Goal: Task Accomplishment & Management: Complete application form

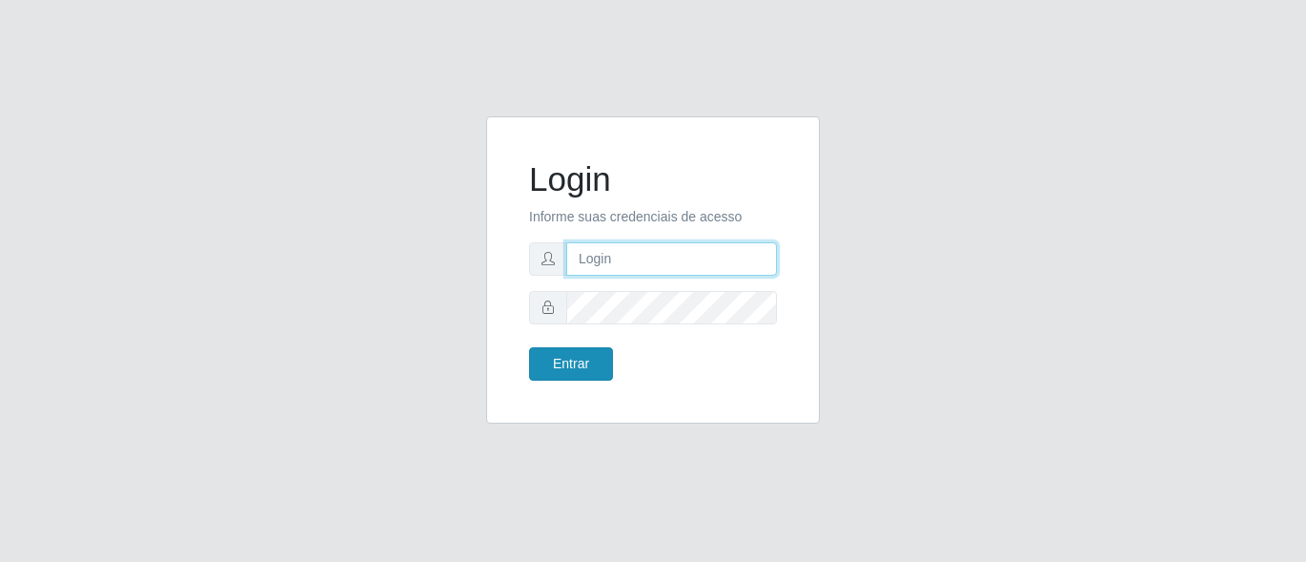
type input "precobom@rejane"
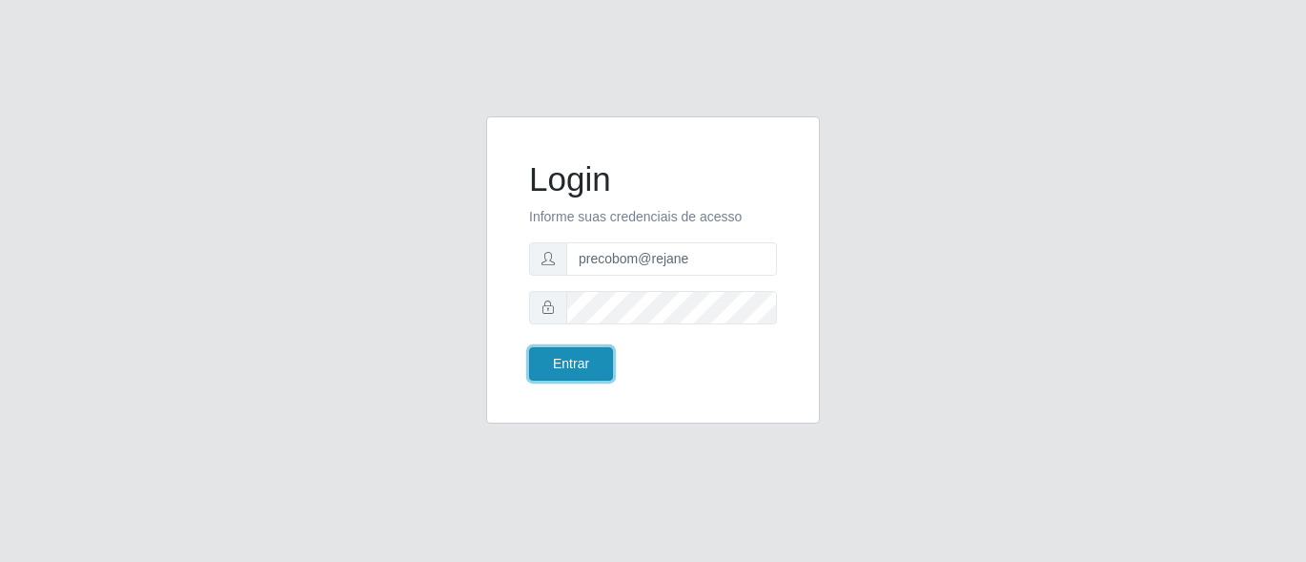
click at [584, 360] on button "Entrar" at bounding box center [571, 363] width 84 height 33
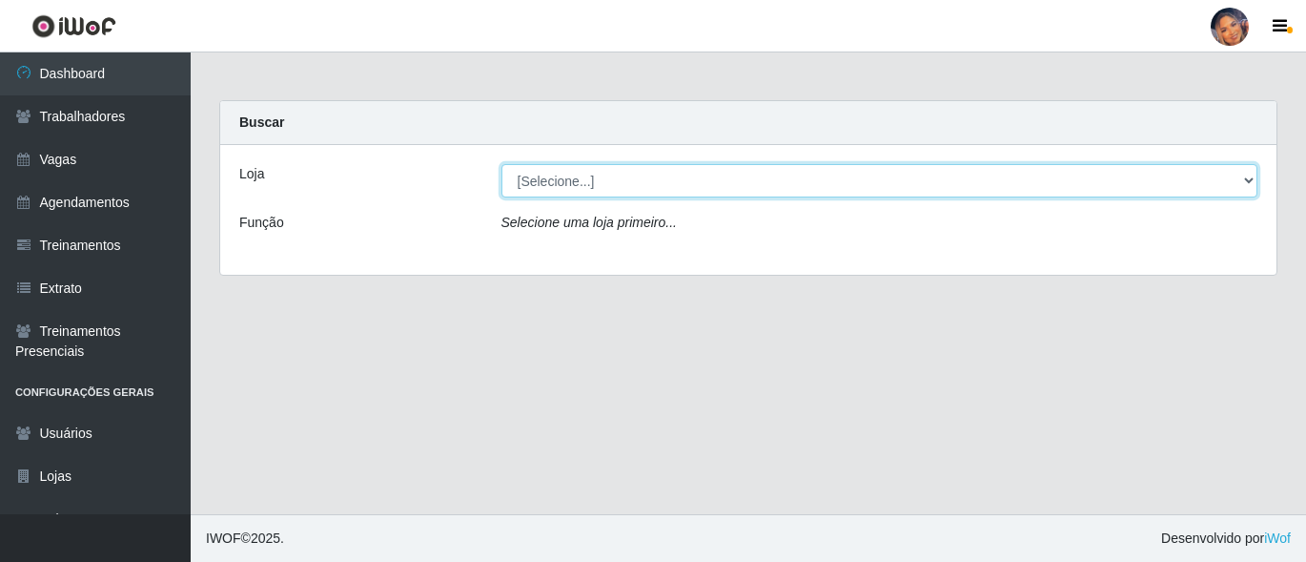
drag, startPoint x: 660, startPoint y: 185, endPoint x: 660, endPoint y: 195, distance: 10.5
click at [660, 185] on select "[Selecione...] Supermercado Preço Bom" at bounding box center [880, 180] width 757 height 33
select select "169"
click at [502, 164] on select "[Selecione...] Supermercado Preço Bom" at bounding box center [880, 180] width 757 height 33
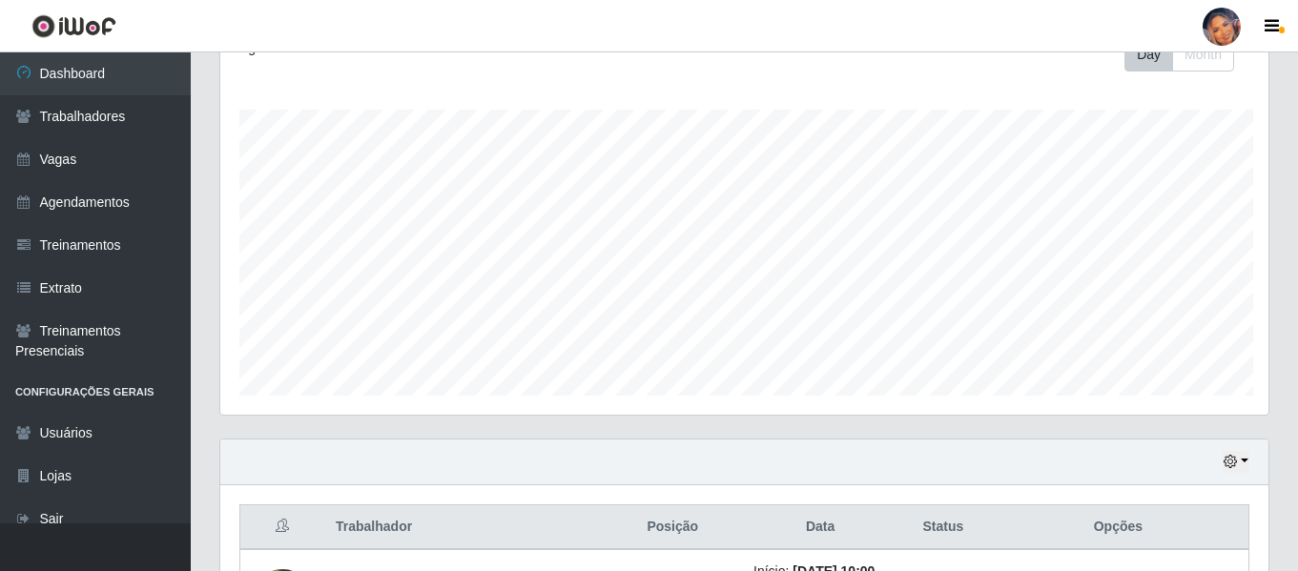
scroll to position [953231, 952579]
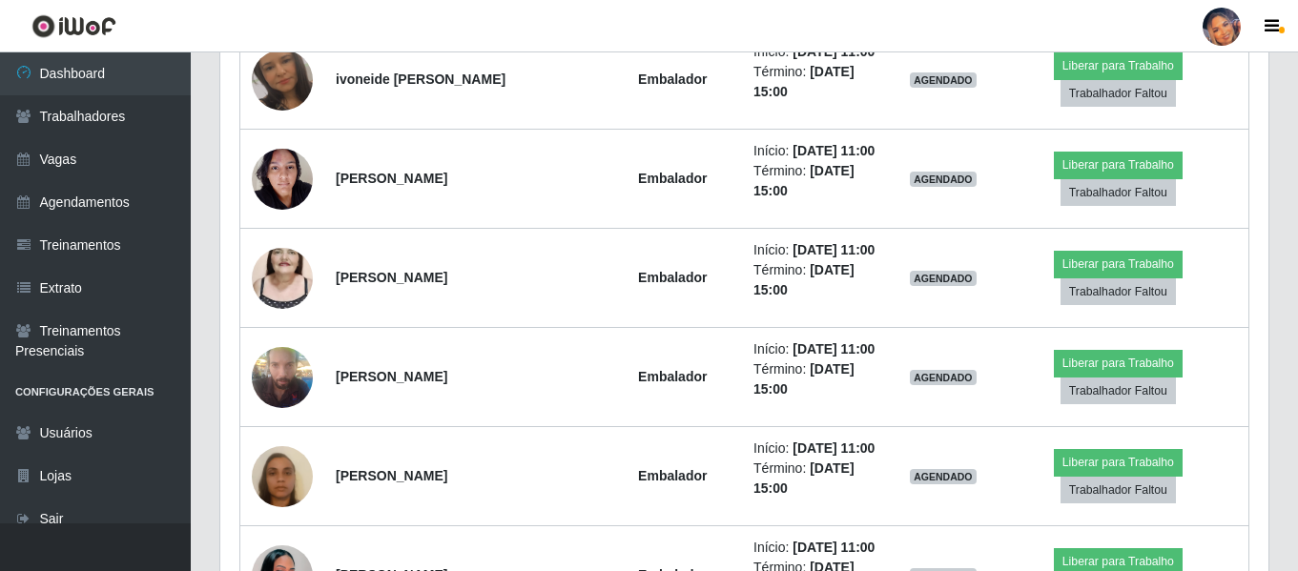
click at [773, 378] on li "Término: 12/09/2025, 15:00" at bounding box center [820, 380] width 134 height 40
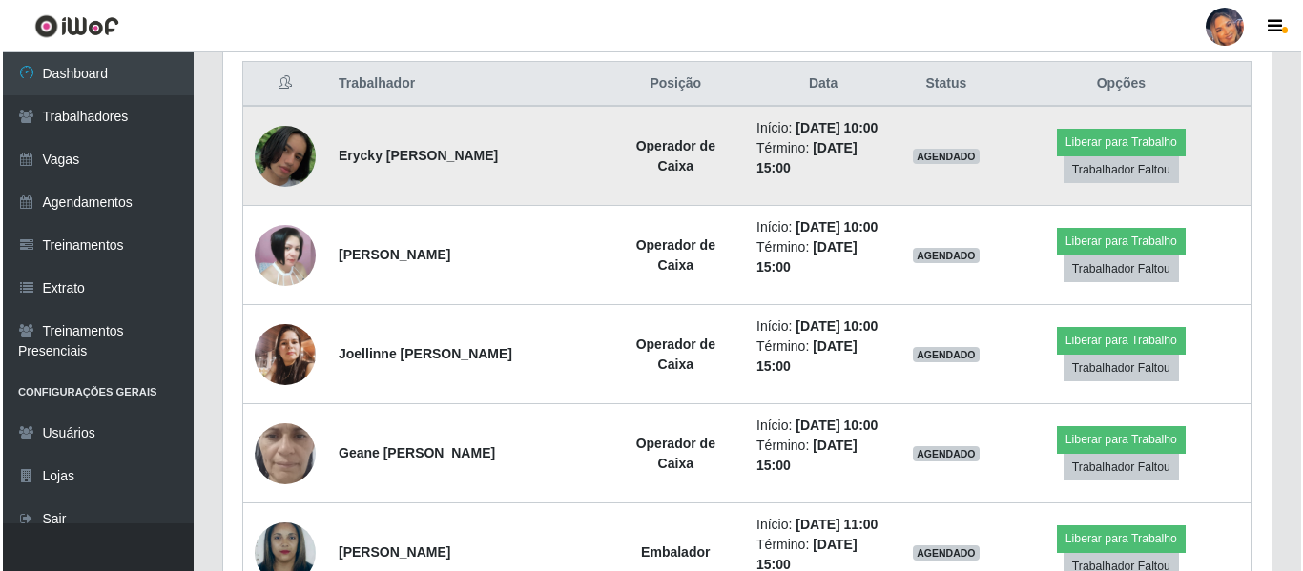
scroll to position [763, 0]
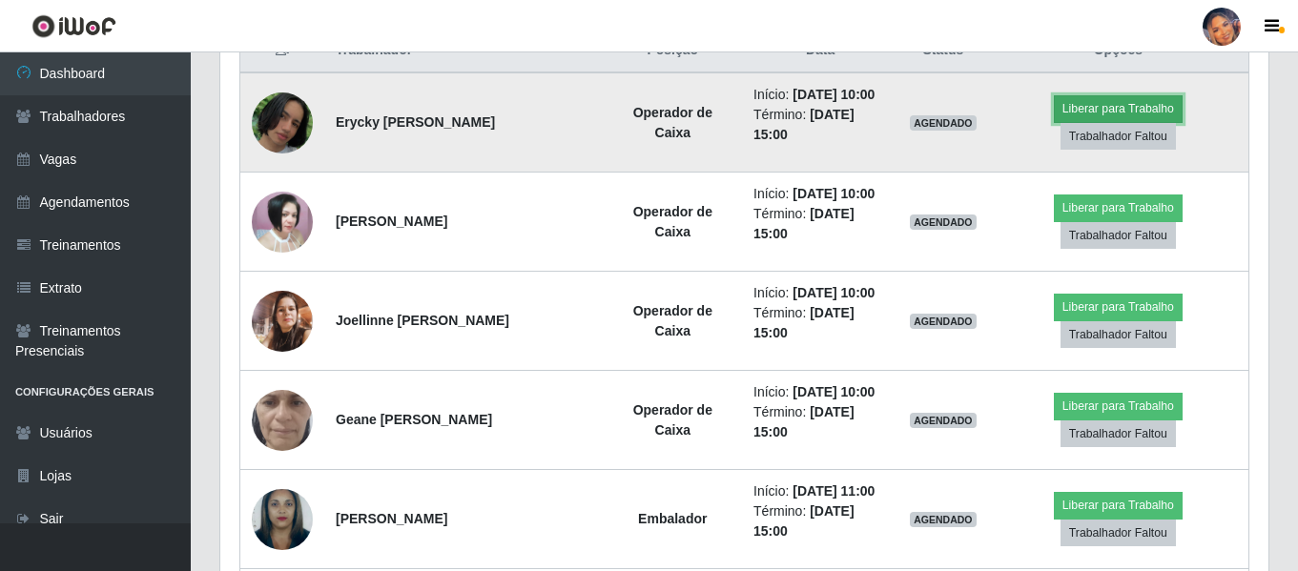
click at [1129, 107] on button "Liberar para Trabalho" at bounding box center [1118, 108] width 129 height 27
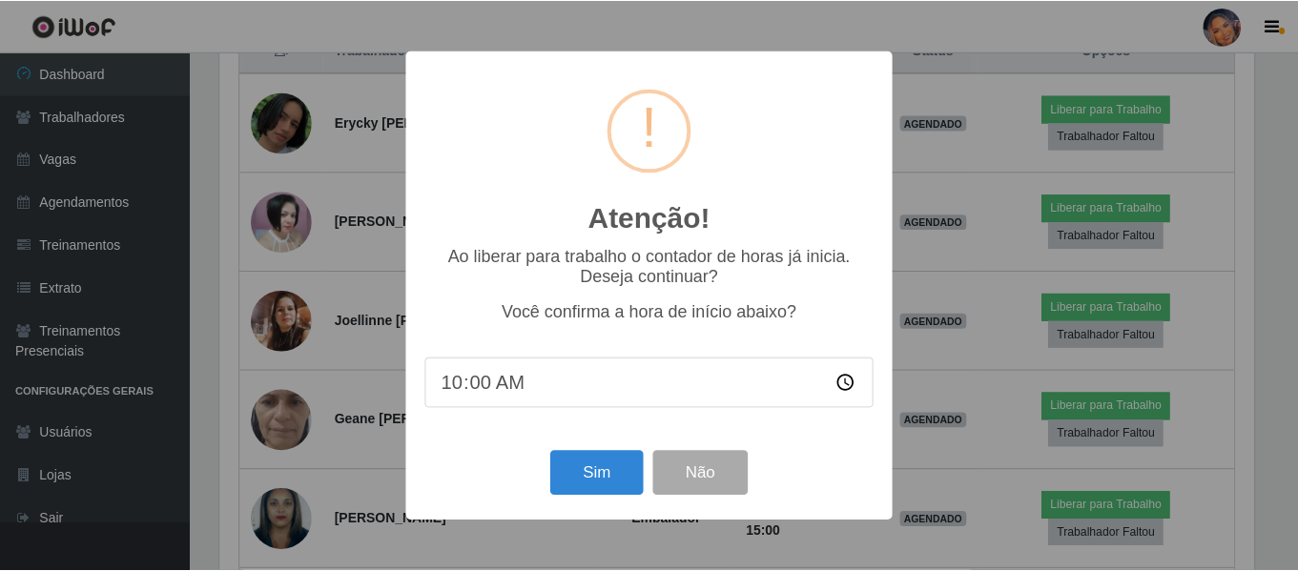
scroll to position [396, 1038]
click at [586, 474] on button "Sim" at bounding box center [598, 473] width 93 height 45
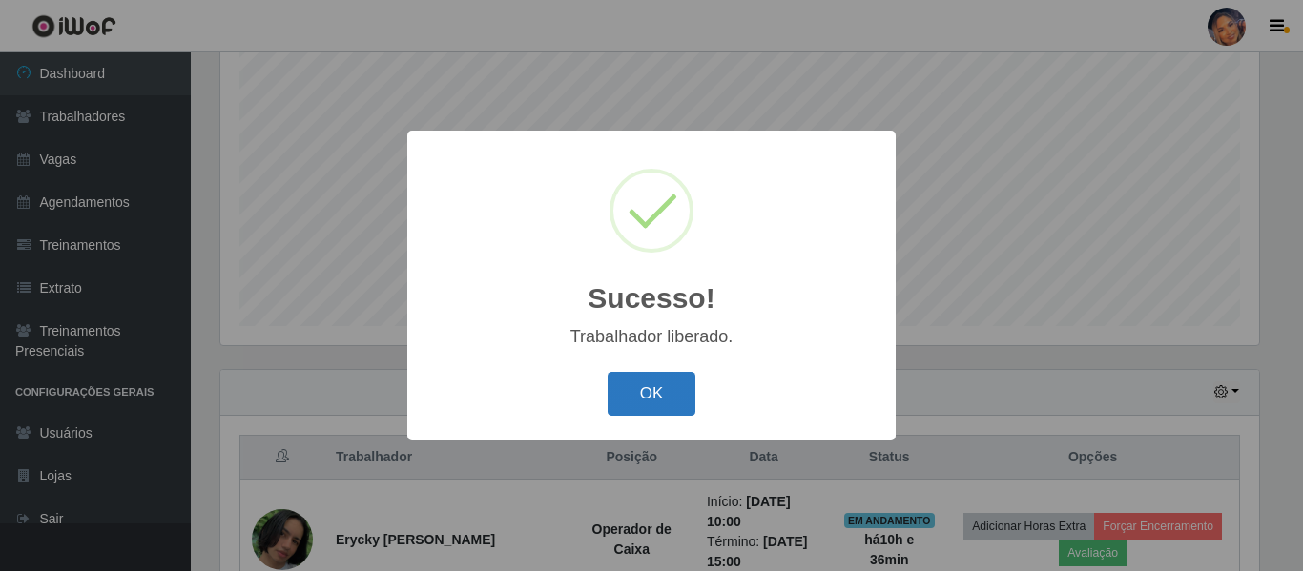
click at [663, 398] on button "OK" at bounding box center [651, 394] width 89 height 45
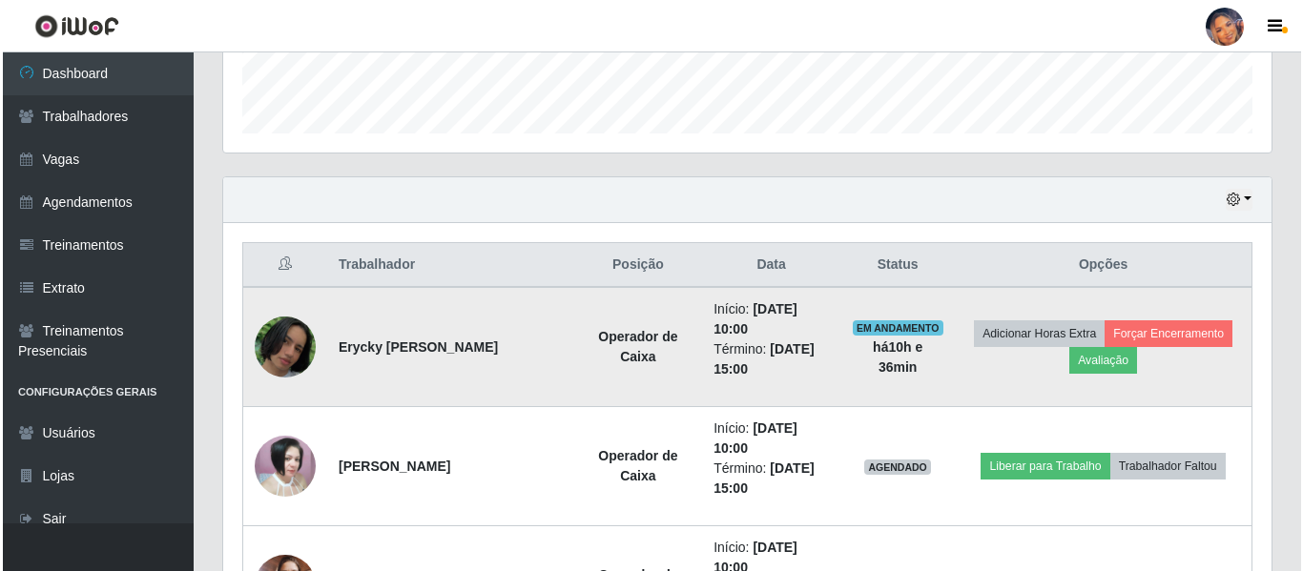
scroll to position [833, 0]
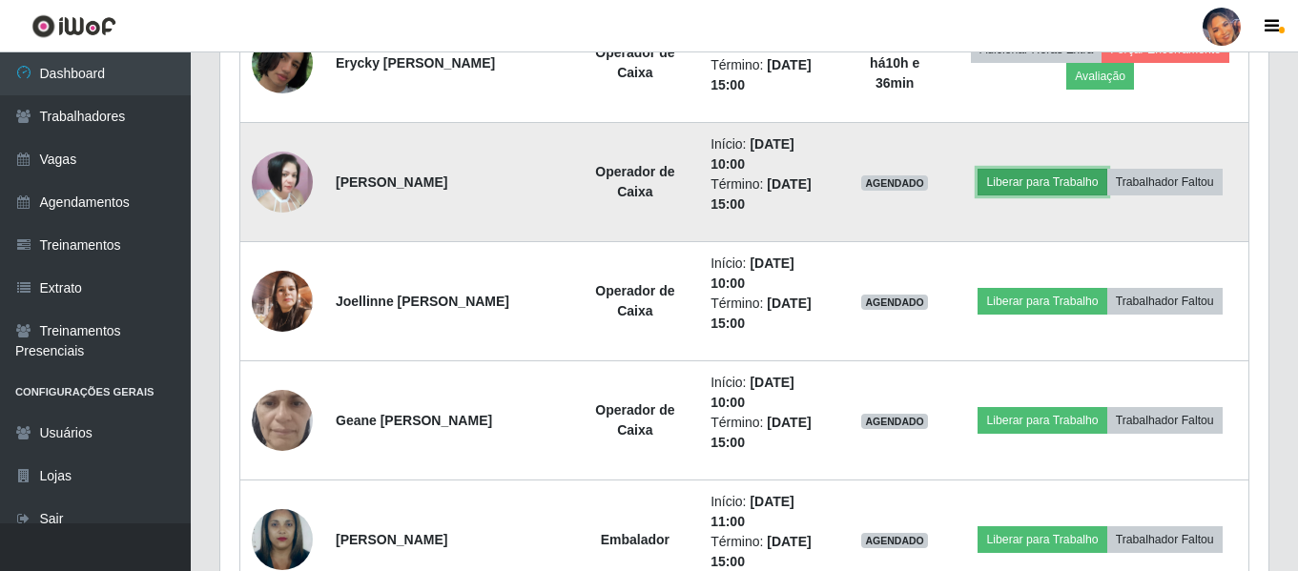
click at [1066, 180] on button "Liberar para Trabalho" at bounding box center [1041, 182] width 129 height 27
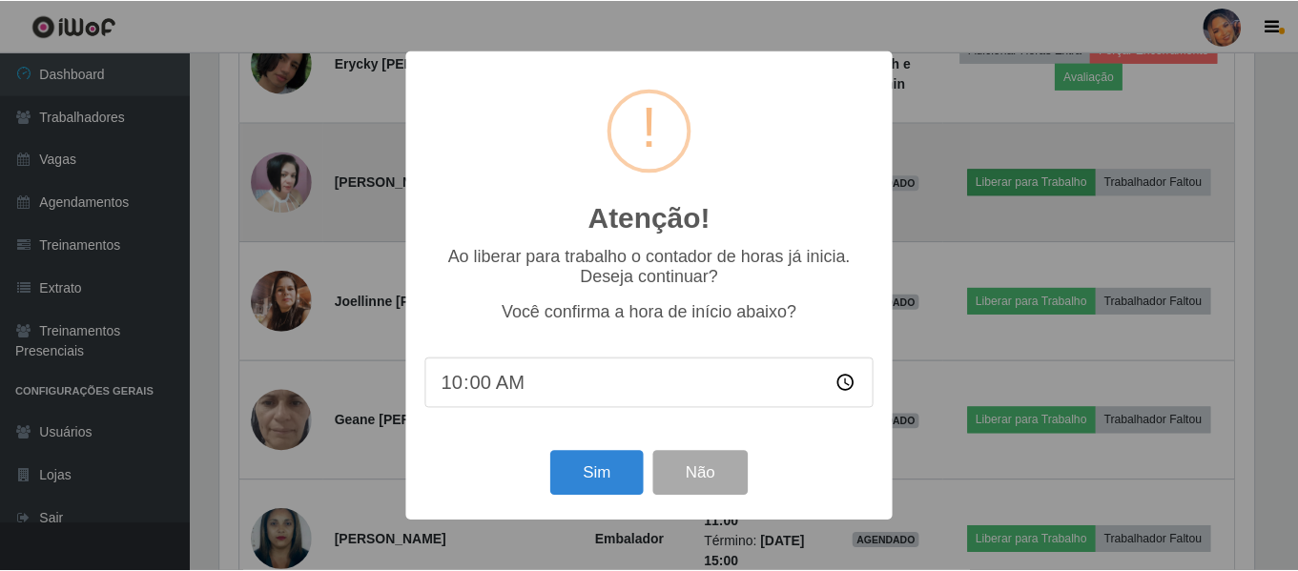
scroll to position [396, 1038]
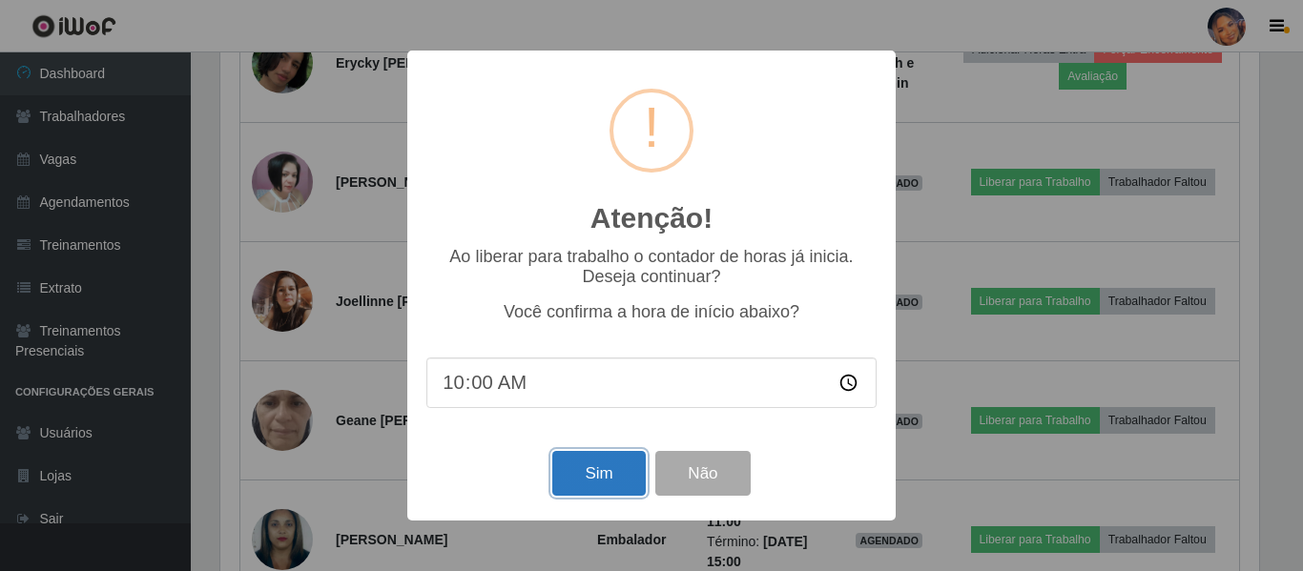
click at [610, 476] on button "Sim" at bounding box center [598, 473] width 93 height 45
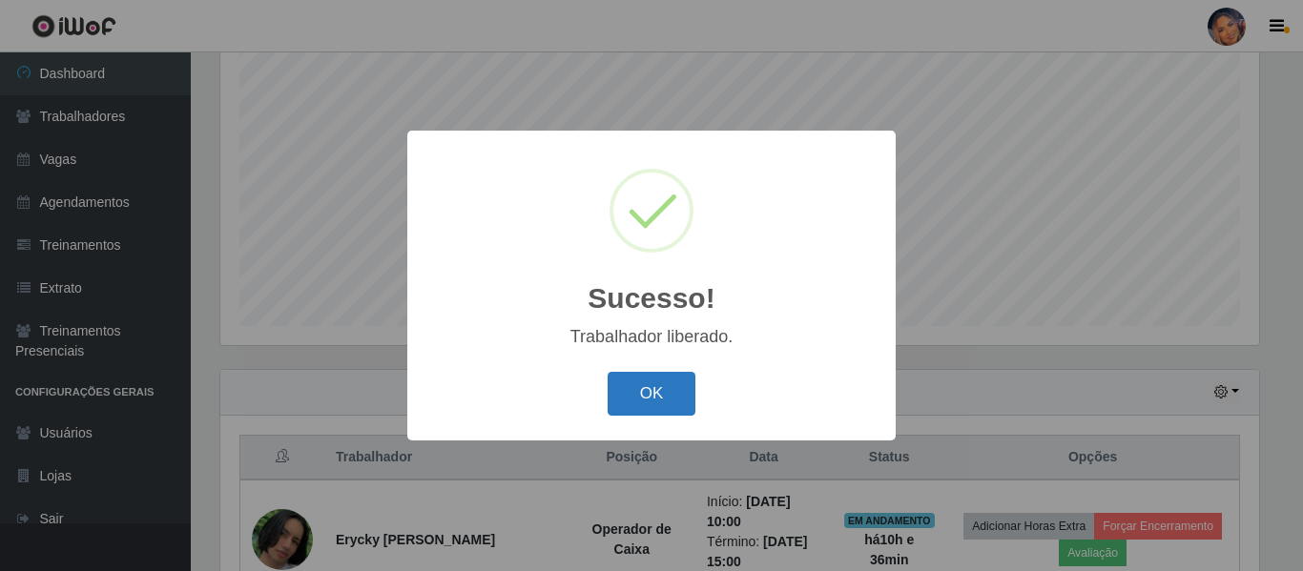
click at [618, 414] on button "OK" at bounding box center [651, 394] width 89 height 45
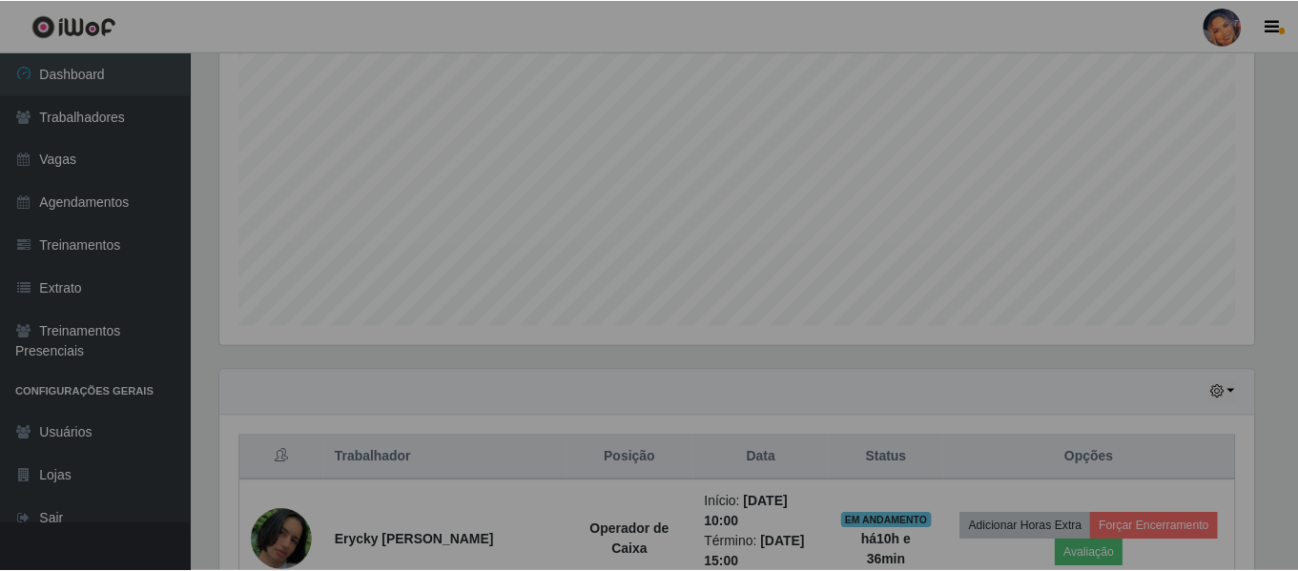
scroll to position [0, 0]
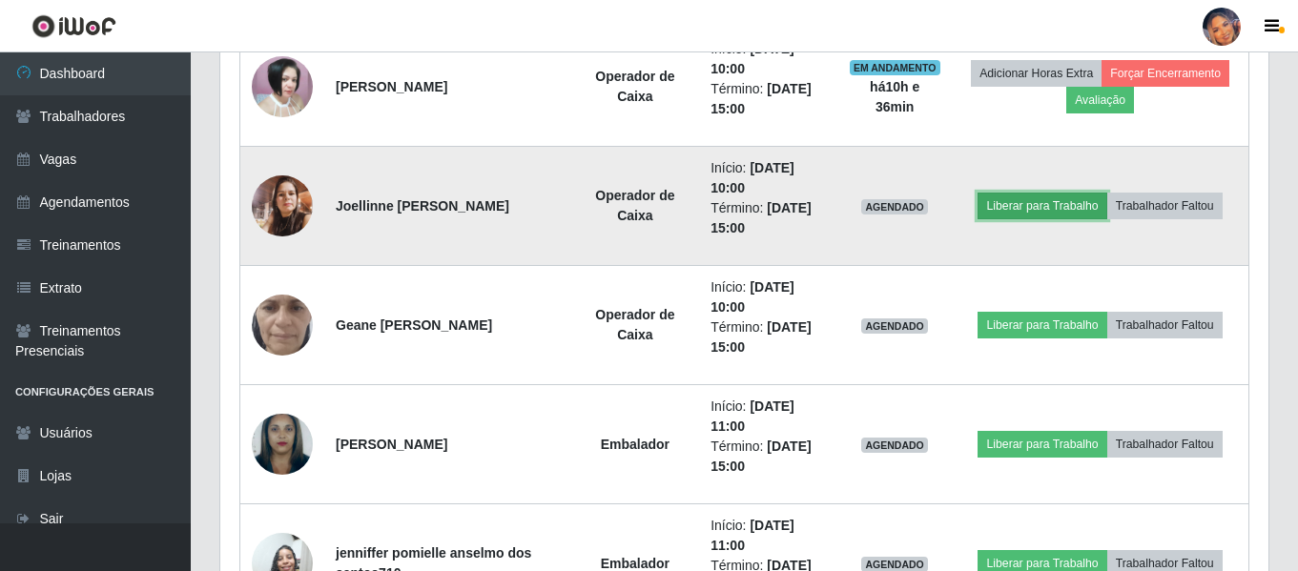
click at [1026, 209] on button "Liberar para Trabalho" at bounding box center [1041, 206] width 129 height 27
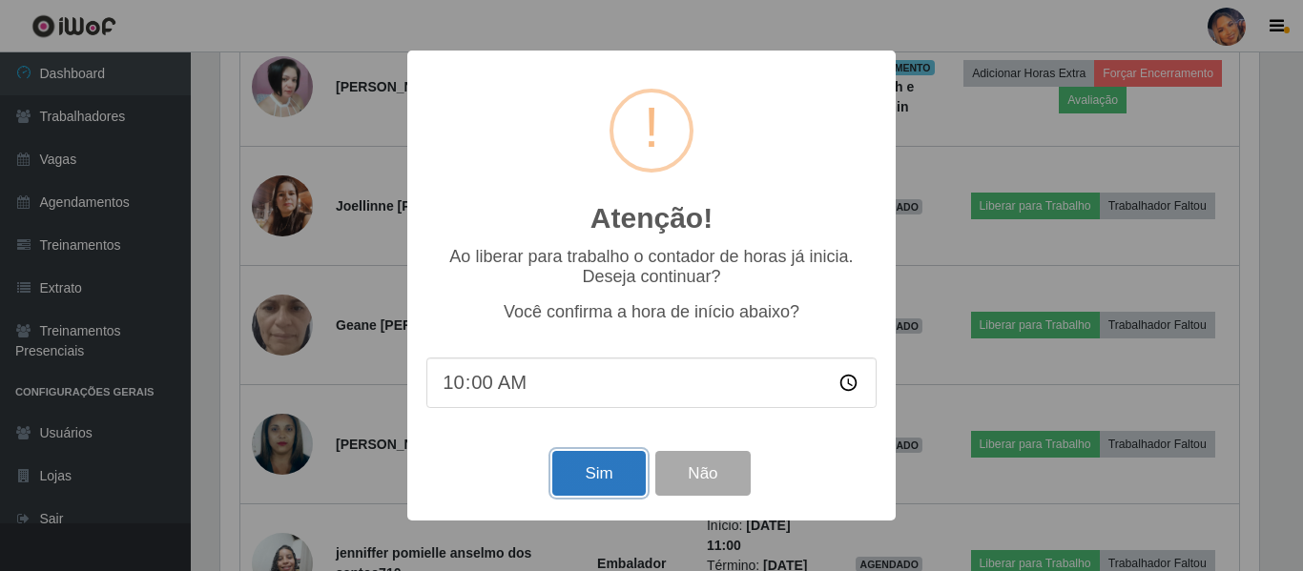
click at [597, 468] on button "Sim" at bounding box center [598, 473] width 93 height 45
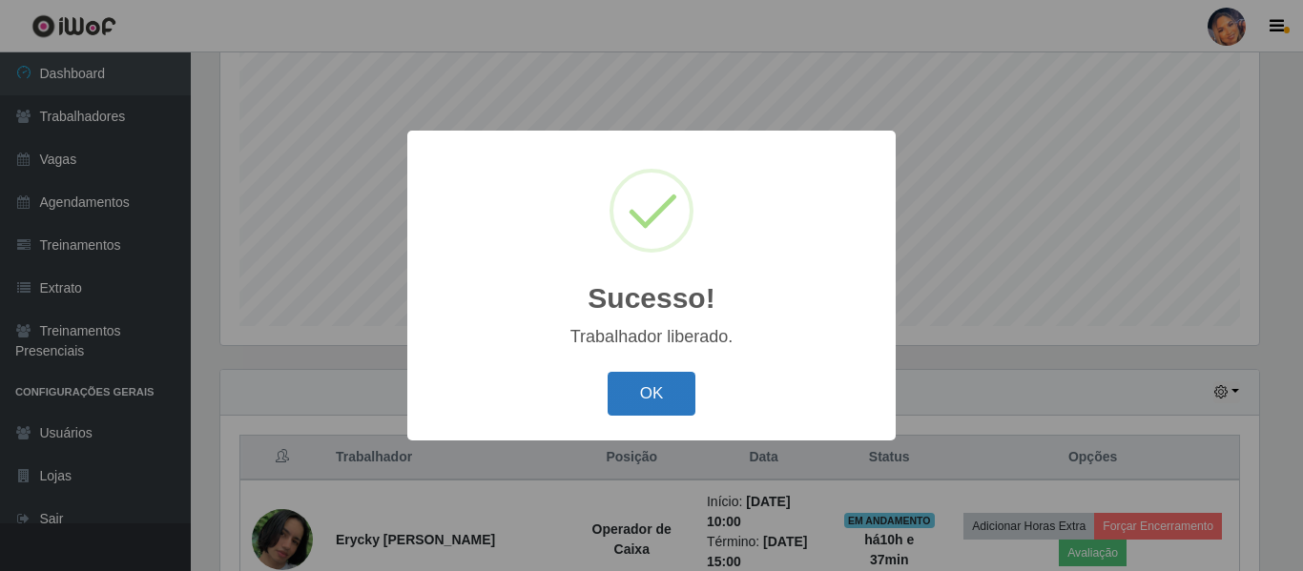
click at [640, 392] on button "OK" at bounding box center [651, 394] width 89 height 45
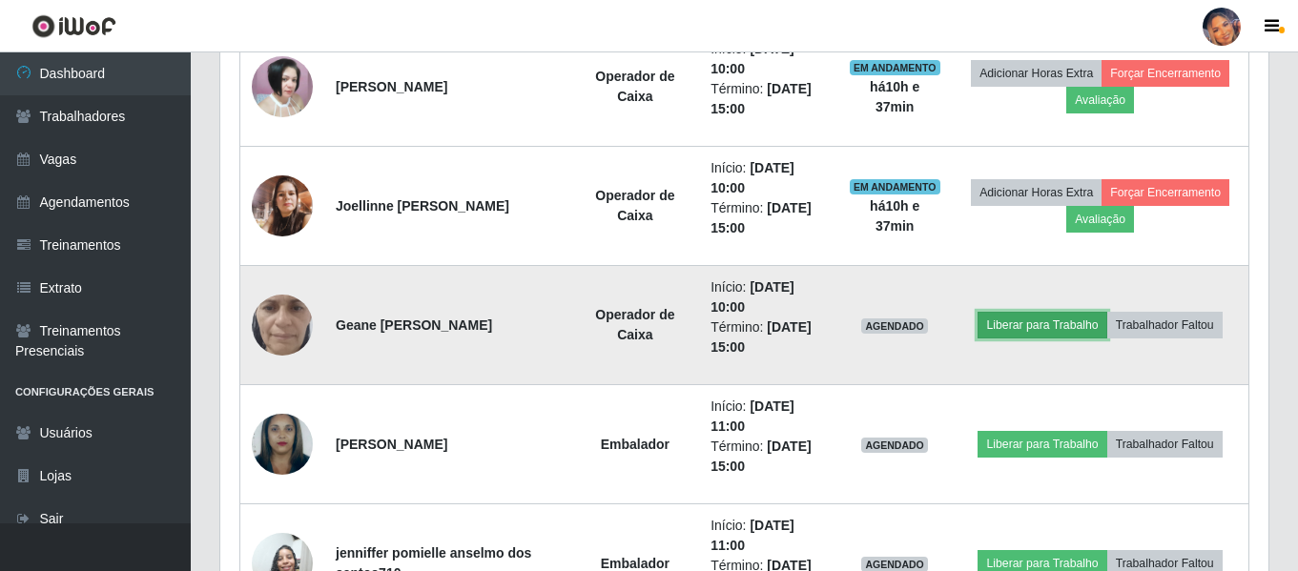
click at [999, 335] on button "Liberar para Trabalho" at bounding box center [1041, 325] width 129 height 27
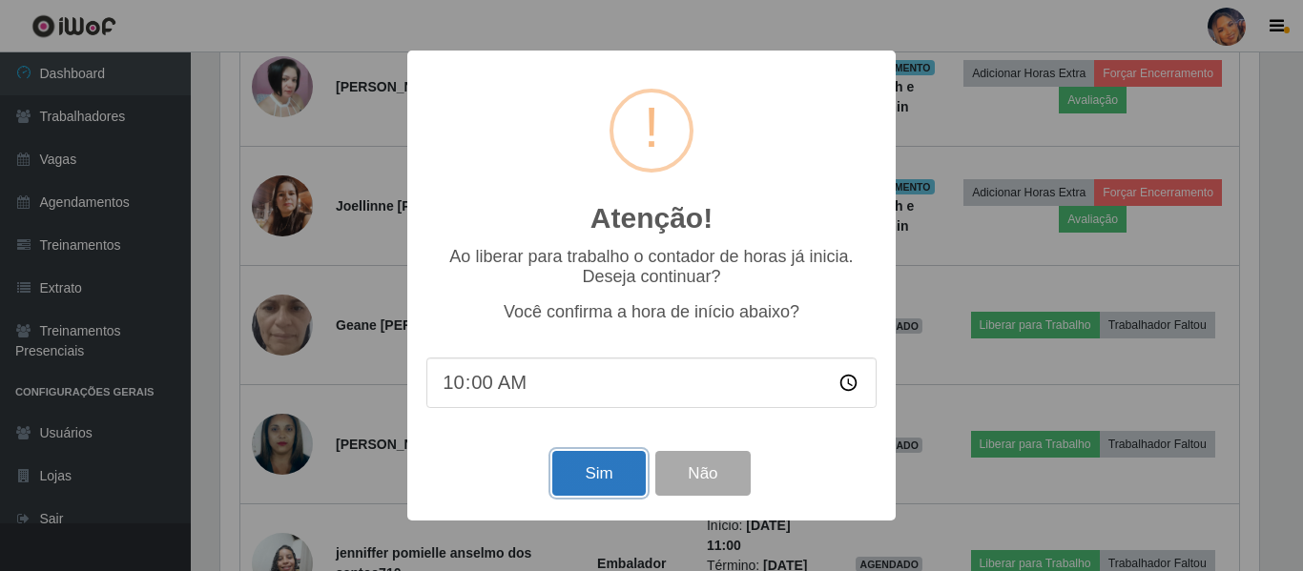
click at [580, 491] on button "Sim" at bounding box center [598, 473] width 93 height 45
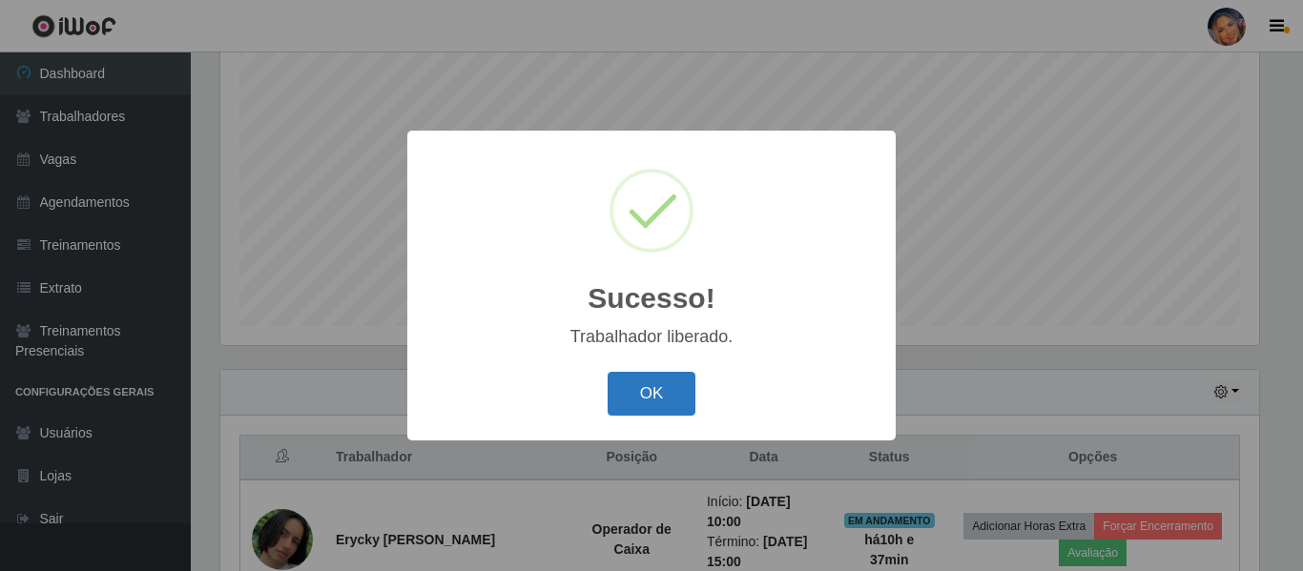
click at [662, 402] on button "OK" at bounding box center [651, 394] width 89 height 45
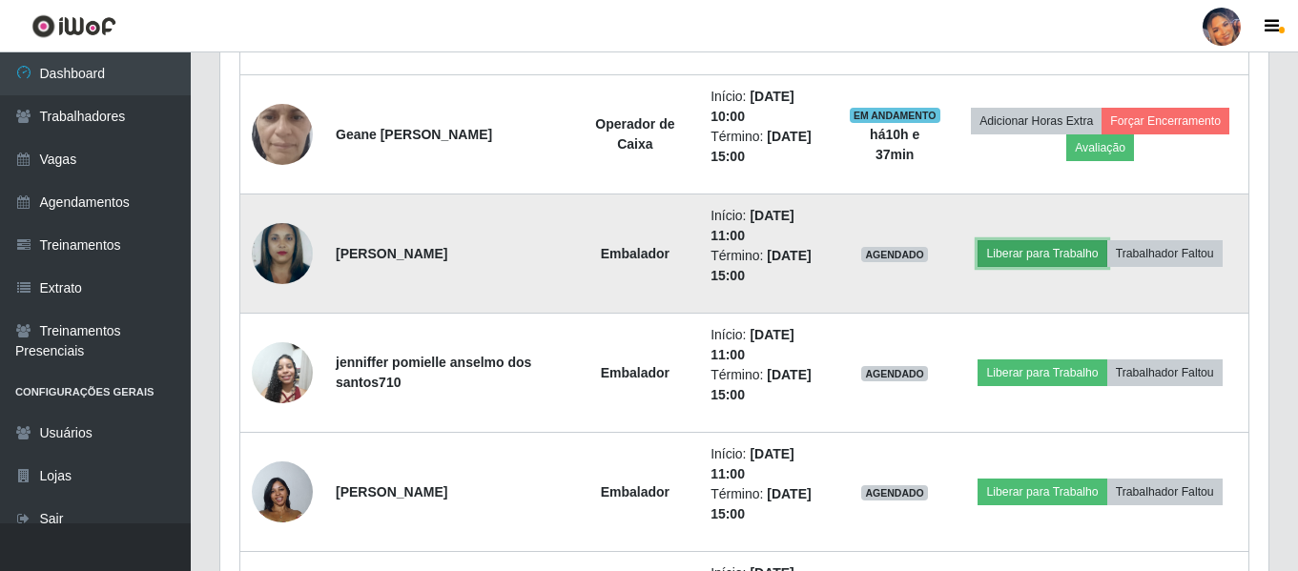
click at [1019, 254] on button "Liberar para Trabalho" at bounding box center [1041, 253] width 129 height 27
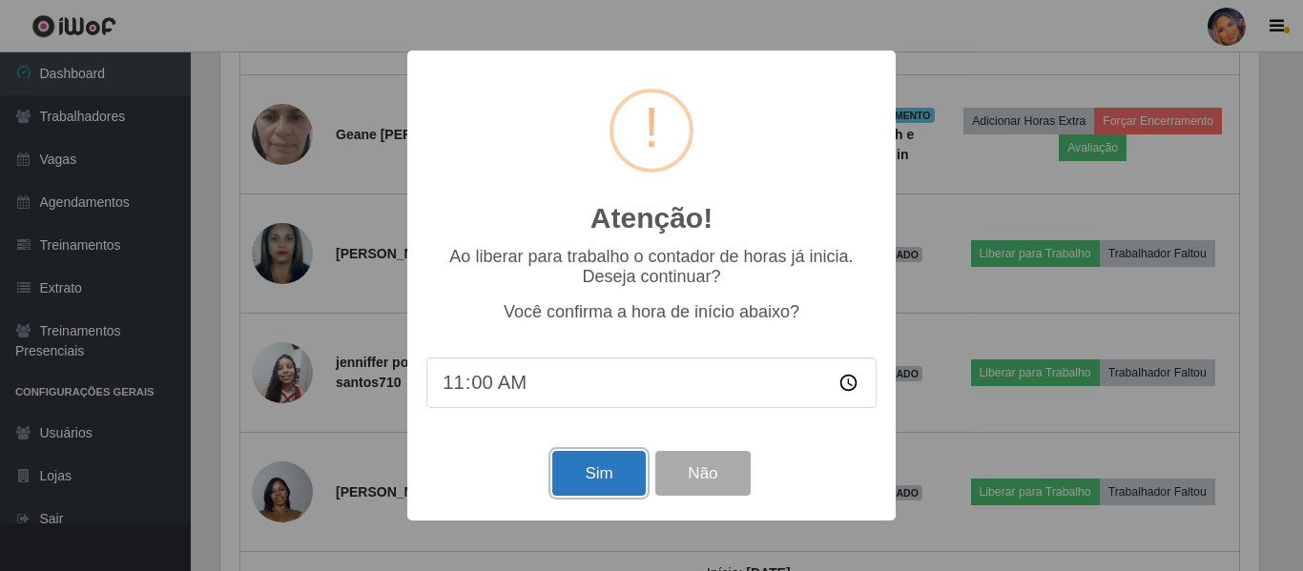
click at [616, 469] on button "Sim" at bounding box center [598, 473] width 93 height 45
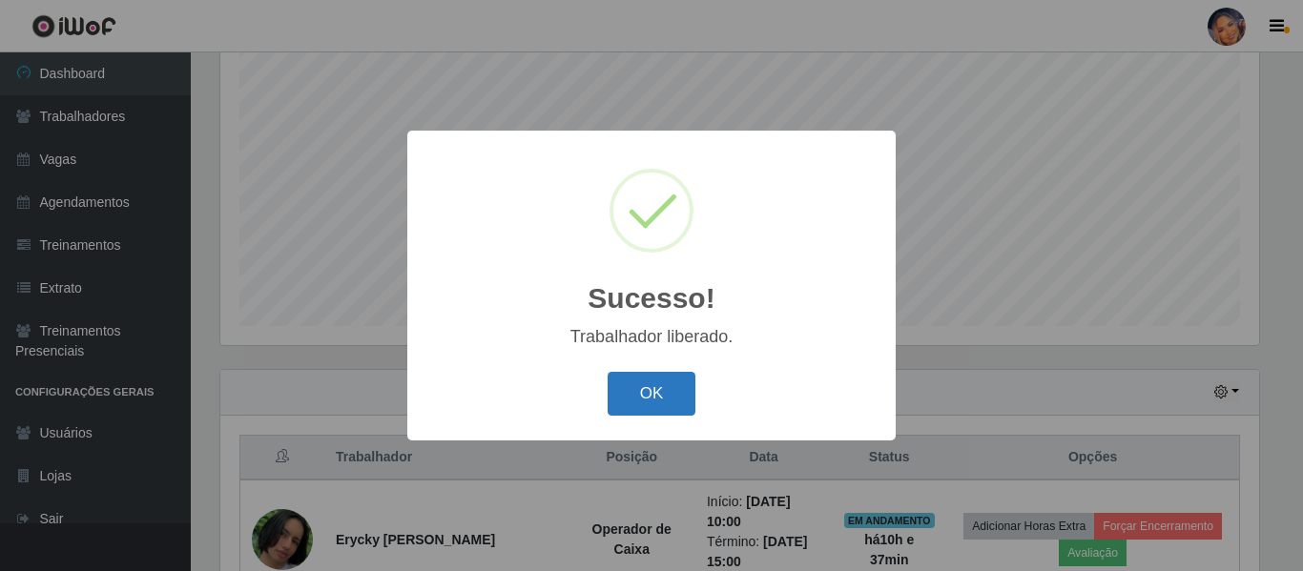
click at [654, 404] on button "OK" at bounding box center [651, 394] width 89 height 45
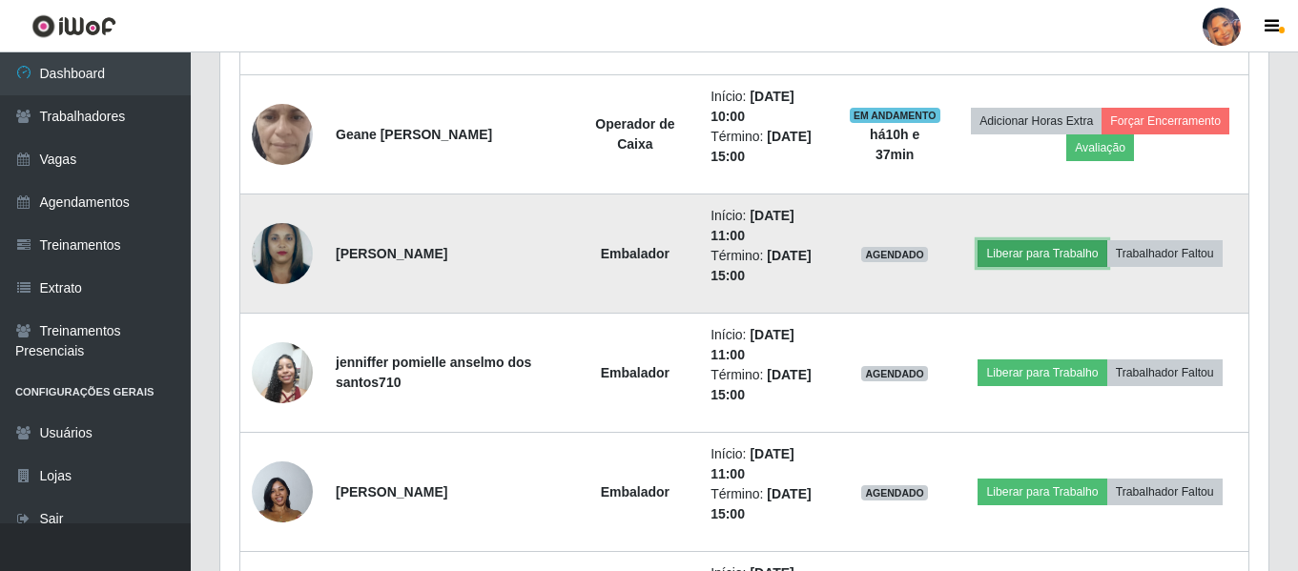
click at [1018, 249] on button "Liberar para Trabalho" at bounding box center [1041, 253] width 129 height 27
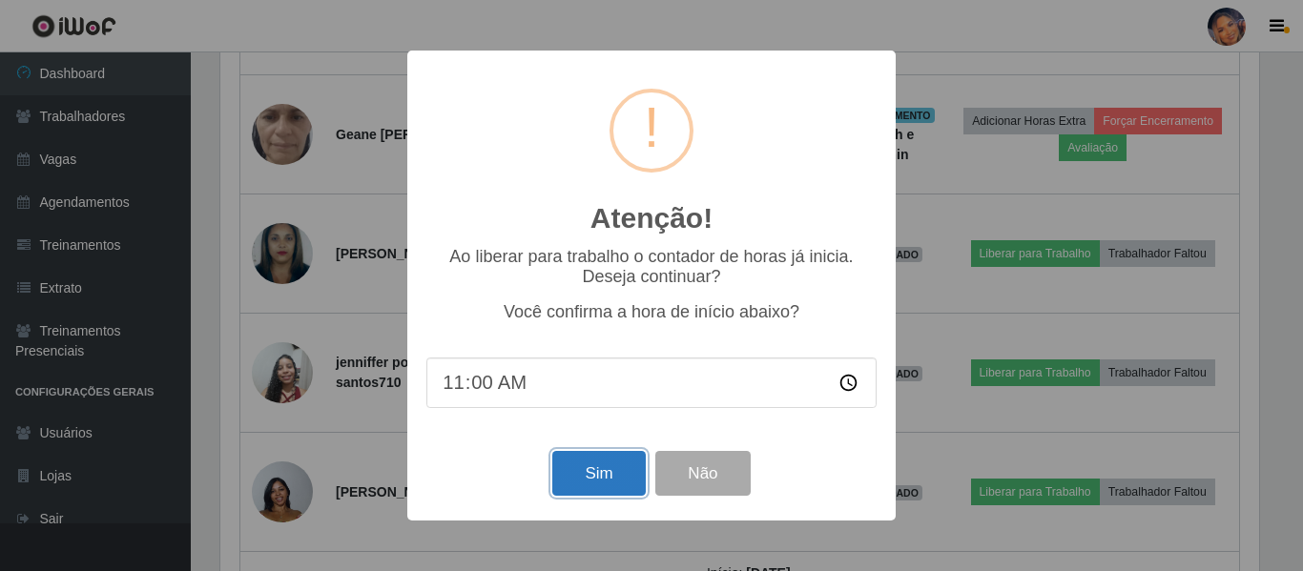
click at [621, 483] on button "Sim" at bounding box center [598, 473] width 93 height 45
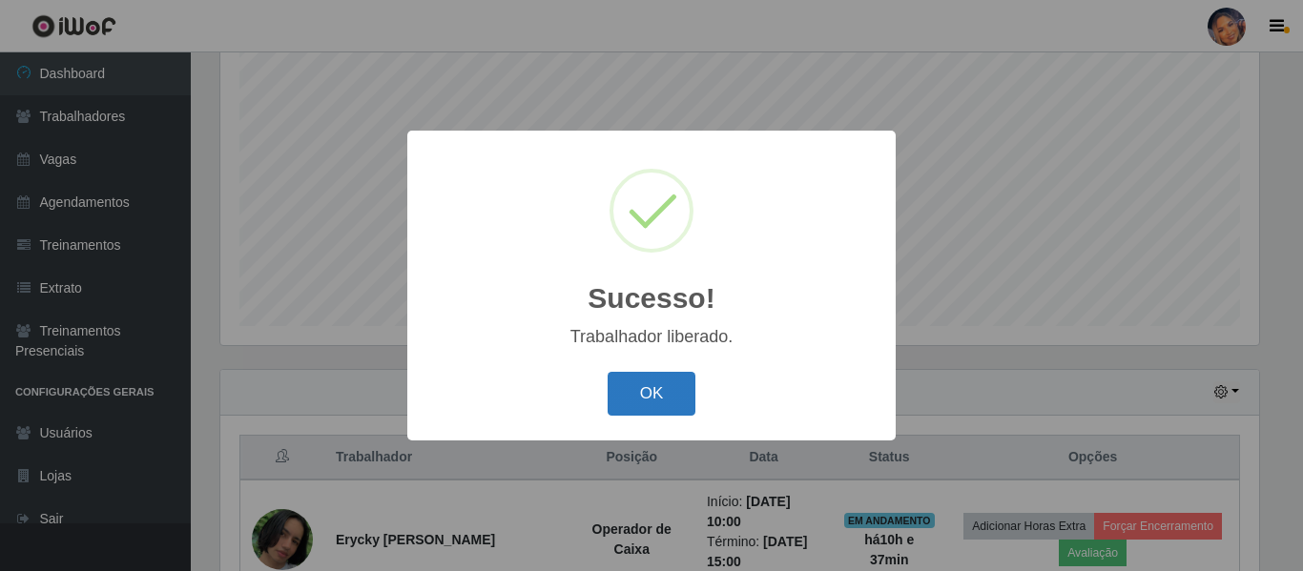
click at [663, 395] on button "OK" at bounding box center [651, 394] width 89 height 45
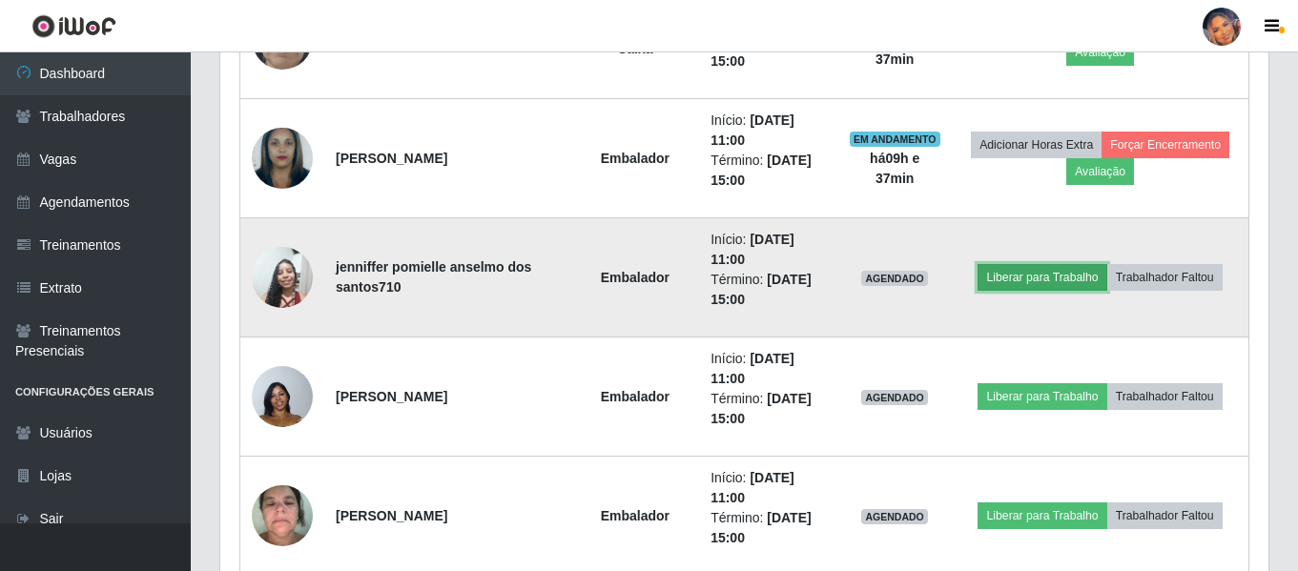
click at [1051, 273] on button "Liberar para Trabalho" at bounding box center [1041, 277] width 129 height 27
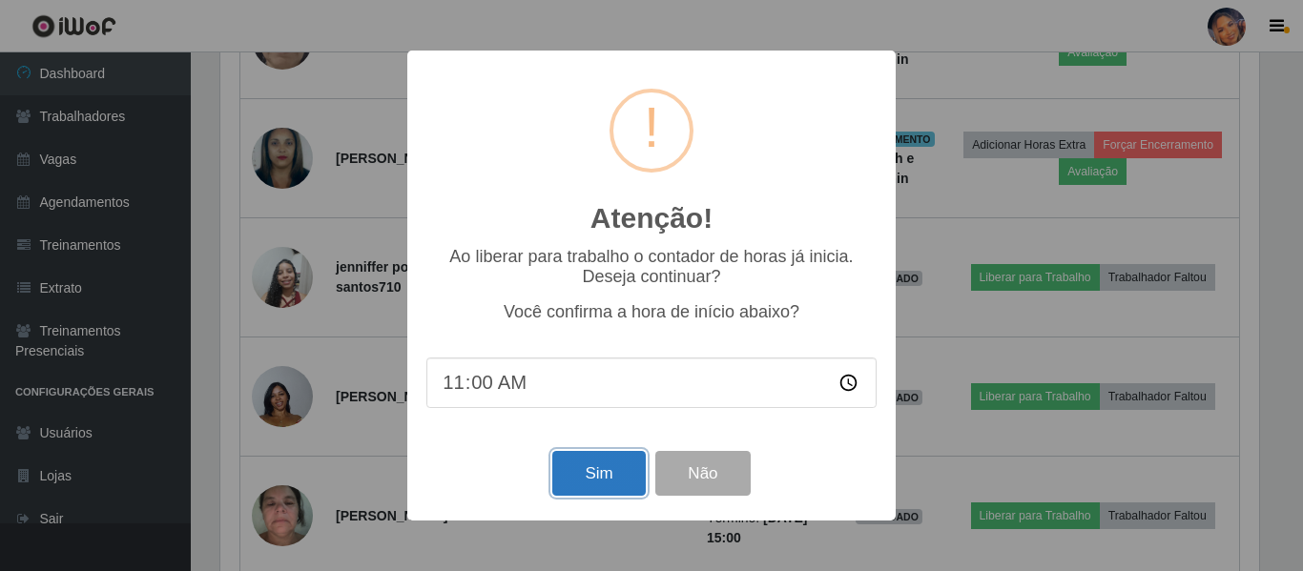
click at [586, 474] on button "Sim" at bounding box center [598, 473] width 93 height 45
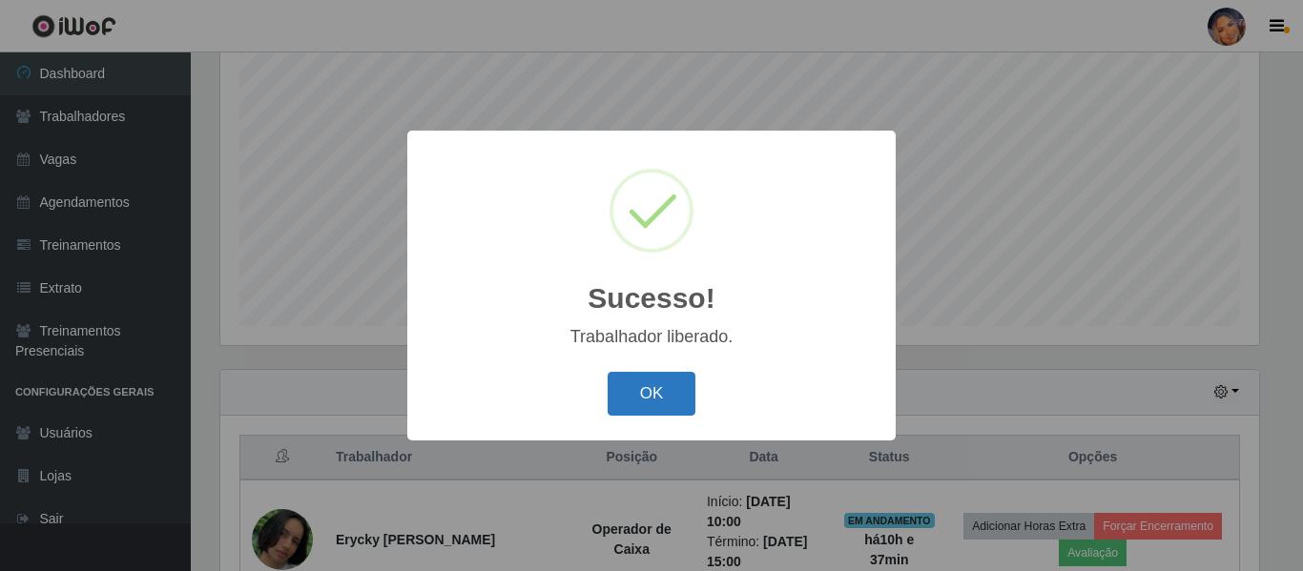
click at [646, 400] on button "OK" at bounding box center [651, 394] width 89 height 45
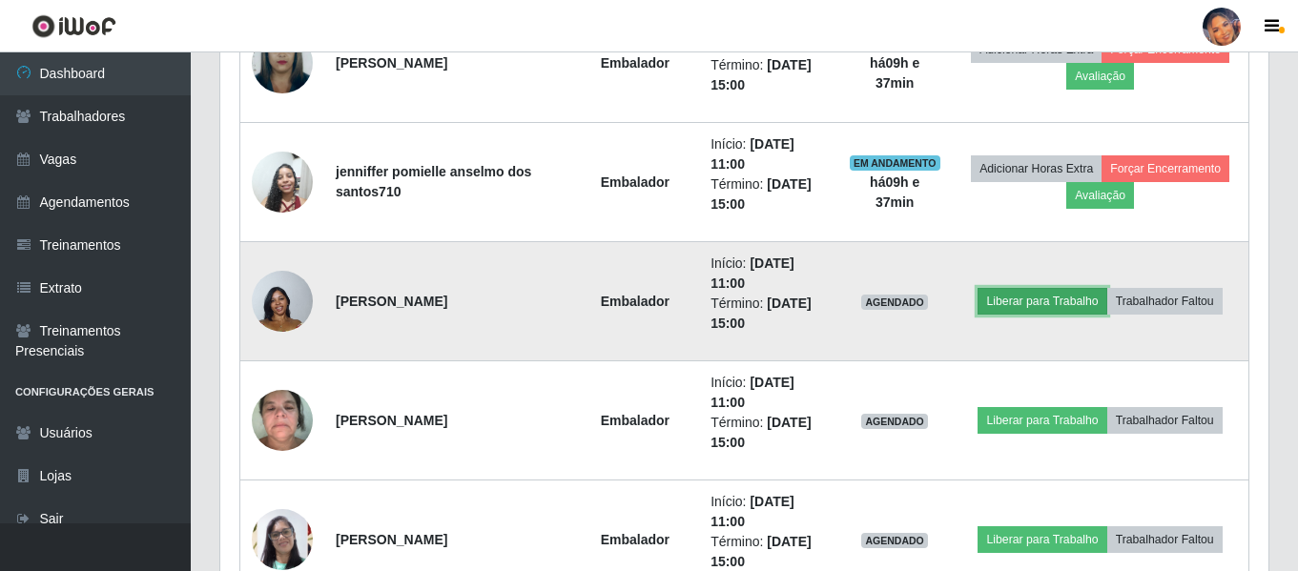
click at [1010, 309] on button "Liberar para Trabalho" at bounding box center [1041, 301] width 129 height 27
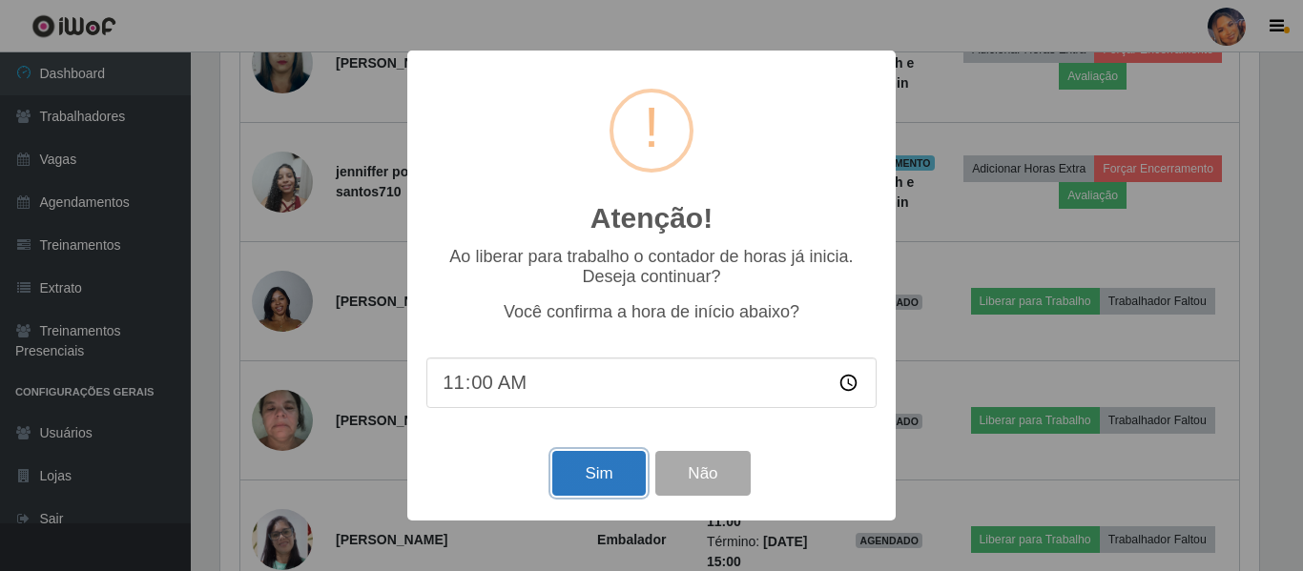
click at [599, 471] on button "Sim" at bounding box center [598, 473] width 93 height 45
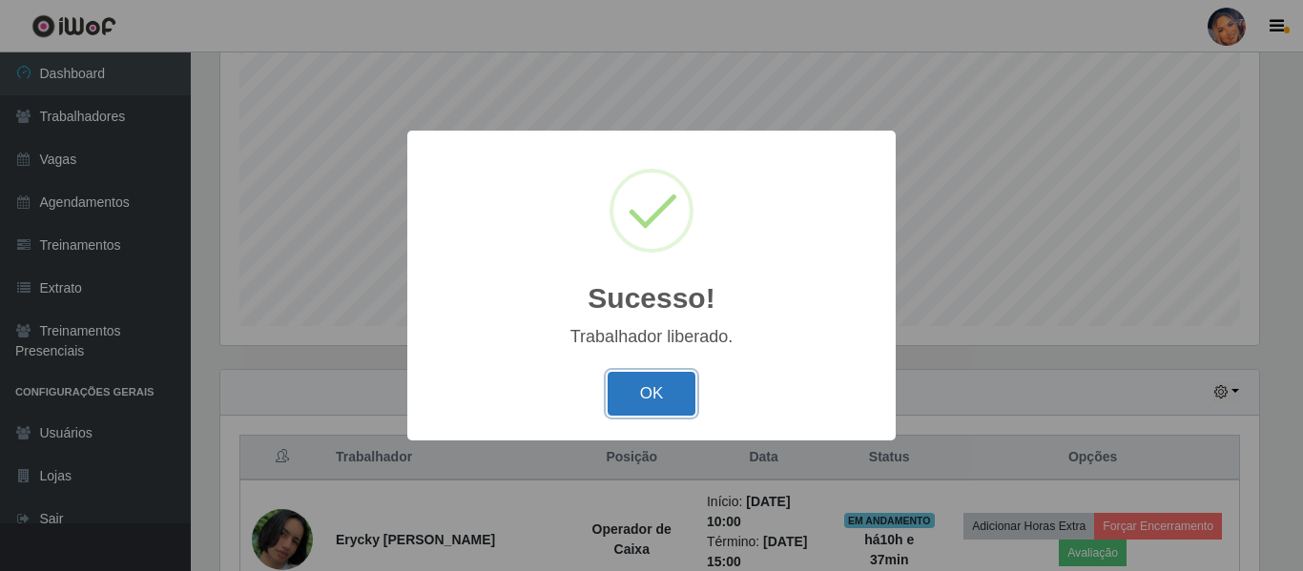
click at [637, 405] on button "OK" at bounding box center [651, 394] width 89 height 45
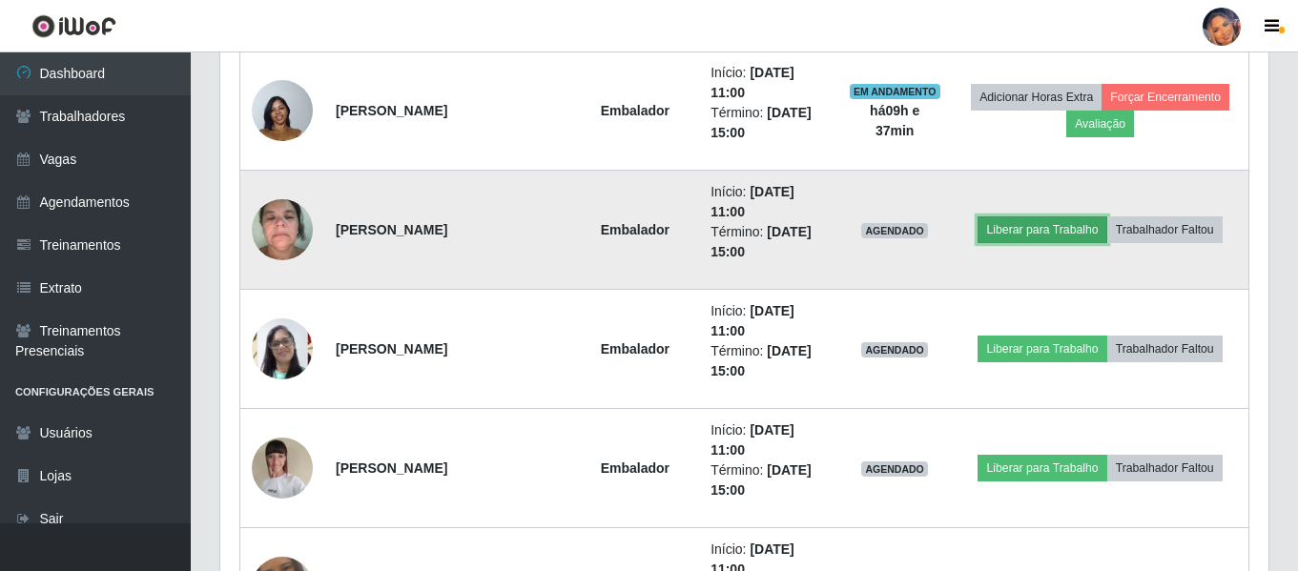
click at [1029, 231] on button "Liberar para Trabalho" at bounding box center [1041, 229] width 129 height 27
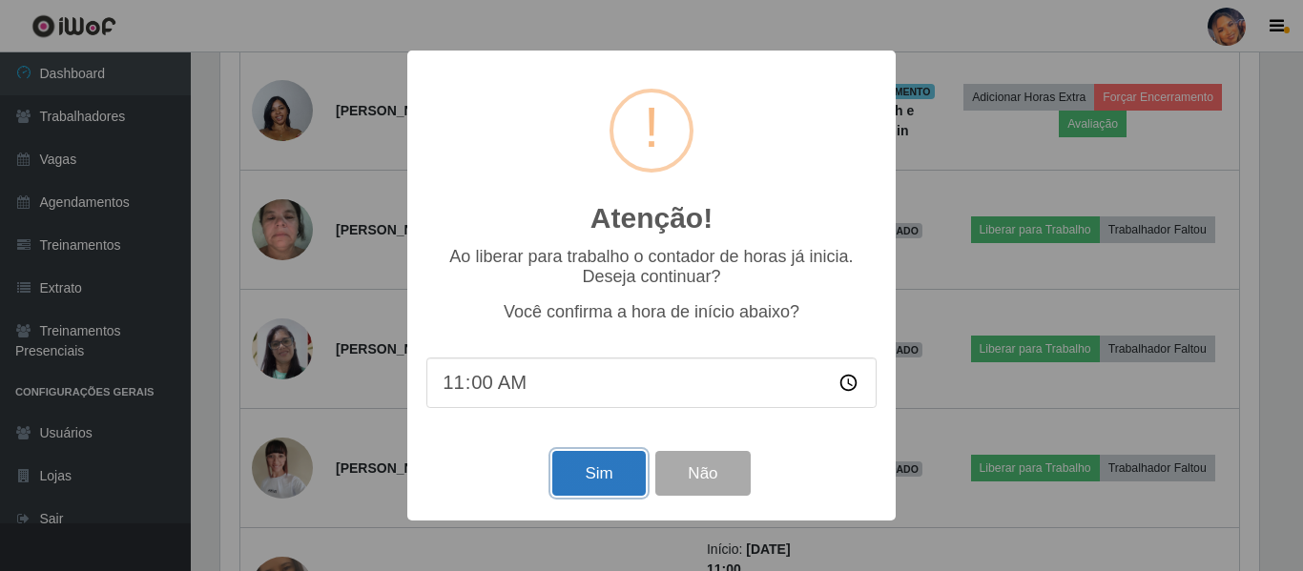
click at [572, 472] on button "Sim" at bounding box center [598, 473] width 93 height 45
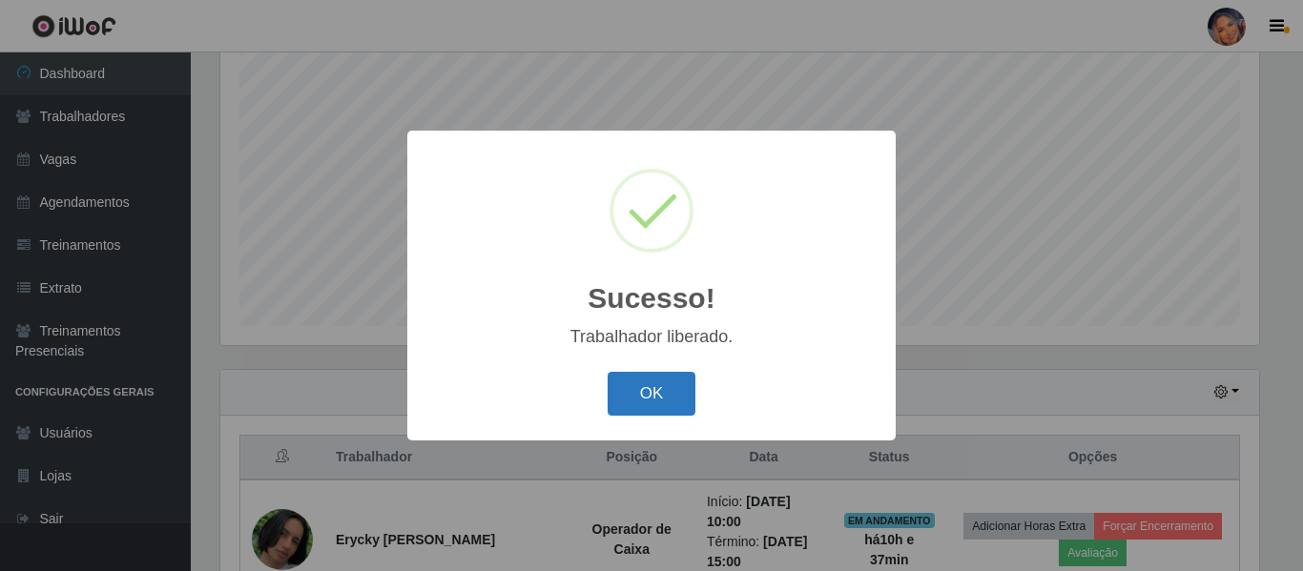
click at [646, 391] on button "OK" at bounding box center [651, 394] width 89 height 45
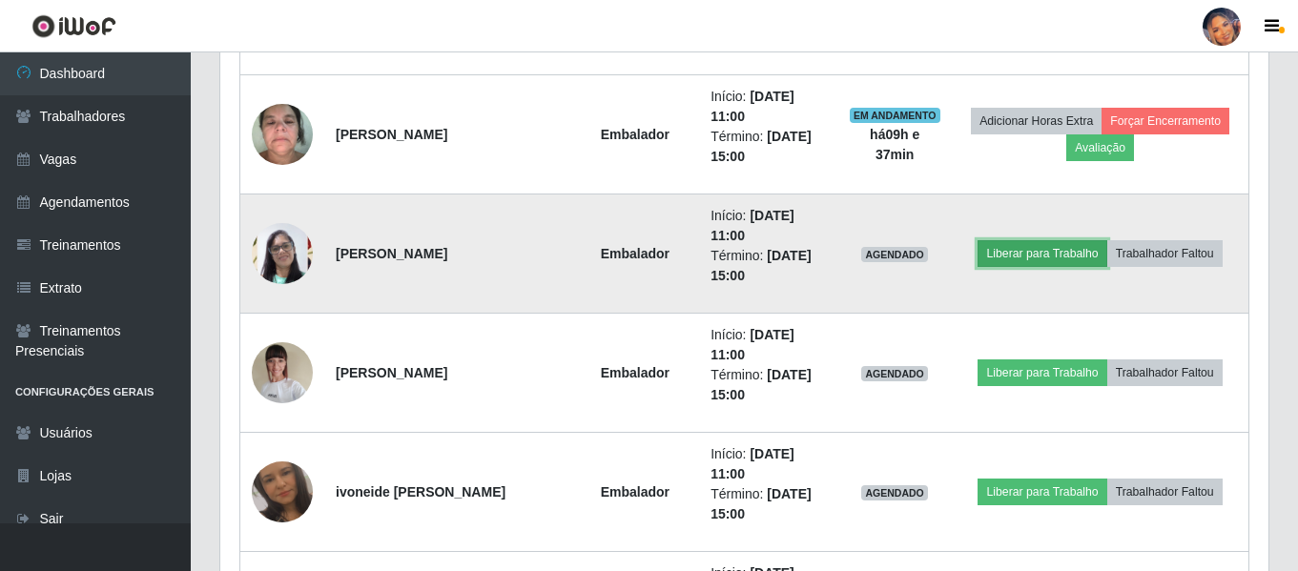
click at [1054, 260] on button "Liberar para Trabalho" at bounding box center [1041, 253] width 129 height 27
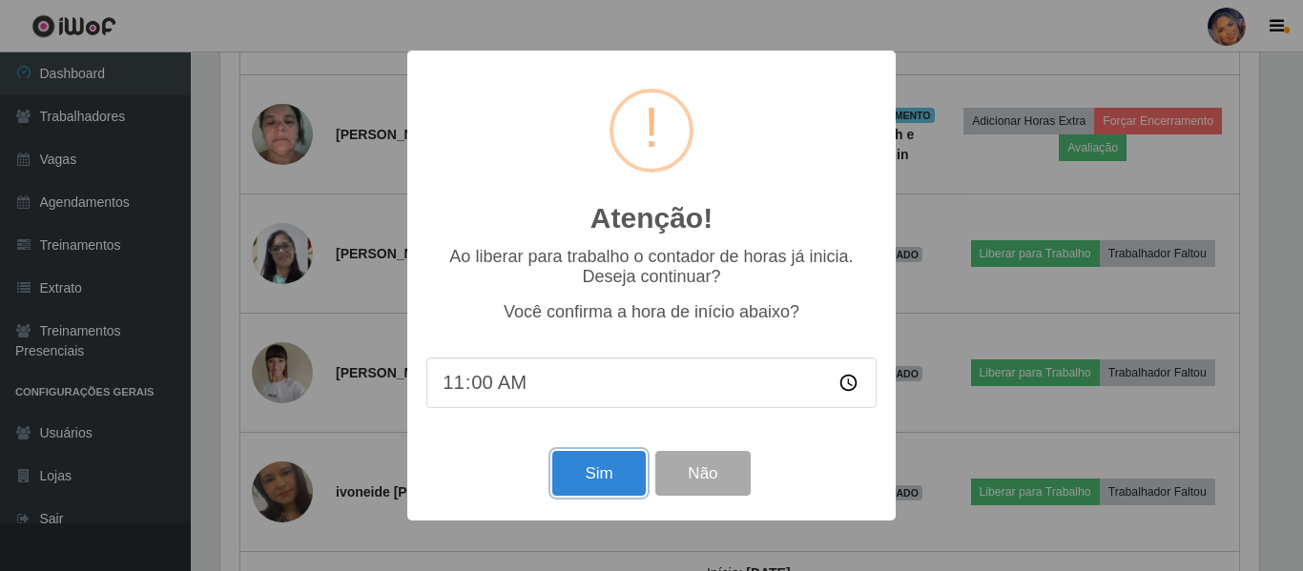
click at [600, 493] on button "Sim" at bounding box center [598, 473] width 93 height 45
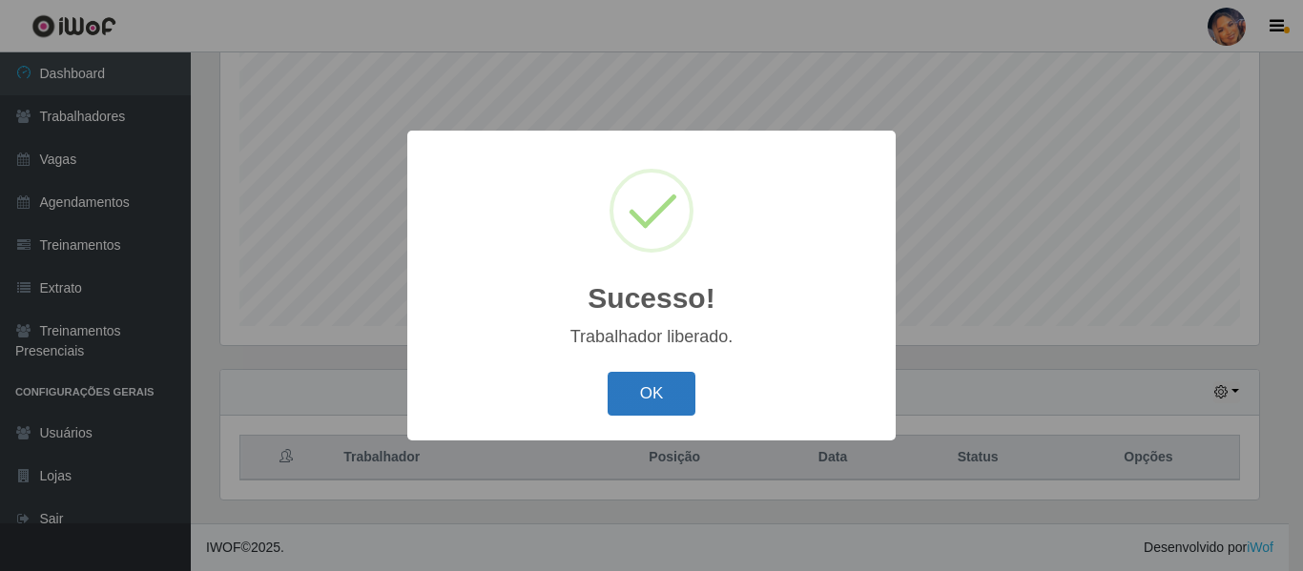
click at [663, 400] on button "OK" at bounding box center [651, 394] width 89 height 45
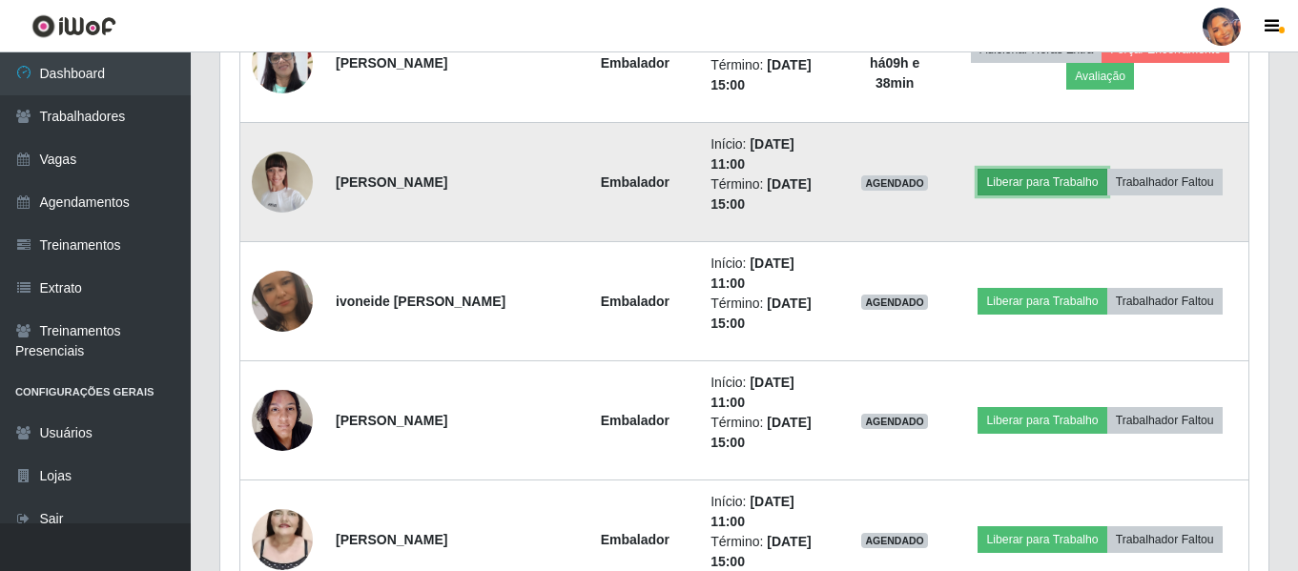
click at [1001, 188] on button "Liberar para Trabalho" at bounding box center [1041, 182] width 129 height 27
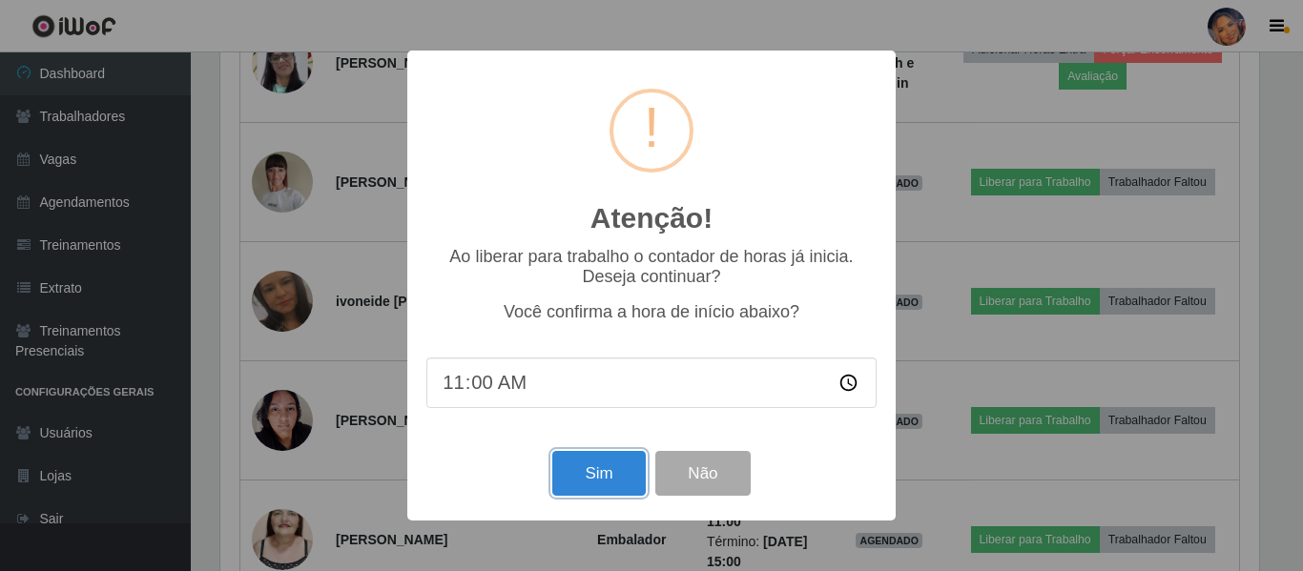
click at [586, 483] on button "Sim" at bounding box center [598, 473] width 93 height 45
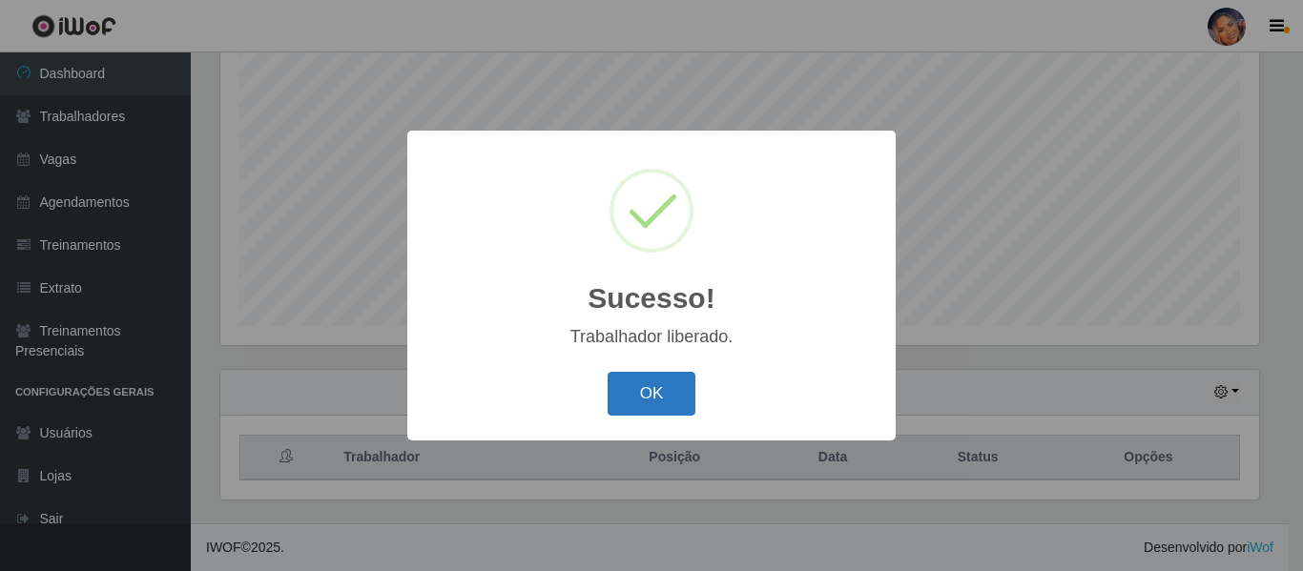
click at [621, 385] on button "OK" at bounding box center [651, 394] width 89 height 45
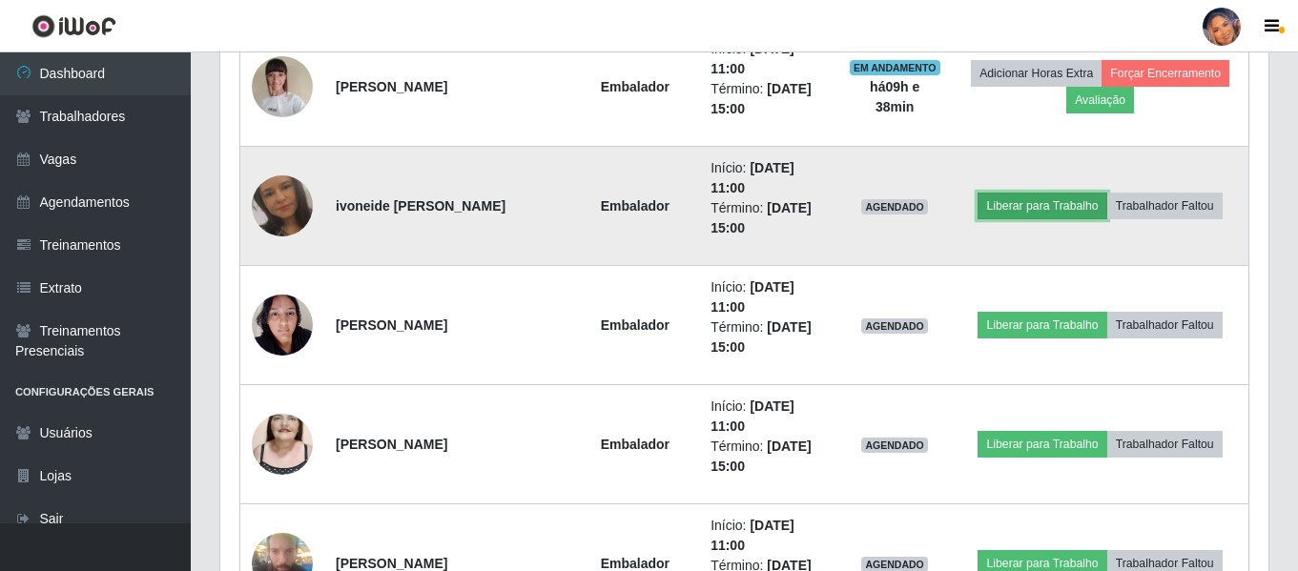
click at [1039, 204] on button "Liberar para Trabalho" at bounding box center [1041, 206] width 129 height 27
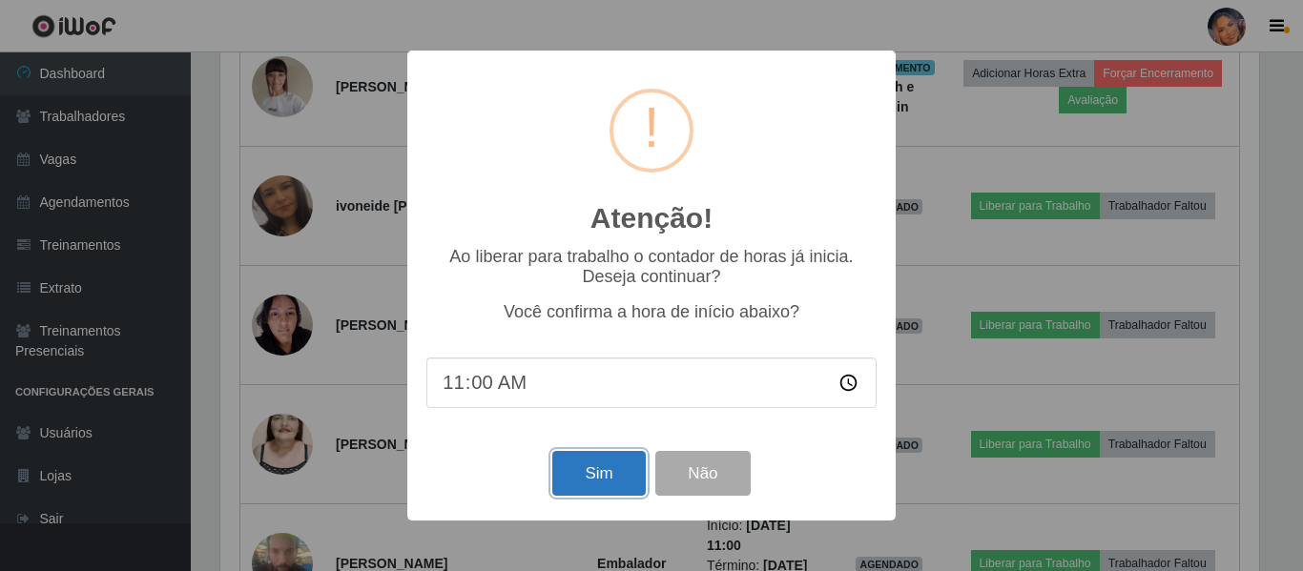
click at [618, 480] on button "Sim" at bounding box center [598, 473] width 93 height 45
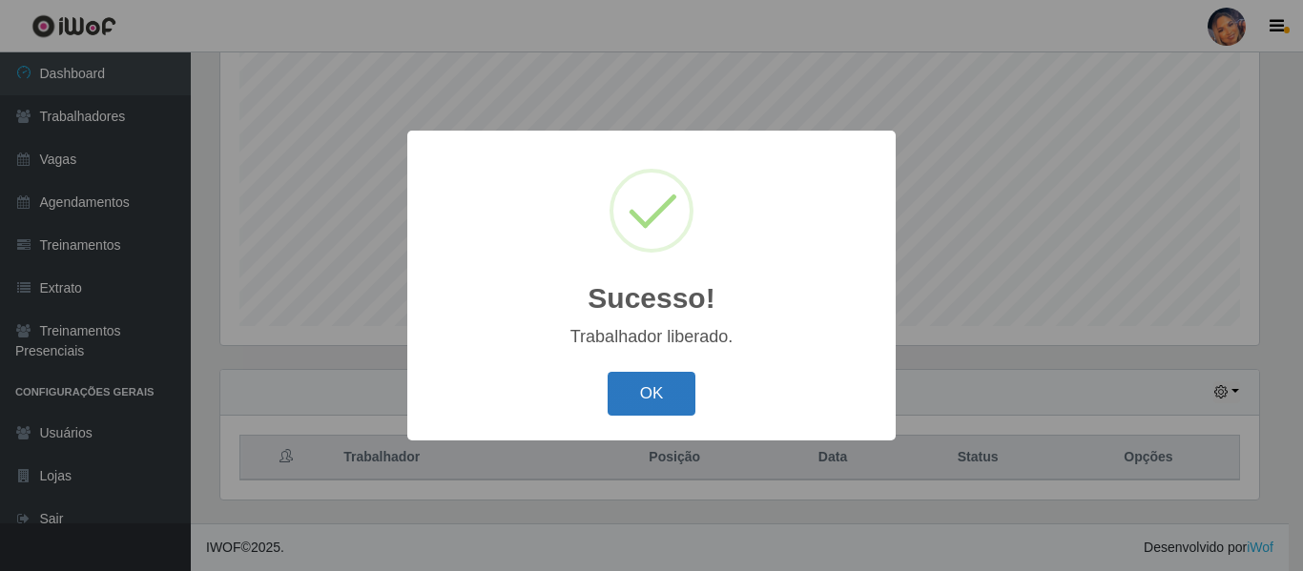
click at [671, 401] on button "OK" at bounding box center [651, 394] width 89 height 45
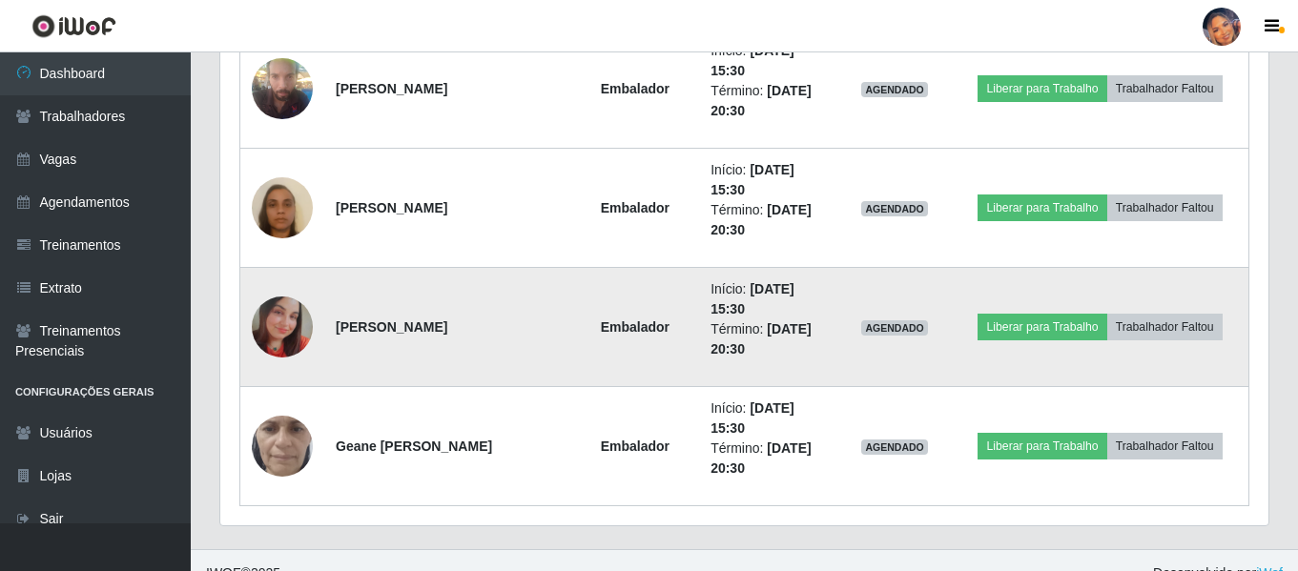
scroll to position [3693, 0]
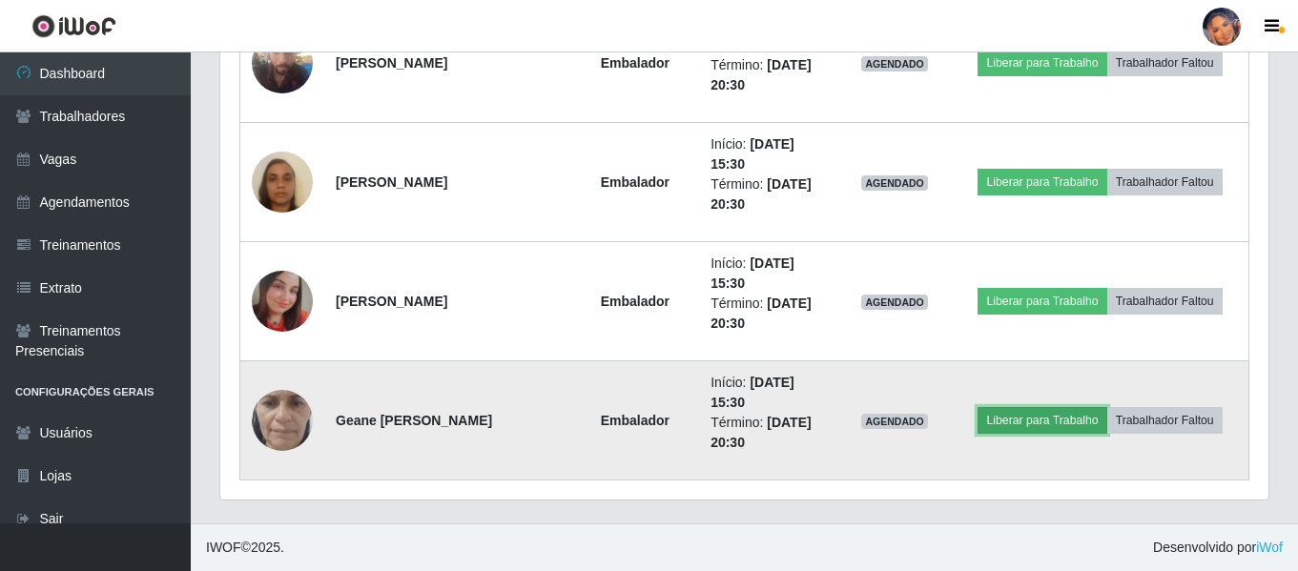
click at [1015, 421] on button "Liberar para Trabalho" at bounding box center [1041, 420] width 129 height 27
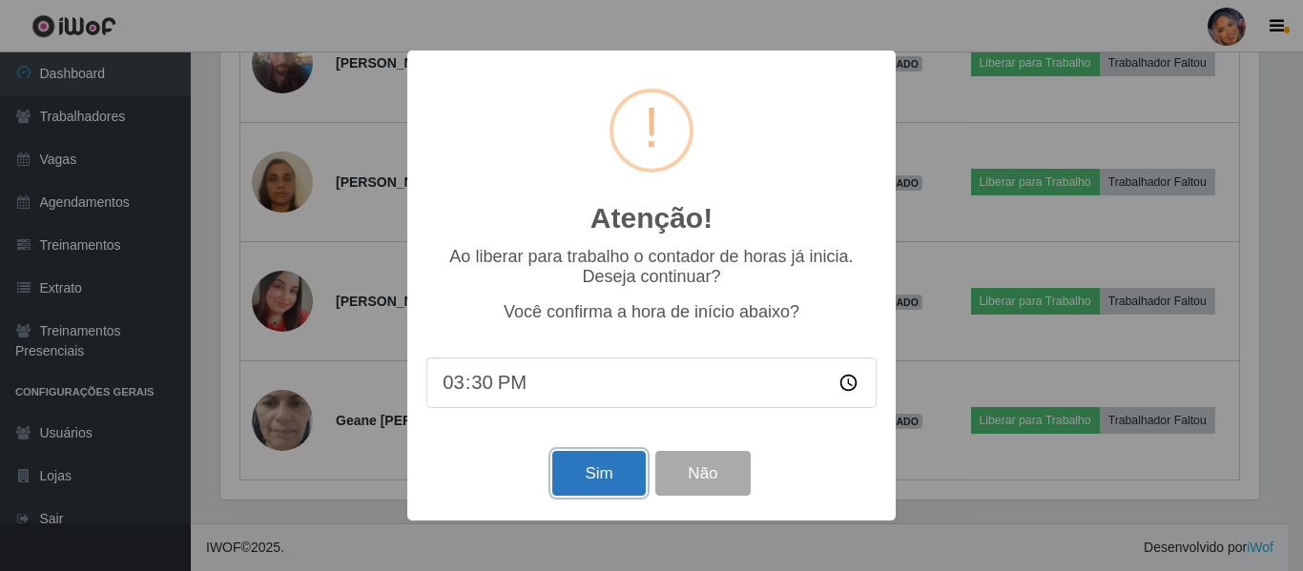
click at [610, 471] on button "Sim" at bounding box center [598, 473] width 93 height 45
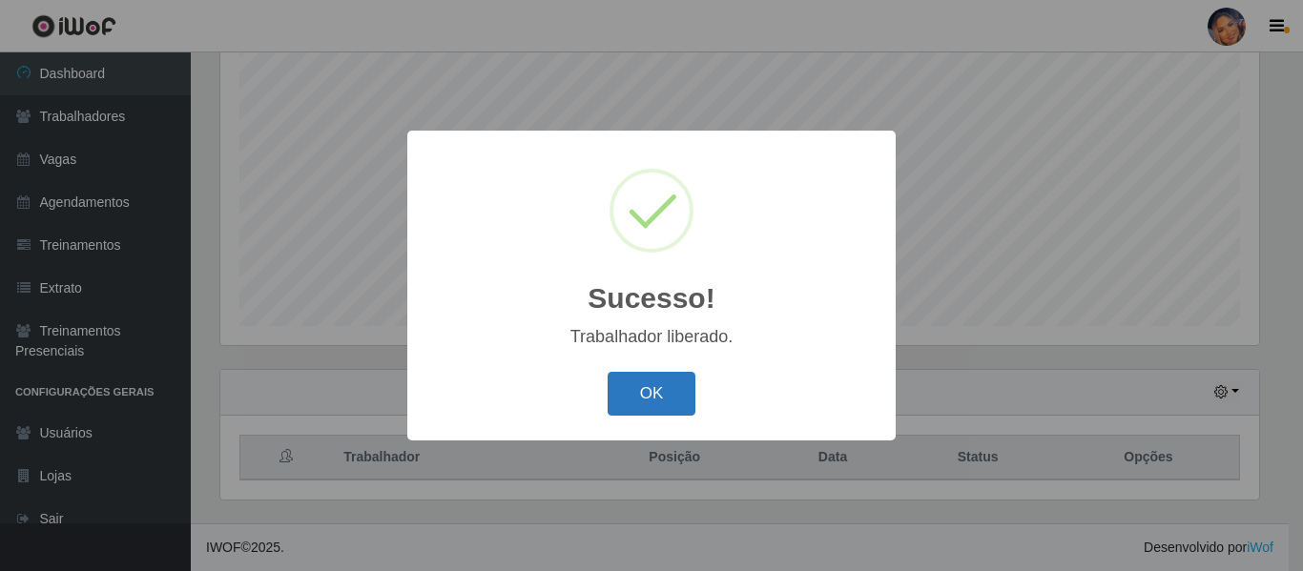
click at [644, 394] on button "OK" at bounding box center [651, 394] width 89 height 45
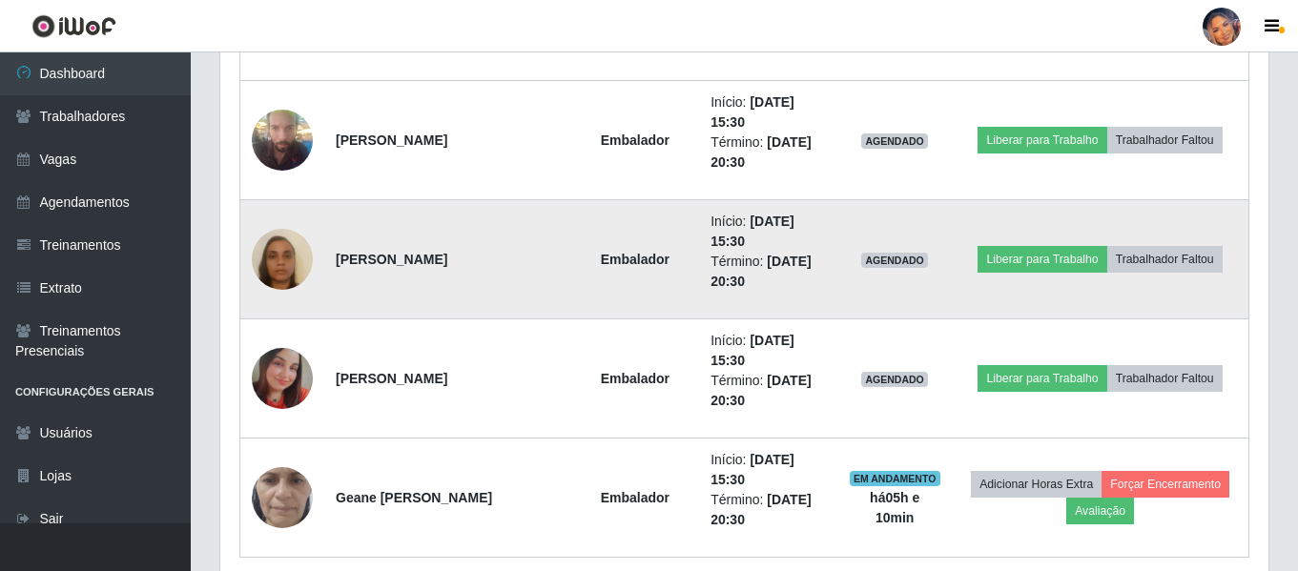
scroll to position [3503, 0]
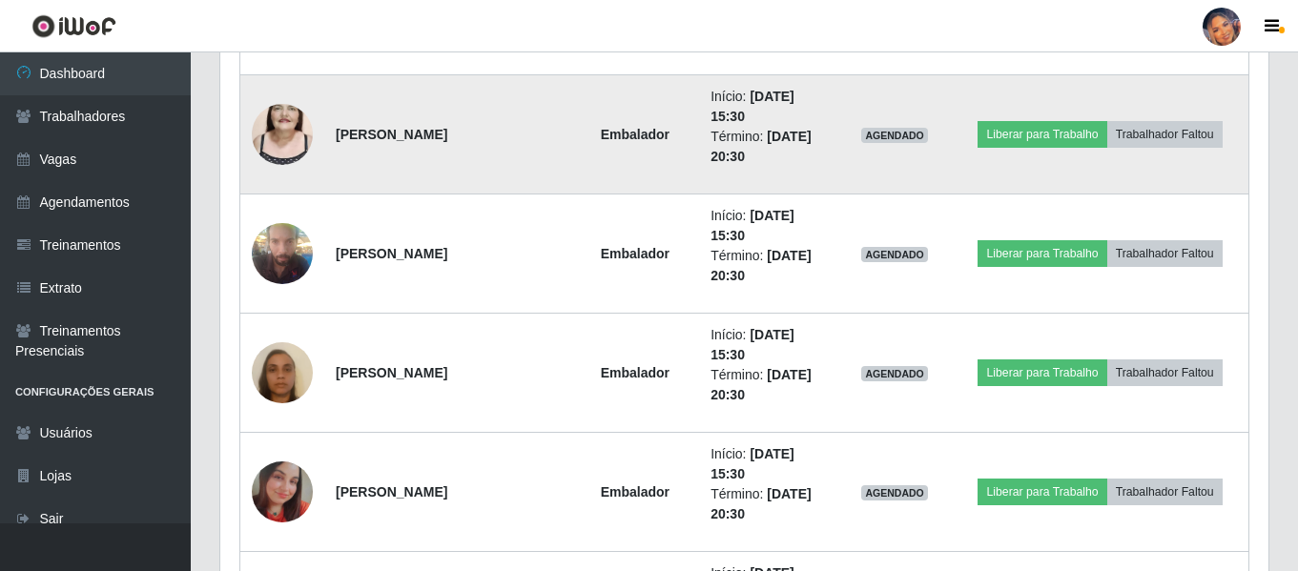
click at [272, 129] on img at bounding box center [282, 134] width 61 height 109
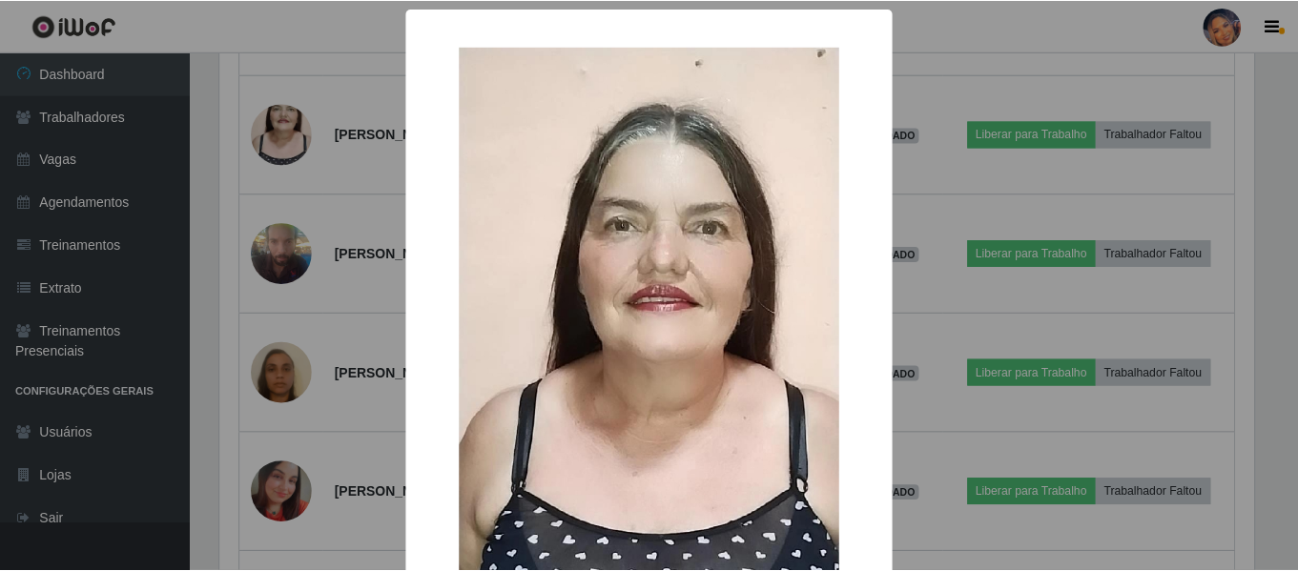
scroll to position [274, 0]
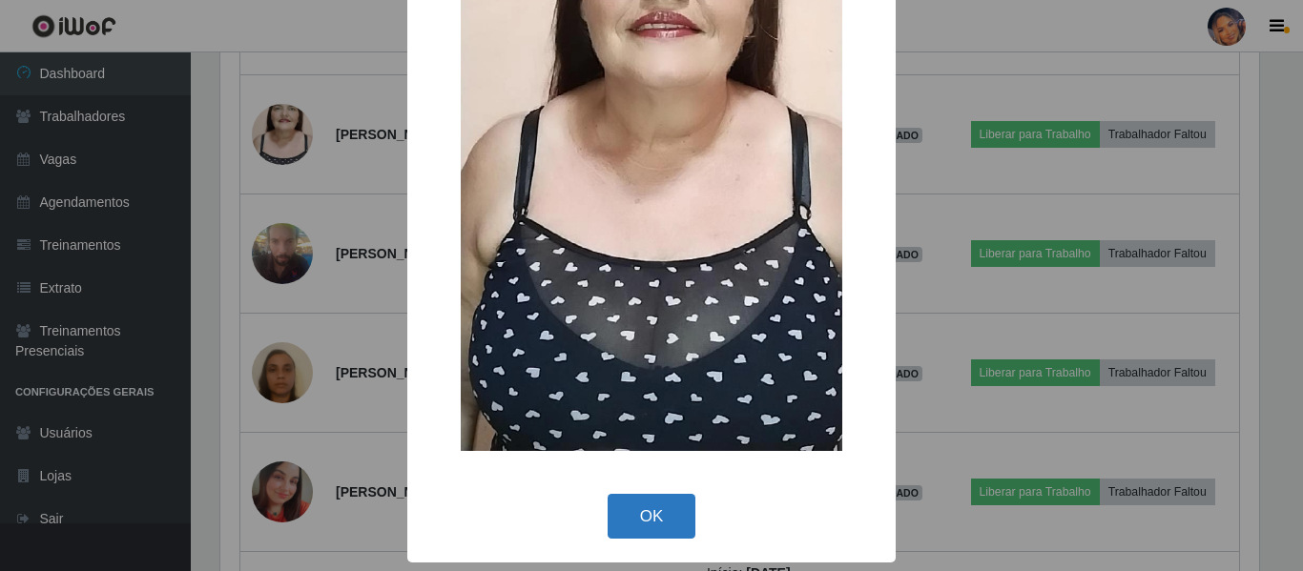
drag, startPoint x: 658, startPoint y: 496, endPoint x: 738, endPoint y: 459, distance: 88.3
click at [657, 496] on button "OK" at bounding box center [651, 516] width 89 height 45
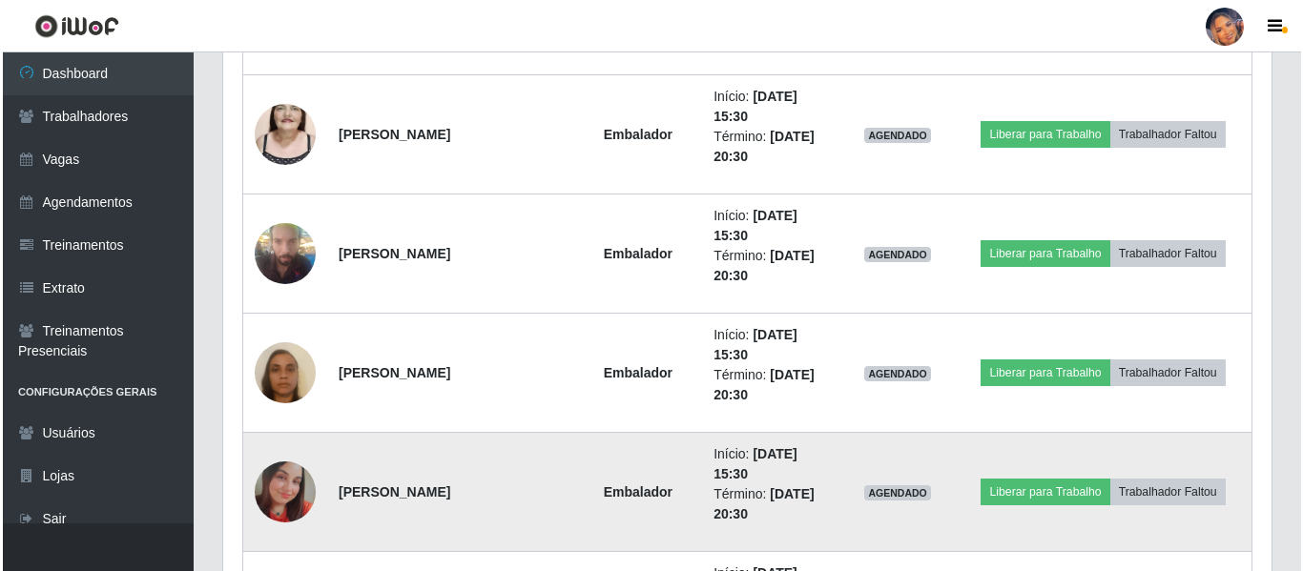
scroll to position [396, 1048]
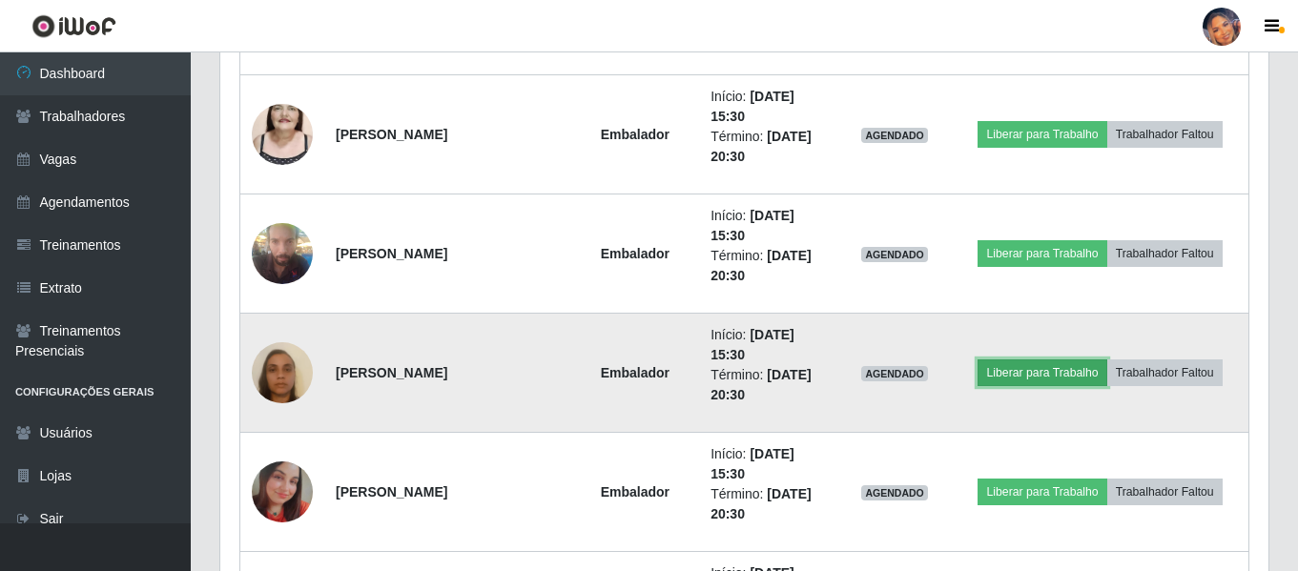
click at [1015, 386] on button "Liberar para Trabalho" at bounding box center [1041, 373] width 129 height 27
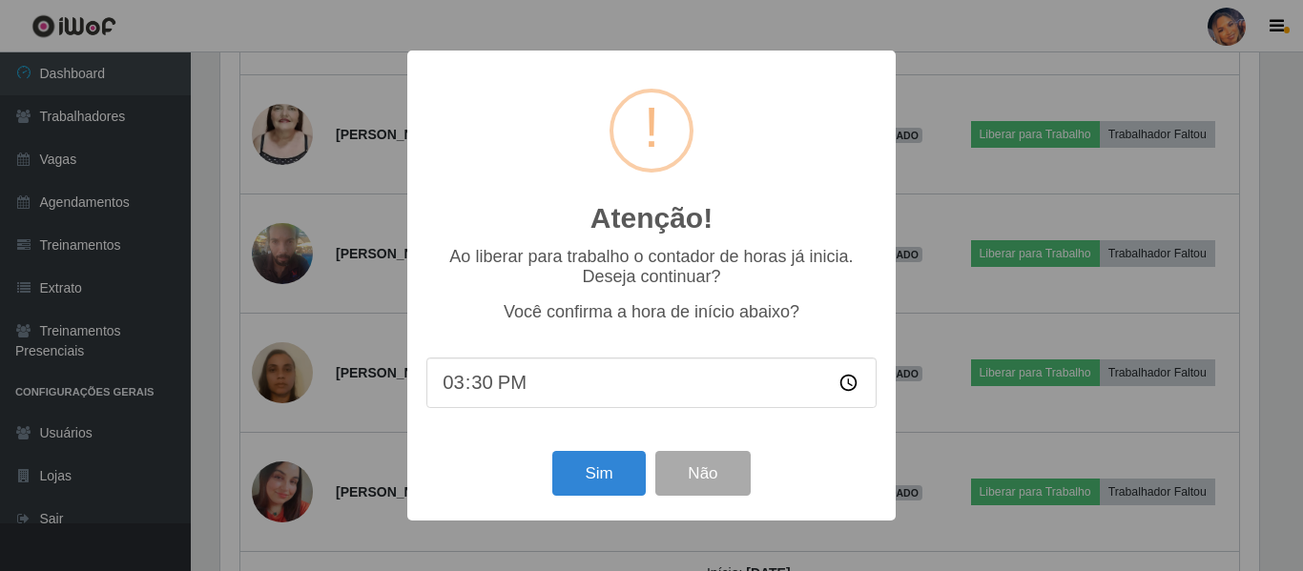
scroll to position [953231, 952588]
drag, startPoint x: 604, startPoint y: 481, endPoint x: 616, endPoint y: 462, distance: 22.7
click at [603, 481] on button "Sim" at bounding box center [598, 473] width 93 height 45
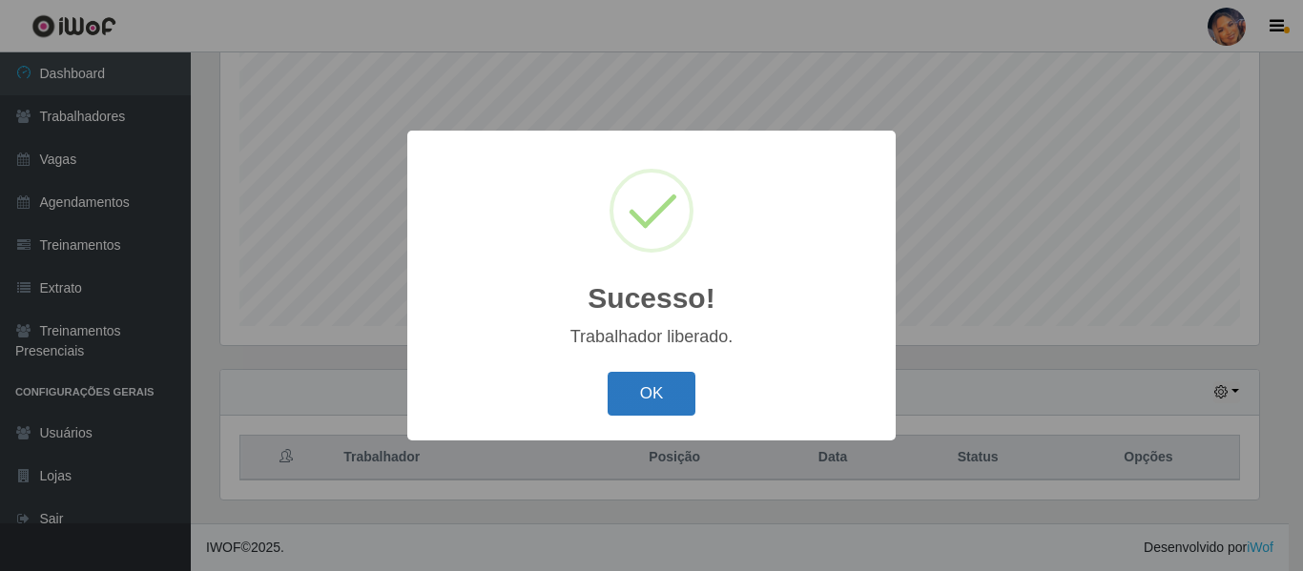
click at [663, 409] on button "OK" at bounding box center [651, 394] width 89 height 45
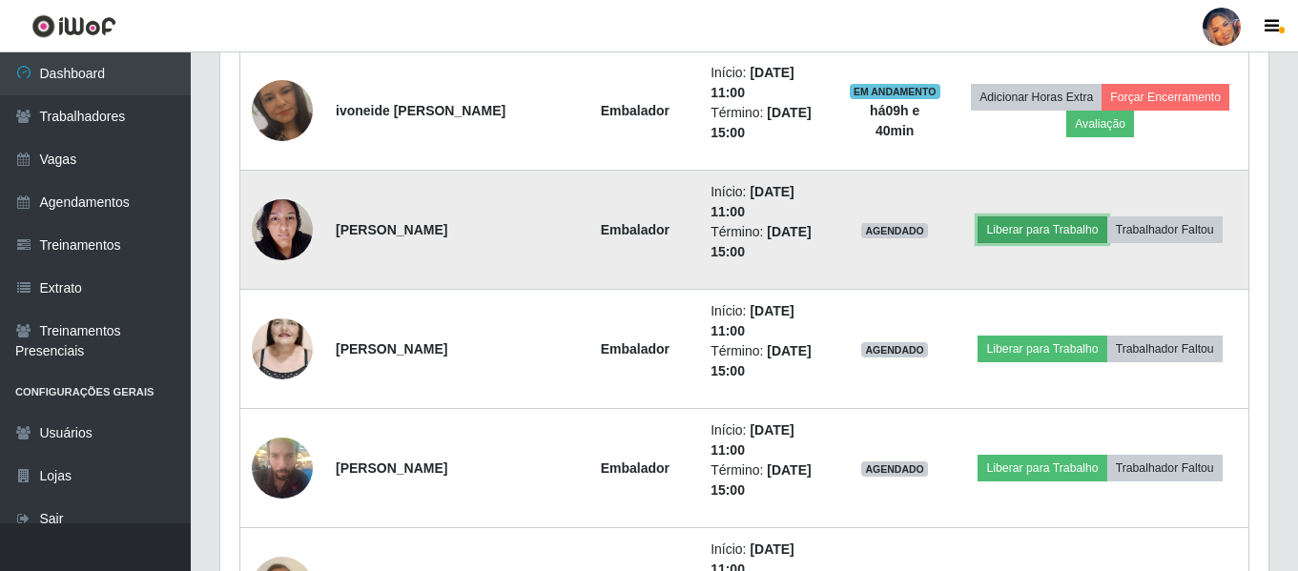
click at [1052, 219] on button "Liberar para Trabalho" at bounding box center [1041, 229] width 129 height 27
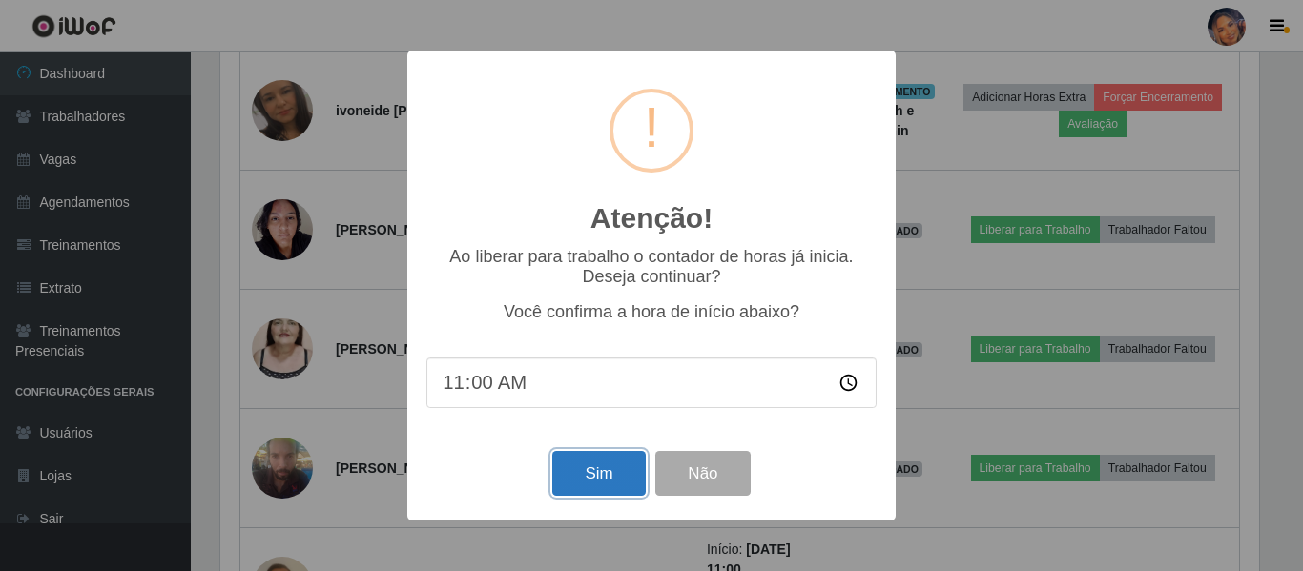
click at [599, 470] on button "Sim" at bounding box center [598, 473] width 93 height 45
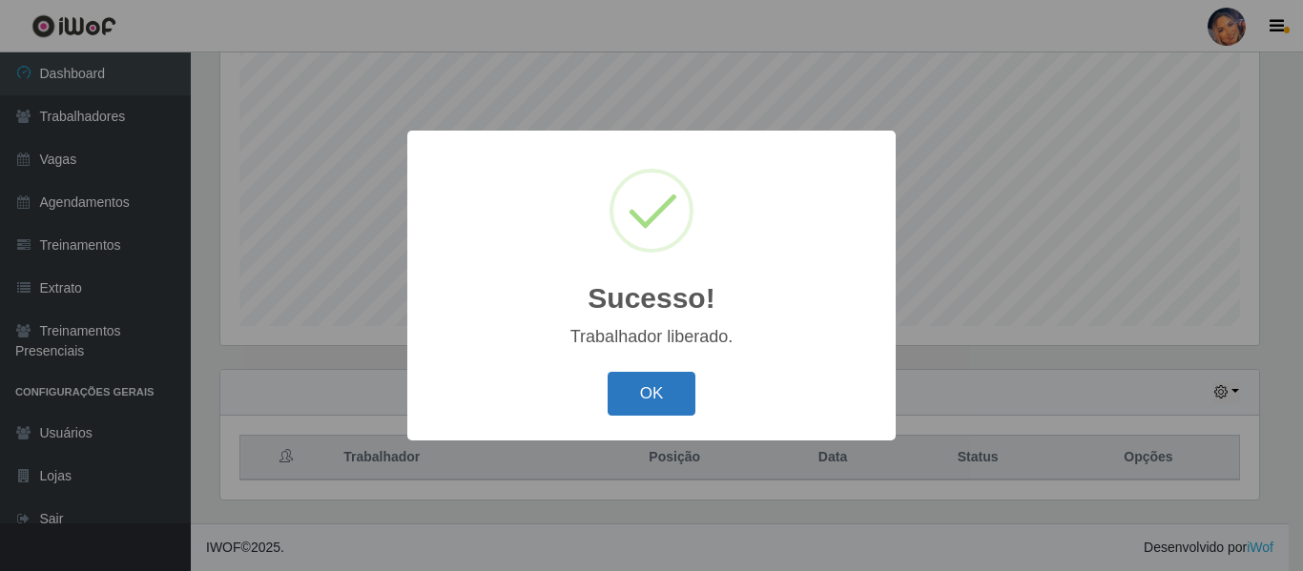
click at [644, 414] on button "OK" at bounding box center [651, 394] width 89 height 45
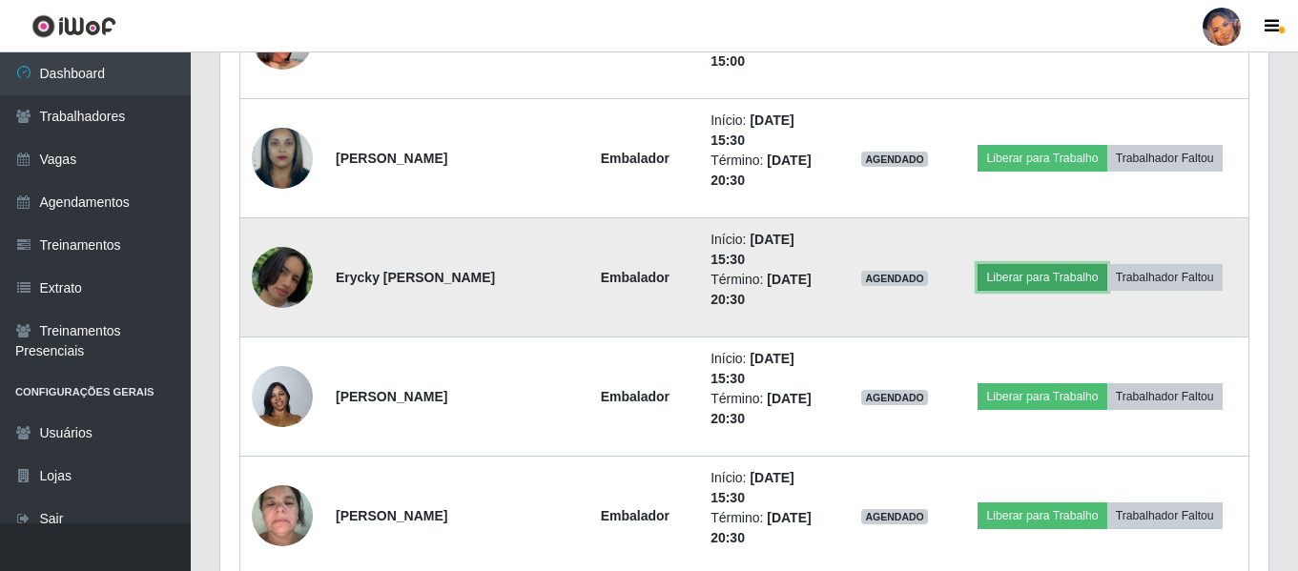
click at [1025, 274] on button "Liberar para Trabalho" at bounding box center [1041, 277] width 129 height 27
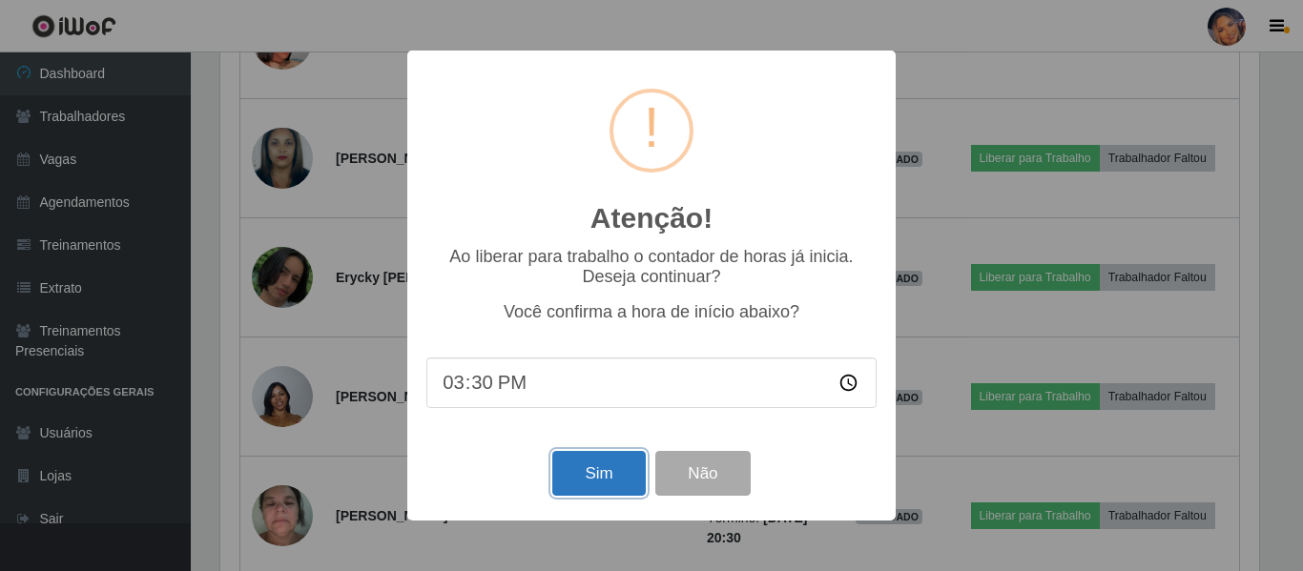
click at [603, 486] on button "Sim" at bounding box center [598, 473] width 93 height 45
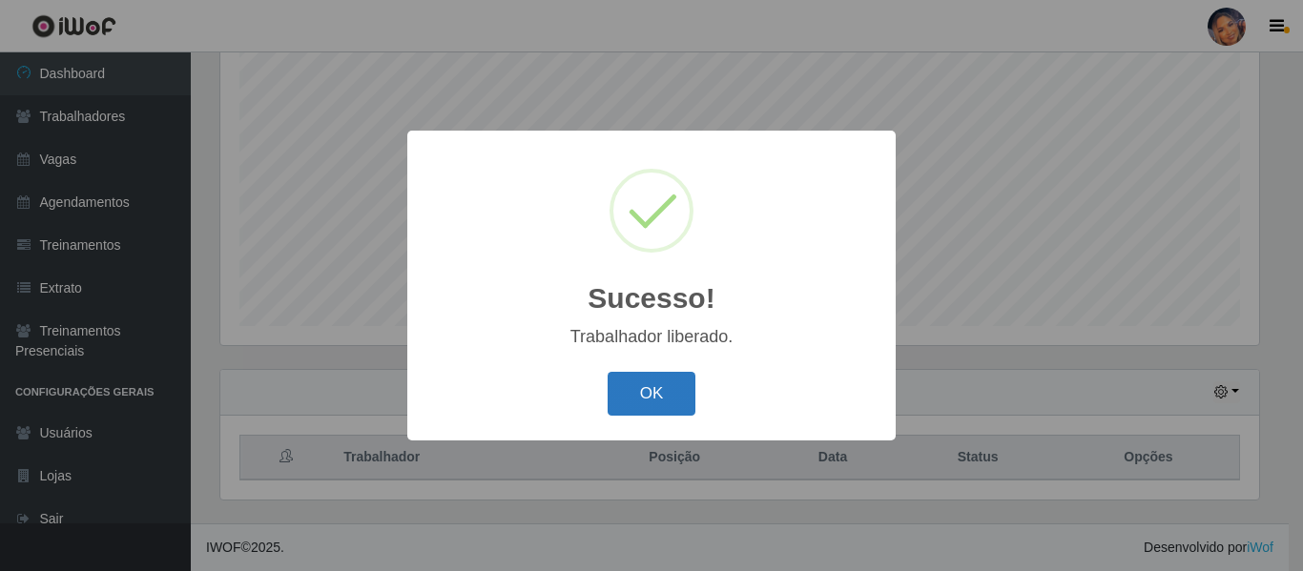
click at [641, 396] on button "OK" at bounding box center [651, 394] width 89 height 45
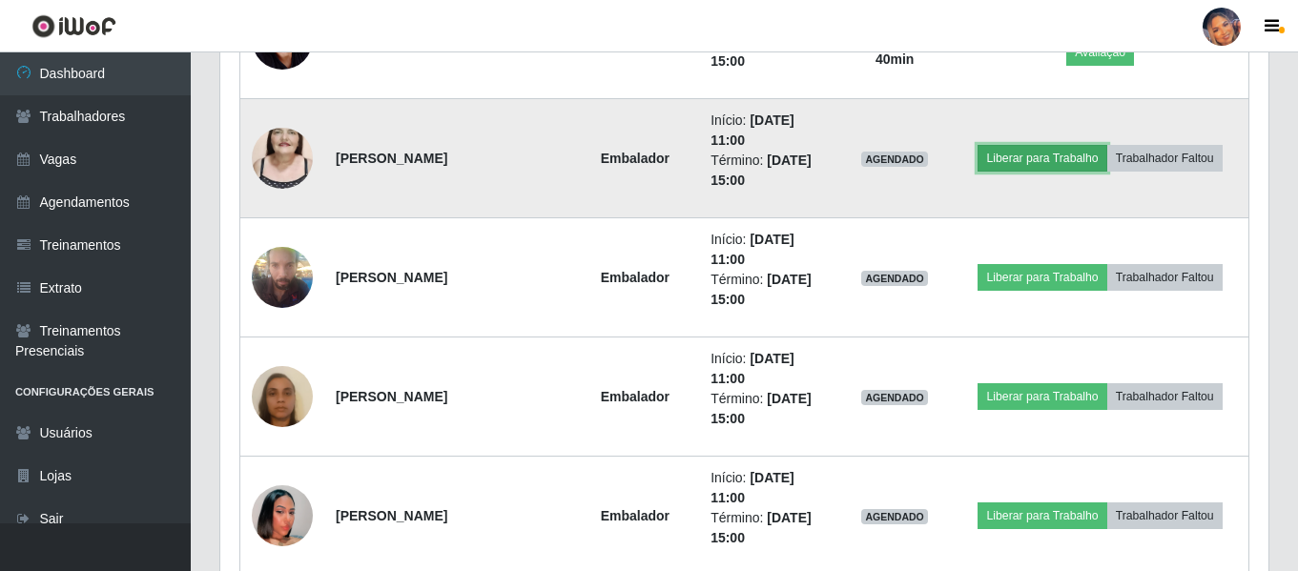
click at [1021, 161] on button "Liberar para Trabalho" at bounding box center [1041, 158] width 129 height 27
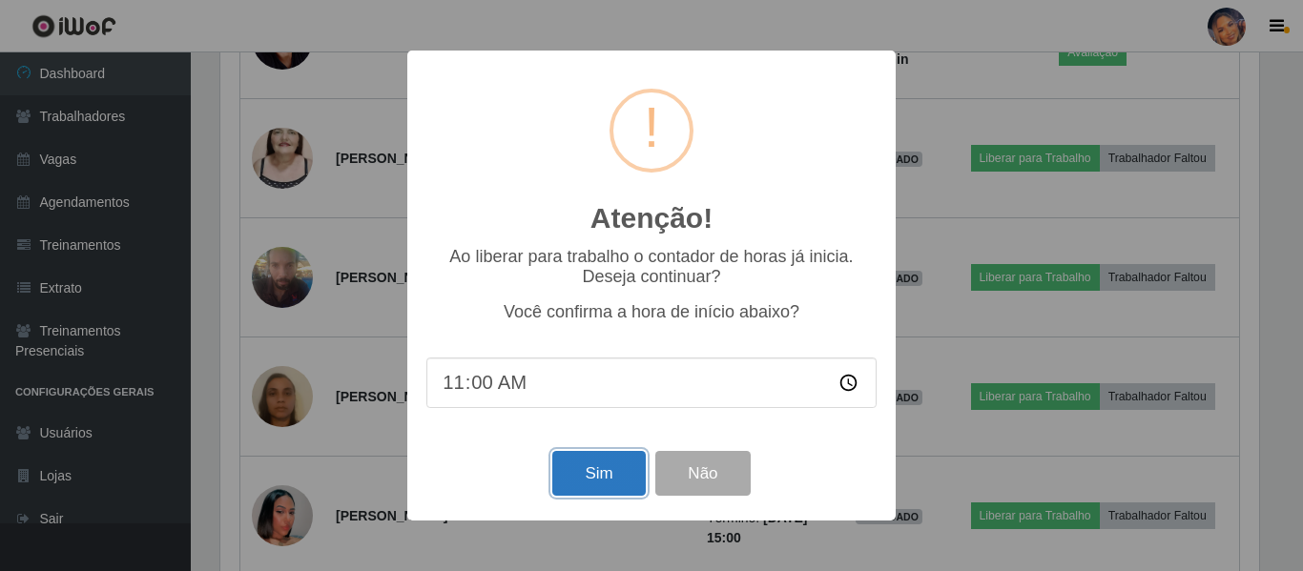
click at [620, 469] on button "Sim" at bounding box center [598, 473] width 93 height 45
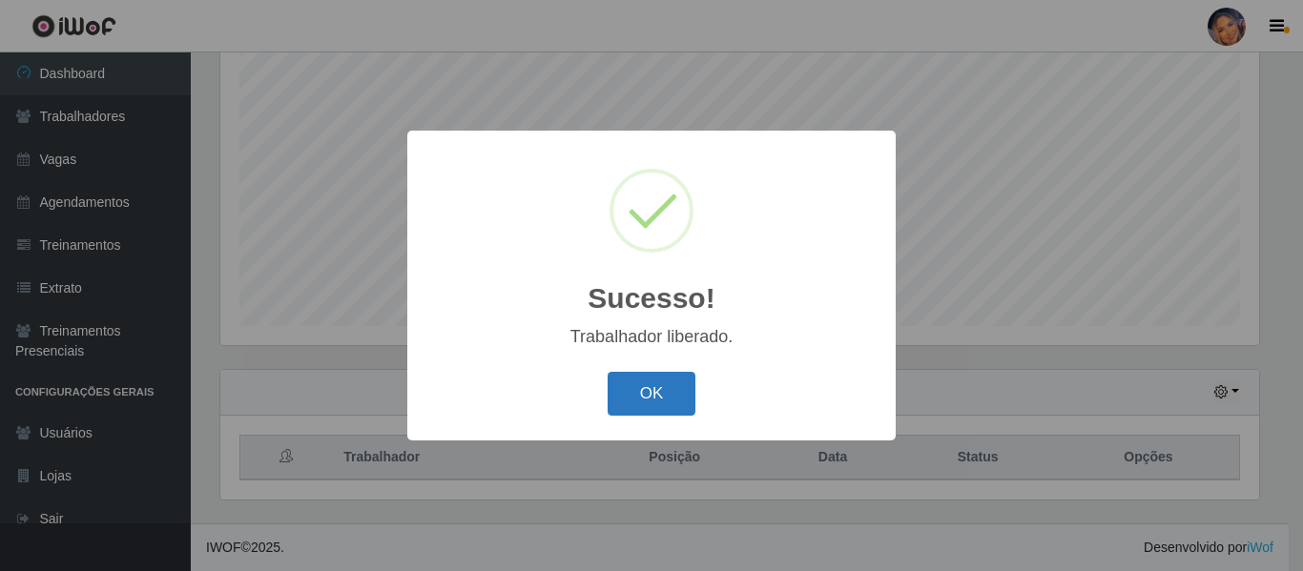
click at [662, 396] on button "OK" at bounding box center [651, 394] width 89 height 45
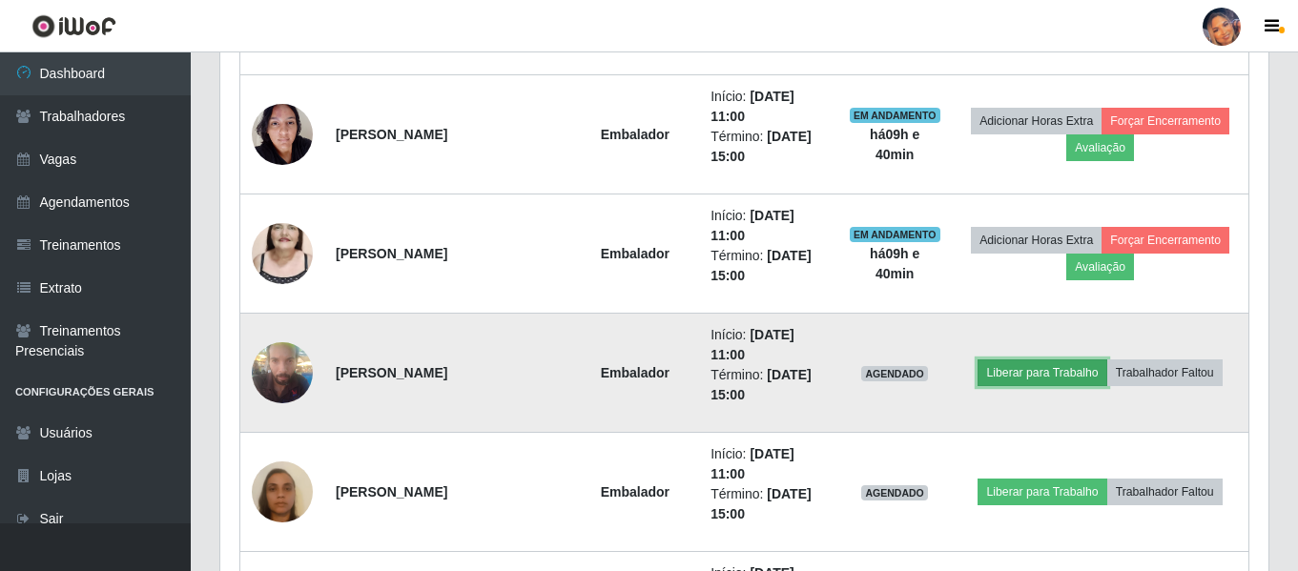
click at [1046, 382] on button "Liberar para Trabalho" at bounding box center [1041, 373] width 129 height 27
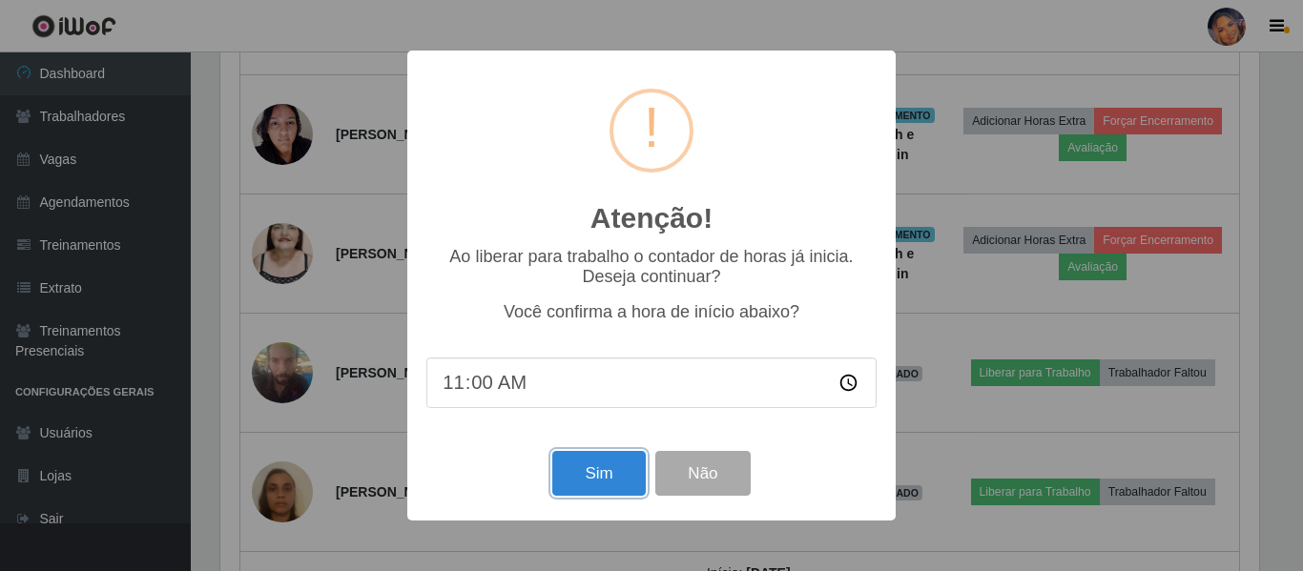
click at [626, 481] on button "Sim" at bounding box center [598, 473] width 93 height 45
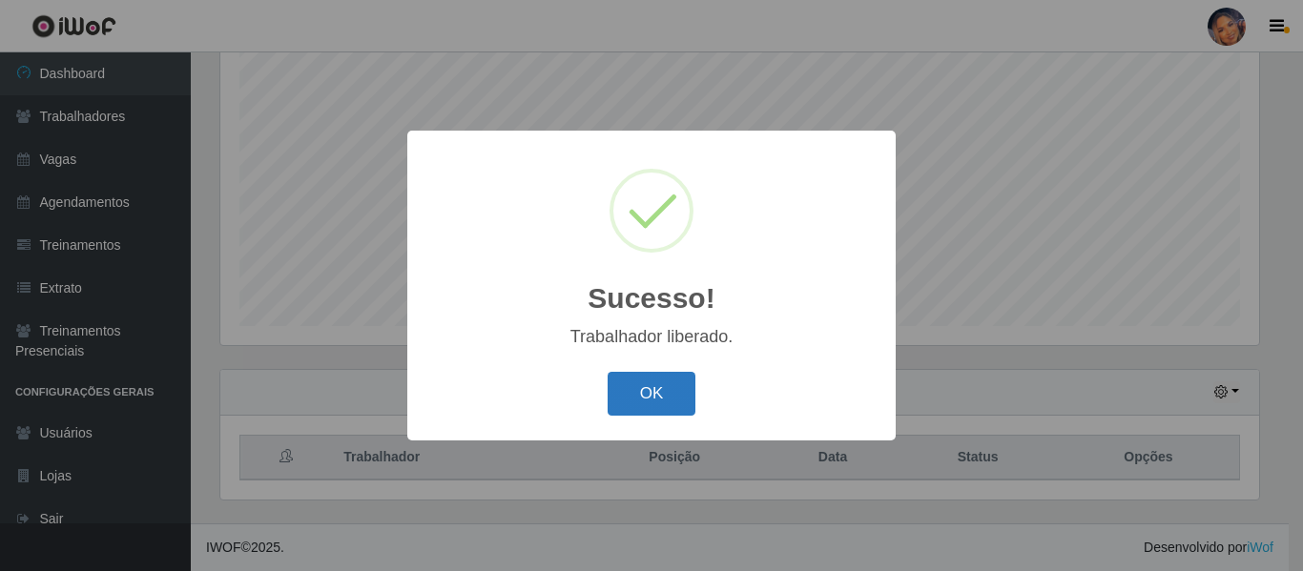
click at [650, 398] on button "OK" at bounding box center [651, 394] width 89 height 45
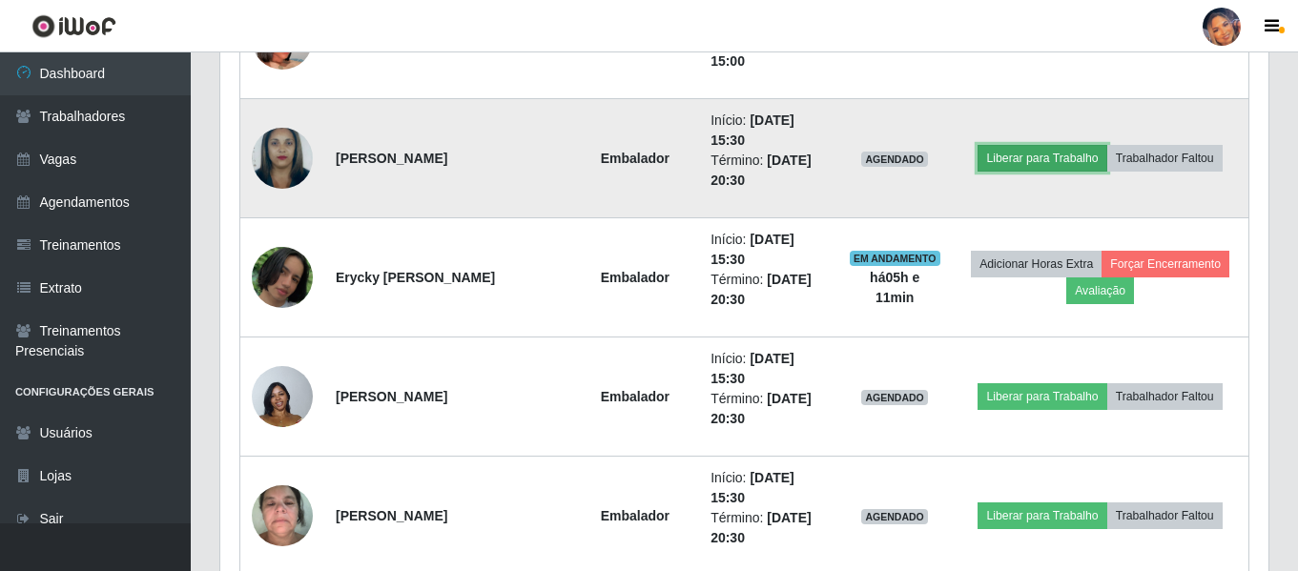
click at [1056, 165] on button "Liberar para Trabalho" at bounding box center [1041, 158] width 129 height 27
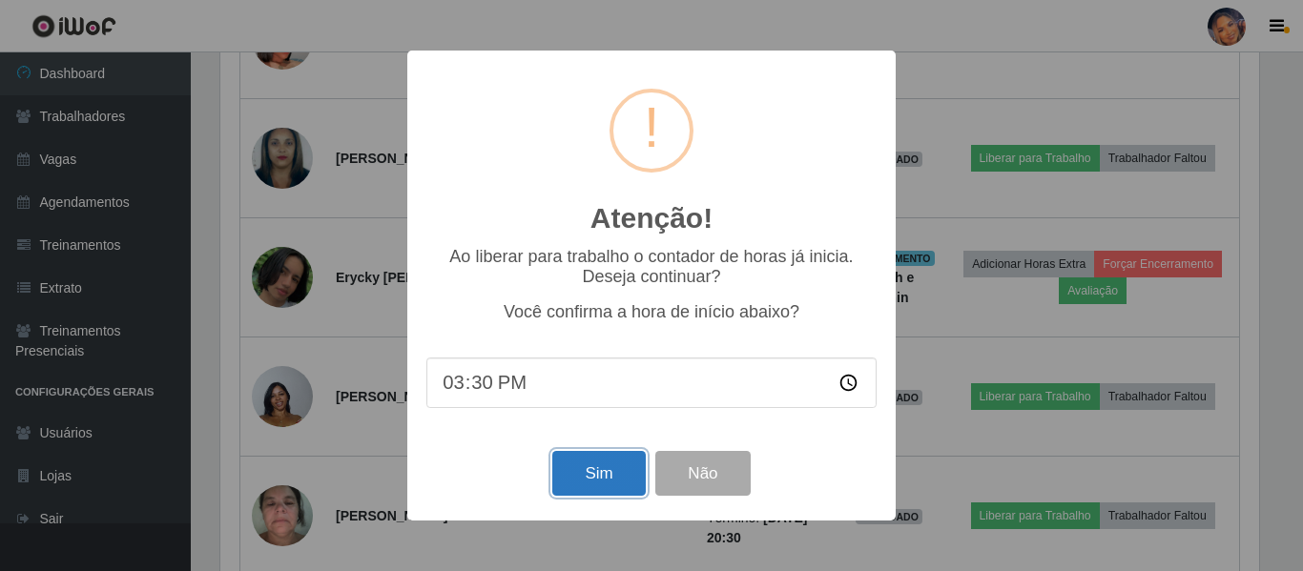
click at [580, 479] on button "Sim" at bounding box center [598, 473] width 93 height 45
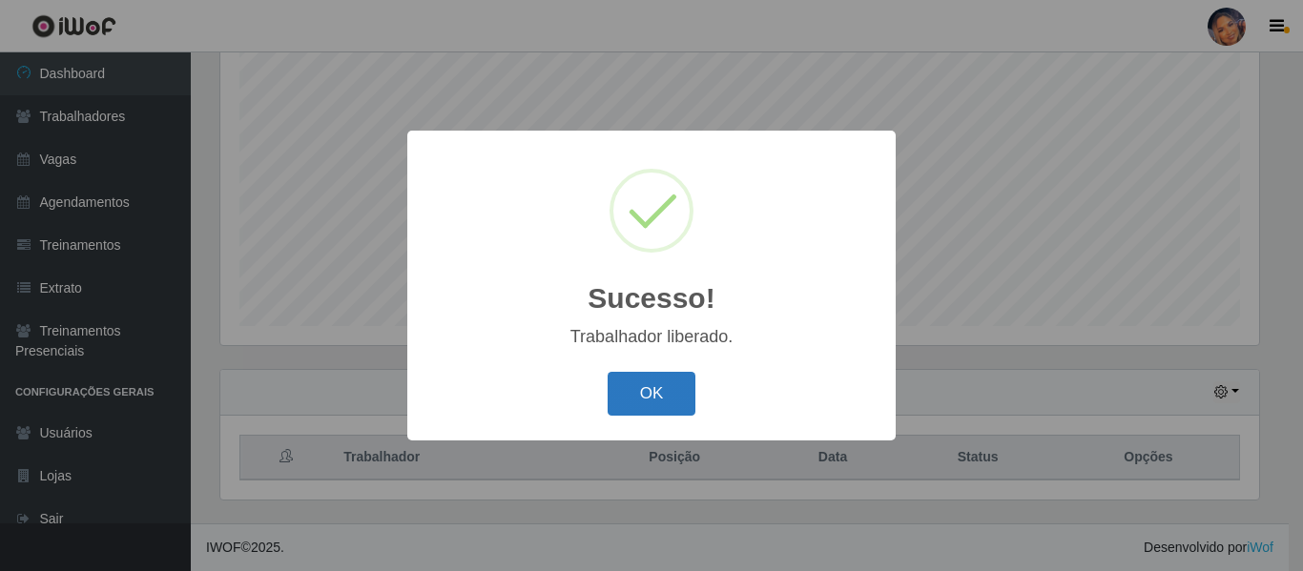
click at [641, 393] on button "OK" at bounding box center [651, 394] width 89 height 45
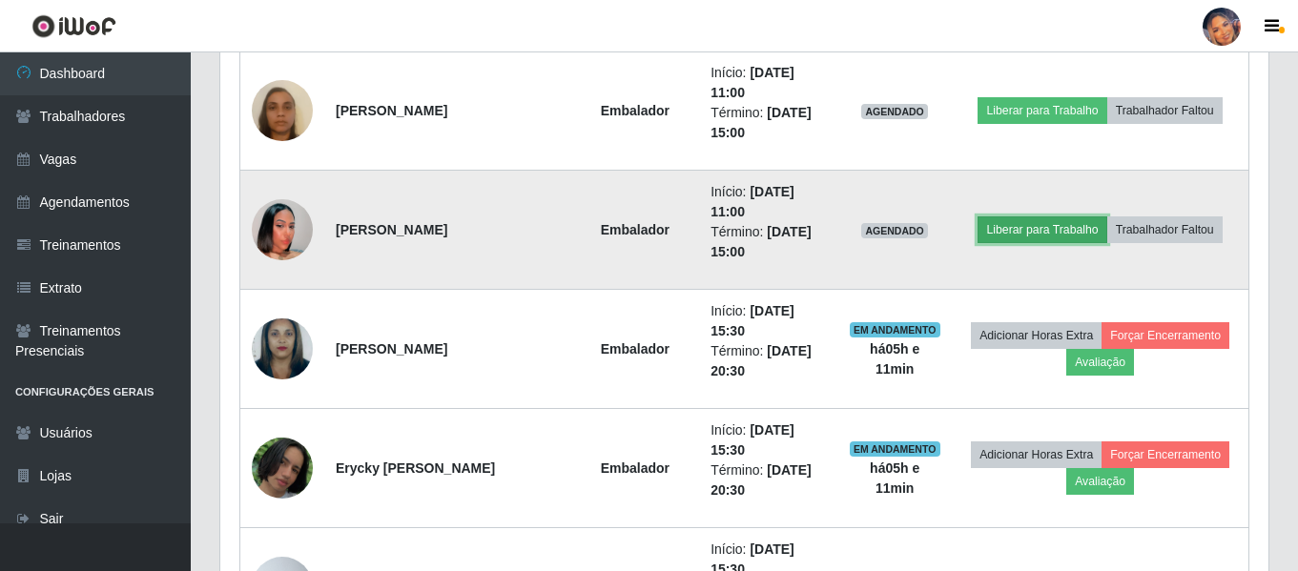
click at [1044, 230] on button "Liberar para Trabalho" at bounding box center [1041, 229] width 129 height 27
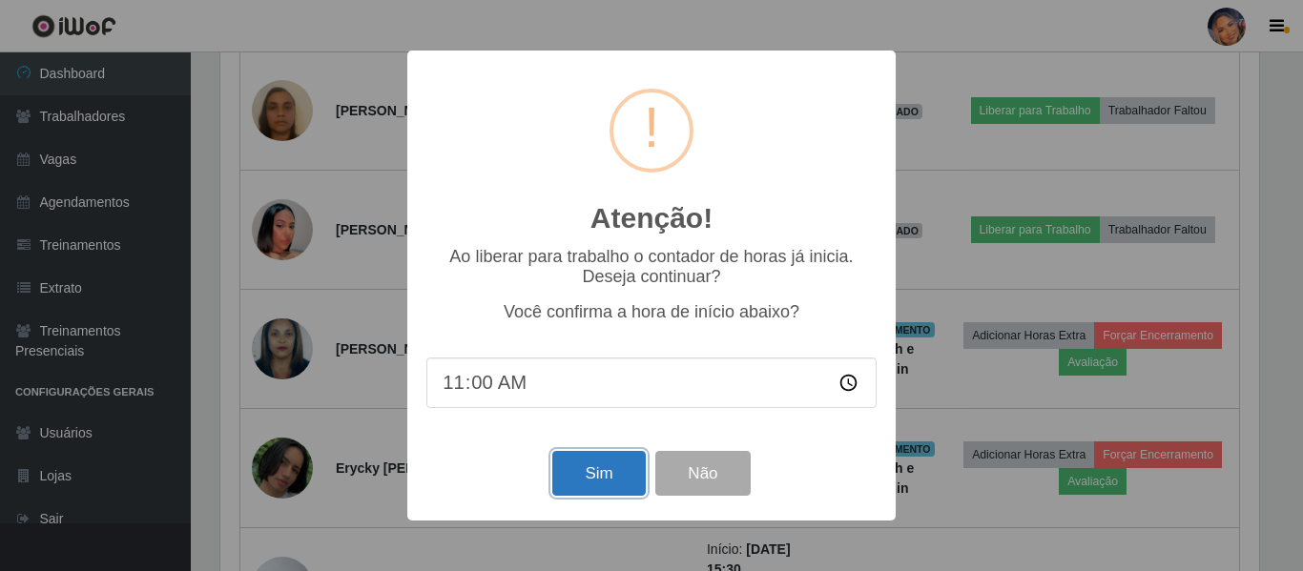
click at [599, 466] on button "Sim" at bounding box center [598, 473] width 93 height 45
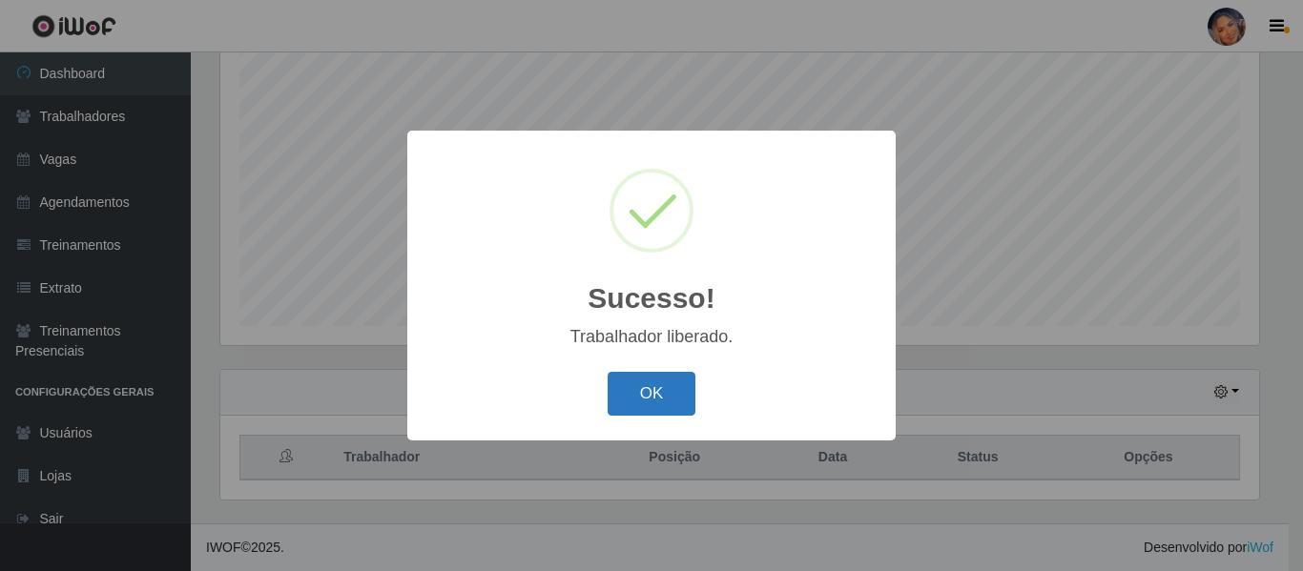
click at [655, 395] on button "OK" at bounding box center [651, 394] width 89 height 45
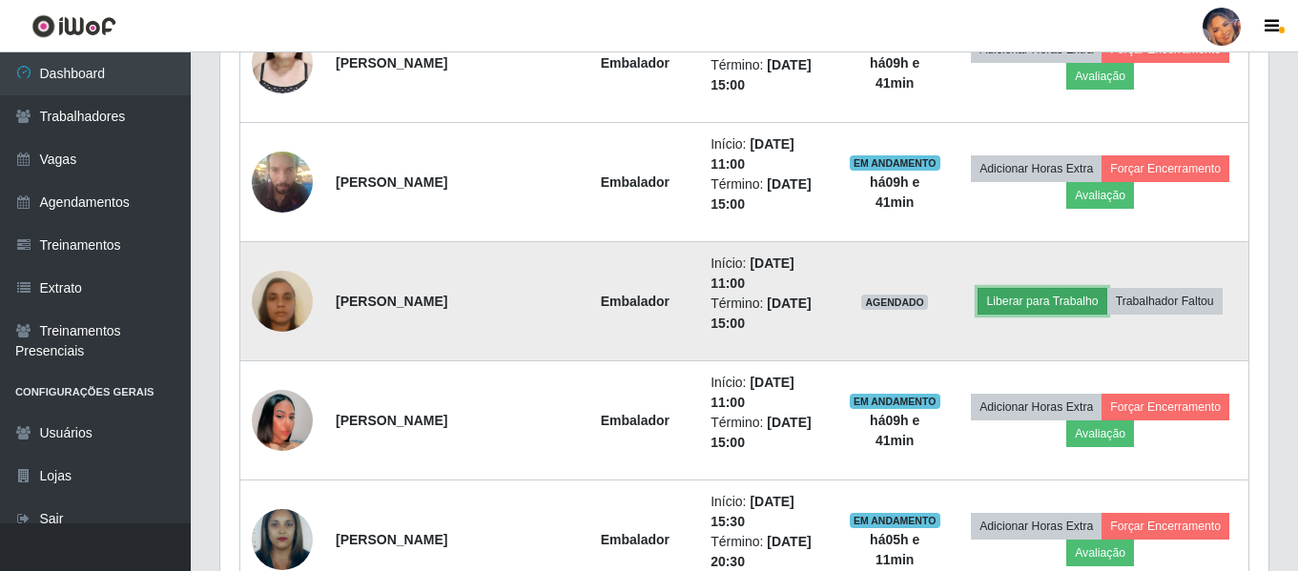
click at [1044, 310] on button "Liberar para Trabalho" at bounding box center [1041, 301] width 129 height 27
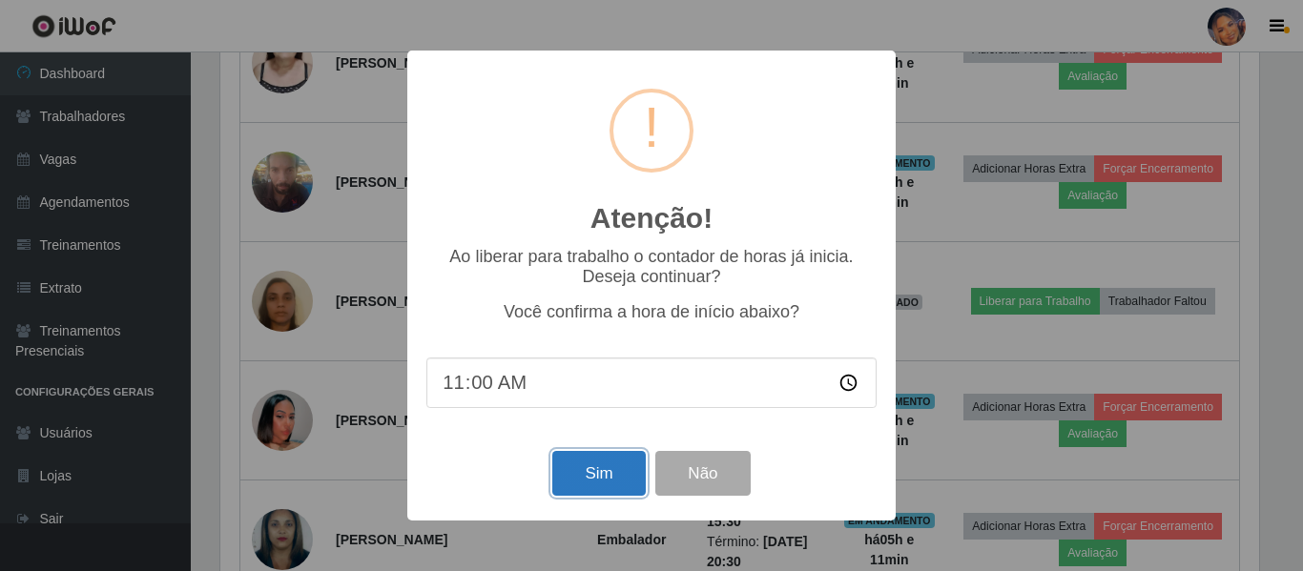
click at [621, 473] on button "Sim" at bounding box center [598, 473] width 93 height 45
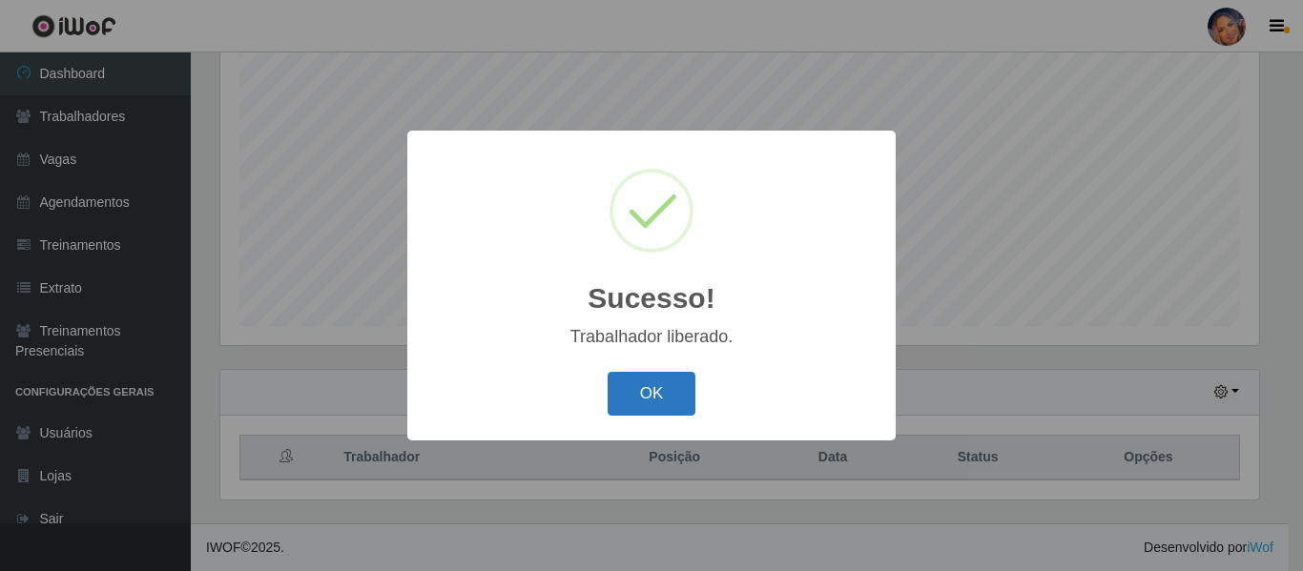
click at [638, 394] on button "OK" at bounding box center [651, 394] width 89 height 45
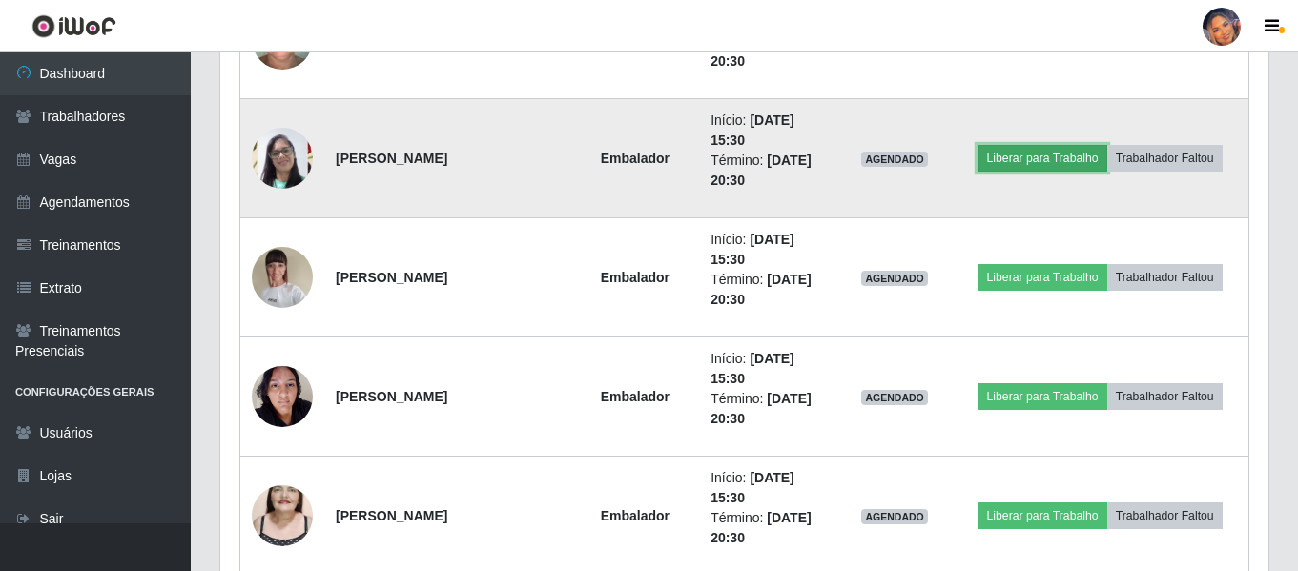
click at [1023, 160] on button "Liberar para Trabalho" at bounding box center [1041, 158] width 129 height 27
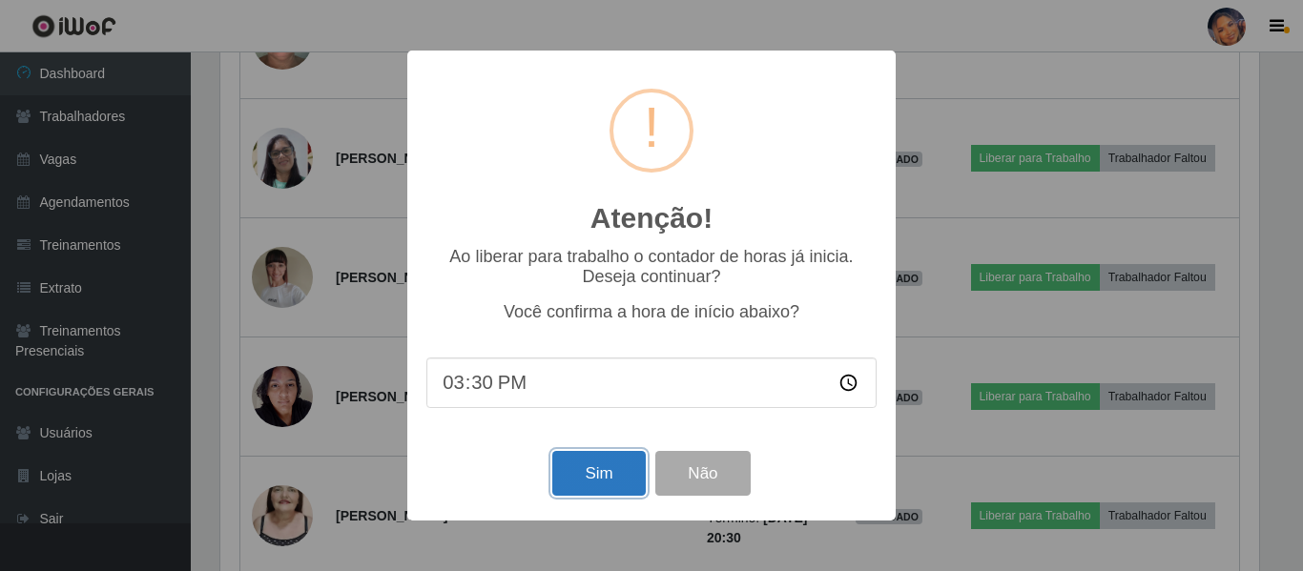
click at [611, 465] on button "Sim" at bounding box center [598, 473] width 93 height 45
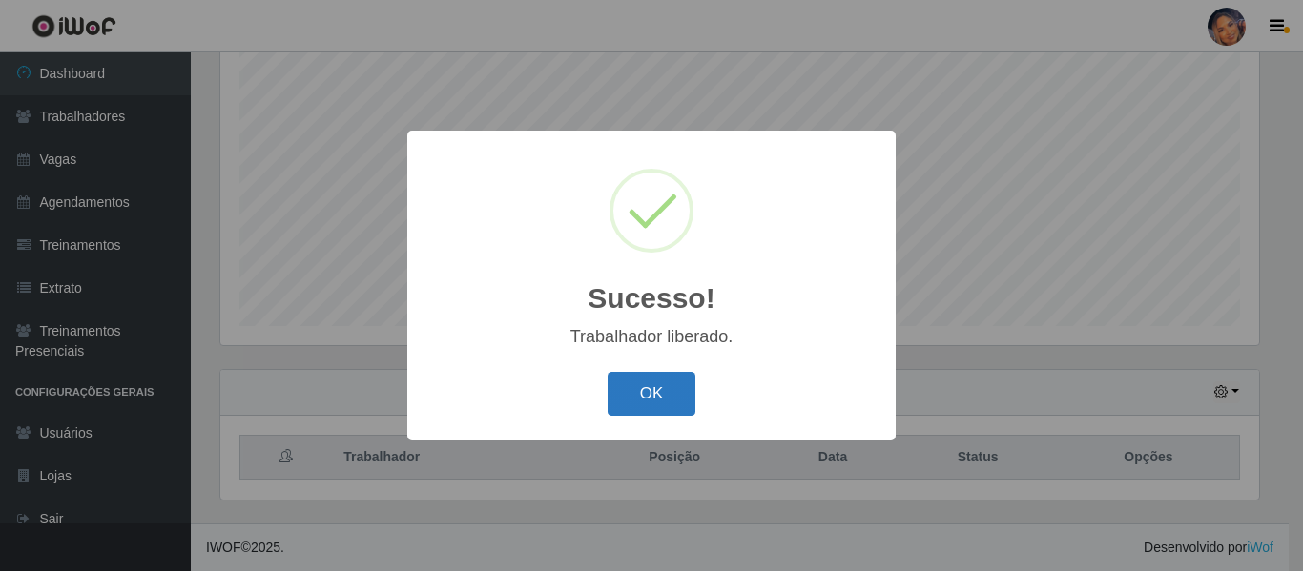
click at [685, 392] on button "OK" at bounding box center [651, 394] width 89 height 45
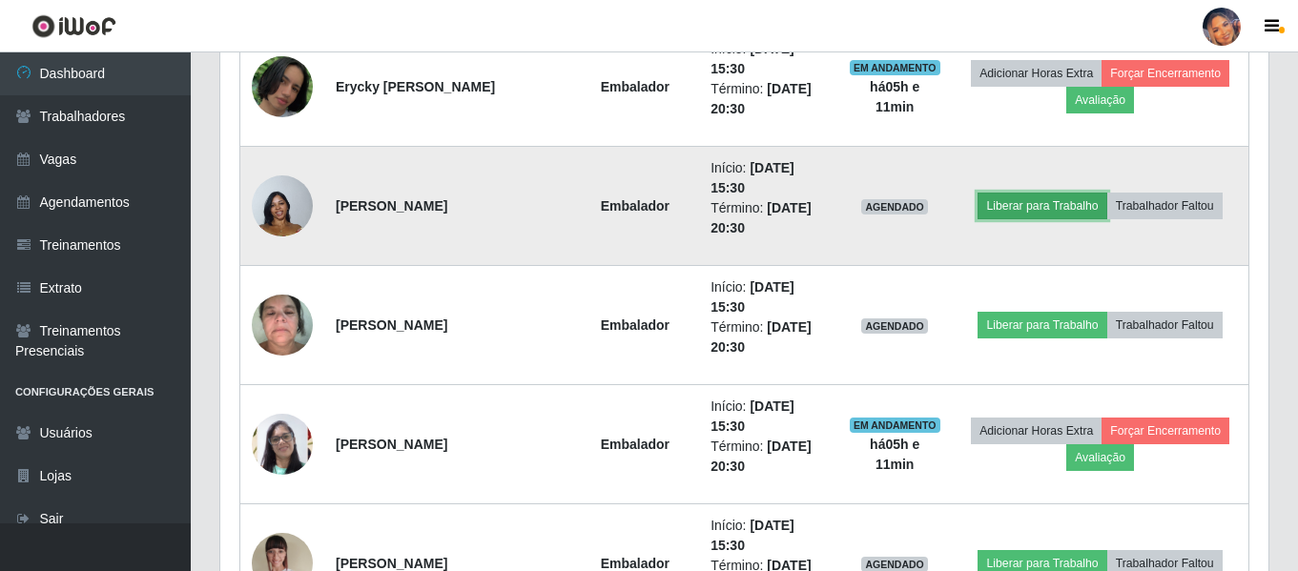
click at [1034, 214] on button "Liberar para Trabalho" at bounding box center [1041, 206] width 129 height 27
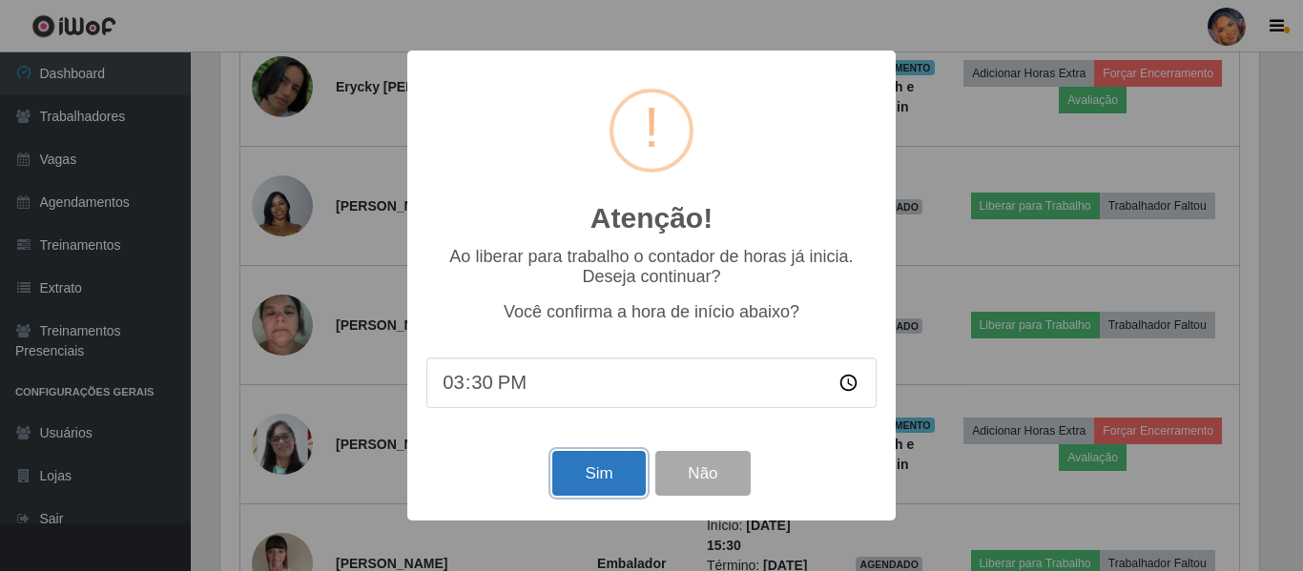
click at [614, 479] on button "Sim" at bounding box center [598, 473] width 93 height 45
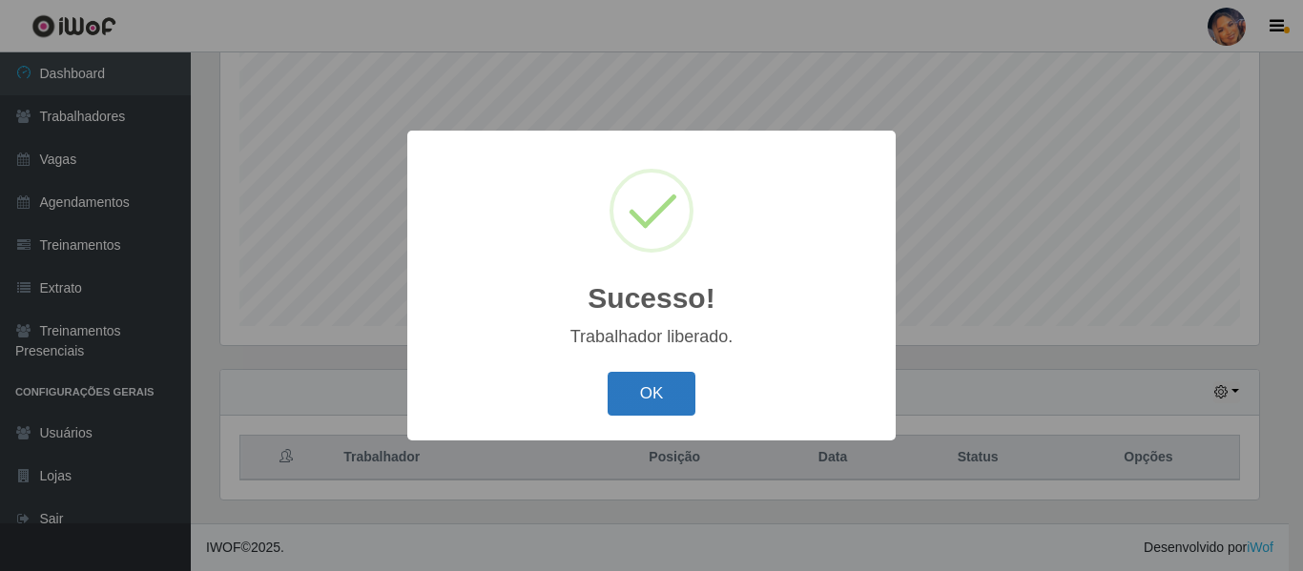
click at [650, 373] on button "OK" at bounding box center [651, 394] width 89 height 45
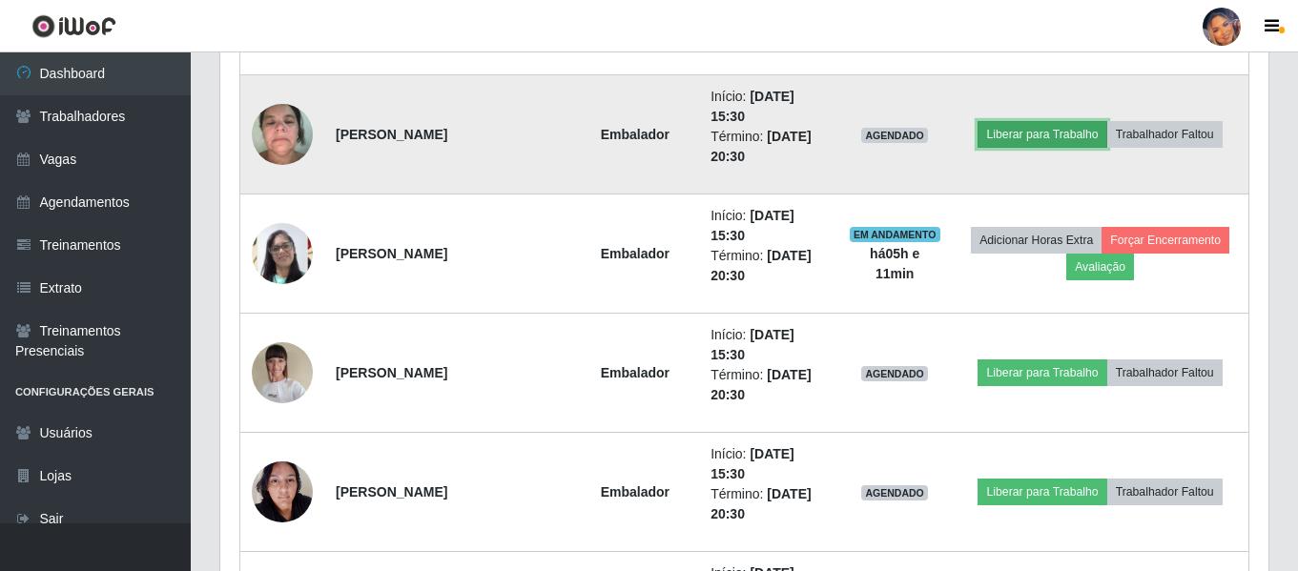
click at [1049, 139] on button "Liberar para Trabalho" at bounding box center [1041, 134] width 129 height 27
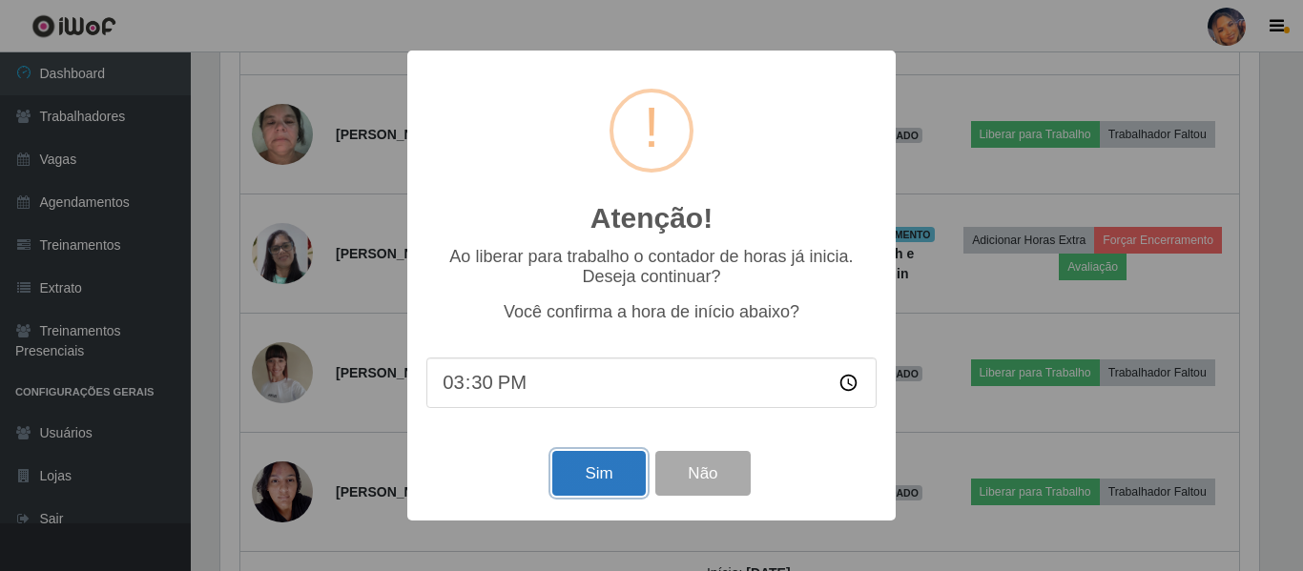
click at [574, 475] on button "Sim" at bounding box center [598, 473] width 93 height 45
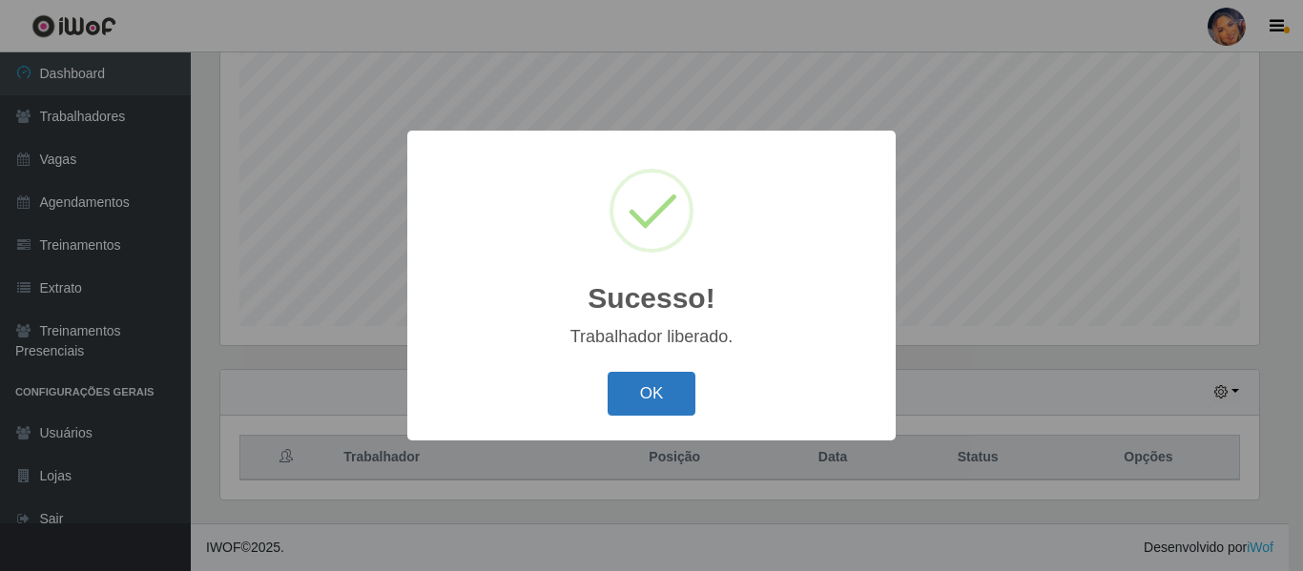
click at [656, 392] on button "OK" at bounding box center [651, 394] width 89 height 45
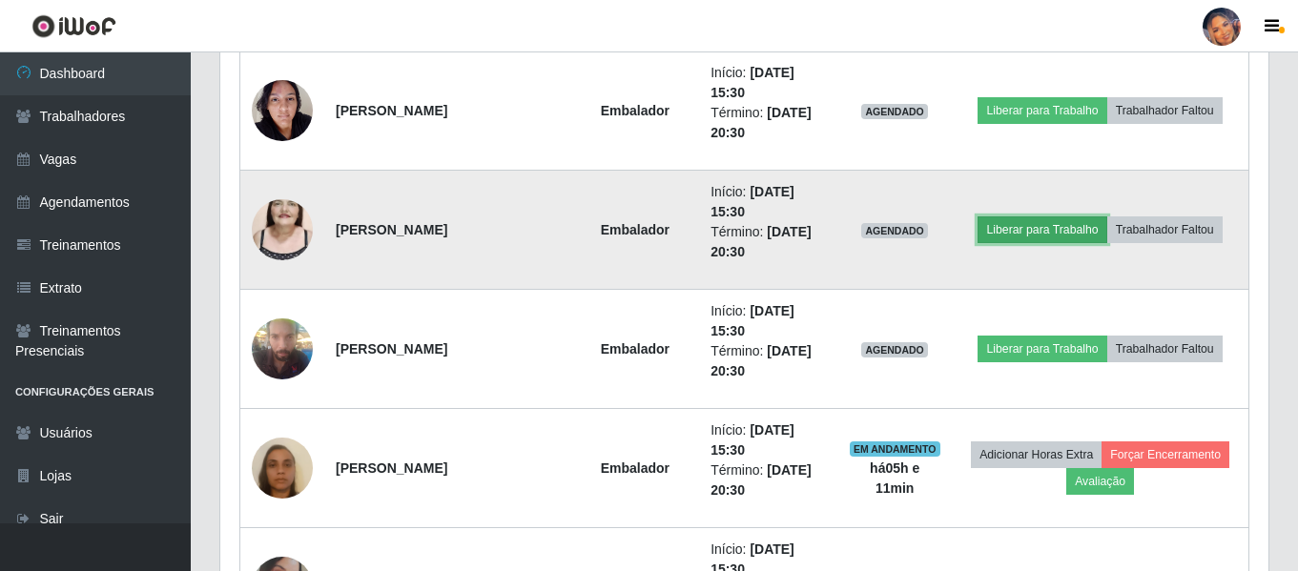
click at [1028, 233] on button "Liberar para Trabalho" at bounding box center [1041, 229] width 129 height 27
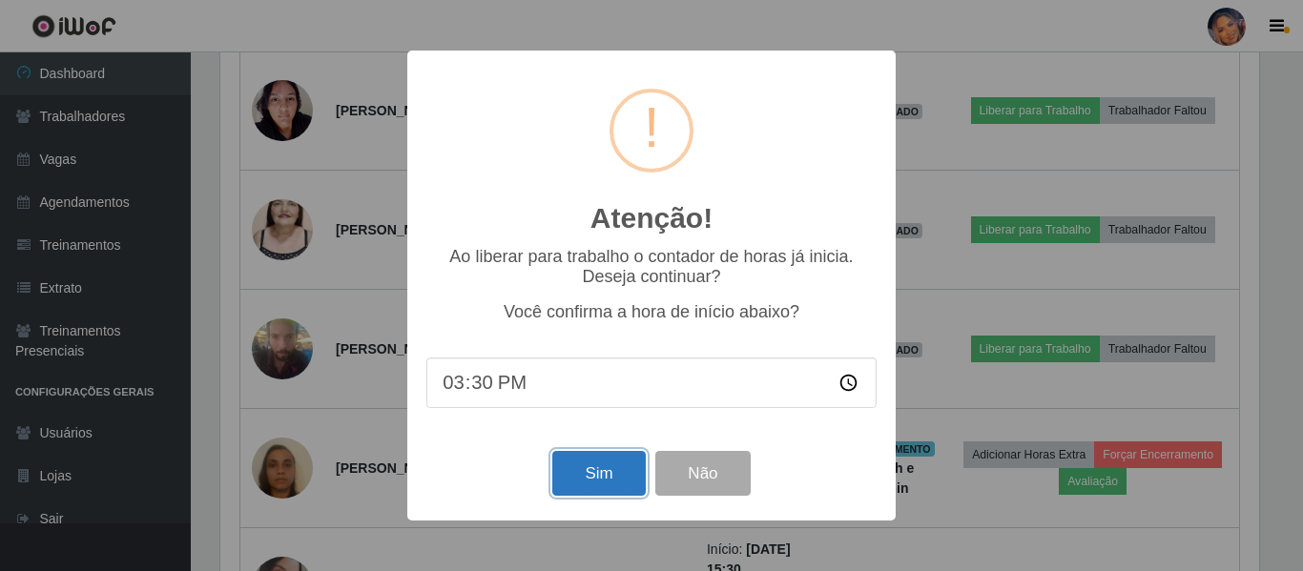
click at [595, 467] on button "Sim" at bounding box center [598, 473] width 93 height 45
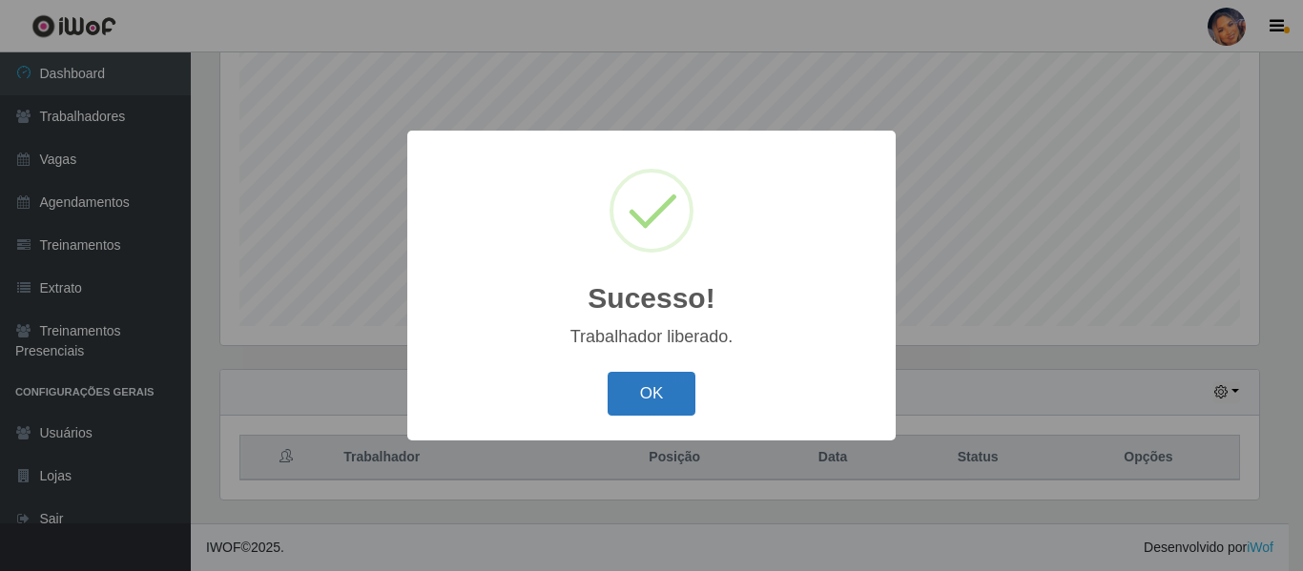
click at [661, 407] on button "OK" at bounding box center [651, 394] width 89 height 45
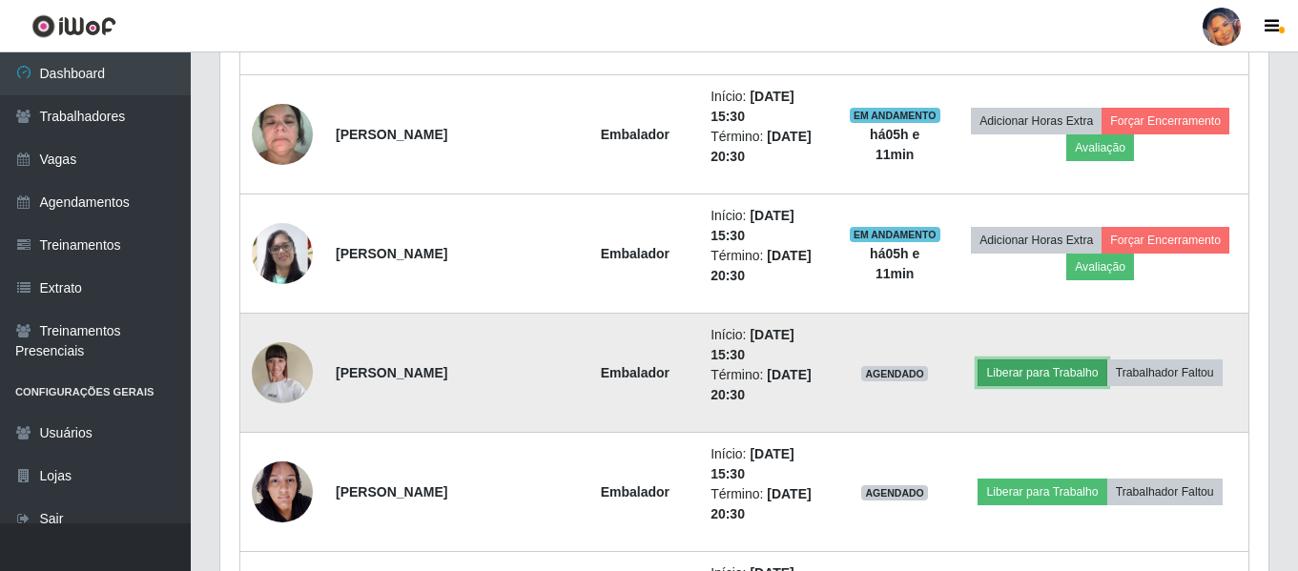
click at [1018, 383] on button "Liberar para Trabalho" at bounding box center [1041, 373] width 129 height 27
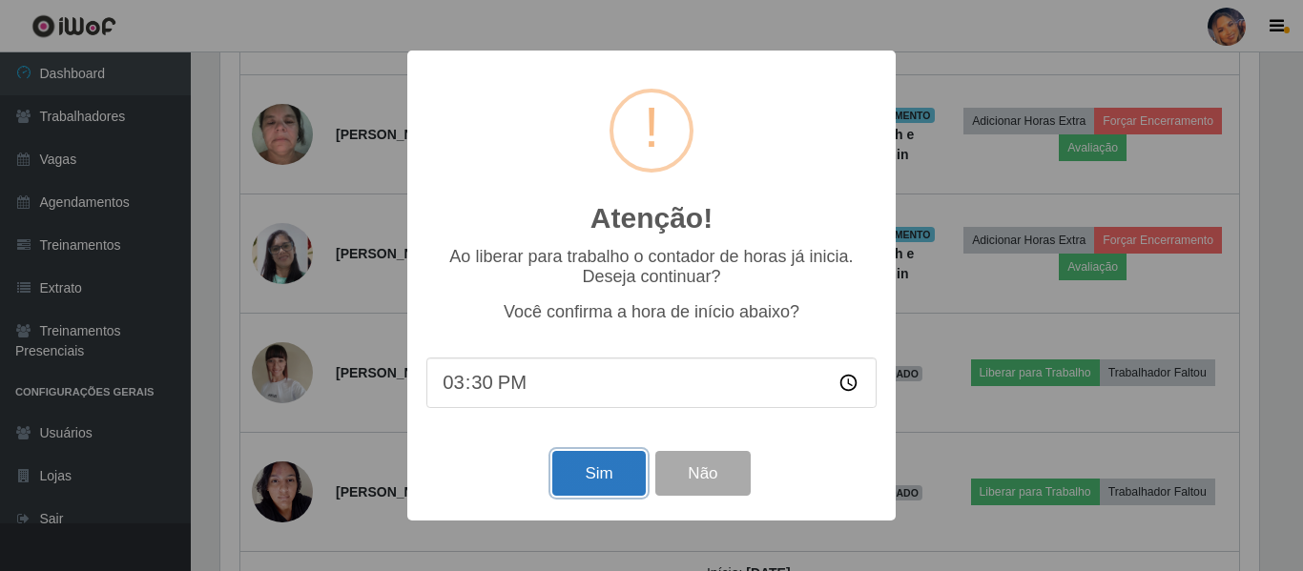
click at [593, 480] on button "Sim" at bounding box center [598, 473] width 93 height 45
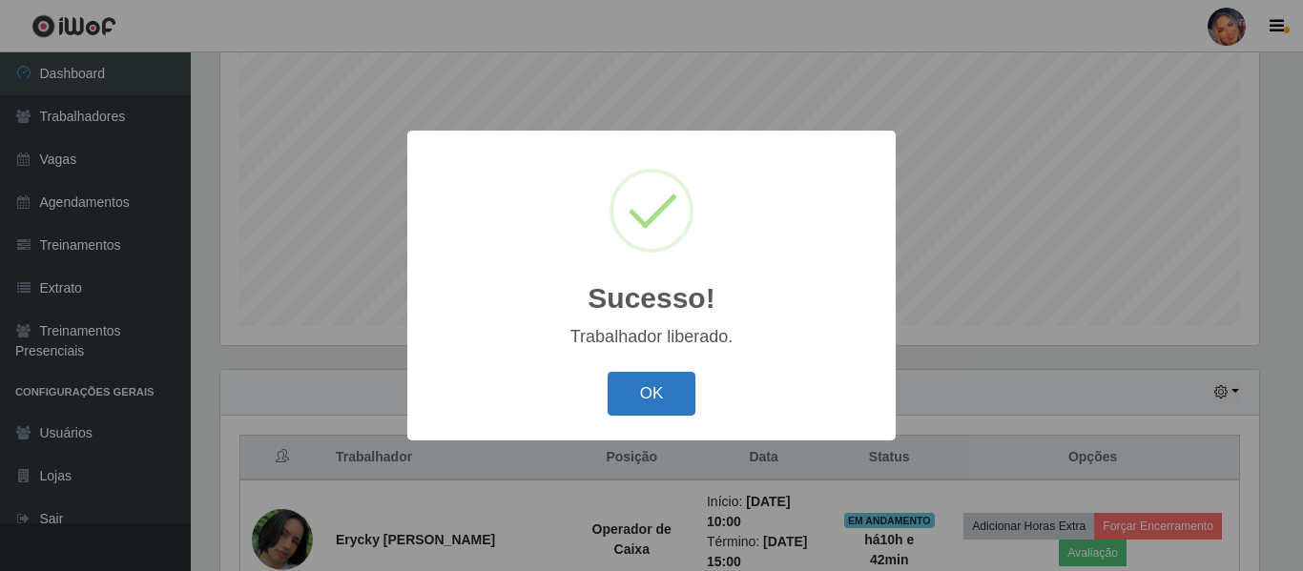
click at [647, 395] on button "OK" at bounding box center [651, 394] width 89 height 45
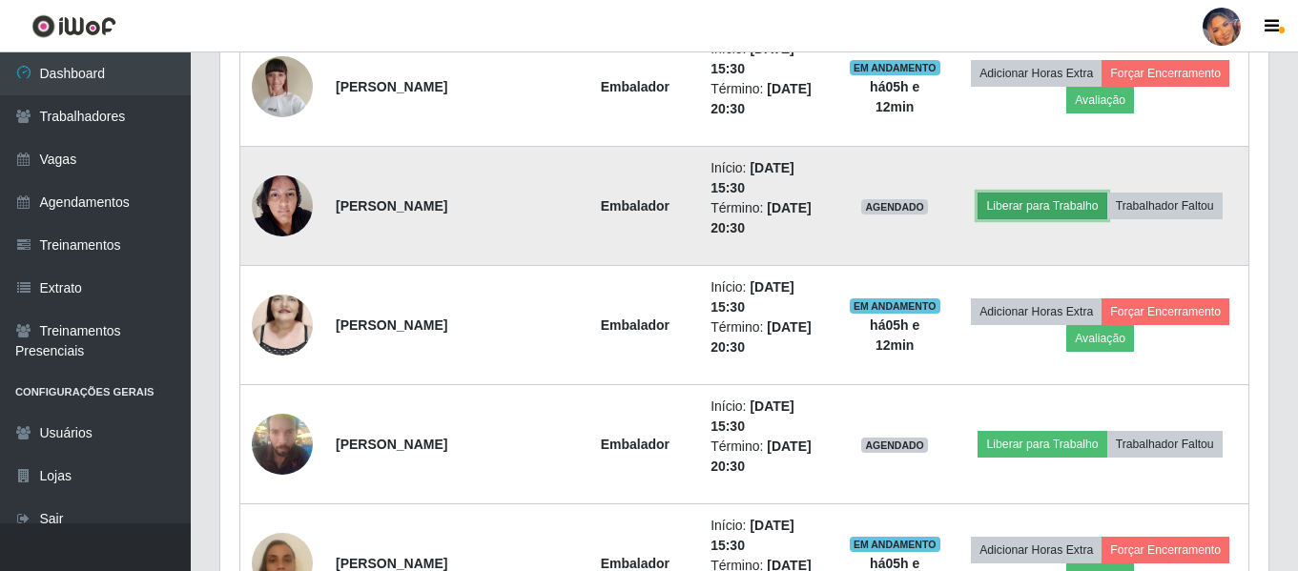
click at [1009, 207] on button "Liberar para Trabalho" at bounding box center [1041, 206] width 129 height 27
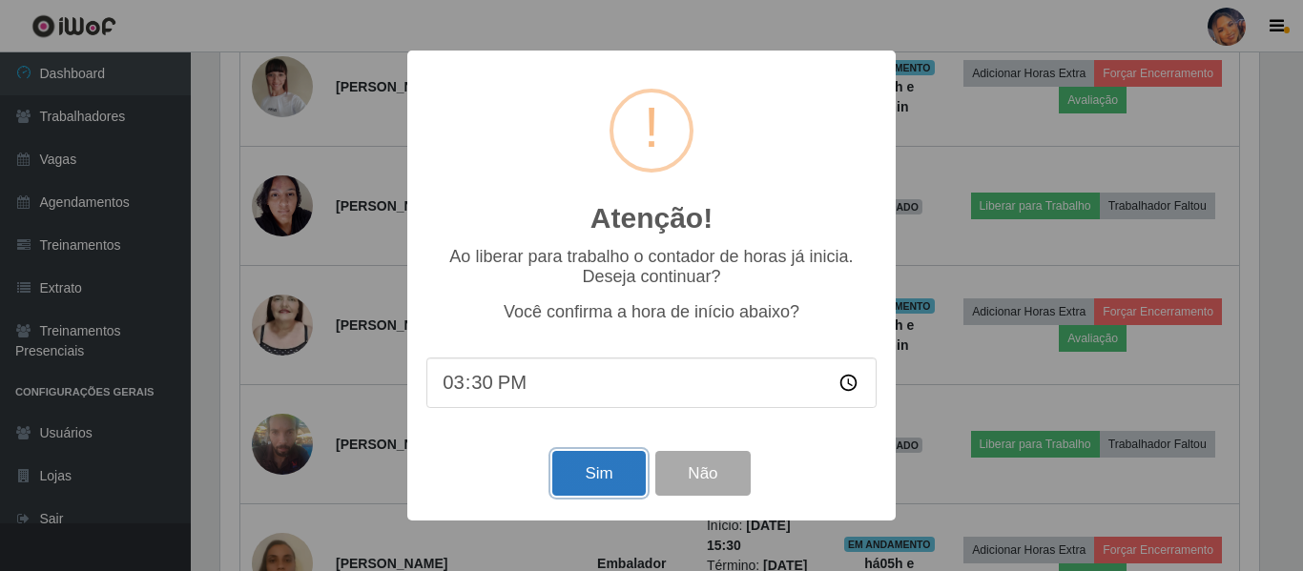
click at [592, 482] on button "Sim" at bounding box center [598, 473] width 93 height 45
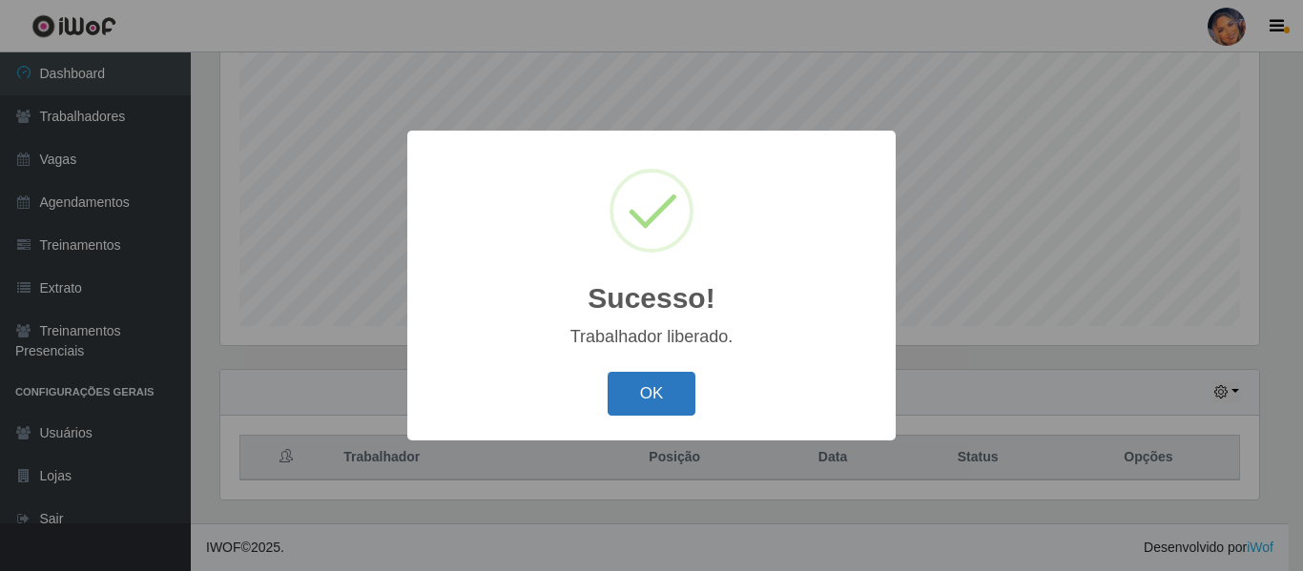
click at [671, 385] on button "OK" at bounding box center [651, 394] width 89 height 45
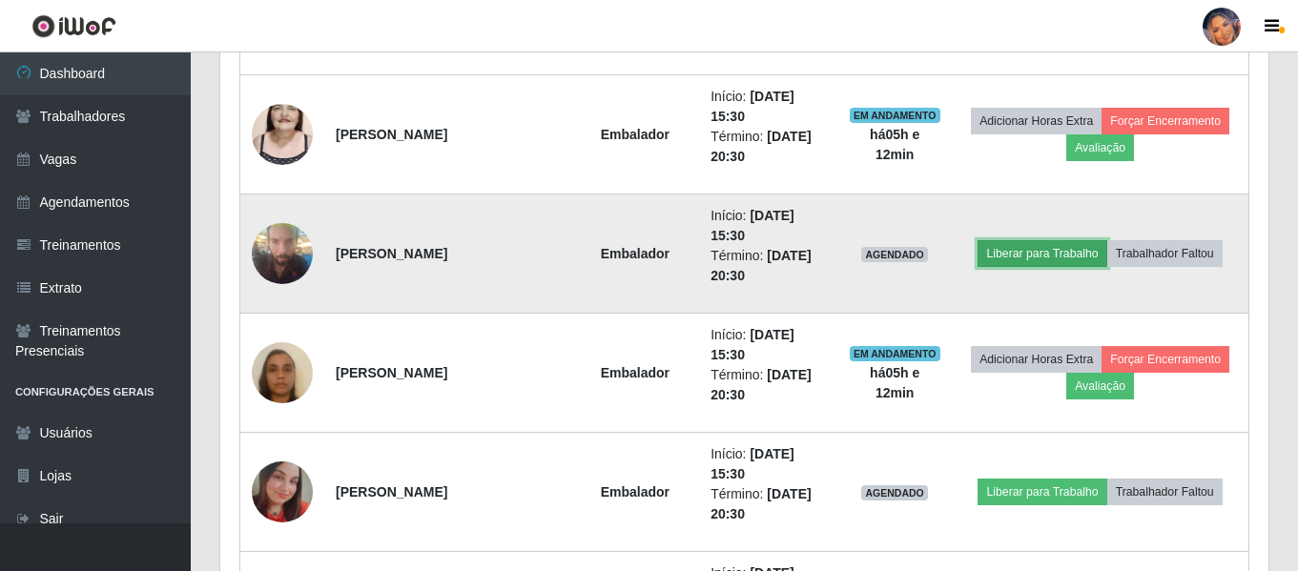
click at [994, 260] on button "Liberar para Trabalho" at bounding box center [1041, 253] width 129 height 27
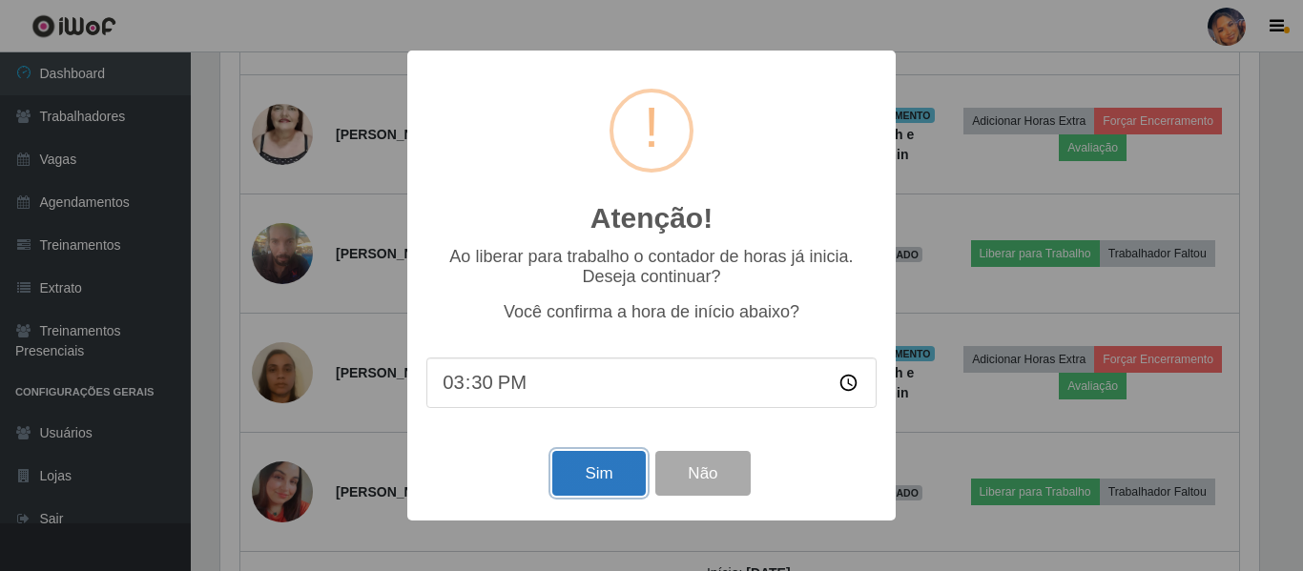
click at [591, 466] on button "Sim" at bounding box center [598, 473] width 93 height 45
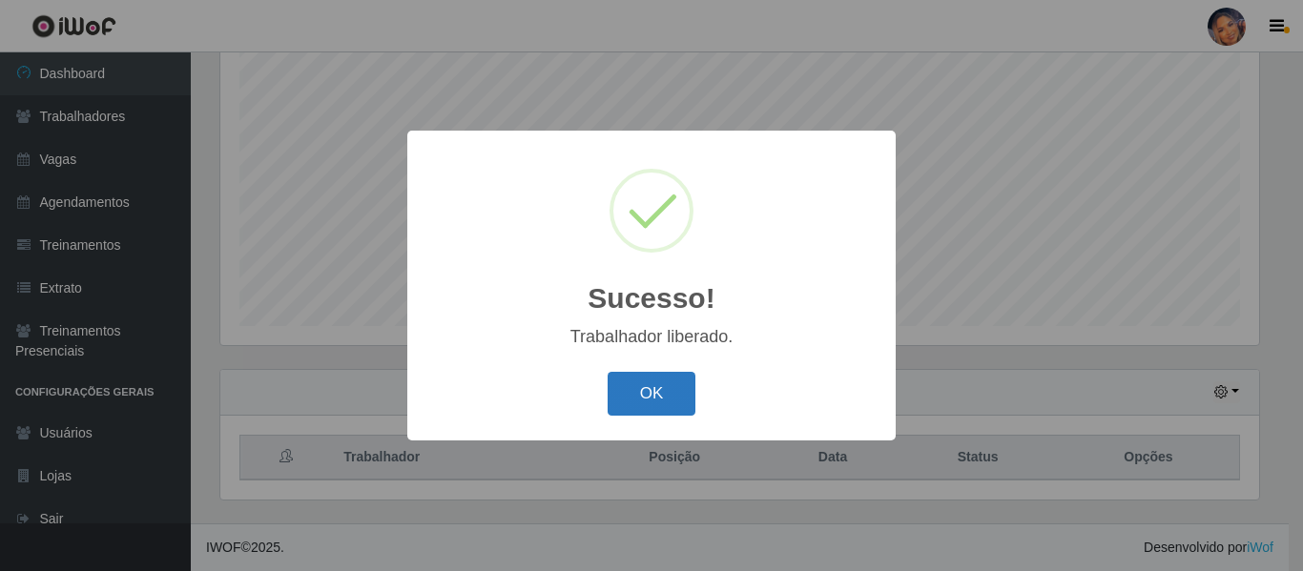
click at [640, 408] on button "OK" at bounding box center [651, 394] width 89 height 45
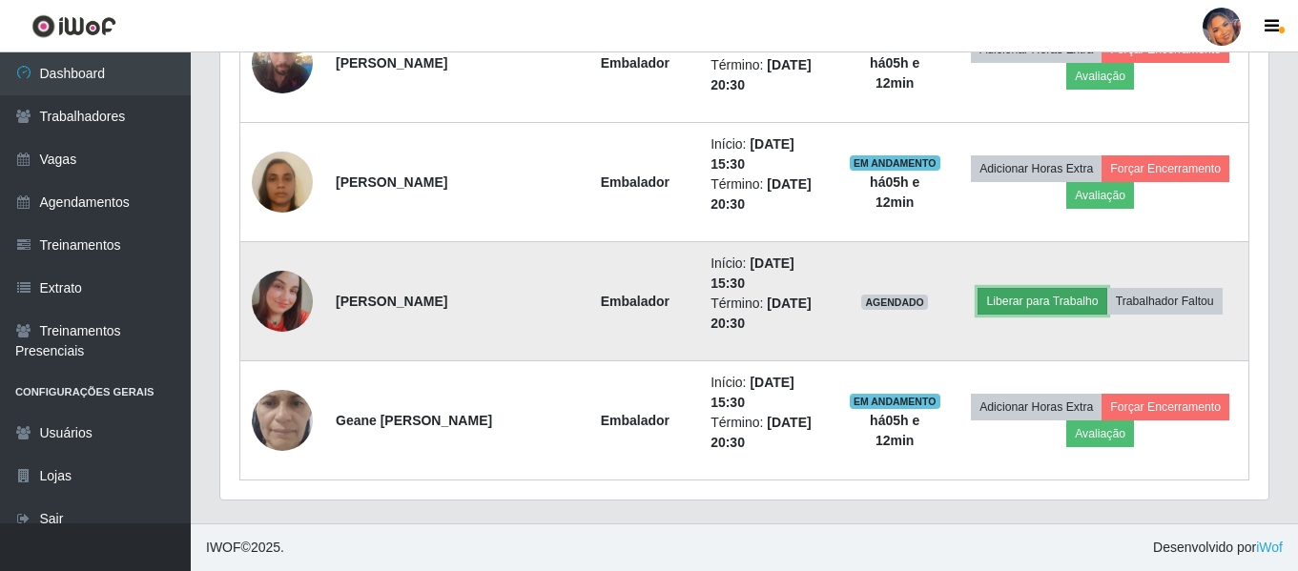
click at [1049, 305] on button "Liberar para Trabalho" at bounding box center [1041, 301] width 129 height 27
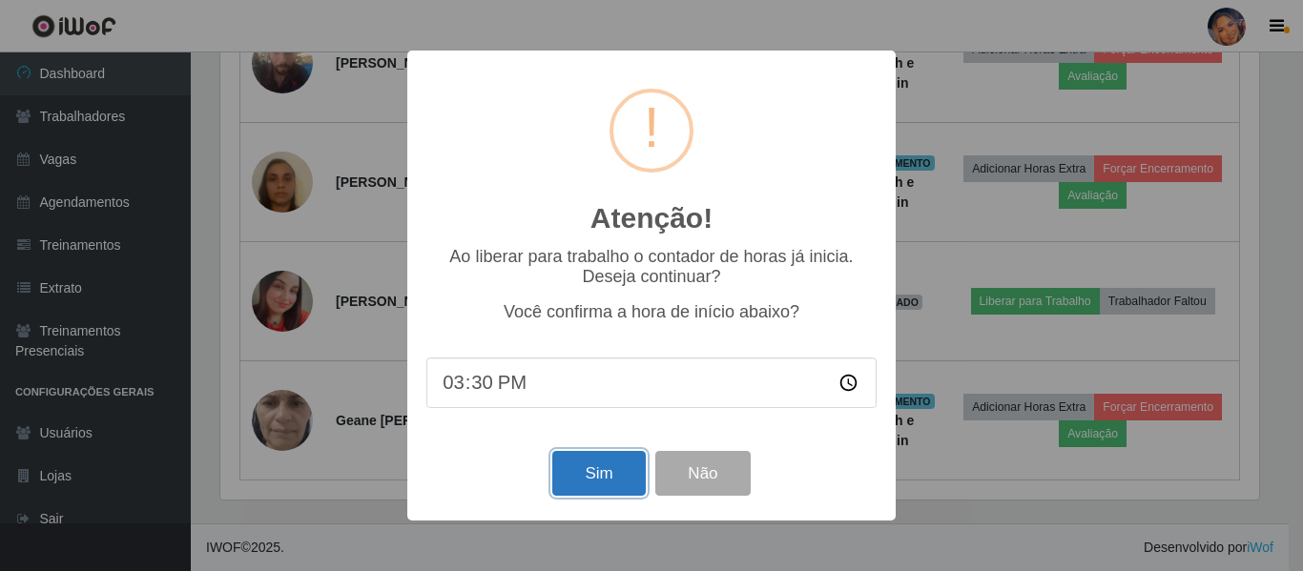
click at [615, 463] on button "Sim" at bounding box center [598, 473] width 93 height 45
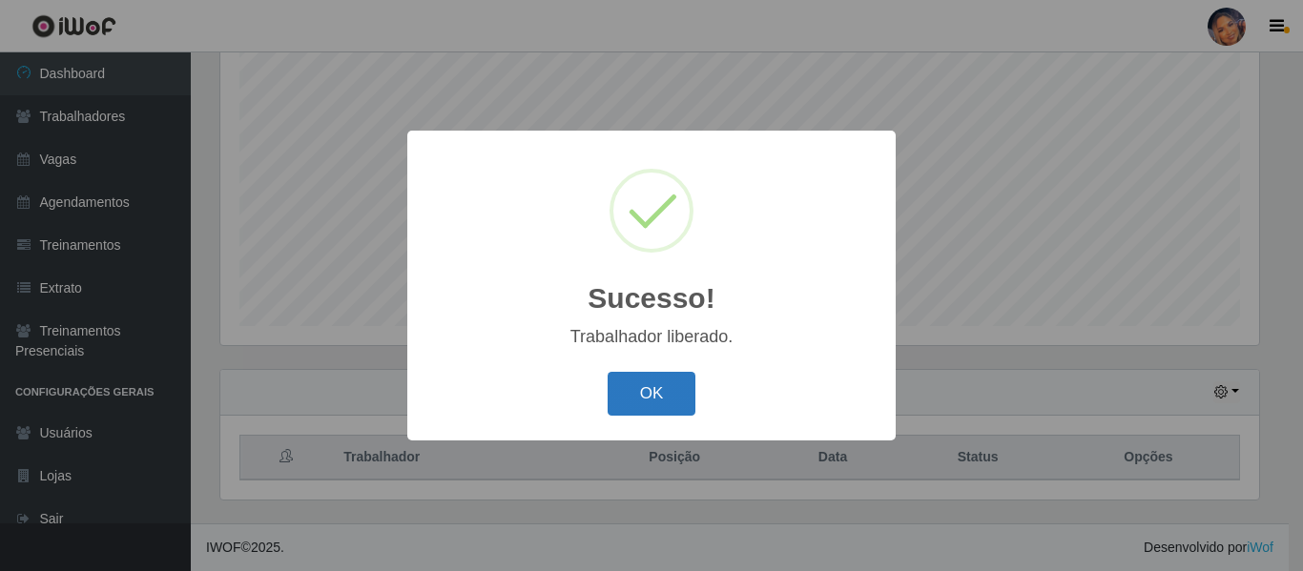
click at [635, 377] on button "OK" at bounding box center [651, 394] width 89 height 45
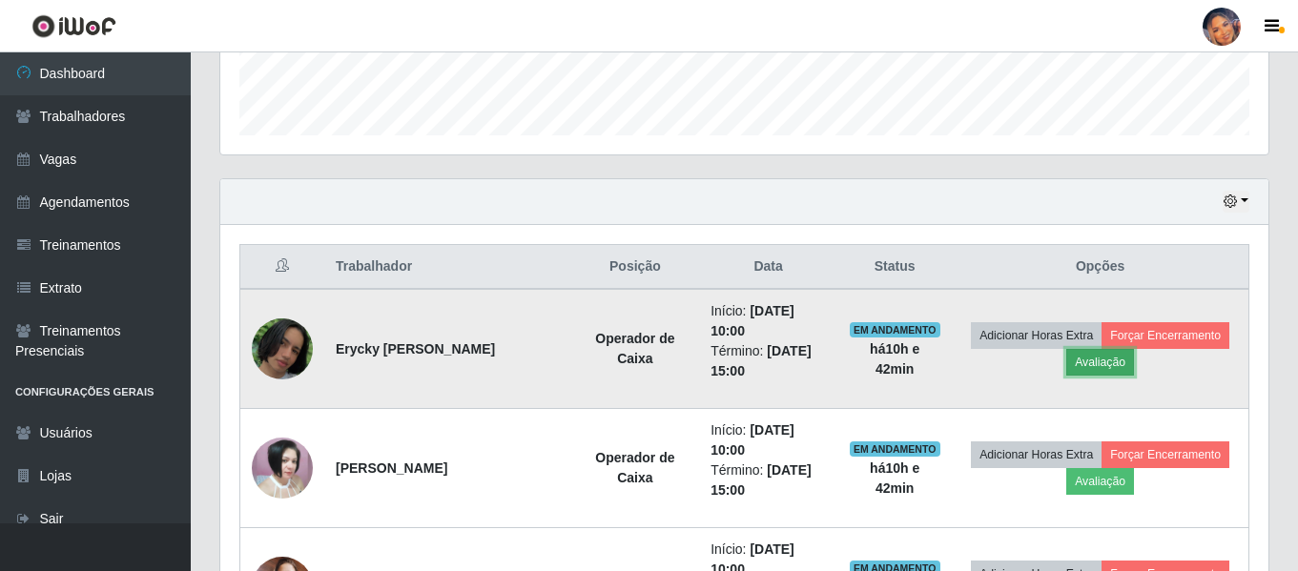
click at [1098, 361] on button "Avaliação" at bounding box center [1100, 362] width 68 height 27
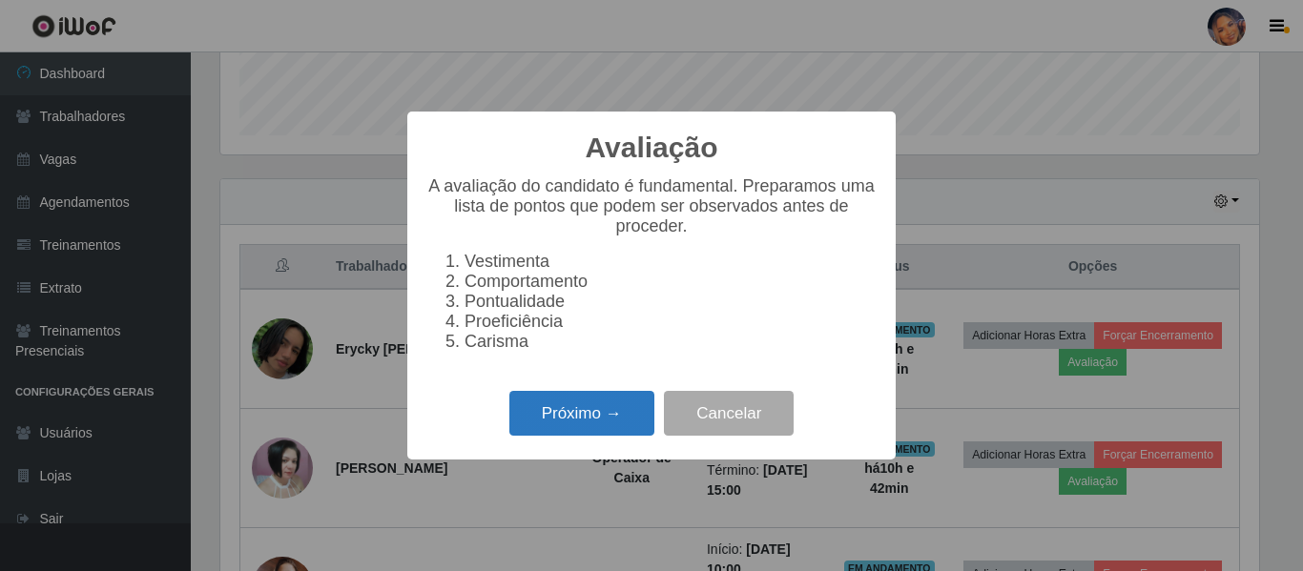
click at [537, 410] on button "Próximo →" at bounding box center [581, 413] width 145 height 45
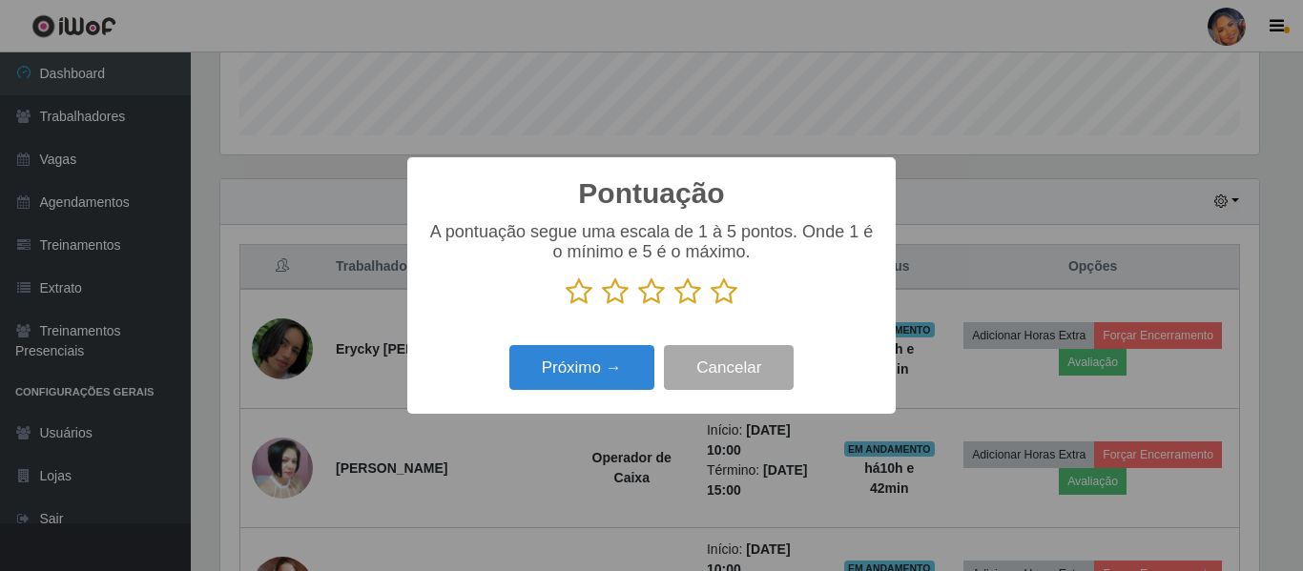
drag, startPoint x: 714, startPoint y: 291, endPoint x: 699, endPoint y: 309, distance: 23.7
click at [714, 293] on icon at bounding box center [723, 292] width 27 height 29
click at [710, 306] on input "radio" at bounding box center [710, 306] width 0 height 0
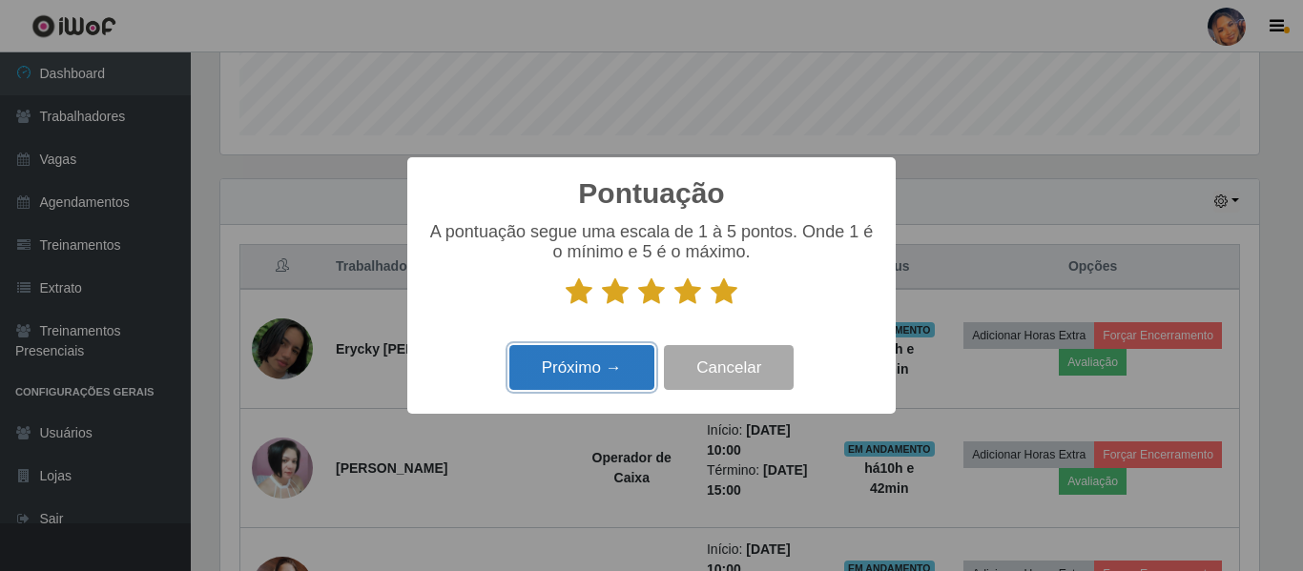
click at [575, 370] on button "Próximo →" at bounding box center [581, 367] width 145 height 45
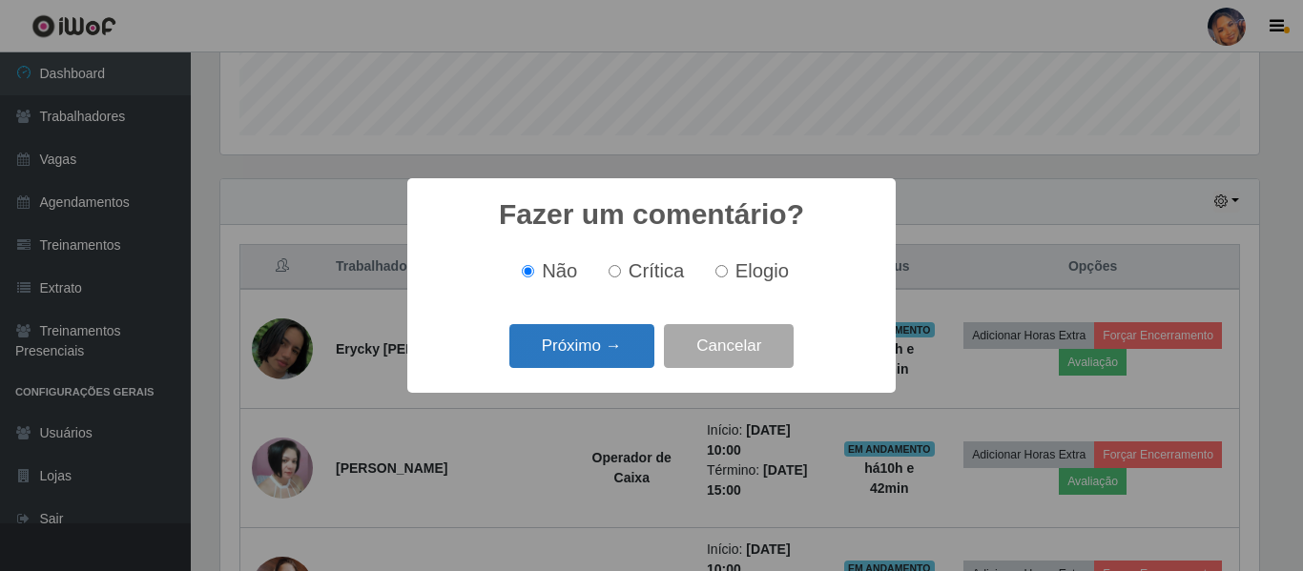
click at [572, 348] on button "Próximo →" at bounding box center [581, 346] width 145 height 45
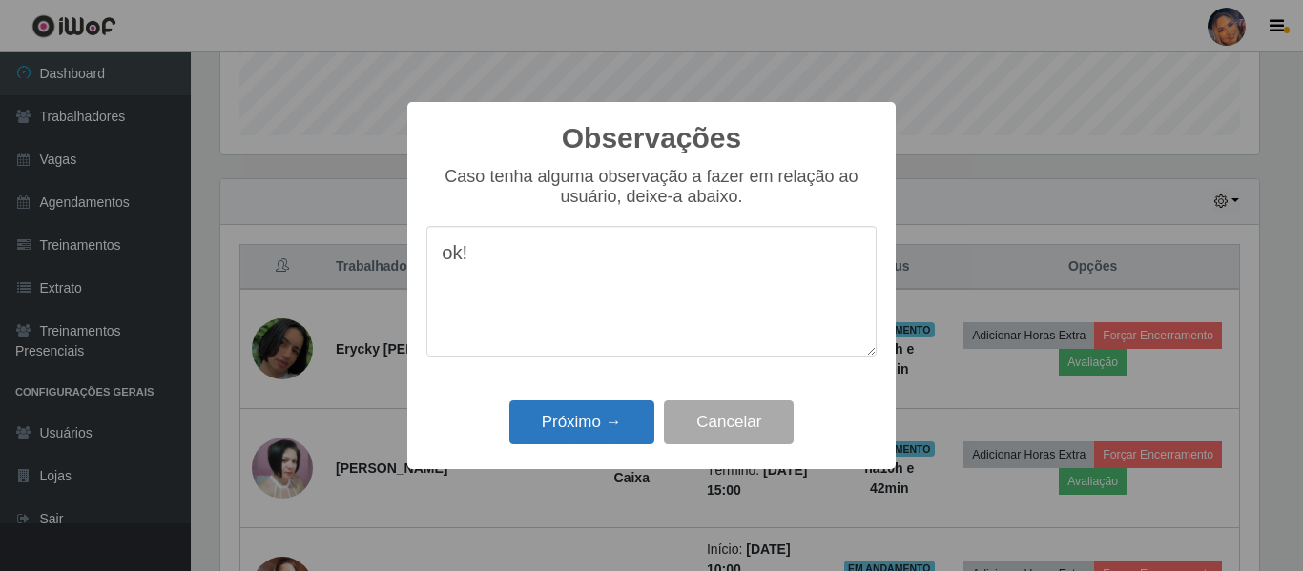
type textarea "ok!"
click at [557, 424] on button "Próximo →" at bounding box center [581, 423] width 145 height 45
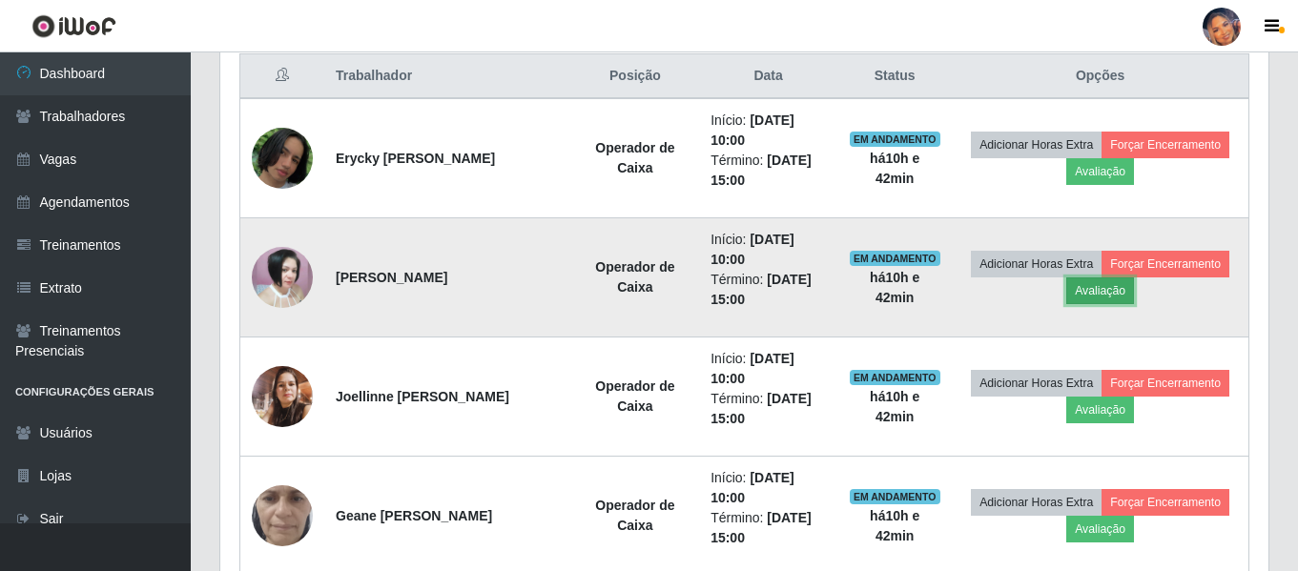
click at [1080, 297] on button "Avaliação" at bounding box center [1100, 291] width 68 height 27
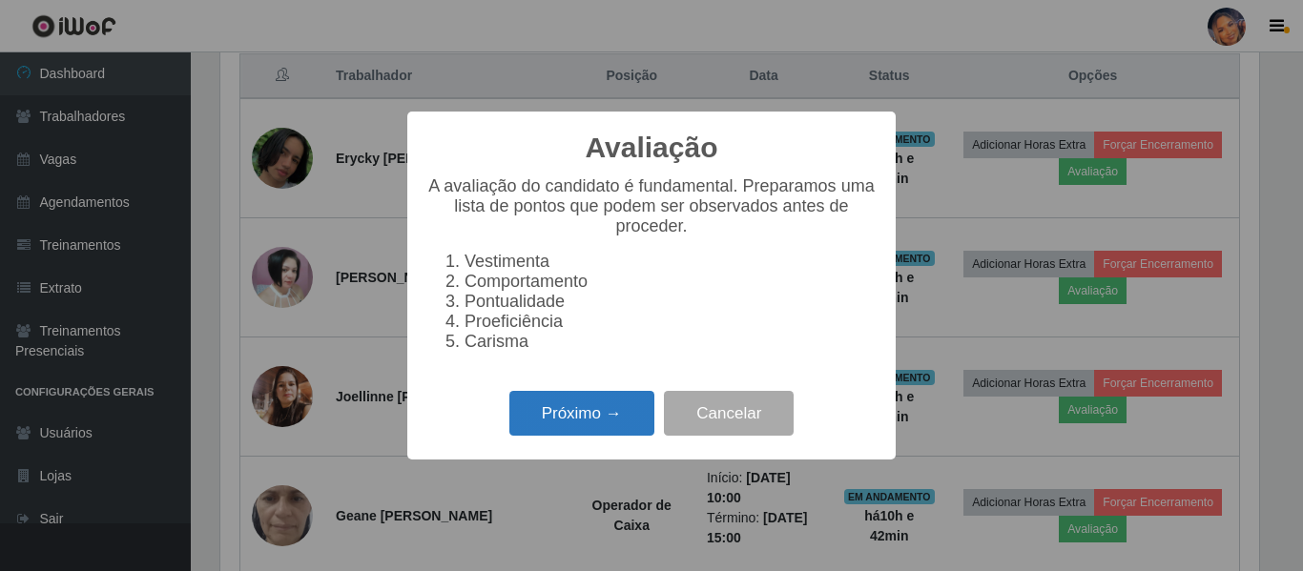
click at [594, 426] on button "Próximo →" at bounding box center [581, 413] width 145 height 45
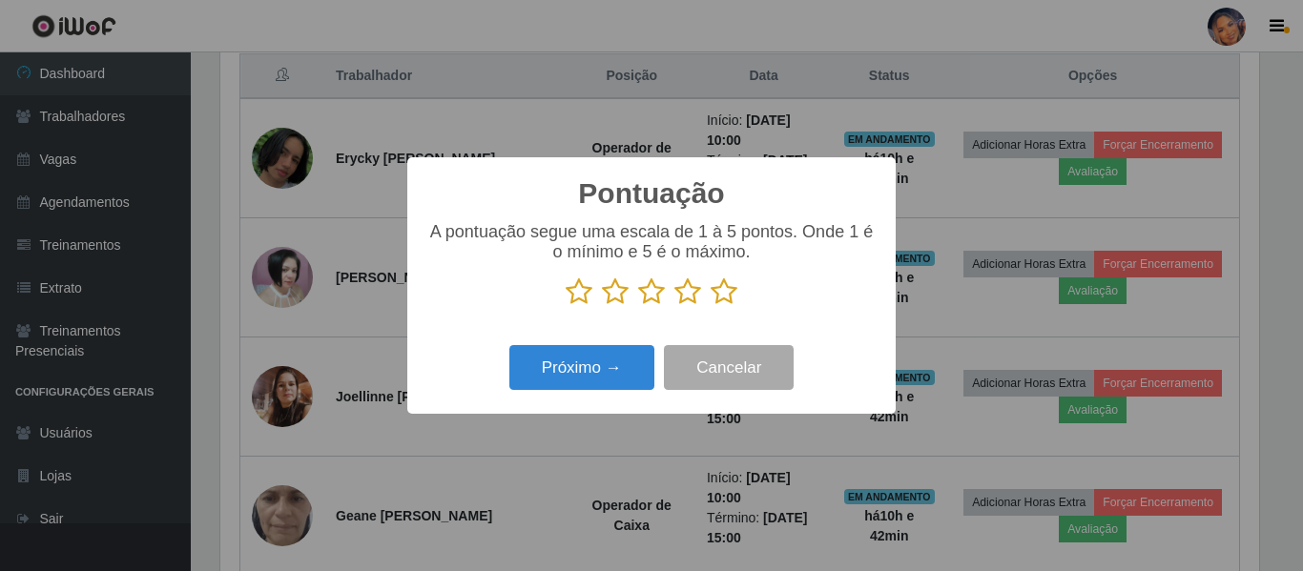
click at [732, 303] on icon at bounding box center [723, 292] width 27 height 29
click at [710, 306] on input "radio" at bounding box center [710, 306] width 0 height 0
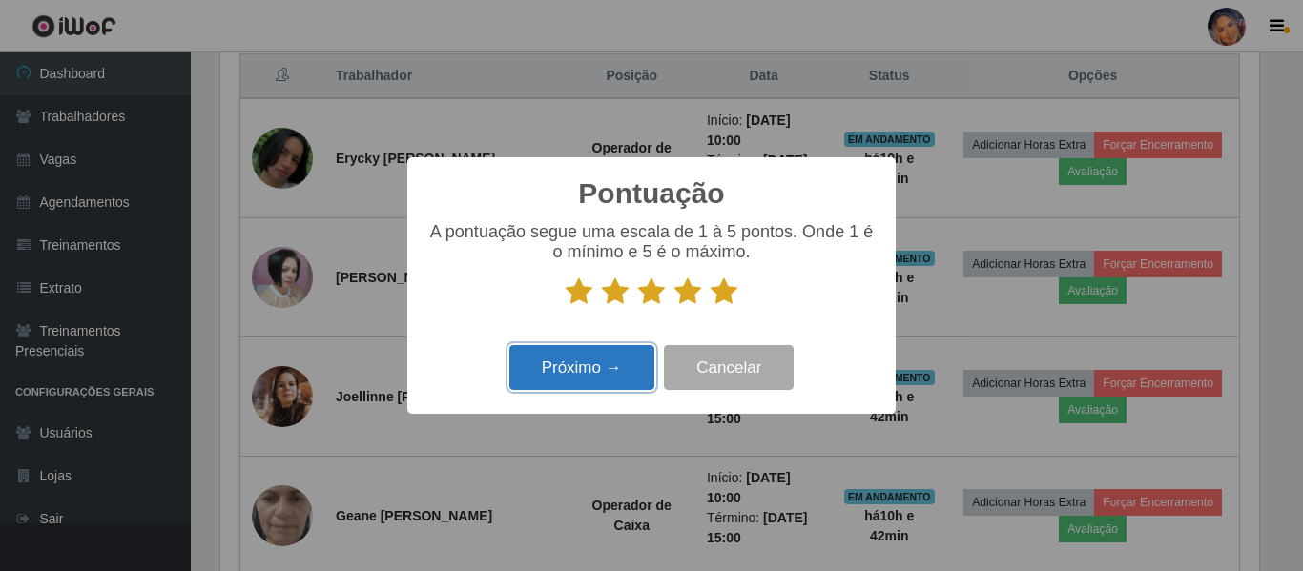
click at [596, 370] on button "Próximo →" at bounding box center [581, 367] width 145 height 45
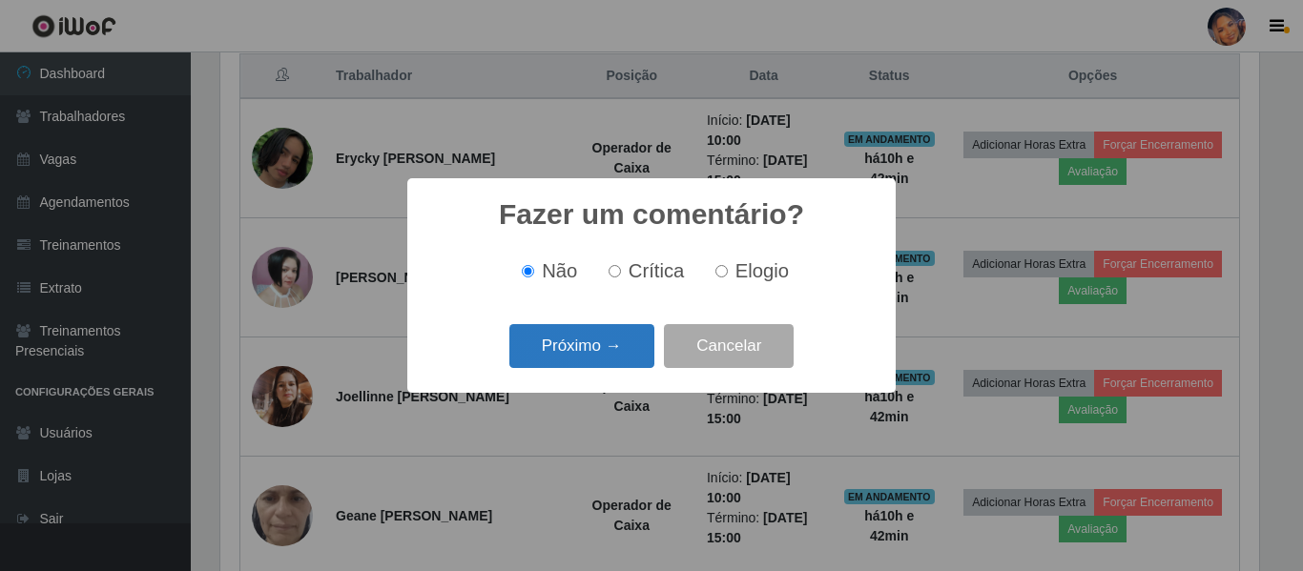
click at [596, 345] on button "Próximo →" at bounding box center [581, 346] width 145 height 45
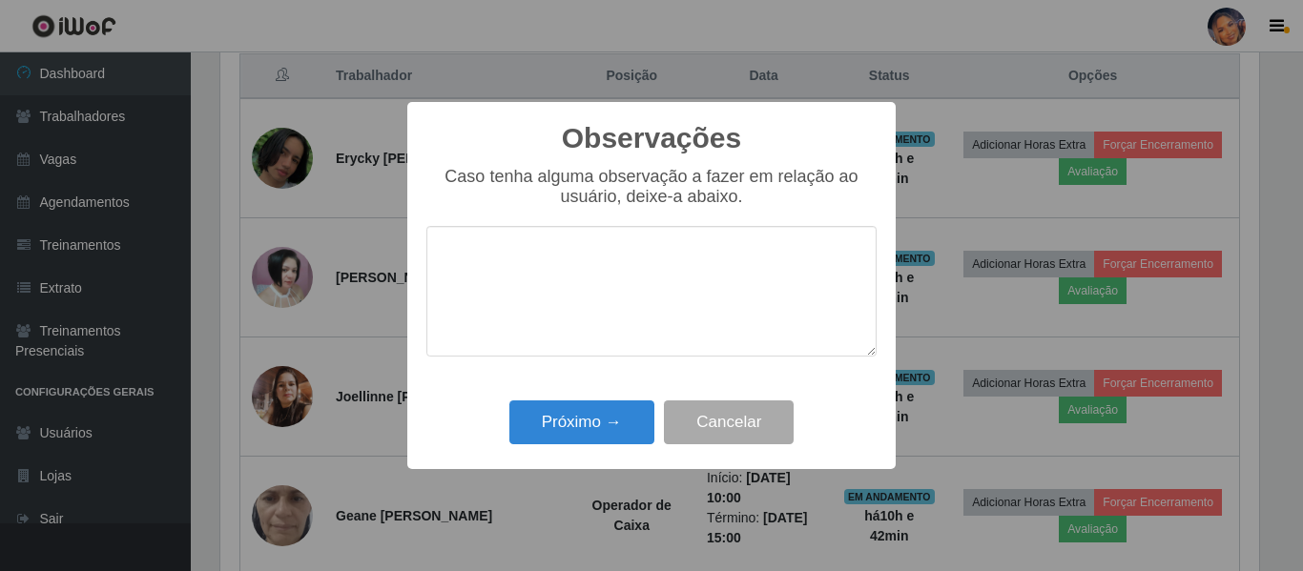
click at [626, 339] on textarea at bounding box center [651, 291] width 450 height 131
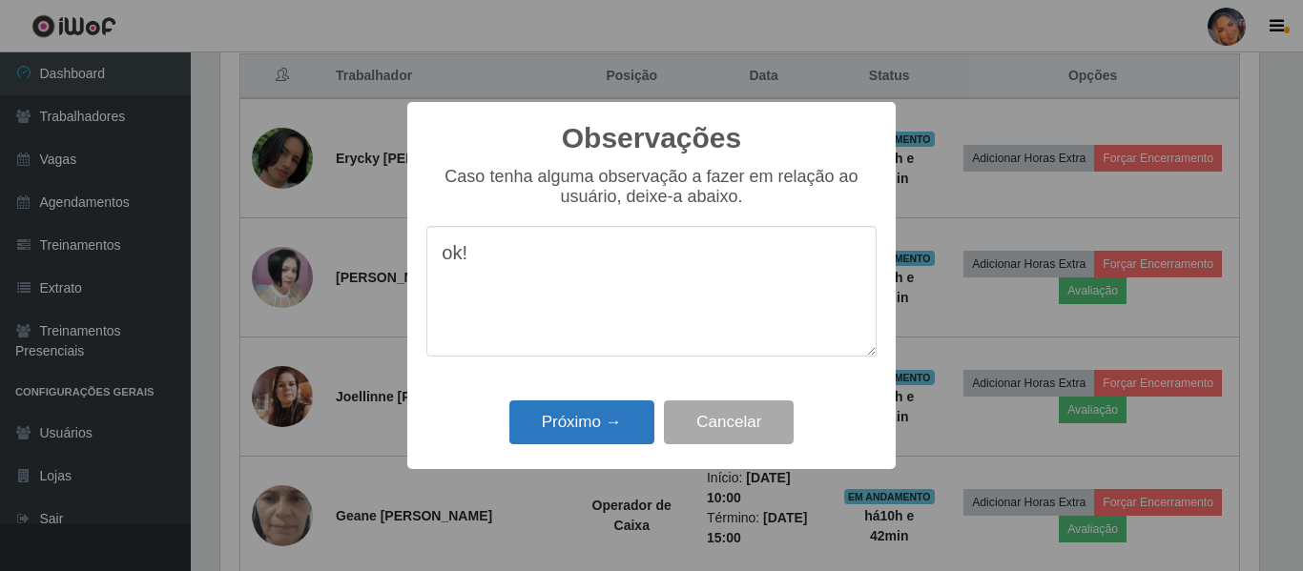
type textarea "ok!"
click at [609, 431] on button "Próximo →" at bounding box center [581, 423] width 145 height 45
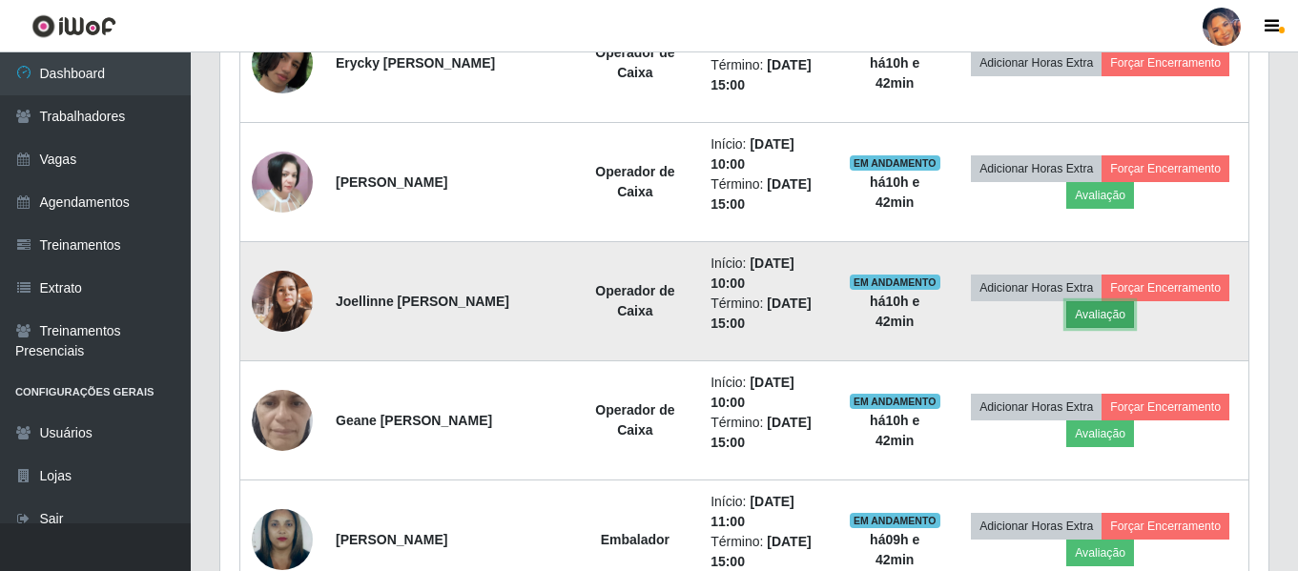
click at [1093, 323] on button "Avaliação" at bounding box center [1100, 314] width 68 height 27
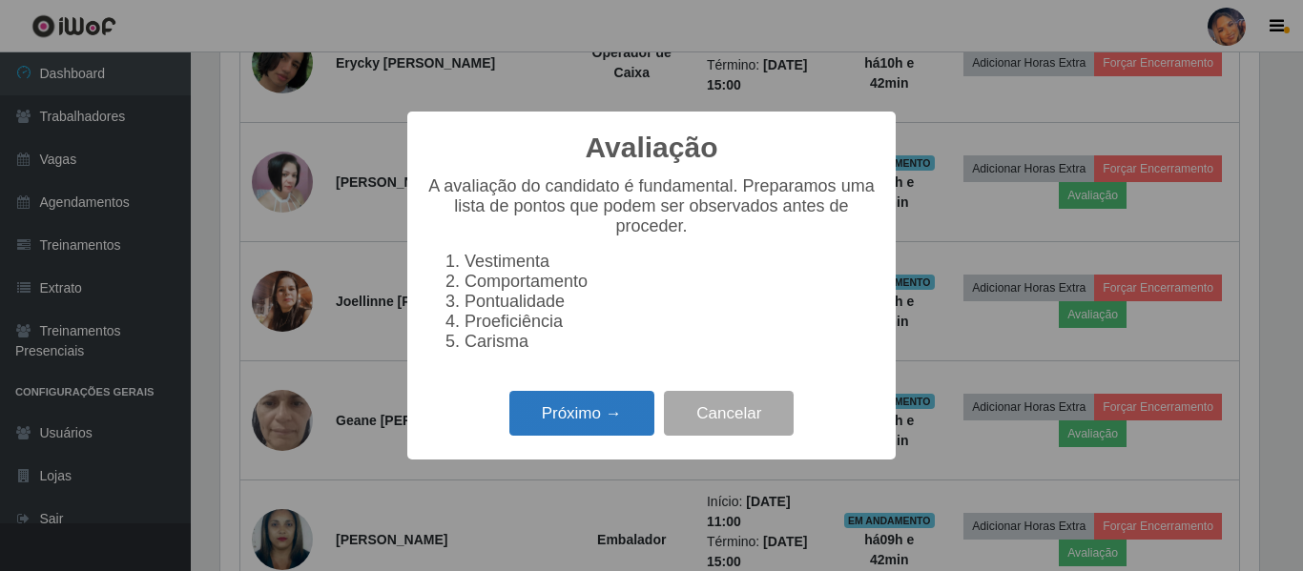
click at [598, 416] on button "Próximo →" at bounding box center [581, 413] width 145 height 45
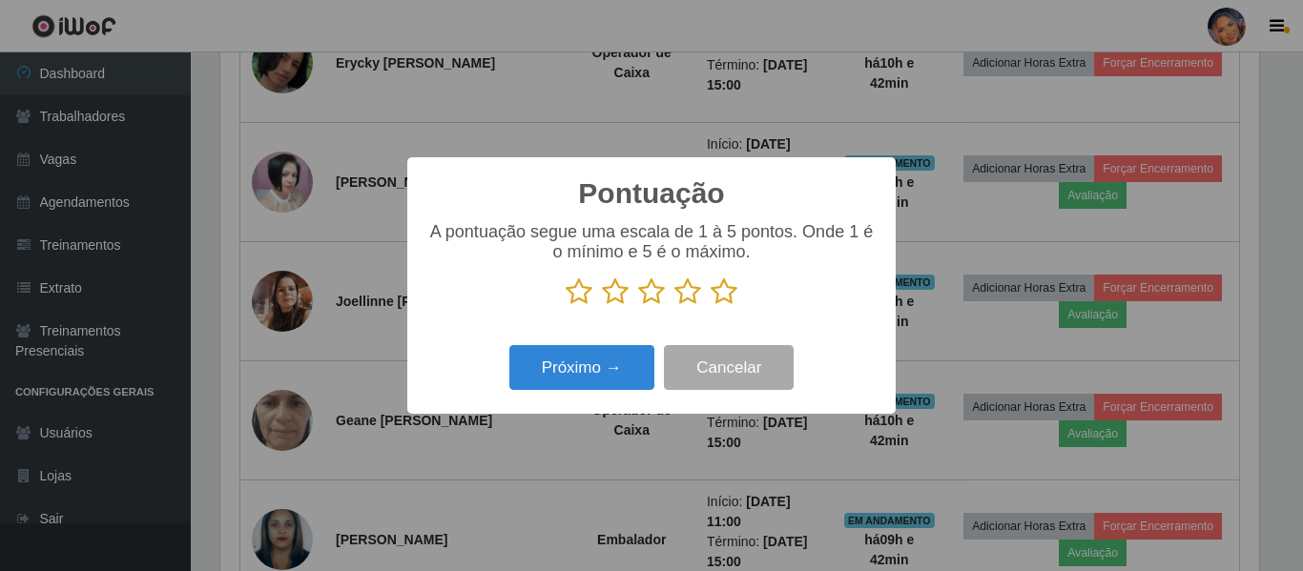
click at [723, 298] on icon at bounding box center [723, 292] width 27 height 29
click at [710, 306] on input "radio" at bounding box center [710, 306] width 0 height 0
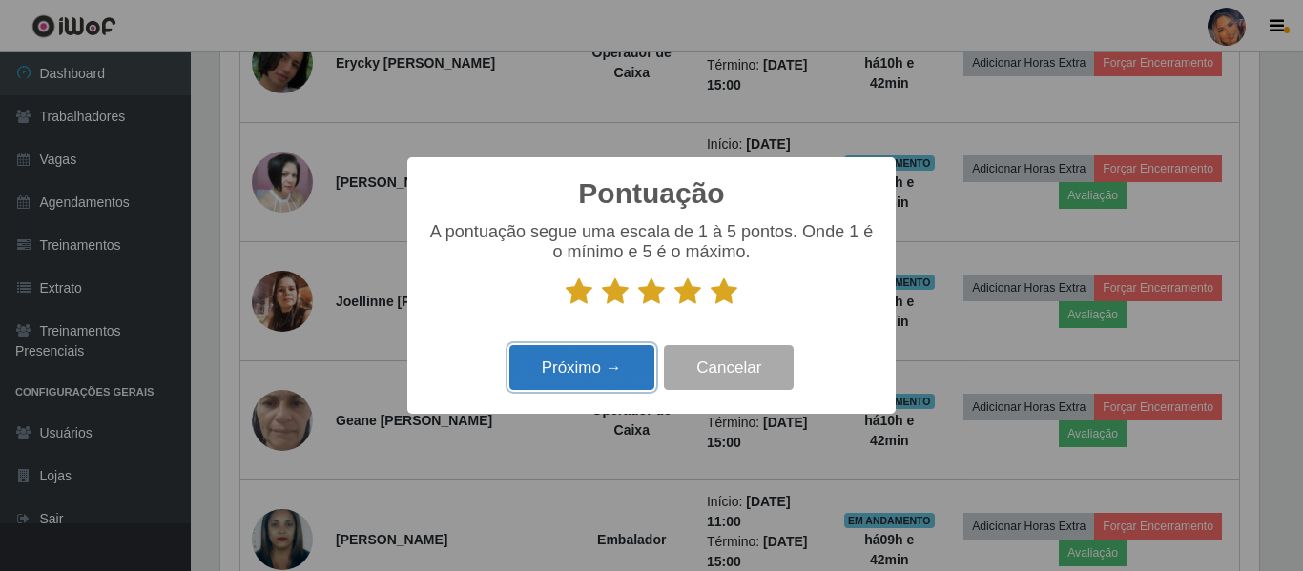
click at [598, 363] on button "Próximo →" at bounding box center [581, 367] width 145 height 45
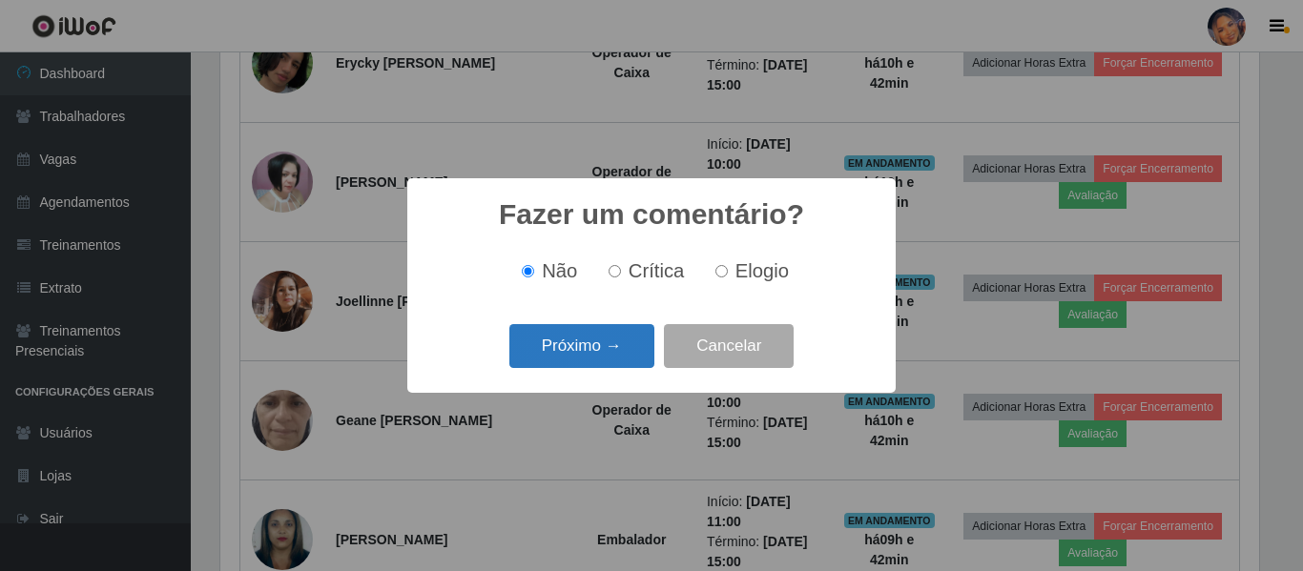
click at [598, 352] on button "Próximo →" at bounding box center [581, 346] width 145 height 45
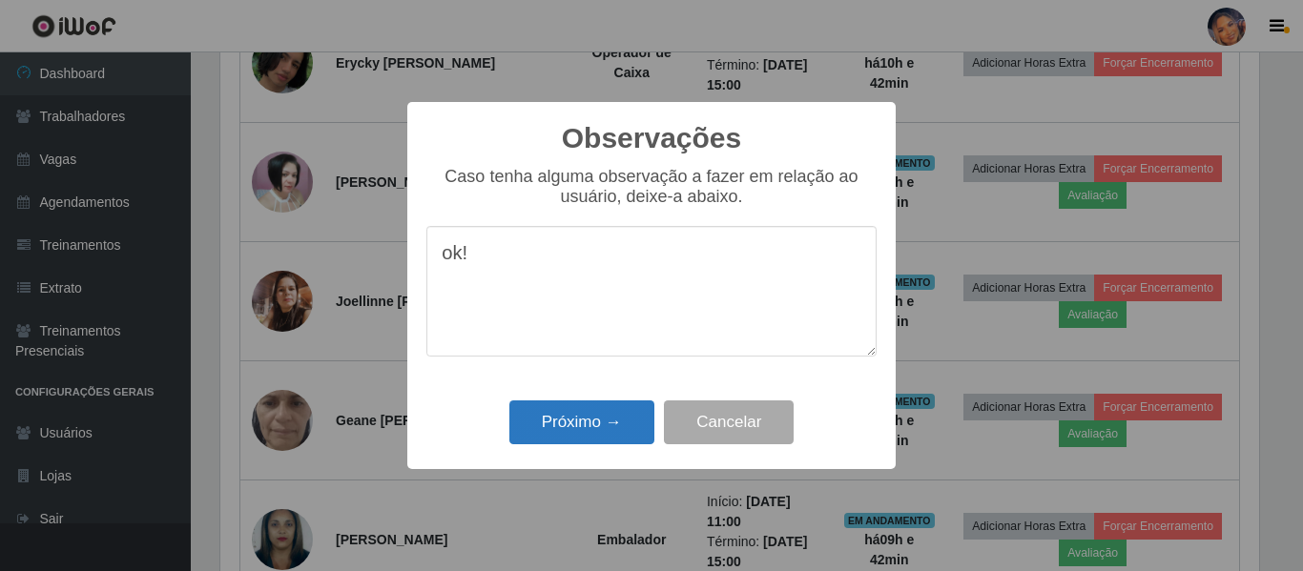
type textarea "ok!"
click at [573, 417] on button "Próximo →" at bounding box center [581, 423] width 145 height 45
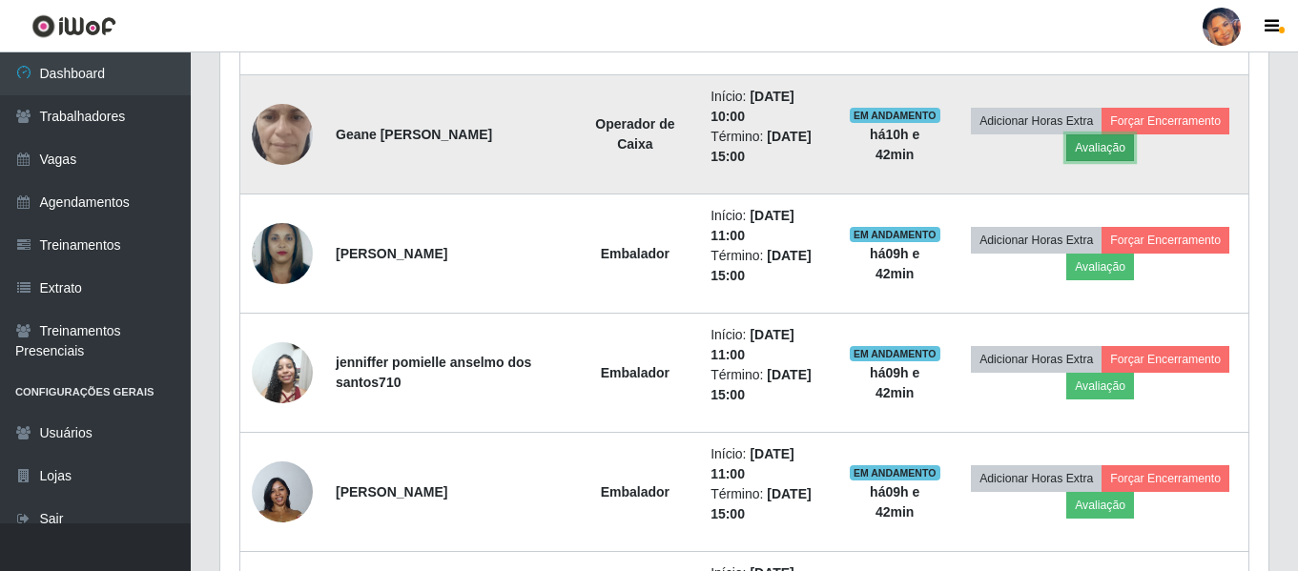
click at [1117, 154] on button "Avaliação" at bounding box center [1100, 147] width 68 height 27
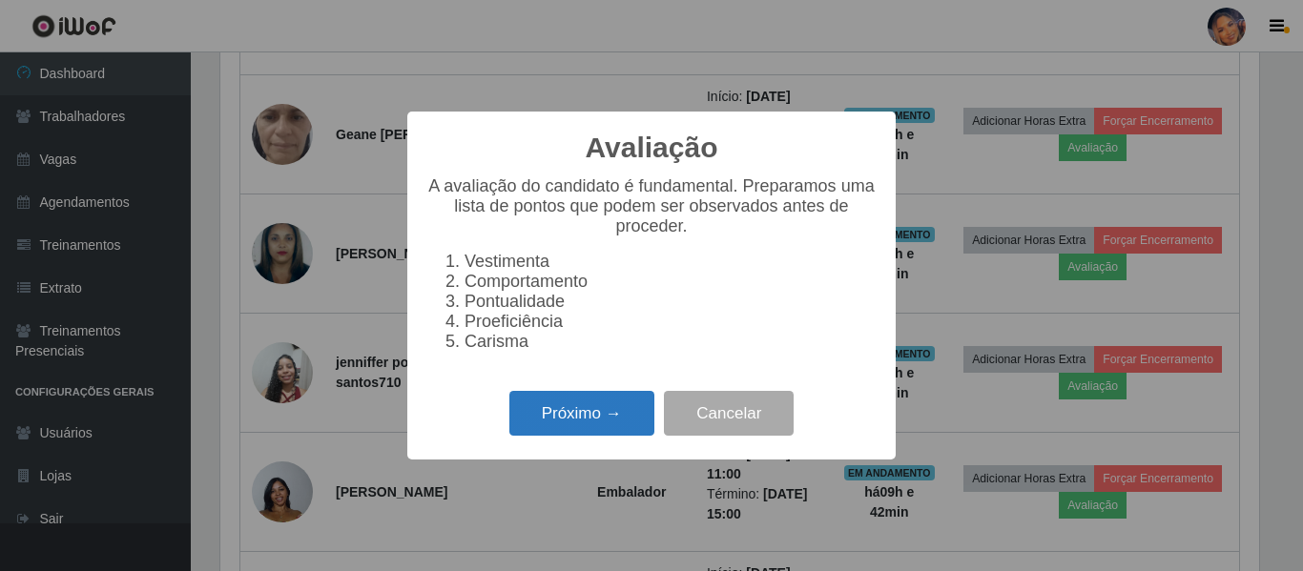
click at [577, 425] on button "Próximo →" at bounding box center [581, 413] width 145 height 45
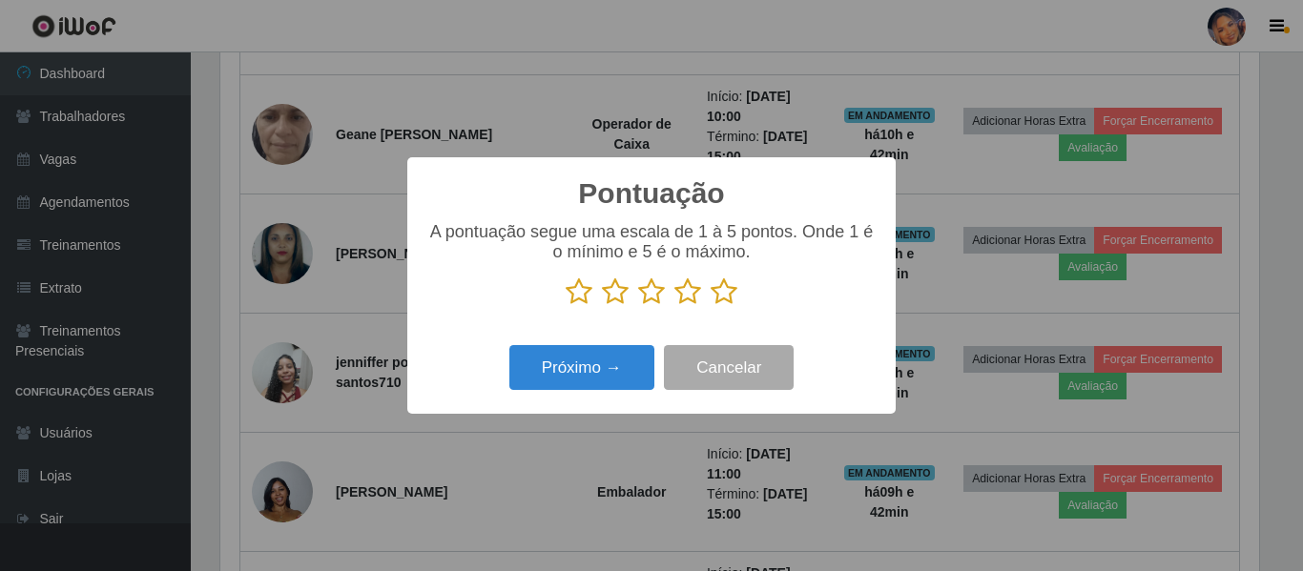
click at [720, 296] on icon at bounding box center [723, 292] width 27 height 29
click at [710, 306] on input "radio" at bounding box center [710, 306] width 0 height 0
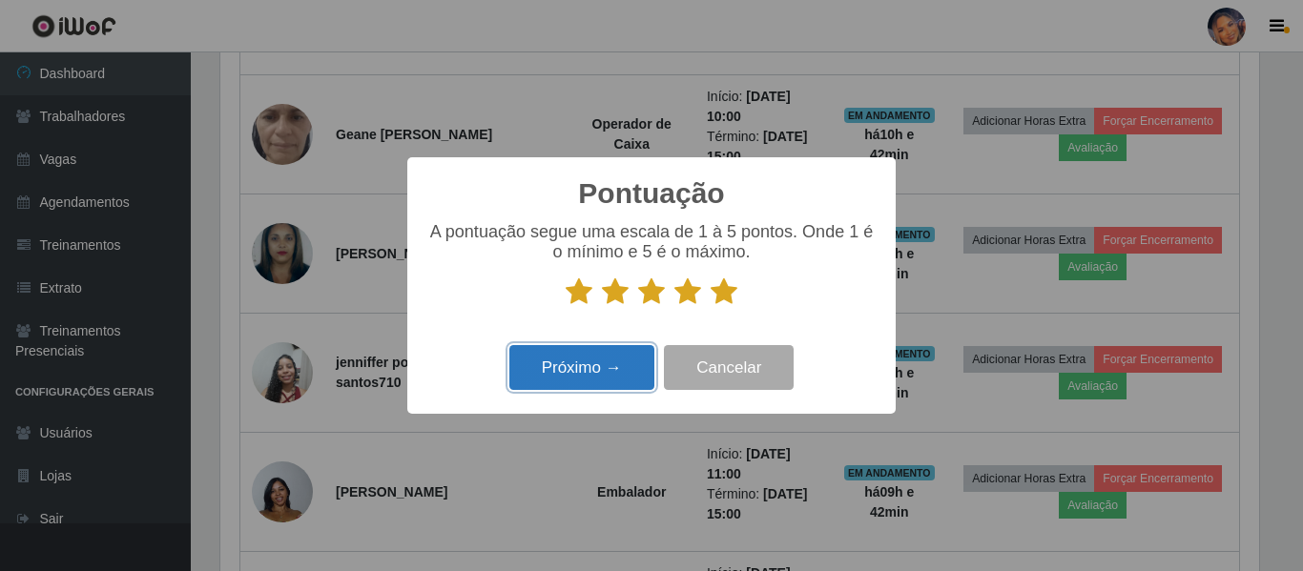
click at [577, 361] on button "Próximo →" at bounding box center [581, 367] width 145 height 45
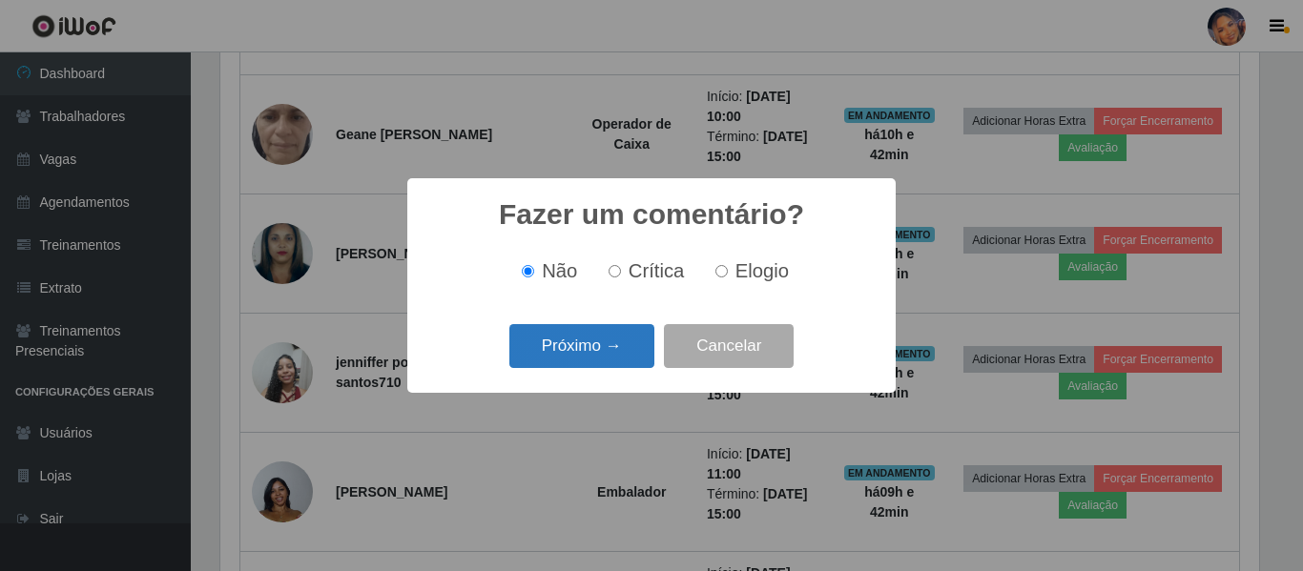
click at [574, 350] on button "Próximo →" at bounding box center [581, 346] width 145 height 45
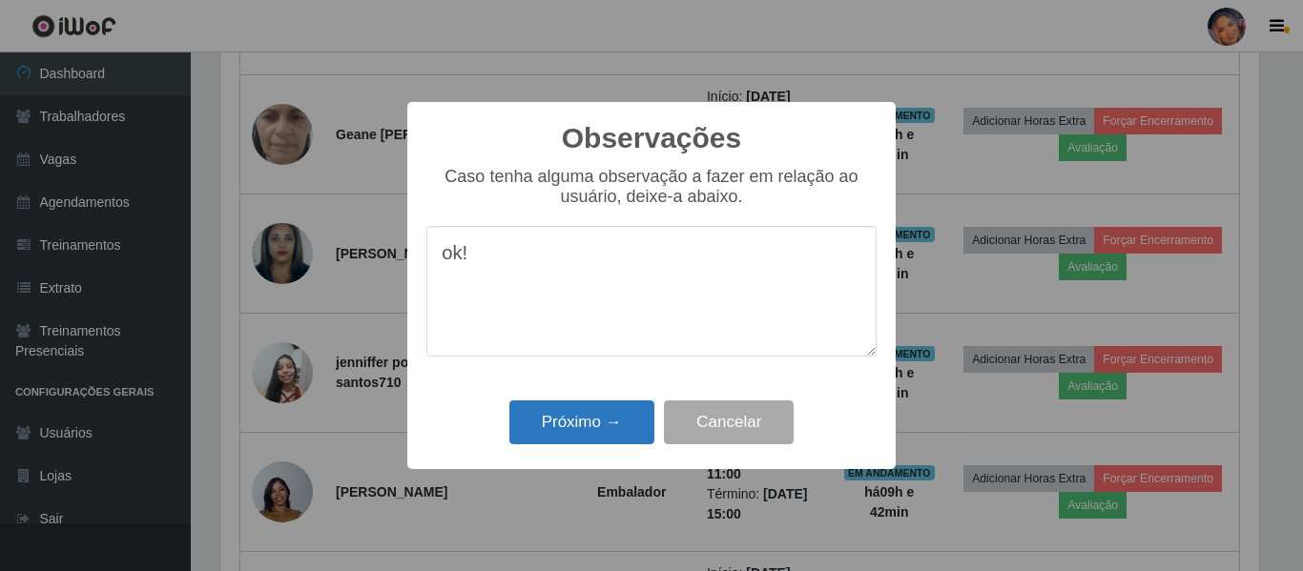
type textarea "ok!"
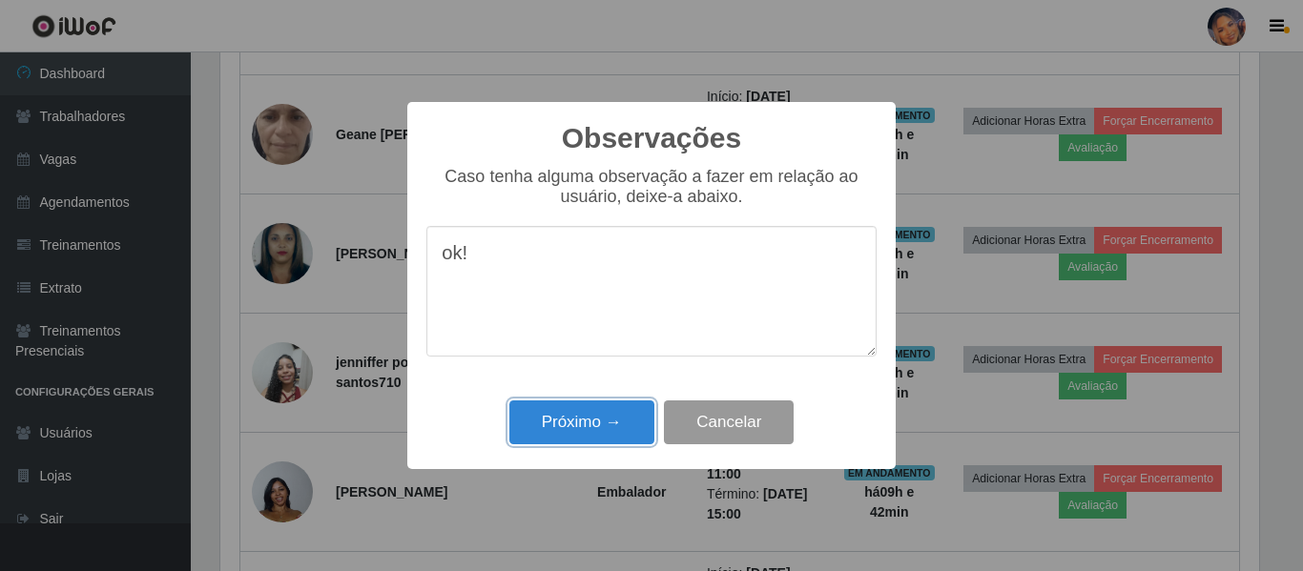
drag, startPoint x: 558, startPoint y: 425, endPoint x: 684, endPoint y: 375, distance: 135.6
click at [560, 426] on button "Próximo →" at bounding box center [581, 423] width 145 height 45
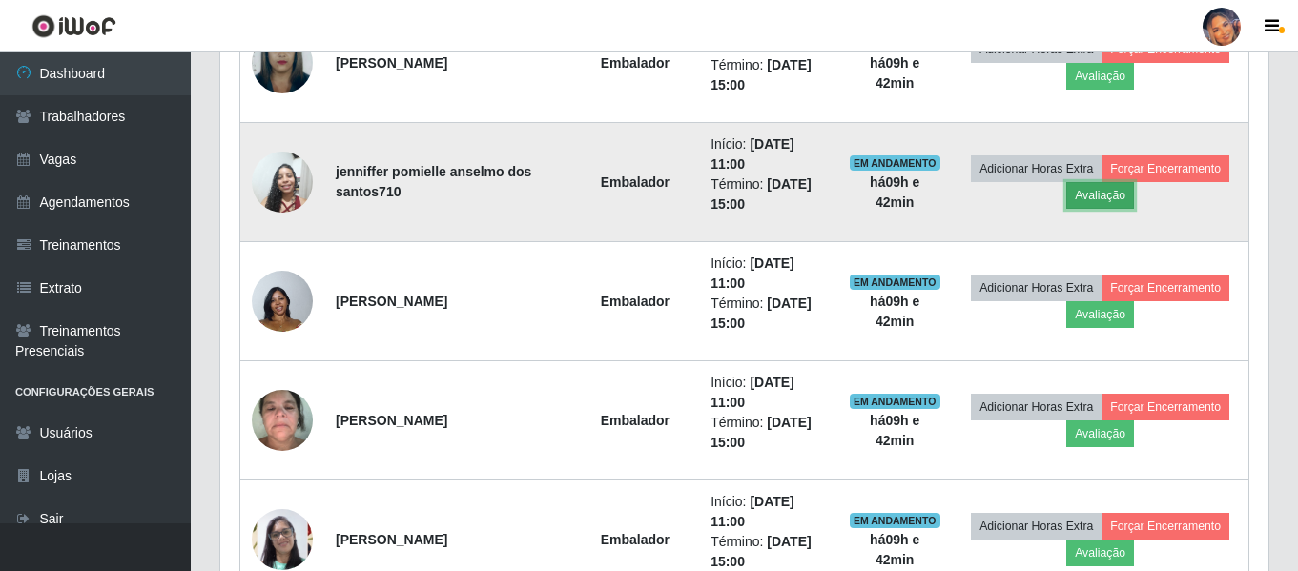
click at [1123, 196] on button "Avaliação" at bounding box center [1100, 195] width 68 height 27
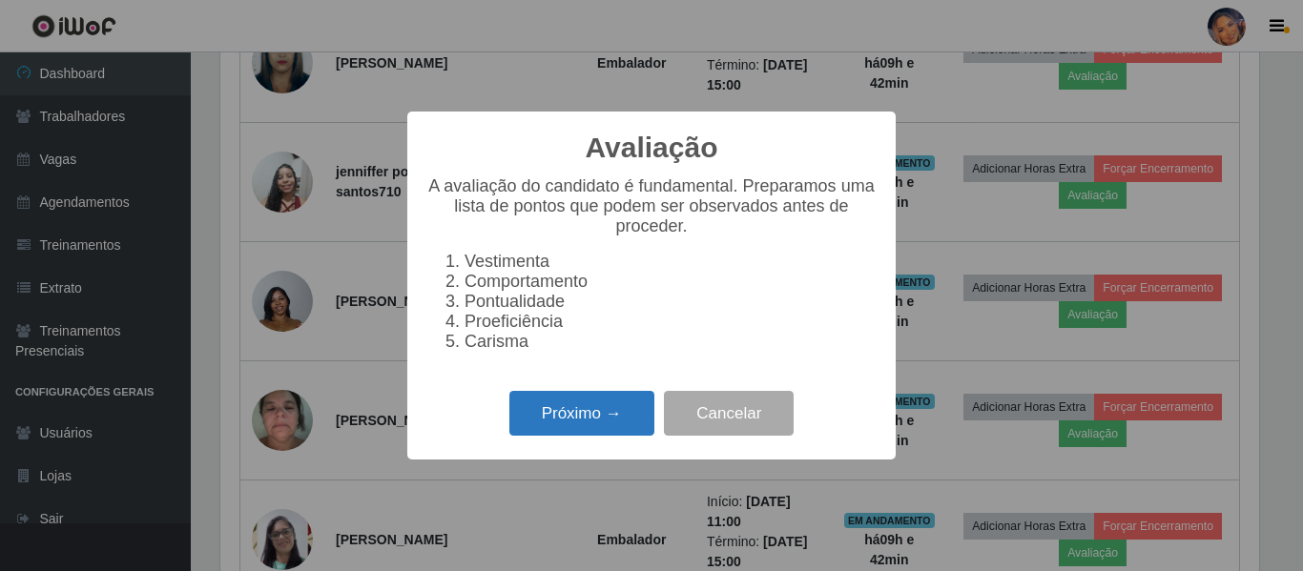
click at [606, 410] on button "Próximo →" at bounding box center [581, 413] width 145 height 45
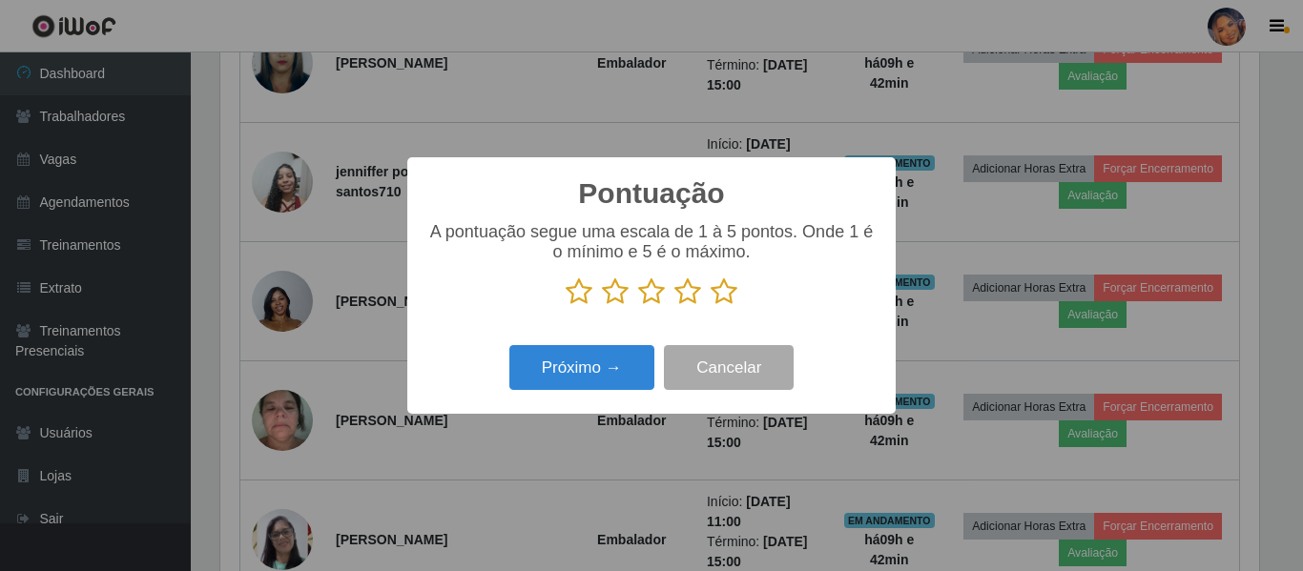
click at [739, 300] on p at bounding box center [651, 292] width 450 height 29
click at [723, 300] on icon at bounding box center [723, 292] width 27 height 29
click at [710, 306] on input "radio" at bounding box center [710, 306] width 0 height 0
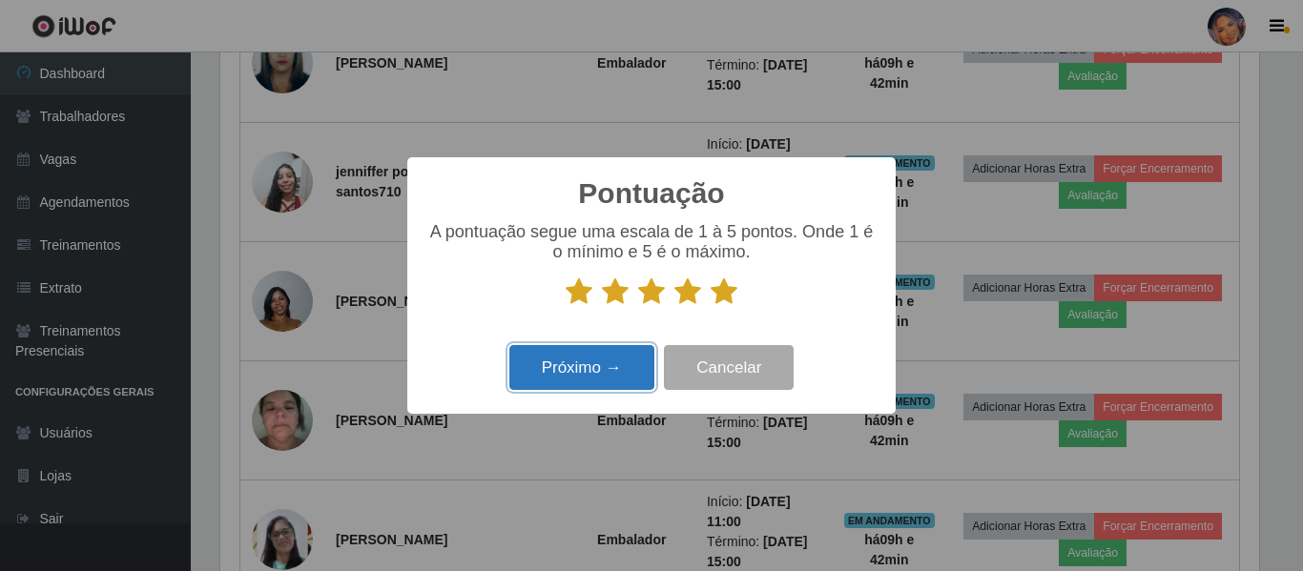
click at [591, 366] on button "Próximo →" at bounding box center [581, 367] width 145 height 45
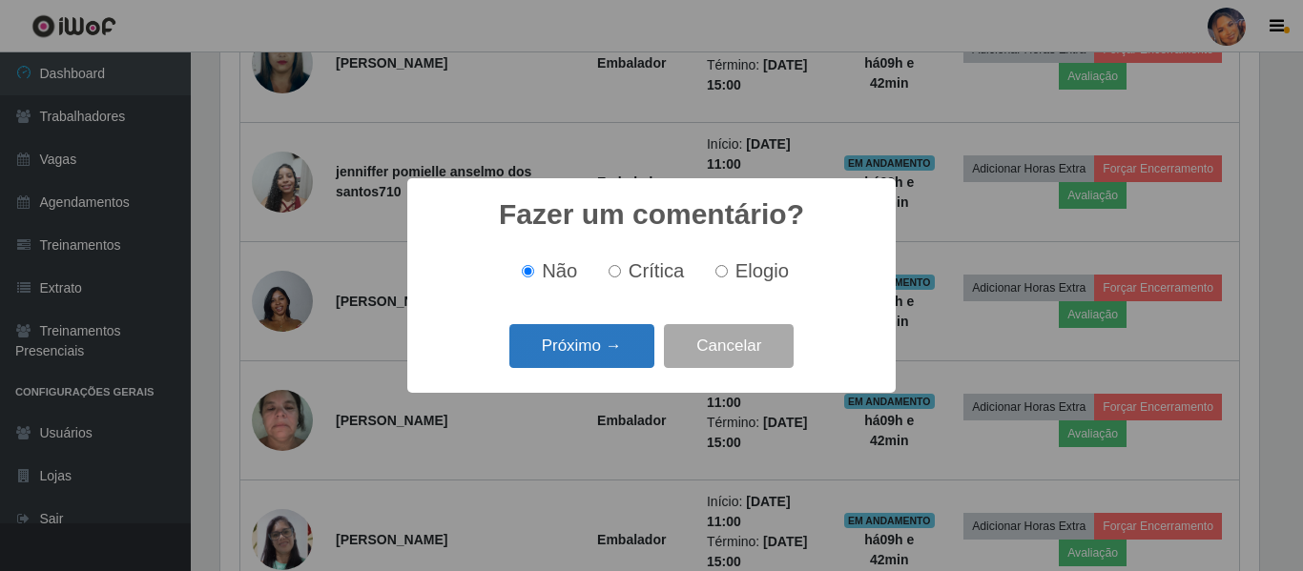
click at [612, 335] on button "Próximo →" at bounding box center [581, 346] width 145 height 45
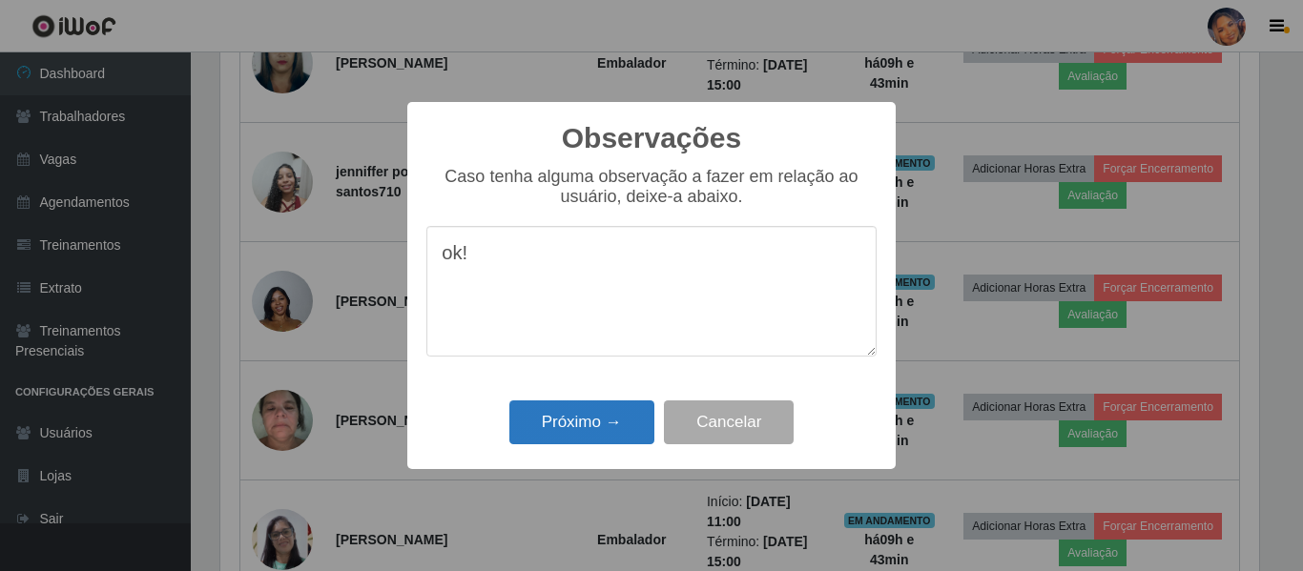
type textarea "ok!"
click at [568, 421] on button "Próximo →" at bounding box center [581, 423] width 145 height 45
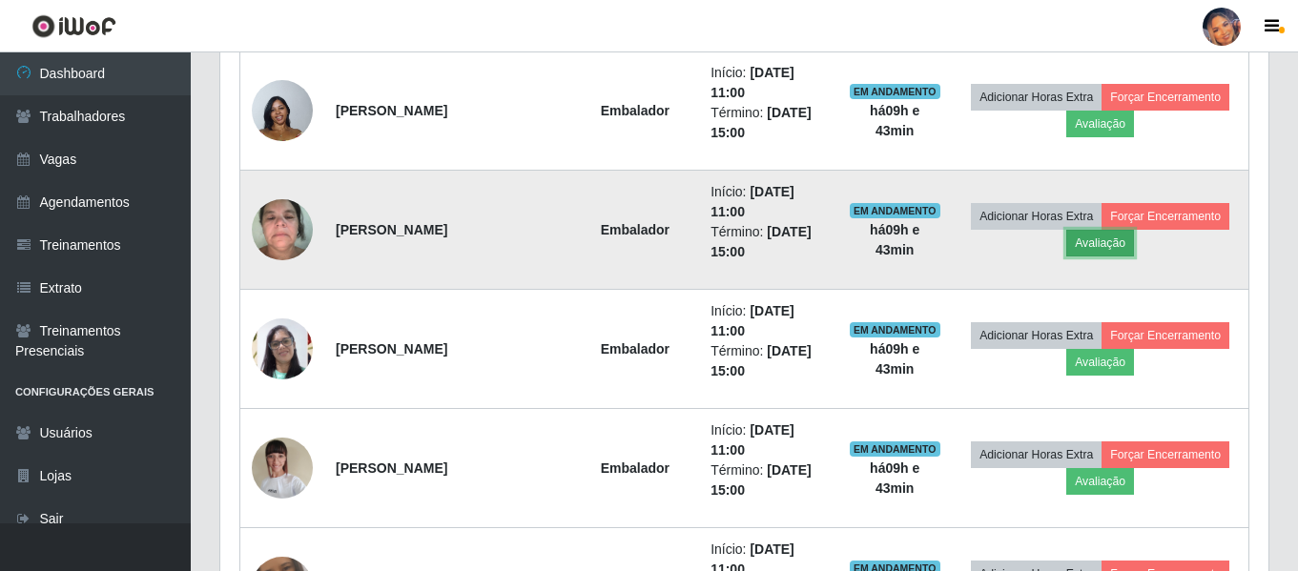
click at [1112, 253] on button "Avaliação" at bounding box center [1100, 243] width 68 height 27
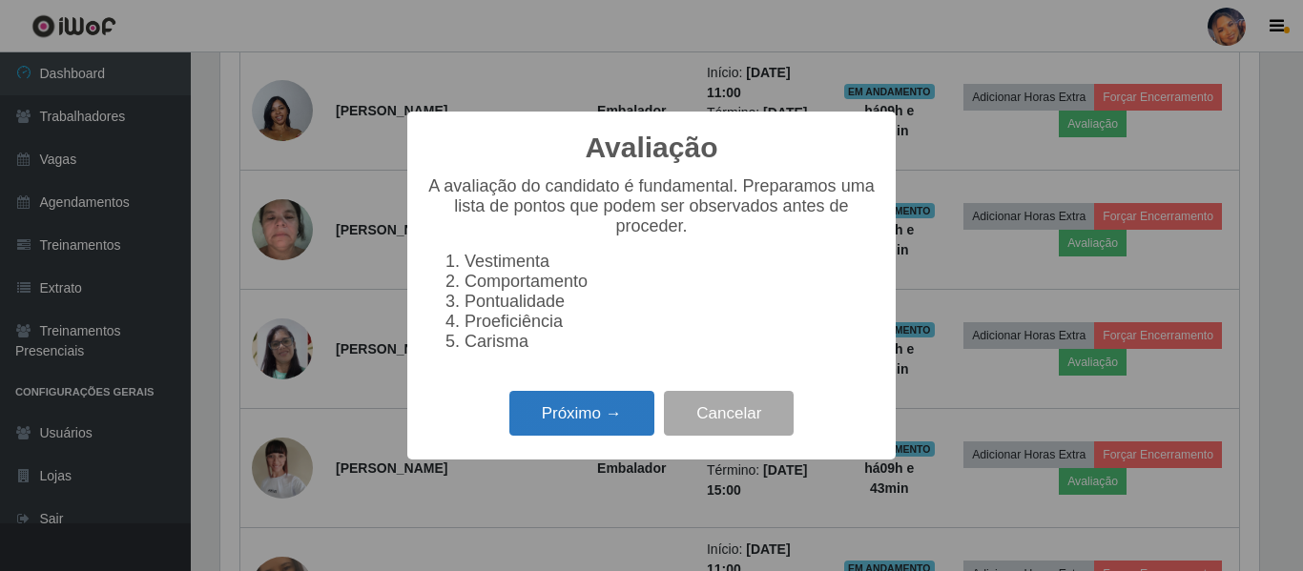
click at [575, 426] on button "Próximo →" at bounding box center [581, 413] width 145 height 45
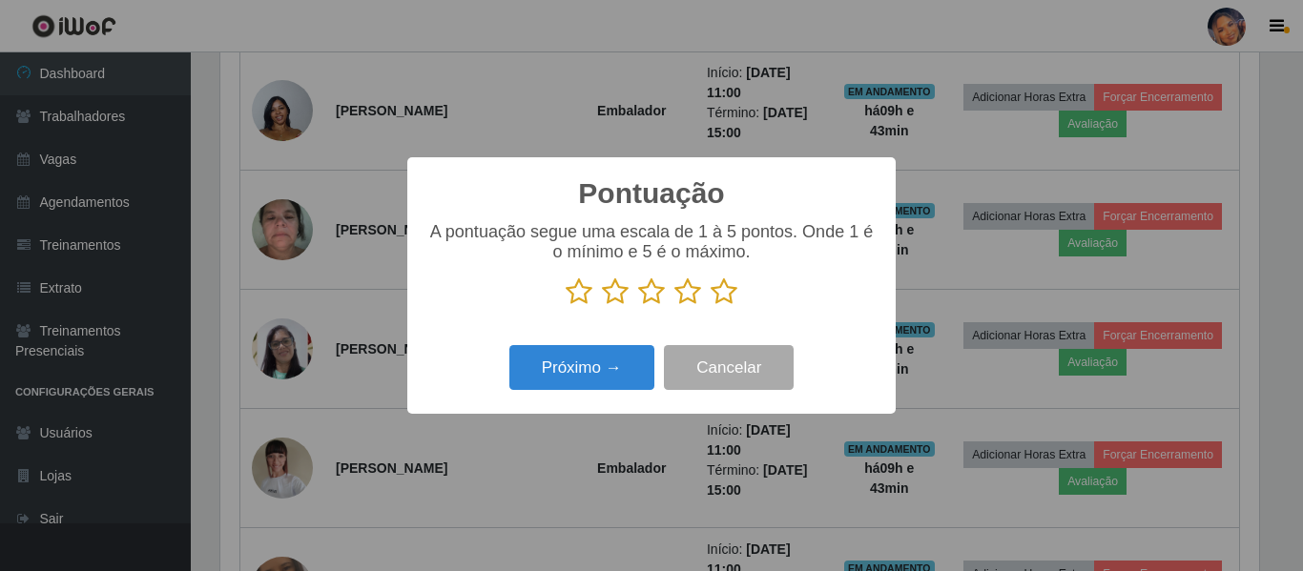
click at [733, 292] on icon at bounding box center [723, 292] width 27 height 29
click at [710, 306] on input "radio" at bounding box center [710, 306] width 0 height 0
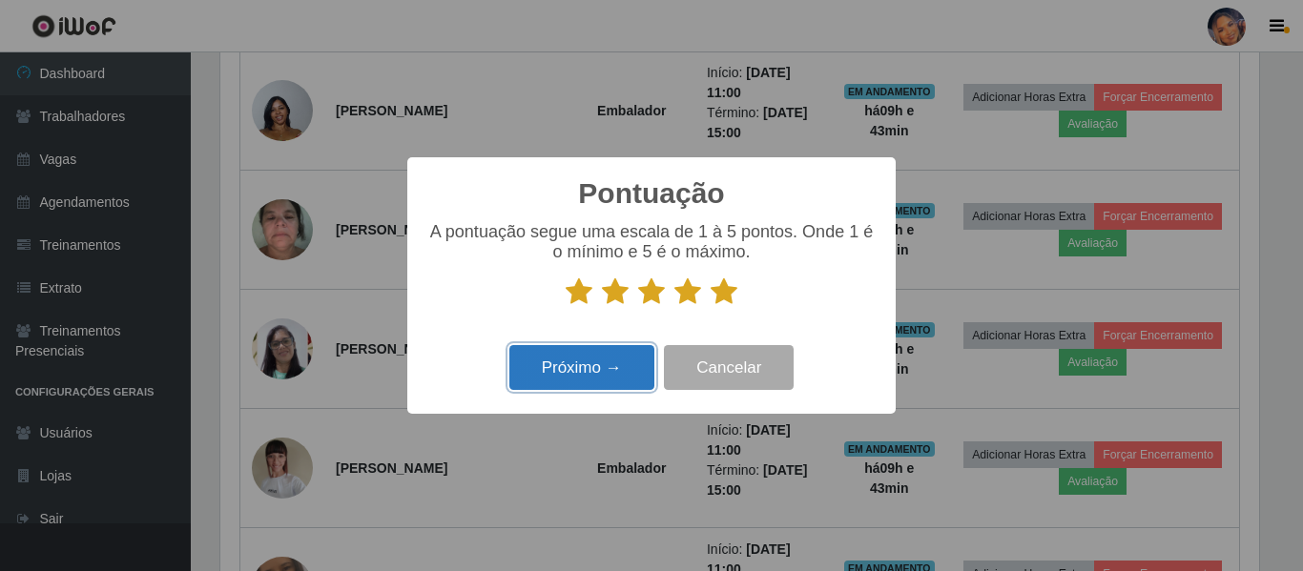
click at [579, 387] on button "Próximo →" at bounding box center [581, 367] width 145 height 45
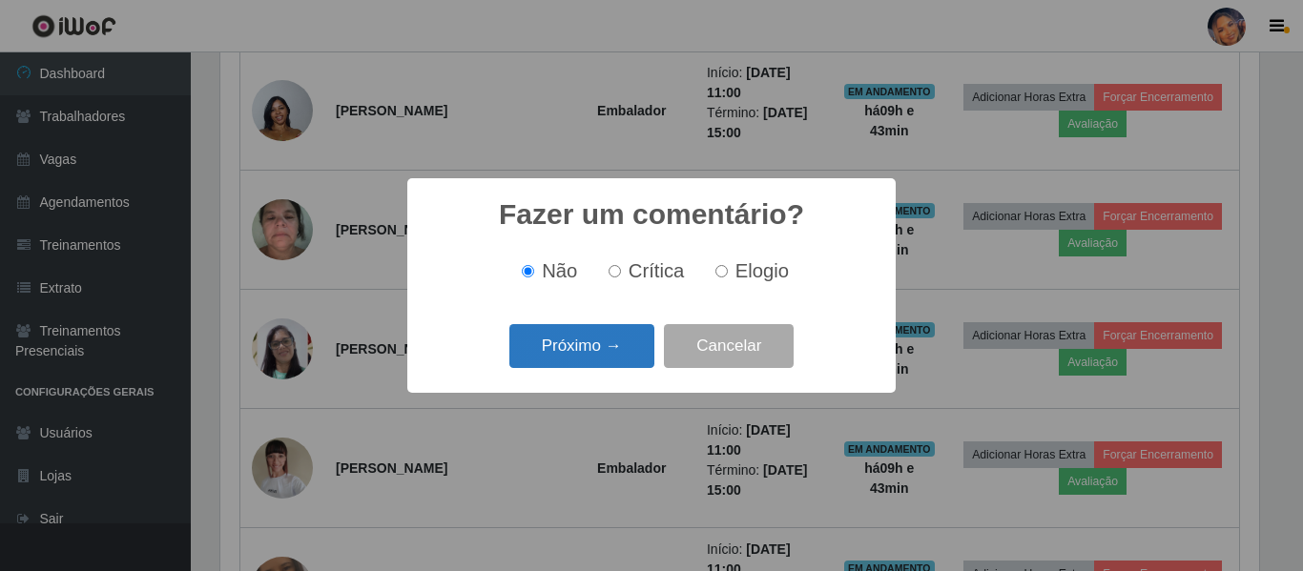
click at [600, 349] on button "Próximo →" at bounding box center [581, 346] width 145 height 45
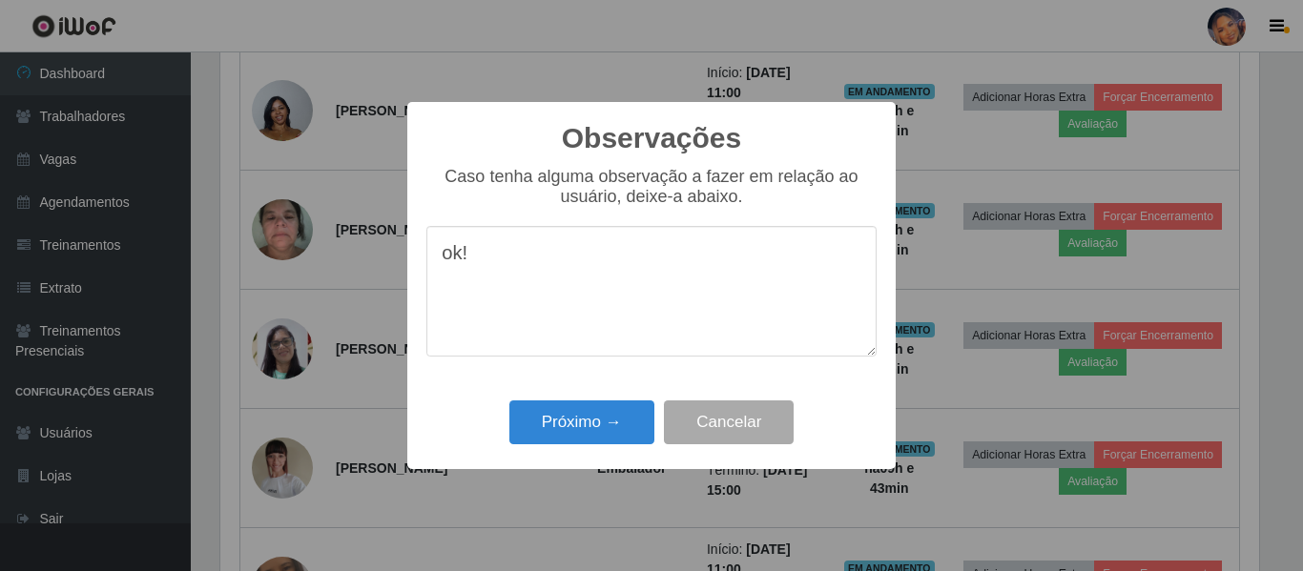
type textarea "ok!"
drag, startPoint x: 561, startPoint y: 460, endPoint x: 563, endPoint y: 443, distance: 16.3
click at [560, 455] on div "Observações × Caso tenha alguma observação a fazer em relação ao usuário, deixe…" at bounding box center [651, 285] width 488 height 367
drag, startPoint x: 564, startPoint y: 439, endPoint x: 627, endPoint y: 380, distance: 86.4
click at [564, 438] on button "Próximo →" at bounding box center [581, 423] width 145 height 45
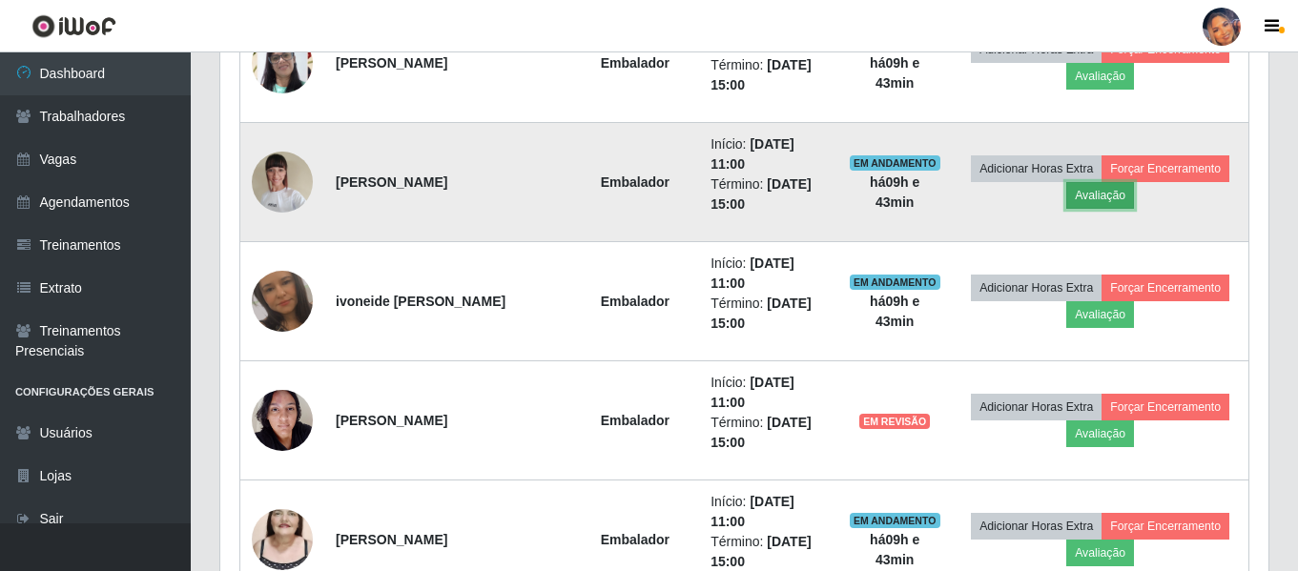
click at [1098, 200] on button "Avaliação" at bounding box center [1100, 195] width 68 height 27
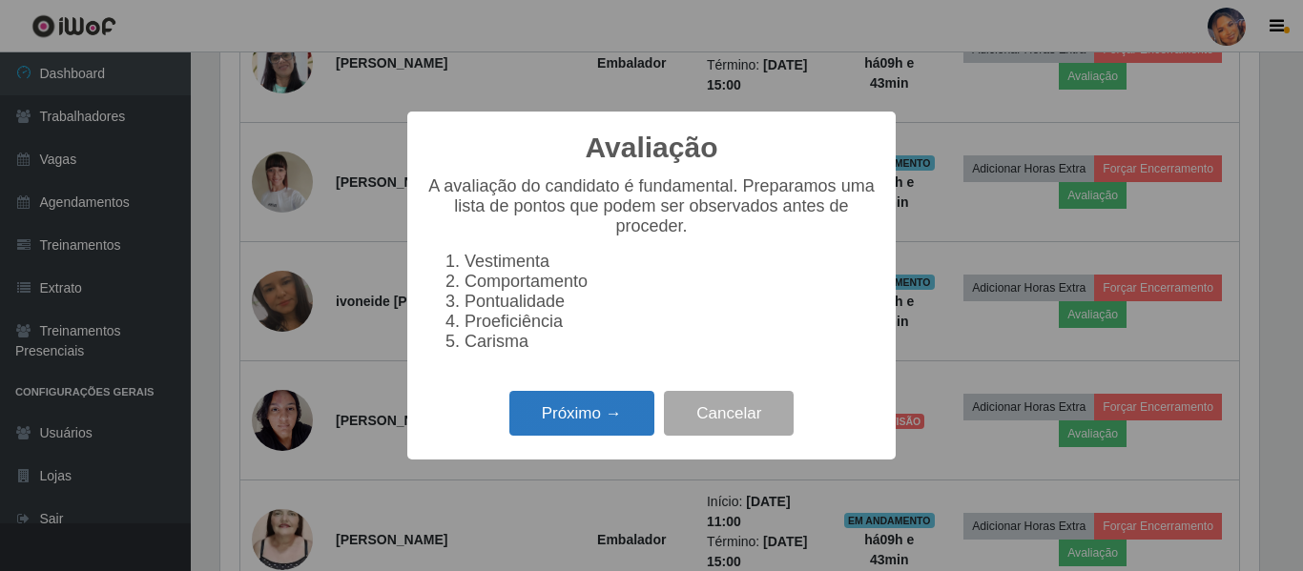
click at [613, 421] on button "Próximo →" at bounding box center [581, 413] width 145 height 45
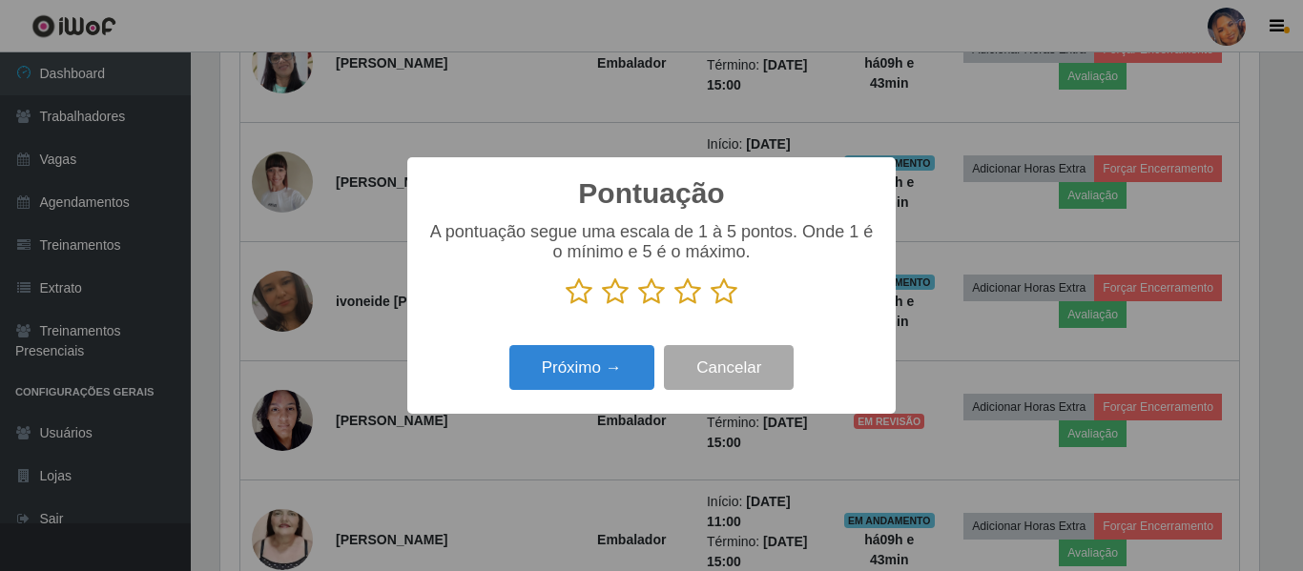
click at [732, 286] on icon at bounding box center [723, 292] width 27 height 29
click at [710, 306] on input "radio" at bounding box center [710, 306] width 0 height 0
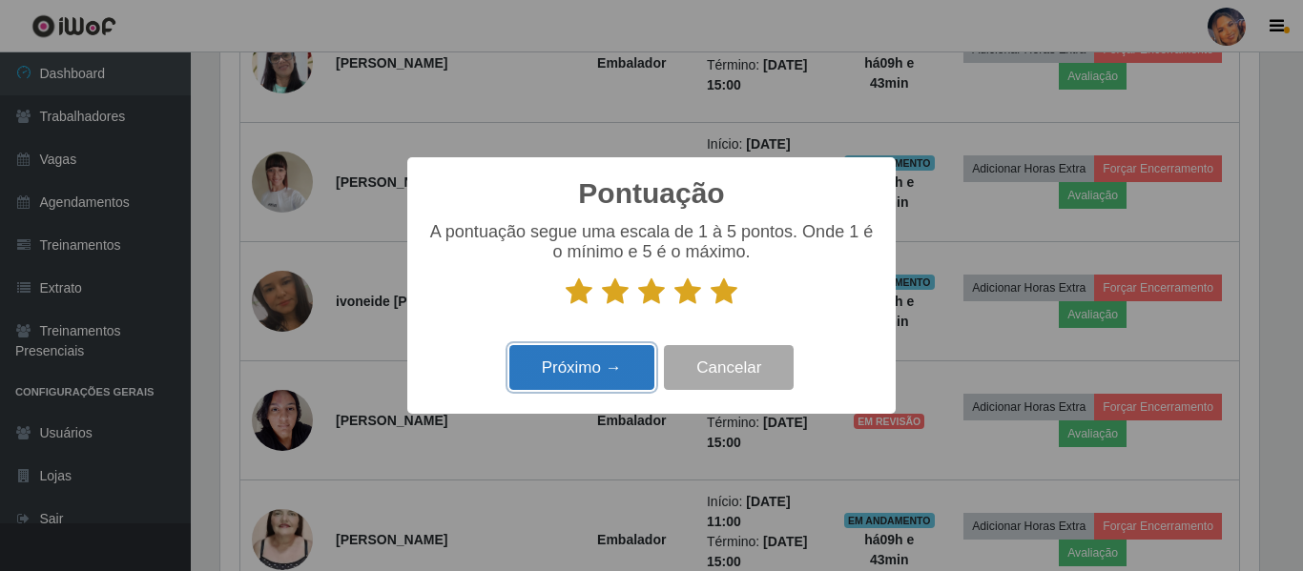
click at [607, 366] on button "Próximo →" at bounding box center [581, 367] width 145 height 45
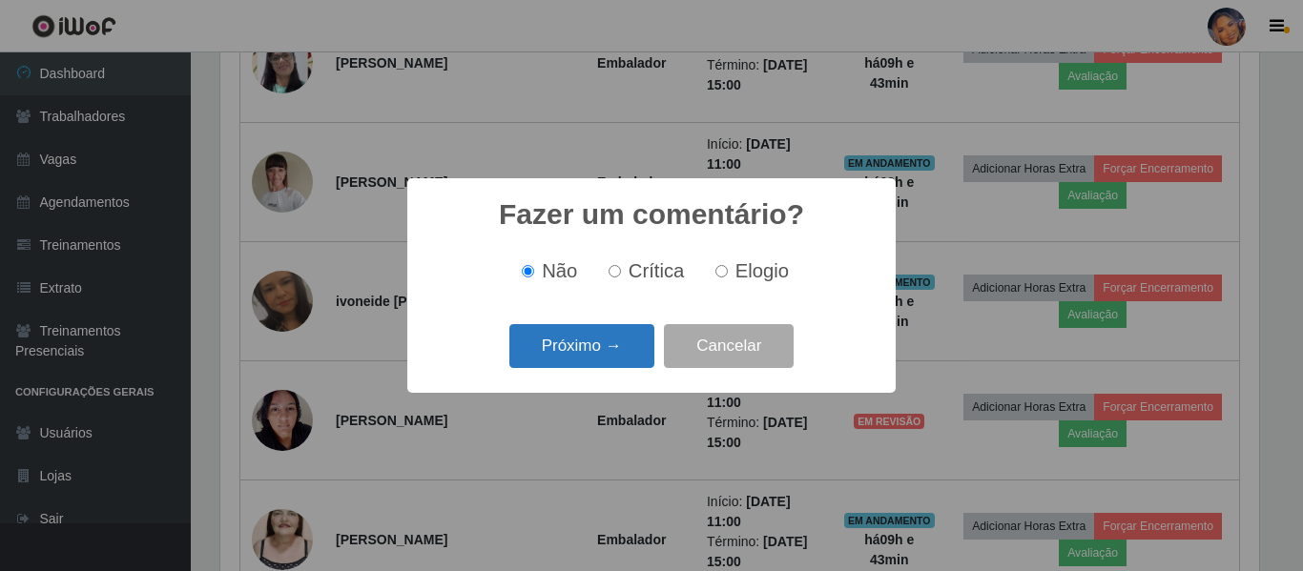
click at [598, 346] on button "Próximo →" at bounding box center [581, 346] width 145 height 45
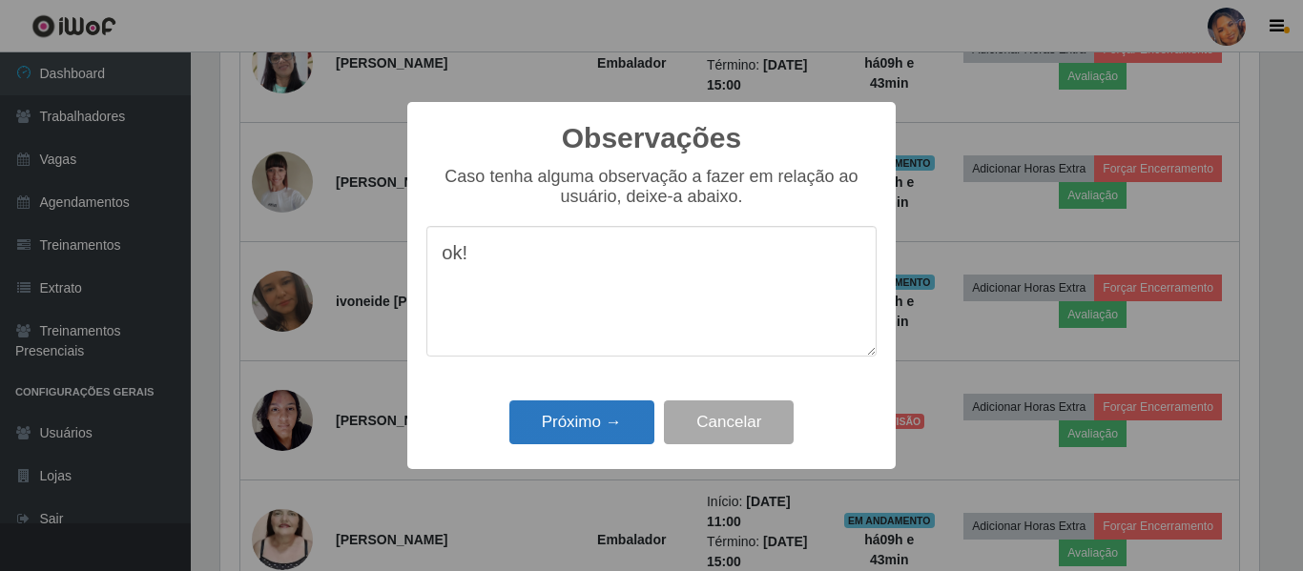
type textarea "ok!"
click at [605, 433] on button "Próximo →" at bounding box center [581, 423] width 145 height 45
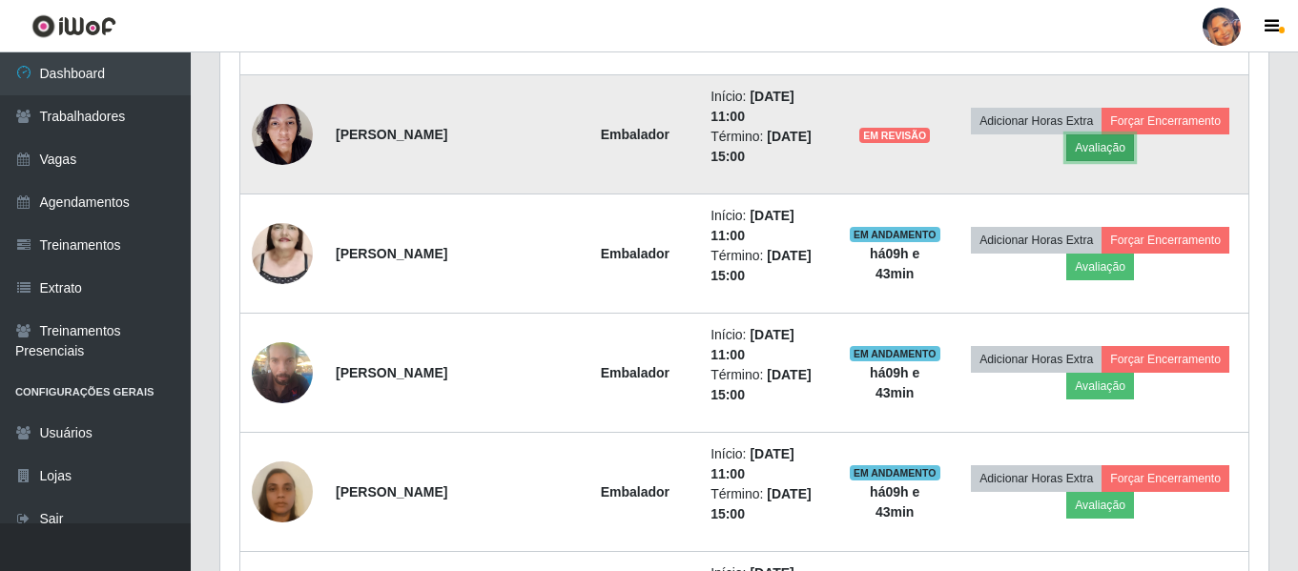
click at [1101, 151] on button "Avaliação" at bounding box center [1100, 147] width 68 height 27
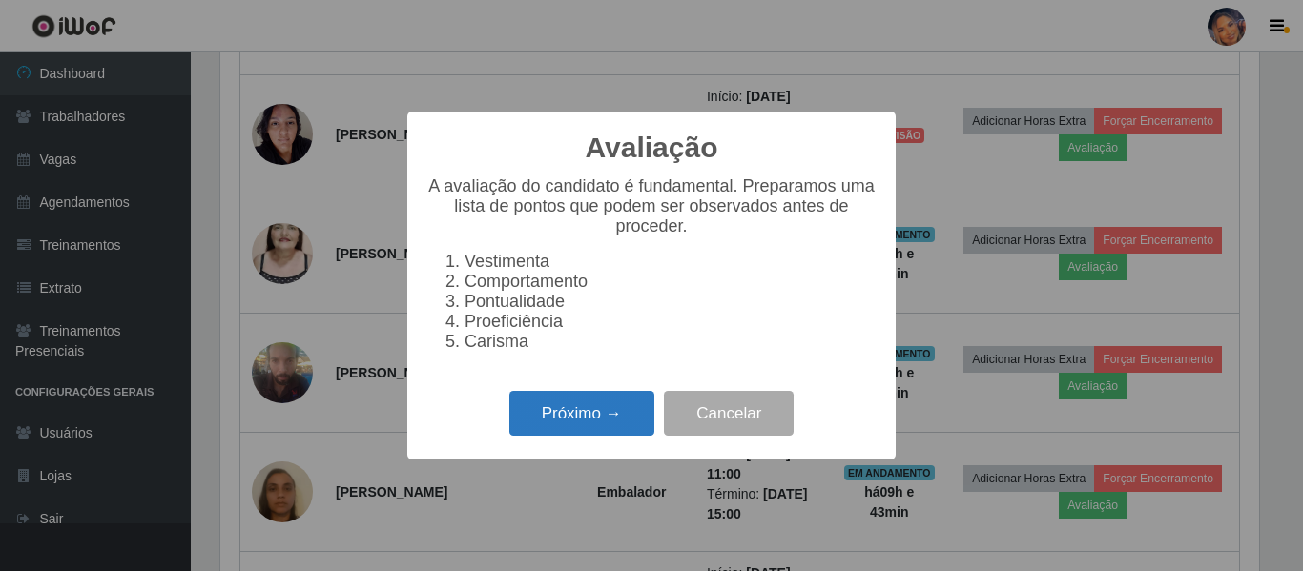
click at [612, 417] on button "Próximo →" at bounding box center [581, 413] width 145 height 45
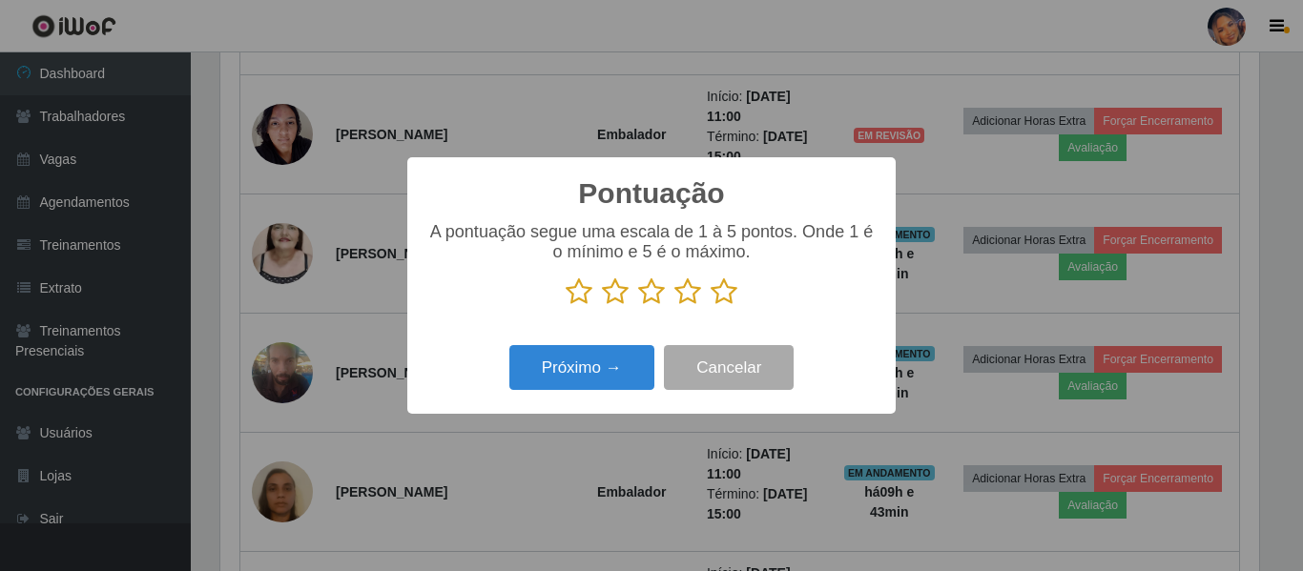
click at [730, 301] on icon at bounding box center [723, 292] width 27 height 29
click at [710, 306] on input "radio" at bounding box center [710, 306] width 0 height 0
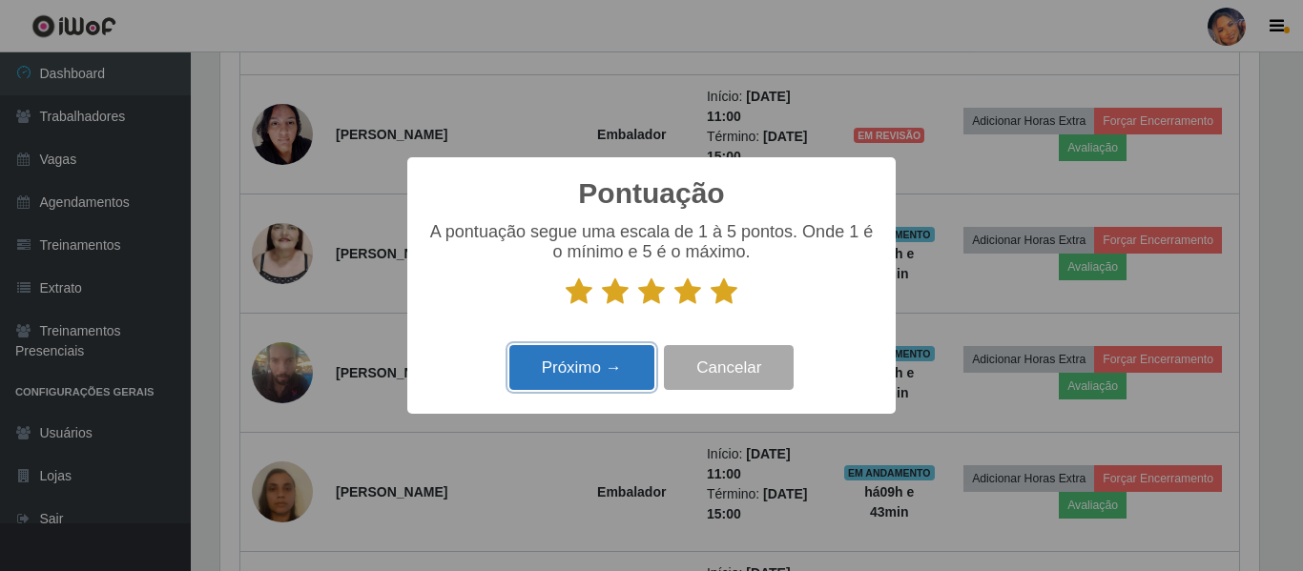
click at [602, 363] on button "Próximo →" at bounding box center [581, 367] width 145 height 45
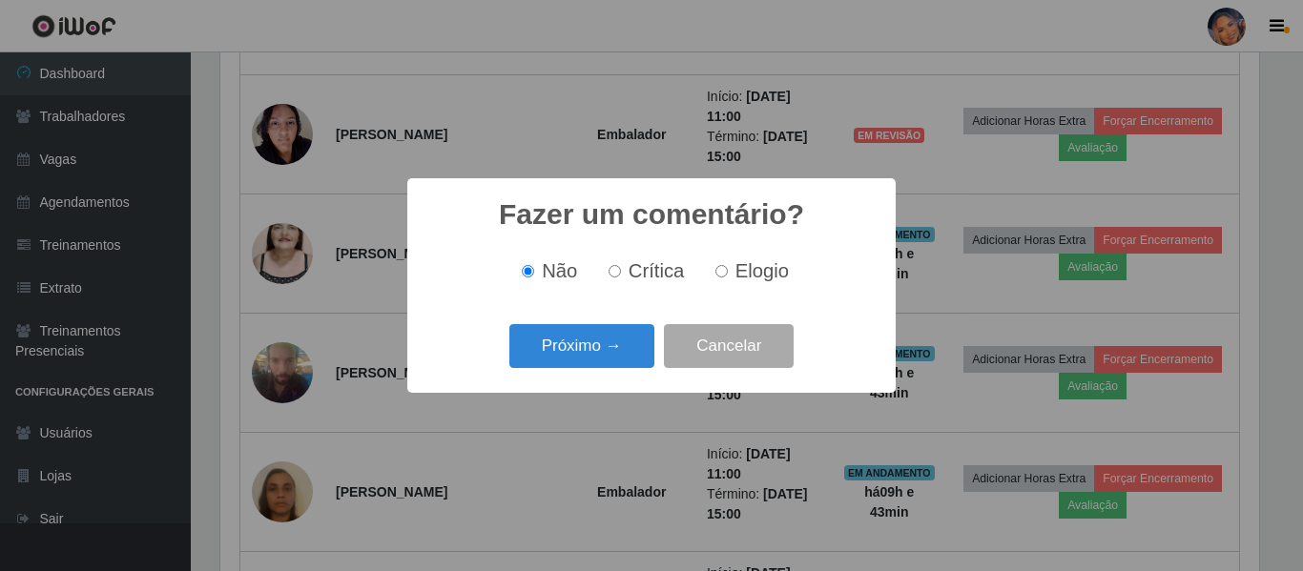
click at [598, 348] on button "Próximo →" at bounding box center [581, 346] width 145 height 45
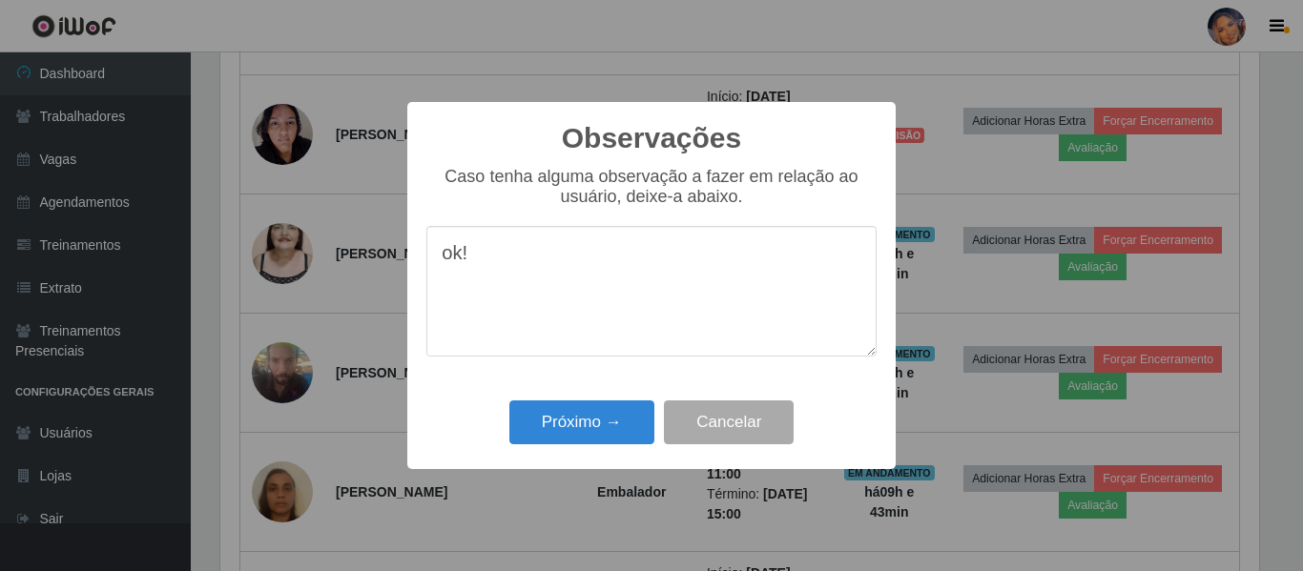
type textarea "ok!"
click at [570, 403] on div "Próximo → Cancelar" at bounding box center [651, 422] width 450 height 54
click at [566, 407] on button "Próximo →" at bounding box center [581, 423] width 145 height 45
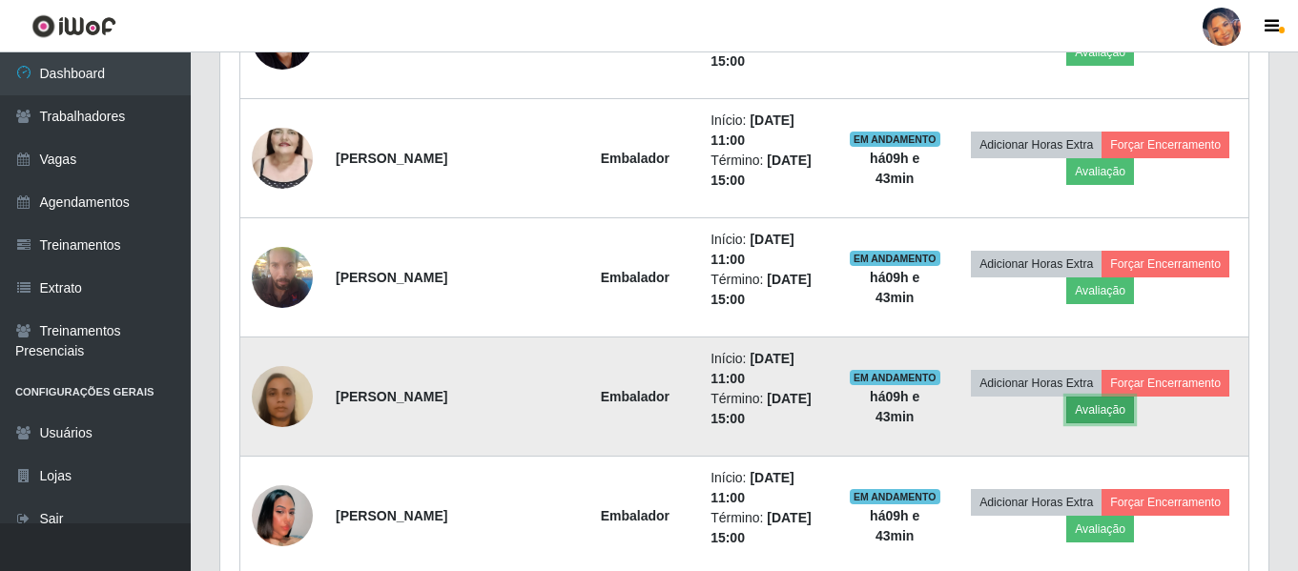
click at [1087, 416] on button "Avaliação" at bounding box center [1100, 410] width 68 height 27
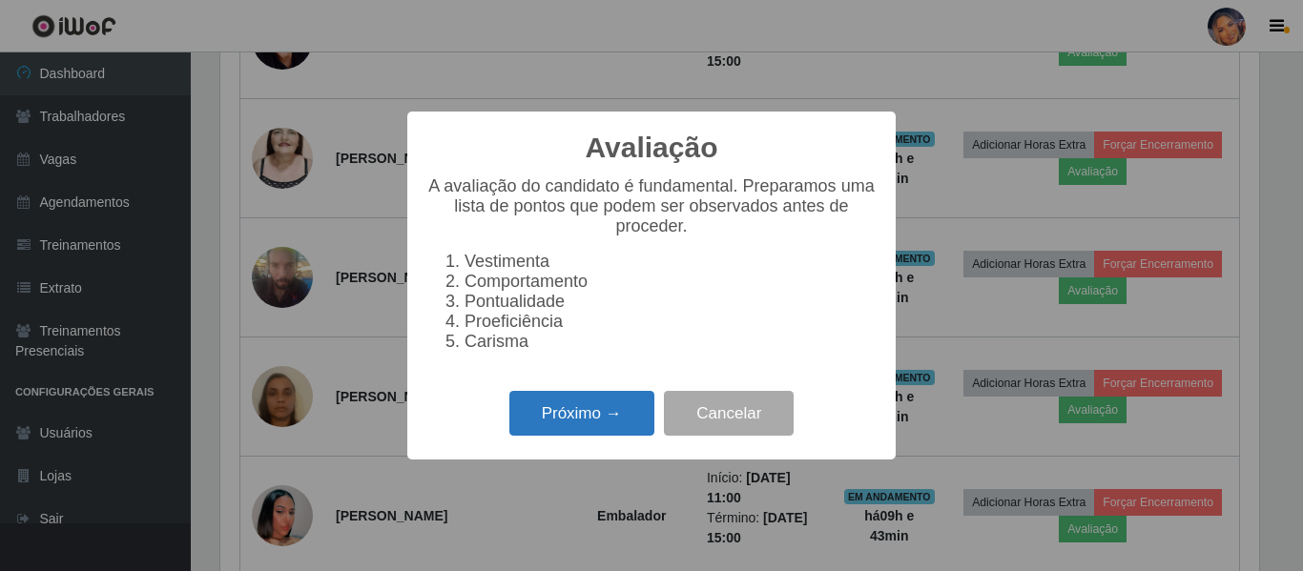
click at [616, 429] on button "Próximo →" at bounding box center [581, 413] width 145 height 45
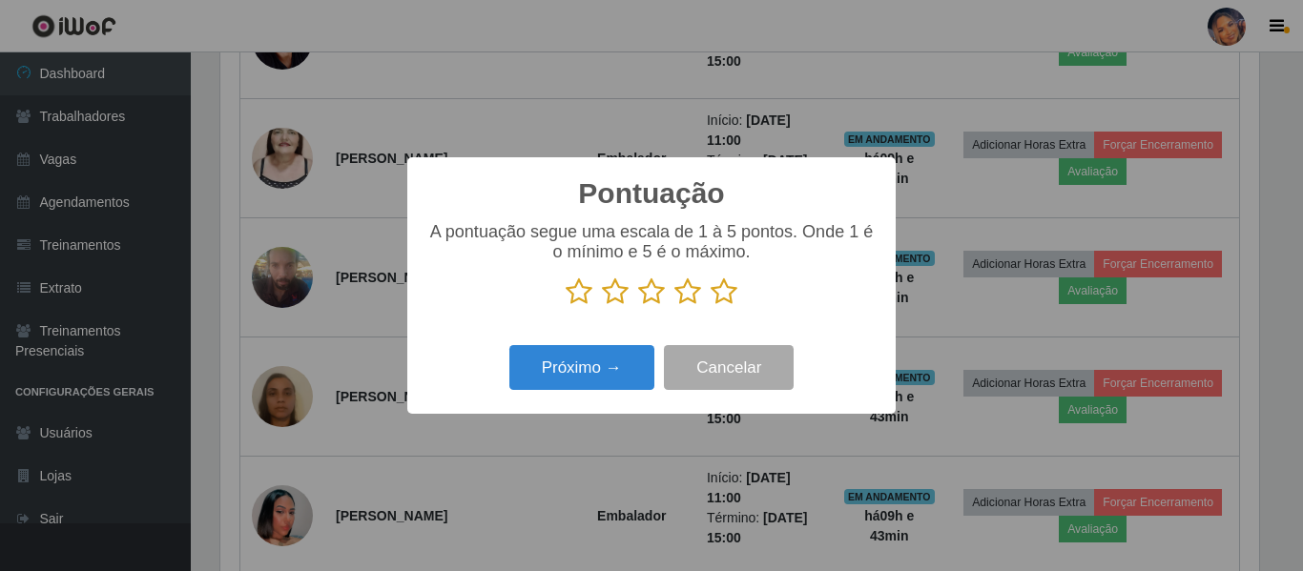
click at [733, 298] on icon at bounding box center [723, 292] width 27 height 29
click at [710, 306] on input "radio" at bounding box center [710, 306] width 0 height 0
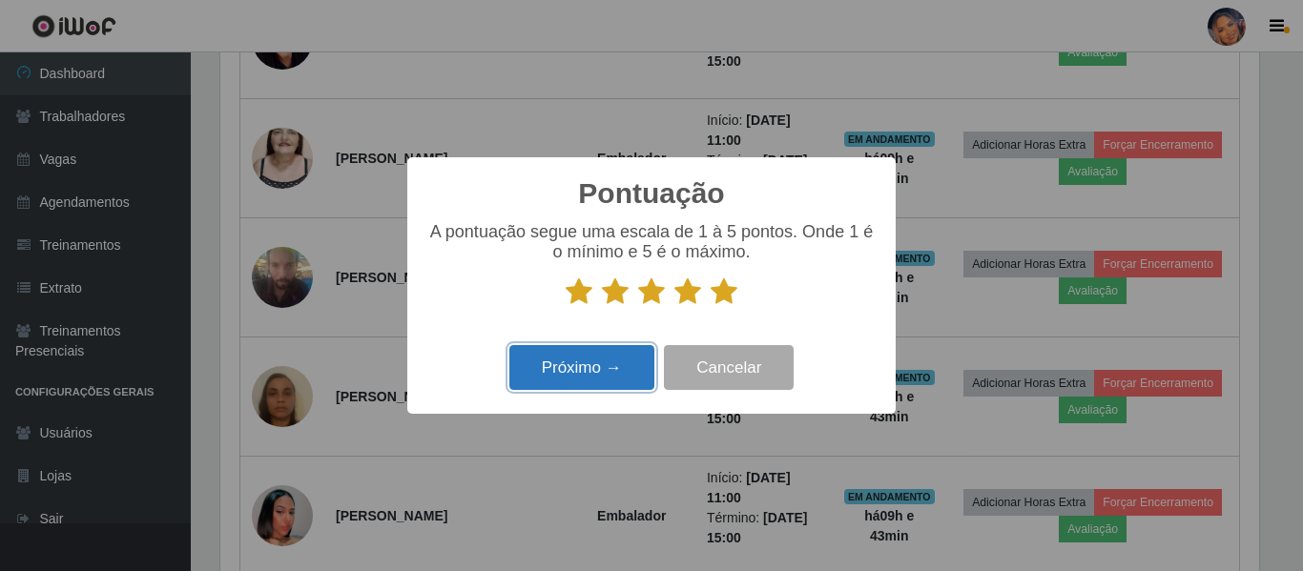
click at [586, 375] on button "Próximo →" at bounding box center [581, 367] width 145 height 45
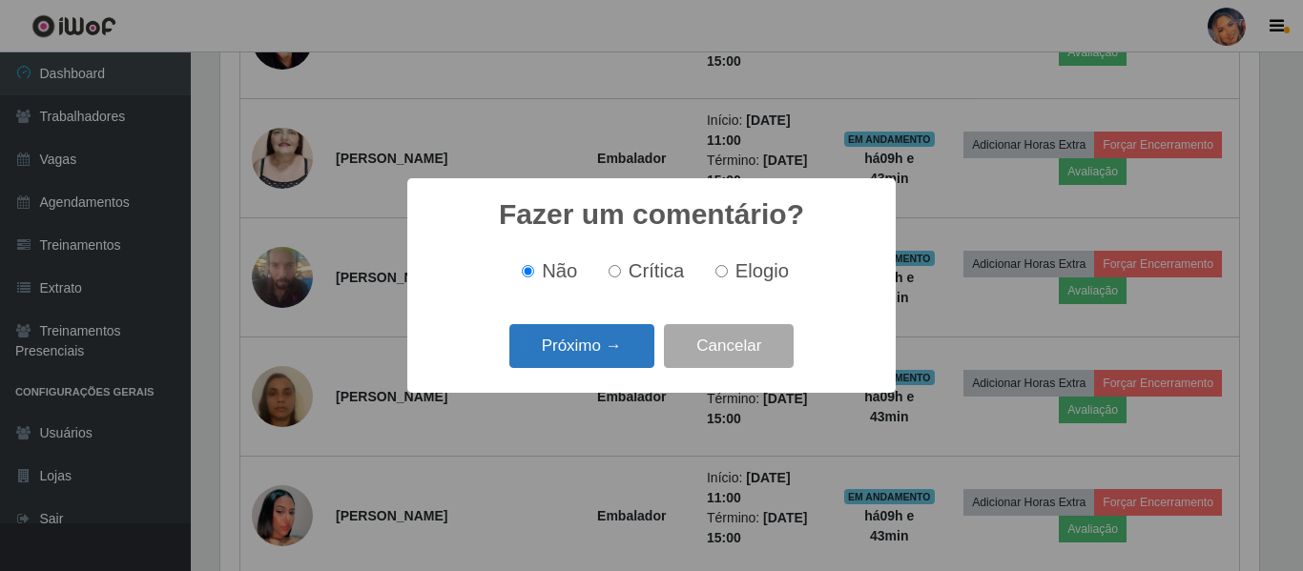
click at [602, 342] on button "Próximo →" at bounding box center [581, 346] width 145 height 45
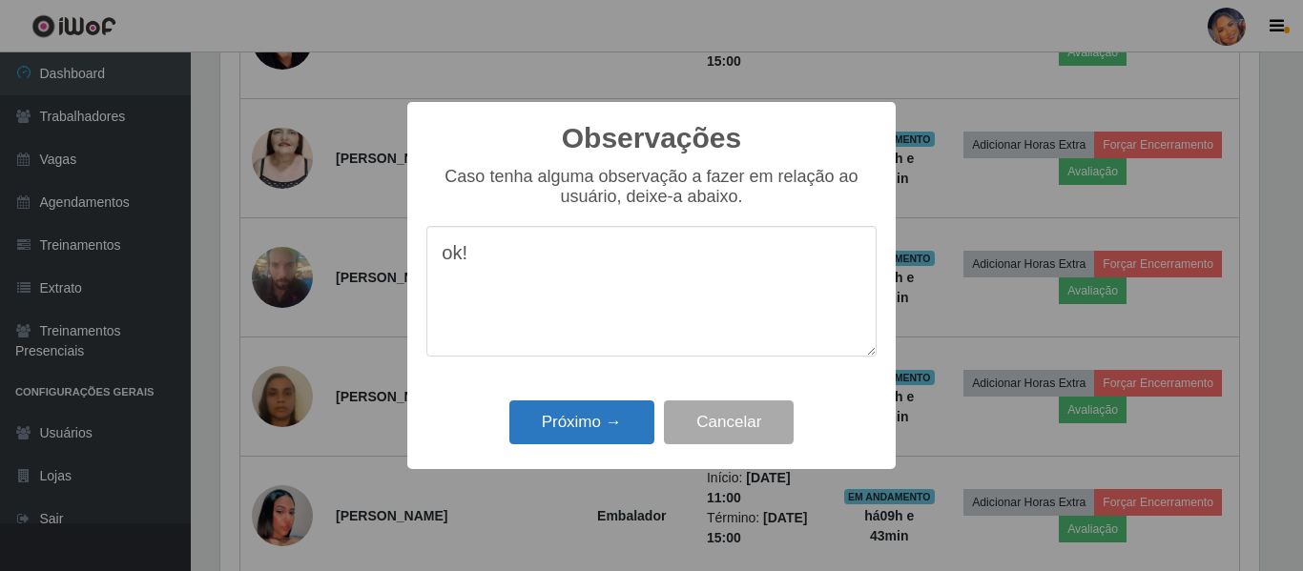
type textarea "ok!"
click at [577, 419] on button "Próximo →" at bounding box center [581, 423] width 145 height 45
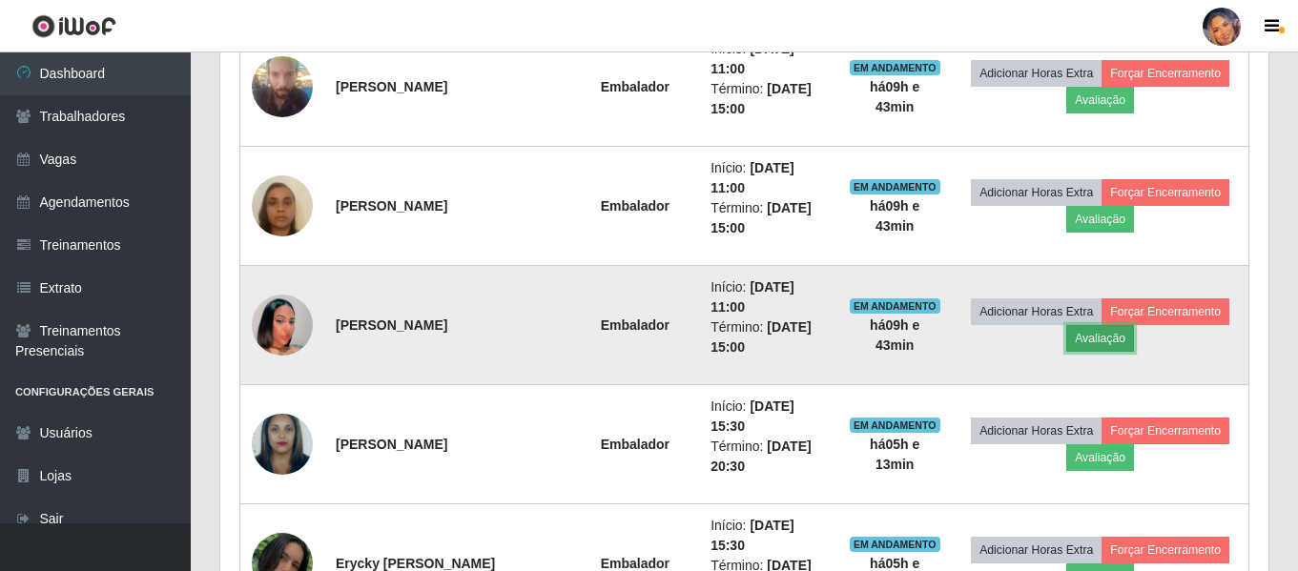
click at [1100, 343] on button "Avaliação" at bounding box center [1100, 338] width 68 height 27
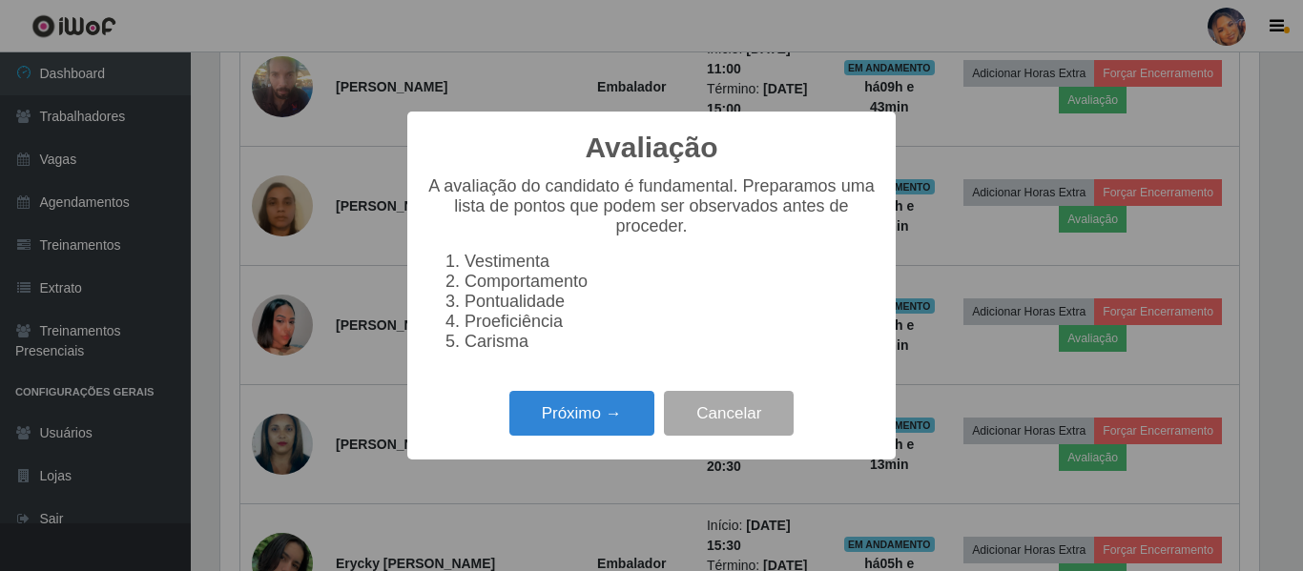
drag, startPoint x: 614, startPoint y: 426, endPoint x: 689, endPoint y: 350, distance: 107.2
click at [630, 399] on div "Próximo → Cancelar" at bounding box center [651, 413] width 450 height 54
click at [588, 413] on button "Próximo →" at bounding box center [581, 413] width 145 height 45
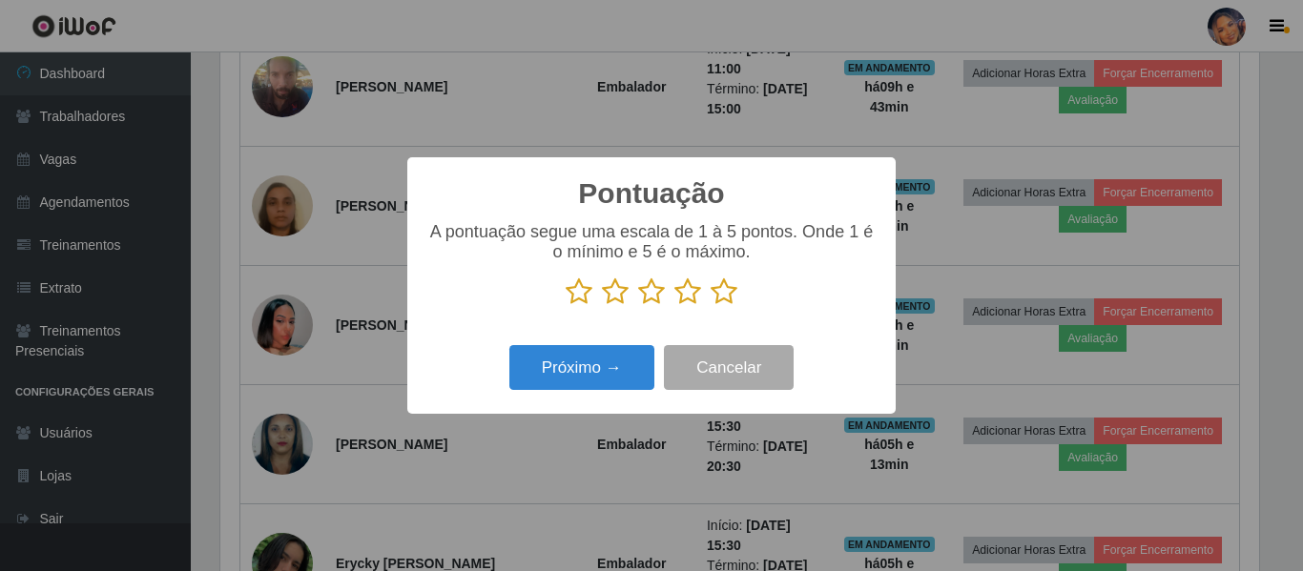
drag, startPoint x: 721, startPoint y: 295, endPoint x: 641, endPoint y: 323, distance: 85.1
click at [721, 296] on icon at bounding box center [723, 292] width 27 height 29
click at [710, 306] on input "radio" at bounding box center [710, 306] width 0 height 0
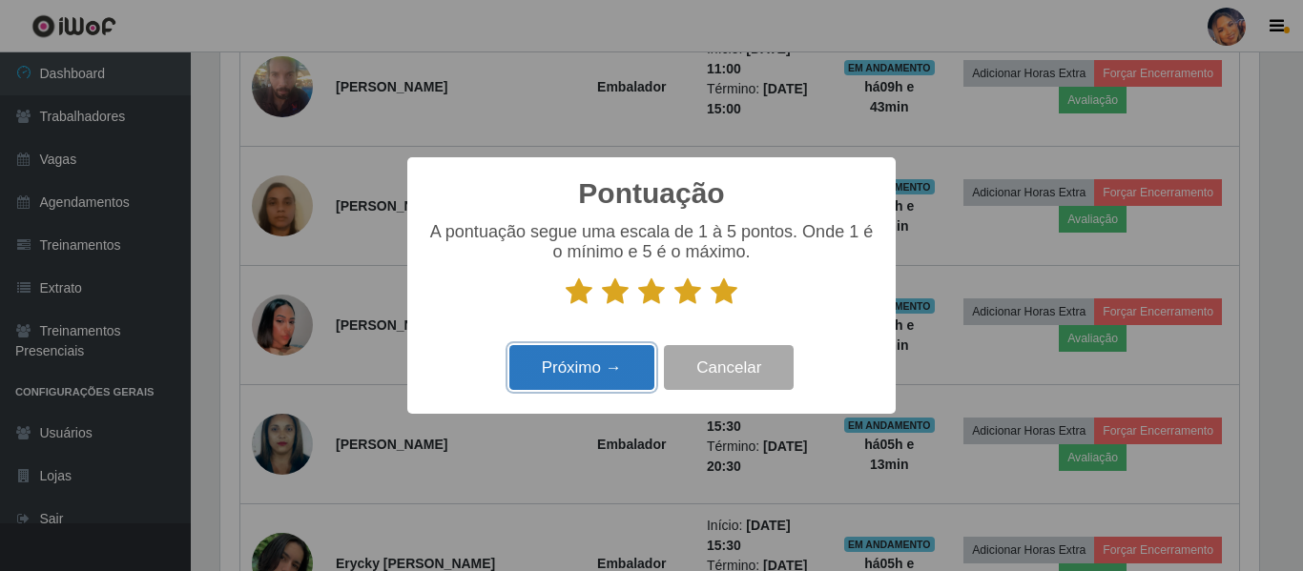
click at [581, 365] on button "Próximo →" at bounding box center [581, 367] width 145 height 45
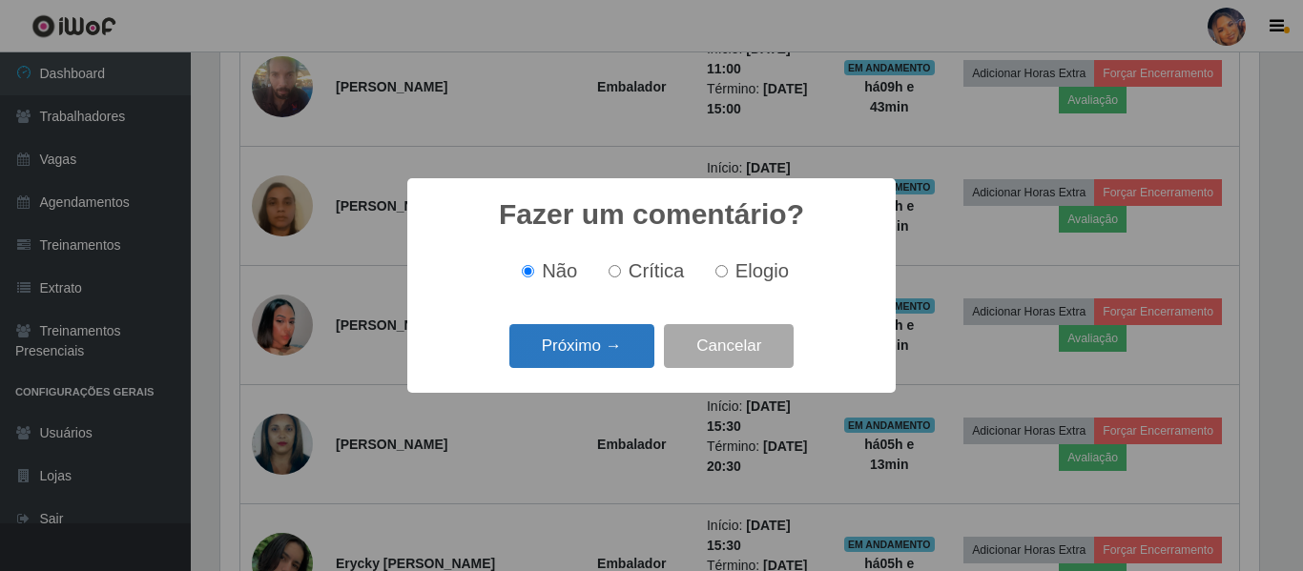
click at [584, 343] on button "Próximo →" at bounding box center [581, 346] width 145 height 45
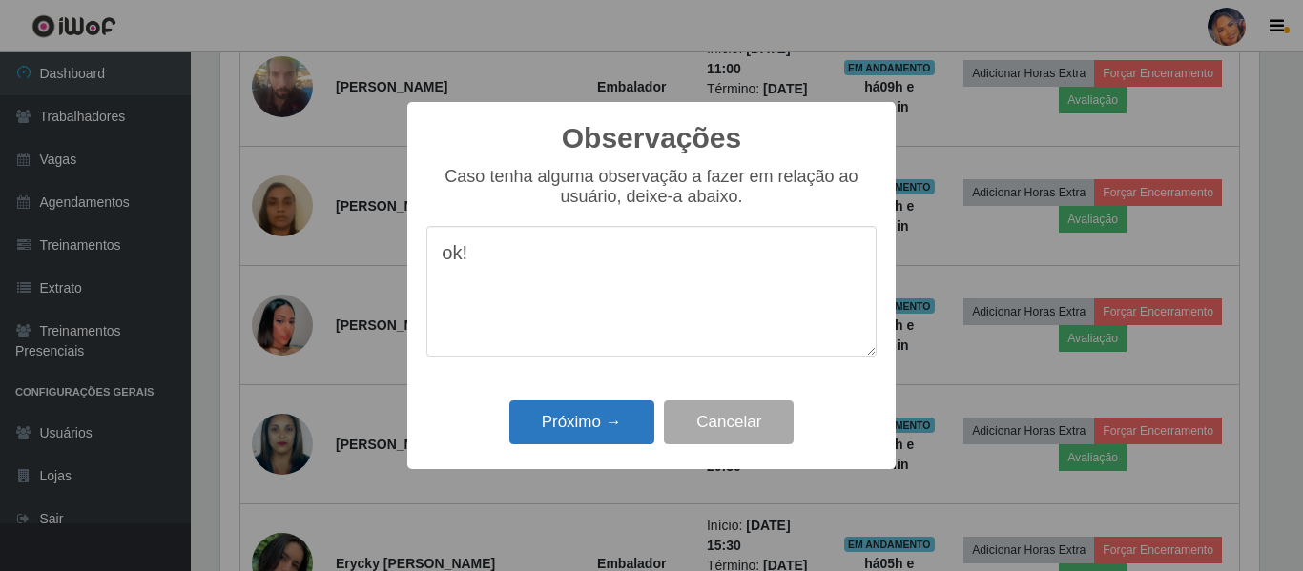
type textarea "ok!"
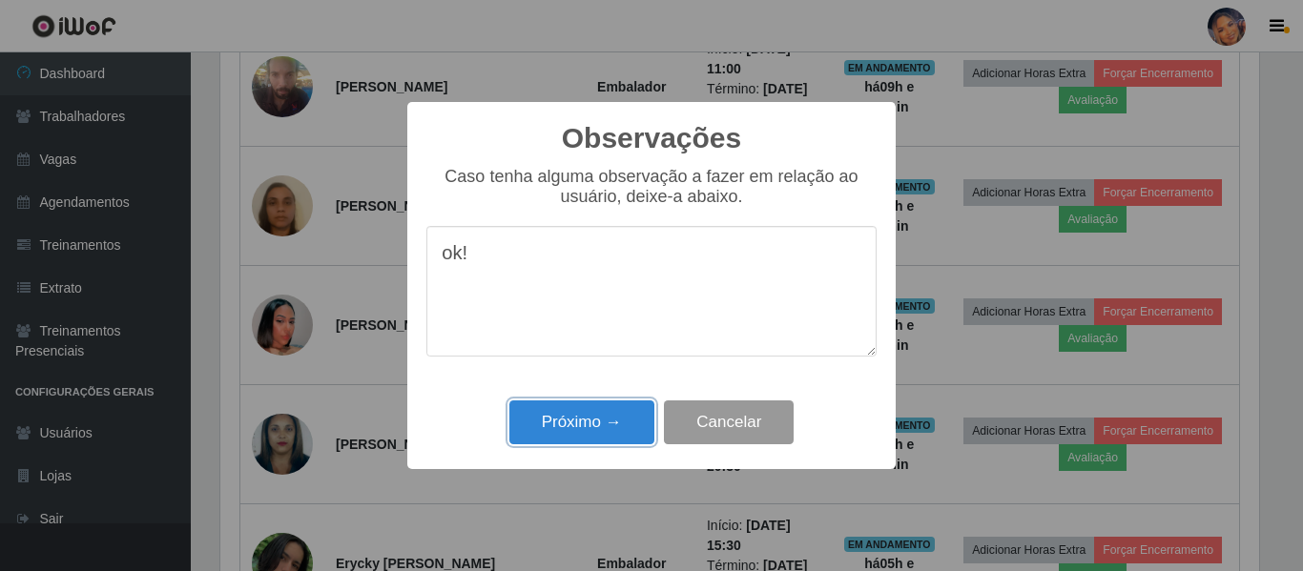
drag, startPoint x: 569, startPoint y: 422, endPoint x: 666, endPoint y: 350, distance: 120.5
click at [569, 422] on button "Próximo →" at bounding box center [581, 423] width 145 height 45
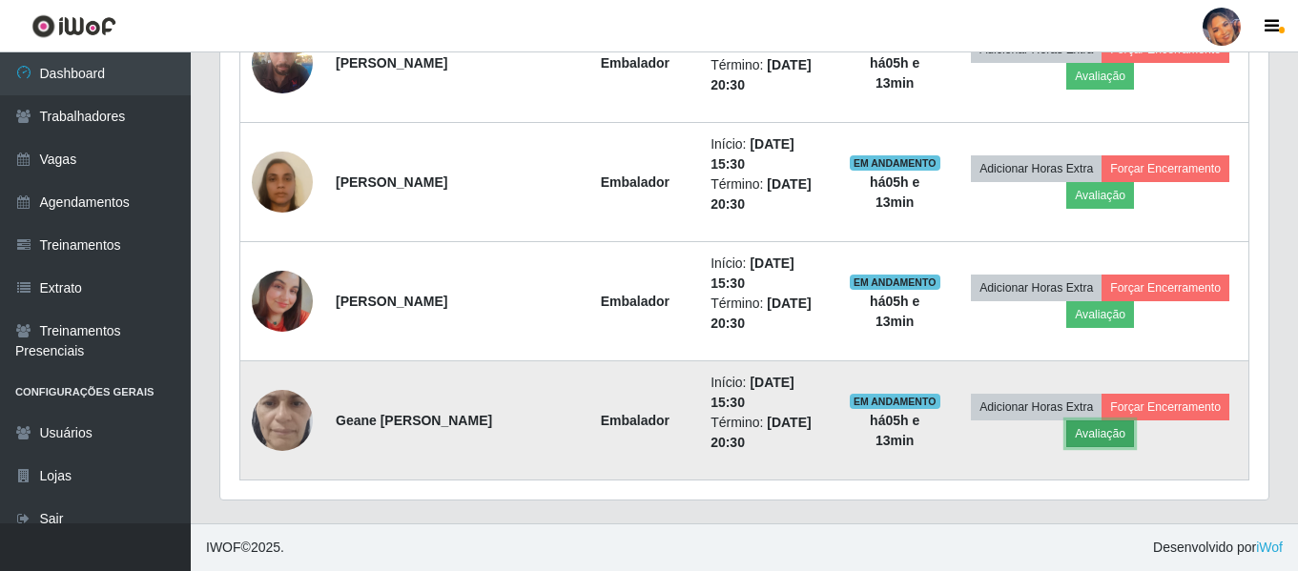
click at [1096, 435] on button "Avaliação" at bounding box center [1100, 434] width 68 height 27
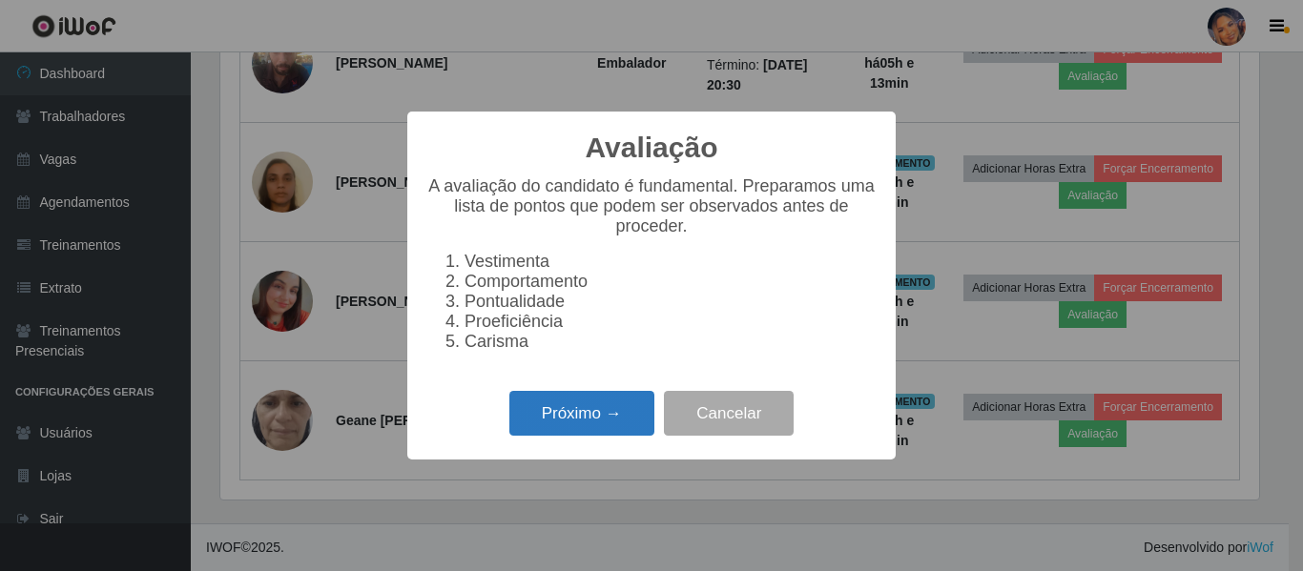
click at [610, 427] on button "Próximo →" at bounding box center [581, 413] width 145 height 45
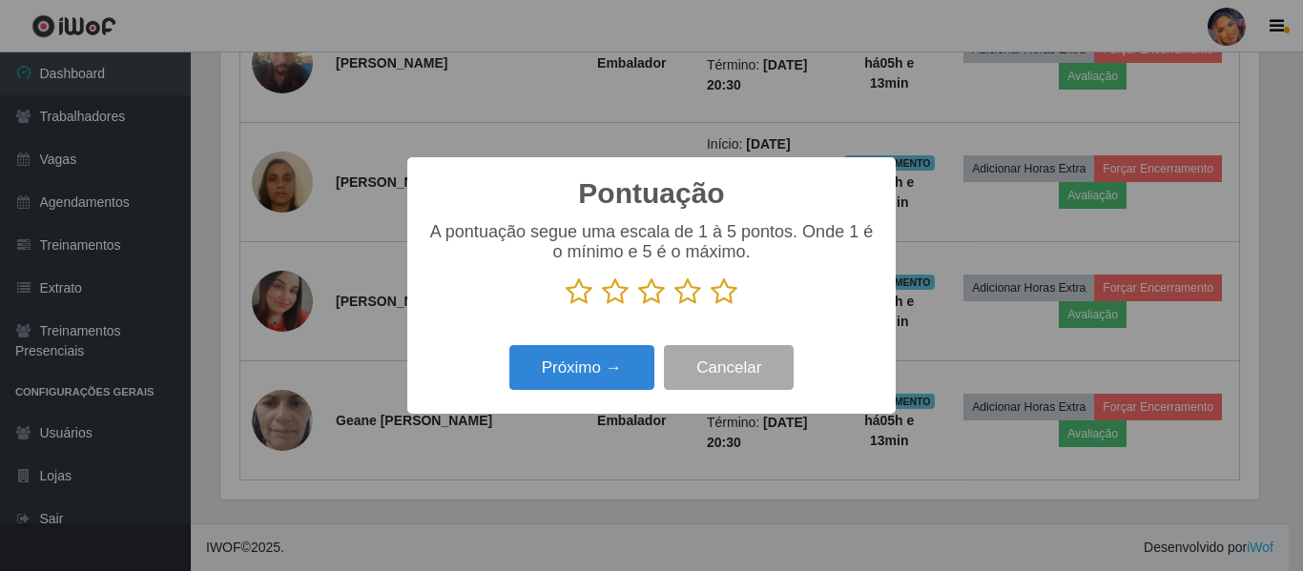
click at [716, 300] on icon at bounding box center [723, 292] width 27 height 29
click at [710, 306] on input "radio" at bounding box center [710, 306] width 0 height 0
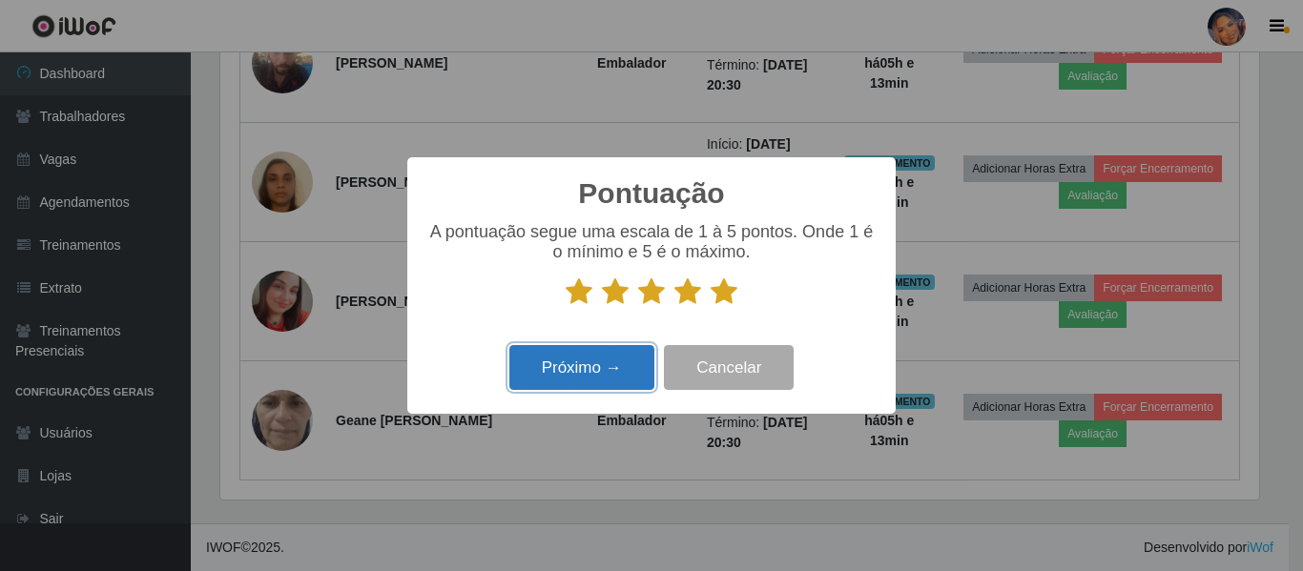
click at [626, 360] on button "Próximo →" at bounding box center [581, 367] width 145 height 45
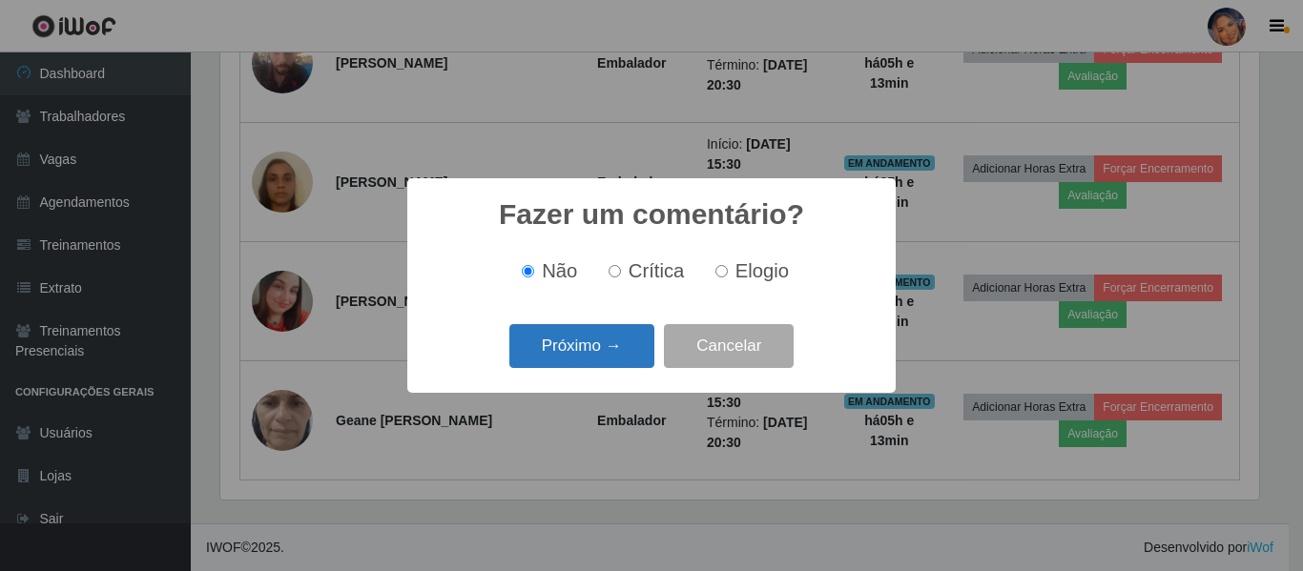
click at [612, 349] on button "Próximo →" at bounding box center [581, 346] width 145 height 45
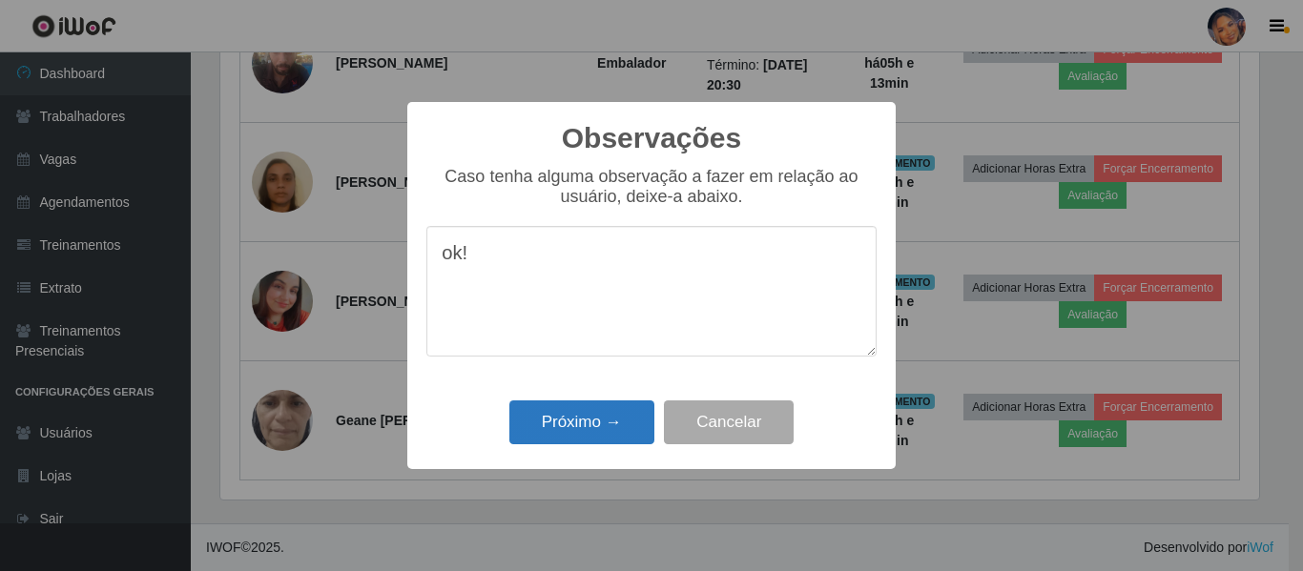
type textarea "ok!"
drag, startPoint x: 602, startPoint y: 436, endPoint x: 737, endPoint y: 383, distance: 145.2
click at [602, 435] on button "Próximo →" at bounding box center [581, 423] width 145 height 45
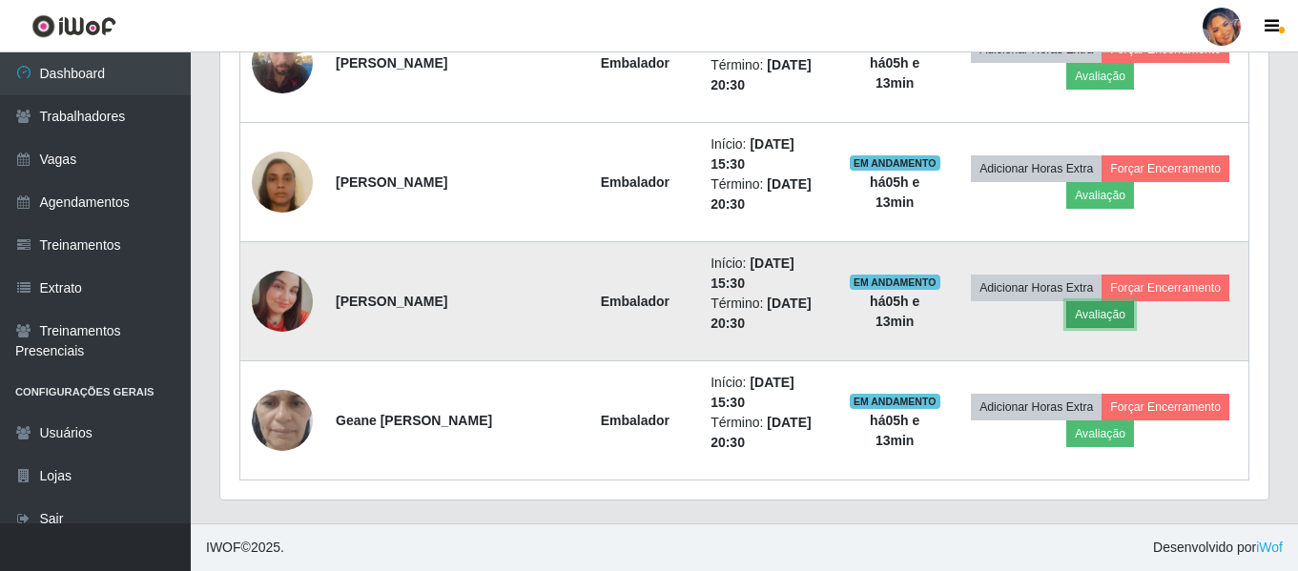
click at [1109, 319] on button "Avaliação" at bounding box center [1100, 314] width 68 height 27
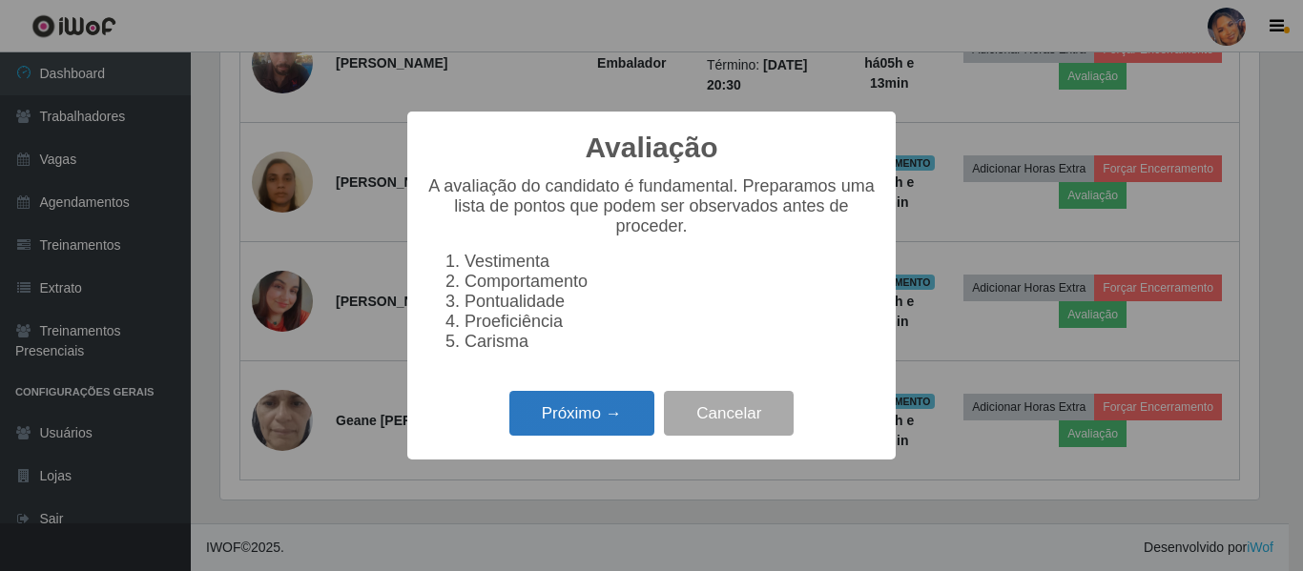
click at [579, 422] on button "Próximo →" at bounding box center [581, 413] width 145 height 45
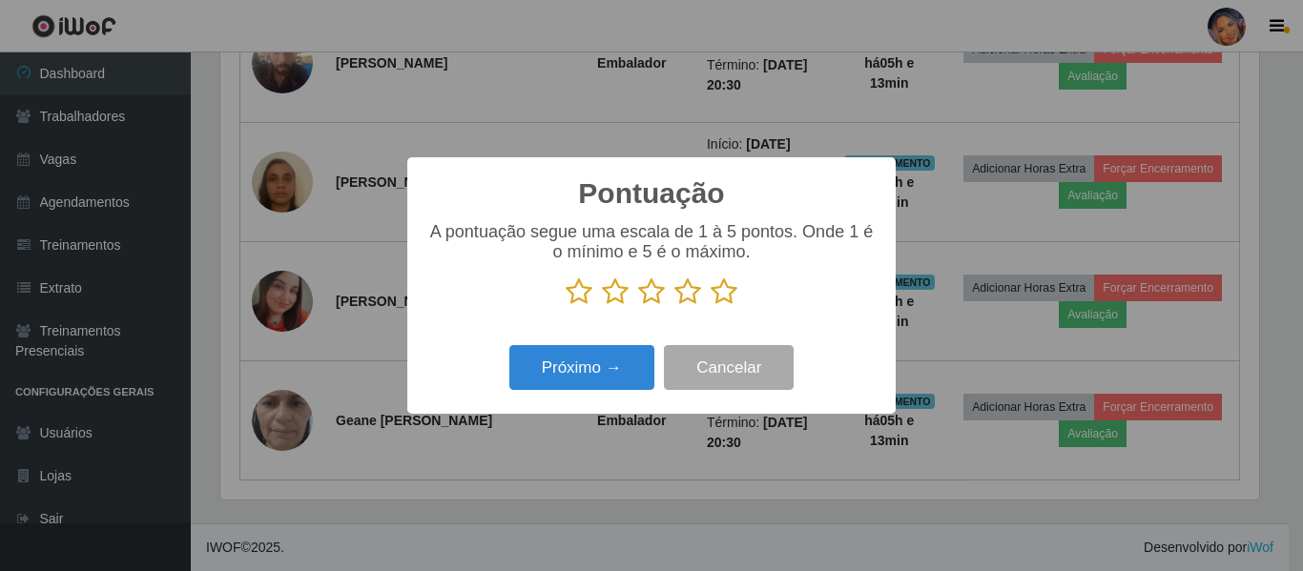
click at [730, 301] on icon at bounding box center [723, 292] width 27 height 29
click at [710, 306] on input "radio" at bounding box center [710, 306] width 0 height 0
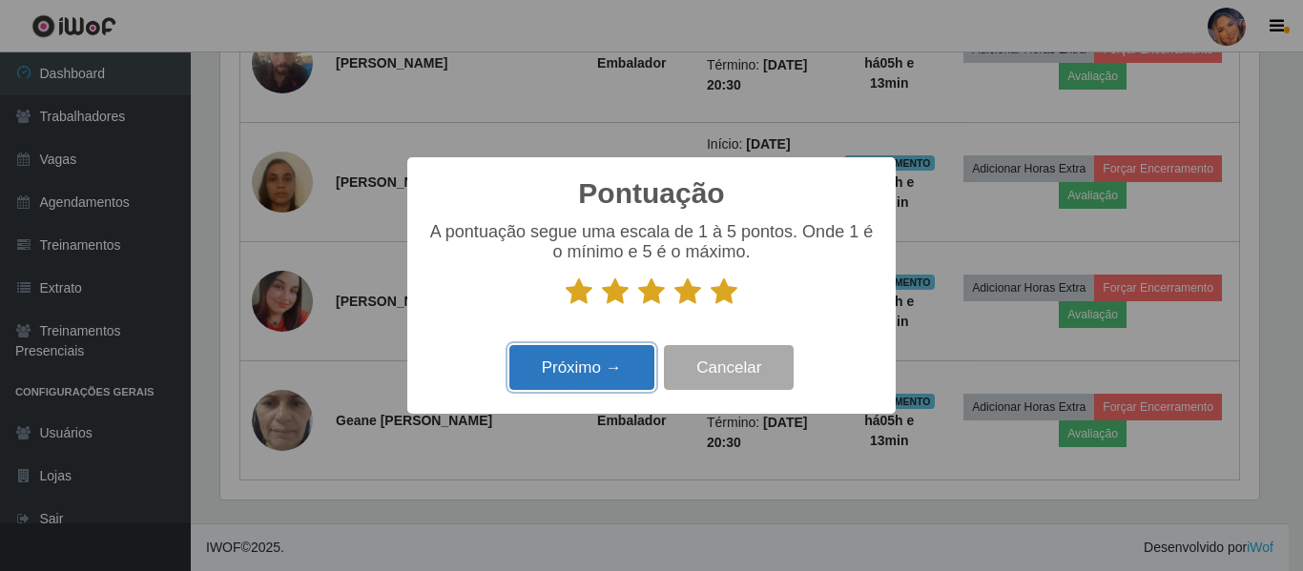
click at [614, 386] on button "Próximo →" at bounding box center [581, 367] width 145 height 45
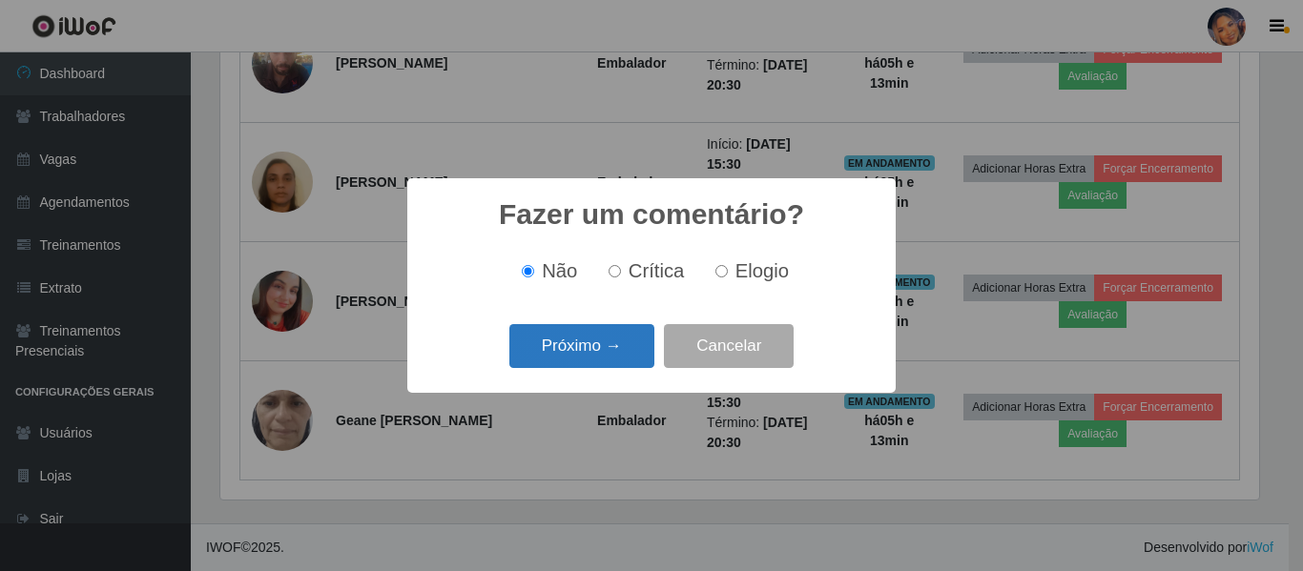
click at [604, 360] on button "Próximo →" at bounding box center [581, 346] width 145 height 45
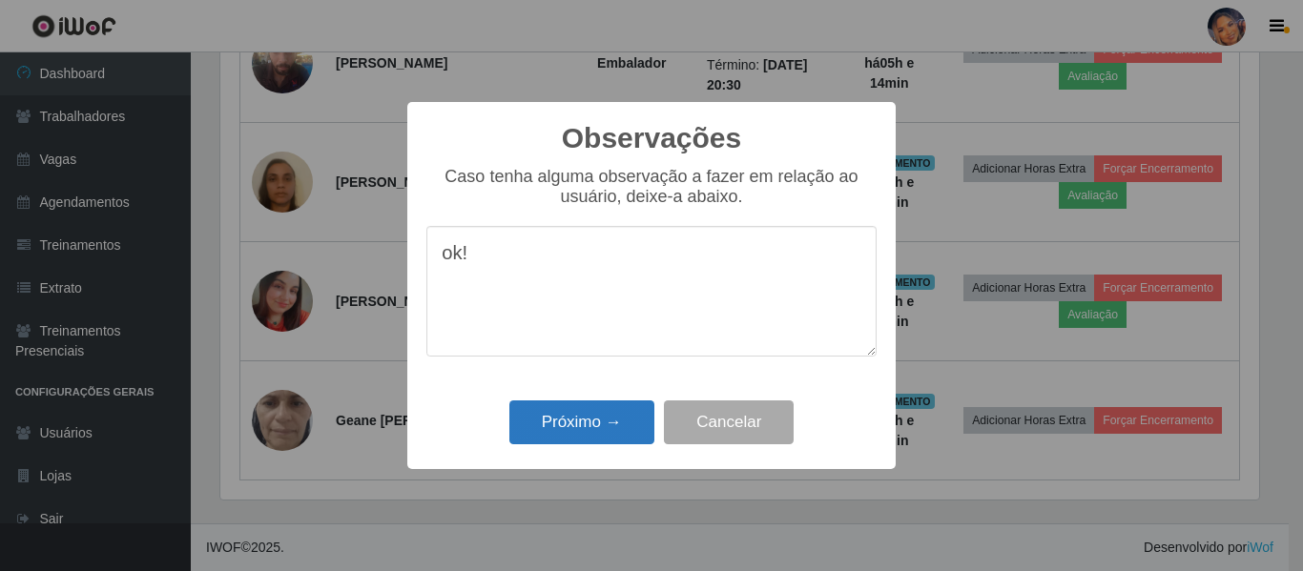
type textarea "ok!"
click at [573, 438] on button "Próximo →" at bounding box center [581, 423] width 145 height 45
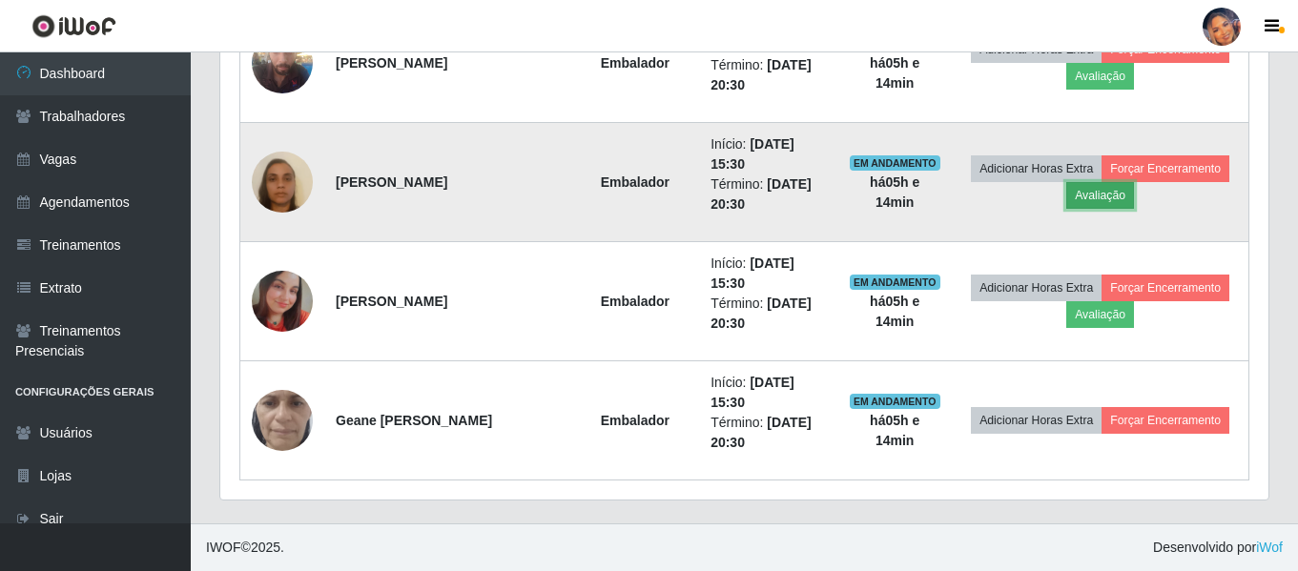
click at [1100, 204] on button "Avaliação" at bounding box center [1100, 195] width 68 height 27
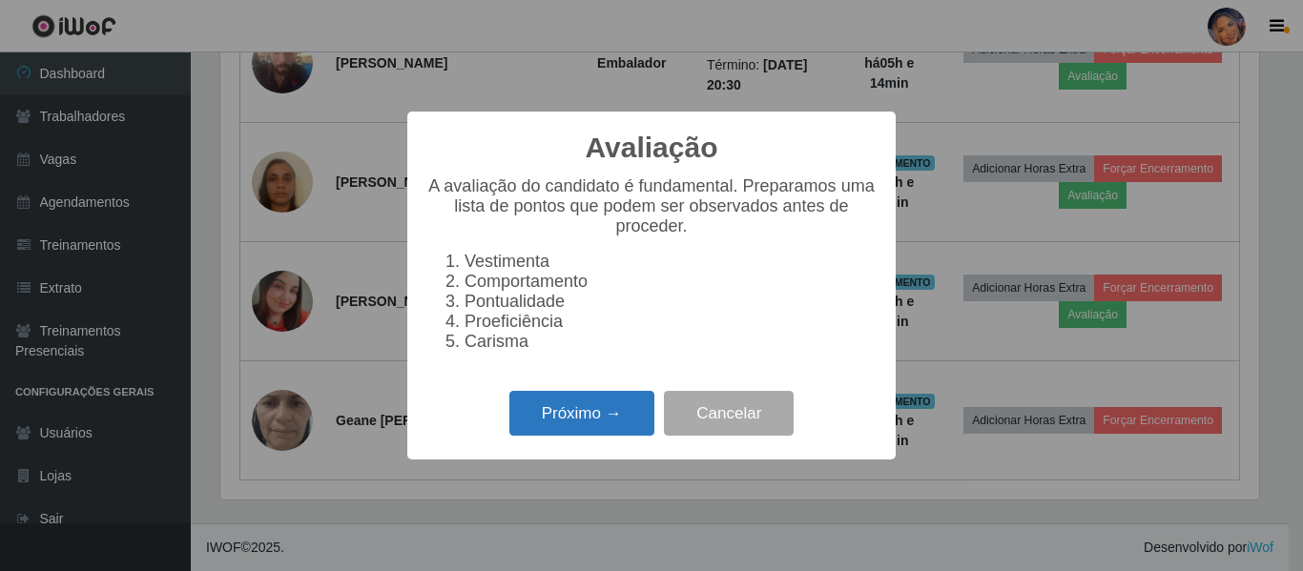
click at [615, 402] on button "Próximo →" at bounding box center [581, 413] width 145 height 45
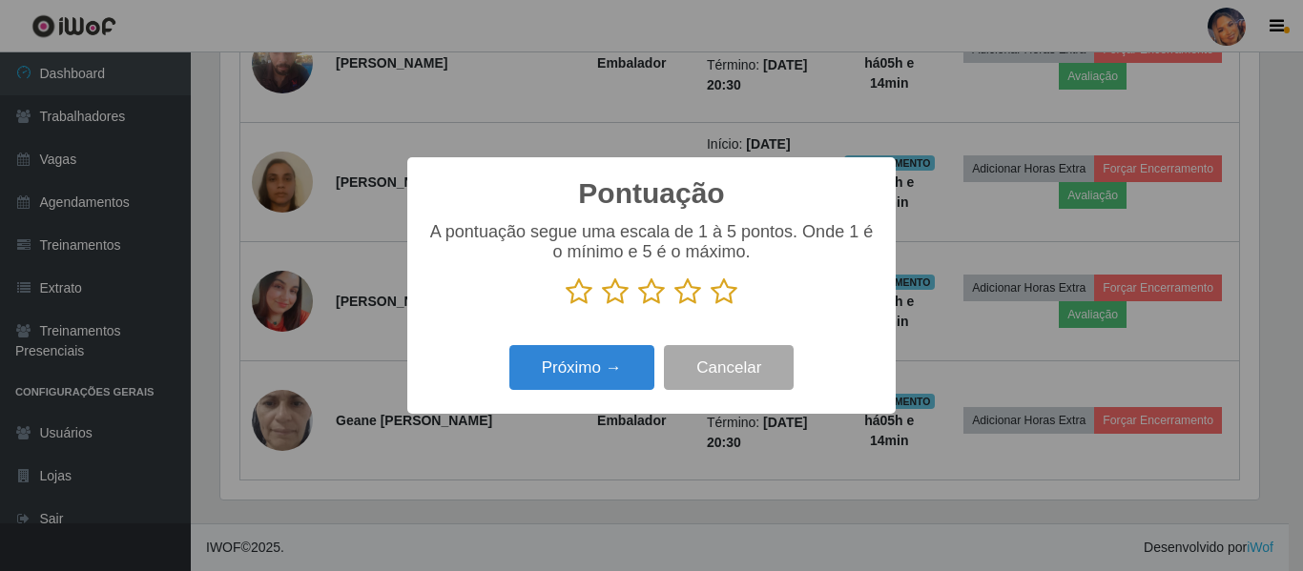
drag, startPoint x: 731, startPoint y: 304, endPoint x: 697, endPoint y: 304, distance: 34.3
click at [727, 304] on icon at bounding box center [723, 292] width 27 height 29
click at [710, 306] on input "radio" at bounding box center [710, 306] width 0 height 0
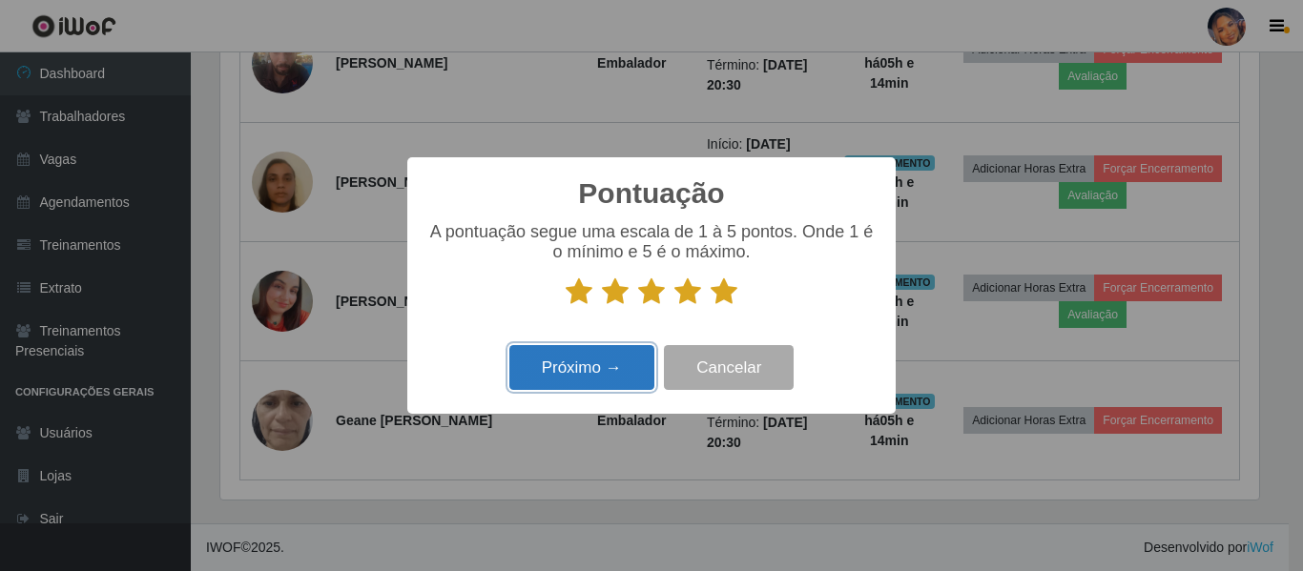
click at [577, 360] on button "Próximo →" at bounding box center [581, 367] width 145 height 45
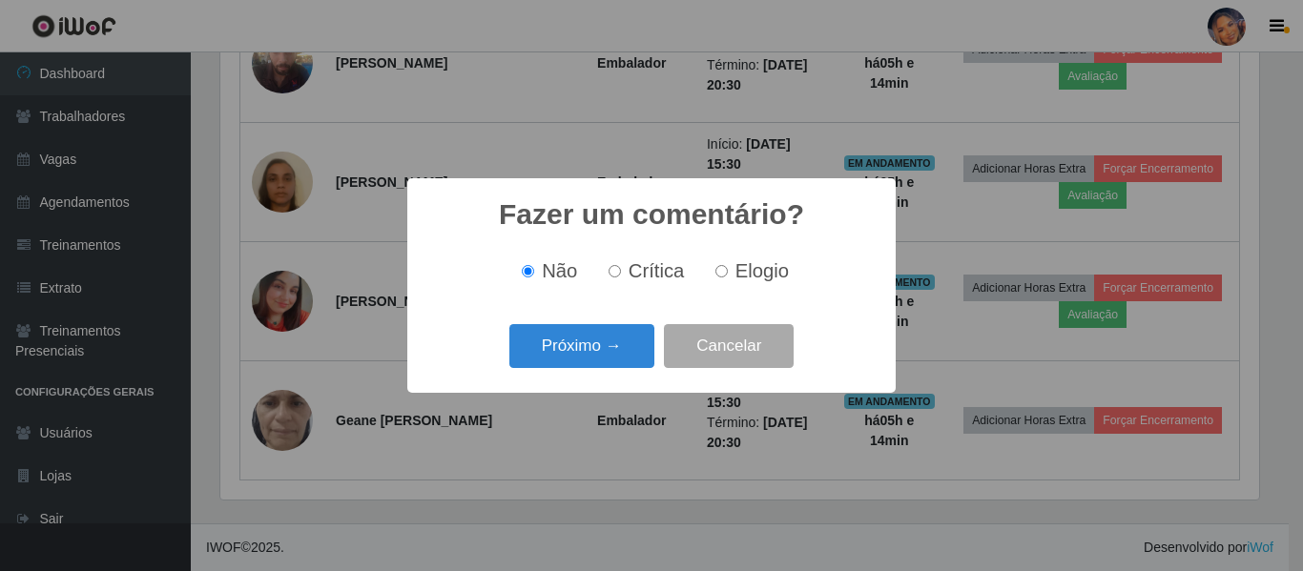
click at [577, 360] on button "Próximo →" at bounding box center [581, 346] width 145 height 45
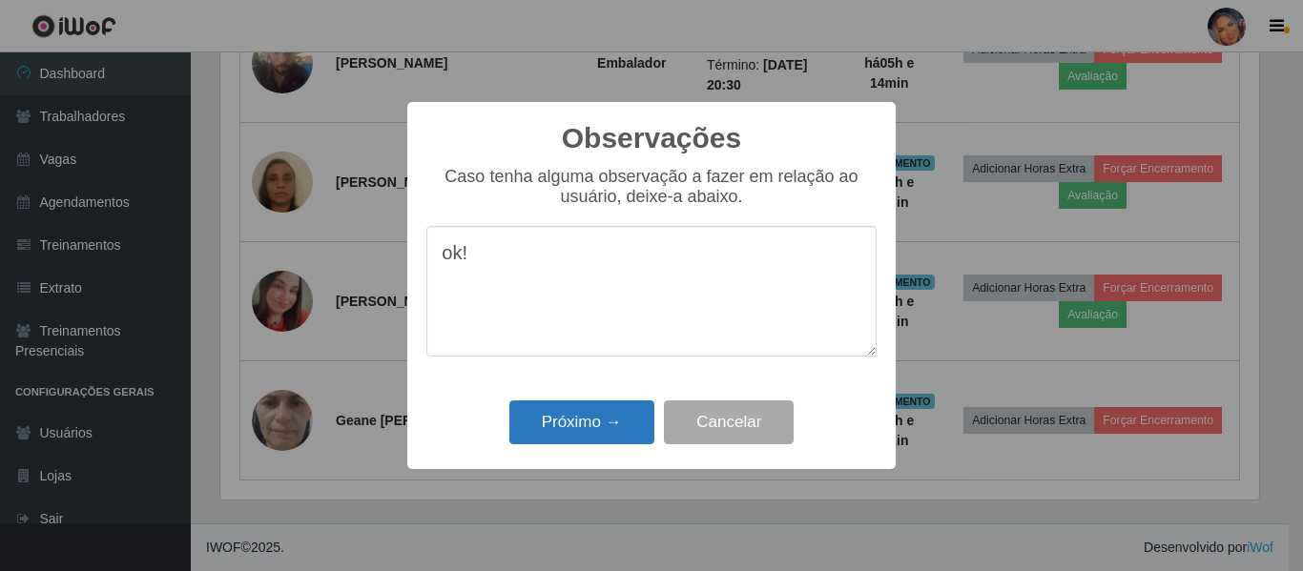
type textarea "ok!"
click at [565, 435] on button "Próximo →" at bounding box center [581, 423] width 145 height 45
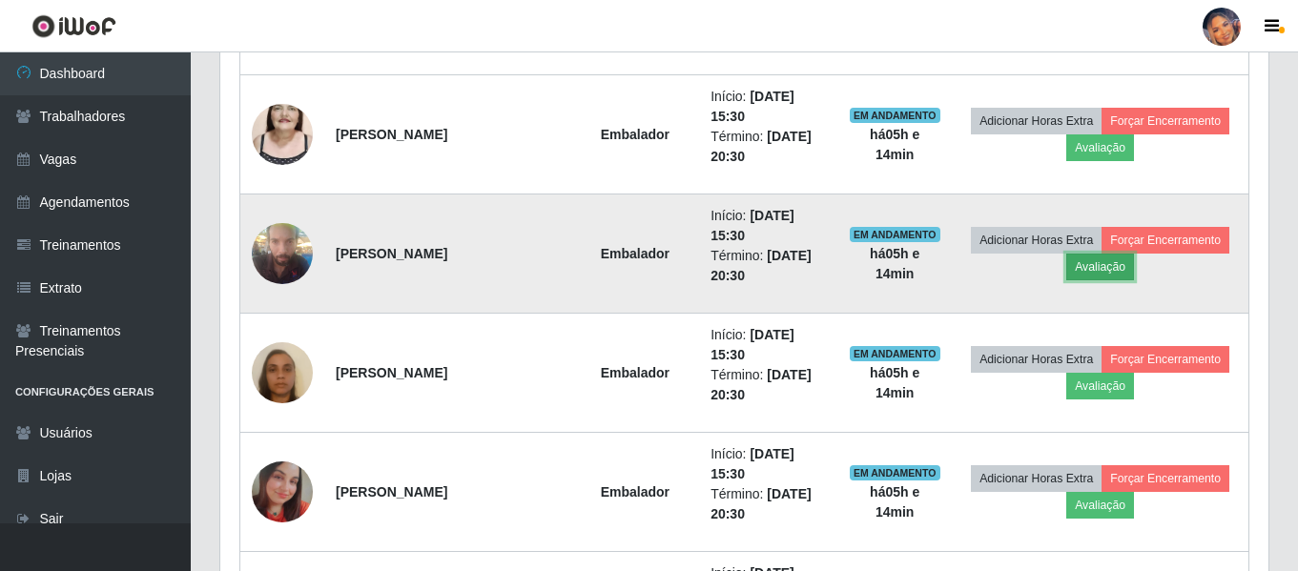
click at [1100, 268] on button "Avaliação" at bounding box center [1100, 267] width 68 height 27
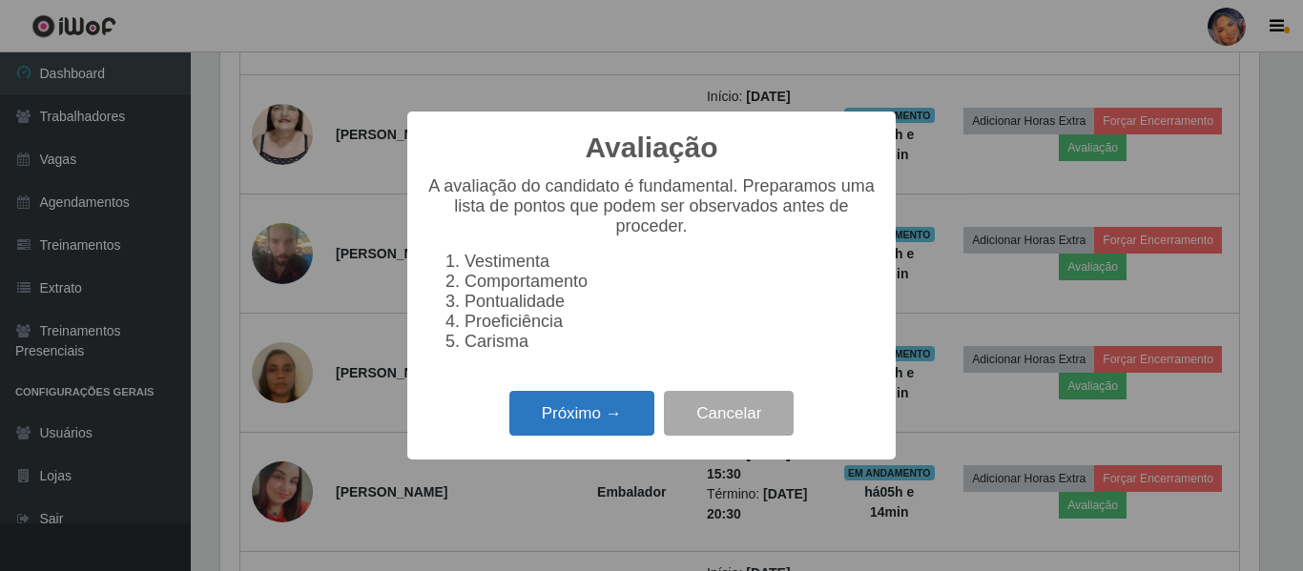
click at [582, 414] on button "Próximo →" at bounding box center [581, 413] width 145 height 45
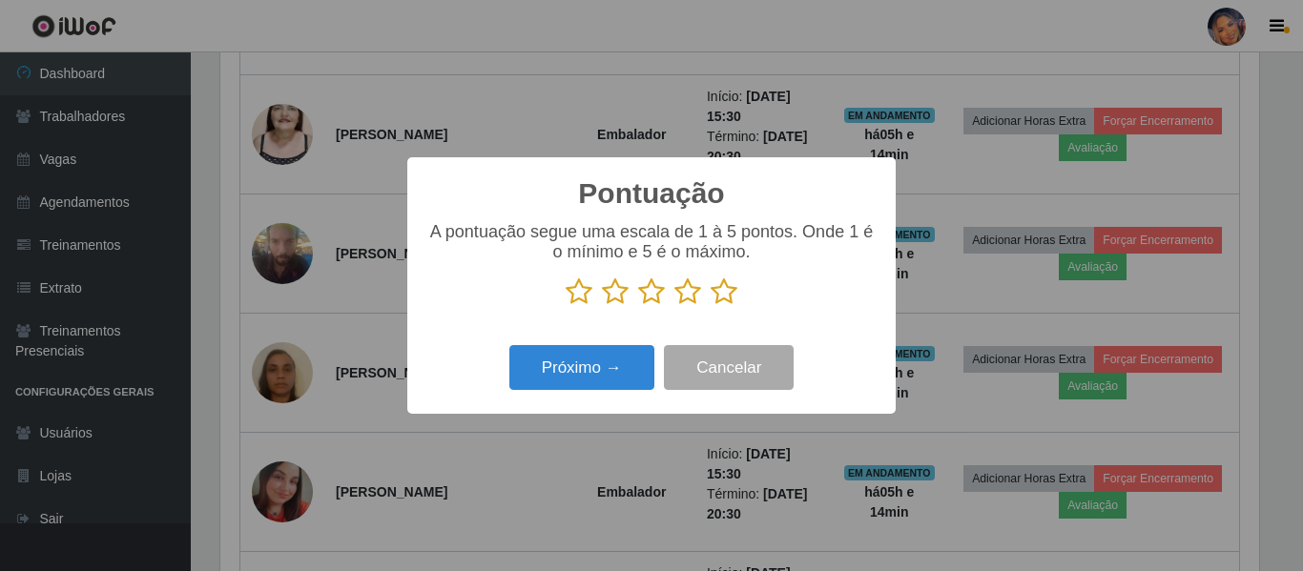
drag, startPoint x: 719, startPoint y: 298, endPoint x: 606, endPoint y: 346, distance: 123.1
click at [717, 298] on icon at bounding box center [723, 292] width 27 height 29
click at [710, 306] on input "radio" at bounding box center [710, 306] width 0 height 0
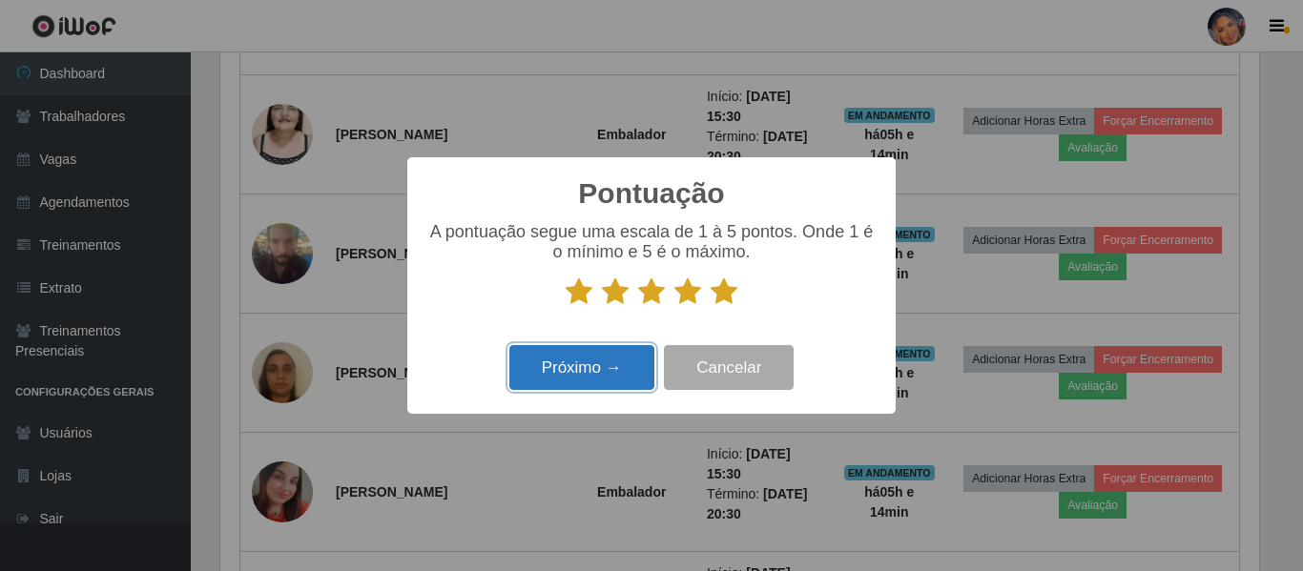
click at [585, 357] on button "Próximo →" at bounding box center [581, 367] width 145 height 45
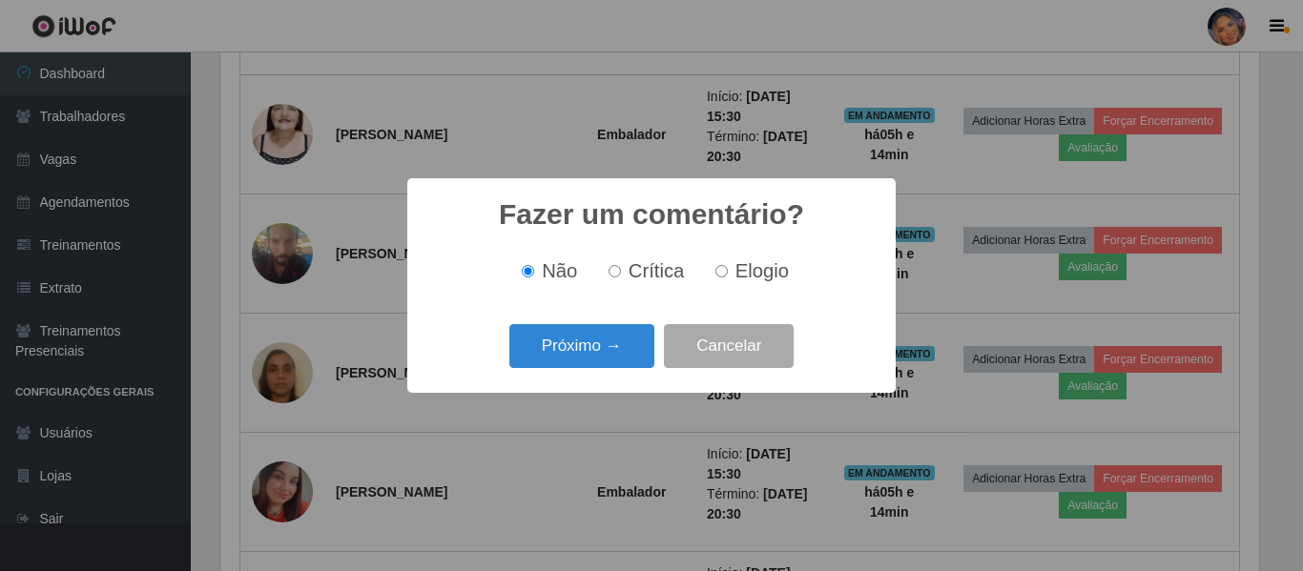
click at [585, 357] on button "Próximo →" at bounding box center [581, 346] width 145 height 45
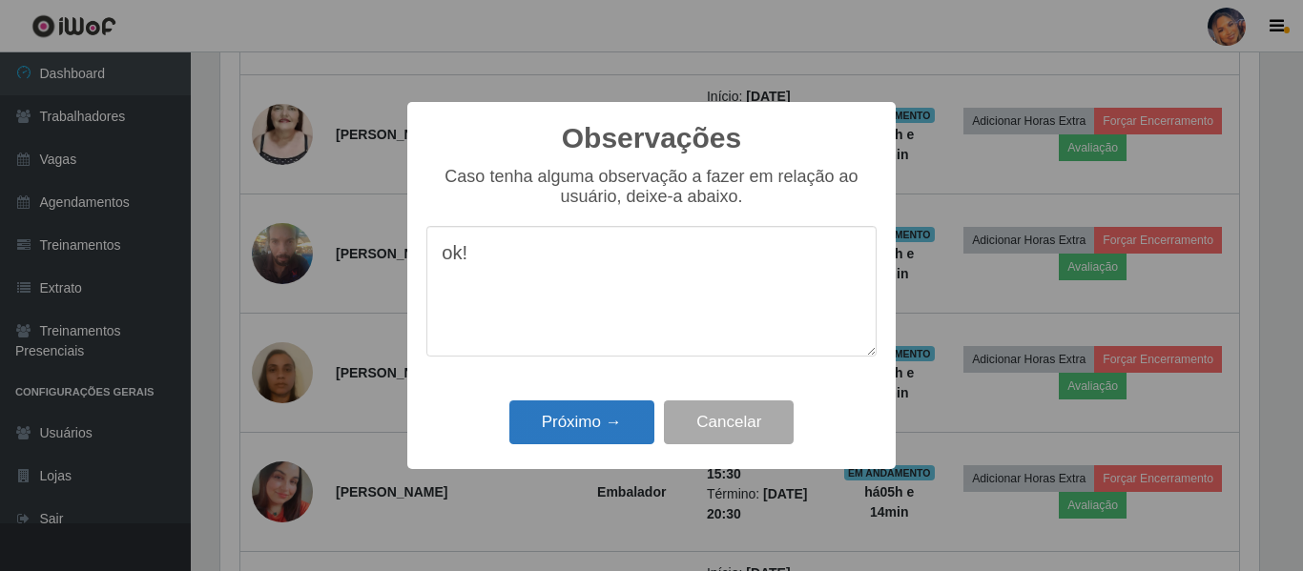
type textarea "ok!"
click at [589, 422] on button "Próximo →" at bounding box center [581, 423] width 145 height 45
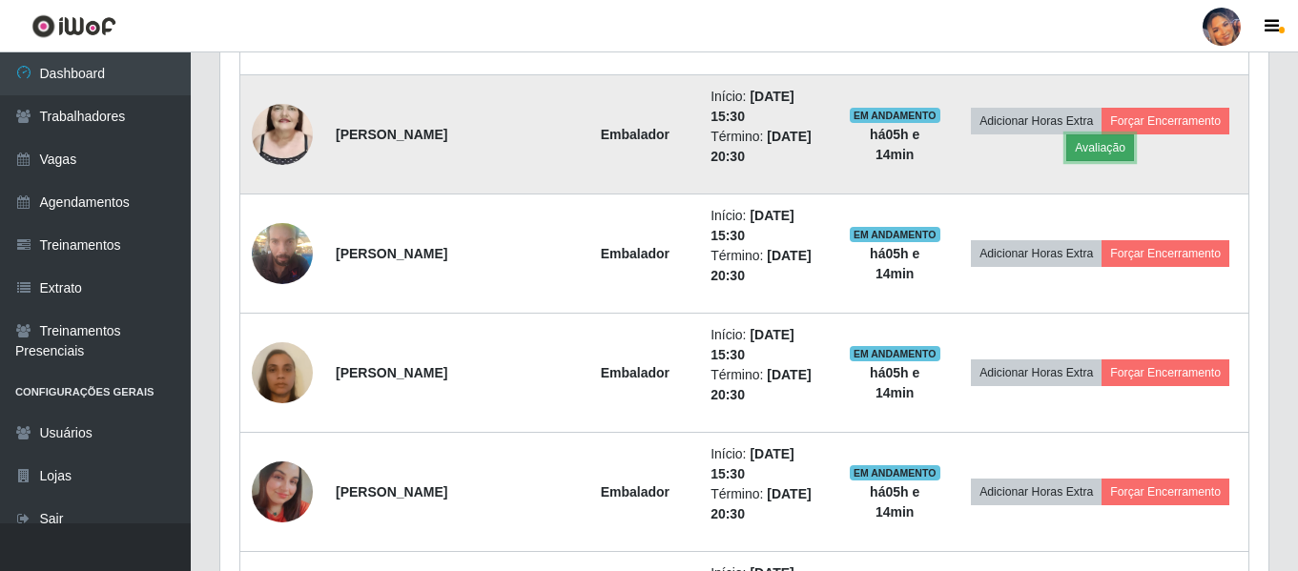
click at [1086, 150] on button "Avaliação" at bounding box center [1100, 147] width 68 height 27
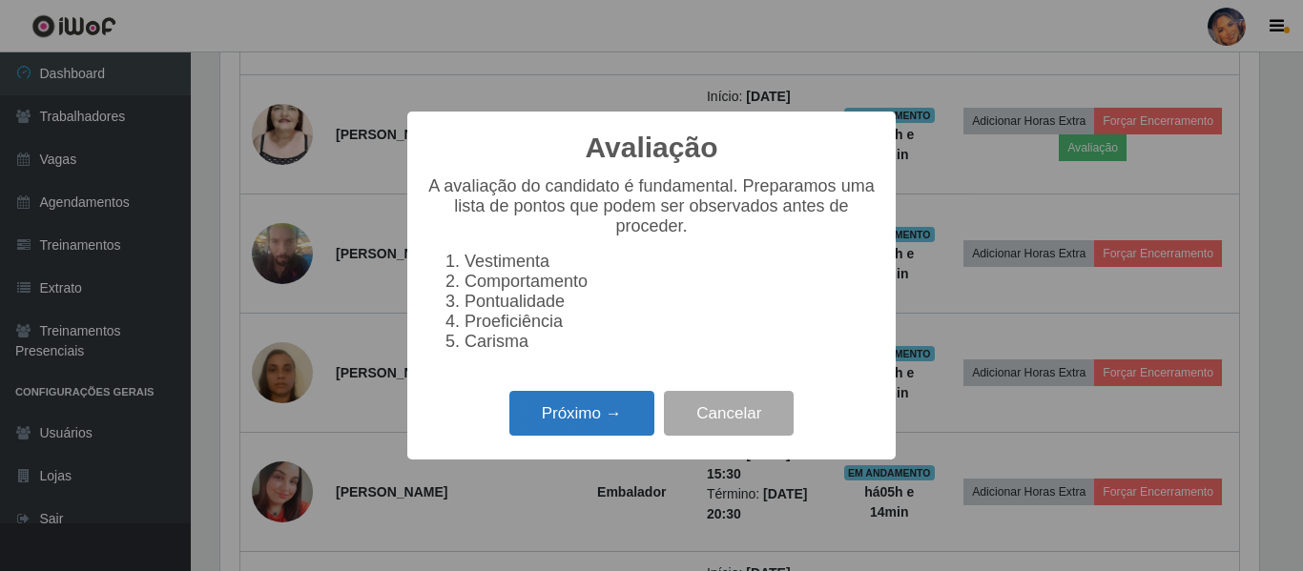
click at [573, 430] on button "Próximo →" at bounding box center [581, 413] width 145 height 45
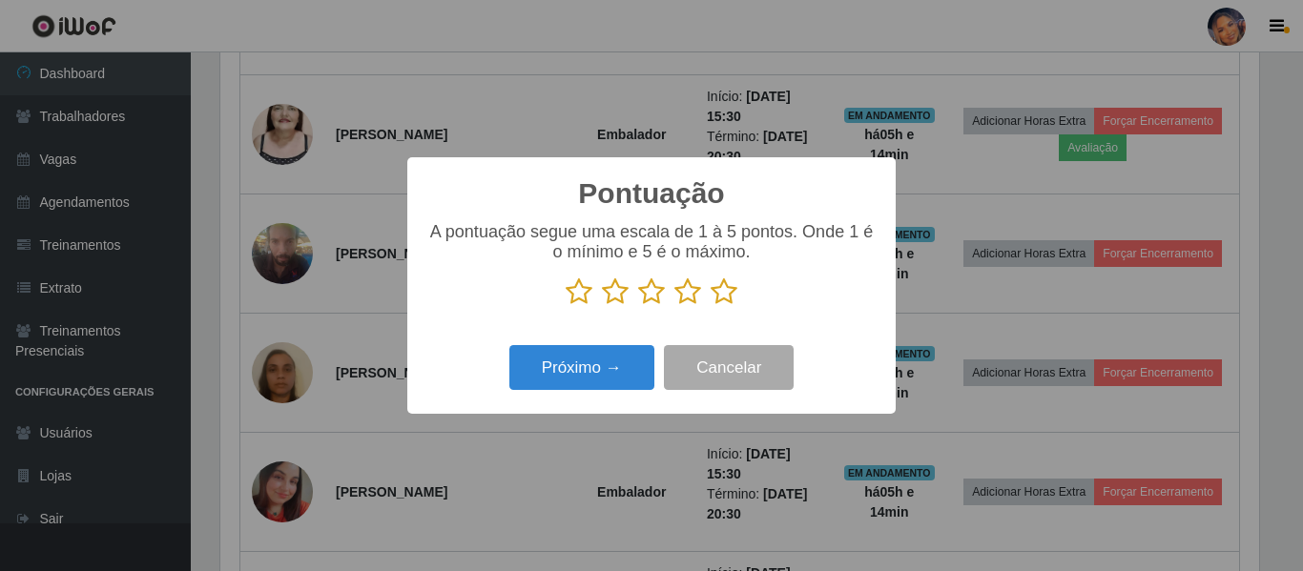
click at [724, 298] on icon at bounding box center [723, 292] width 27 height 29
click at [710, 306] on input "radio" at bounding box center [710, 306] width 0 height 0
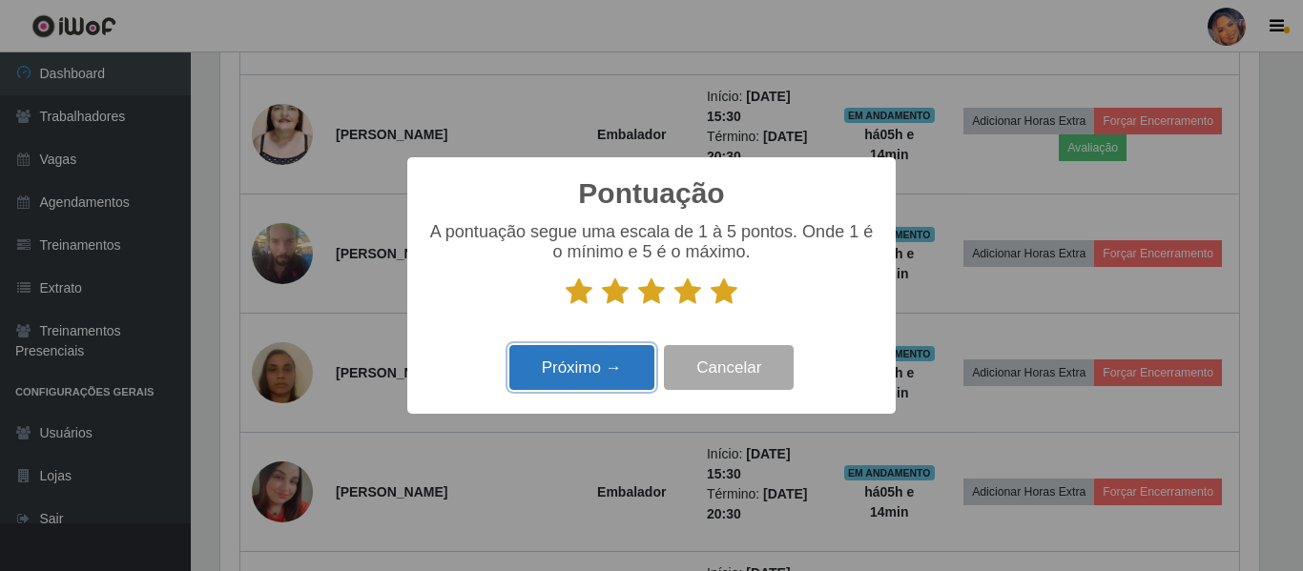
click at [592, 371] on button "Próximo →" at bounding box center [581, 367] width 145 height 45
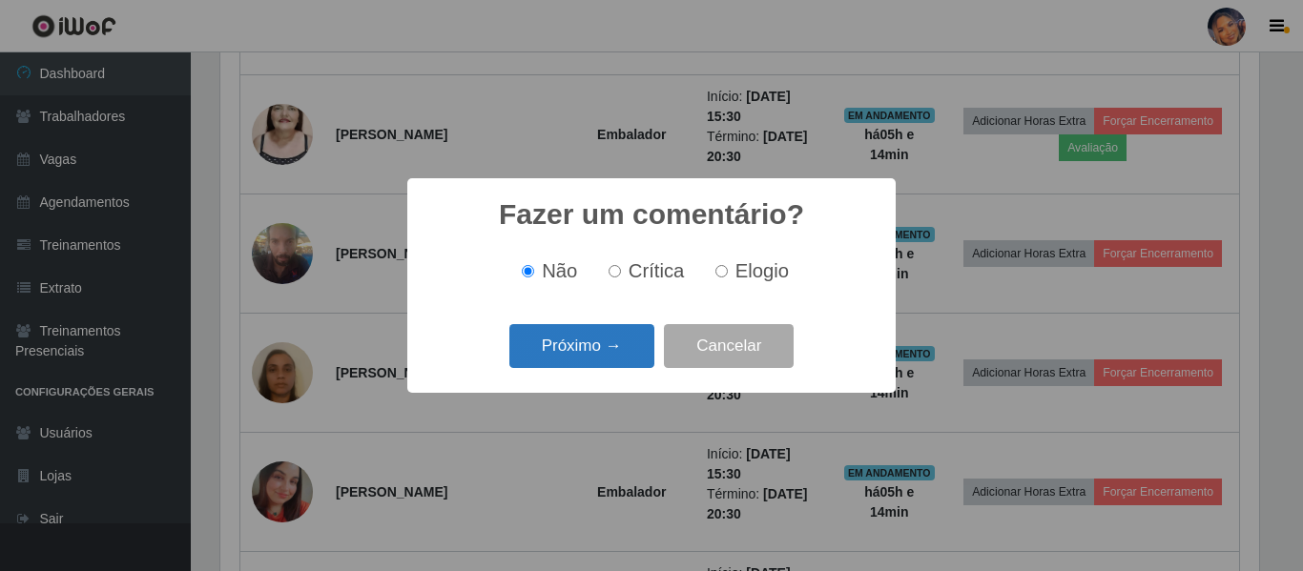
click at [585, 346] on button "Próximo →" at bounding box center [581, 346] width 145 height 45
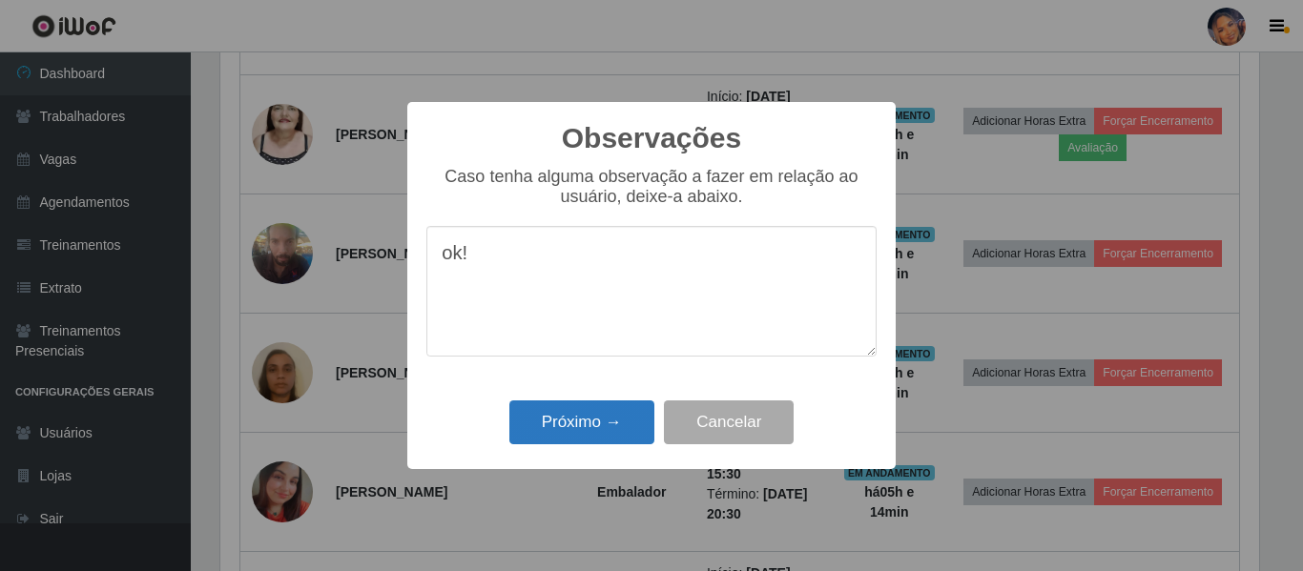
type textarea "ok!"
click at [556, 441] on button "Próximo →" at bounding box center [581, 423] width 145 height 45
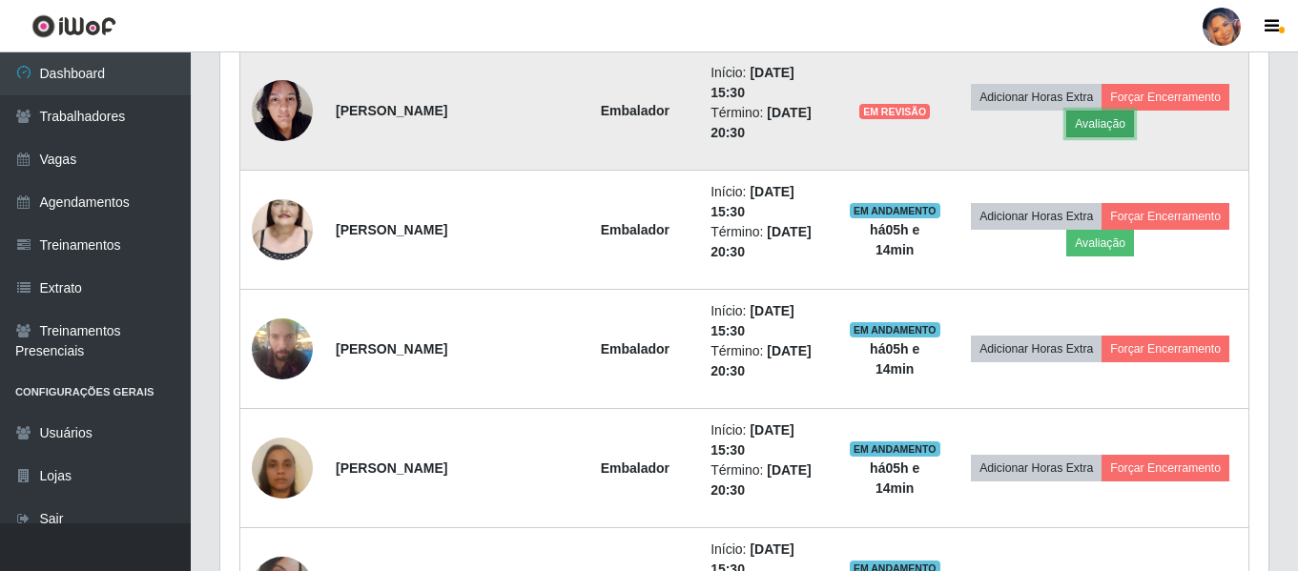
drag, startPoint x: 1125, startPoint y: 129, endPoint x: 1112, endPoint y: 134, distance: 14.2
click at [1112, 134] on button "Avaliação" at bounding box center [1100, 124] width 68 height 27
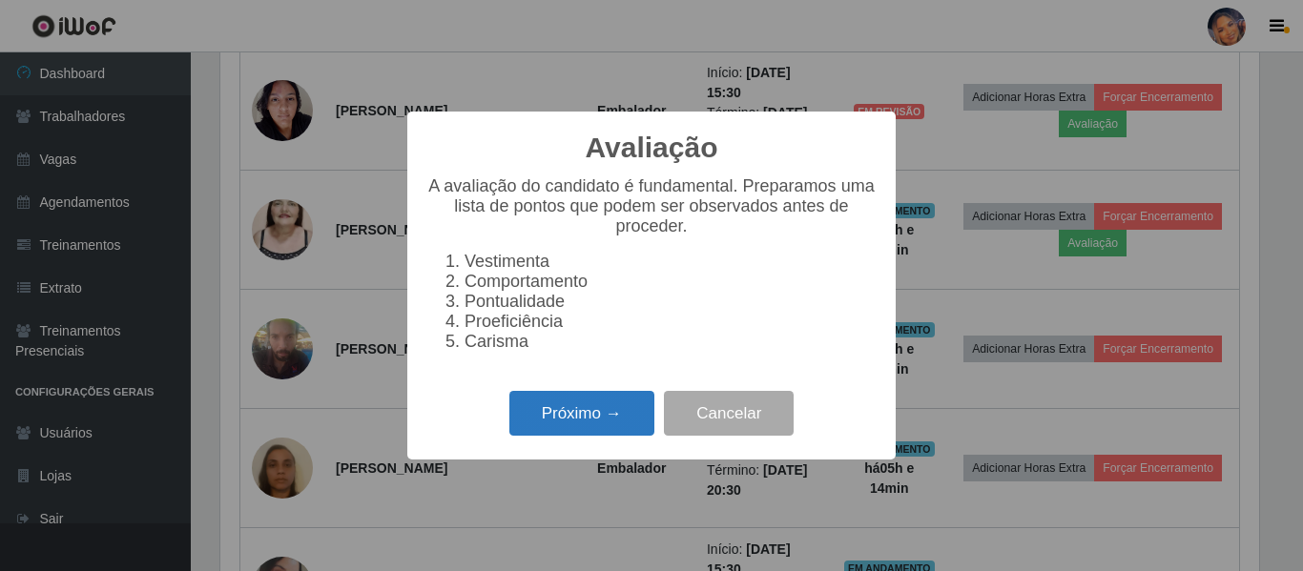
click at [591, 422] on button "Próximo →" at bounding box center [581, 413] width 145 height 45
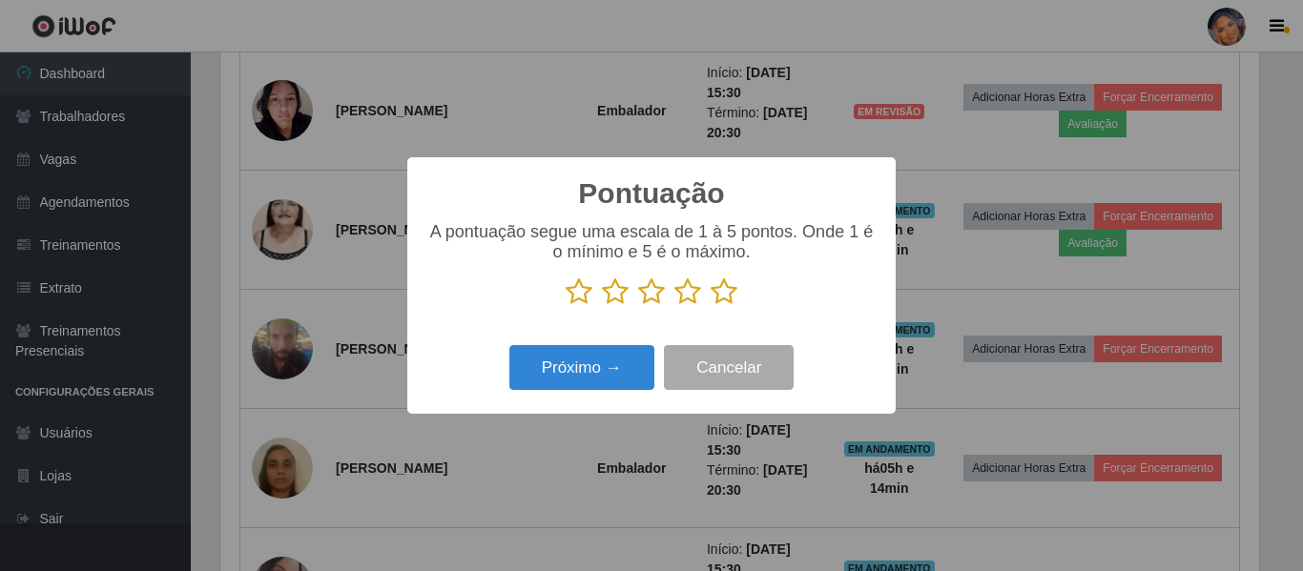
click at [730, 298] on icon at bounding box center [723, 292] width 27 height 29
click at [710, 306] on input "radio" at bounding box center [710, 306] width 0 height 0
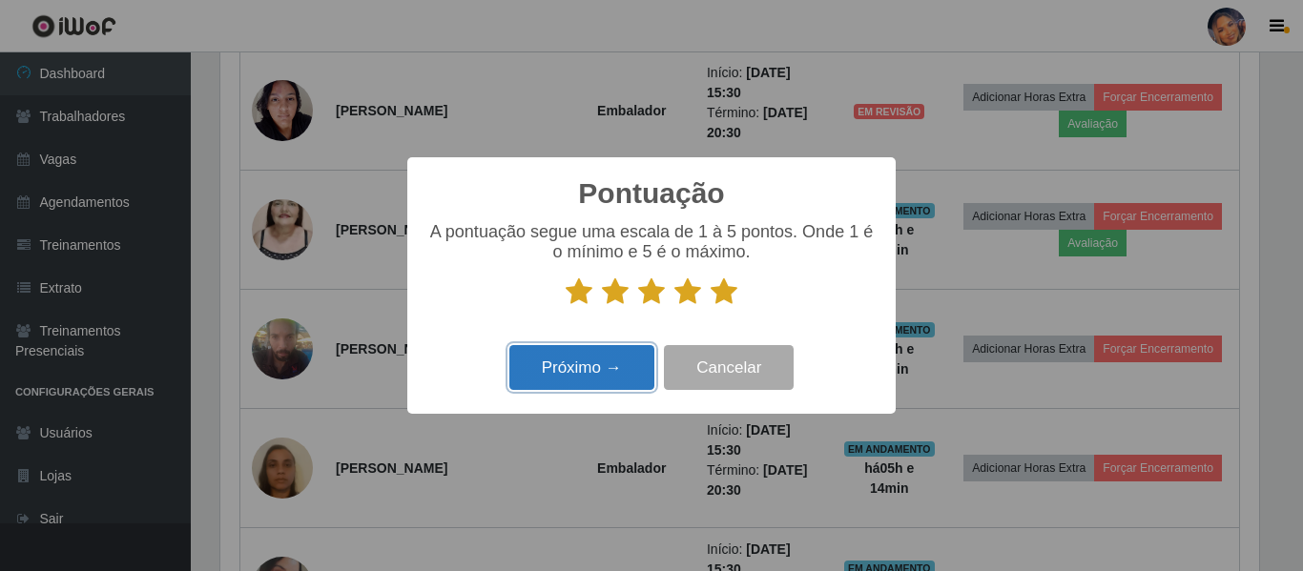
click at [593, 376] on button "Próximo →" at bounding box center [581, 367] width 145 height 45
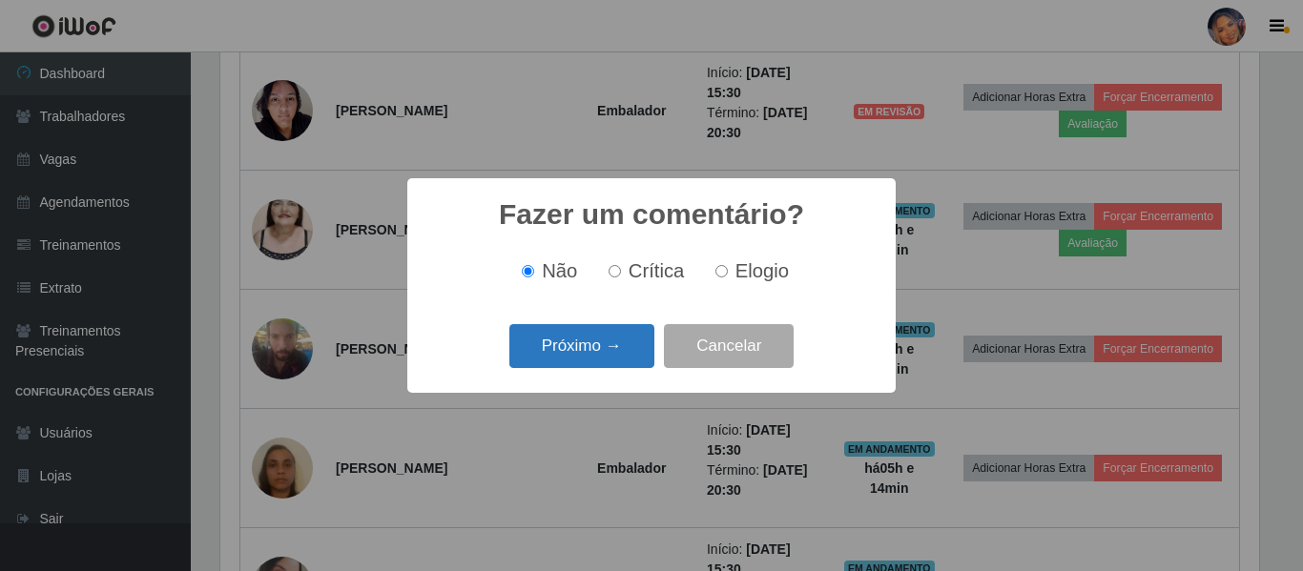
click at [598, 363] on button "Próximo →" at bounding box center [581, 346] width 145 height 45
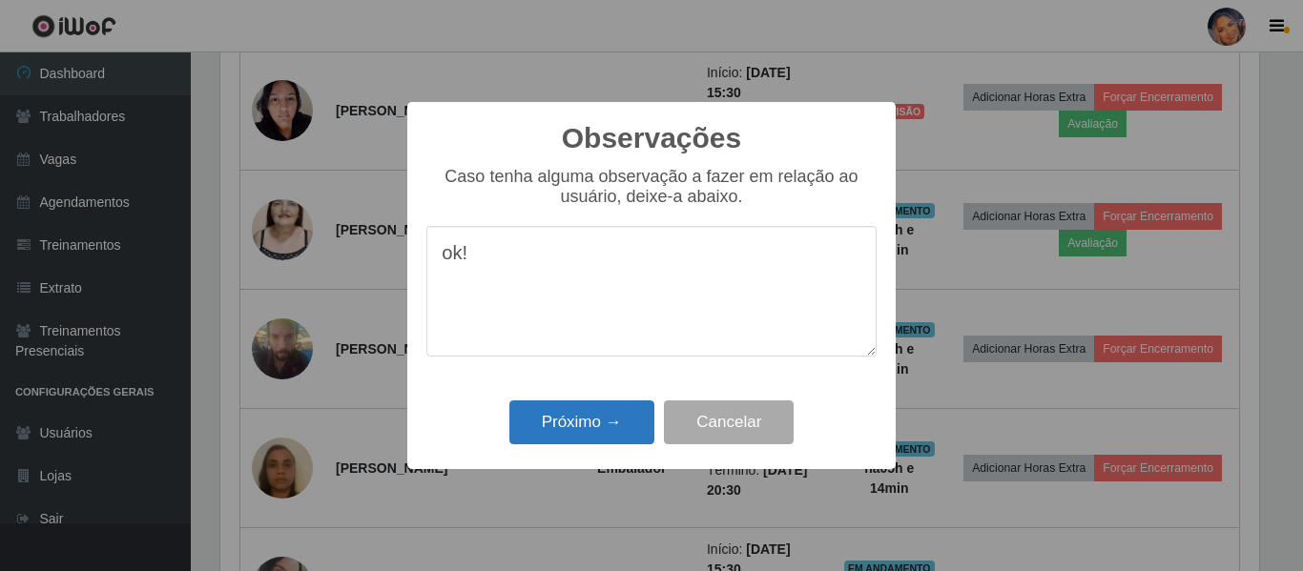
type textarea "ok!"
click at [593, 417] on button "Próximo →" at bounding box center [581, 423] width 145 height 45
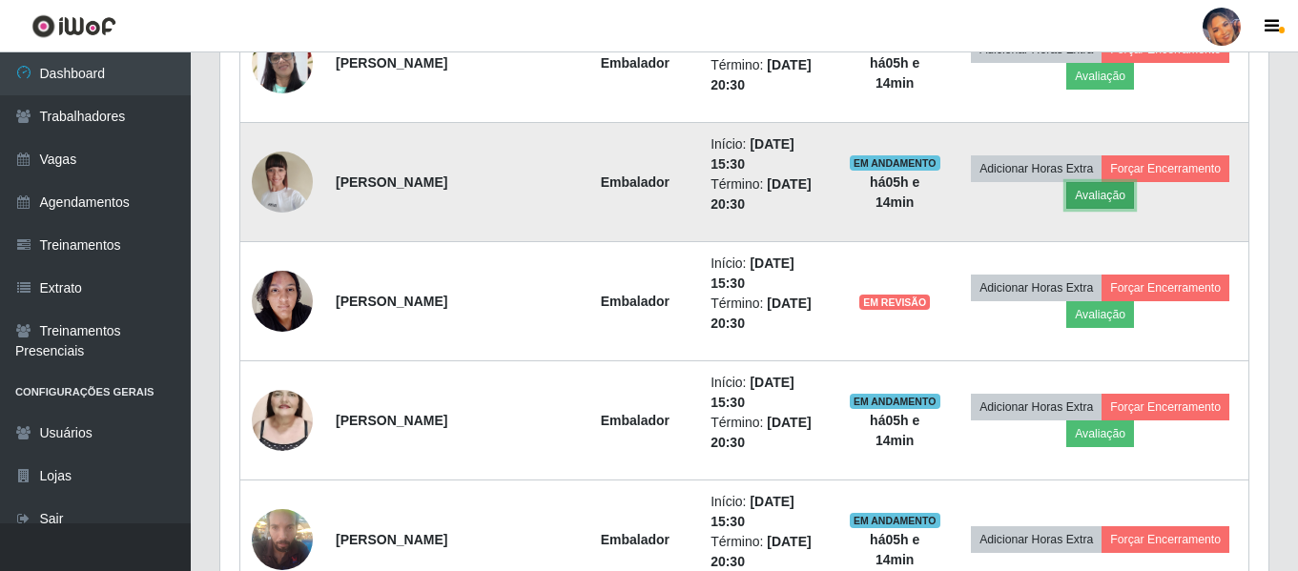
click at [1117, 206] on button "Avaliação" at bounding box center [1100, 195] width 68 height 27
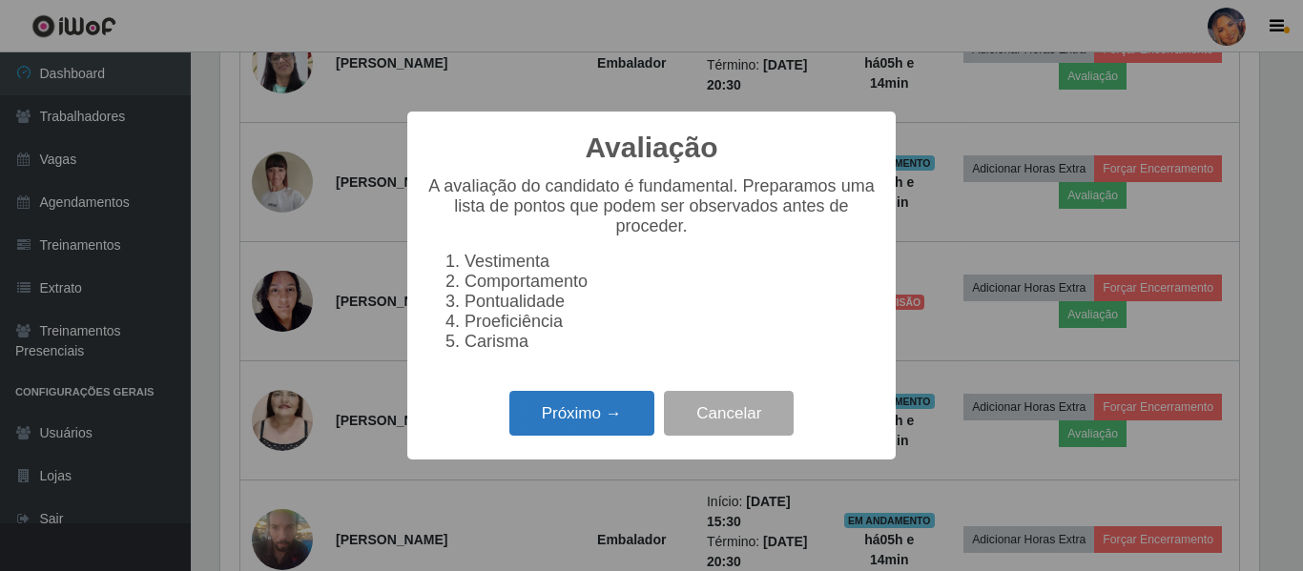
click at [588, 422] on button "Próximo →" at bounding box center [581, 413] width 145 height 45
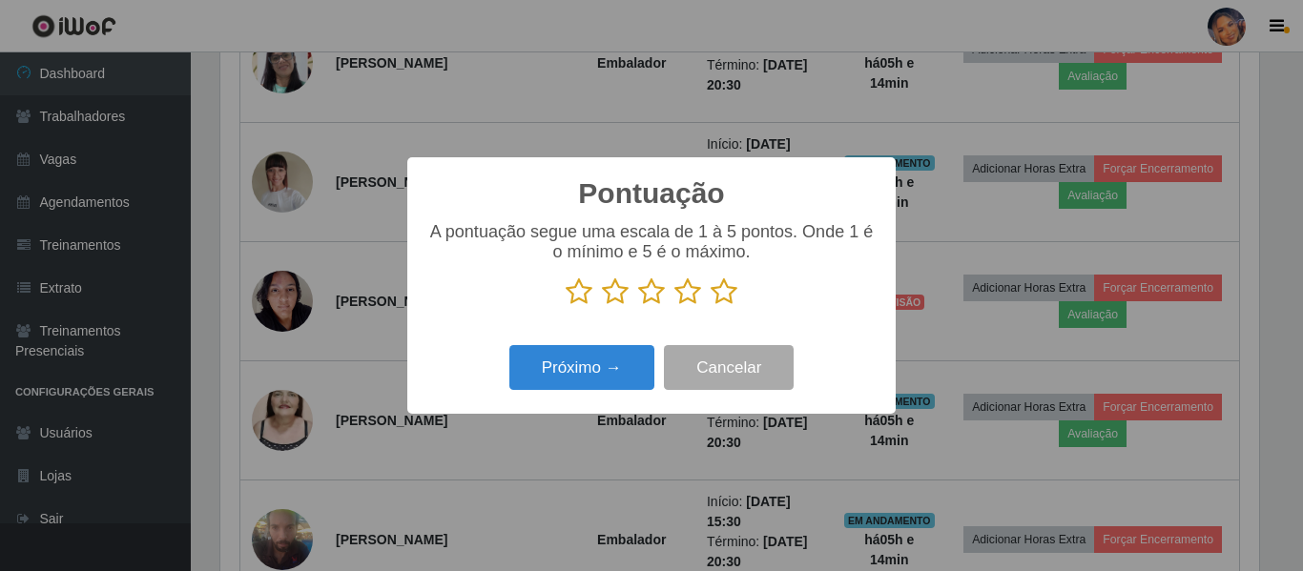
drag, startPoint x: 734, startPoint y: 299, endPoint x: 689, endPoint y: 306, distance: 46.3
click at [733, 299] on icon at bounding box center [723, 292] width 27 height 29
click at [710, 306] on input "radio" at bounding box center [710, 306] width 0 height 0
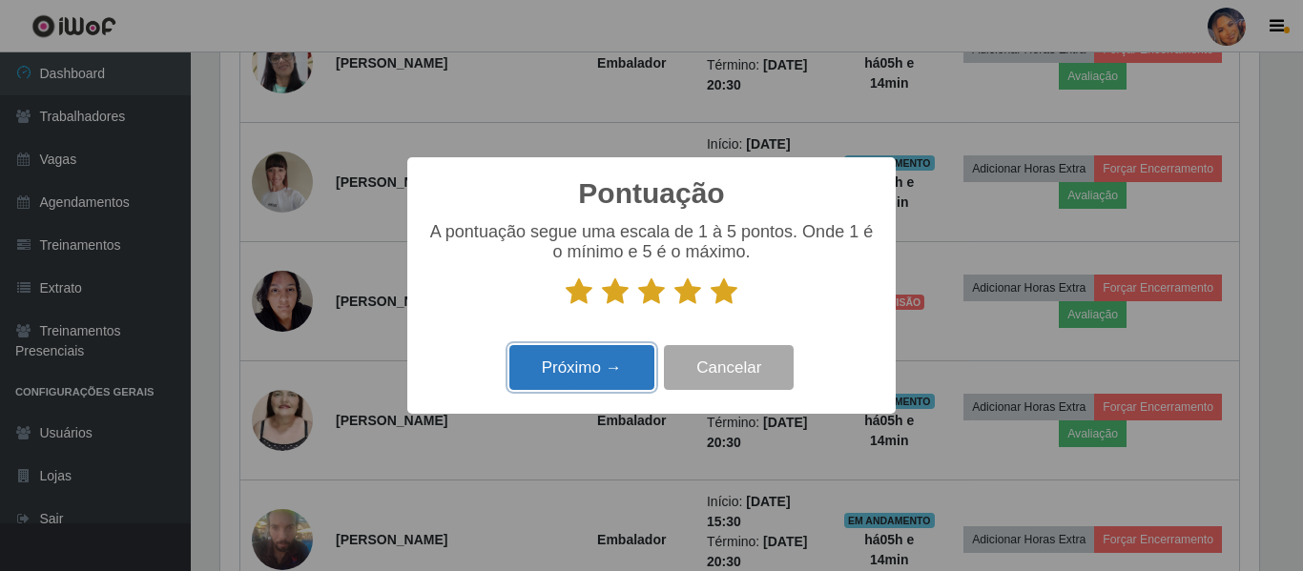
click at [590, 368] on button "Próximo →" at bounding box center [581, 367] width 145 height 45
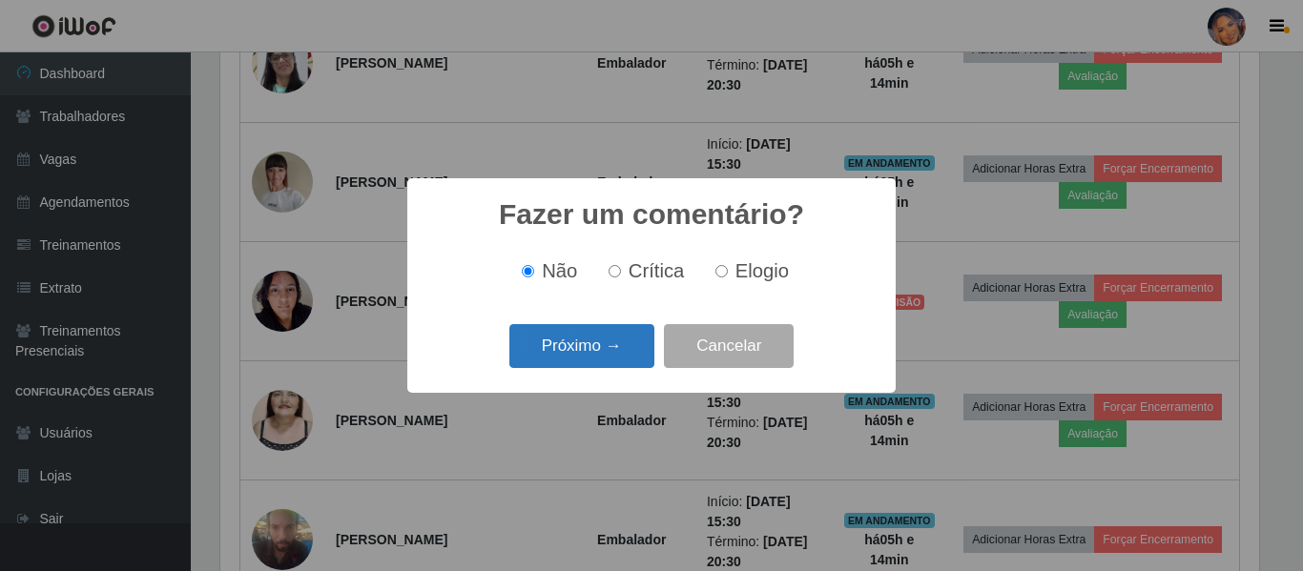
click at [607, 330] on button "Próximo →" at bounding box center [581, 346] width 145 height 45
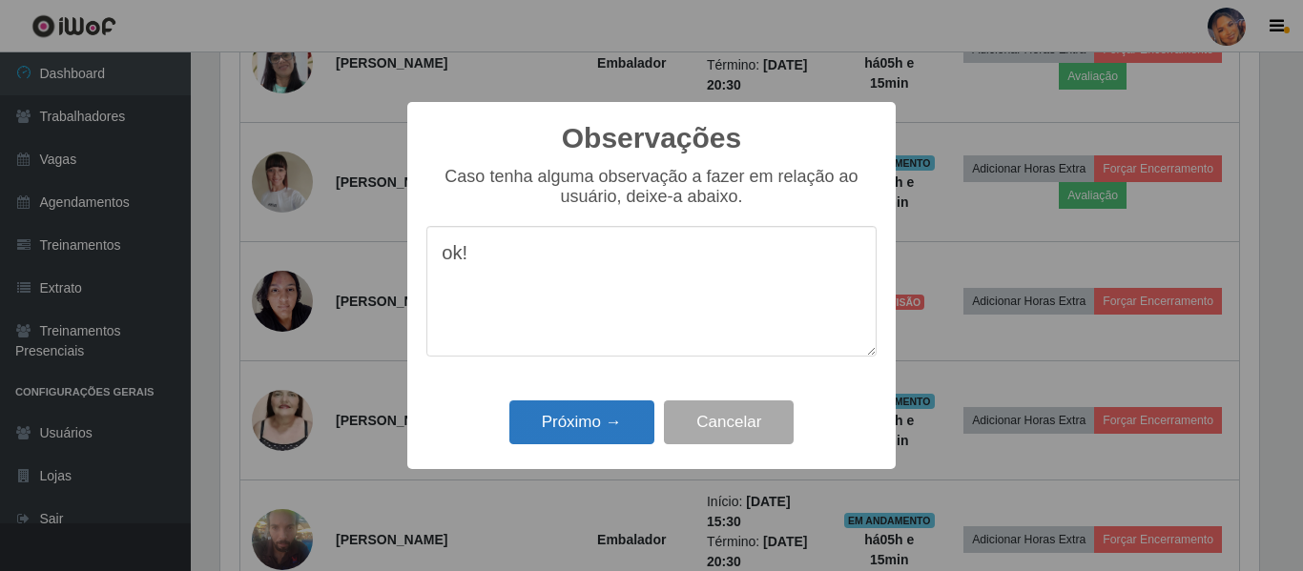
type textarea "ok!"
click at [591, 425] on button "Próximo →" at bounding box center [581, 423] width 145 height 45
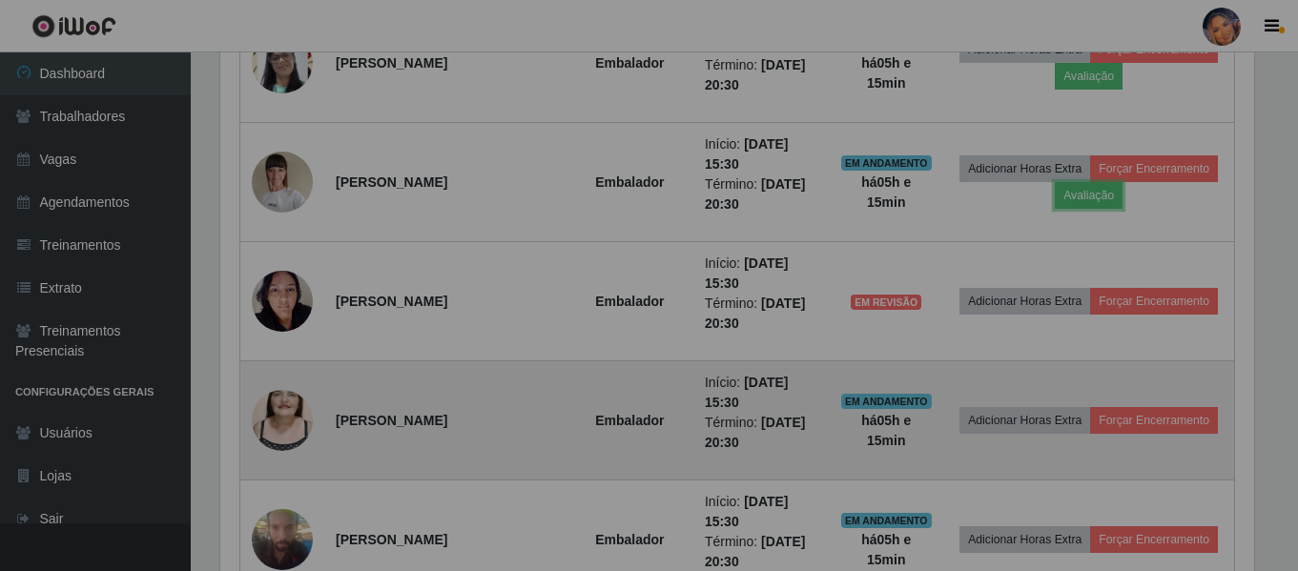
scroll to position [396, 1048]
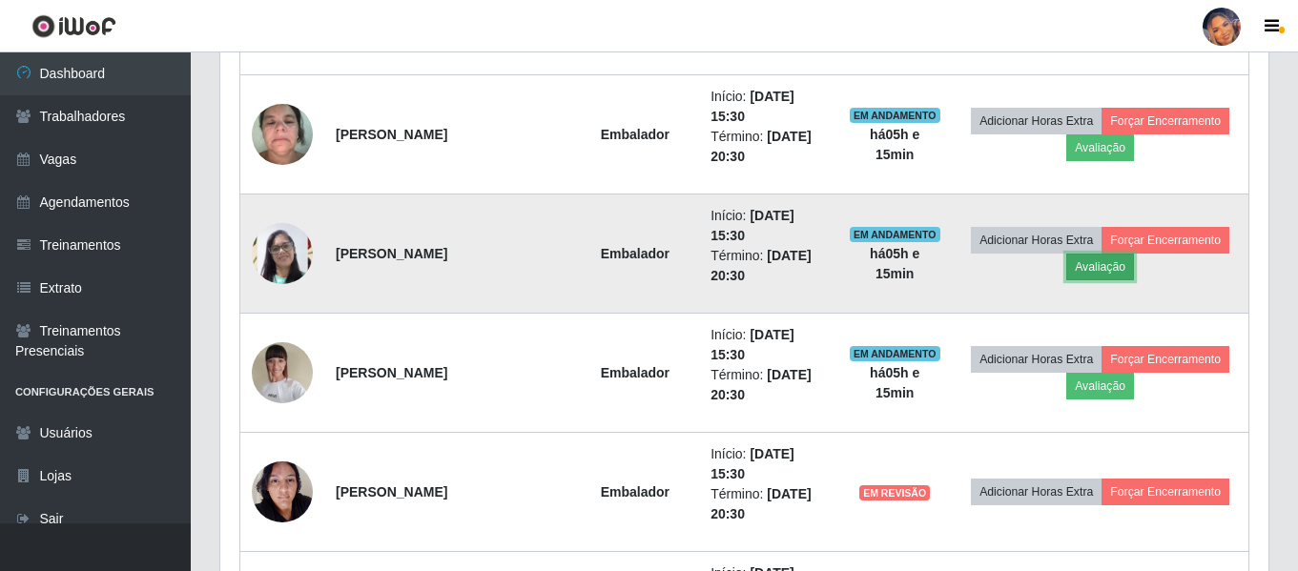
click at [1101, 273] on button "Avaliação" at bounding box center [1100, 267] width 68 height 27
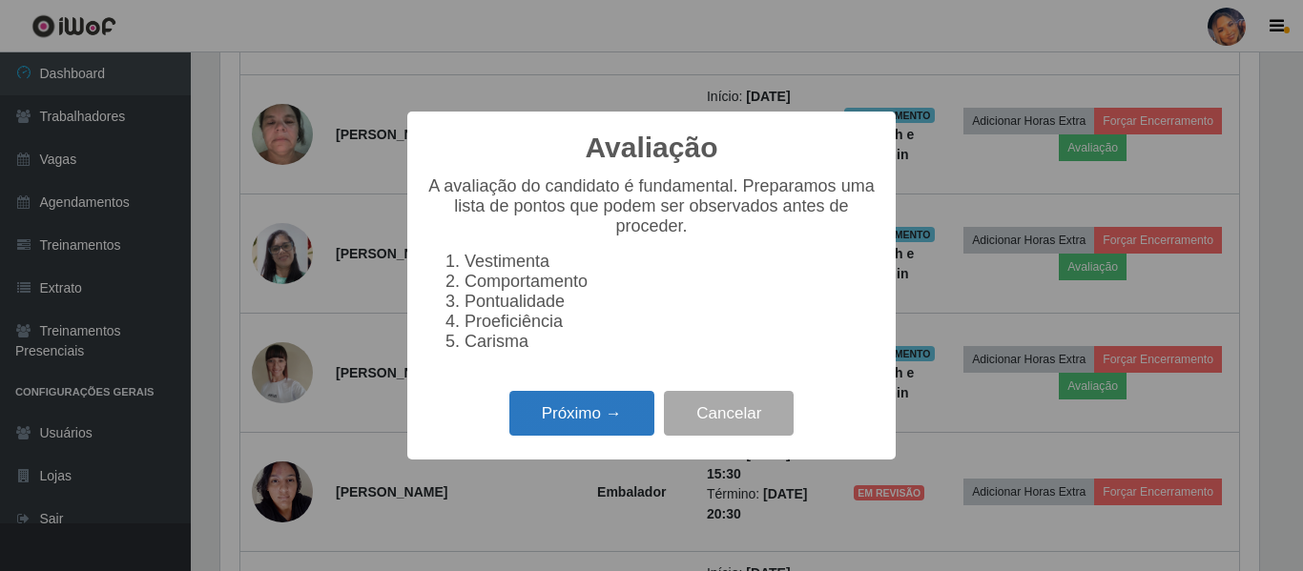
click at [564, 436] on button "Próximo →" at bounding box center [581, 413] width 145 height 45
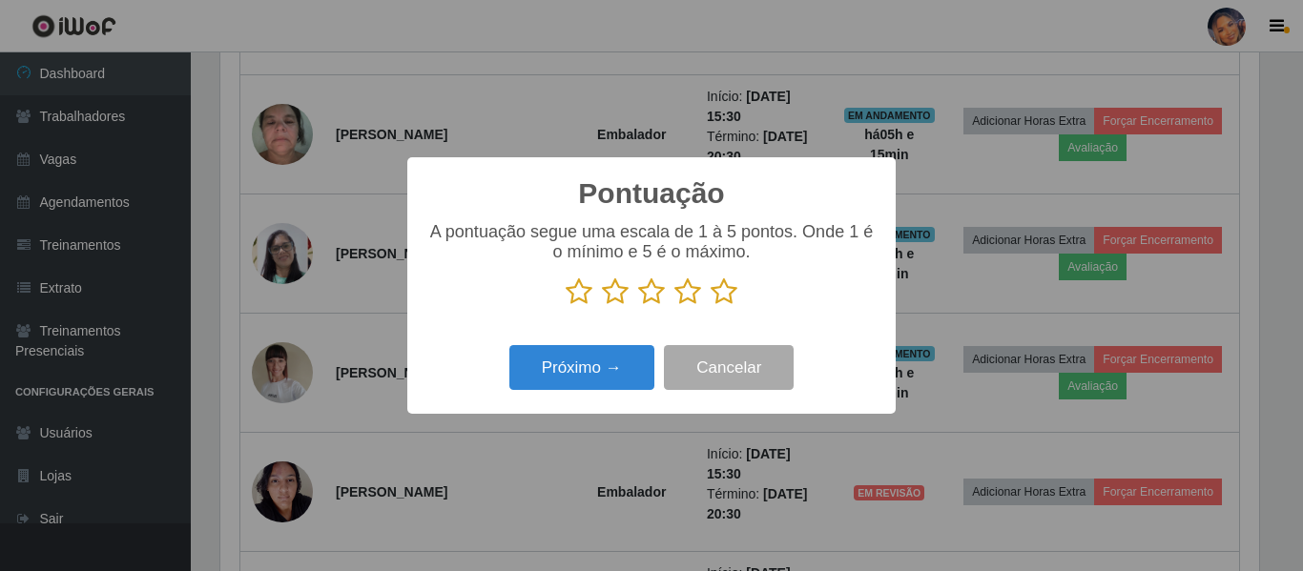
click at [724, 299] on icon at bounding box center [723, 292] width 27 height 29
click at [710, 306] on input "radio" at bounding box center [710, 306] width 0 height 0
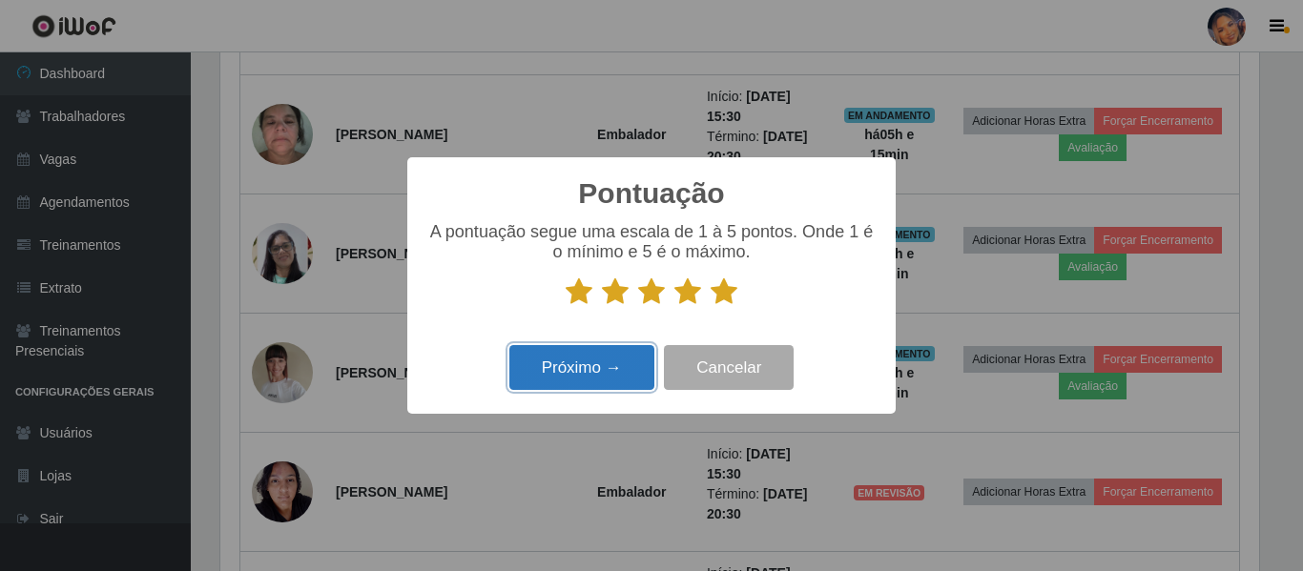
click at [602, 365] on button "Próximo →" at bounding box center [581, 367] width 145 height 45
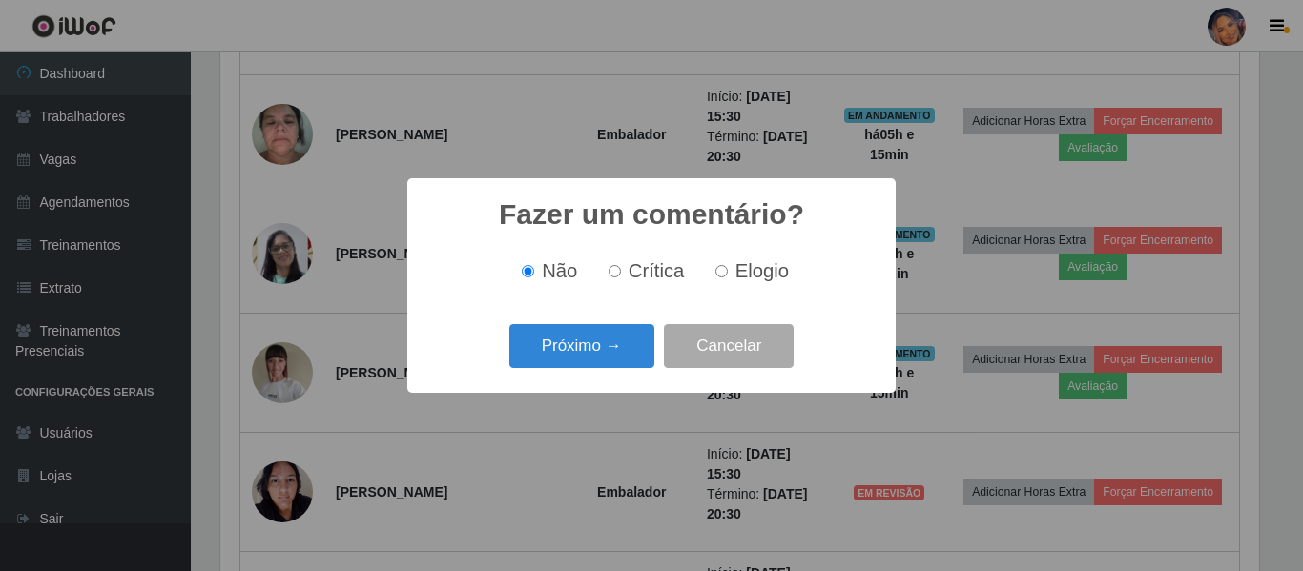
click at [602, 365] on button "Próximo →" at bounding box center [581, 346] width 145 height 45
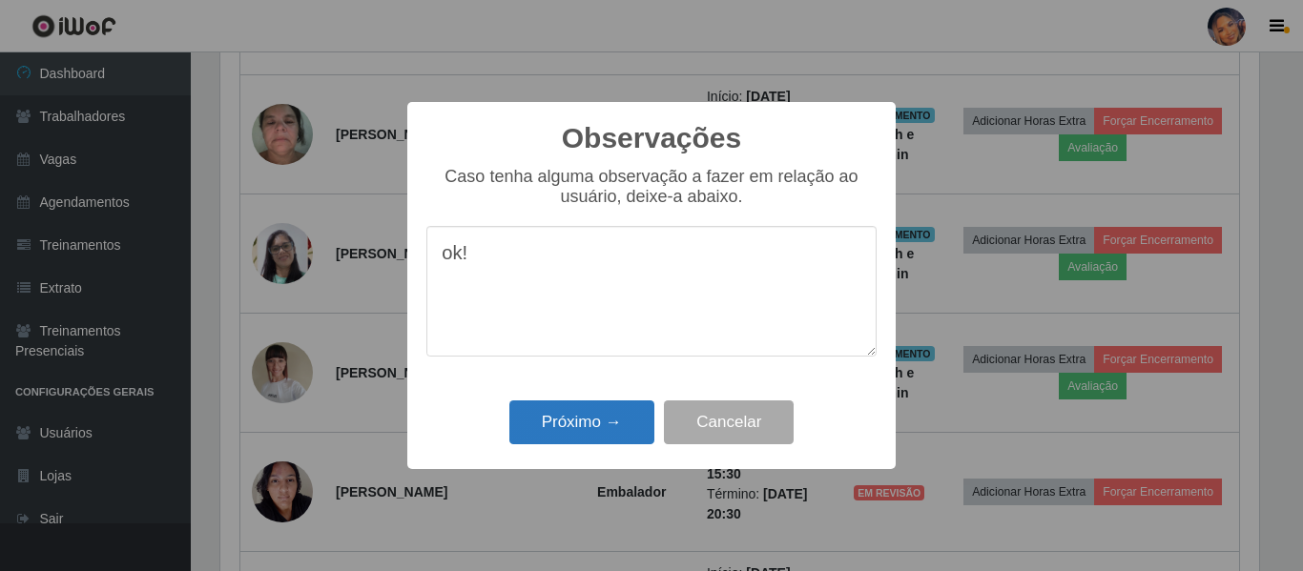
type textarea "ok!"
click at [569, 430] on button "Próximo →" at bounding box center [581, 423] width 145 height 45
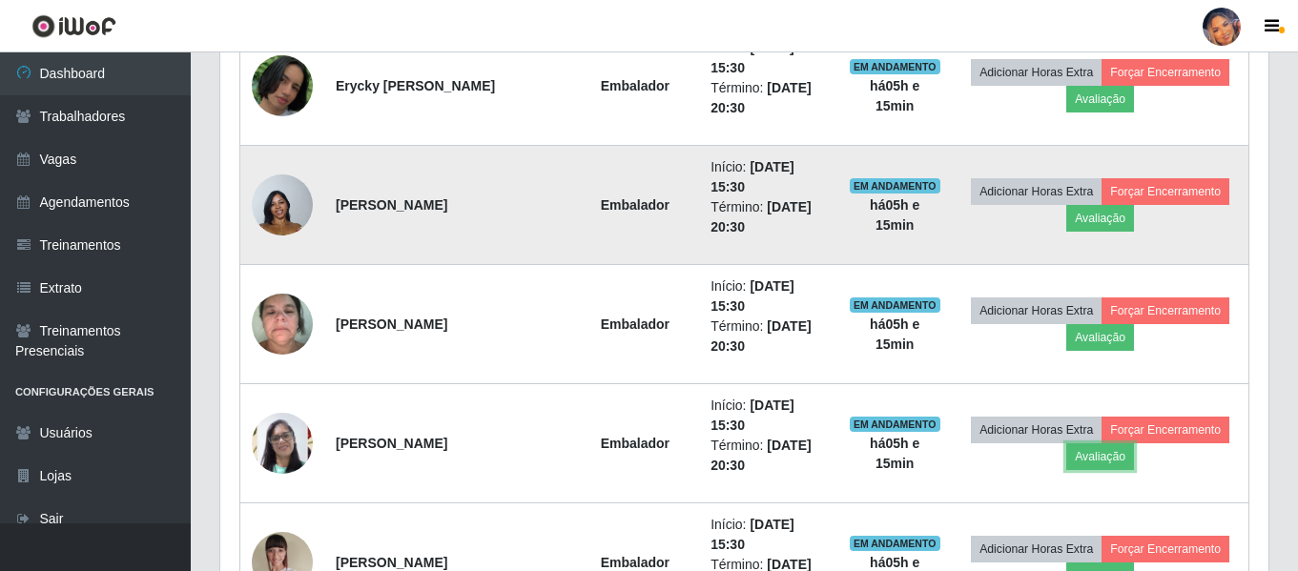
scroll to position [2835, 0]
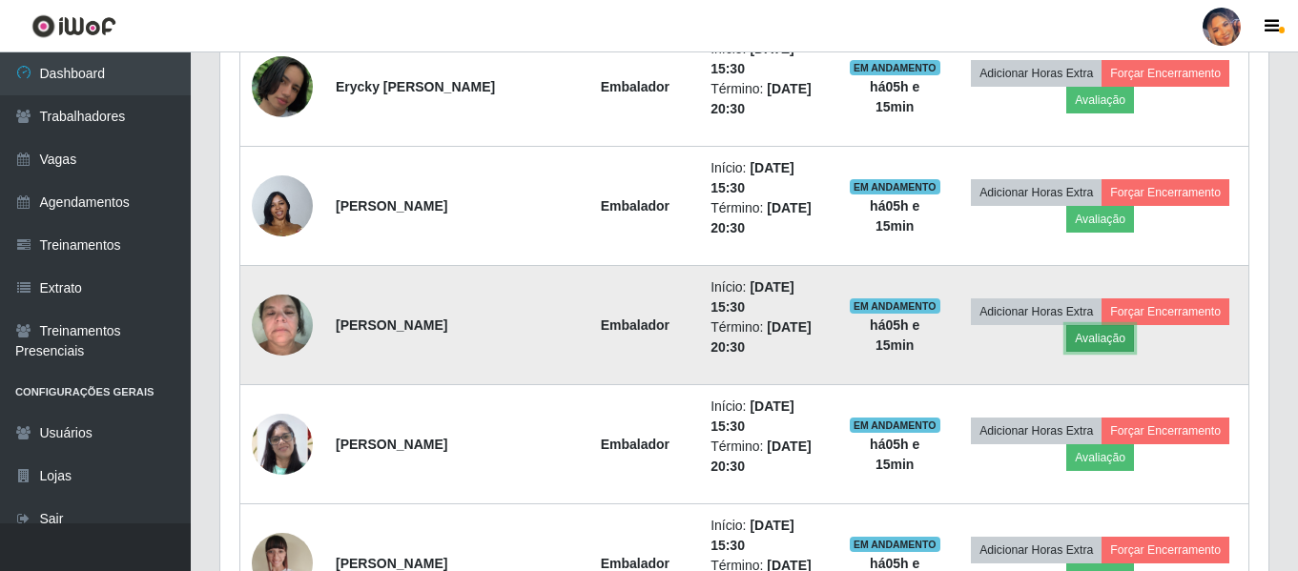
click at [1100, 339] on button "Avaliação" at bounding box center [1100, 338] width 68 height 27
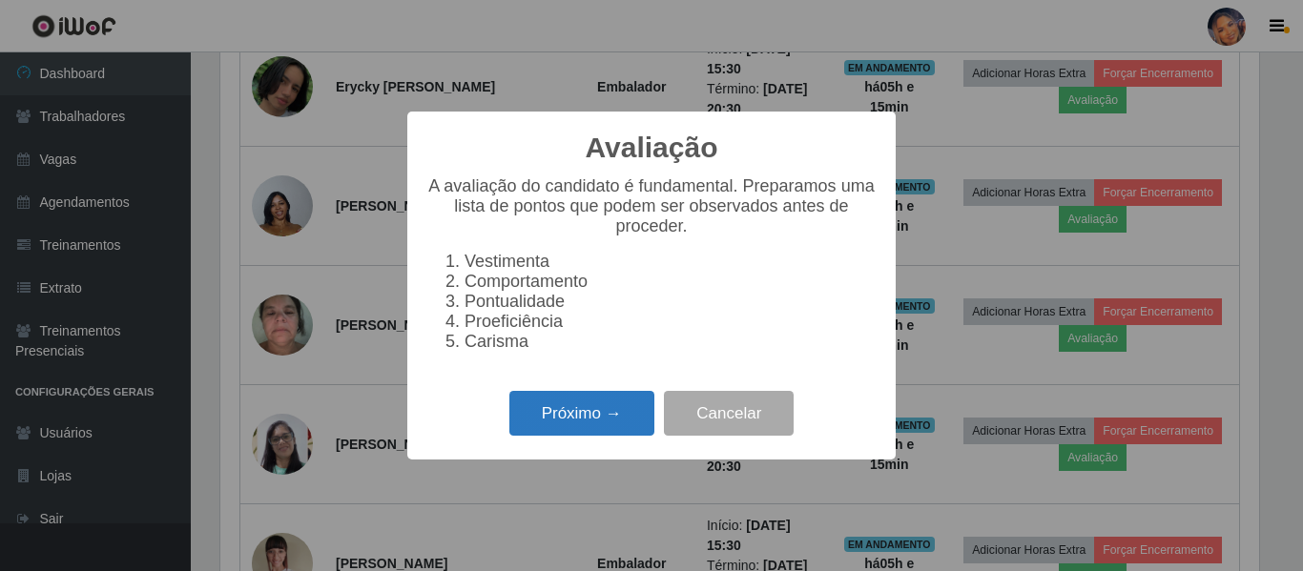
click at [582, 407] on button "Próximo →" at bounding box center [581, 413] width 145 height 45
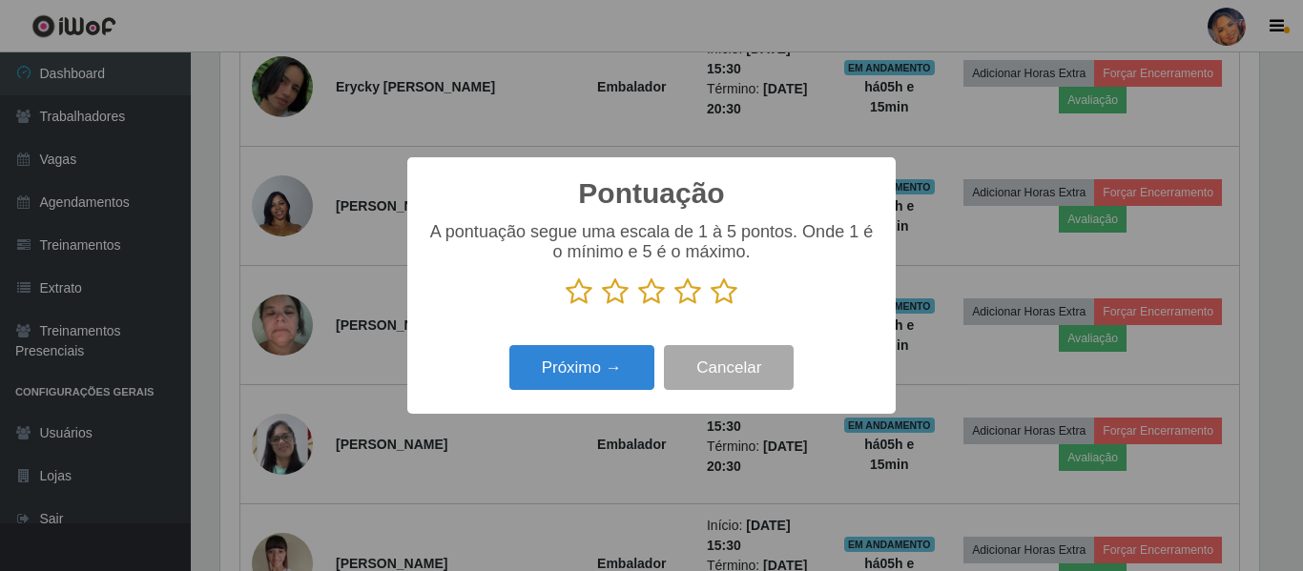
click at [730, 296] on icon at bounding box center [723, 292] width 27 height 29
click at [710, 306] on input "radio" at bounding box center [710, 306] width 0 height 0
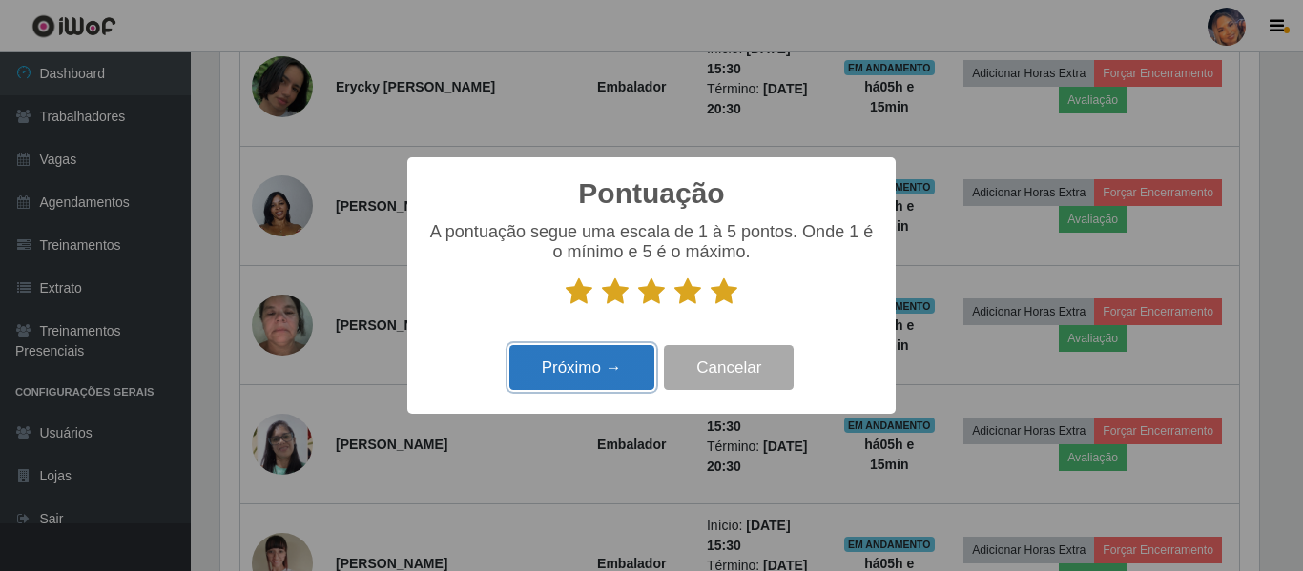
click at [603, 360] on button "Próximo →" at bounding box center [581, 367] width 145 height 45
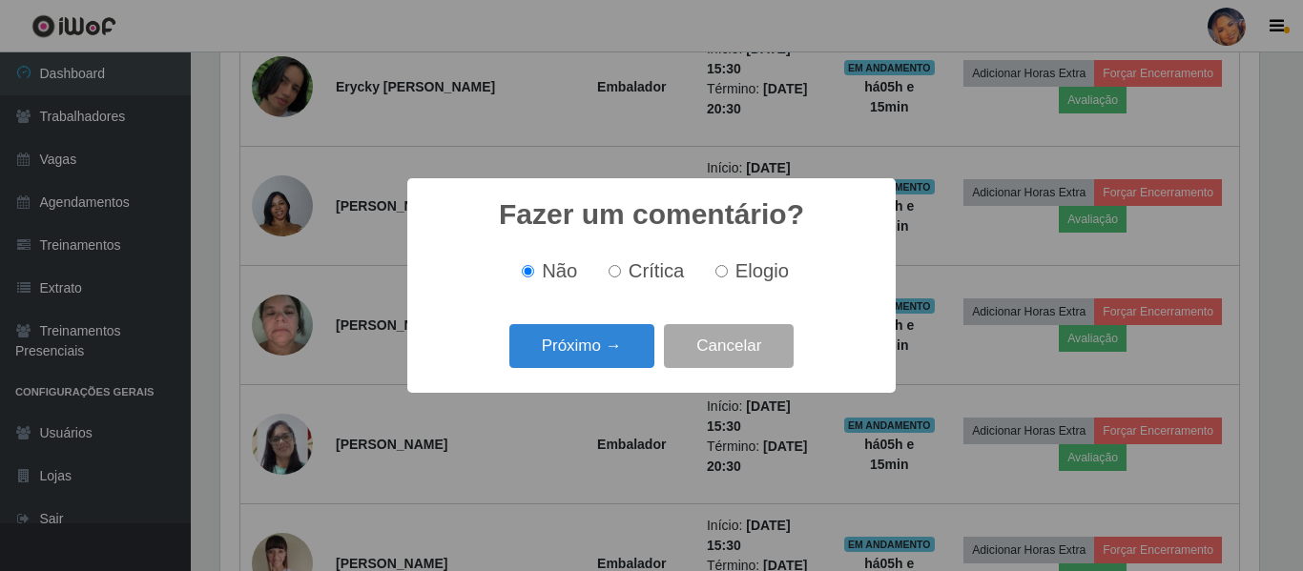
click at [603, 360] on button "Próximo →" at bounding box center [581, 346] width 145 height 45
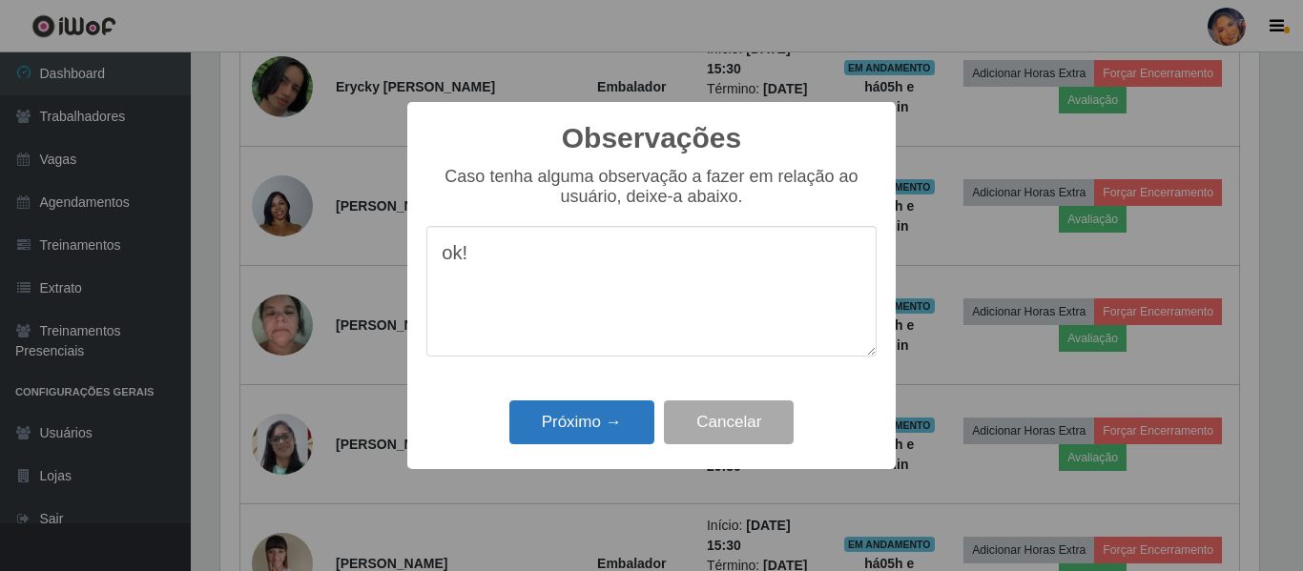
type textarea "ok!"
click at [611, 428] on button "Próximo →" at bounding box center [581, 423] width 145 height 45
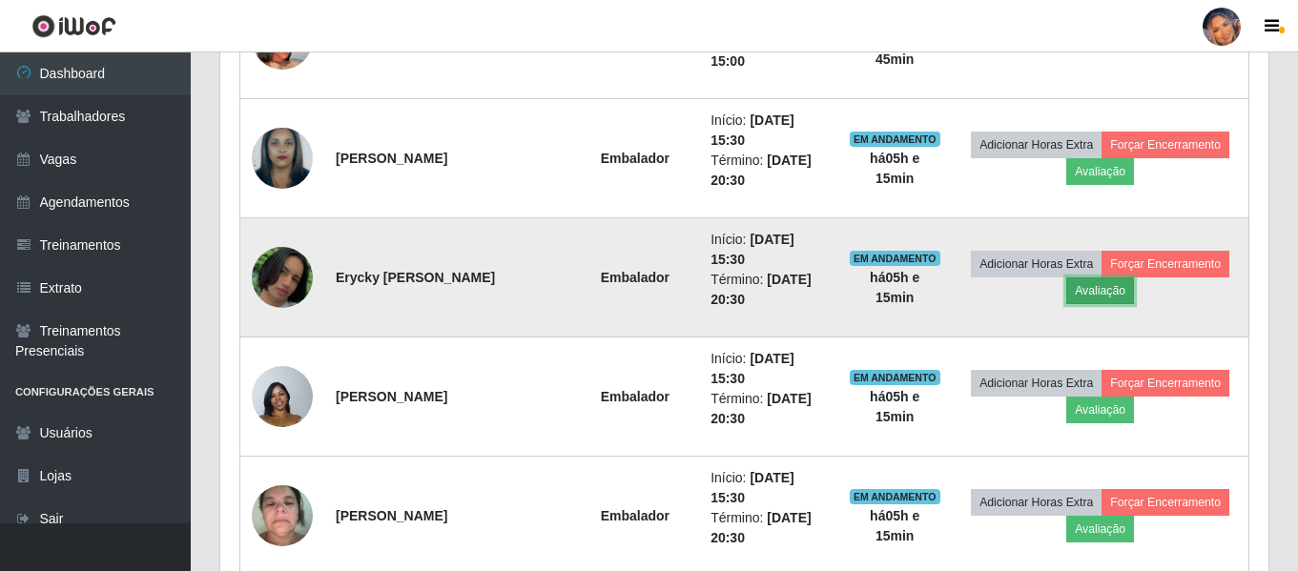
click at [1107, 298] on button "Avaliação" at bounding box center [1100, 291] width 68 height 27
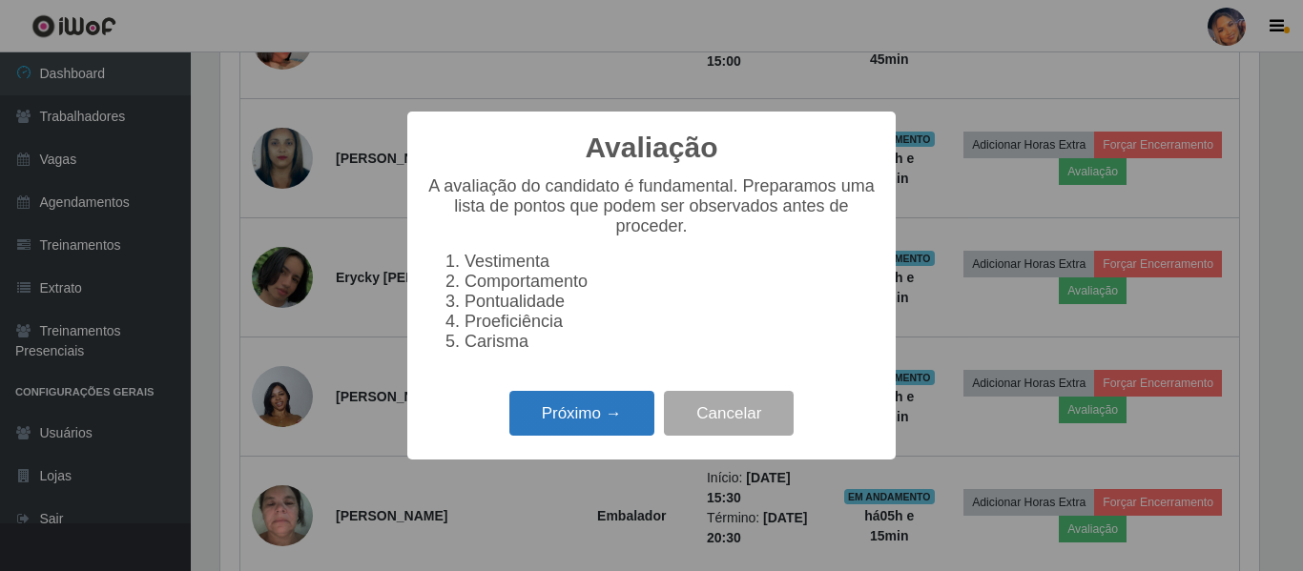
click at [608, 414] on button "Próximo →" at bounding box center [581, 413] width 145 height 45
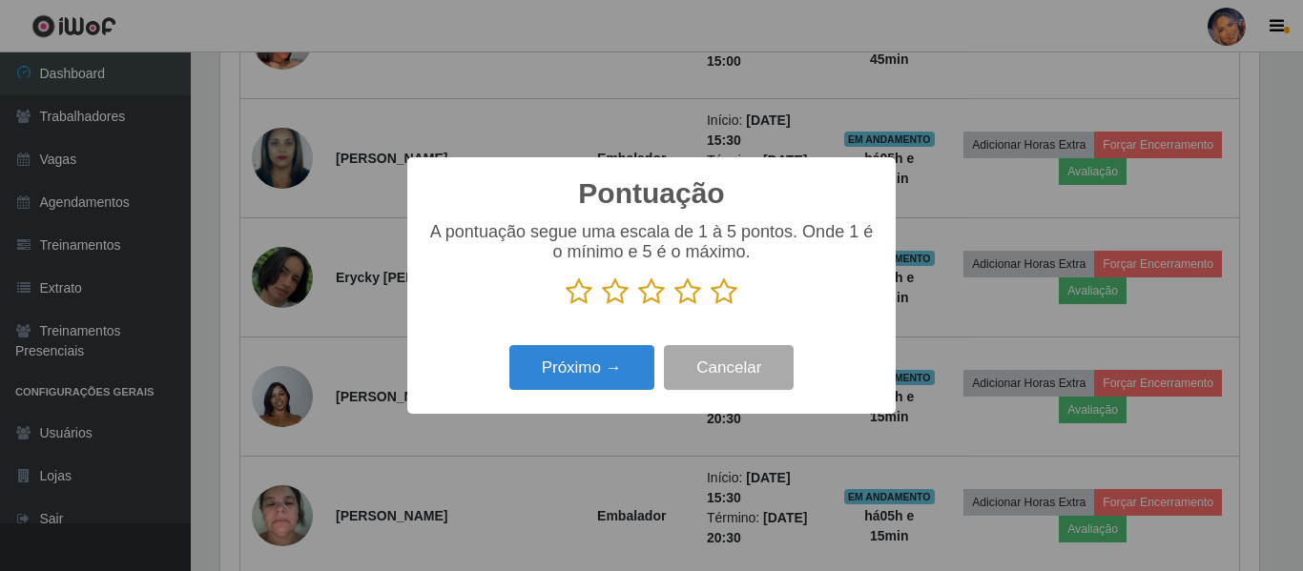
drag, startPoint x: 728, startPoint y: 289, endPoint x: 721, endPoint y: 297, distance: 10.1
click at [724, 293] on icon at bounding box center [723, 292] width 27 height 29
click at [710, 306] on input "radio" at bounding box center [710, 306] width 0 height 0
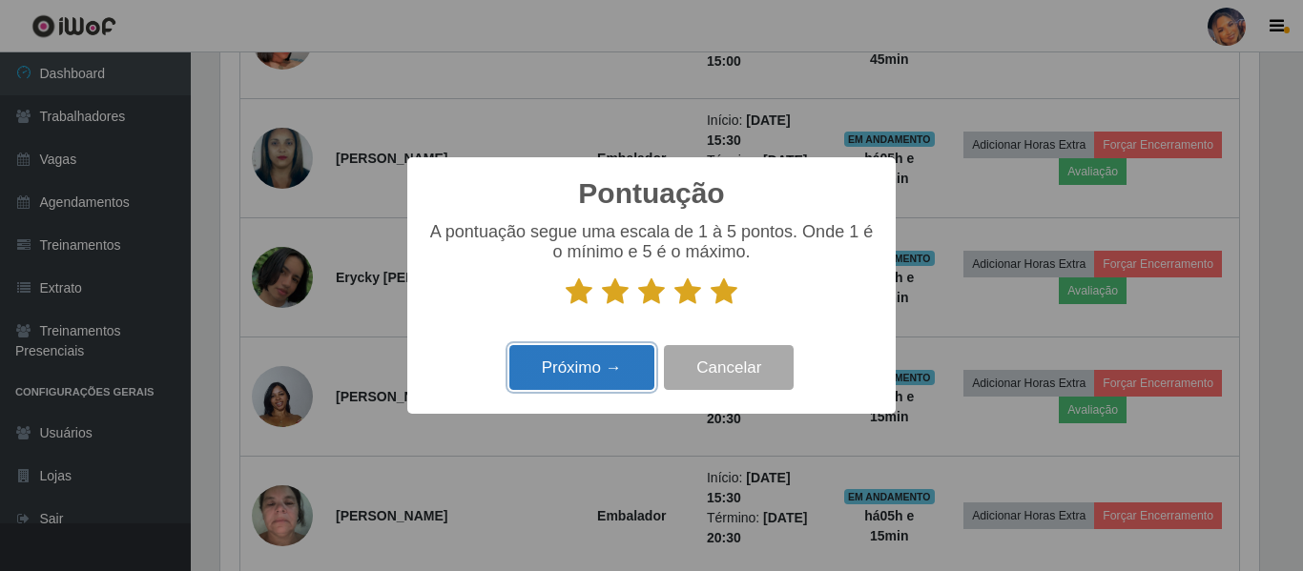
click at [605, 367] on button "Próximo →" at bounding box center [581, 367] width 145 height 45
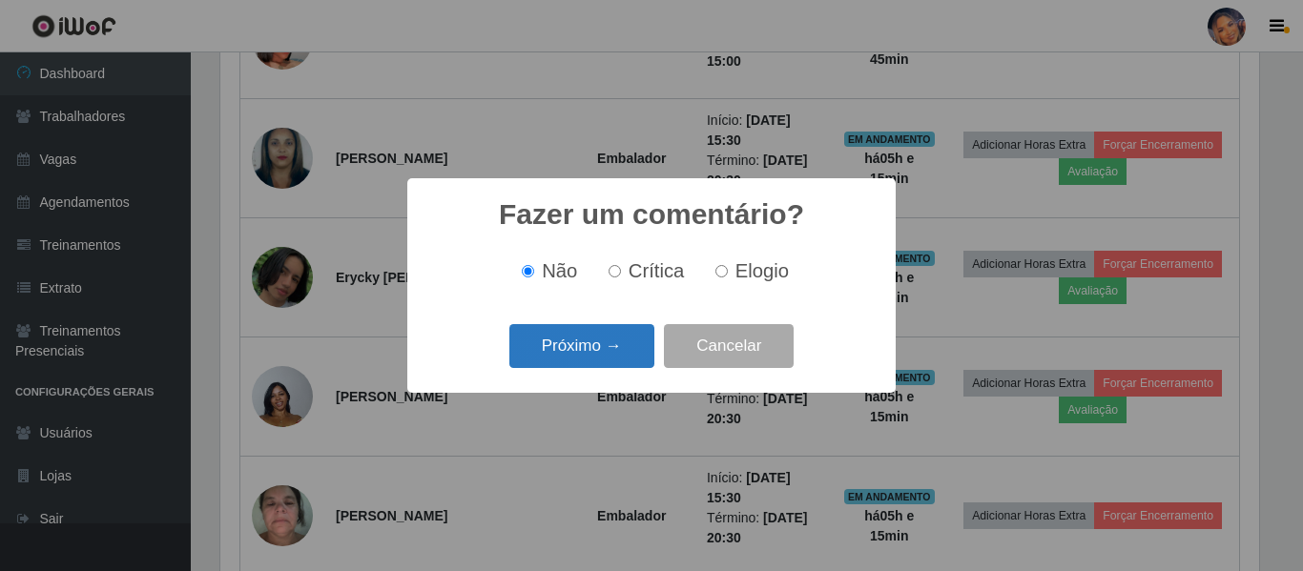
click at [593, 358] on button "Próximo →" at bounding box center [581, 346] width 145 height 45
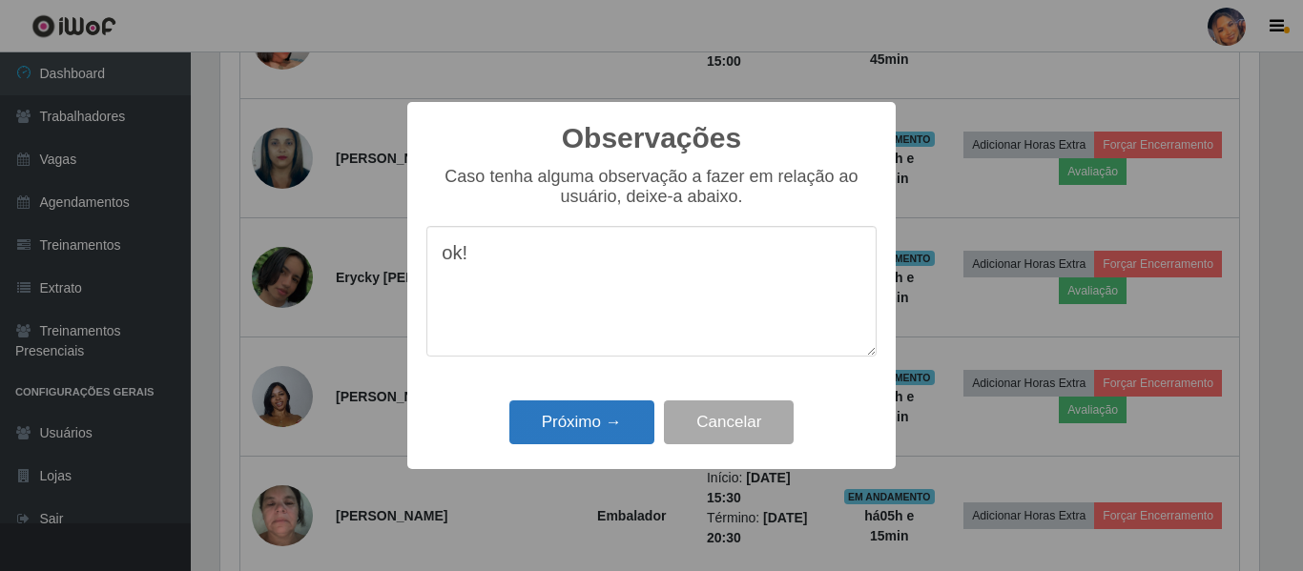
type textarea "ok!"
click at [551, 433] on button "Próximo →" at bounding box center [581, 423] width 145 height 45
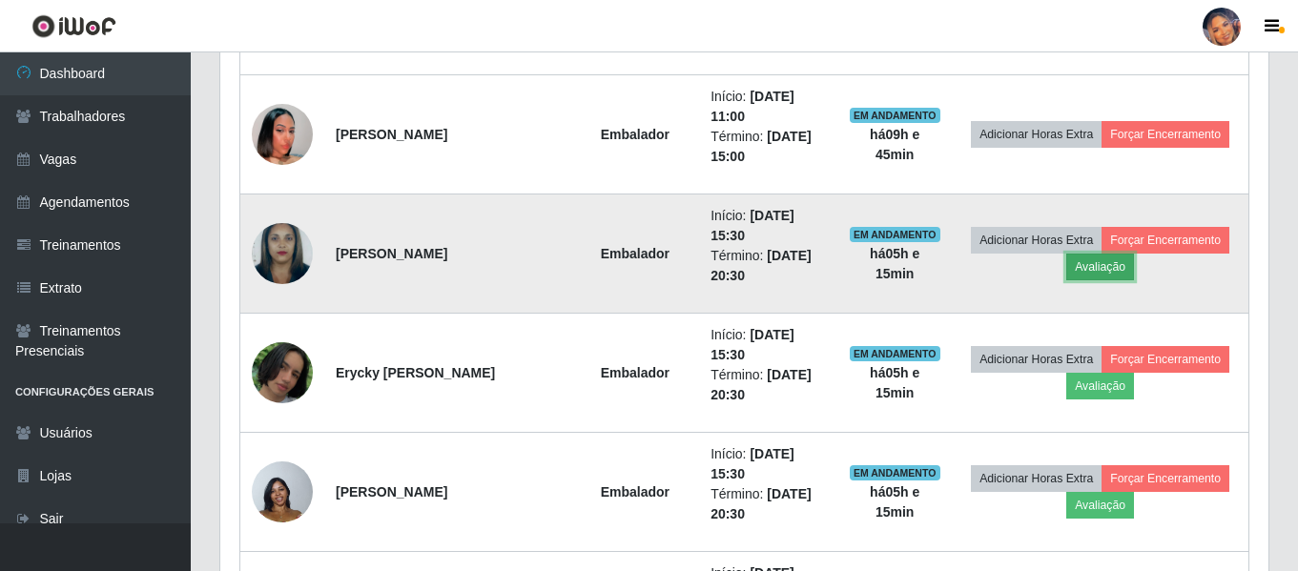
click at [1128, 269] on button "Avaliação" at bounding box center [1100, 267] width 68 height 27
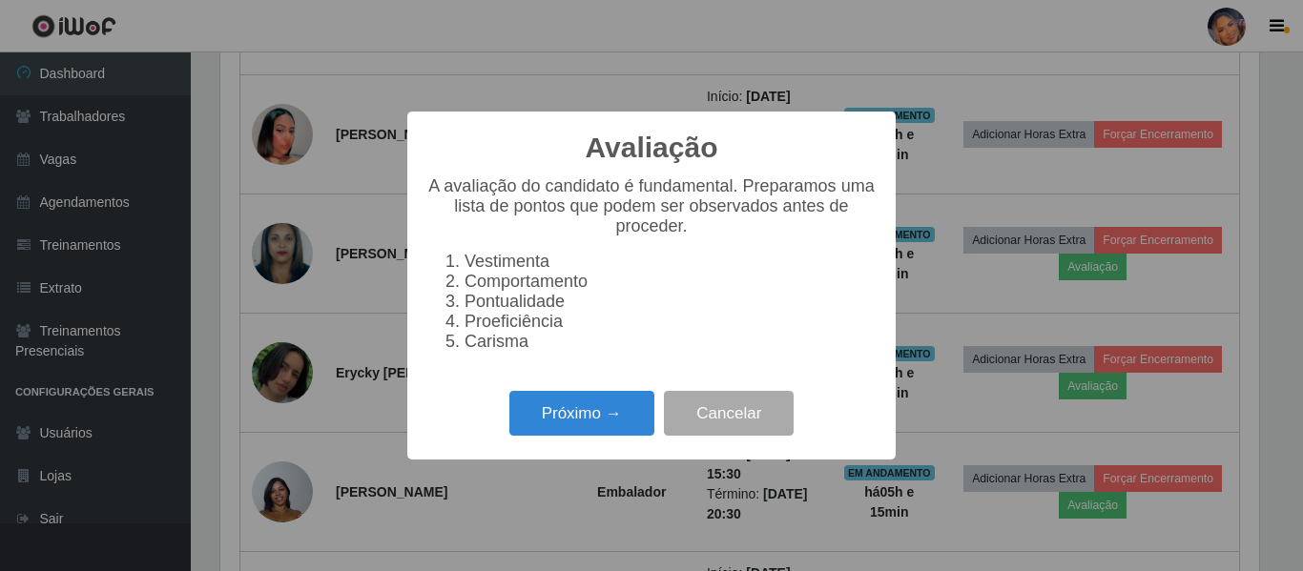
click at [566, 455] on div "Avaliação × A avaliação do candidato é fundamental. Preparamos uma lista de pon…" at bounding box center [651, 286] width 488 height 348
click at [576, 429] on button "Próximo →" at bounding box center [581, 413] width 145 height 45
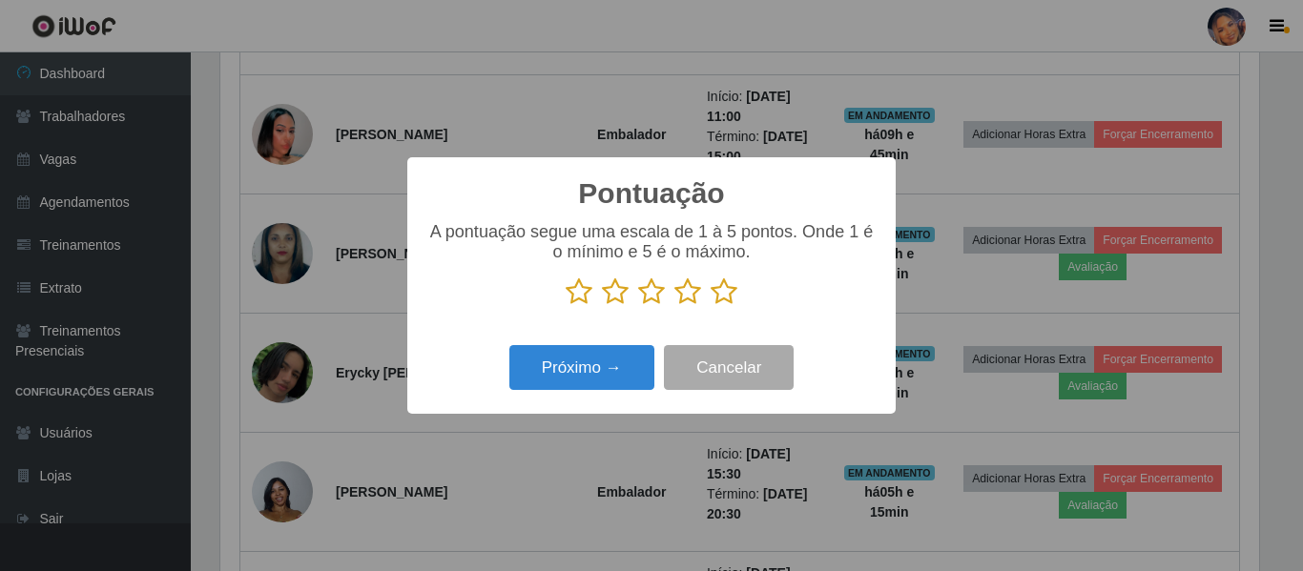
click at [715, 302] on icon at bounding box center [723, 292] width 27 height 29
click at [710, 306] on input "radio" at bounding box center [710, 306] width 0 height 0
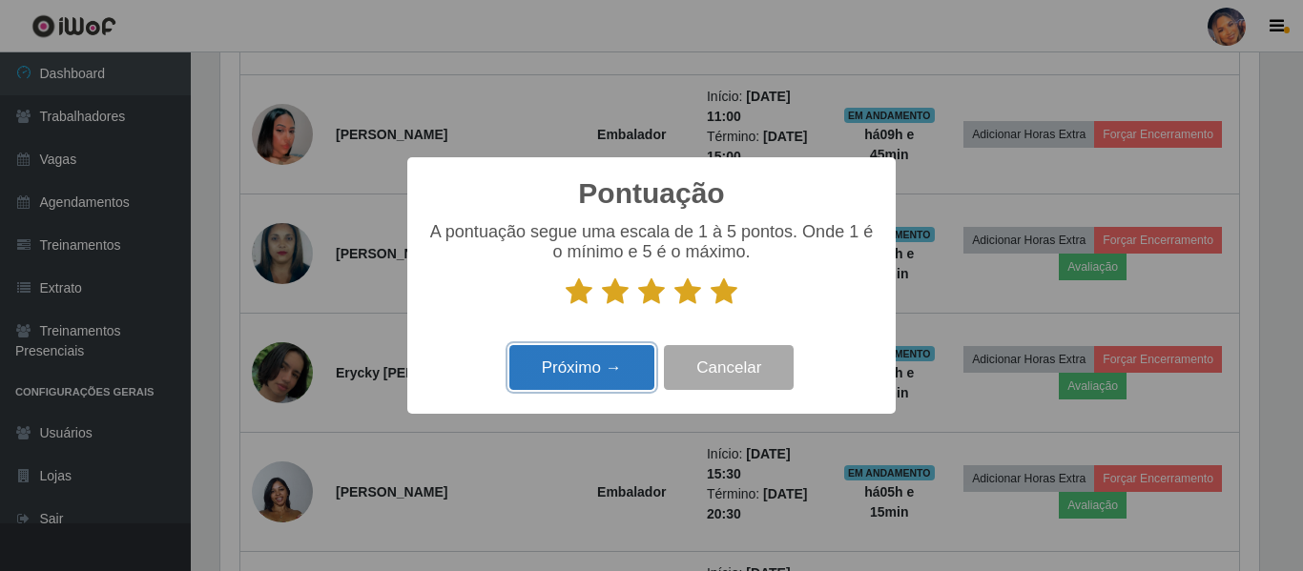
click at [618, 373] on button "Próximo →" at bounding box center [581, 367] width 145 height 45
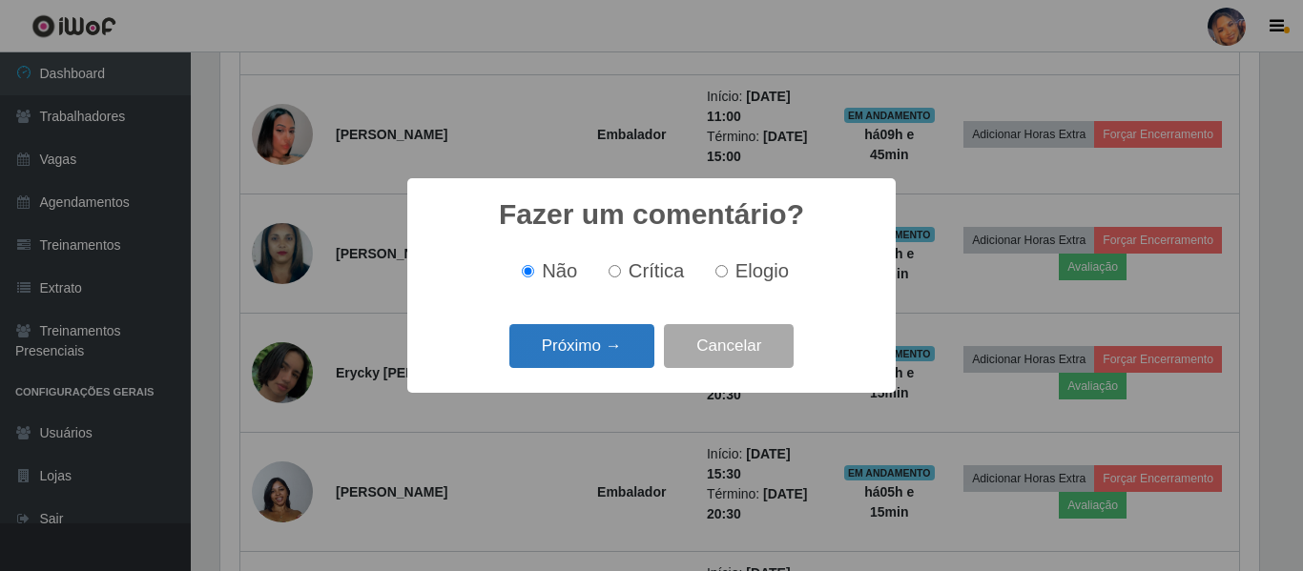
click at [613, 362] on button "Próximo →" at bounding box center [581, 346] width 145 height 45
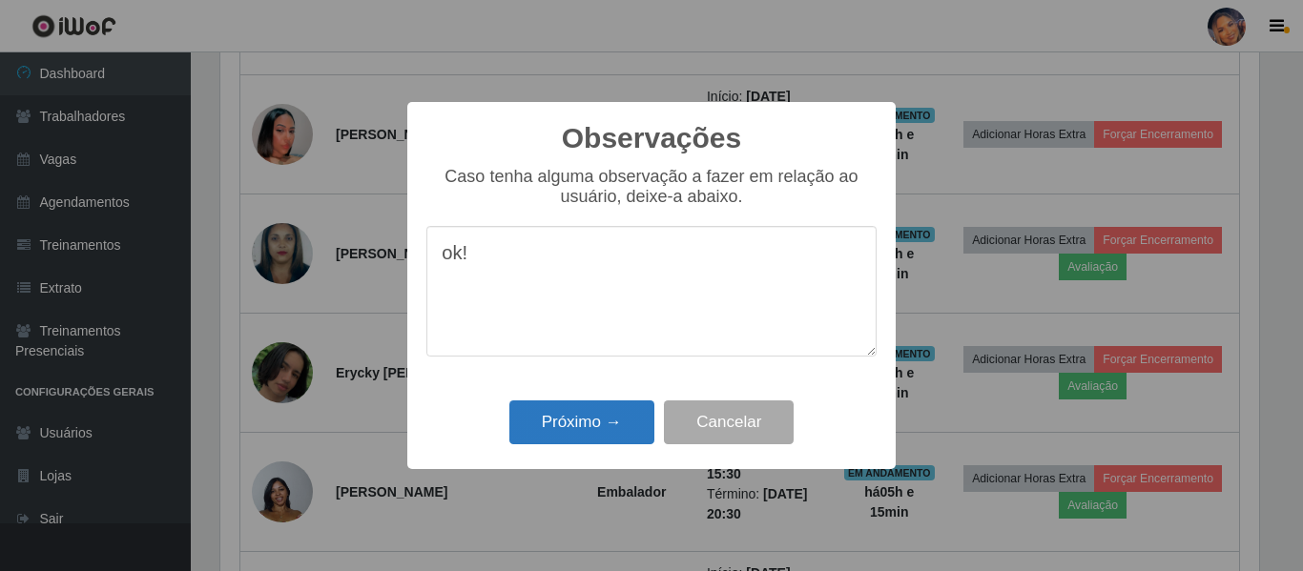
type textarea "ok!"
click at [591, 419] on button "Próximo →" at bounding box center [581, 423] width 145 height 45
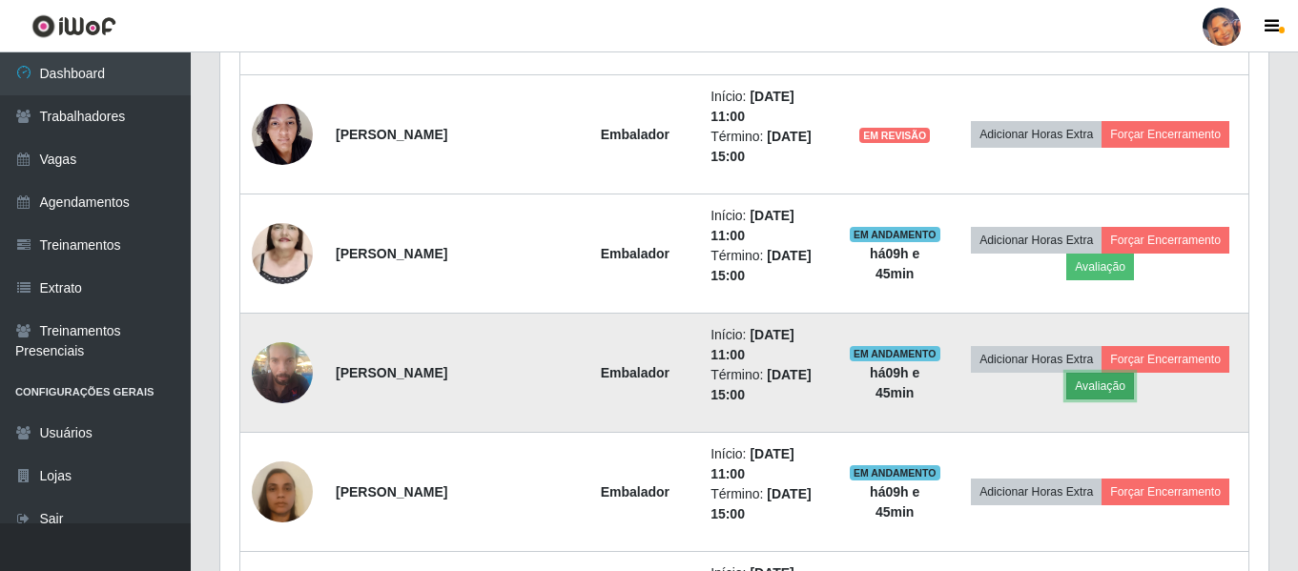
click at [1089, 393] on button "Avaliação" at bounding box center [1100, 386] width 68 height 27
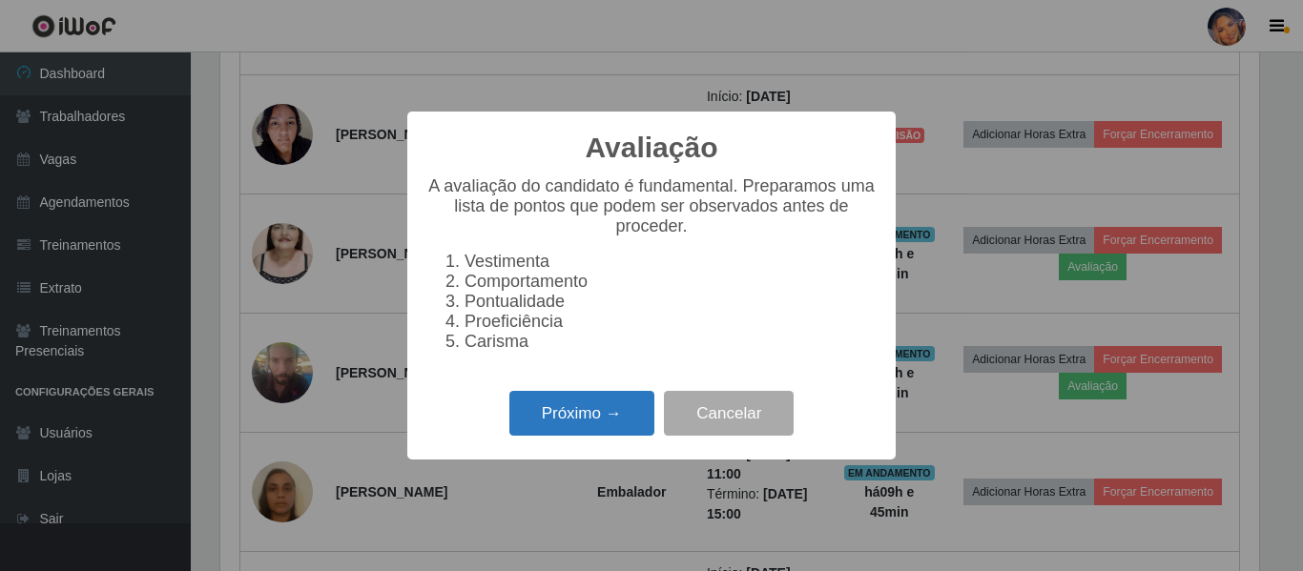
click at [583, 417] on button "Próximo →" at bounding box center [581, 413] width 145 height 45
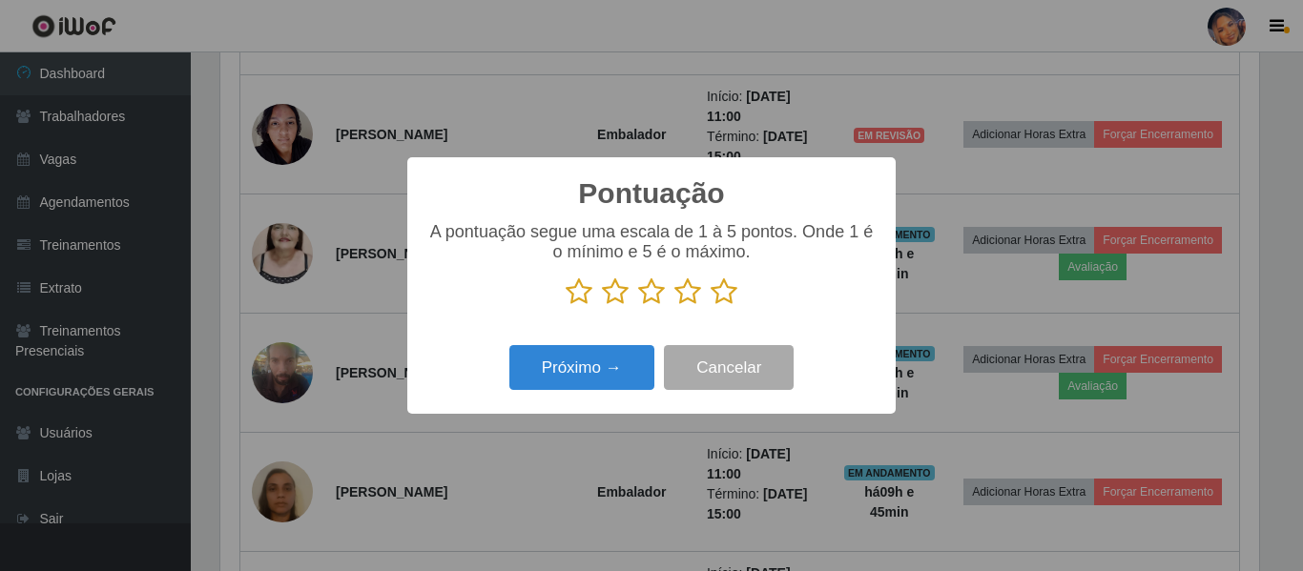
drag, startPoint x: 719, startPoint y: 296, endPoint x: 659, endPoint y: 320, distance: 65.0
click at [711, 299] on icon at bounding box center [723, 292] width 27 height 29
click at [710, 306] on input "radio" at bounding box center [710, 306] width 0 height 0
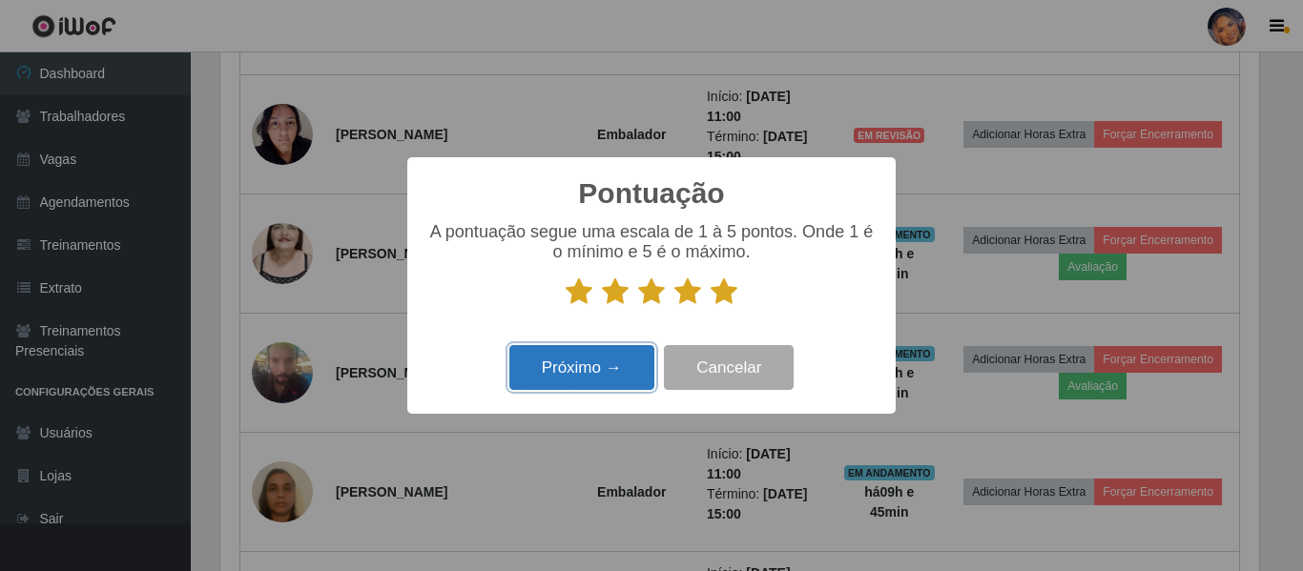
click at [591, 366] on button "Próximo →" at bounding box center [581, 367] width 145 height 45
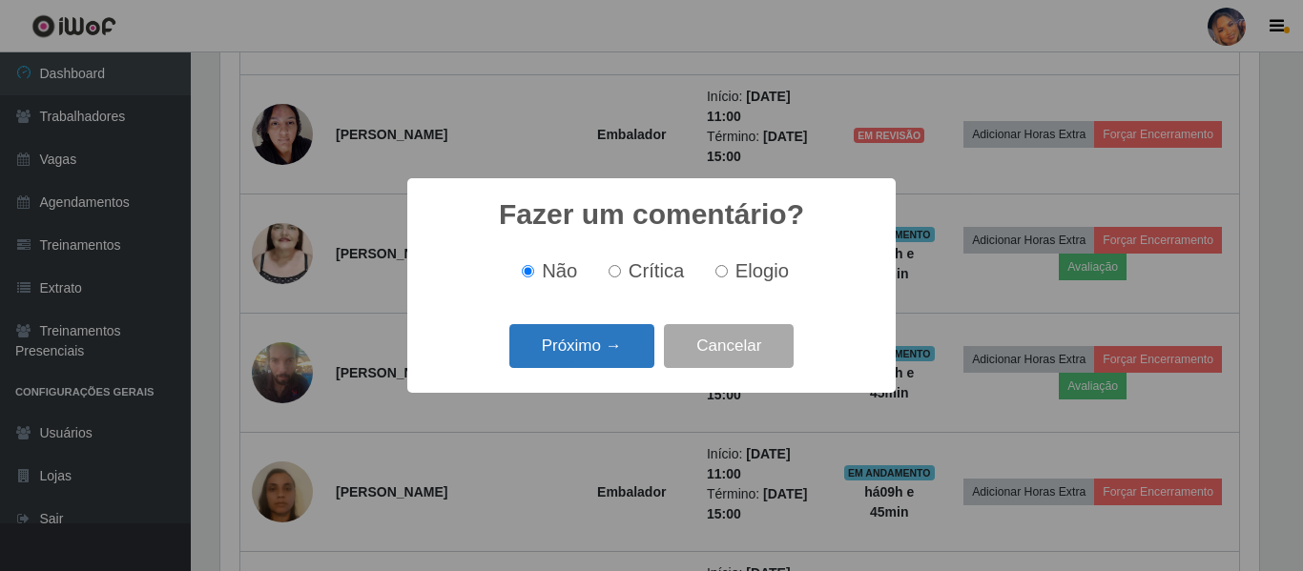
click at [591, 357] on button "Próximo →" at bounding box center [581, 346] width 145 height 45
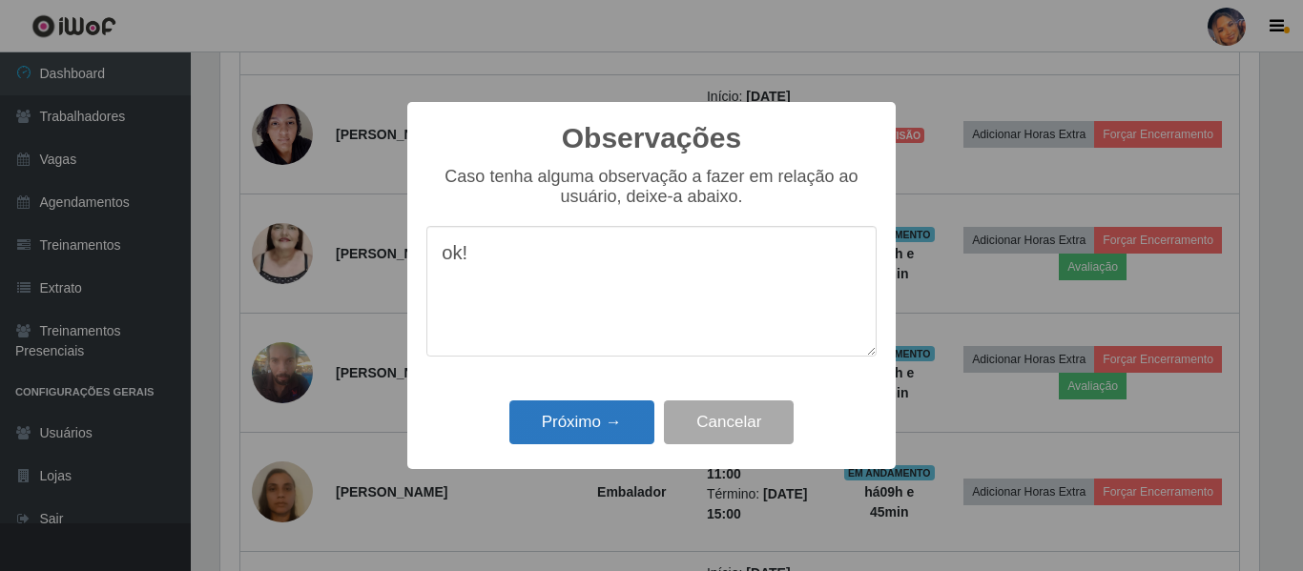
type textarea "ok!"
click at [583, 429] on button "Próximo →" at bounding box center [581, 423] width 145 height 45
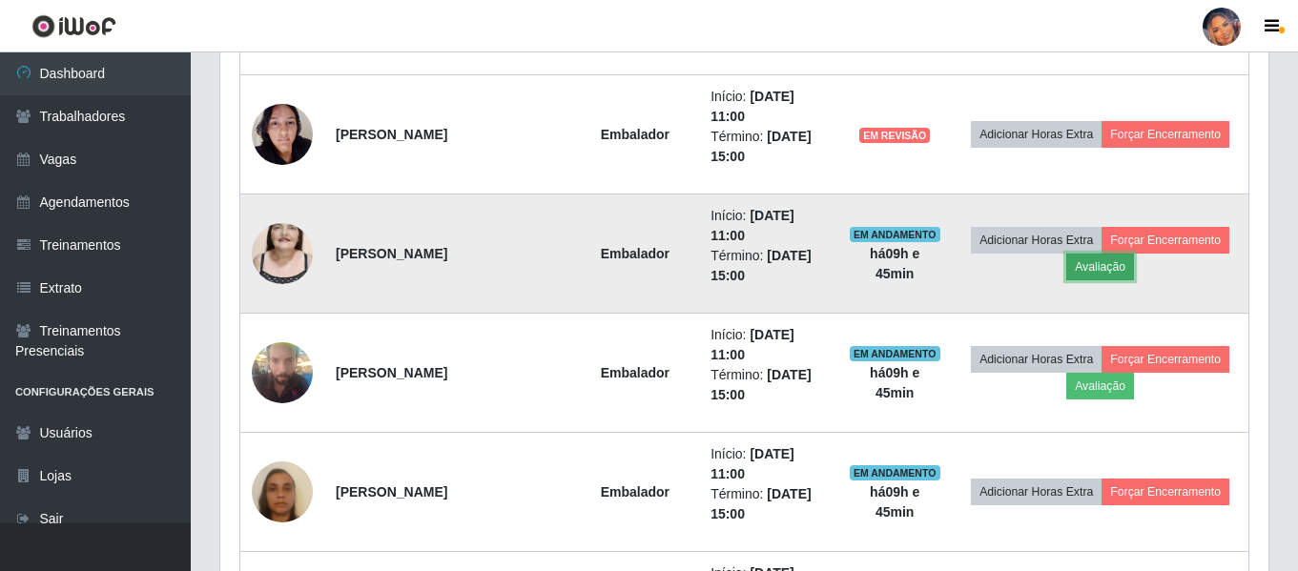
click at [1110, 274] on button "Avaliação" at bounding box center [1100, 267] width 68 height 27
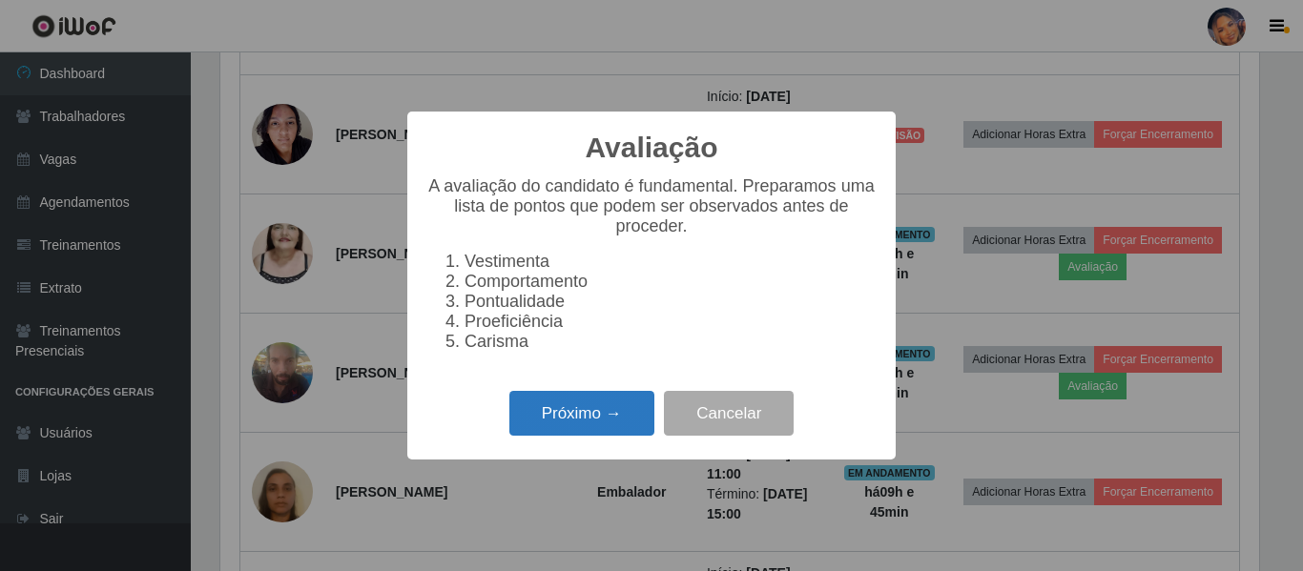
drag, startPoint x: 594, startPoint y: 423, endPoint x: 599, endPoint y: 411, distance: 13.3
click at [599, 411] on button "Próximo →" at bounding box center [581, 413] width 145 height 45
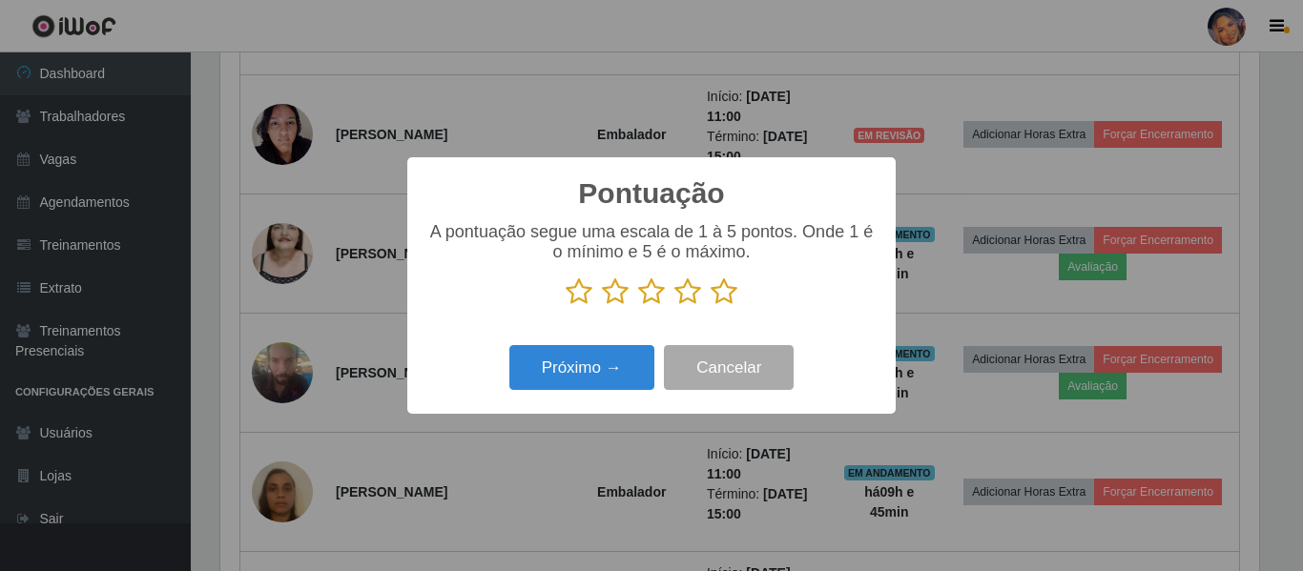
click at [718, 295] on icon at bounding box center [723, 292] width 27 height 29
click at [710, 306] on input "radio" at bounding box center [710, 306] width 0 height 0
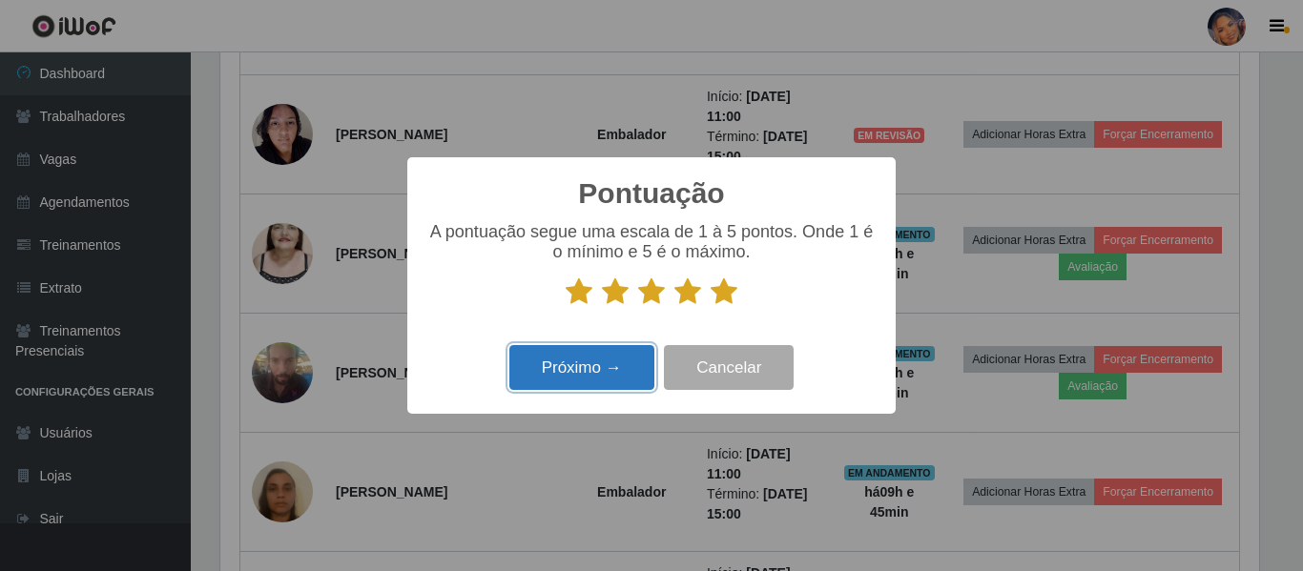
click at [562, 371] on button "Próximo →" at bounding box center [581, 367] width 145 height 45
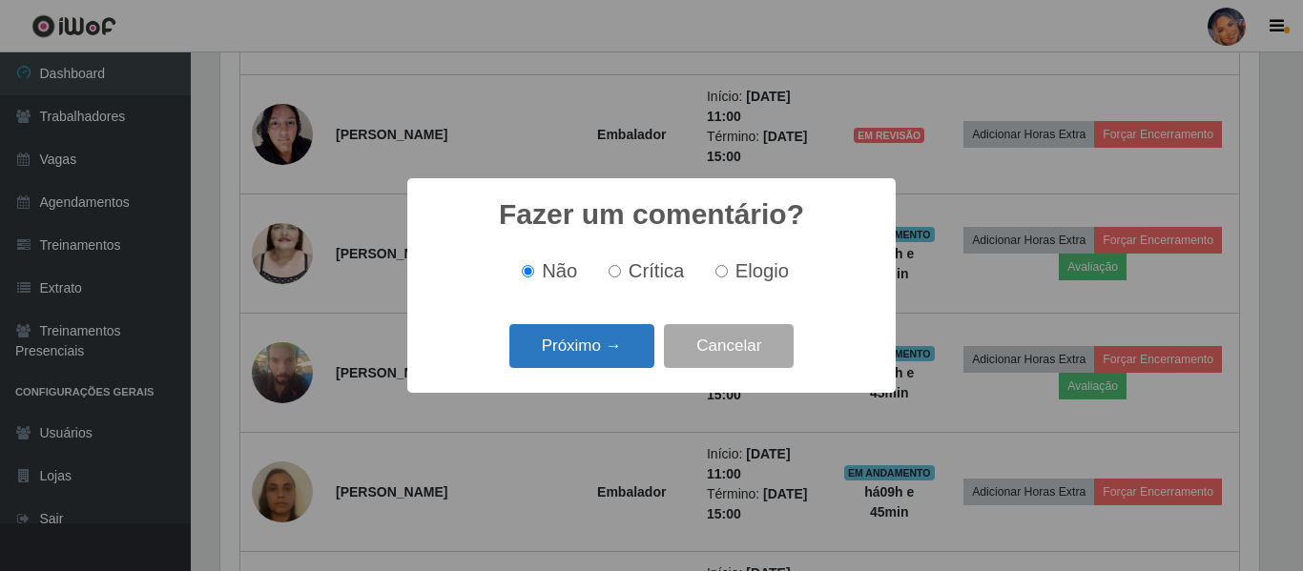
click at [571, 349] on button "Próximo →" at bounding box center [581, 346] width 145 height 45
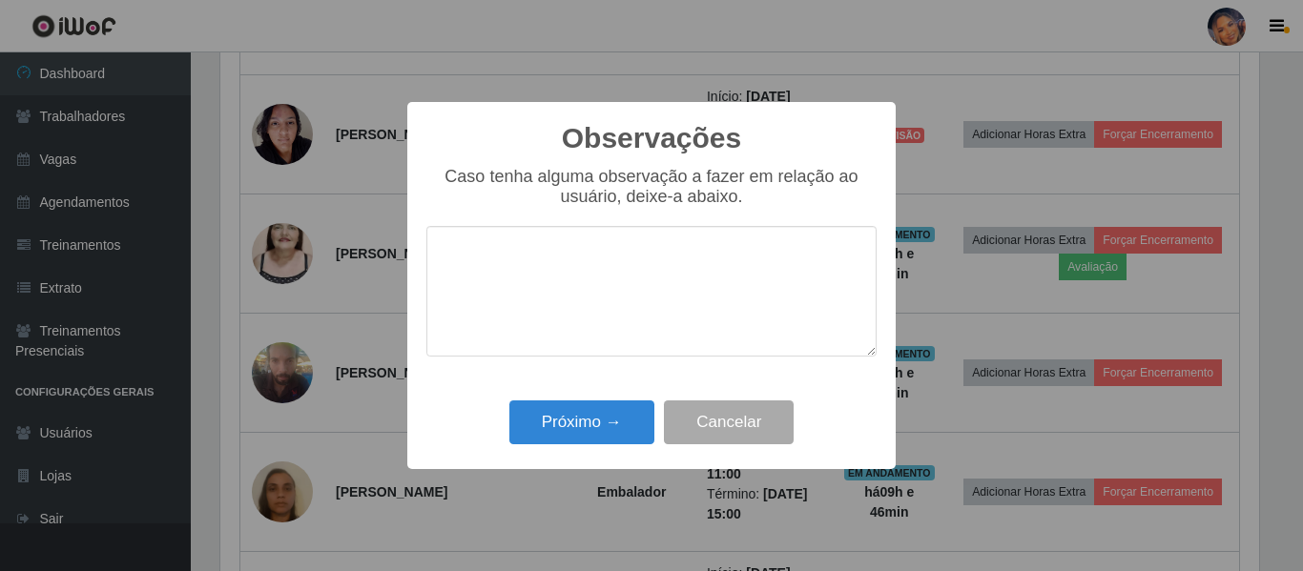
click at [1138, 56] on div "Observações × Caso tenha alguma observação a fazer em relação ao usuário, deixe…" at bounding box center [651, 285] width 1303 height 571
drag, startPoint x: 668, startPoint y: 306, endPoint x: 624, endPoint y: 291, distance: 47.3
click at [668, 306] on textarea at bounding box center [651, 291] width 450 height 131
type textarea "ok!"
drag, startPoint x: 562, startPoint y: 437, endPoint x: 849, endPoint y: 363, distance: 296.3
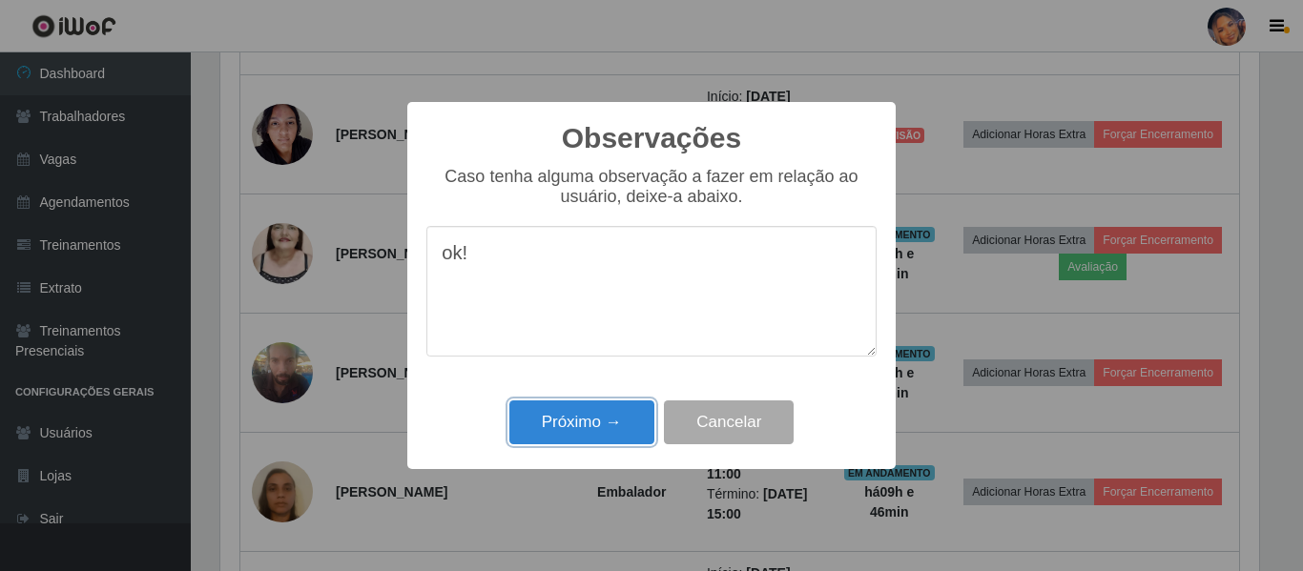
click at [564, 432] on button "Próximo →" at bounding box center [581, 423] width 145 height 45
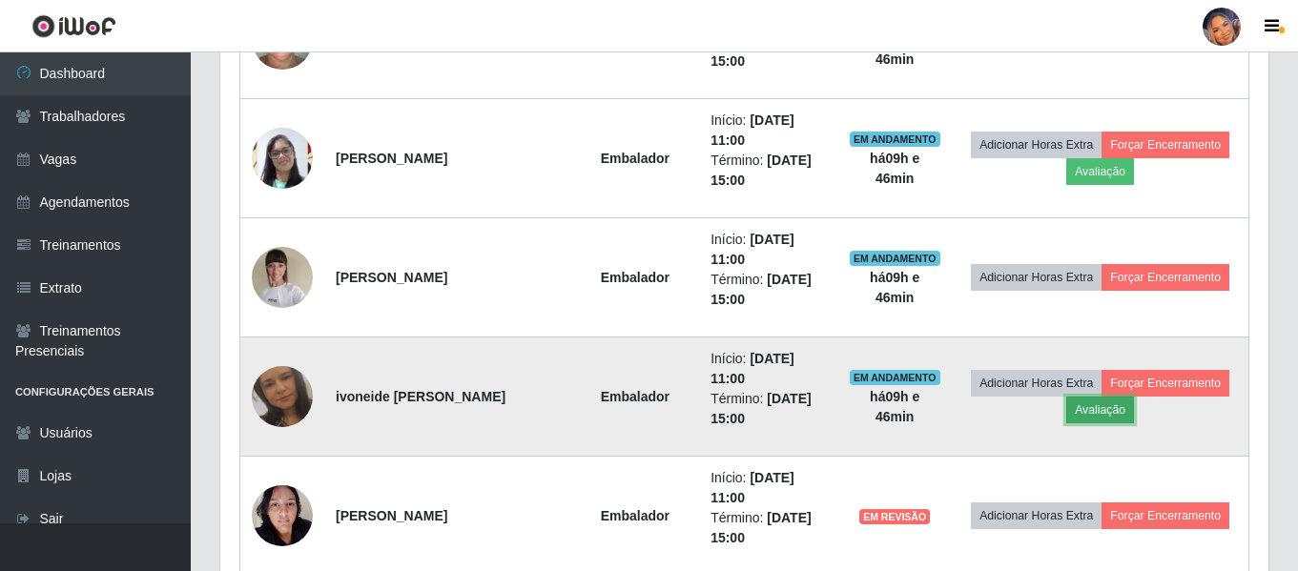
click at [1096, 422] on button "Avaliação" at bounding box center [1100, 410] width 68 height 27
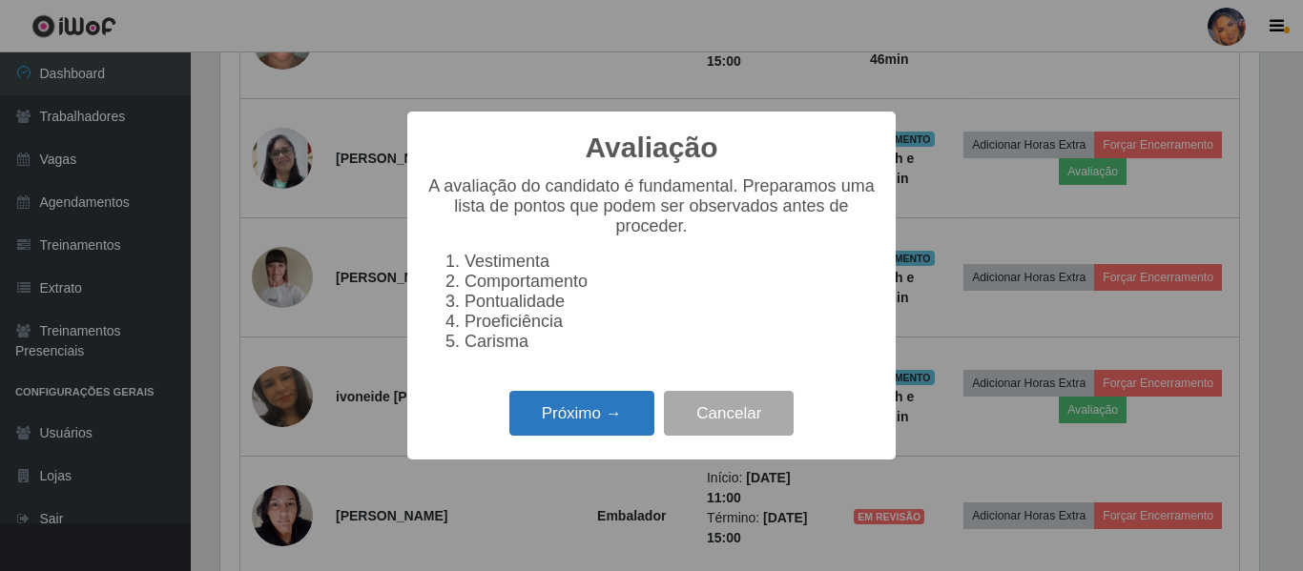
click at [616, 426] on button "Próximo →" at bounding box center [581, 413] width 145 height 45
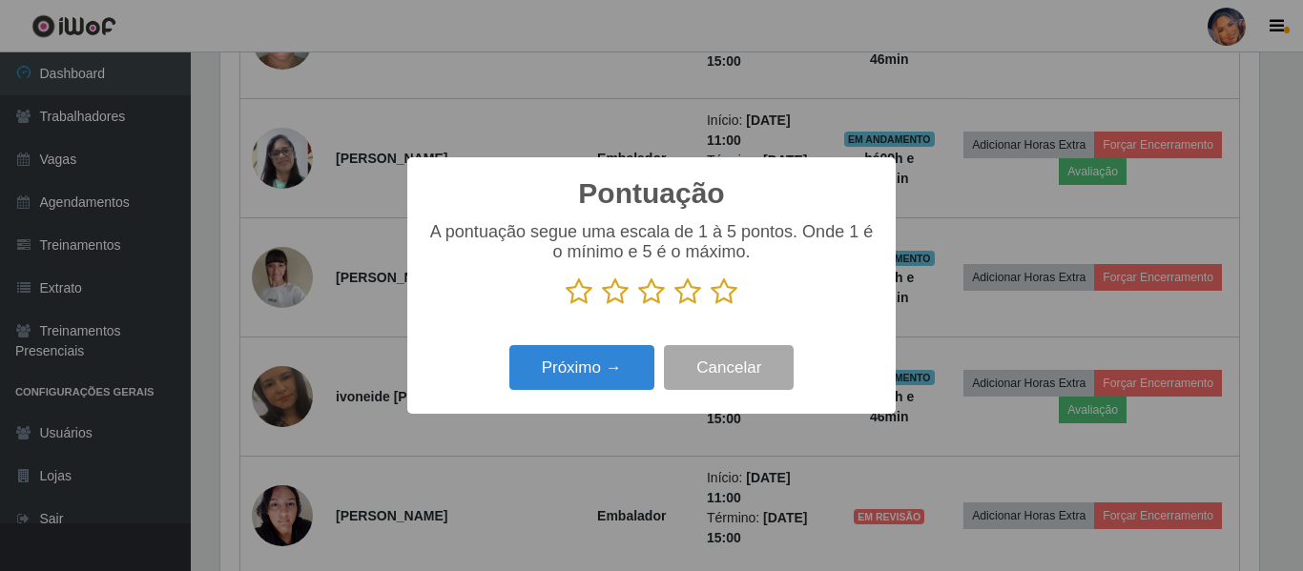
click at [730, 298] on icon at bounding box center [723, 292] width 27 height 29
click at [710, 306] on input "radio" at bounding box center [710, 306] width 0 height 0
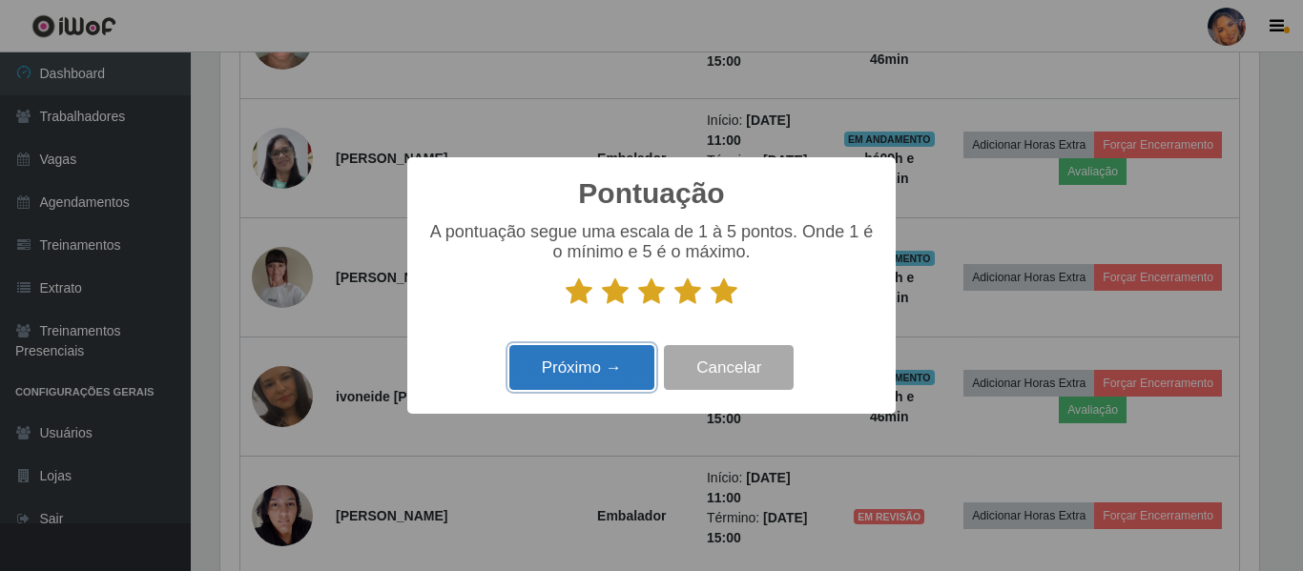
click at [601, 359] on button "Próximo →" at bounding box center [581, 367] width 145 height 45
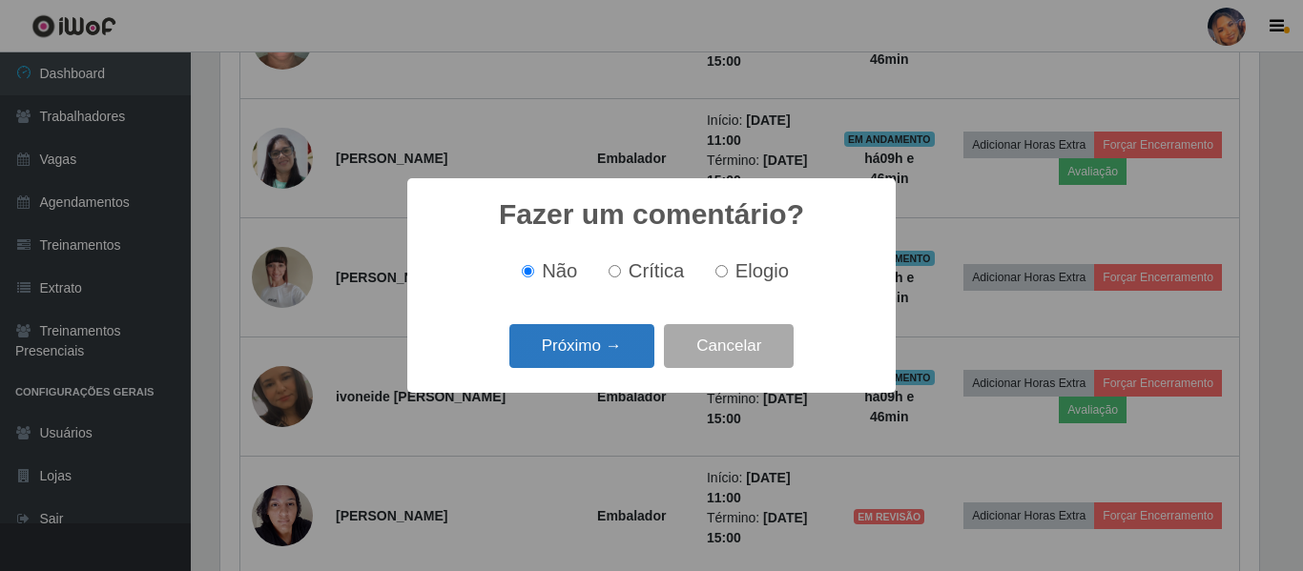
click at [597, 353] on button "Próximo →" at bounding box center [581, 346] width 145 height 45
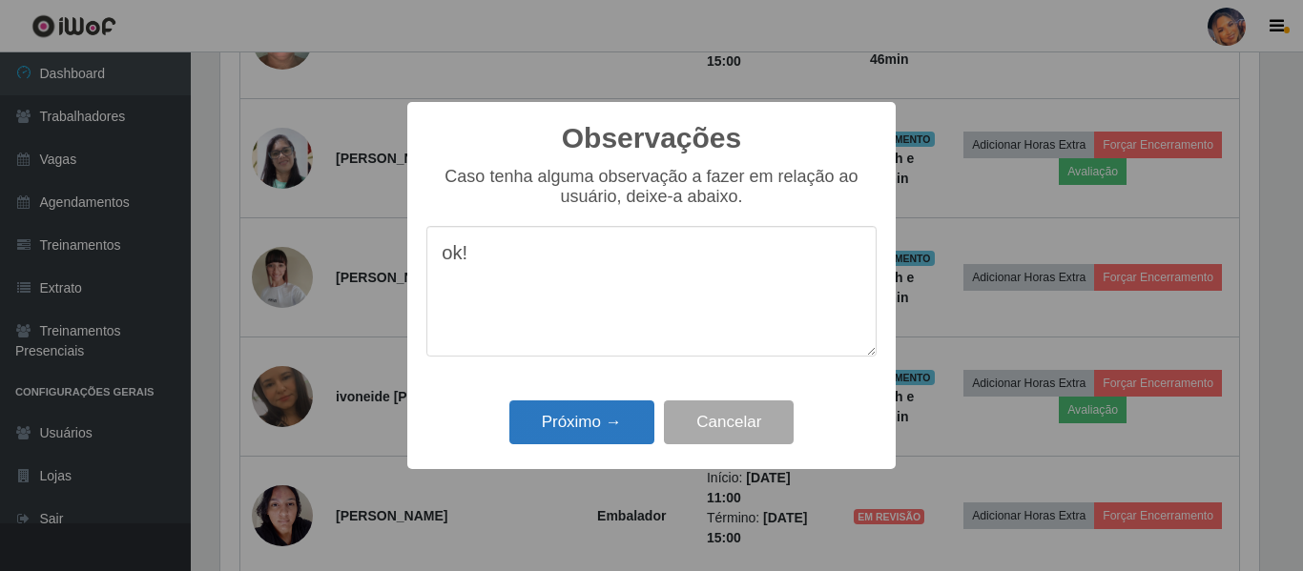
type textarea "ok!"
drag, startPoint x: 615, startPoint y: 422, endPoint x: 651, endPoint y: 401, distance: 41.4
click at [624, 421] on button "Próximo →" at bounding box center [581, 423] width 145 height 45
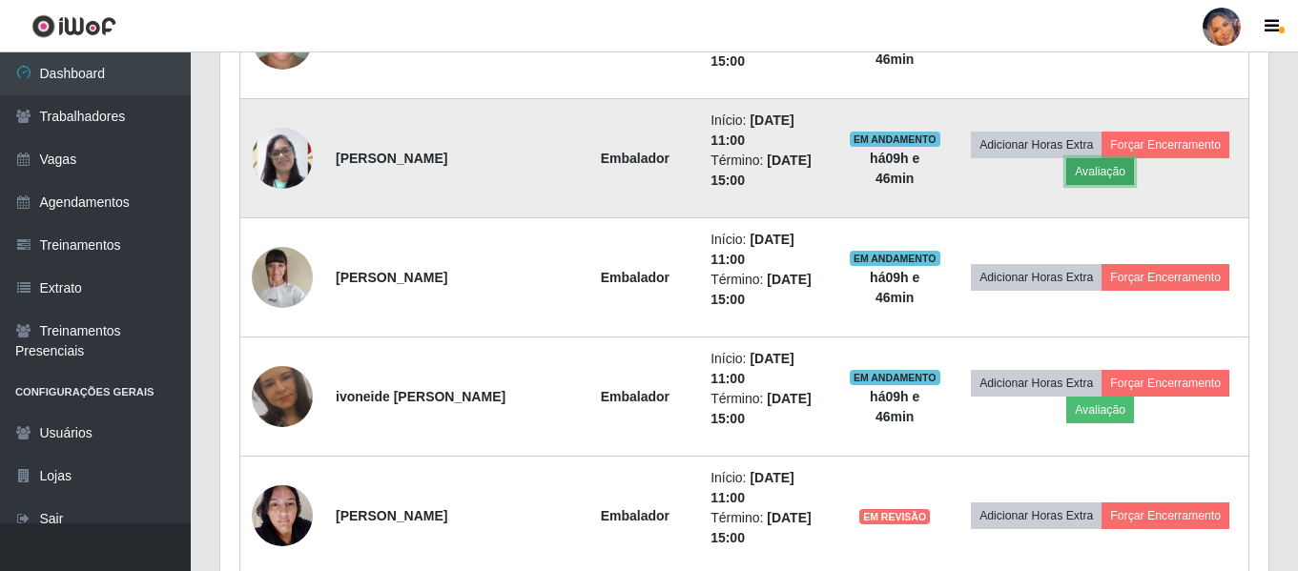
click at [1103, 169] on button "Avaliação" at bounding box center [1100, 171] width 68 height 27
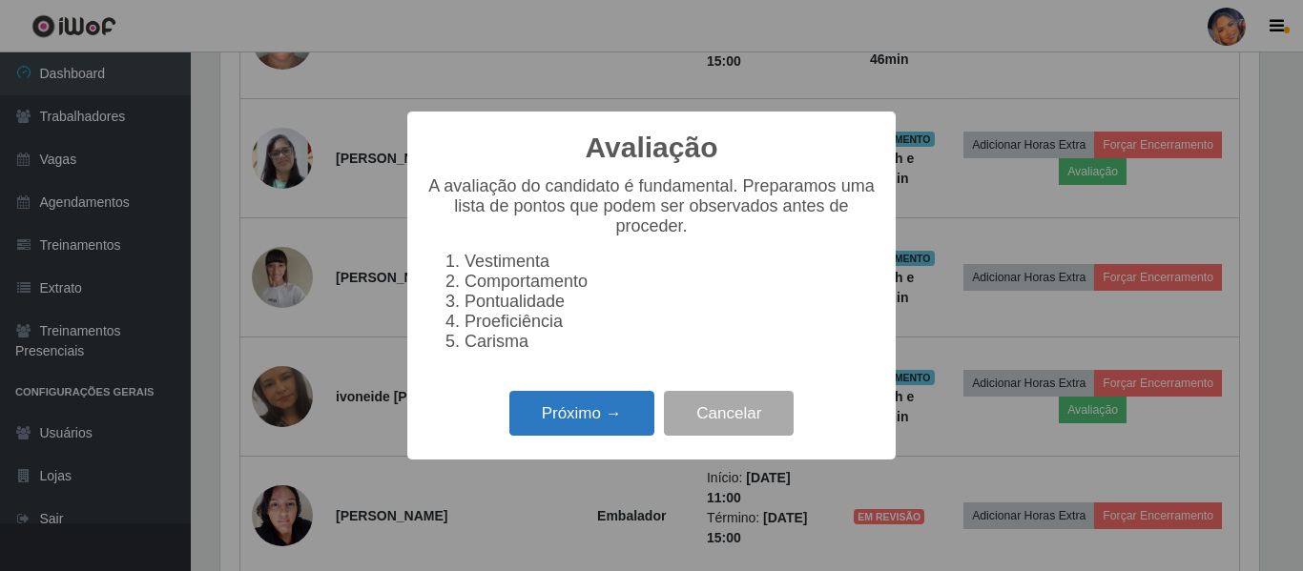
click at [576, 417] on button "Próximo →" at bounding box center [581, 413] width 145 height 45
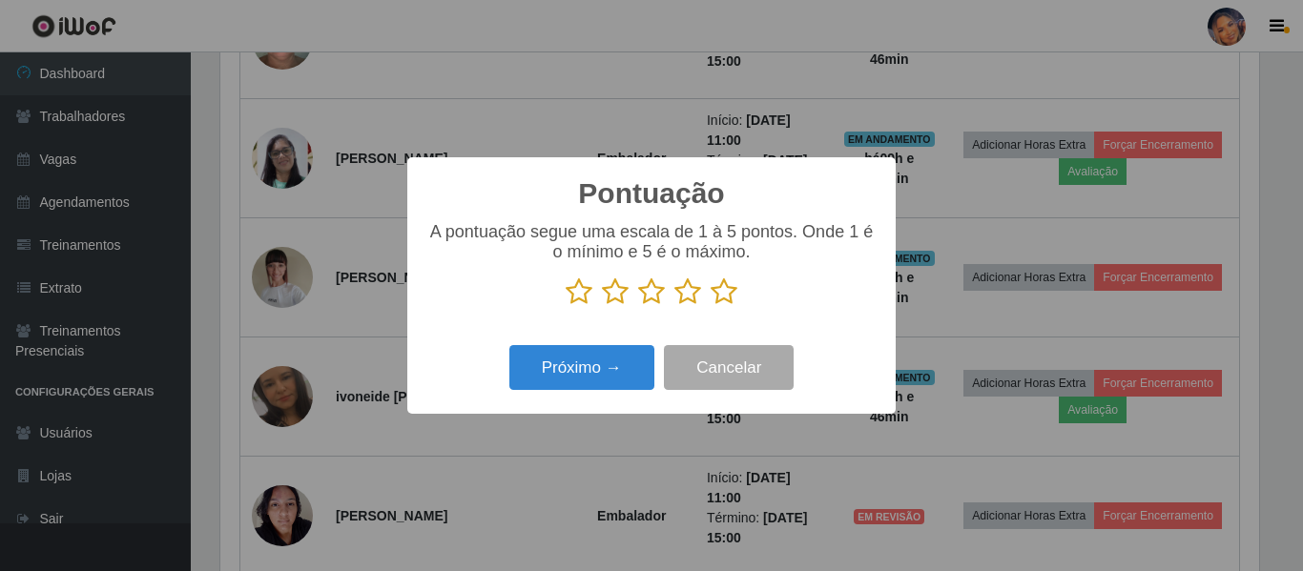
drag, startPoint x: 728, startPoint y: 302, endPoint x: 681, endPoint y: 320, distance: 50.1
click at [727, 301] on icon at bounding box center [723, 292] width 27 height 29
click at [710, 306] on input "radio" at bounding box center [710, 306] width 0 height 0
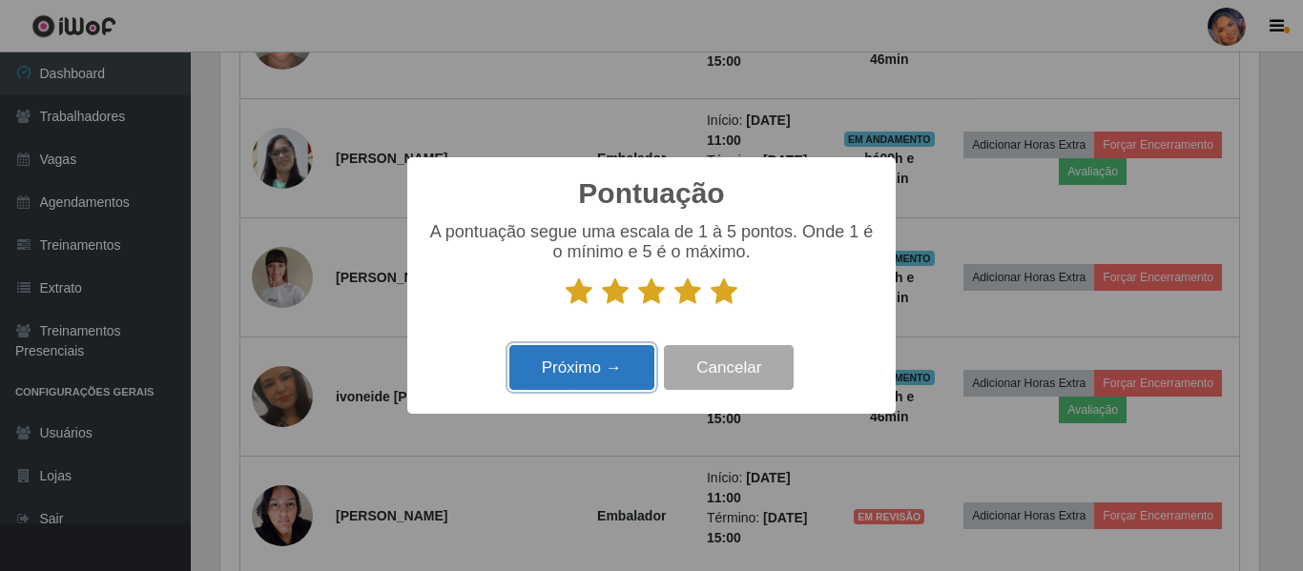
click at [605, 361] on button "Próximo →" at bounding box center [581, 367] width 145 height 45
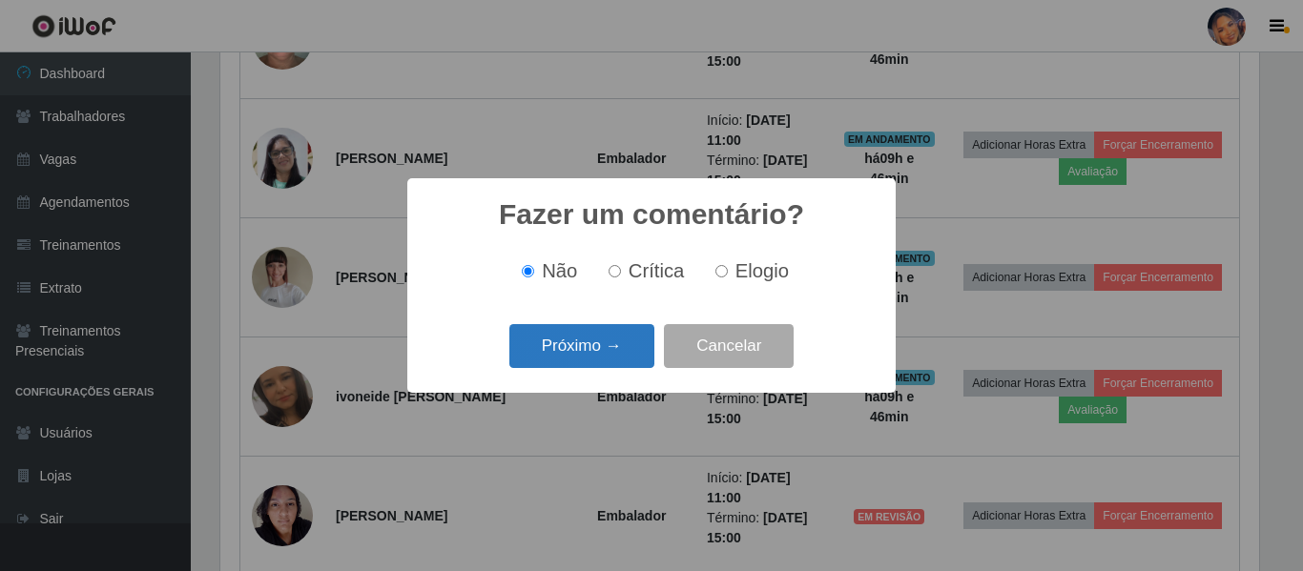
click at [606, 341] on button "Próximo →" at bounding box center [581, 346] width 145 height 45
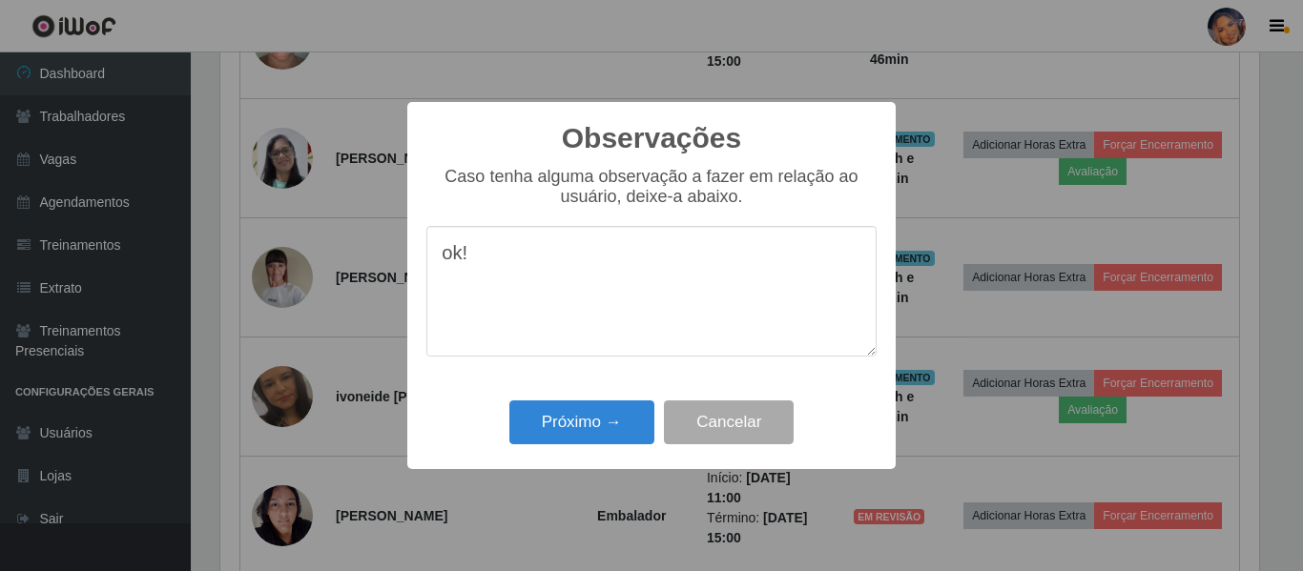
type textarea "ok!"
drag, startPoint x: 606, startPoint y: 471, endPoint x: 561, endPoint y: 439, distance: 55.3
click at [574, 448] on div "Observações × Caso tenha alguma observação a fazer em relação ao usuário, deixe…" at bounding box center [651, 285] width 488 height 367
click at [553, 430] on button "Próximo →" at bounding box center [581, 423] width 145 height 45
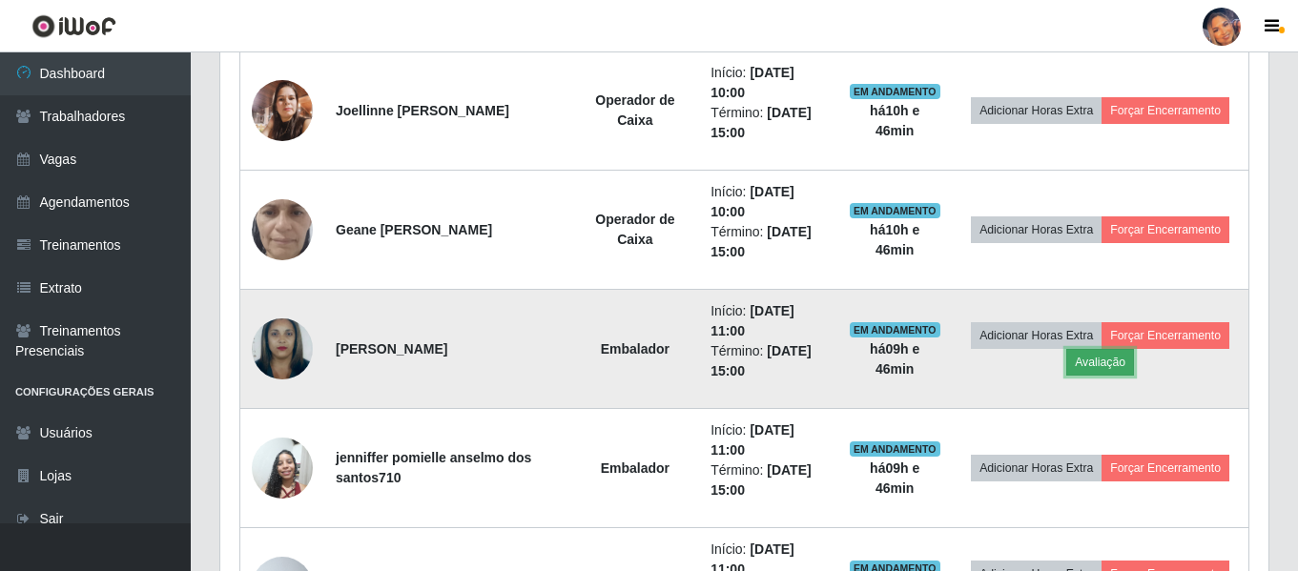
click at [1101, 373] on button "Avaliação" at bounding box center [1100, 362] width 68 height 27
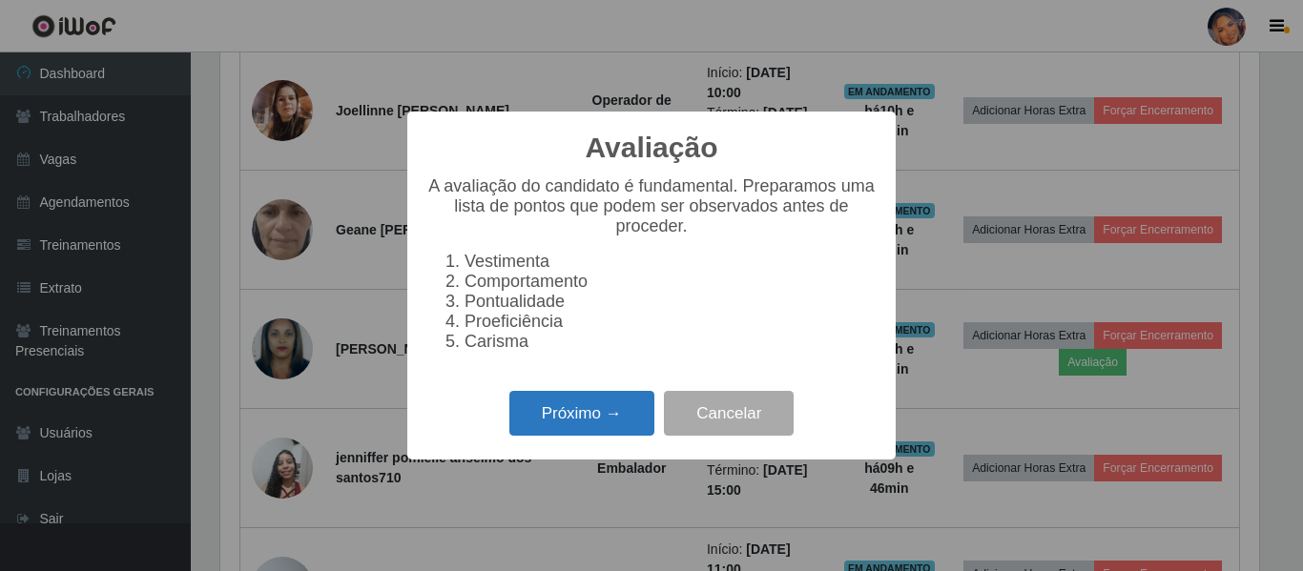
click at [595, 403] on button "Próximo →" at bounding box center [581, 413] width 145 height 45
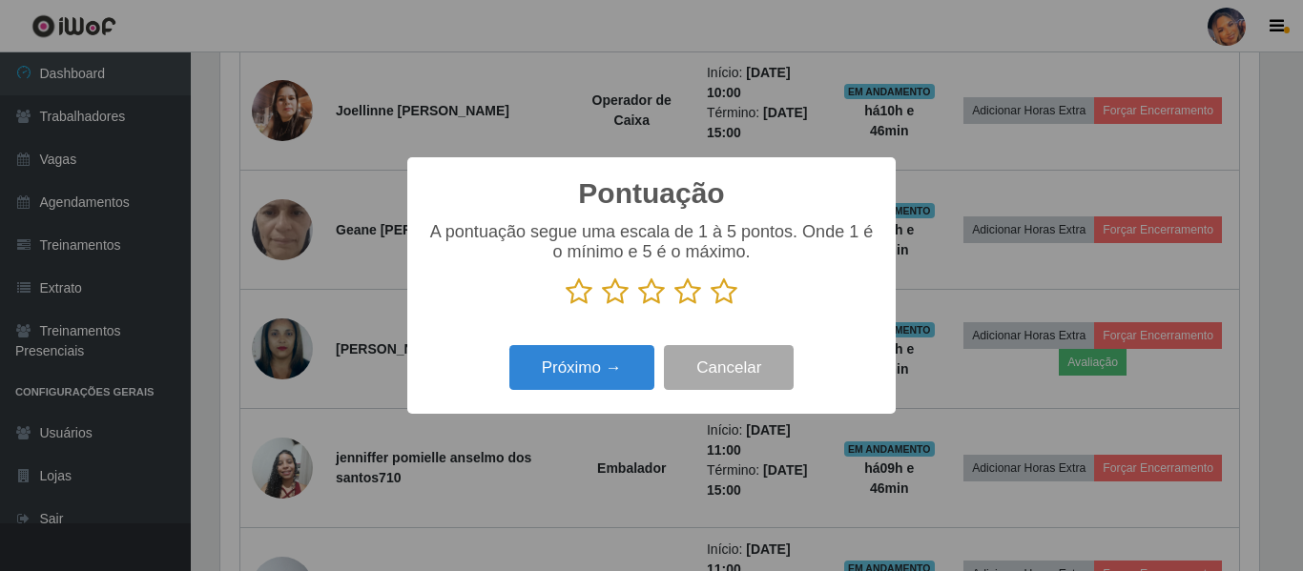
click at [722, 301] on icon at bounding box center [723, 292] width 27 height 29
click at [710, 306] on input "radio" at bounding box center [710, 306] width 0 height 0
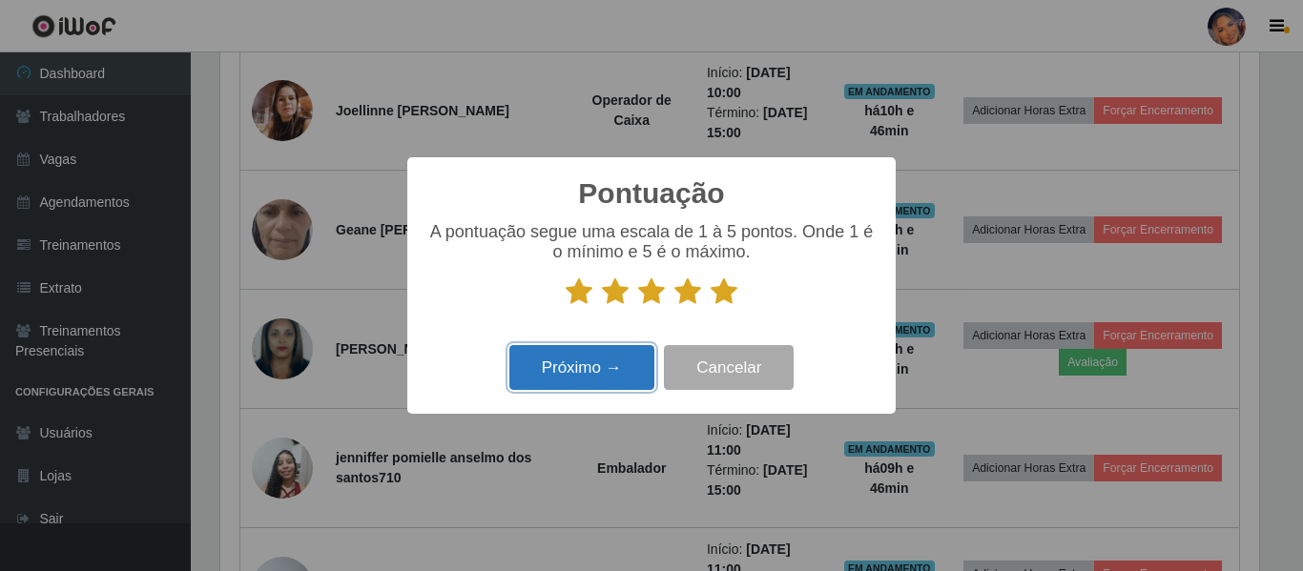
click at [575, 372] on button "Próximo →" at bounding box center [581, 367] width 145 height 45
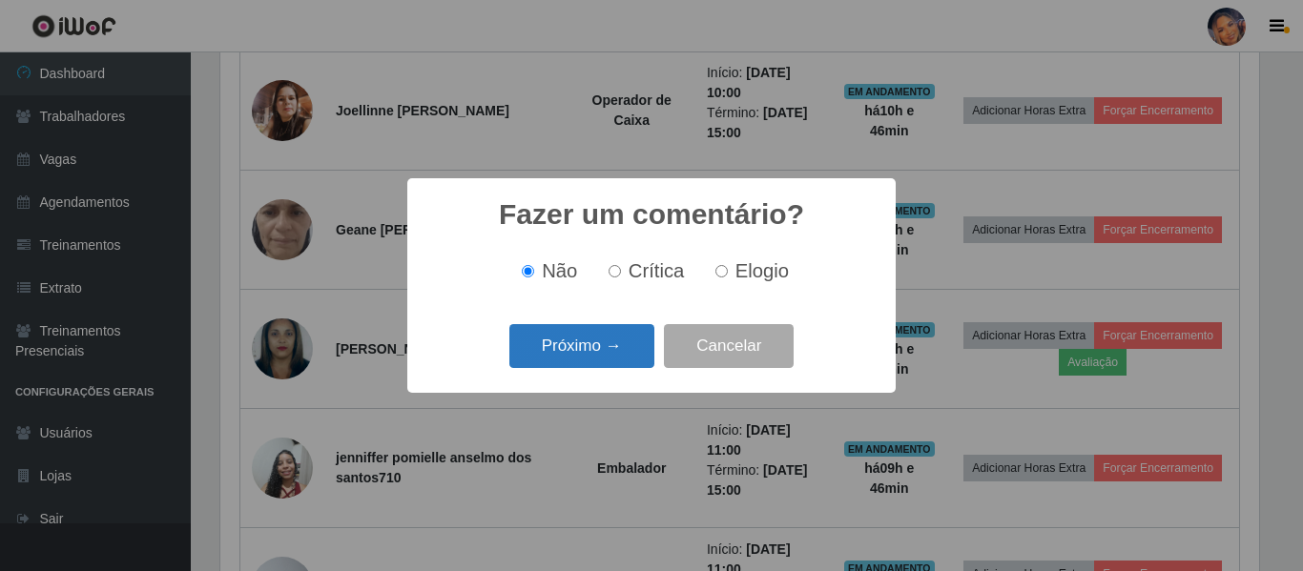
click at [566, 356] on button "Próximo →" at bounding box center [581, 346] width 145 height 45
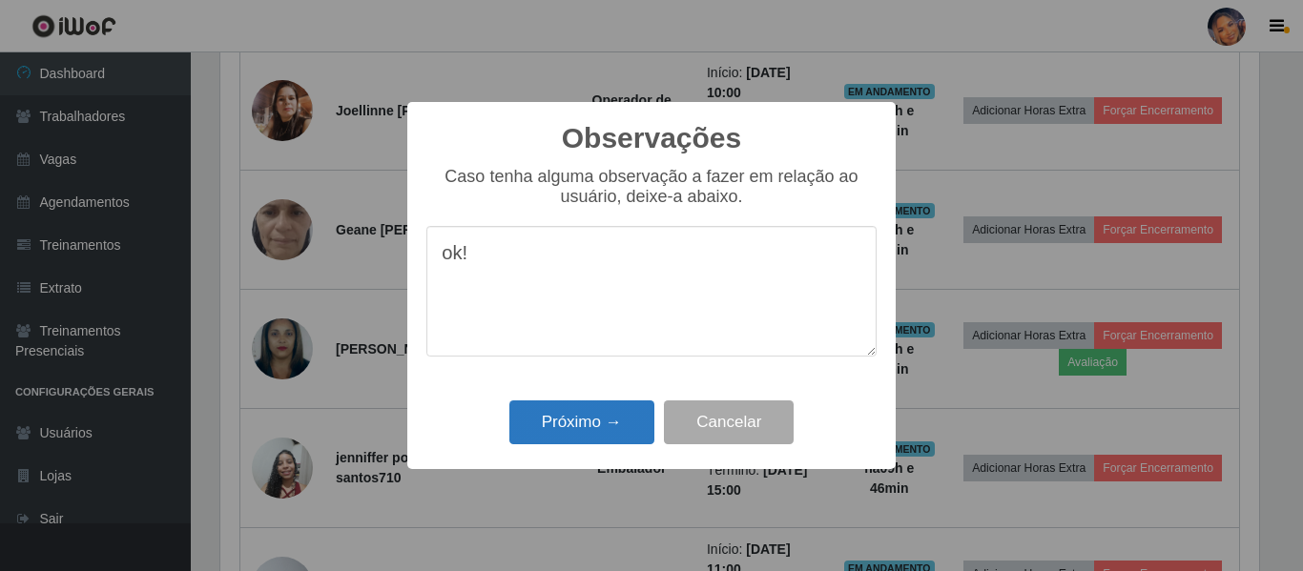
type textarea "ok!"
click at [606, 440] on button "Próximo →" at bounding box center [581, 423] width 145 height 45
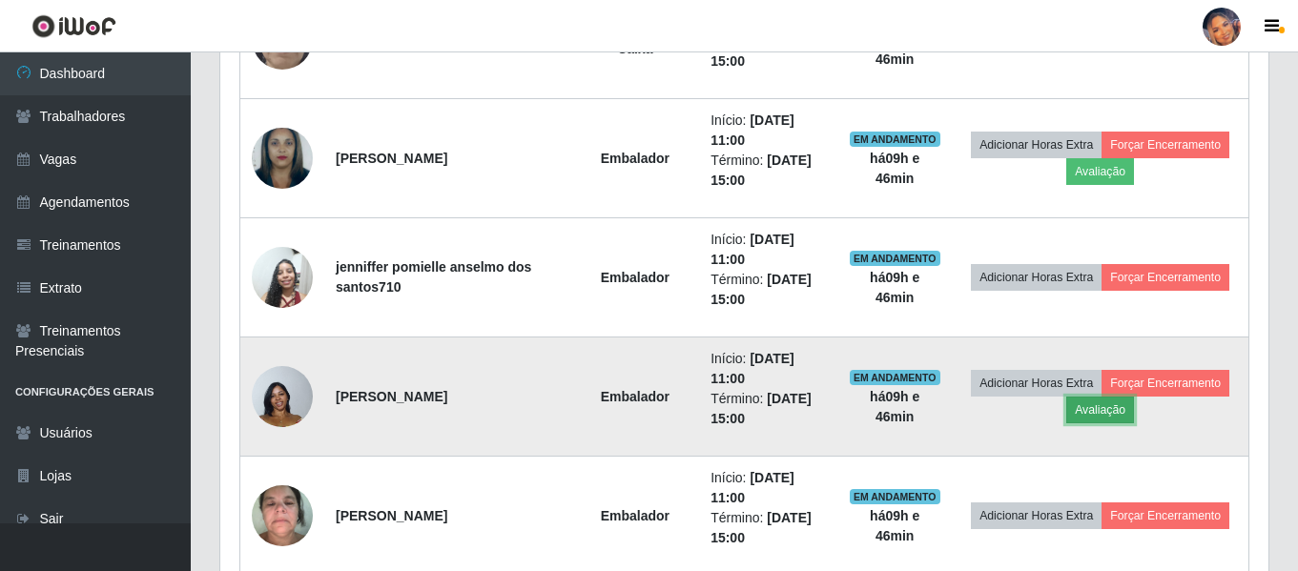
click at [1092, 414] on button "Avaliação" at bounding box center [1100, 410] width 68 height 27
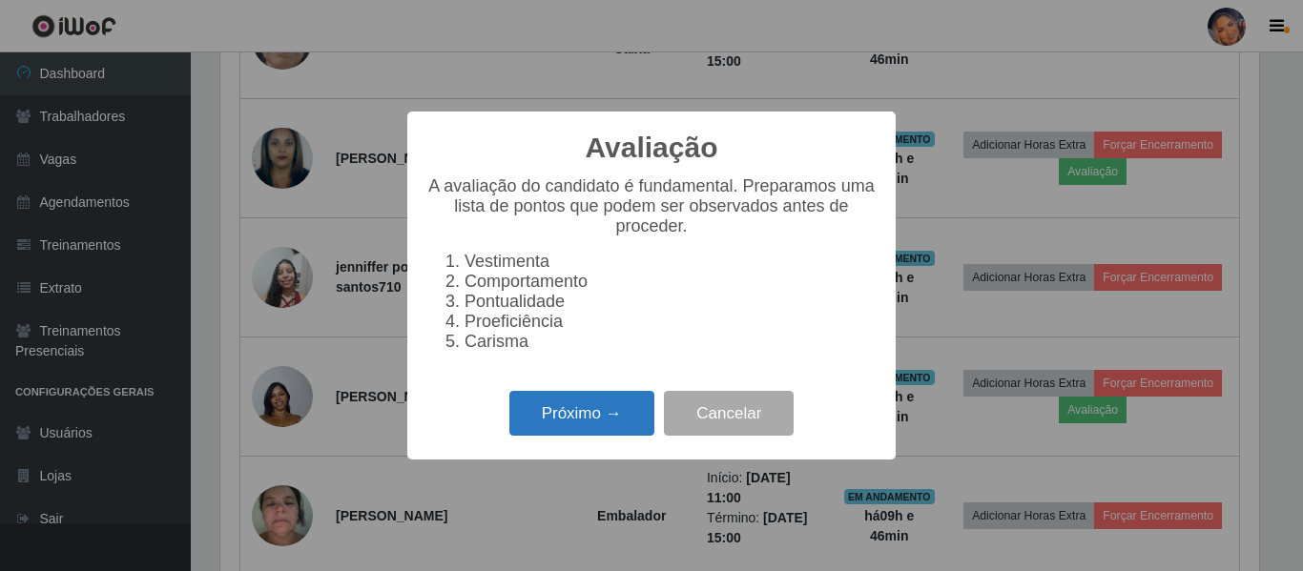
click at [614, 419] on button "Próximo →" at bounding box center [581, 413] width 145 height 45
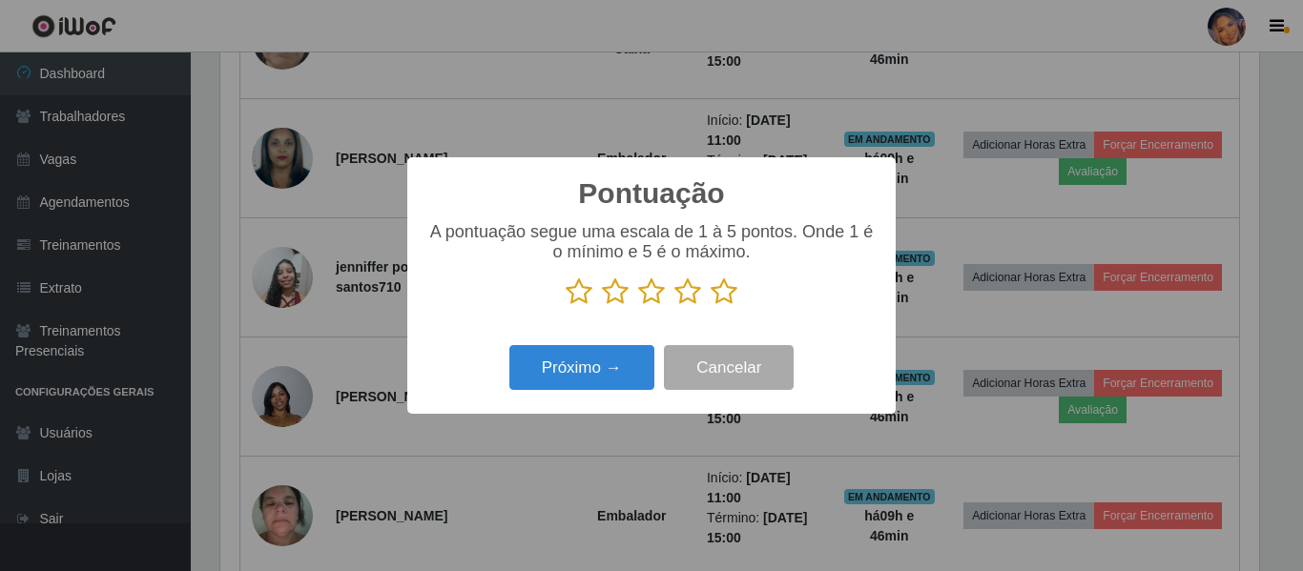
click at [710, 297] on icon at bounding box center [723, 292] width 27 height 29
click at [710, 306] on input "radio" at bounding box center [710, 306] width 0 height 0
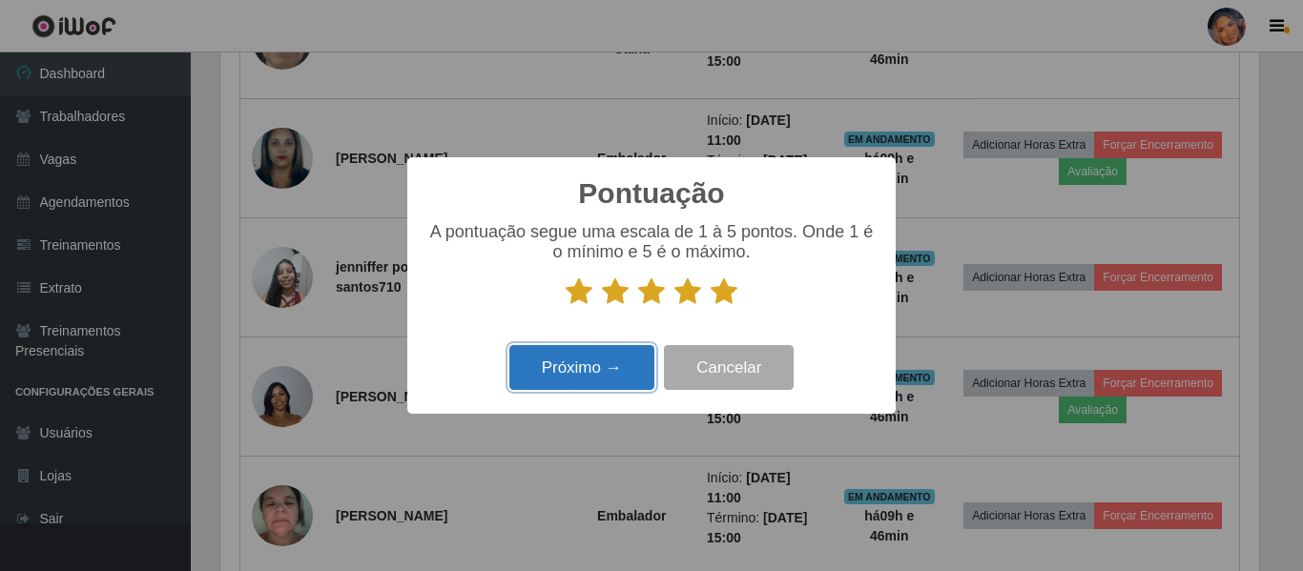
click at [618, 361] on button "Próximo →" at bounding box center [581, 367] width 145 height 45
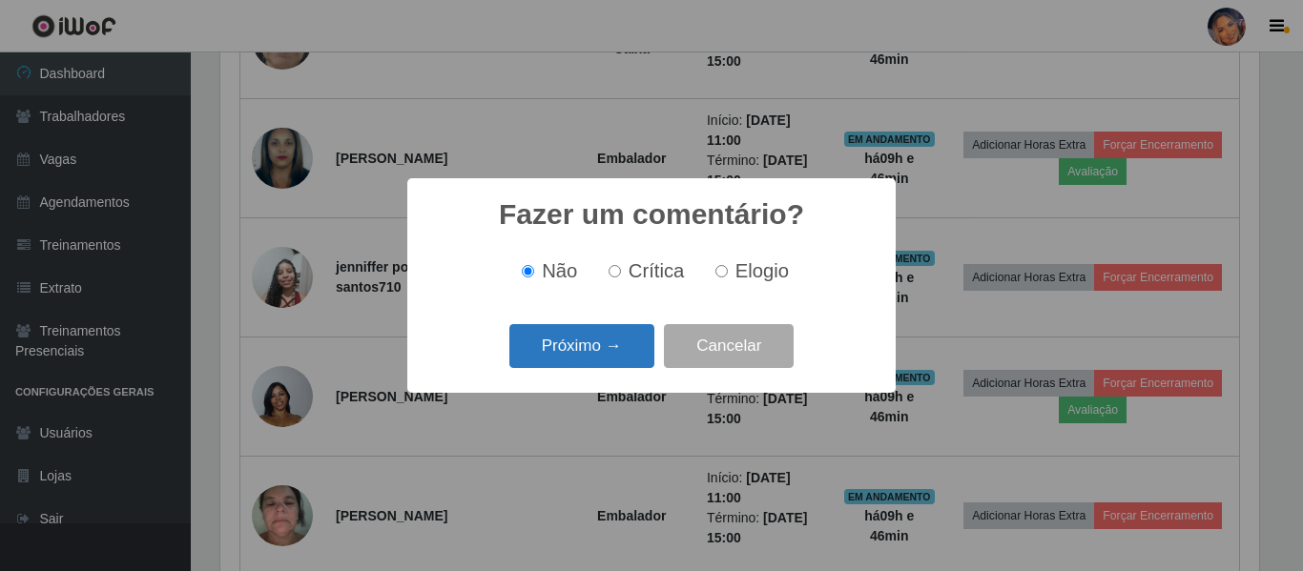
click at [614, 359] on button "Próximo →" at bounding box center [581, 346] width 145 height 45
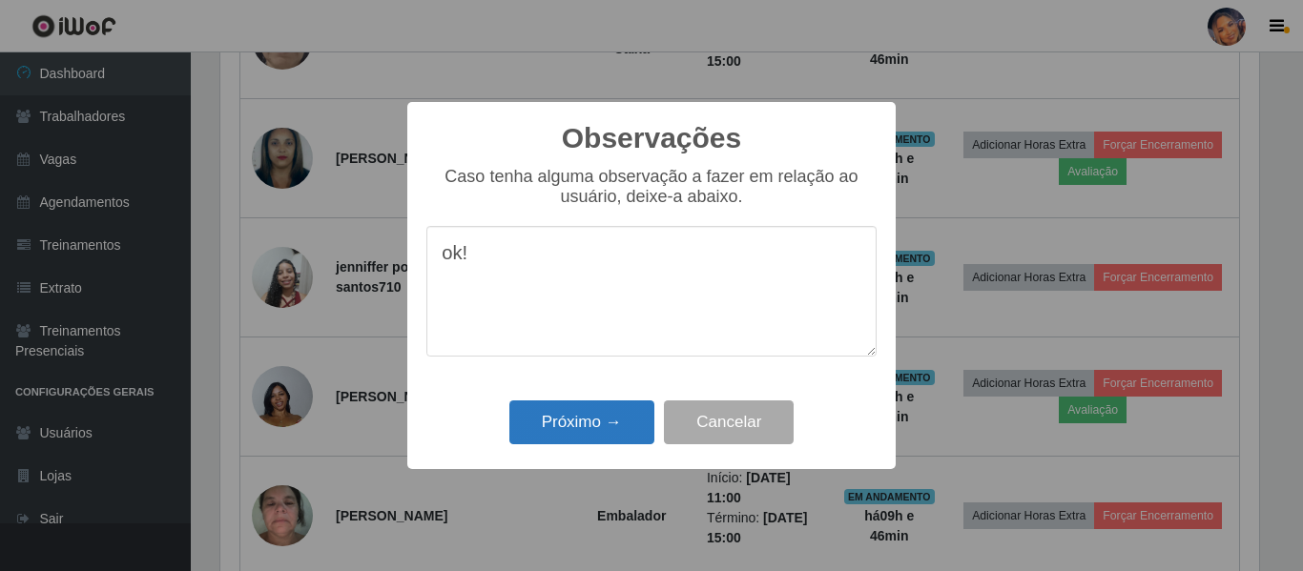
type textarea "ok!"
click at [603, 418] on button "Próximo →" at bounding box center [581, 423] width 145 height 45
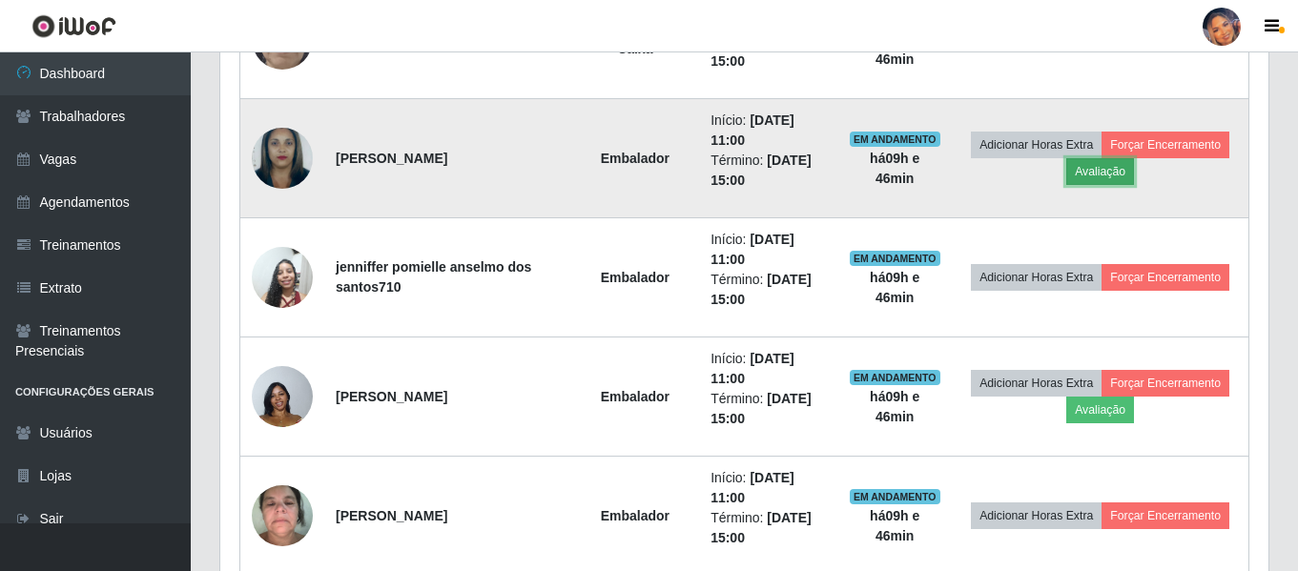
click at [1096, 180] on button "Avaliação" at bounding box center [1100, 171] width 68 height 27
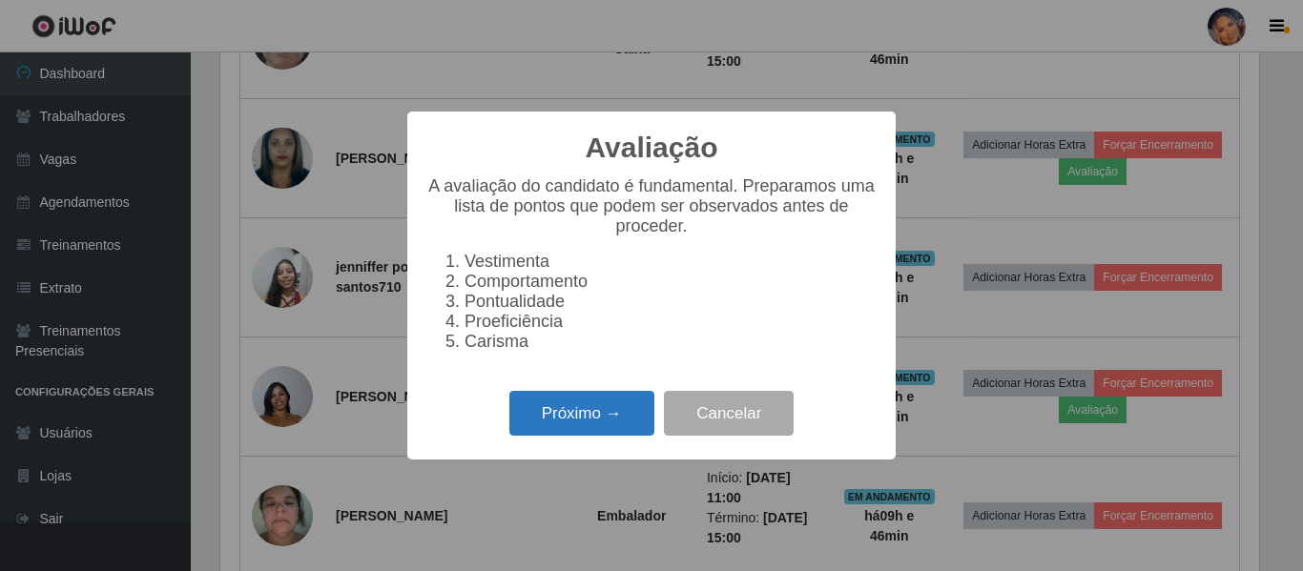
click at [558, 409] on button "Próximo →" at bounding box center [581, 413] width 145 height 45
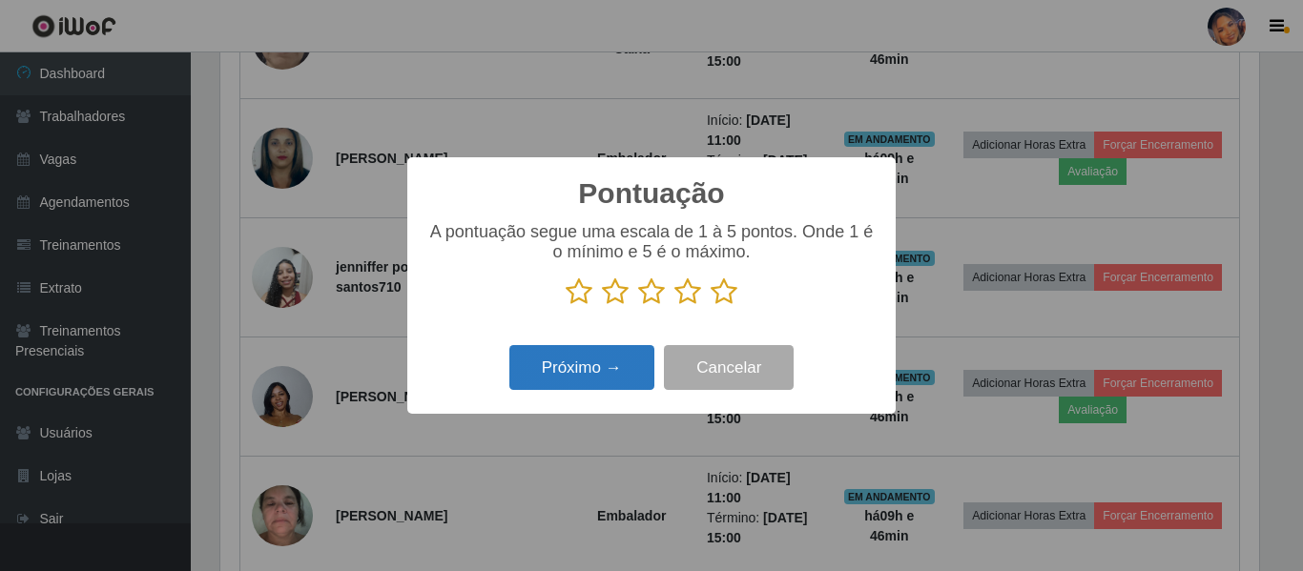
drag, startPoint x: 728, startPoint y: 291, endPoint x: 613, endPoint y: 352, distance: 129.7
click at [725, 298] on icon at bounding box center [723, 292] width 27 height 29
click at [710, 306] on input "radio" at bounding box center [710, 306] width 0 height 0
click at [585, 371] on button "Próximo →" at bounding box center [581, 367] width 145 height 45
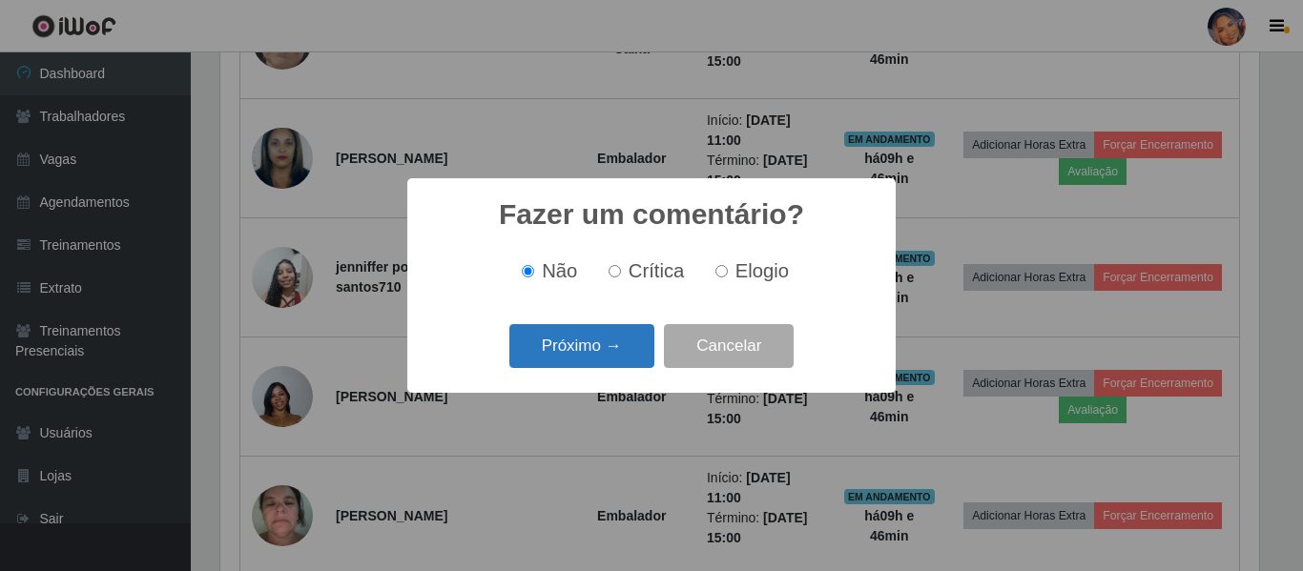
click at [585, 353] on button "Próximo →" at bounding box center [581, 346] width 145 height 45
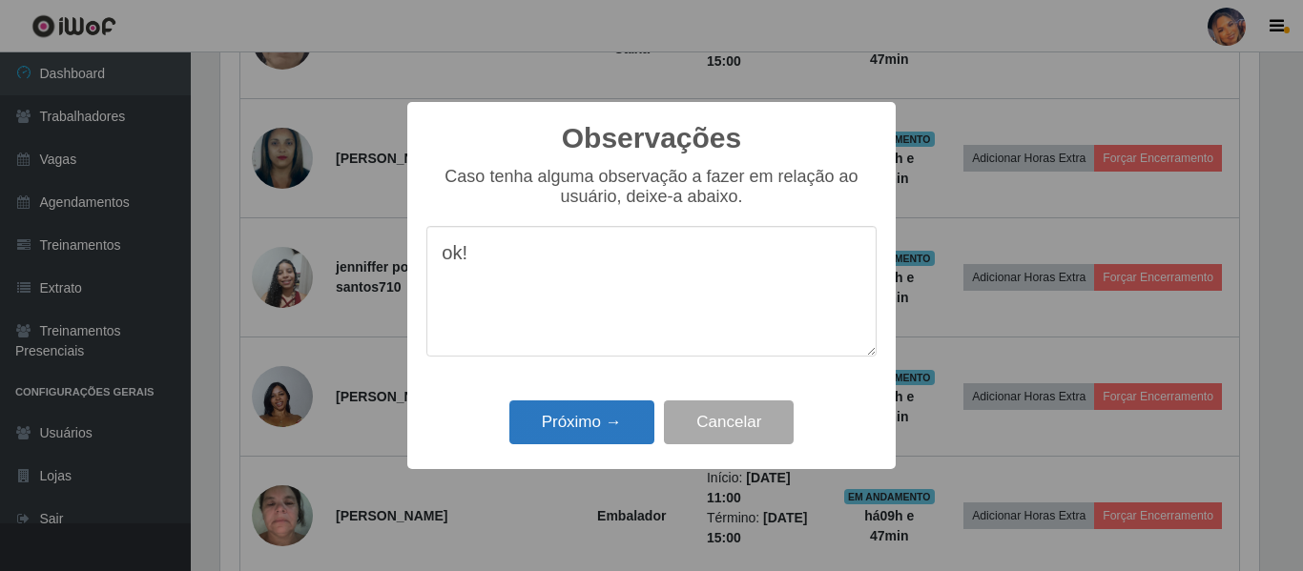
type textarea "ok!"
click at [592, 422] on button "Próximo →" at bounding box center [581, 423] width 145 height 45
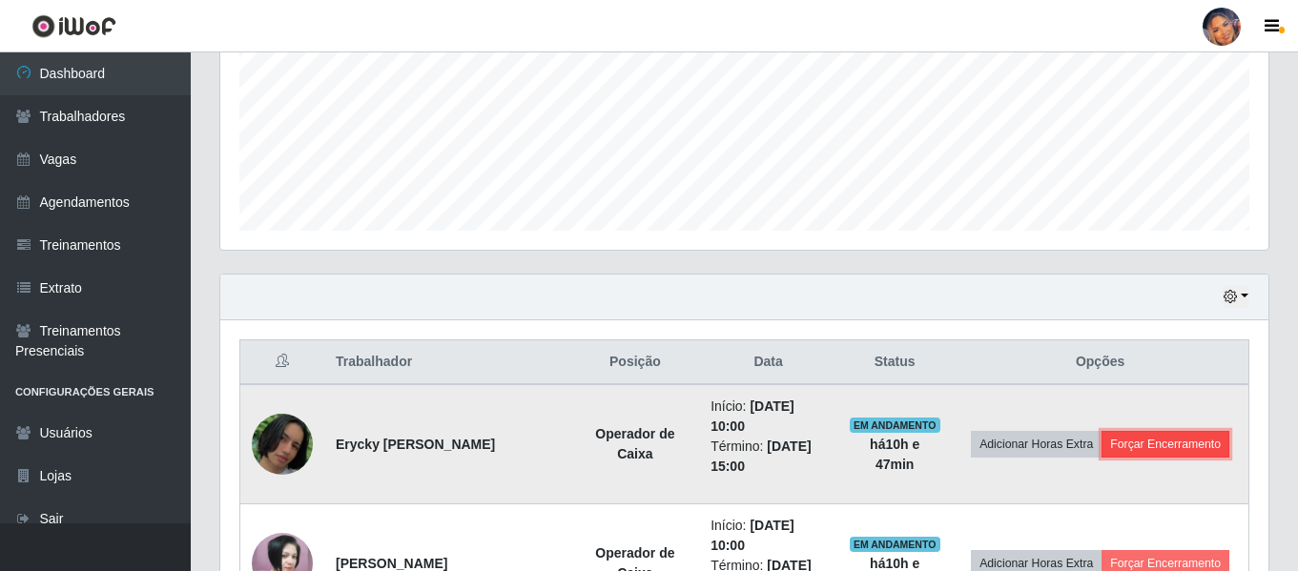
click at [1167, 443] on button "Forçar Encerramento" at bounding box center [1165, 444] width 128 height 27
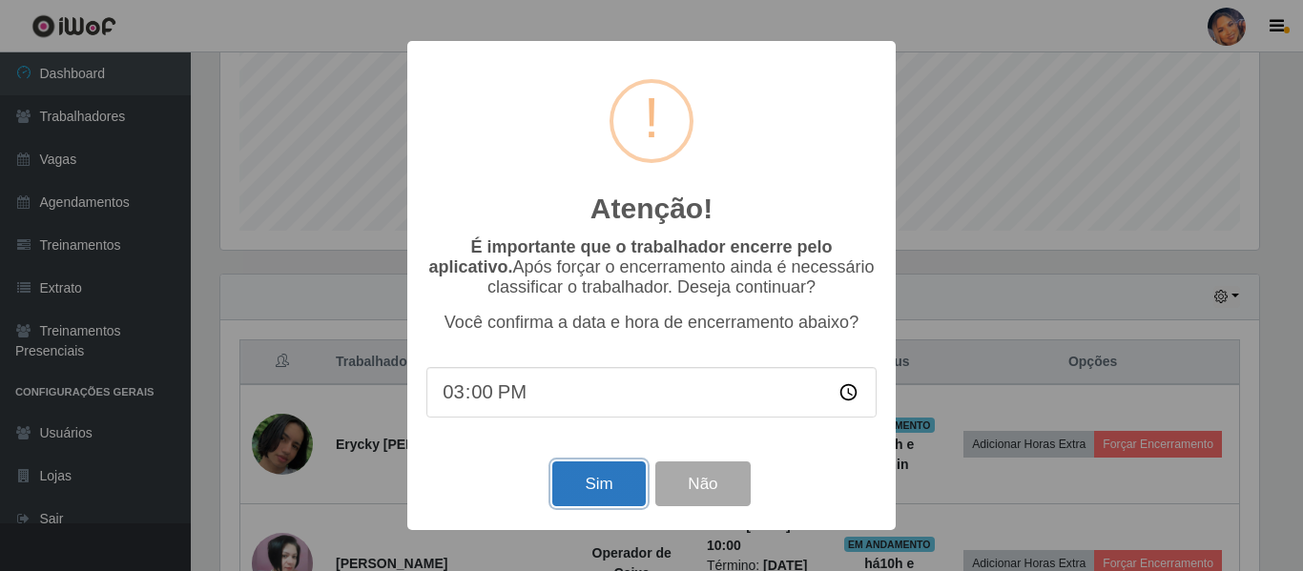
click at [607, 490] on button "Sim" at bounding box center [598, 484] width 93 height 45
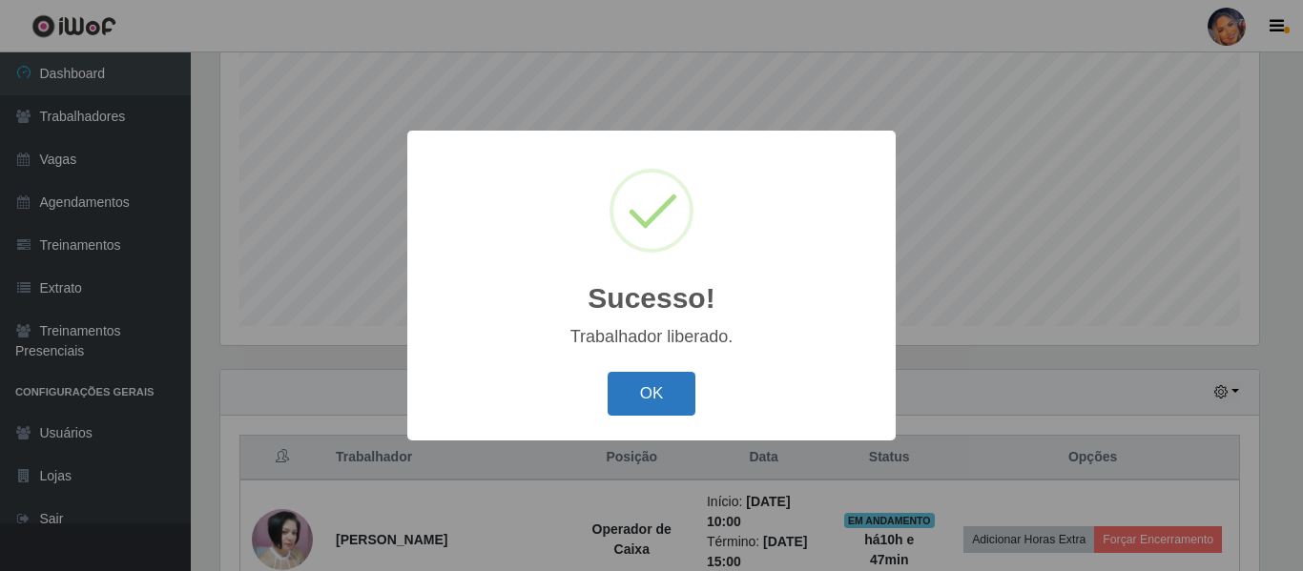
click at [672, 401] on button "OK" at bounding box center [651, 394] width 89 height 45
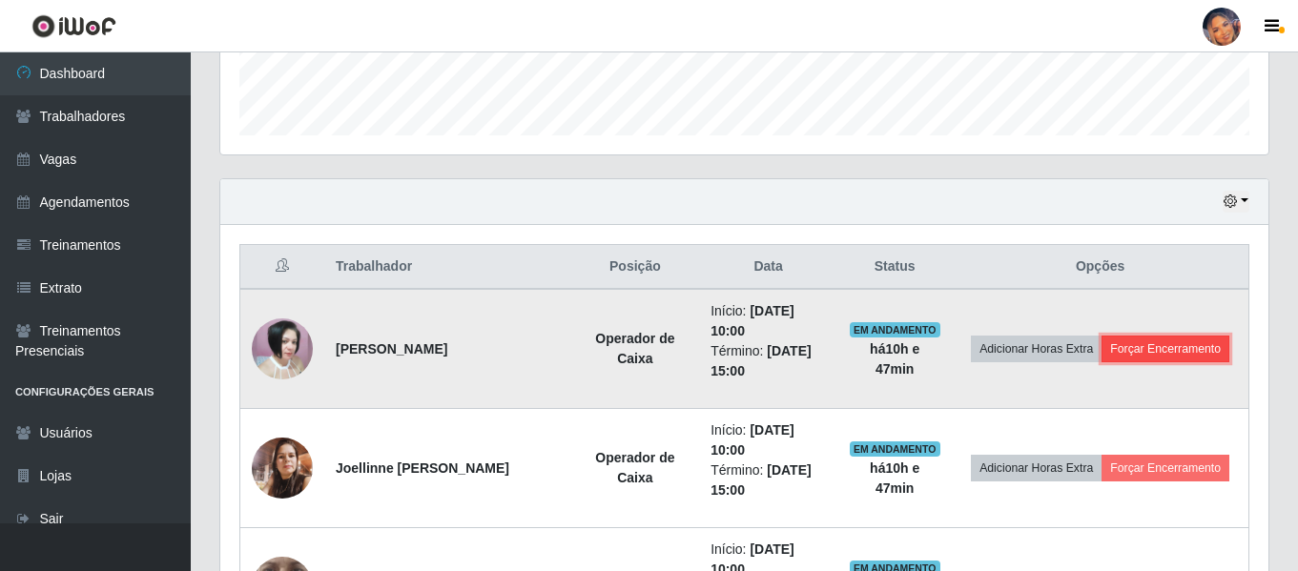
click at [1151, 346] on button "Forçar Encerramento" at bounding box center [1165, 349] width 128 height 27
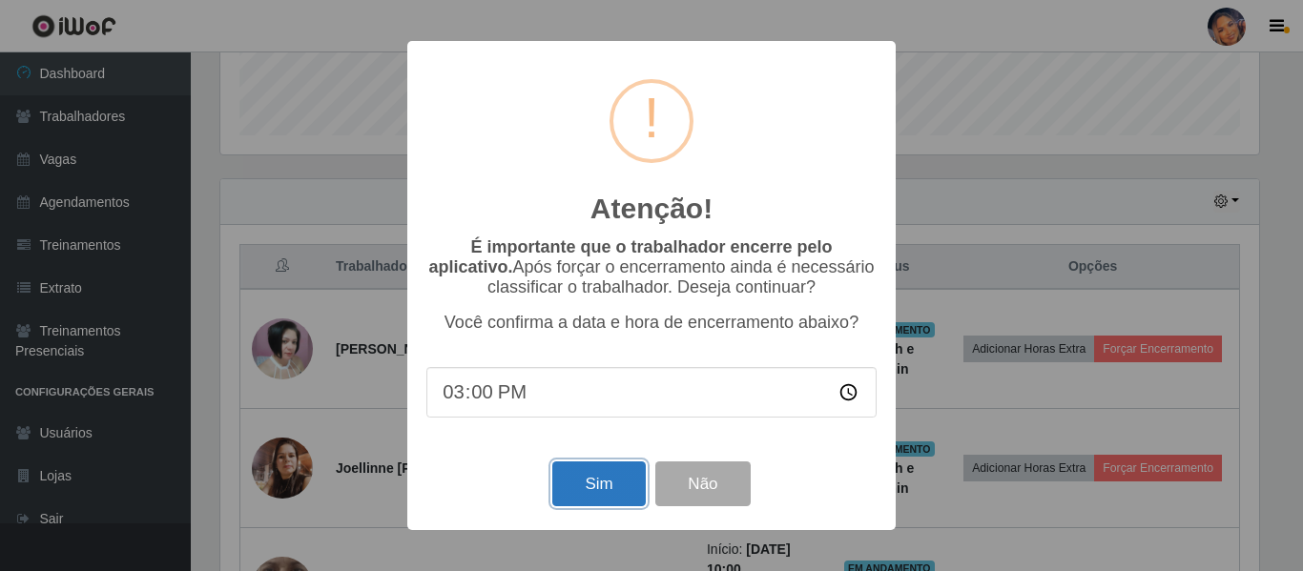
click at [610, 483] on button "Sim" at bounding box center [598, 484] width 93 height 45
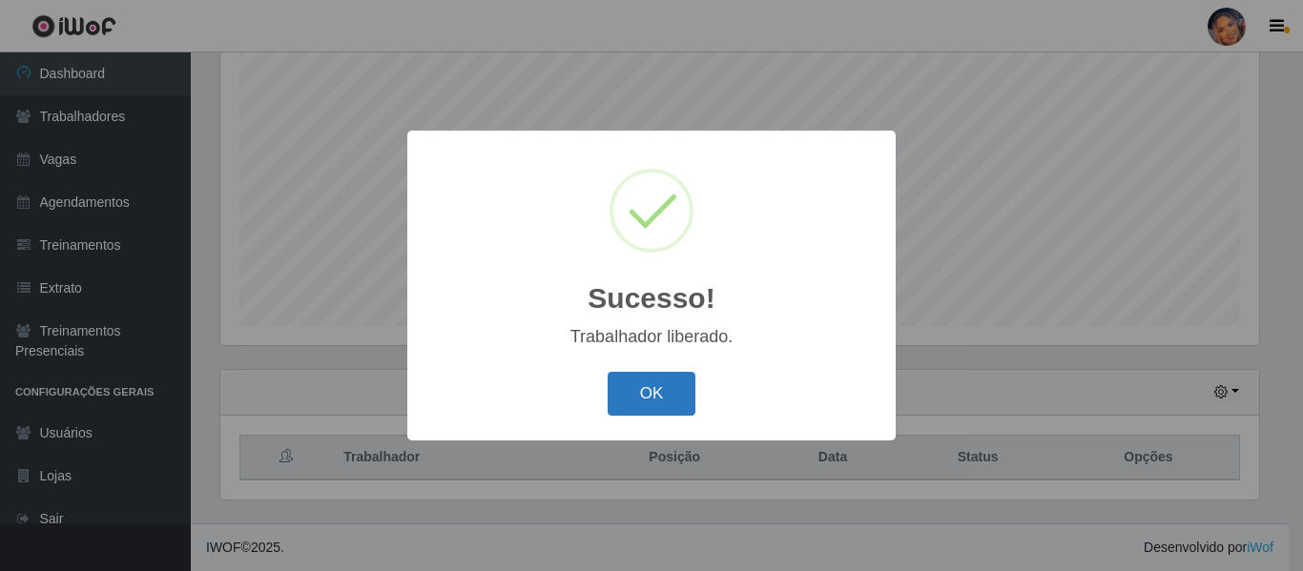
click at [671, 398] on button "OK" at bounding box center [651, 394] width 89 height 45
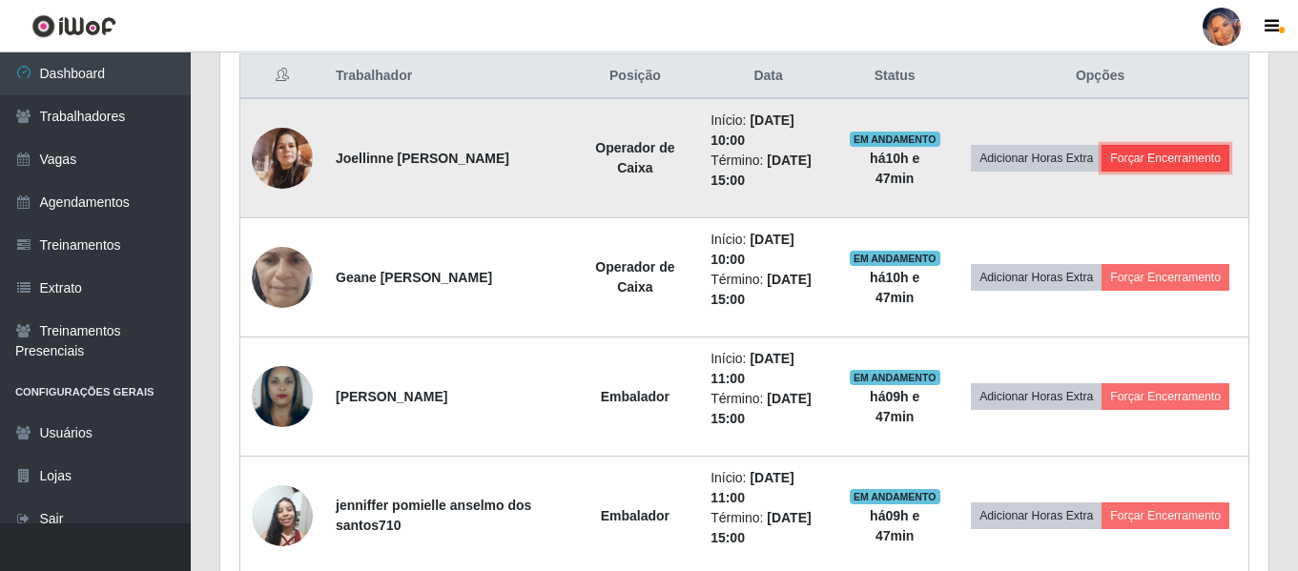
click at [1170, 156] on button "Forçar Encerramento" at bounding box center [1165, 158] width 128 height 27
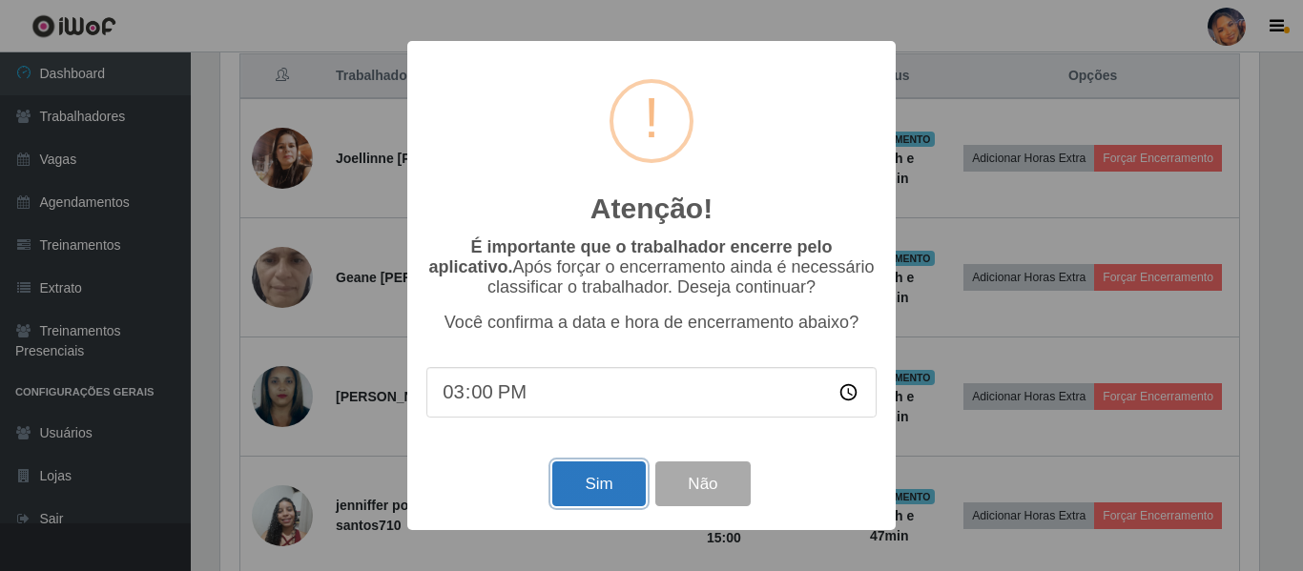
click at [598, 489] on button "Sim" at bounding box center [598, 484] width 93 height 45
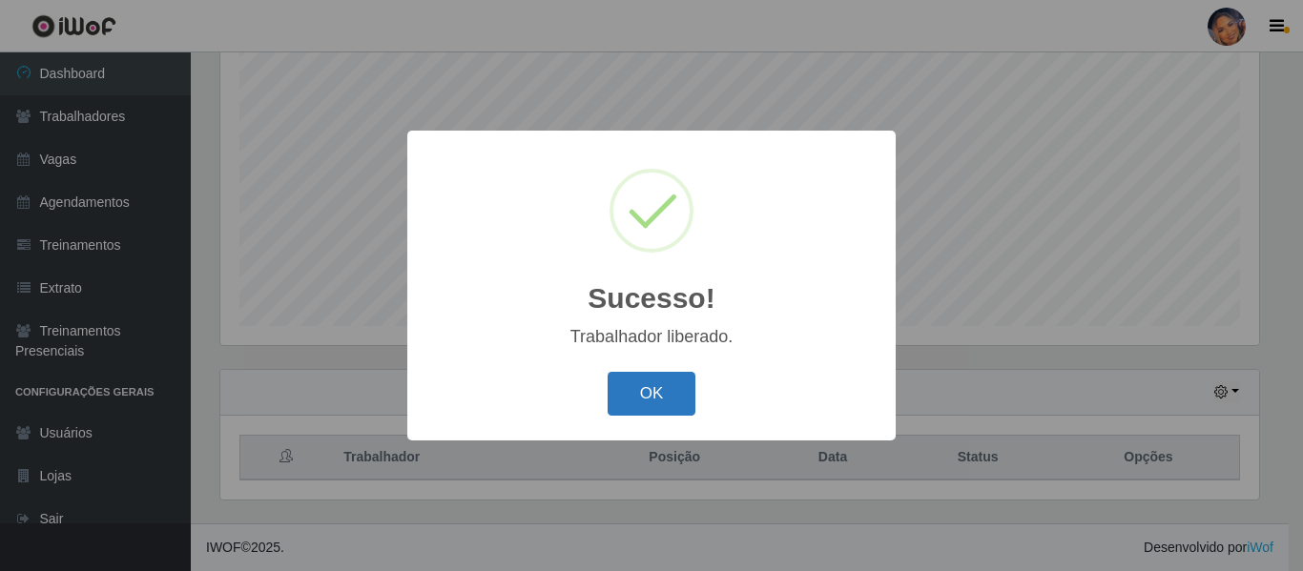
click at [665, 401] on button "OK" at bounding box center [651, 394] width 89 height 45
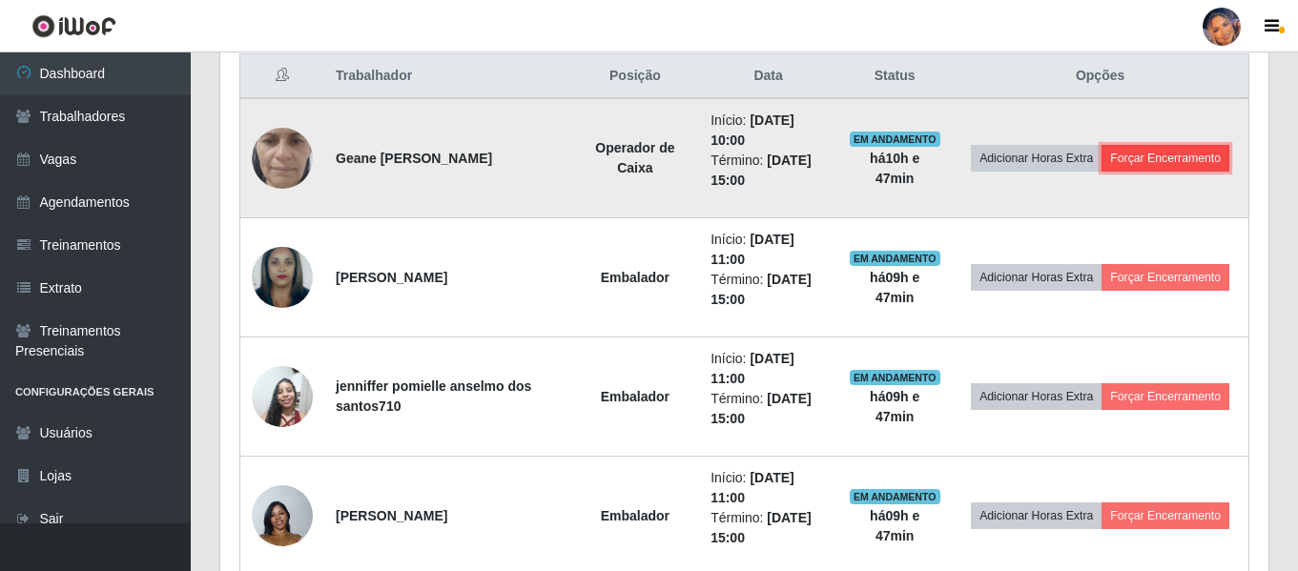
click at [1158, 160] on button "Forçar Encerramento" at bounding box center [1165, 158] width 128 height 27
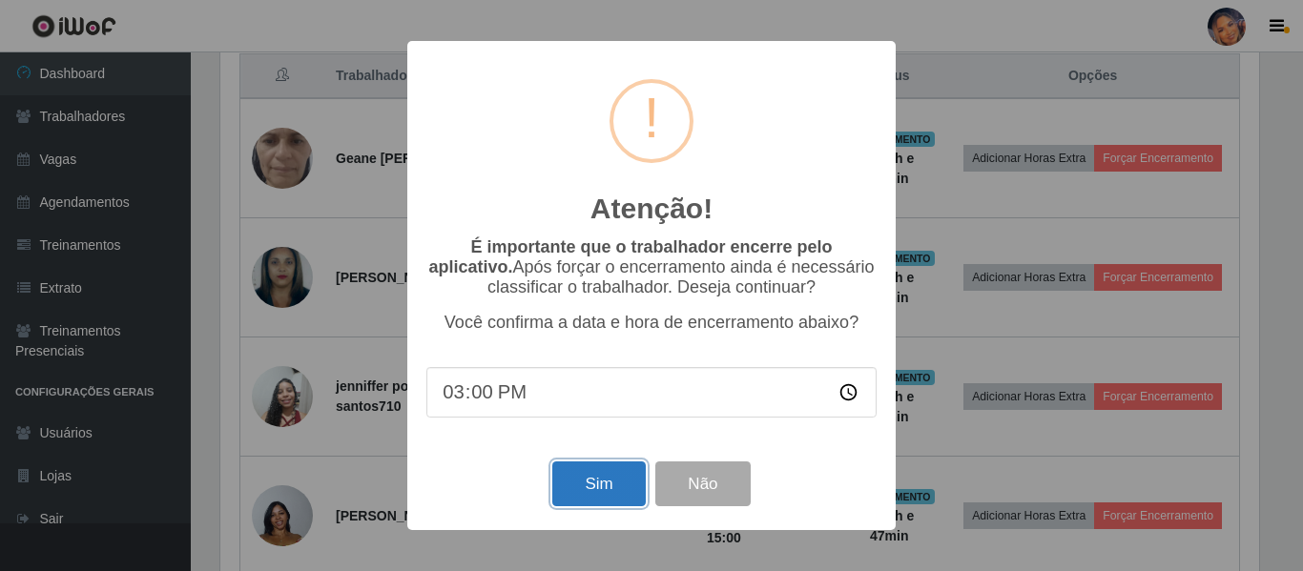
click at [627, 488] on button "Sim" at bounding box center [598, 484] width 93 height 45
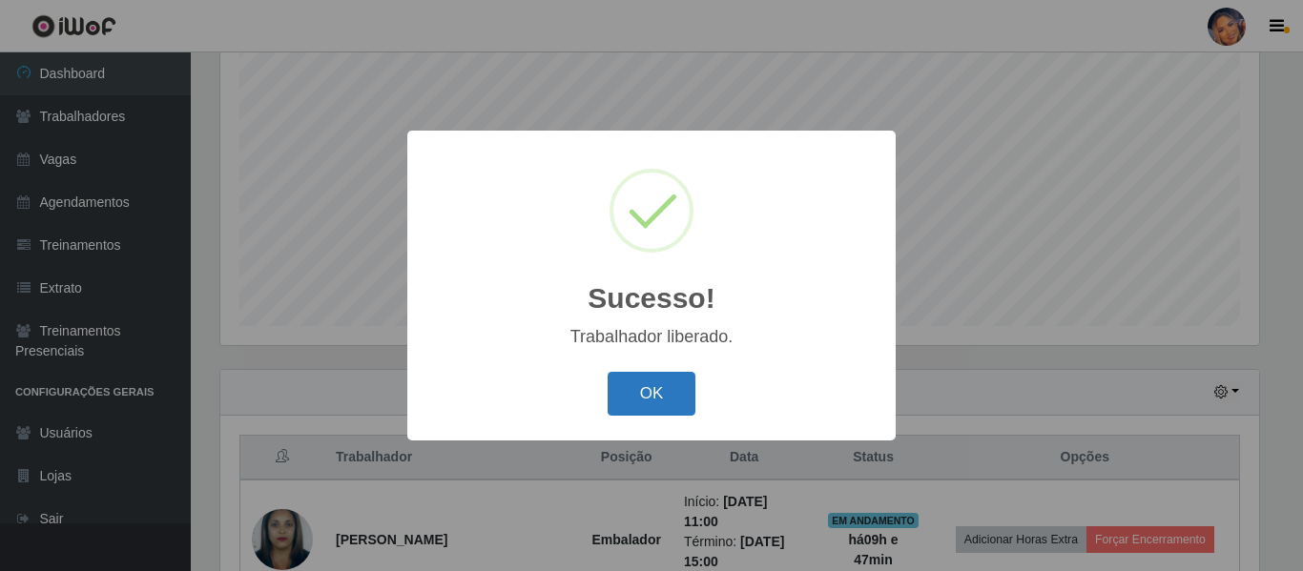
click at [662, 406] on button "OK" at bounding box center [651, 394] width 89 height 45
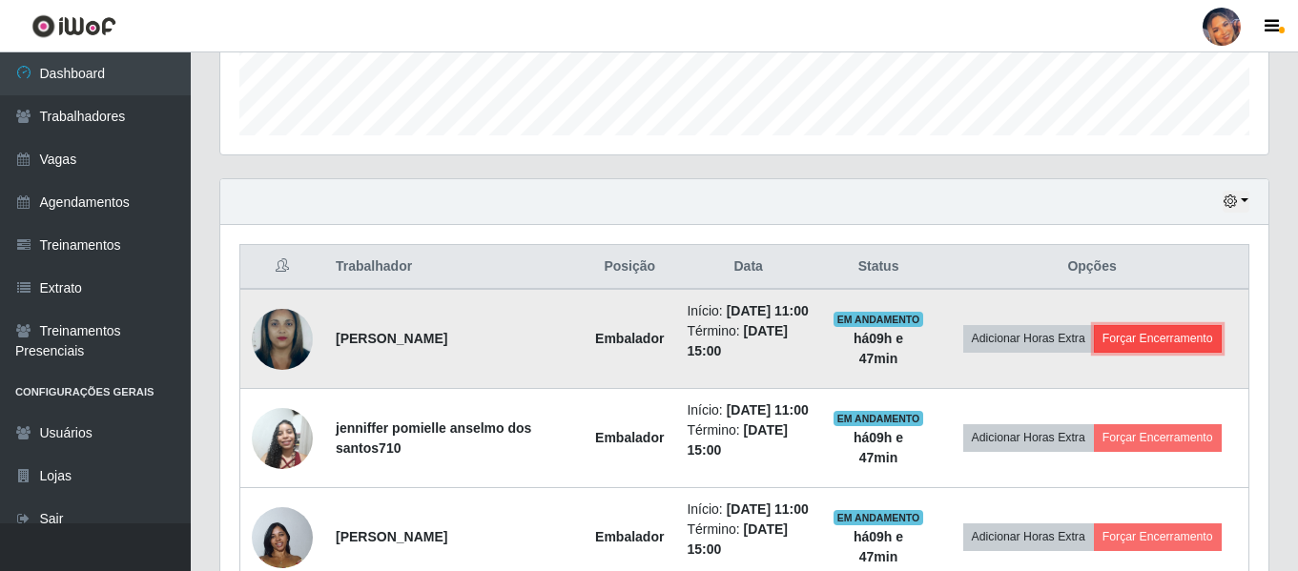
click at [1116, 351] on button "Forçar Encerramento" at bounding box center [1158, 338] width 128 height 27
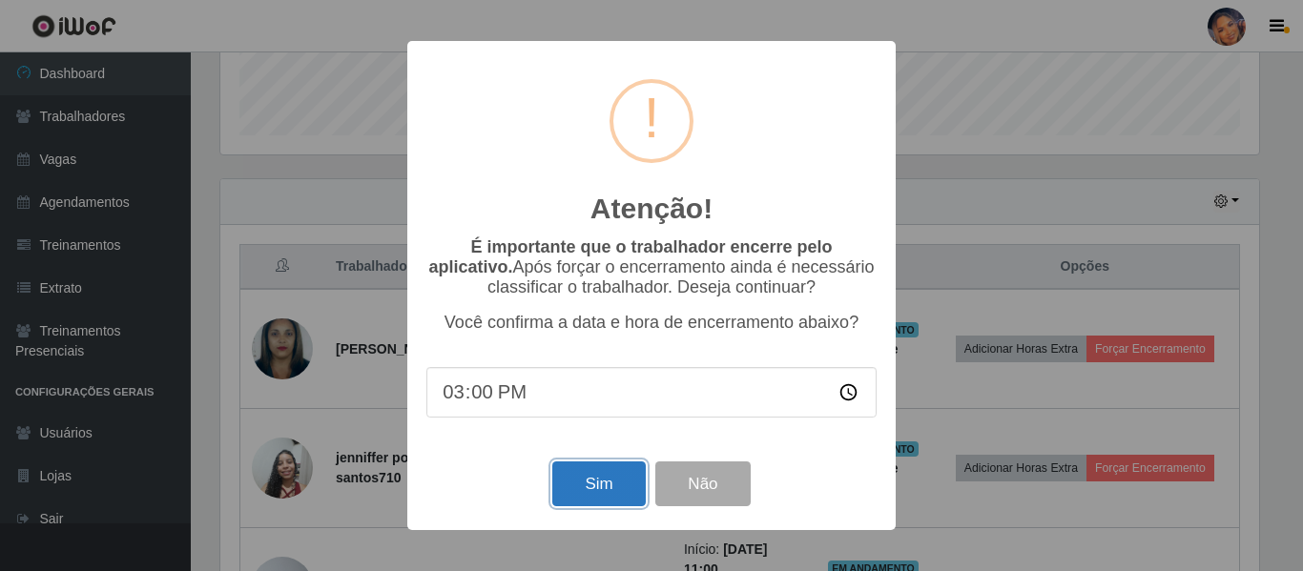
click at [582, 487] on button "Sim" at bounding box center [598, 484] width 93 height 45
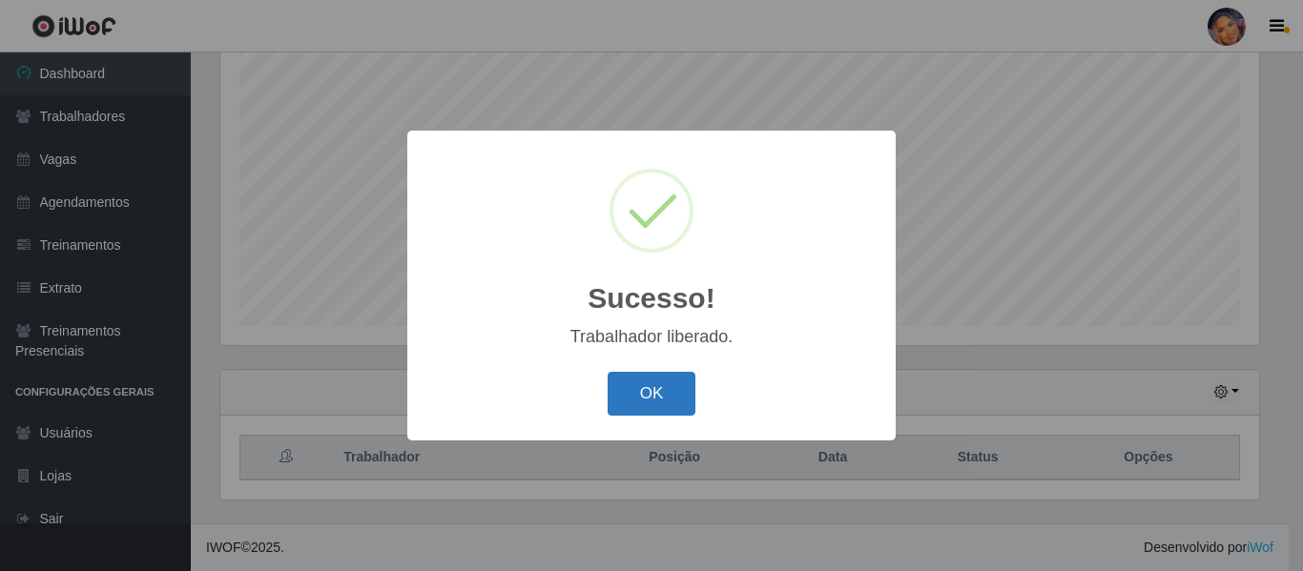
click at [659, 392] on button "OK" at bounding box center [651, 394] width 89 height 45
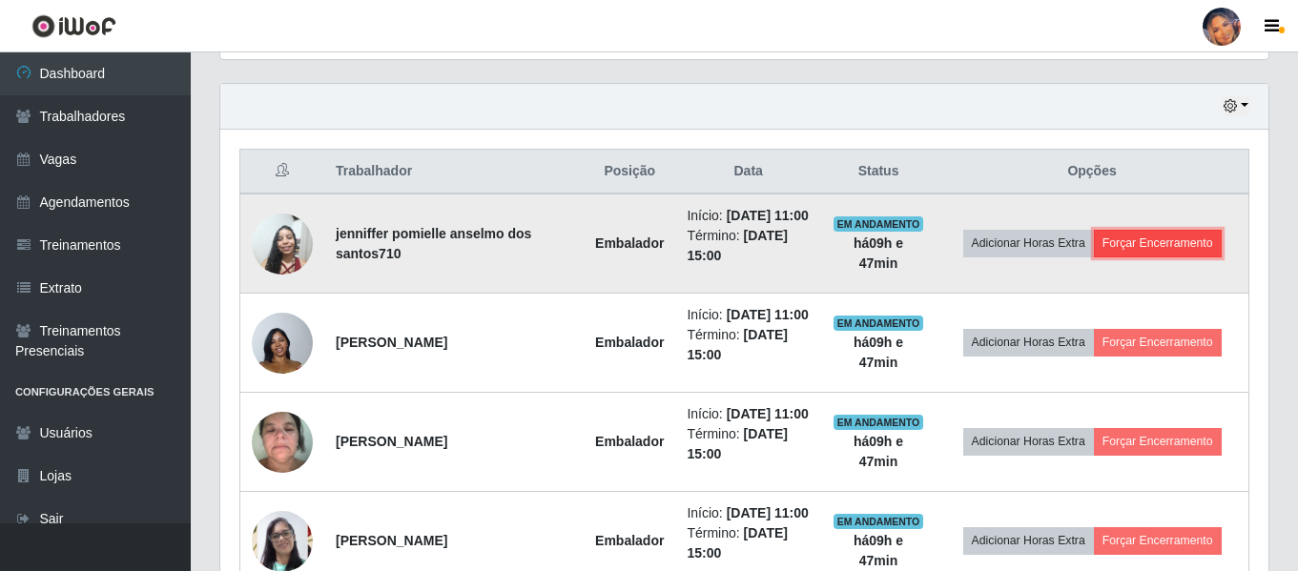
click at [1150, 256] on button "Forçar Encerramento" at bounding box center [1158, 243] width 128 height 27
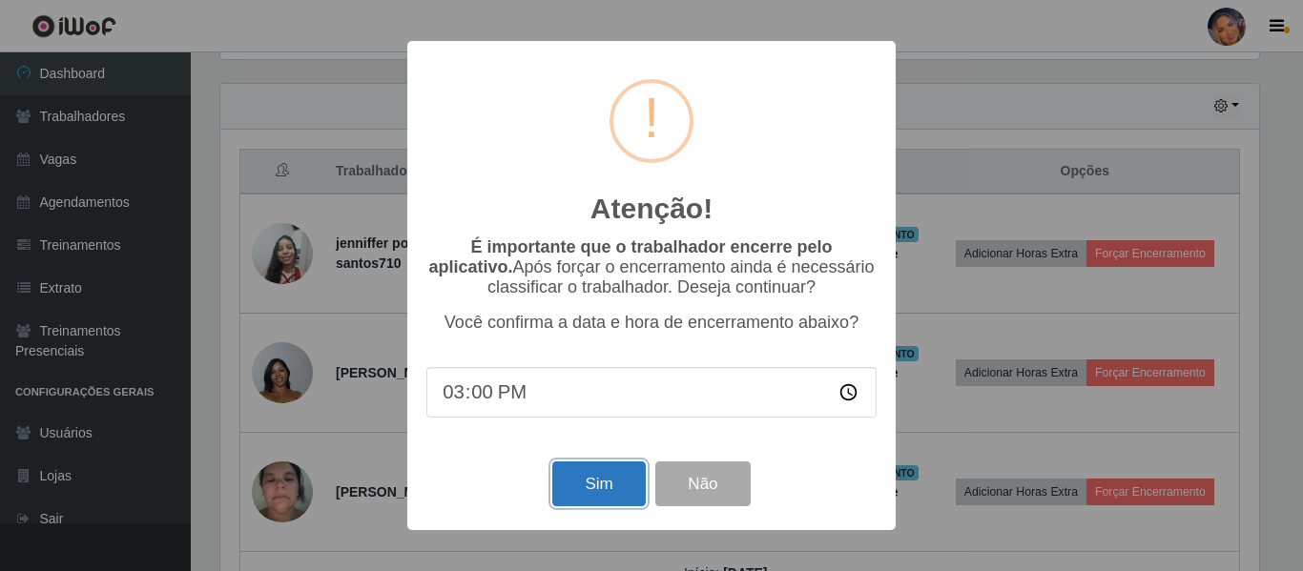
click at [603, 493] on button "Sim" at bounding box center [598, 484] width 93 height 45
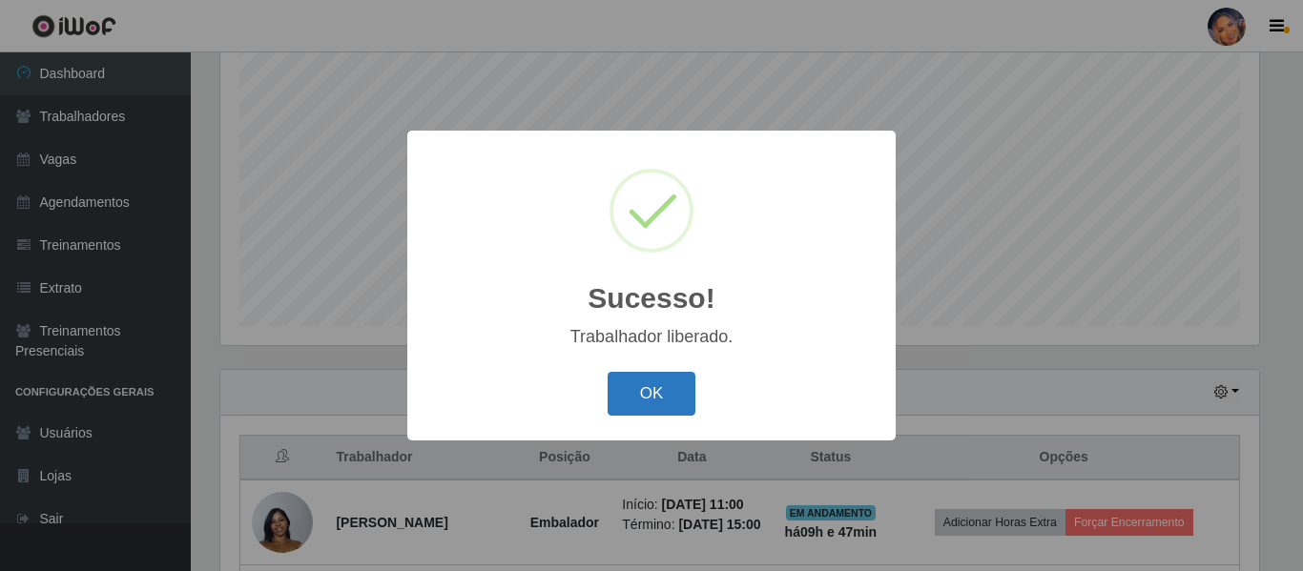
click at [648, 395] on button "OK" at bounding box center [651, 394] width 89 height 45
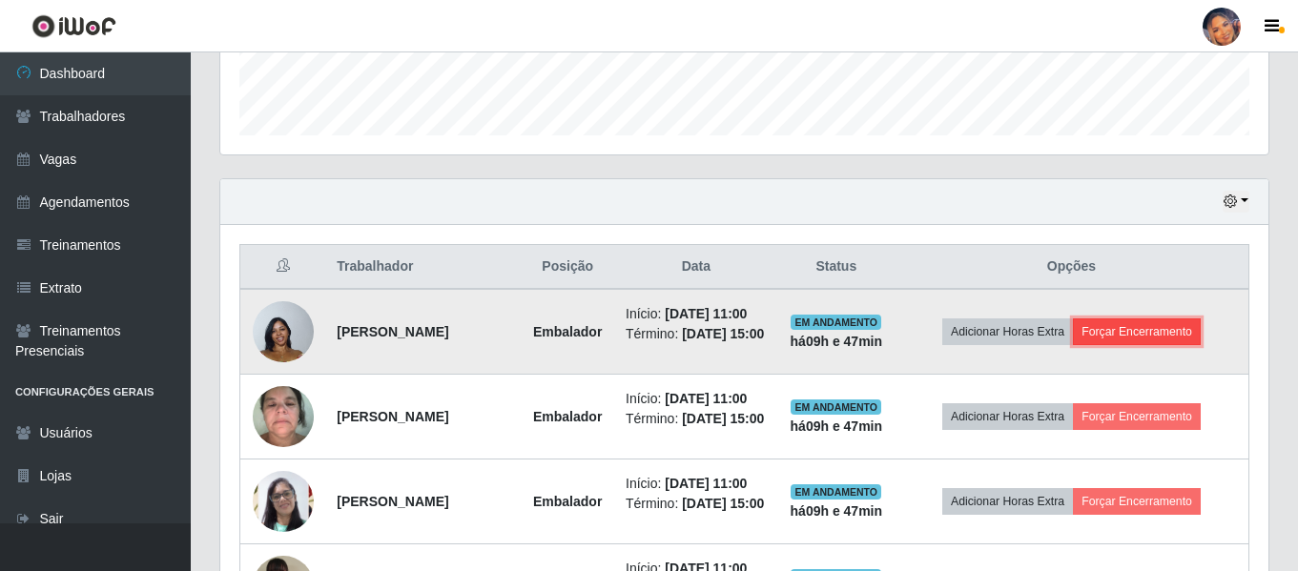
click at [1148, 345] on button "Forçar Encerramento" at bounding box center [1137, 332] width 128 height 27
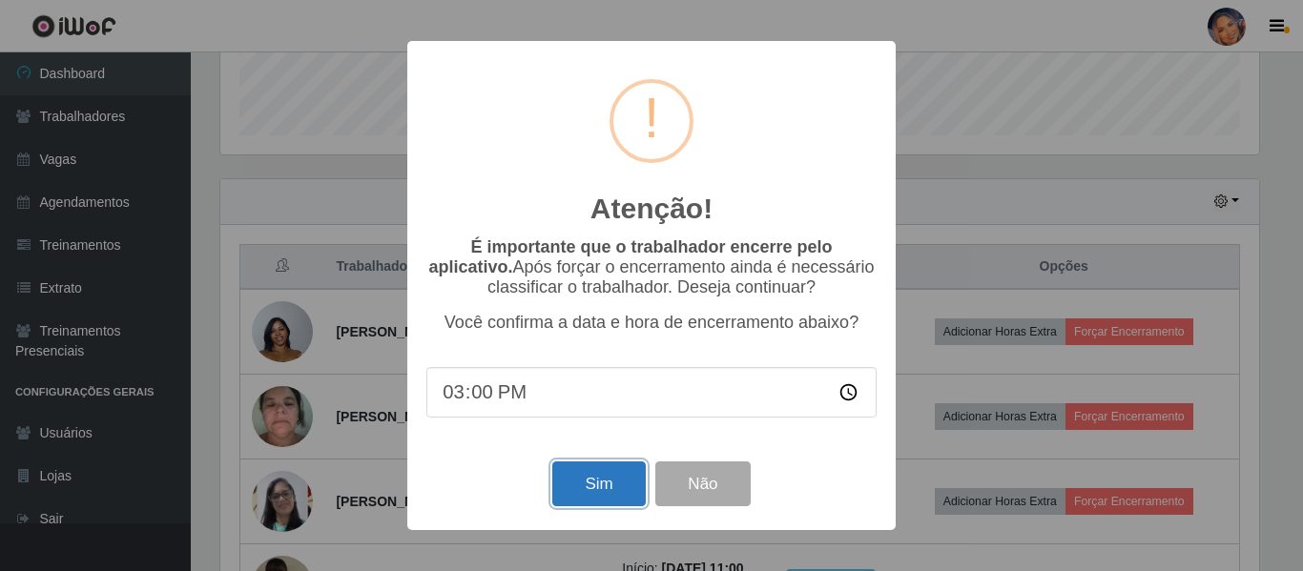
click at [624, 480] on button "Sim" at bounding box center [598, 484] width 93 height 45
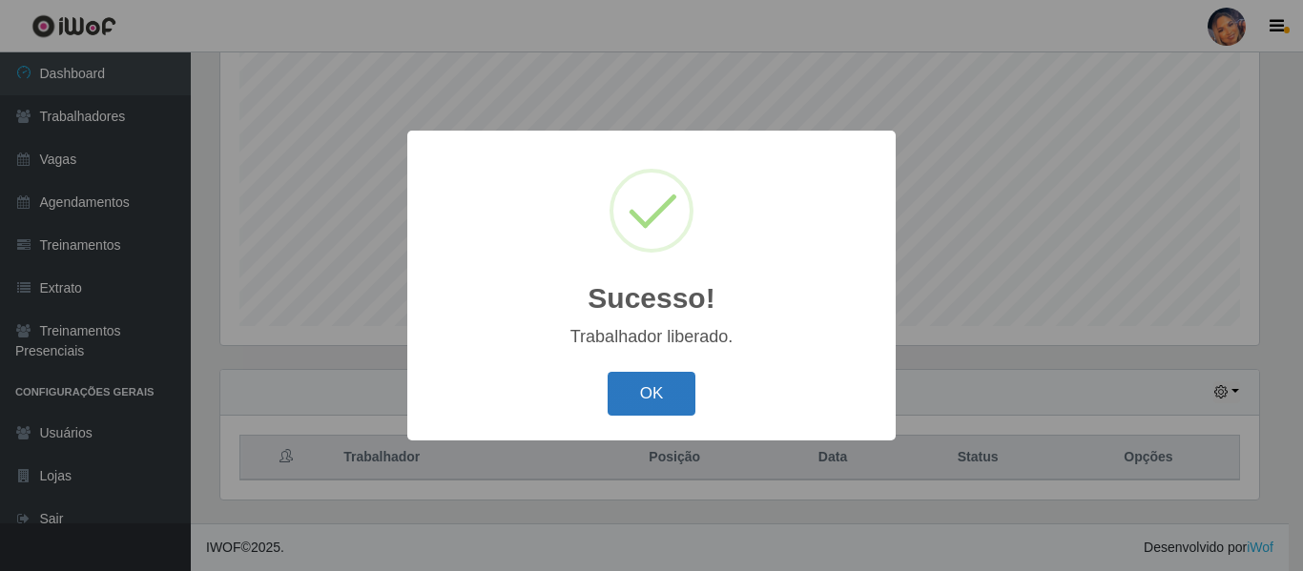
click at [627, 404] on button "OK" at bounding box center [651, 394] width 89 height 45
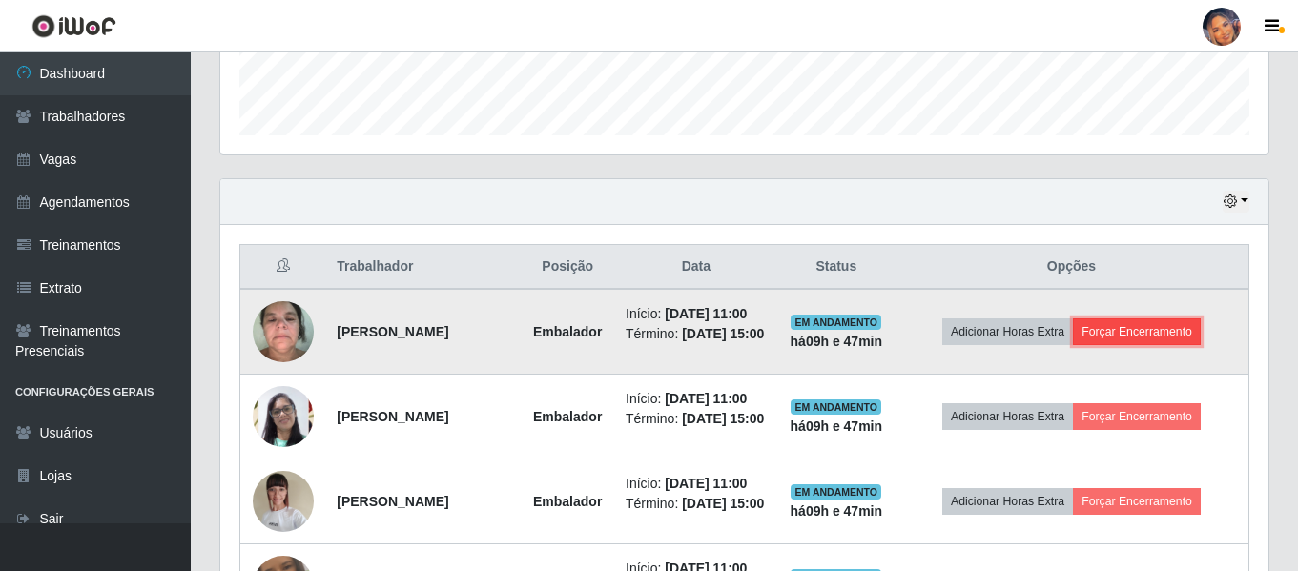
click at [1139, 338] on button "Forçar Encerramento" at bounding box center [1137, 332] width 128 height 27
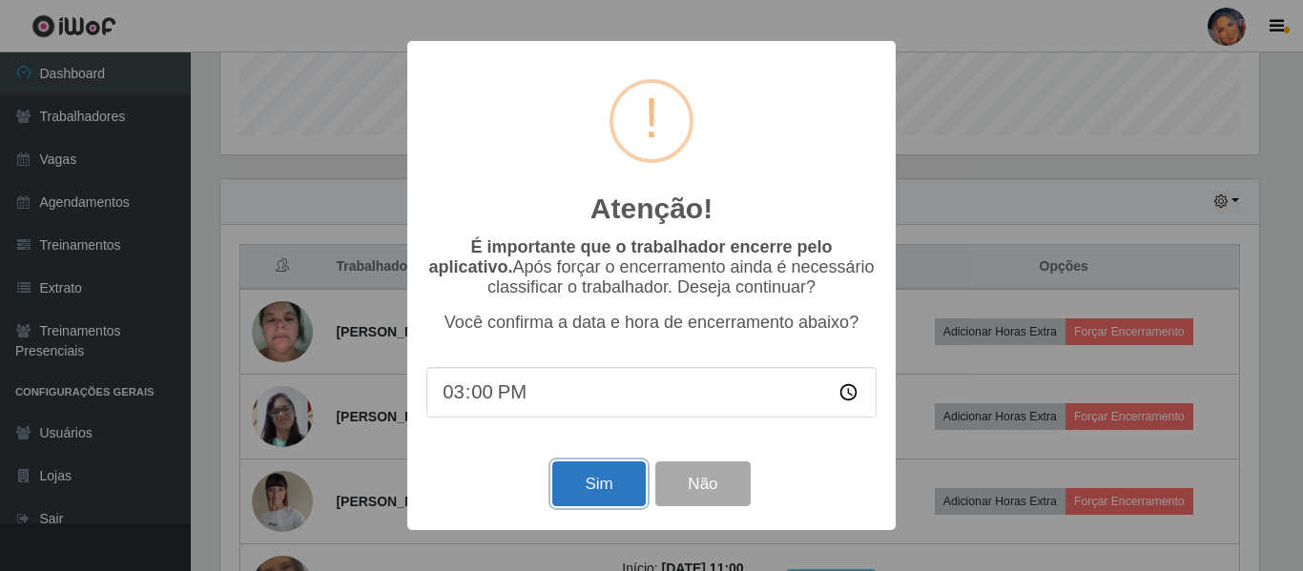
click at [611, 485] on button "Sim" at bounding box center [598, 484] width 93 height 45
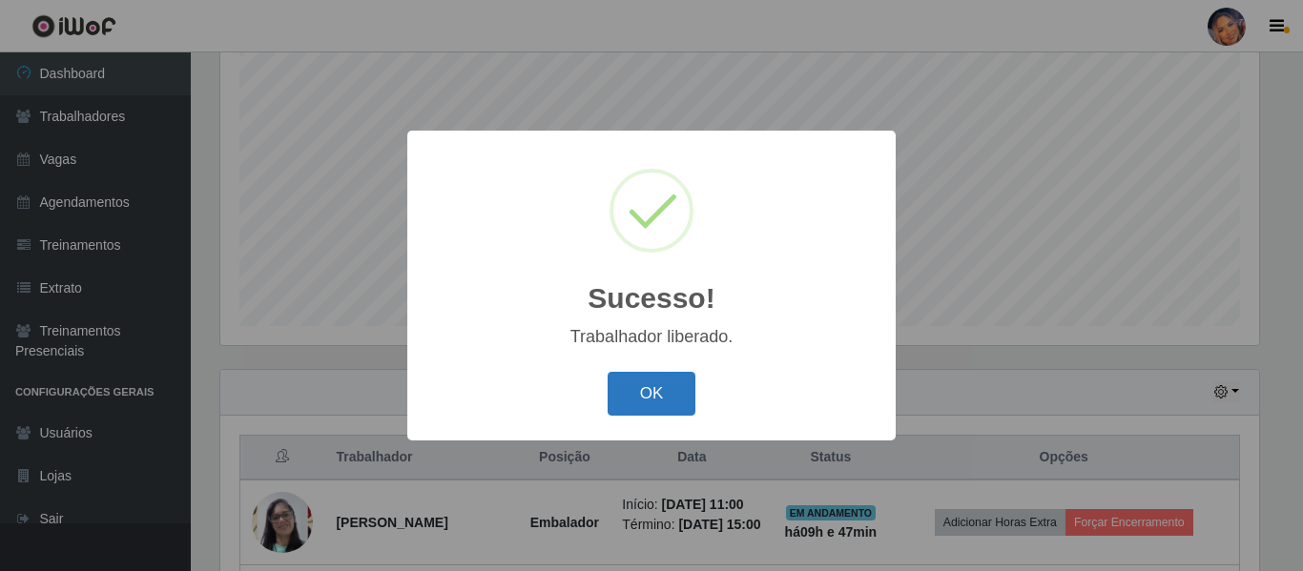
drag, startPoint x: 665, startPoint y: 393, endPoint x: 735, endPoint y: 389, distance: 70.7
click at [665, 394] on button "OK" at bounding box center [651, 394] width 89 height 45
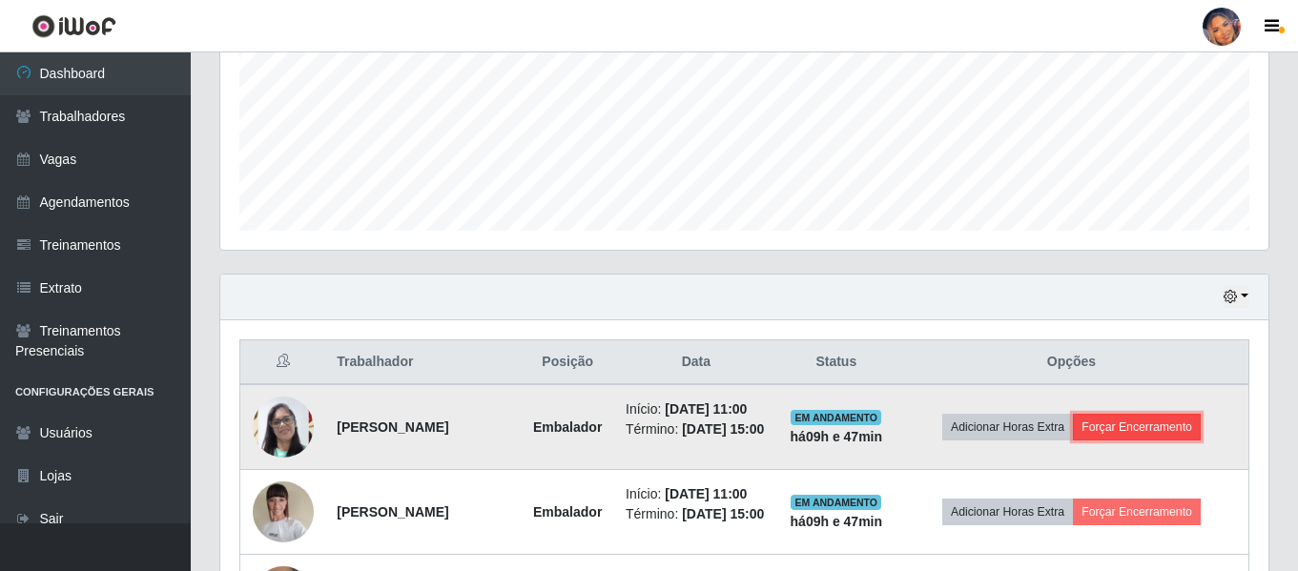
click at [1133, 432] on button "Forçar Encerramento" at bounding box center [1137, 427] width 128 height 27
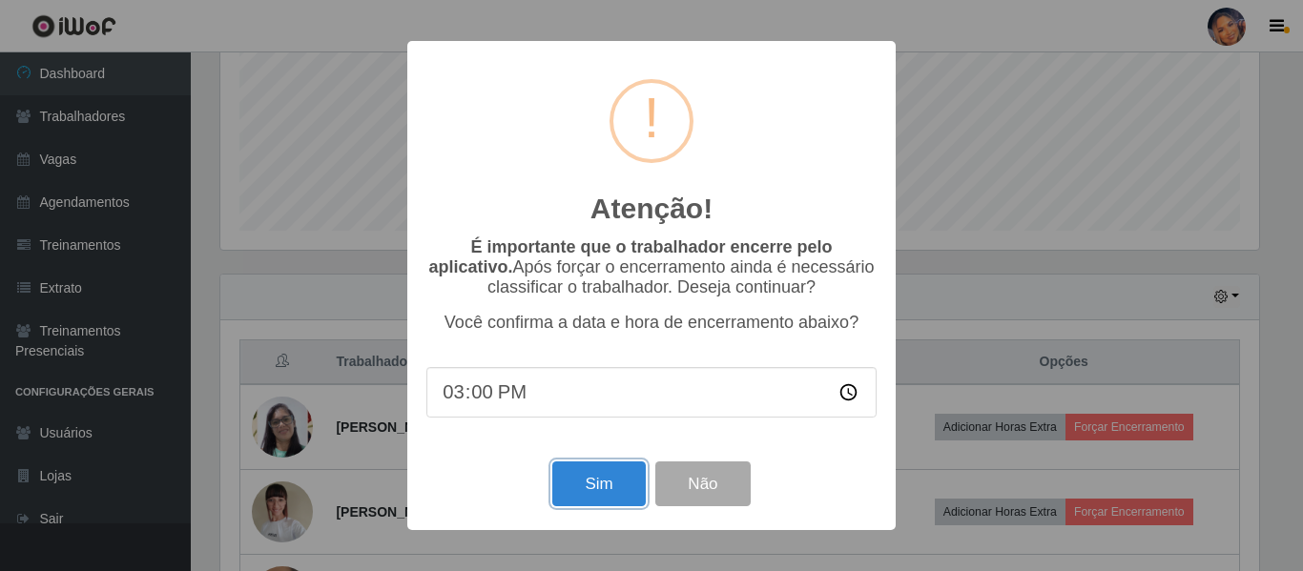
drag, startPoint x: 627, startPoint y: 485, endPoint x: 623, endPoint y: 476, distance: 10.7
click at [626, 485] on button "Sim" at bounding box center [598, 484] width 93 height 45
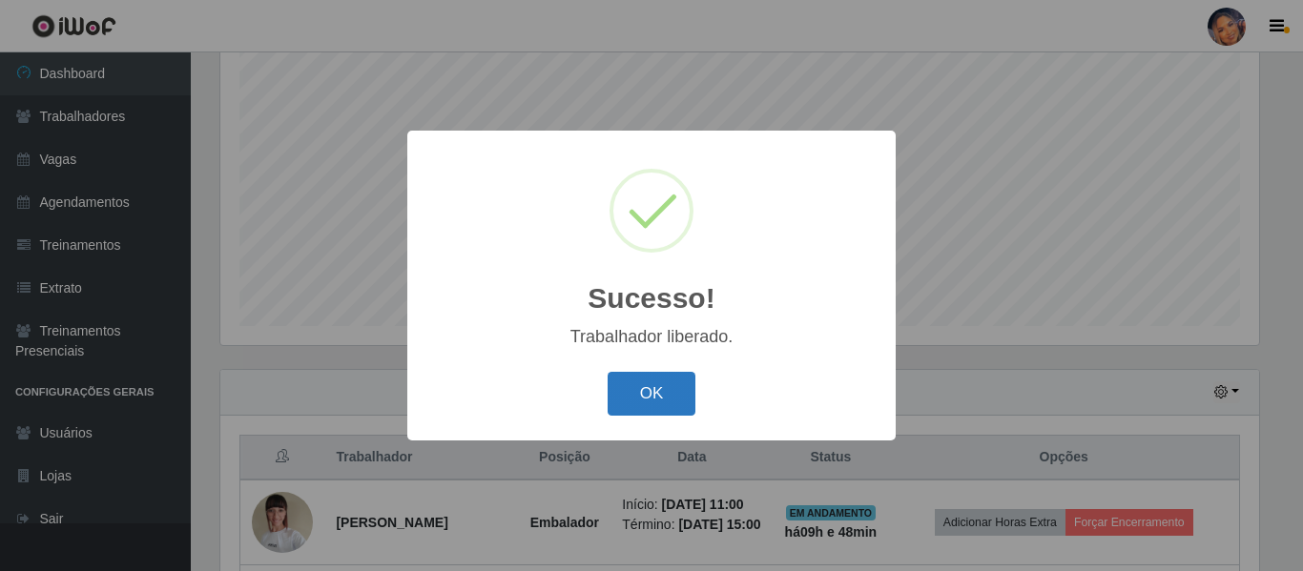
click at [659, 379] on button "OK" at bounding box center [651, 394] width 89 height 45
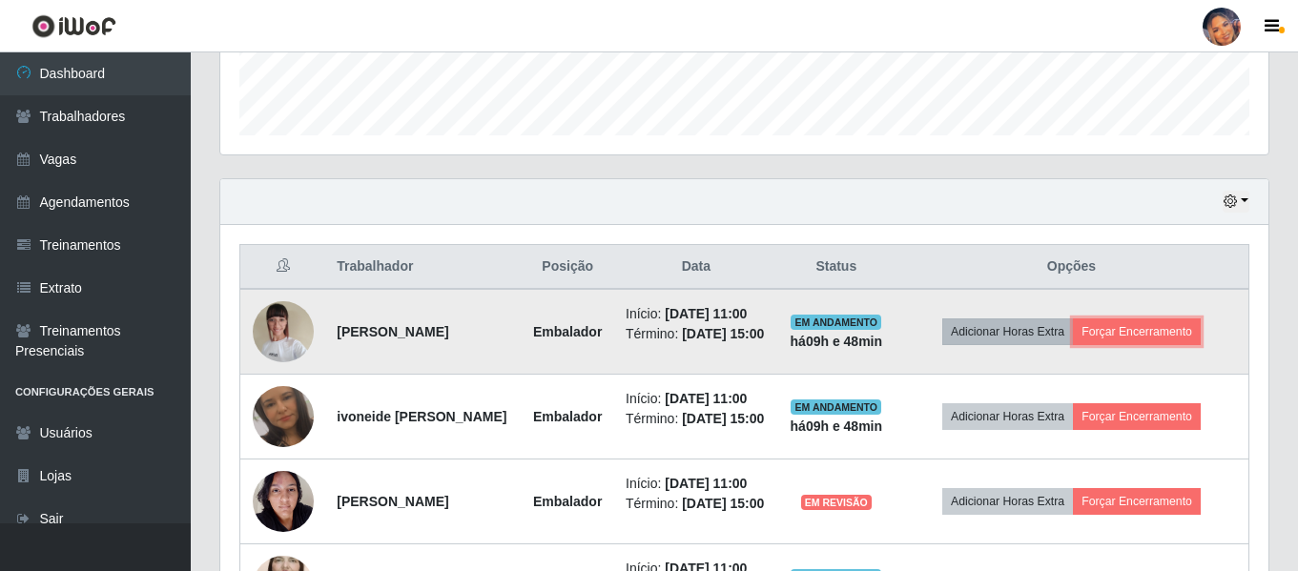
drag, startPoint x: 1111, startPoint y: 332, endPoint x: 1086, endPoint y: 332, distance: 24.8
click at [1092, 332] on td "Adicionar Horas Extra Forçar Encerramento" at bounding box center [1072, 332] width 355 height 86
click at [1162, 320] on td "Adicionar Horas Extra Forçar Encerramento" at bounding box center [1072, 332] width 355 height 86
click at [1162, 335] on button "Forçar Encerramento" at bounding box center [1137, 332] width 128 height 27
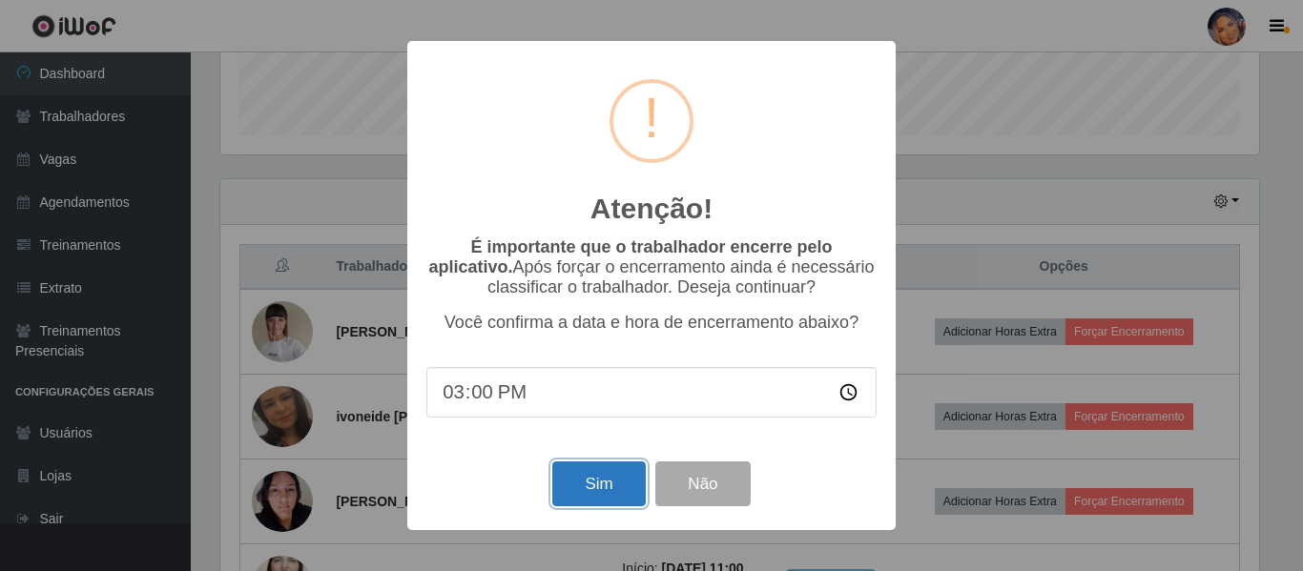
click at [592, 489] on button "Sim" at bounding box center [598, 484] width 93 height 45
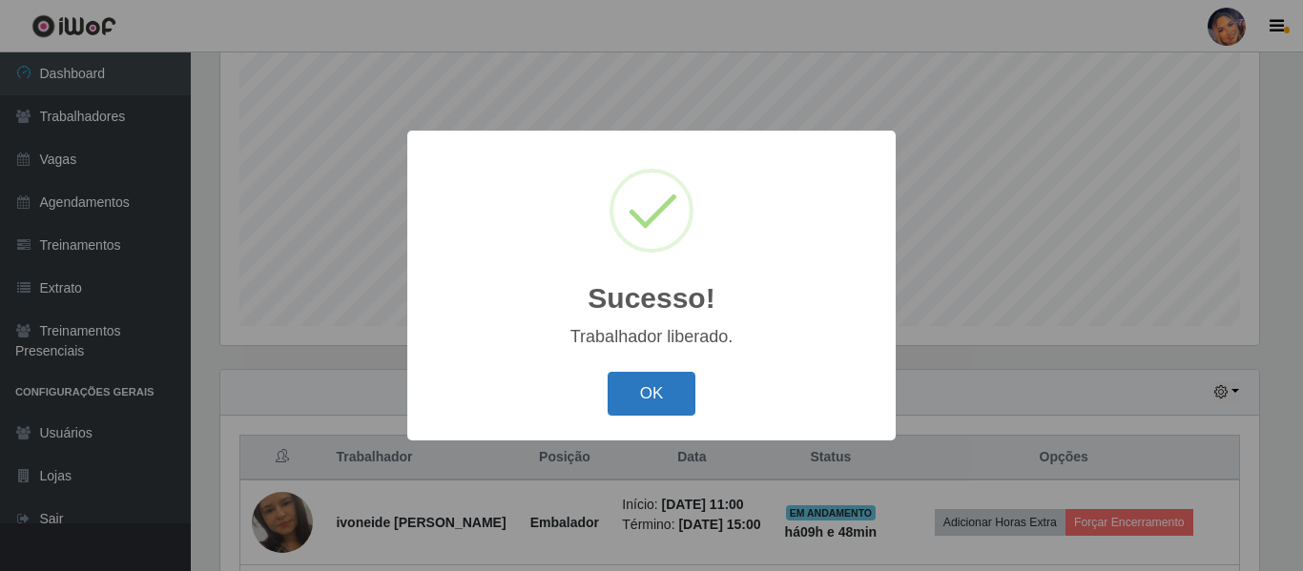
click at [674, 396] on button "OK" at bounding box center [651, 394] width 89 height 45
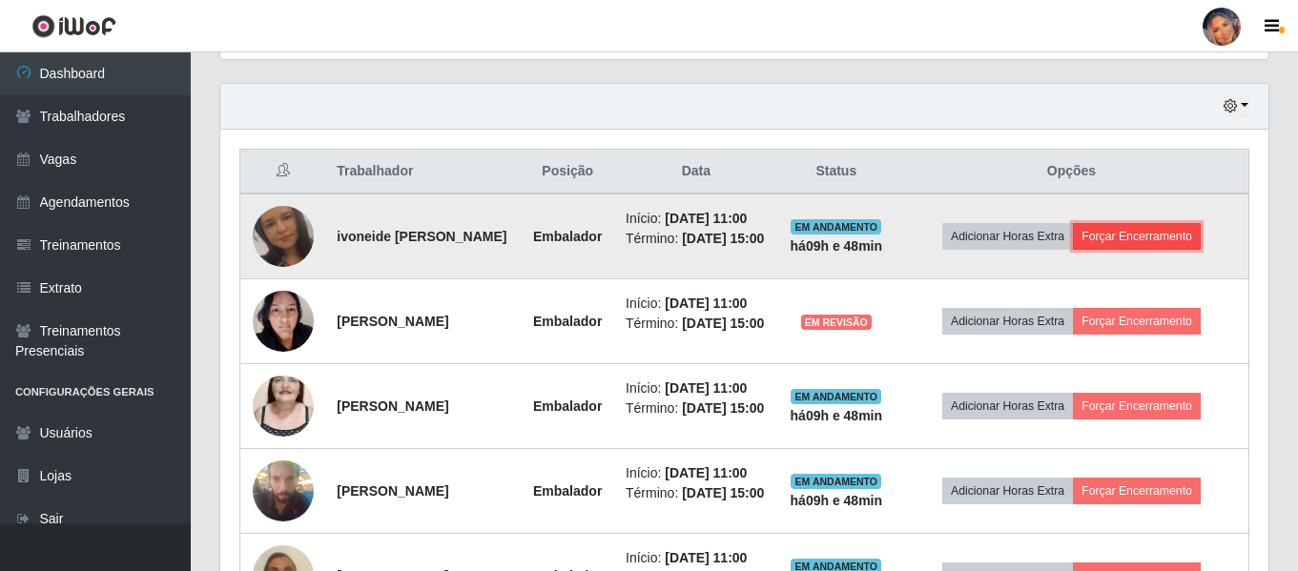
click at [1149, 245] on button "Forçar Encerramento" at bounding box center [1137, 236] width 128 height 27
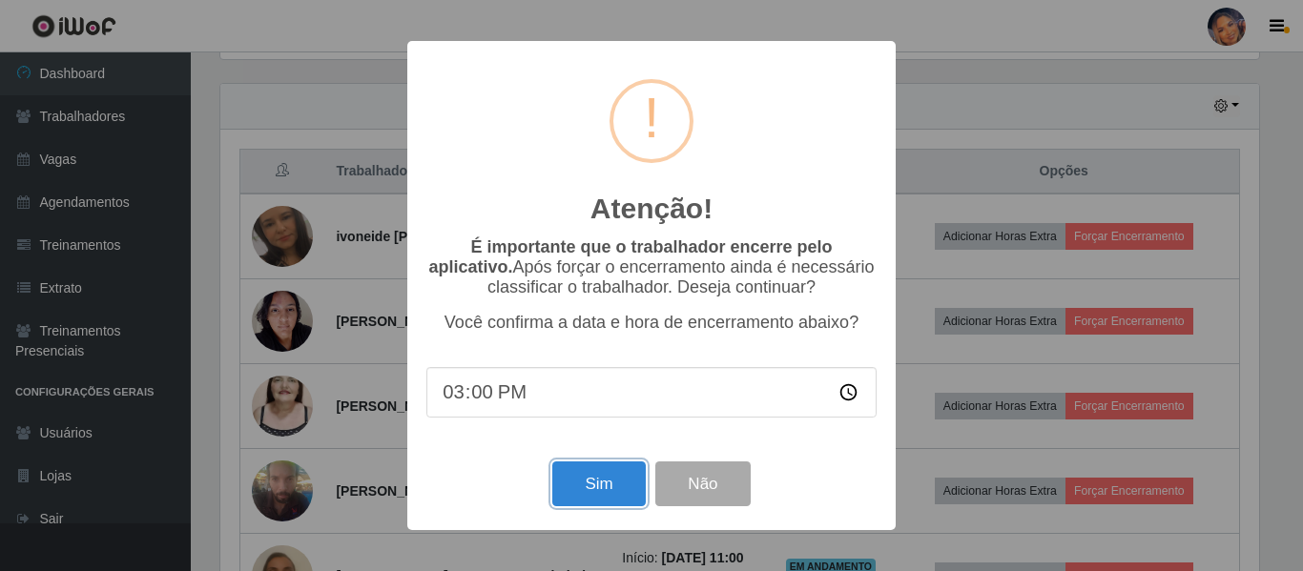
click at [613, 483] on button "Sim" at bounding box center [598, 484] width 93 height 45
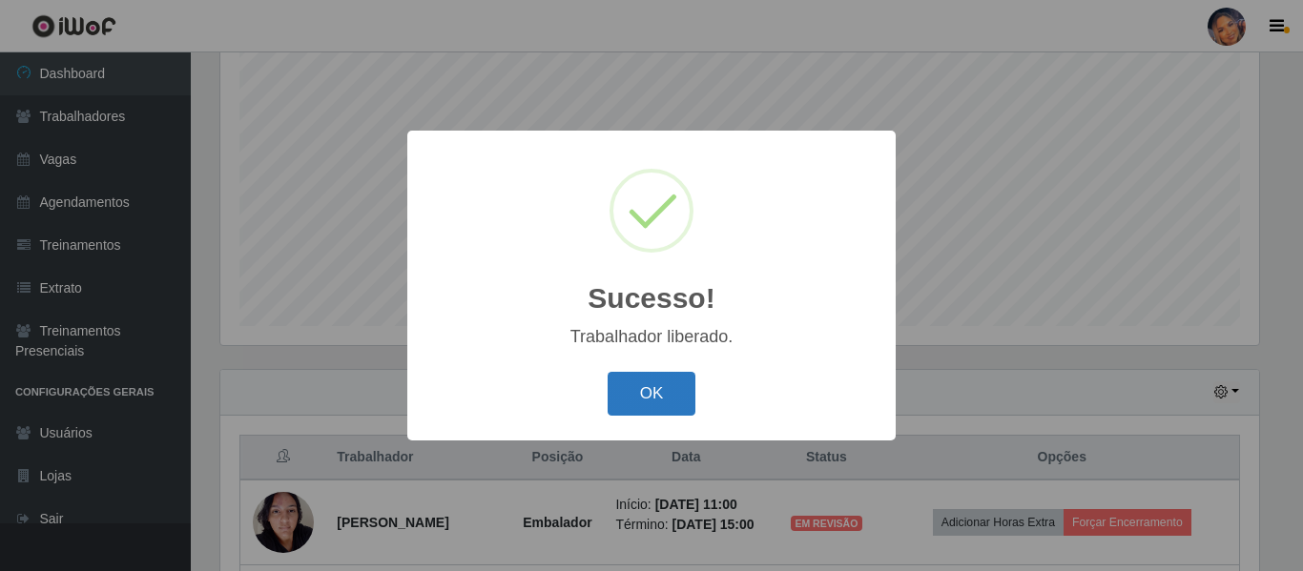
click at [668, 390] on button "OK" at bounding box center [651, 394] width 89 height 45
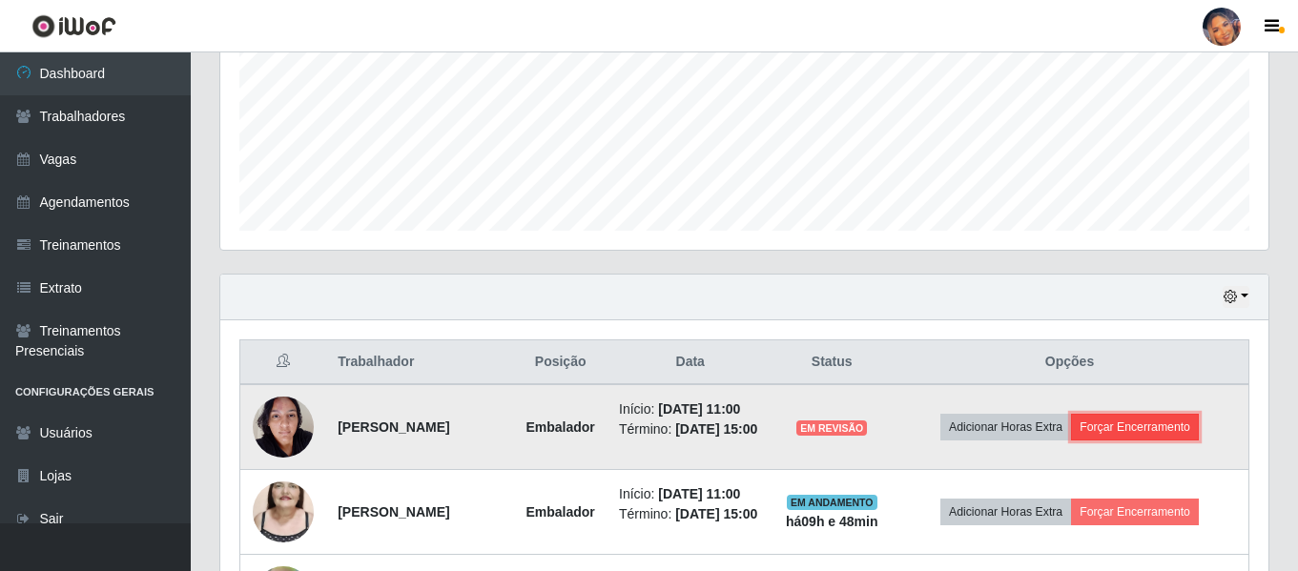
click at [1150, 436] on button "Forçar Encerramento" at bounding box center [1135, 427] width 128 height 27
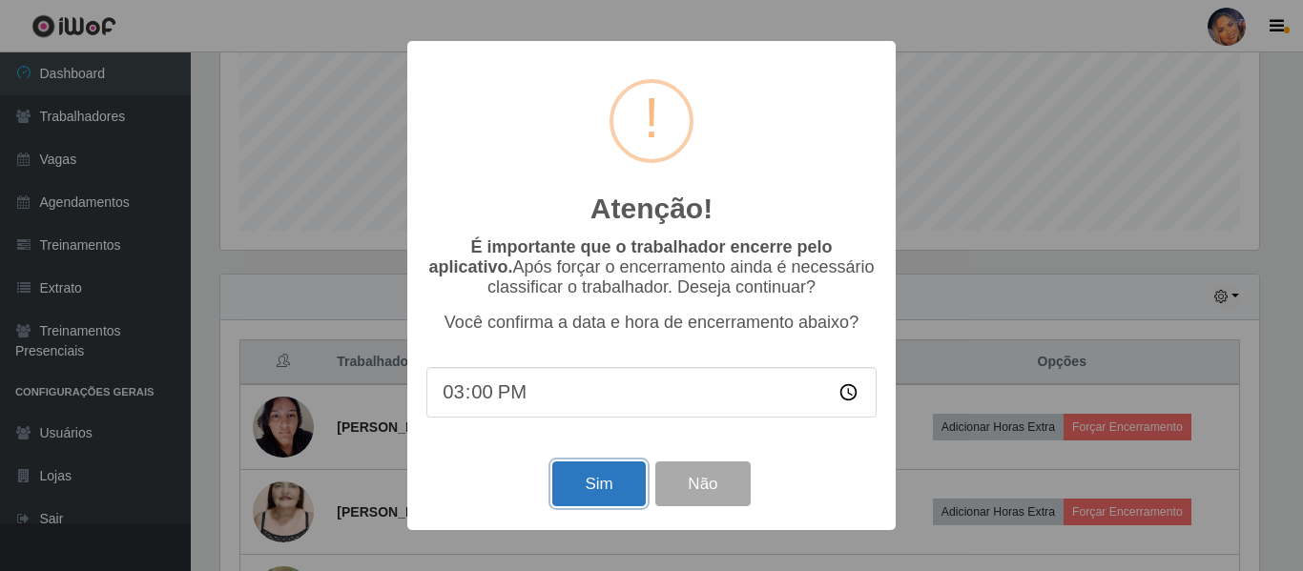
click at [599, 480] on button "Sim" at bounding box center [598, 484] width 93 height 45
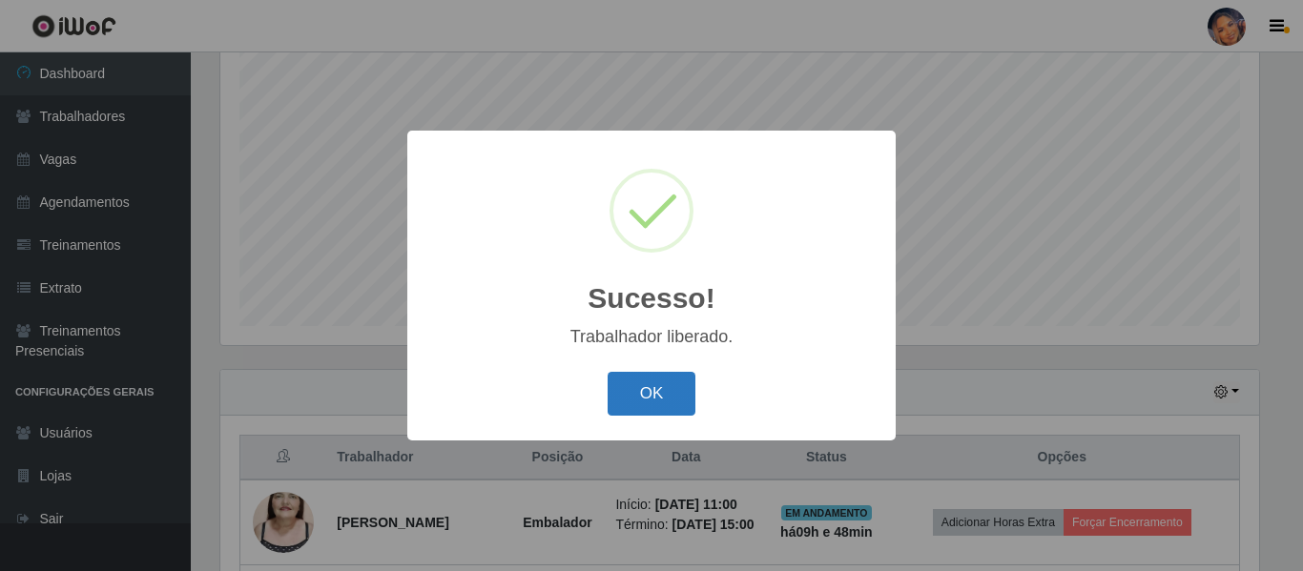
click at [683, 409] on button "OK" at bounding box center [651, 394] width 89 height 45
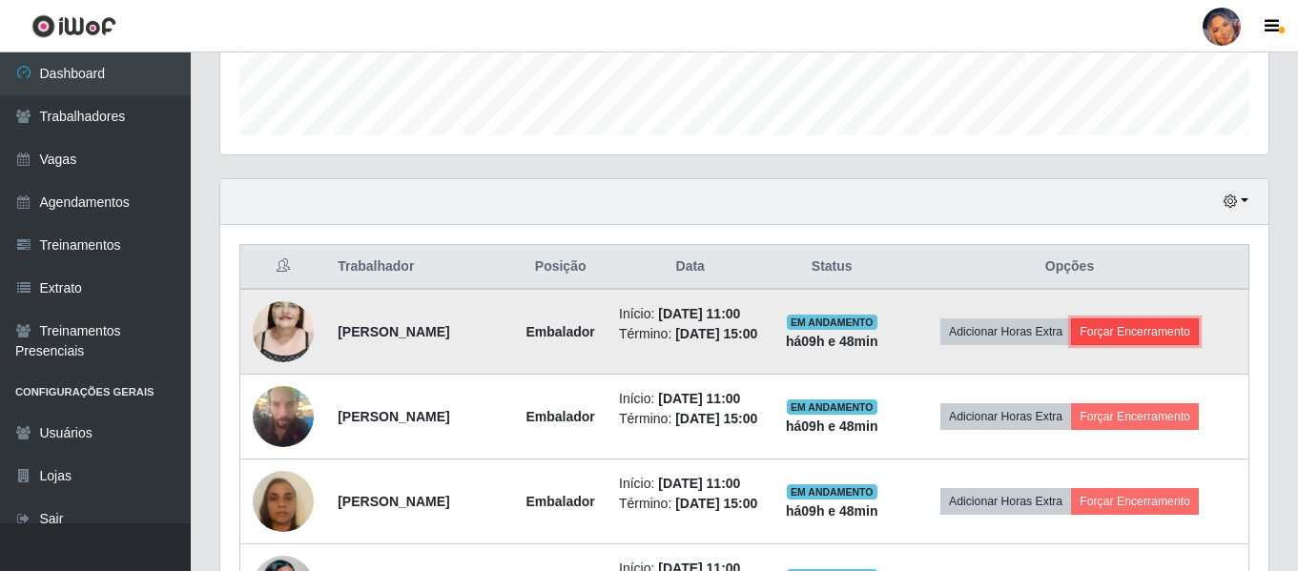
click at [1141, 345] on button "Forçar Encerramento" at bounding box center [1135, 332] width 128 height 27
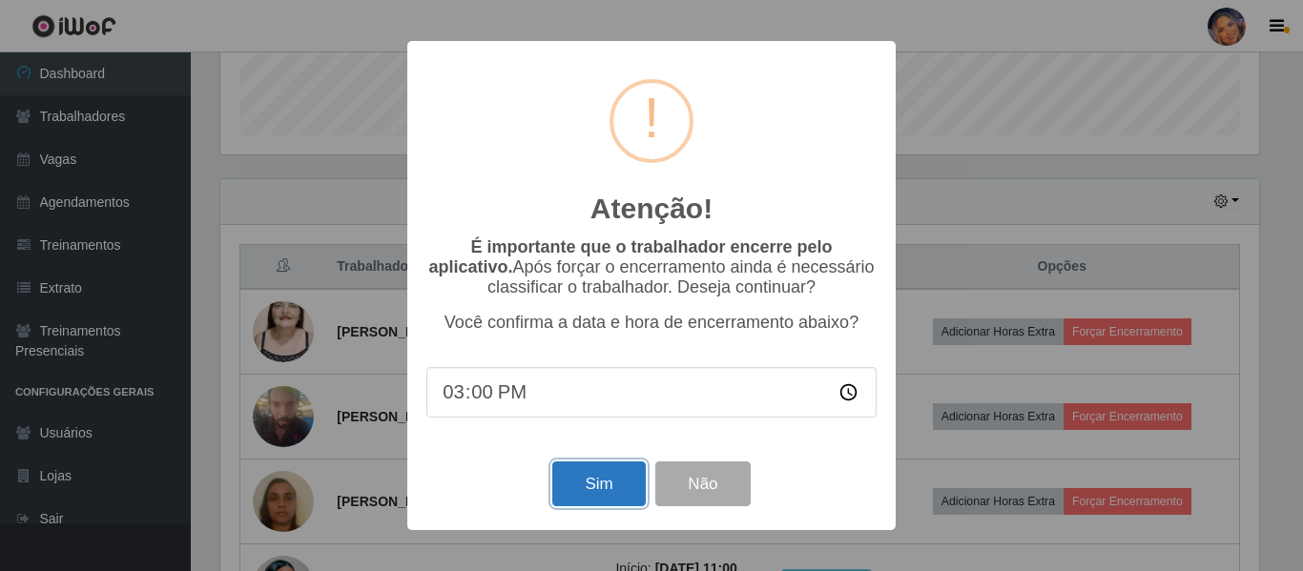
click at [626, 497] on button "Sim" at bounding box center [598, 484] width 93 height 45
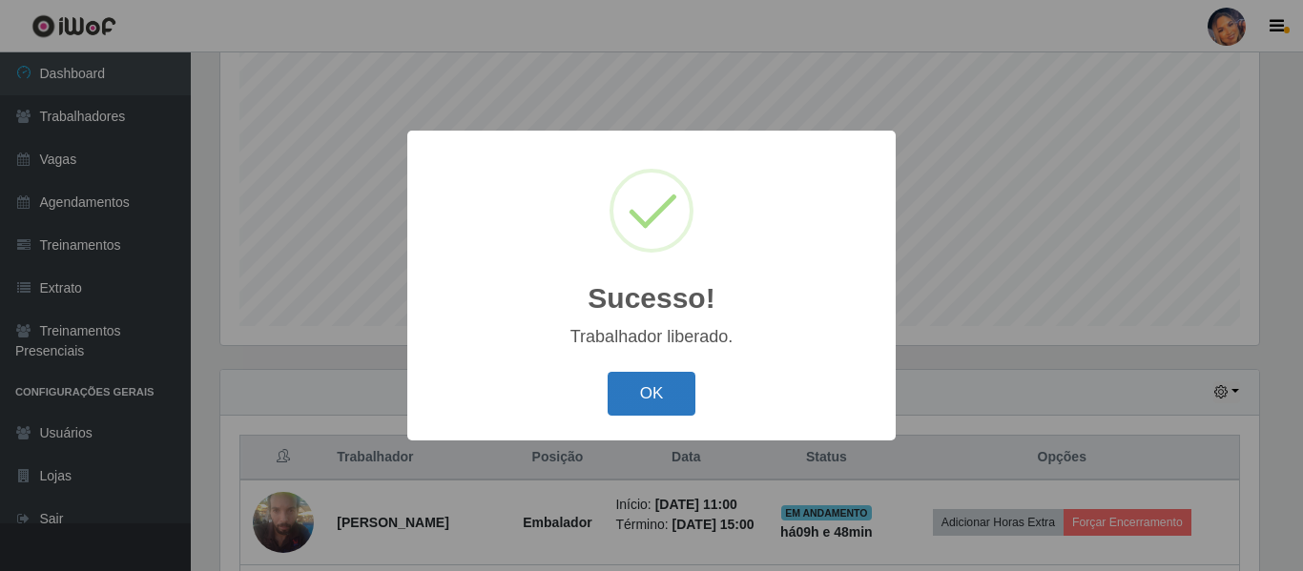
click at [658, 396] on button "OK" at bounding box center [651, 394] width 89 height 45
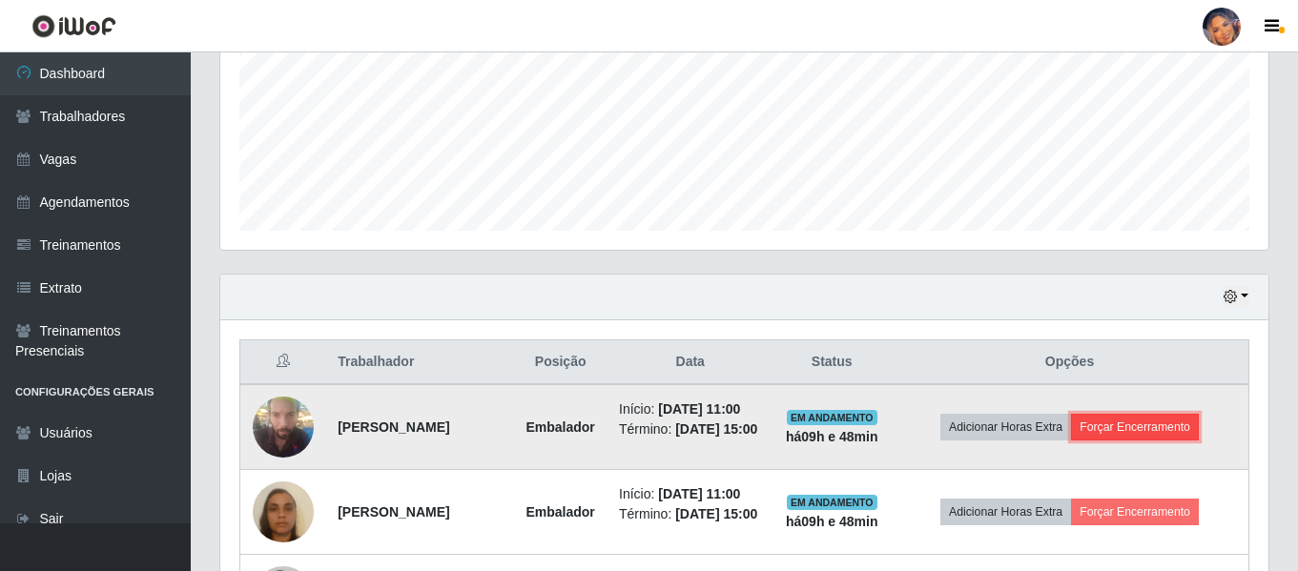
click at [1160, 433] on button "Forçar Encerramento" at bounding box center [1135, 427] width 128 height 27
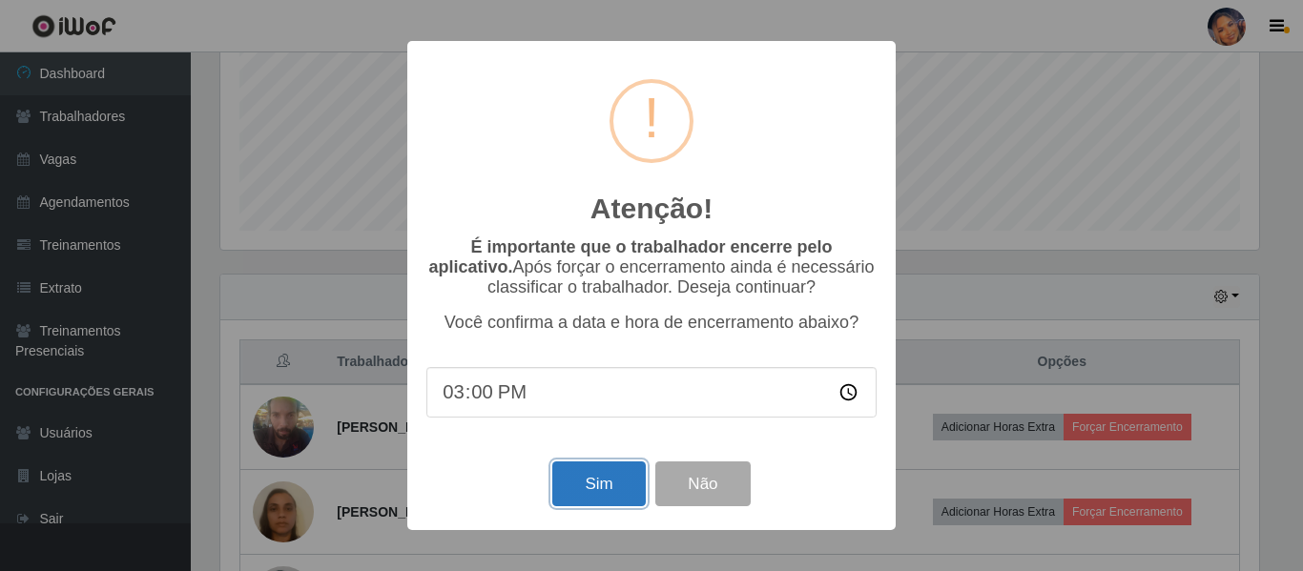
click at [618, 477] on button "Sim" at bounding box center [598, 484] width 93 height 45
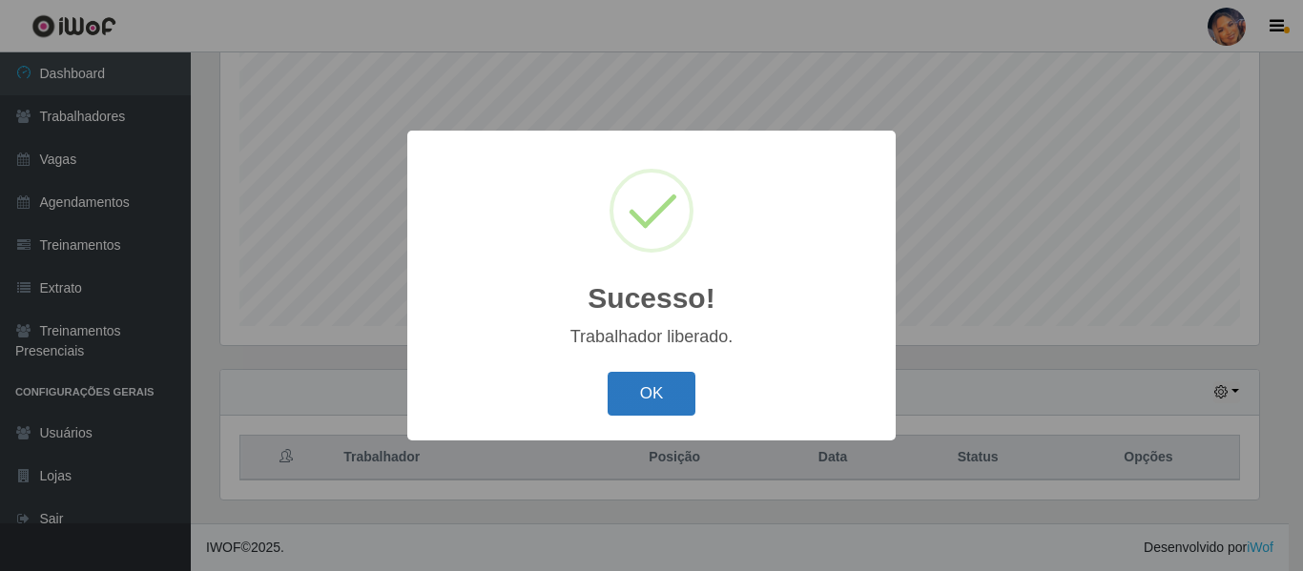
click at [648, 398] on button "OK" at bounding box center [651, 394] width 89 height 45
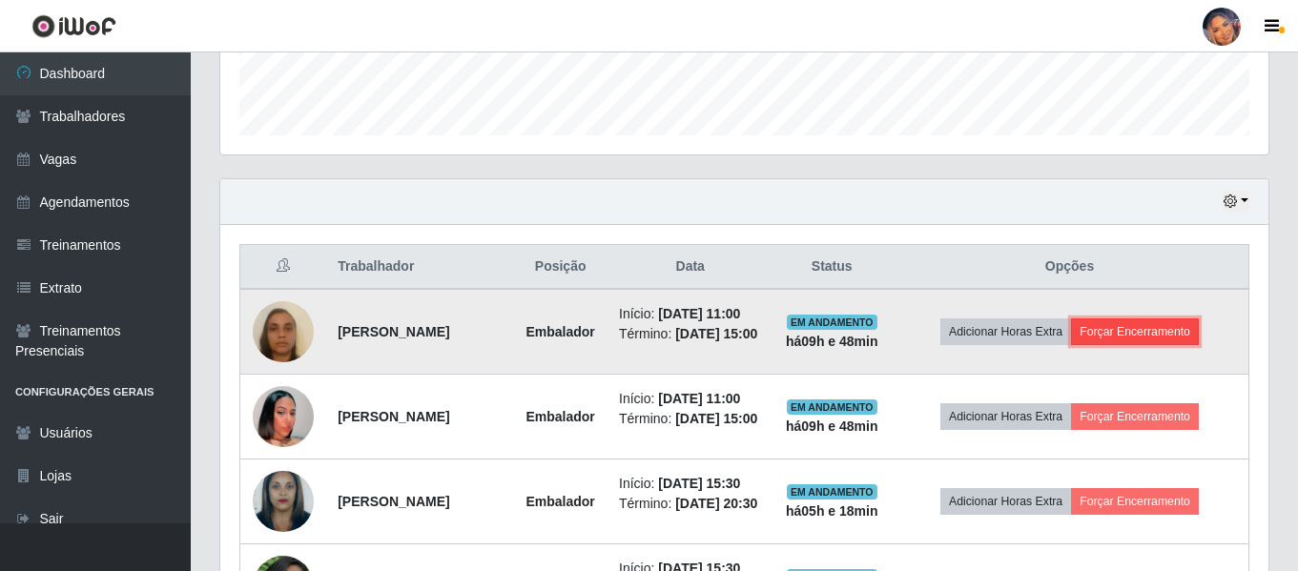
click at [1151, 342] on button "Forçar Encerramento" at bounding box center [1135, 332] width 128 height 27
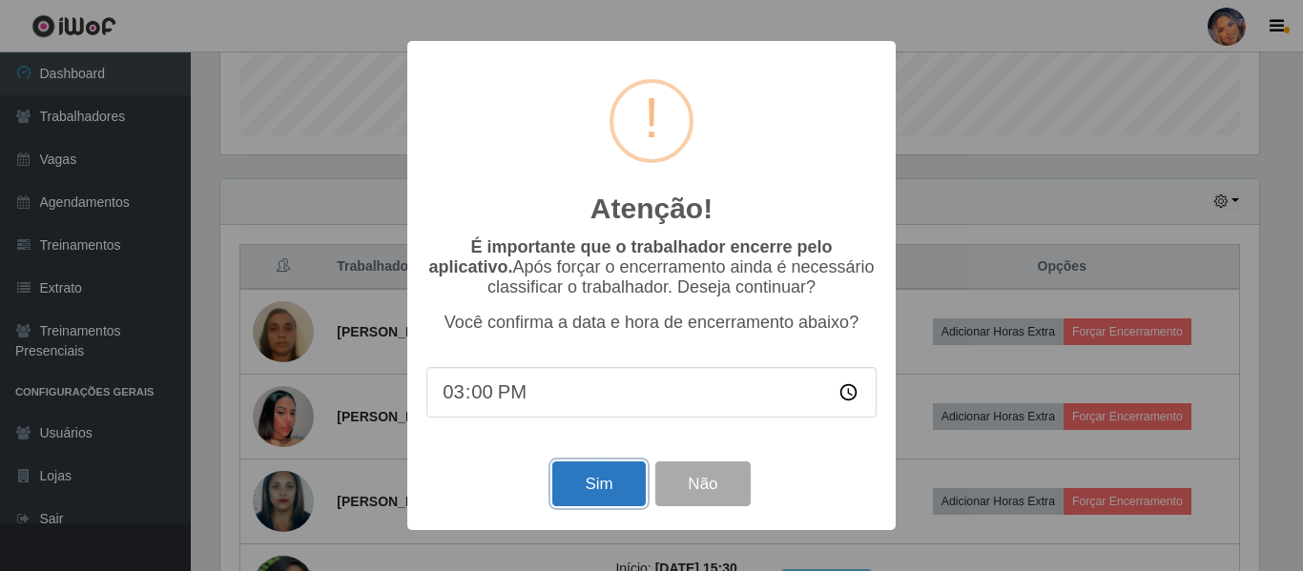
click at [619, 491] on button "Sim" at bounding box center [598, 484] width 93 height 45
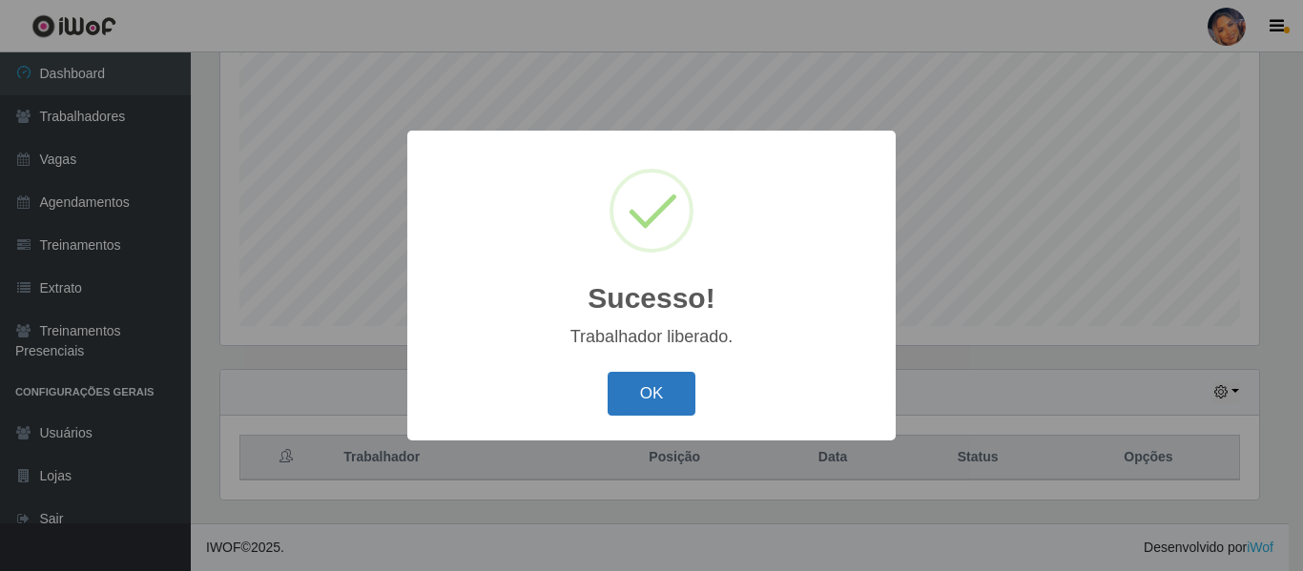
click at [671, 393] on button "OK" at bounding box center [651, 394] width 89 height 45
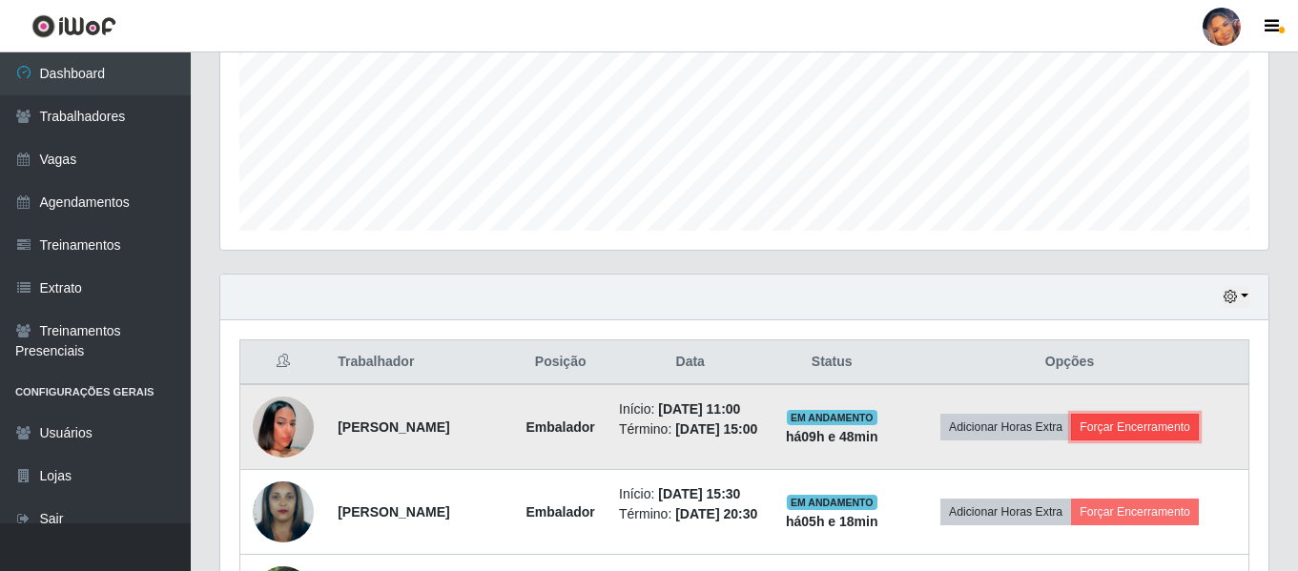
click at [1128, 434] on button "Forçar Encerramento" at bounding box center [1135, 427] width 128 height 27
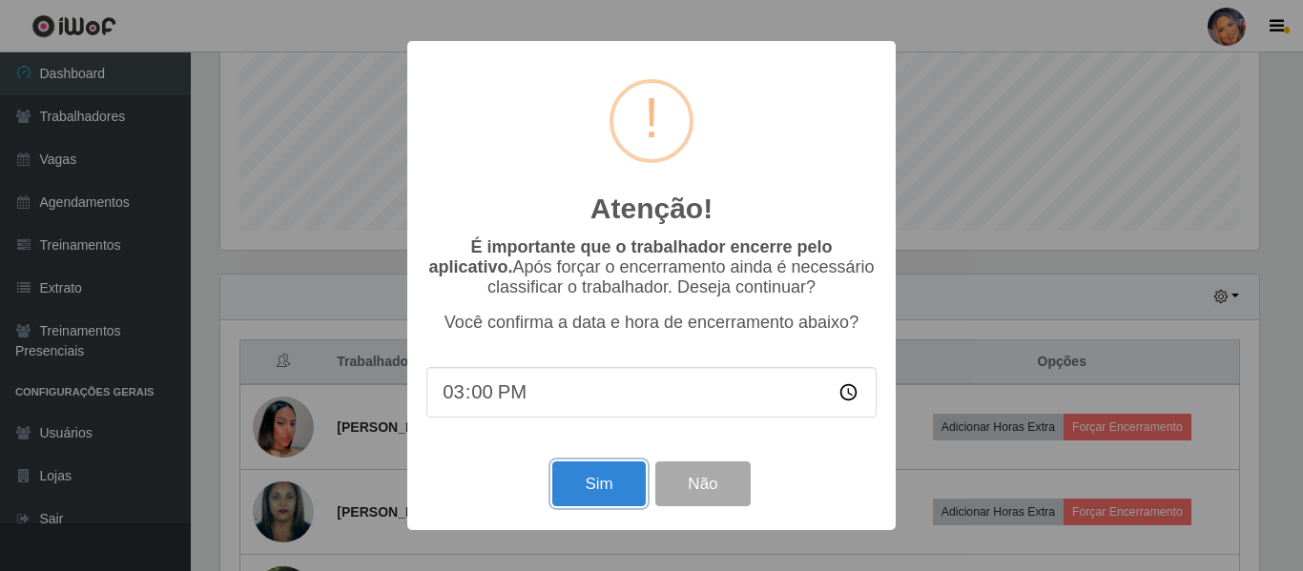
drag, startPoint x: 588, startPoint y: 498, endPoint x: 624, endPoint y: 476, distance: 41.5
click at [588, 499] on button "Sim" at bounding box center [598, 484] width 93 height 45
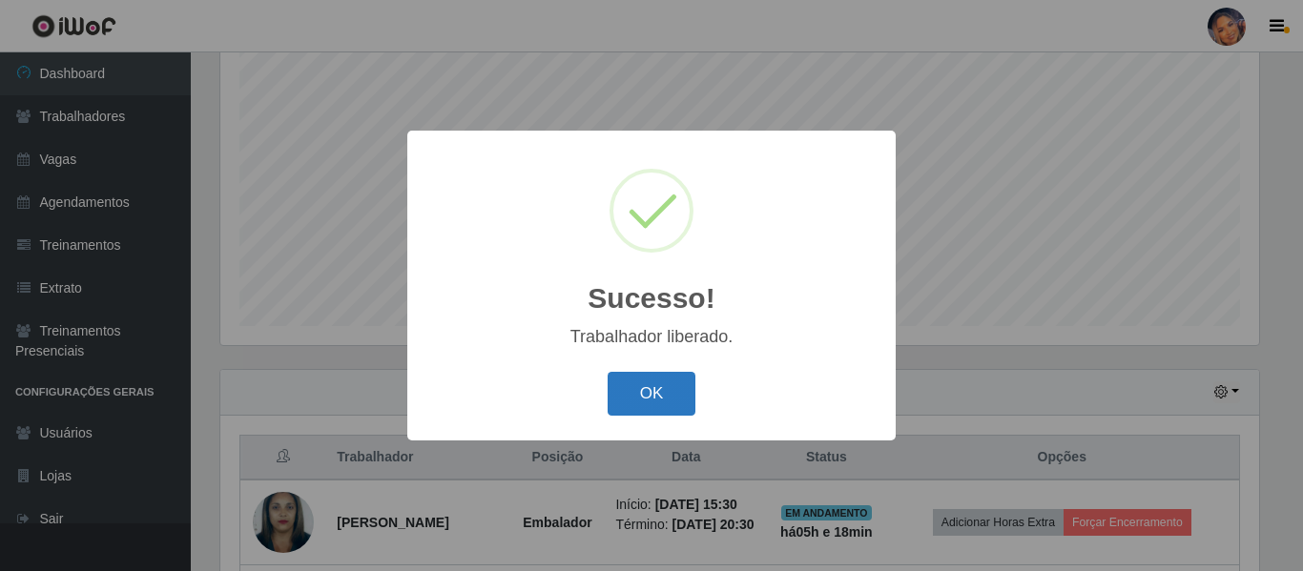
click at [666, 394] on button "OK" at bounding box center [651, 394] width 89 height 45
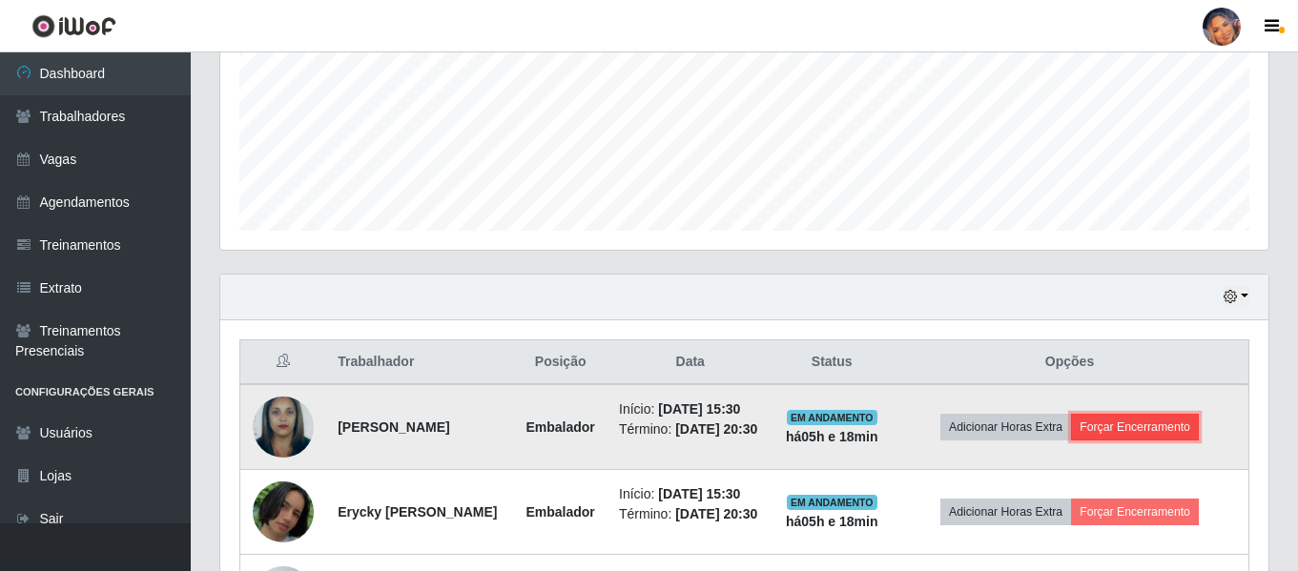
click at [1138, 438] on button "Forçar Encerramento" at bounding box center [1135, 427] width 128 height 27
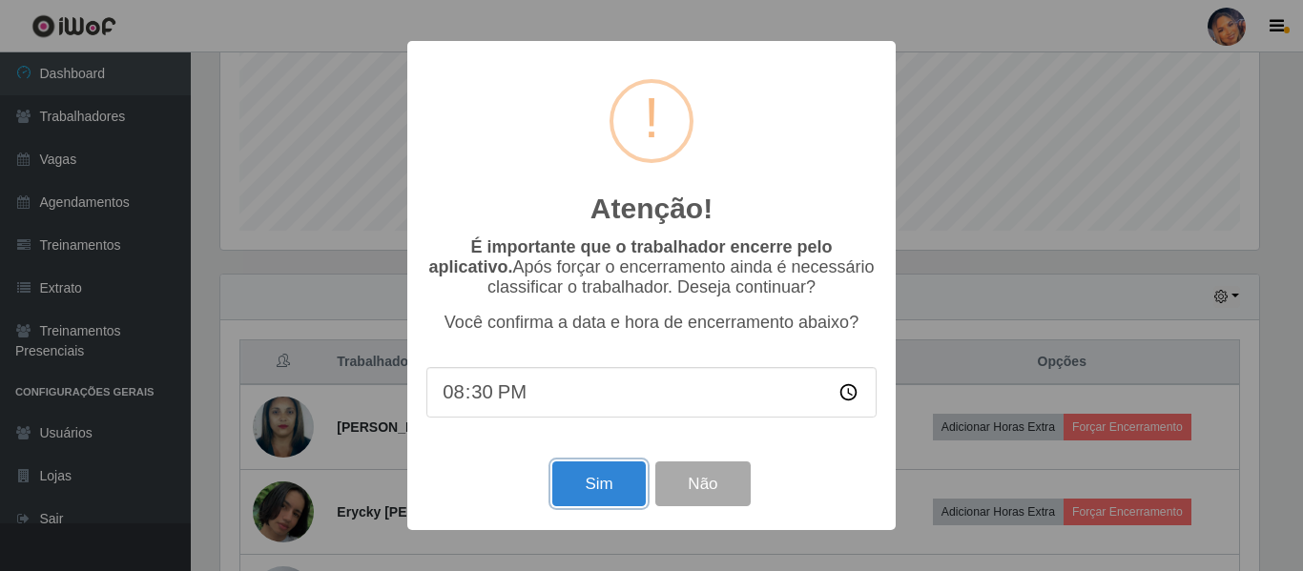
drag, startPoint x: 597, startPoint y: 479, endPoint x: 640, endPoint y: 447, distance: 53.2
click at [596, 479] on button "Sim" at bounding box center [598, 484] width 93 height 45
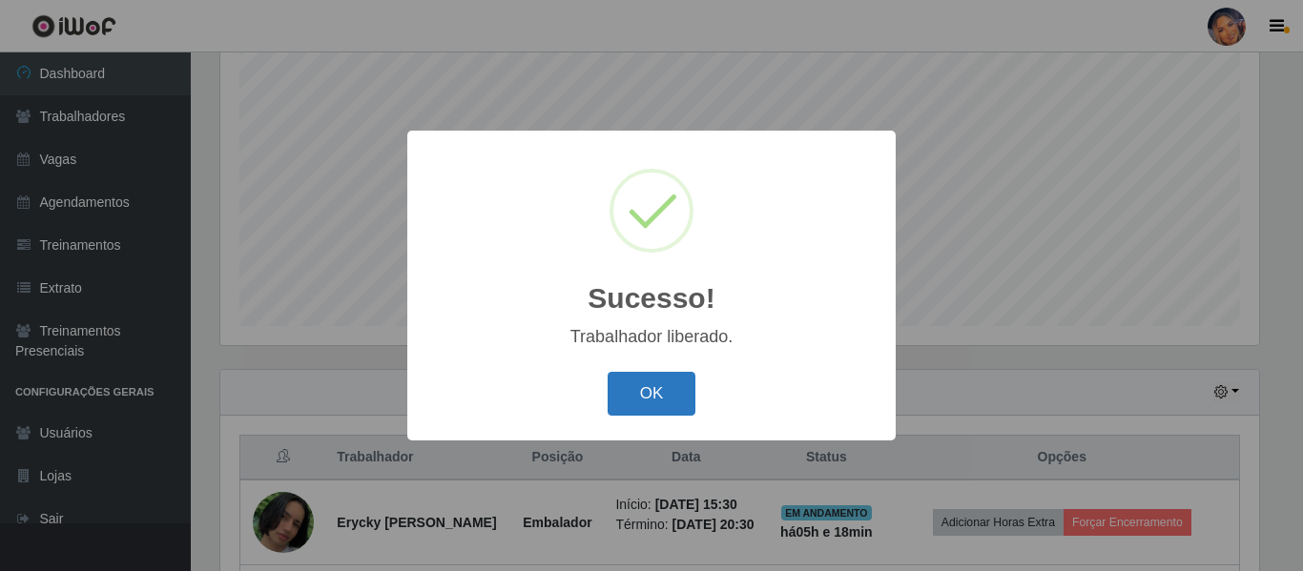
drag, startPoint x: 653, startPoint y: 398, endPoint x: 682, endPoint y: 386, distance: 30.8
click at [671, 390] on button "OK" at bounding box center [651, 394] width 89 height 45
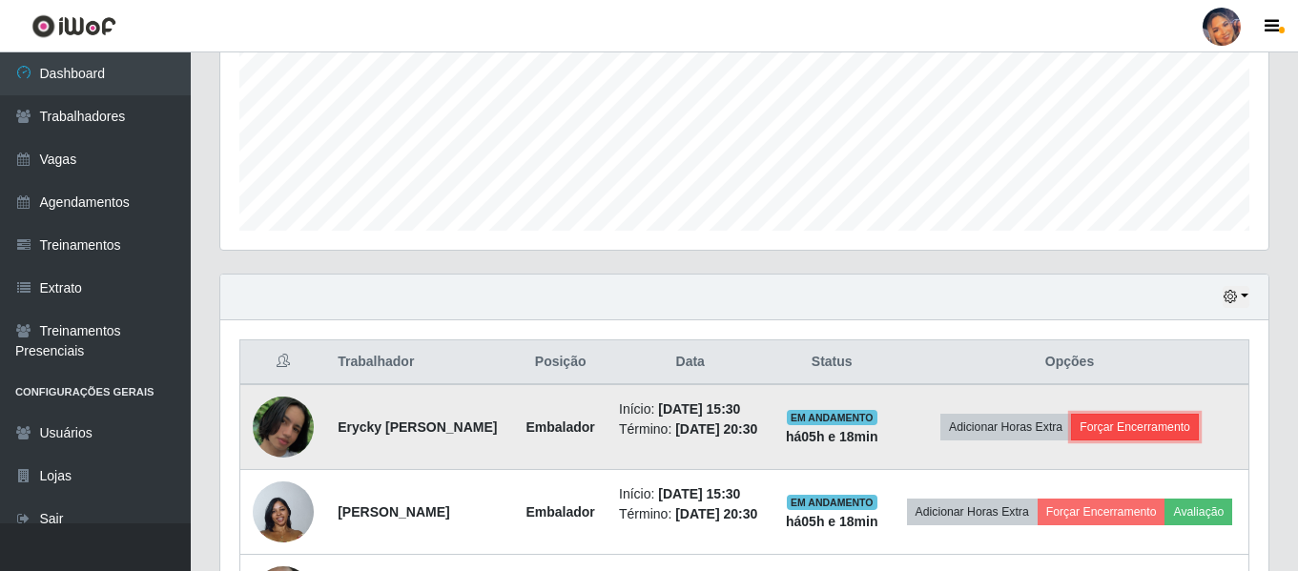
click at [1169, 434] on button "Forçar Encerramento" at bounding box center [1135, 427] width 128 height 27
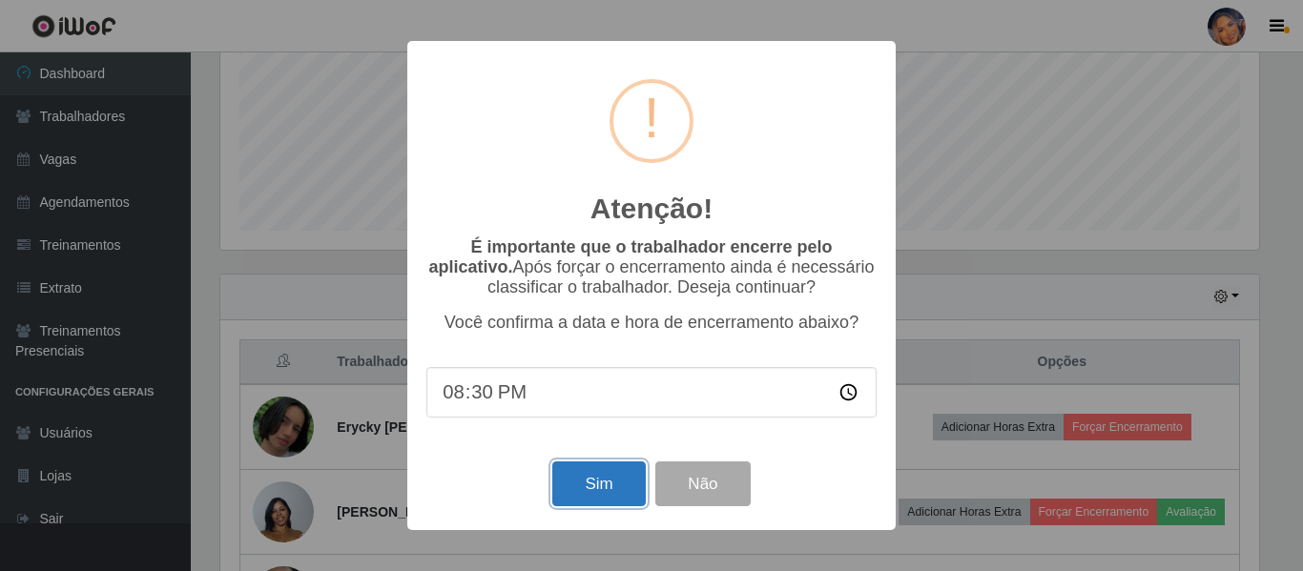
drag, startPoint x: 583, startPoint y: 476, endPoint x: 581, endPoint y: 462, distance: 14.4
click at [582, 470] on button "Sim" at bounding box center [598, 484] width 93 height 45
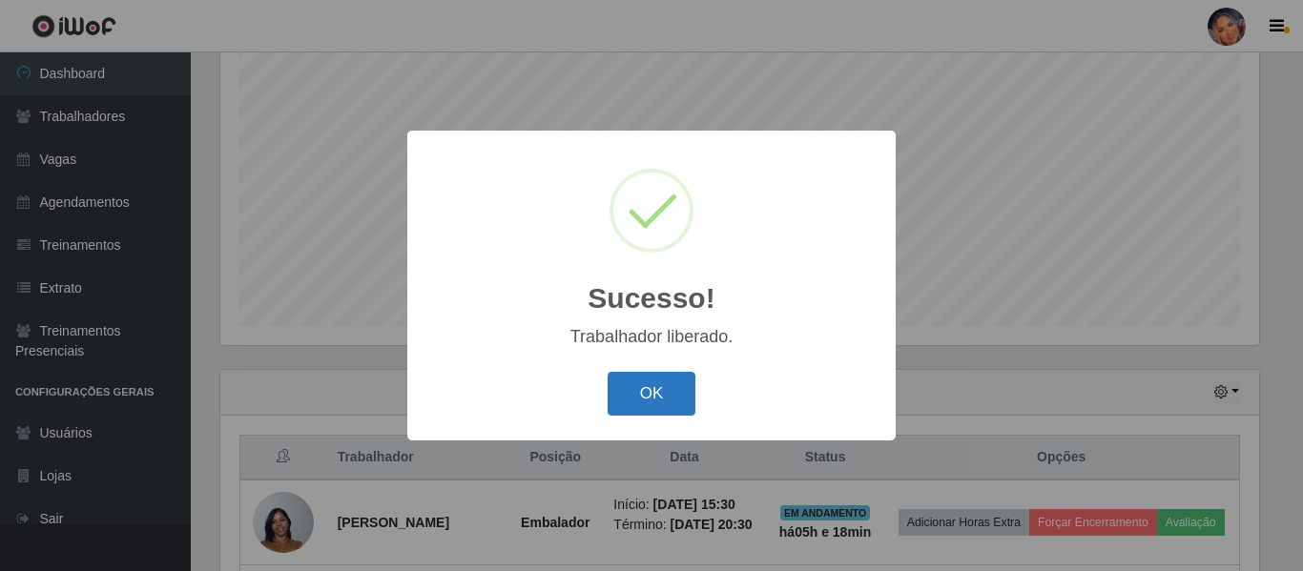
click at [663, 401] on button "OK" at bounding box center [651, 394] width 89 height 45
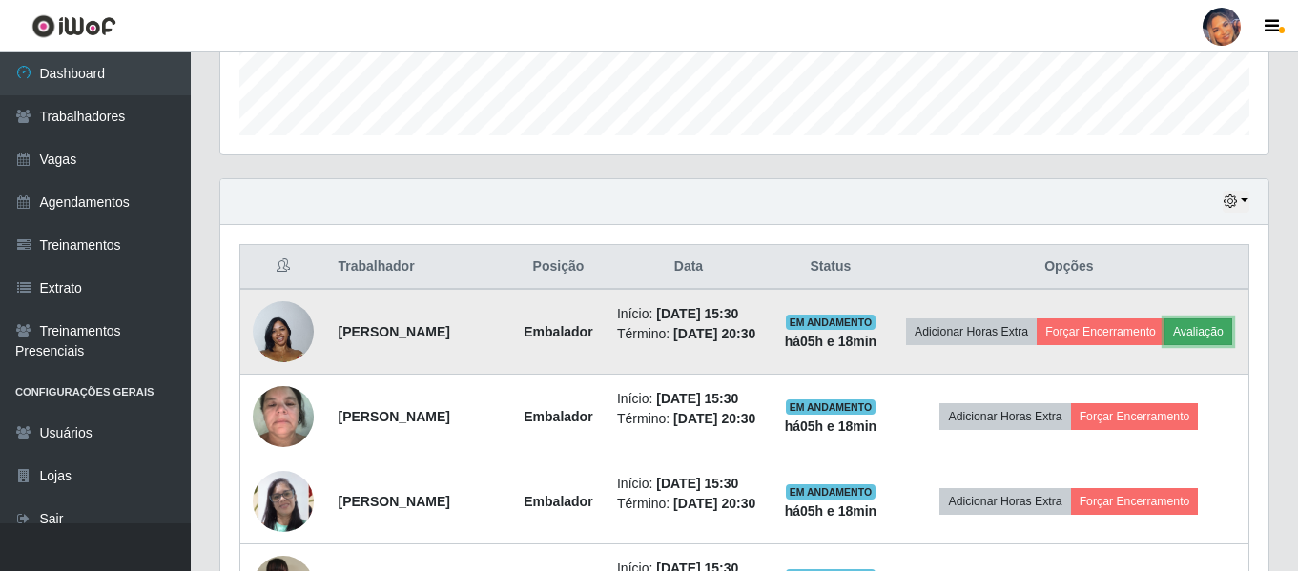
click at [1164, 345] on button "Avaliação" at bounding box center [1198, 332] width 68 height 27
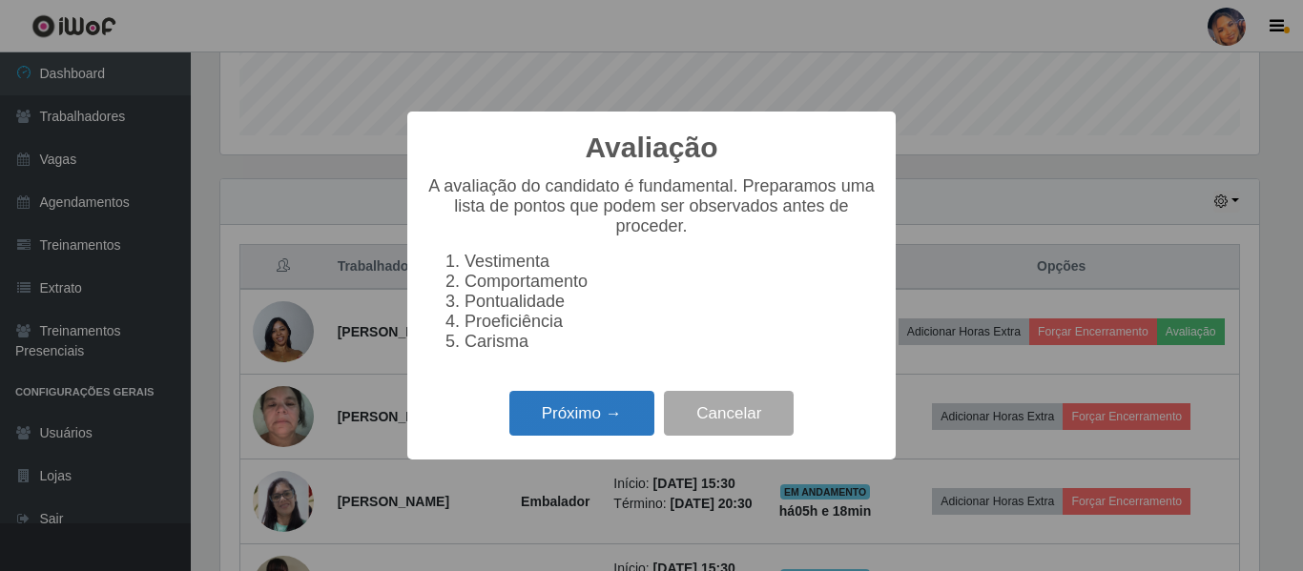
click at [582, 418] on button "Próximo →" at bounding box center [581, 413] width 145 height 45
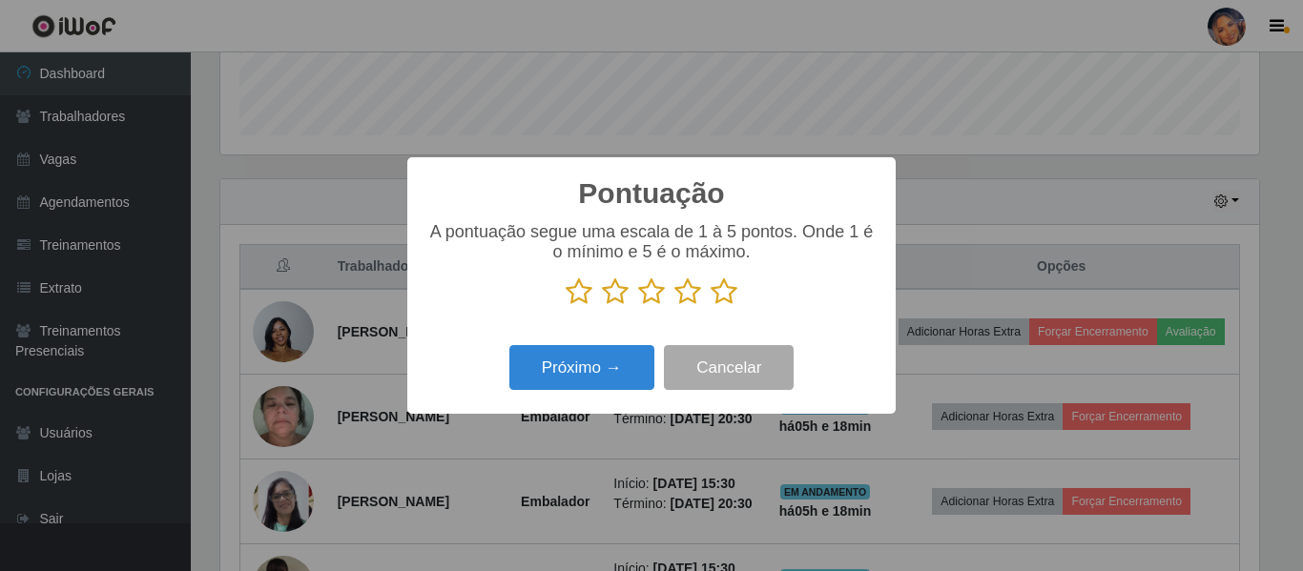
drag, startPoint x: 728, startPoint y: 295, endPoint x: 670, endPoint y: 339, distance: 72.1
click at [725, 295] on icon at bounding box center [723, 292] width 27 height 29
click at [710, 306] on input "radio" at bounding box center [710, 306] width 0 height 0
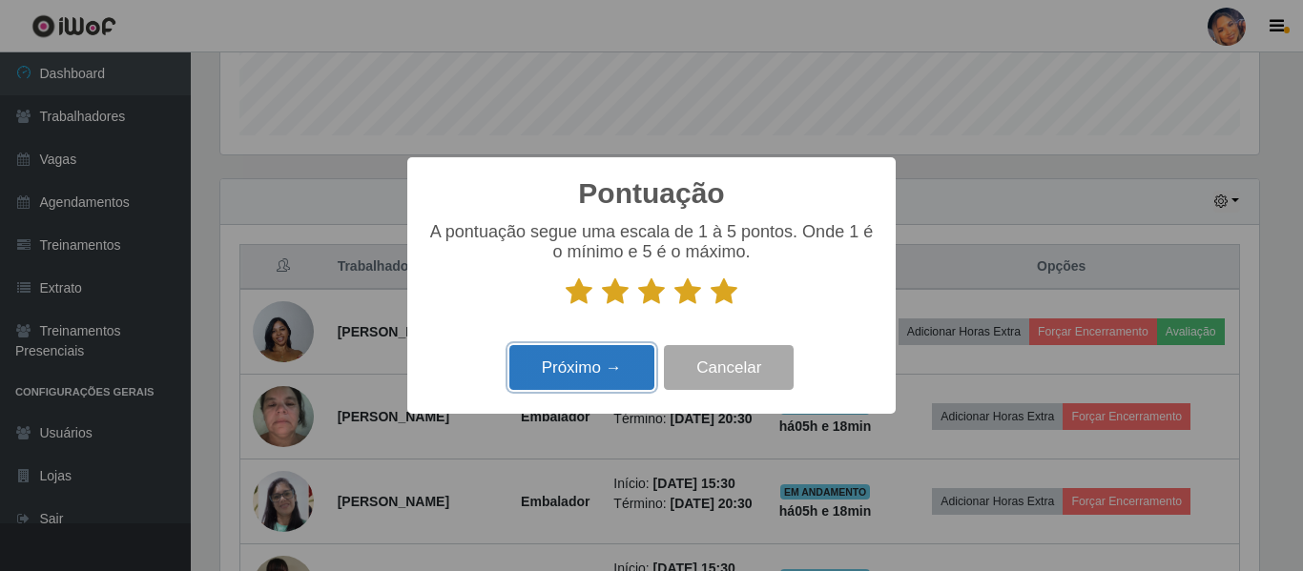
click at [590, 376] on button "Próximo →" at bounding box center [581, 367] width 145 height 45
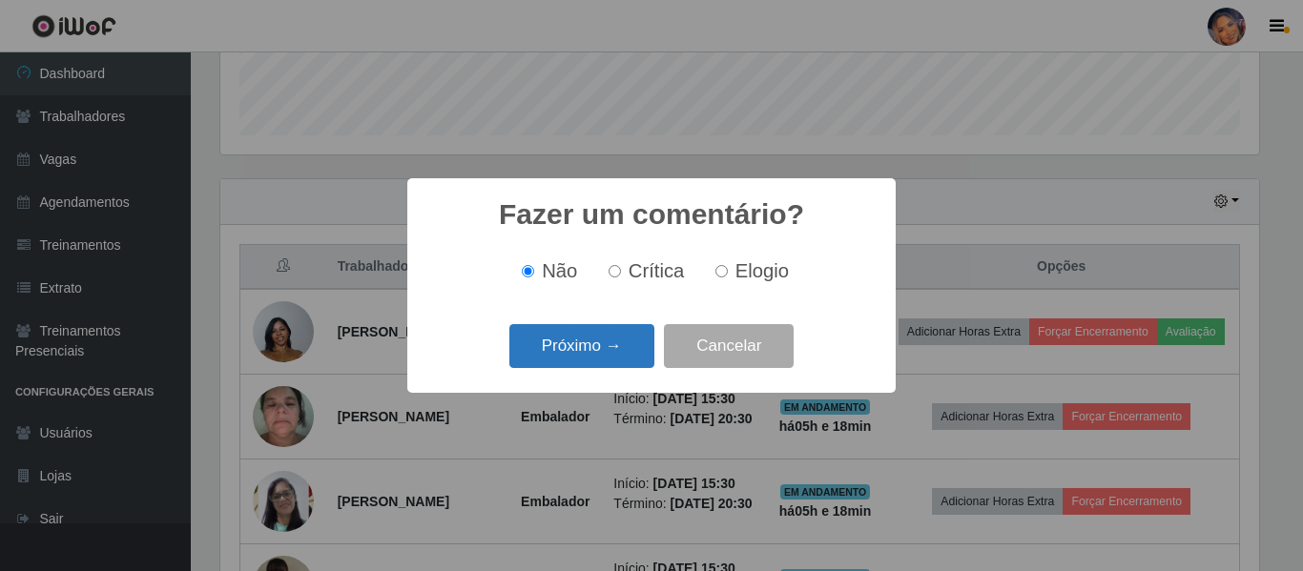
click at [592, 356] on button "Próximo →" at bounding box center [581, 346] width 145 height 45
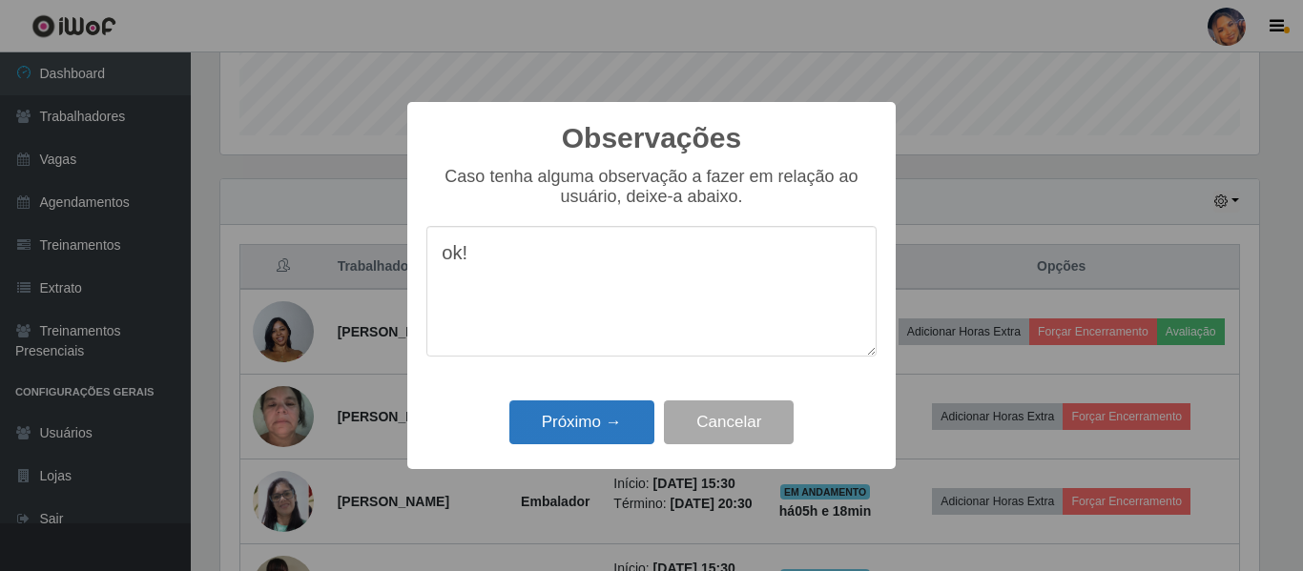
type textarea "ok!"
drag, startPoint x: 580, startPoint y: 430, endPoint x: 649, endPoint y: 385, distance: 82.8
click at [581, 427] on button "Próximo →" at bounding box center [581, 423] width 145 height 45
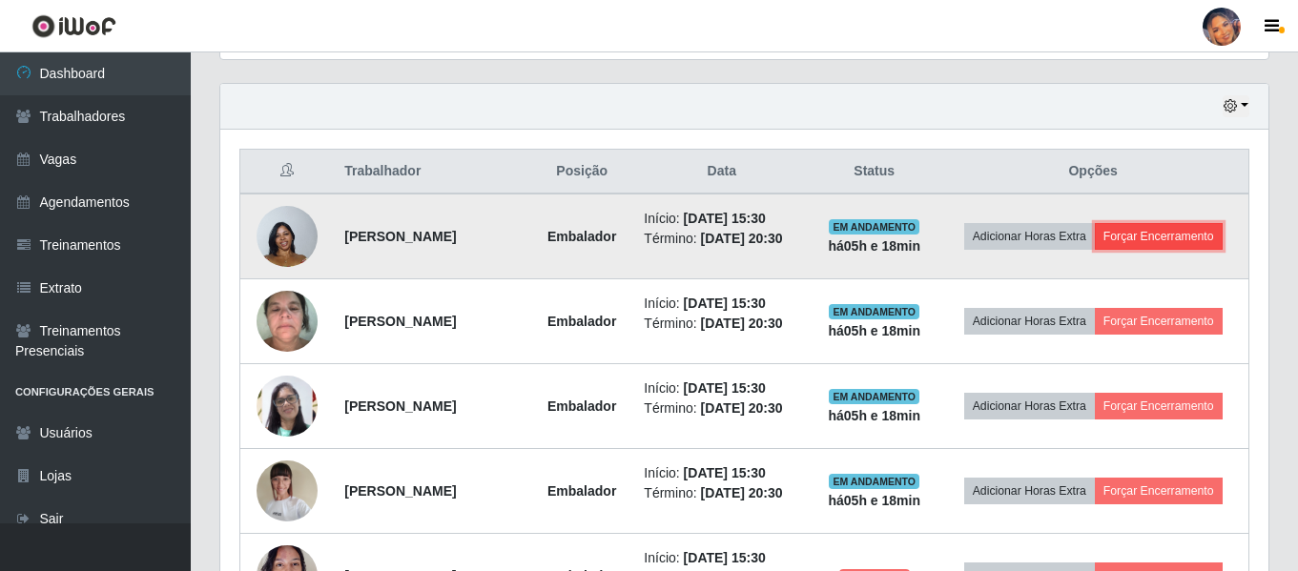
click at [1161, 231] on button "Forçar Encerramento" at bounding box center [1159, 236] width 128 height 27
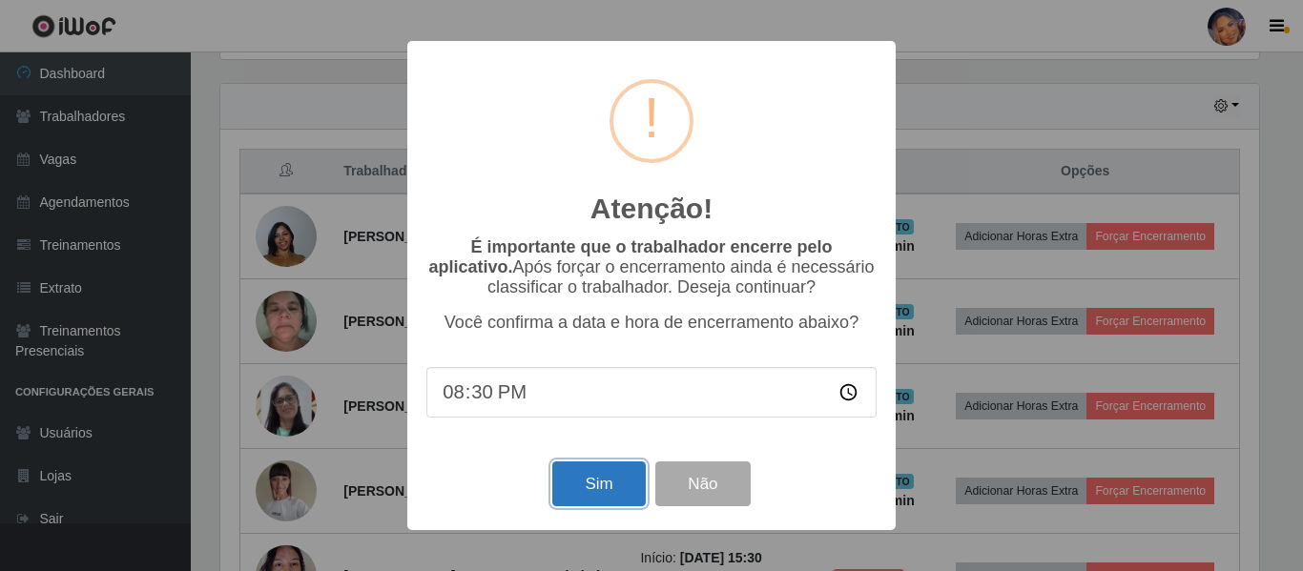
click at [597, 484] on button "Sim" at bounding box center [598, 484] width 93 height 45
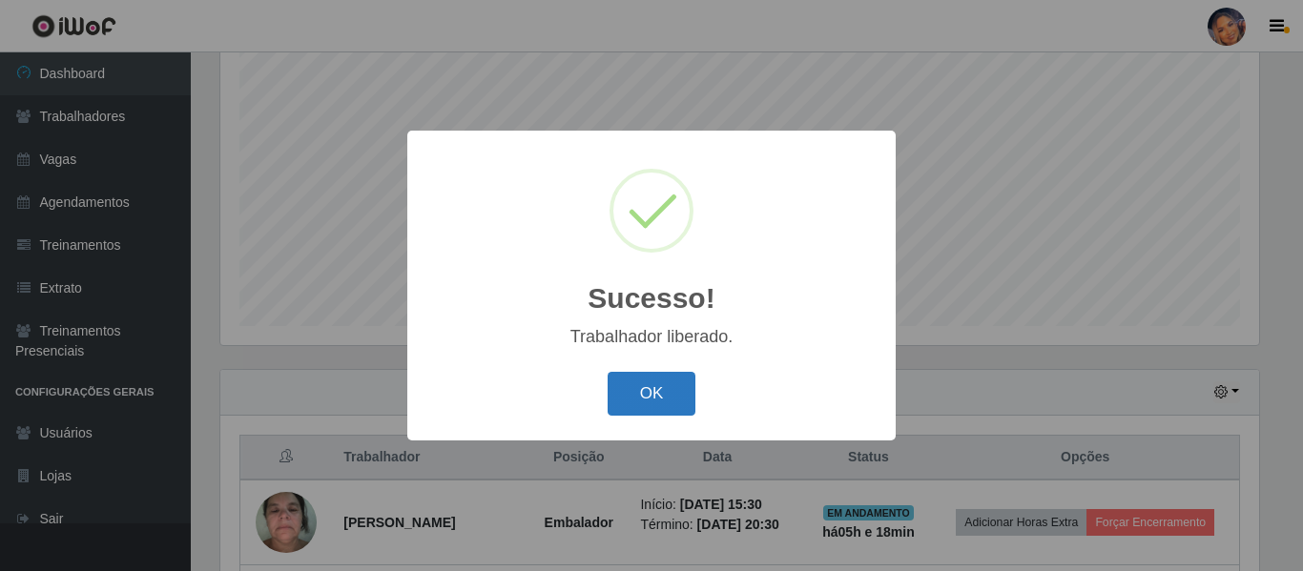
click at [649, 391] on button "OK" at bounding box center [651, 394] width 89 height 45
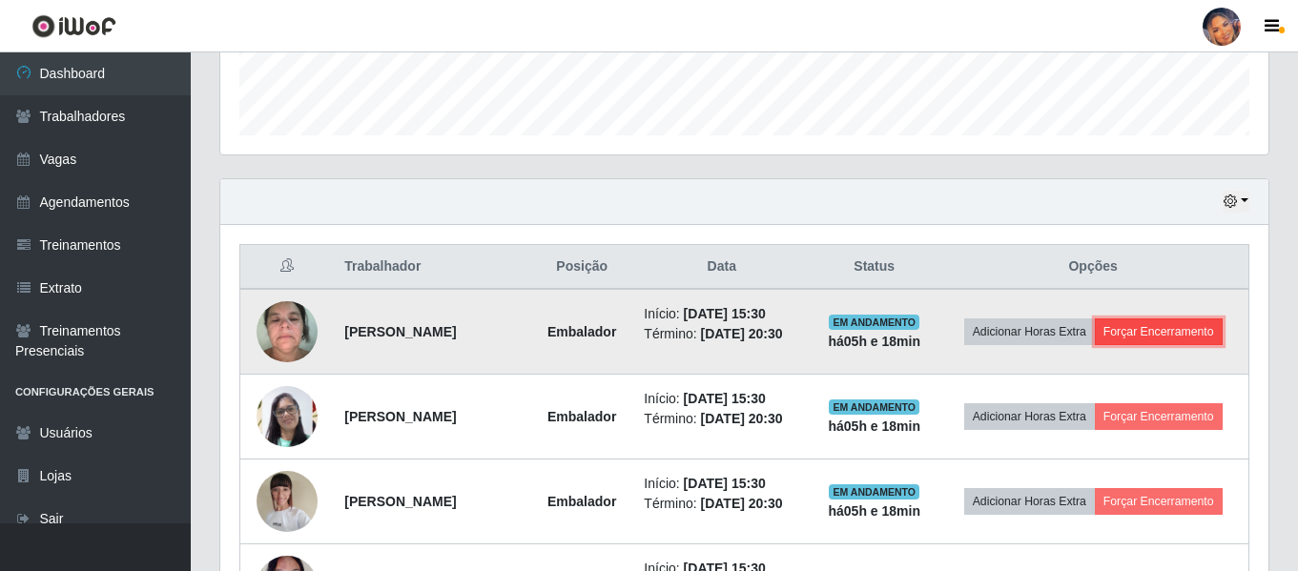
click at [1150, 333] on button "Forçar Encerramento" at bounding box center [1159, 332] width 128 height 27
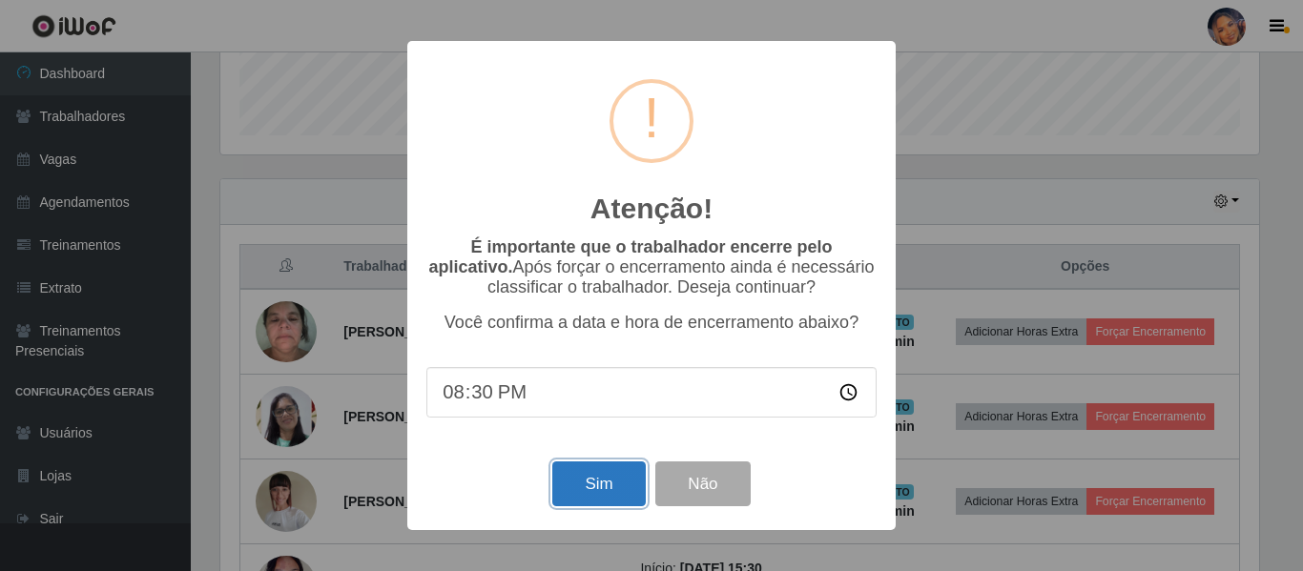
drag, startPoint x: 595, startPoint y: 493, endPoint x: 605, endPoint y: 492, distance: 9.6
click at [599, 492] on button "Sim" at bounding box center [598, 484] width 93 height 45
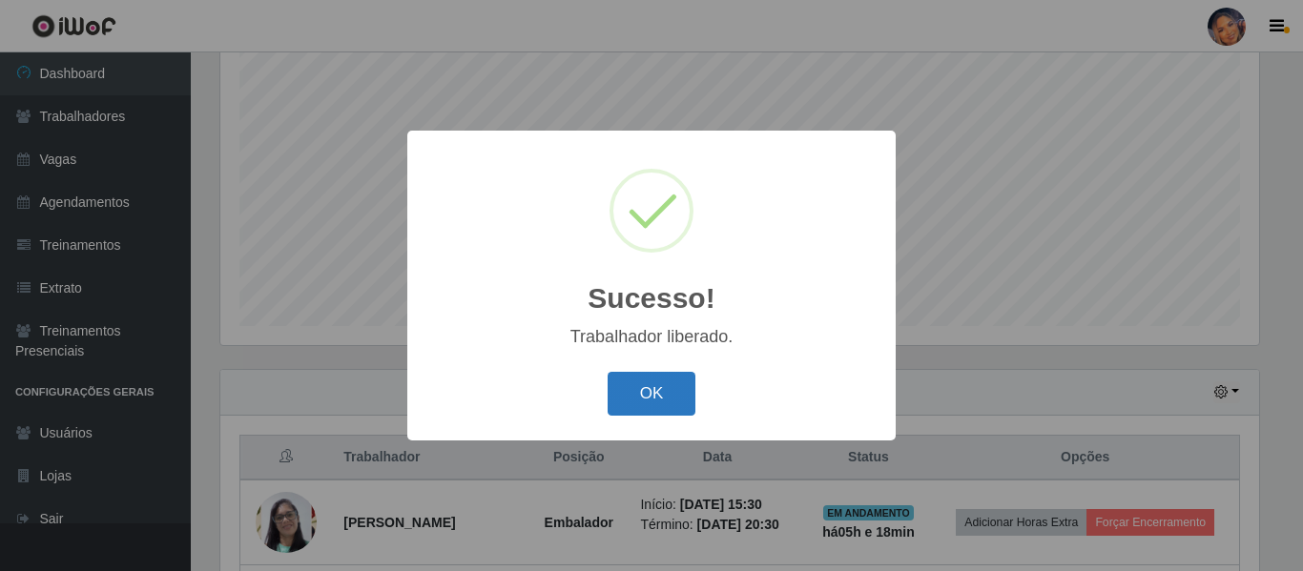
drag, startPoint x: 652, startPoint y: 402, endPoint x: 664, endPoint y: 403, distance: 11.5
click at [660, 403] on button "OK" at bounding box center [651, 394] width 89 height 45
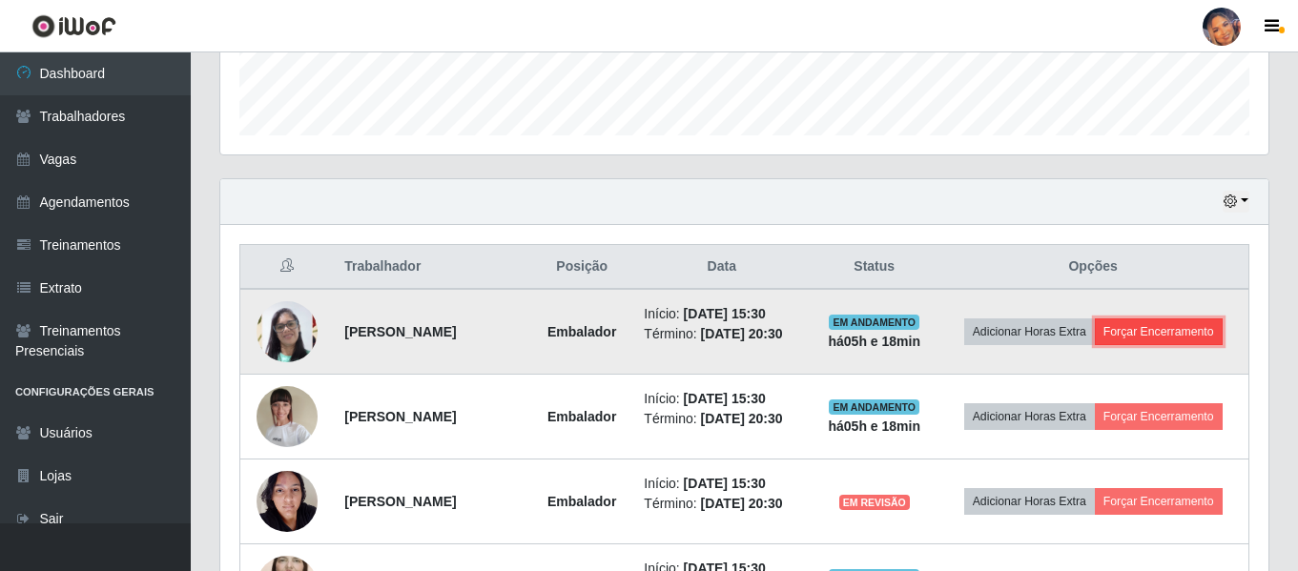
drag, startPoint x: 1186, startPoint y: 322, endPoint x: 1177, endPoint y: 320, distance: 9.7
click at [1177, 320] on button "Forçar Encerramento" at bounding box center [1159, 332] width 128 height 27
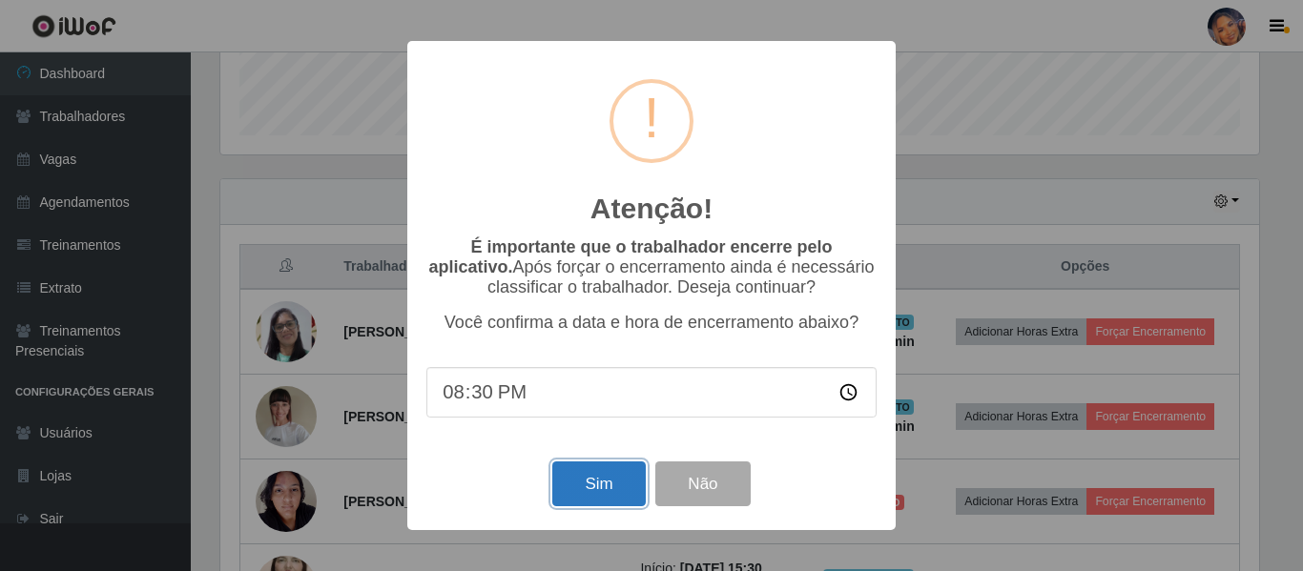
click at [617, 479] on button "Sim" at bounding box center [598, 484] width 93 height 45
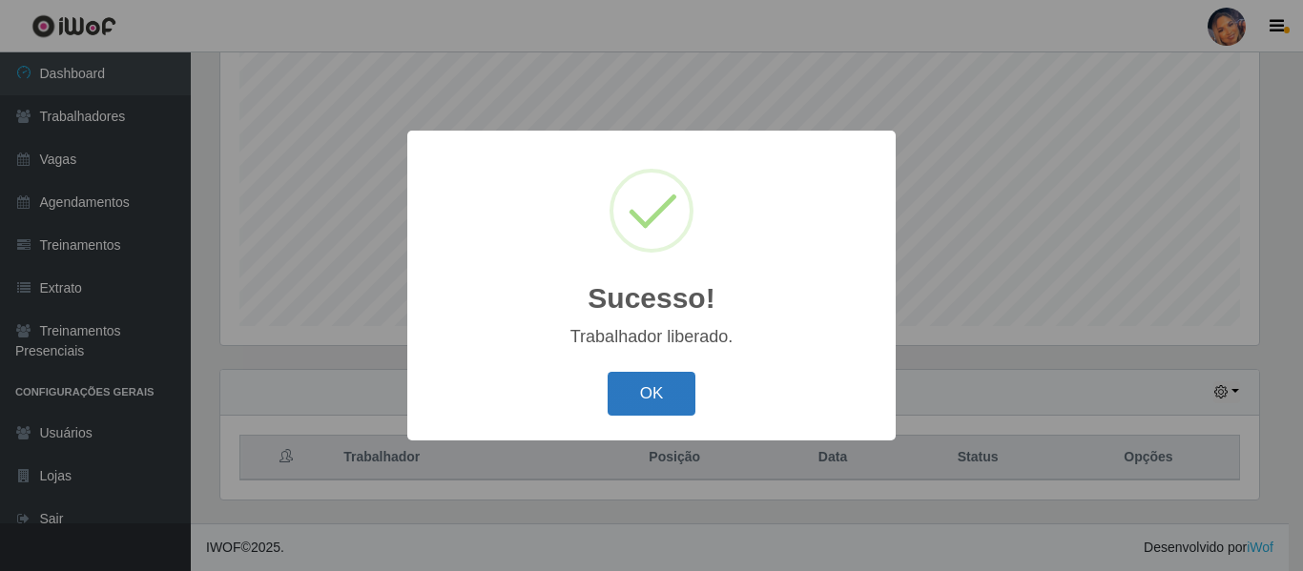
click at [655, 397] on button "OK" at bounding box center [651, 394] width 89 height 45
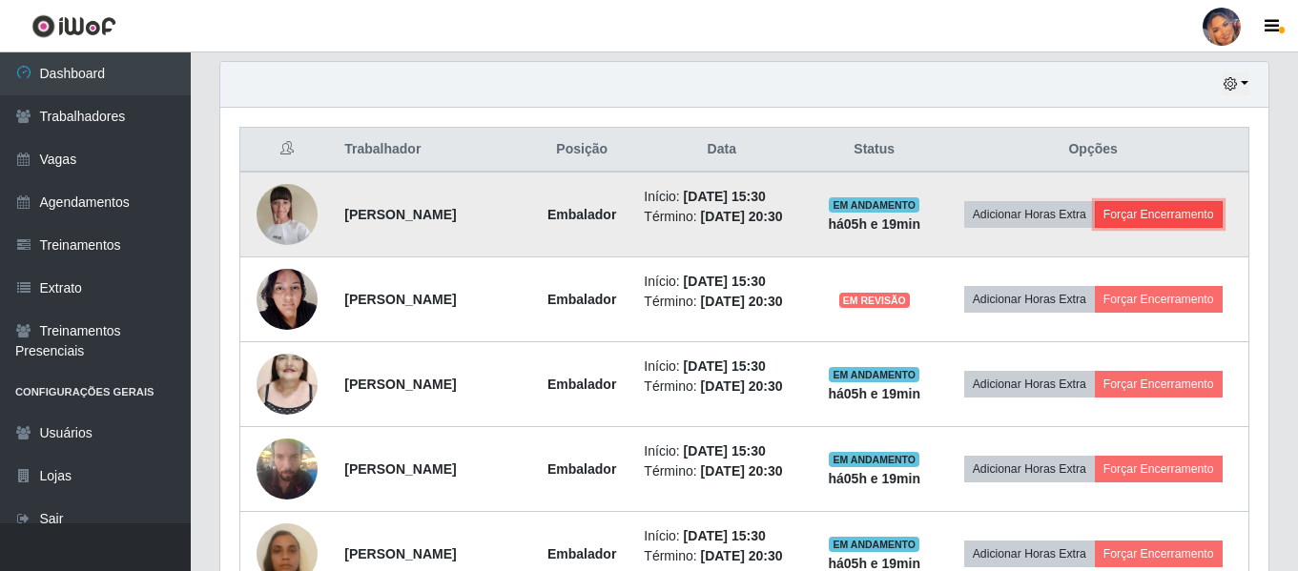
click at [1180, 216] on button "Forçar Encerramento" at bounding box center [1159, 214] width 128 height 27
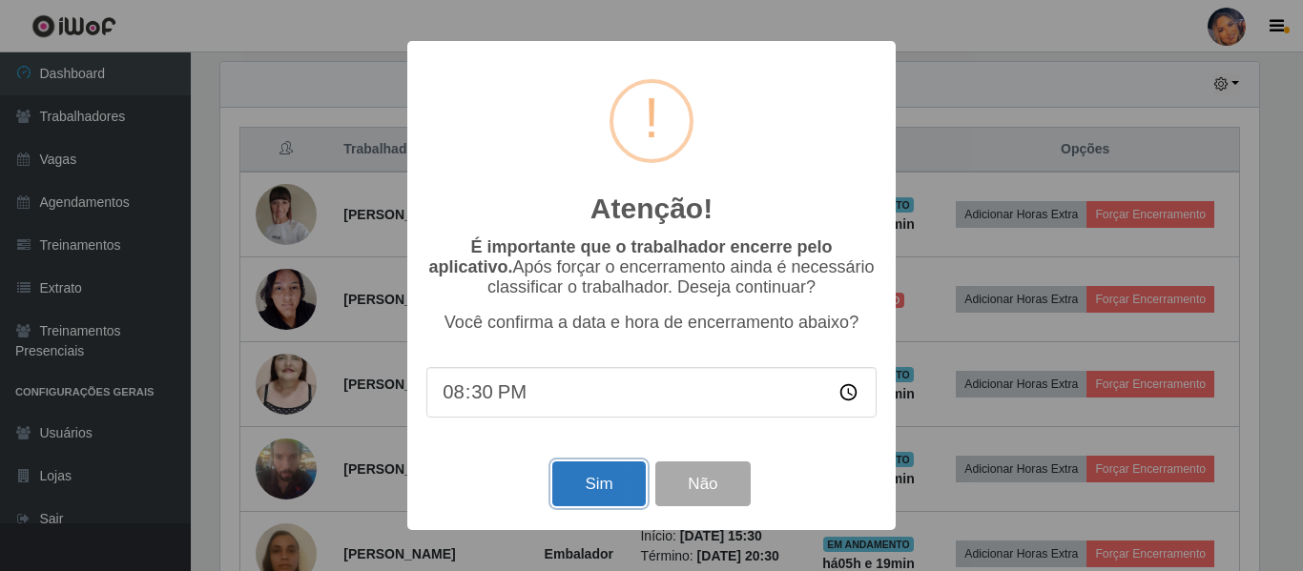
click at [601, 486] on button "Sim" at bounding box center [598, 484] width 93 height 45
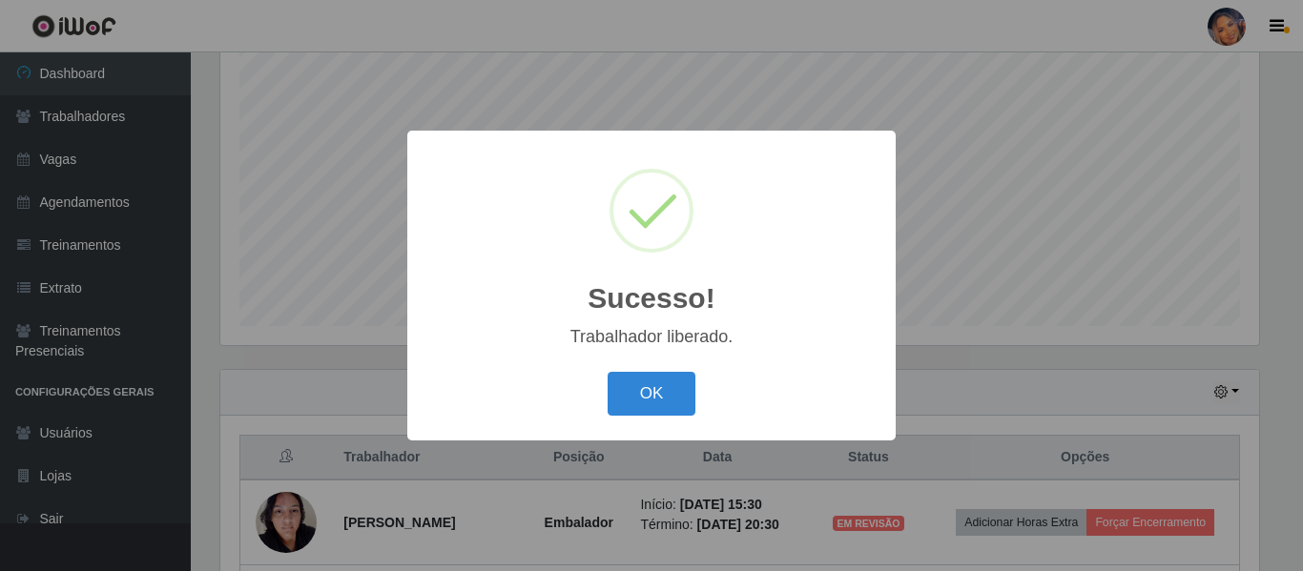
drag, startPoint x: 676, startPoint y: 379, endPoint x: 816, endPoint y: 378, distance: 140.2
click at [679, 378] on button "OK" at bounding box center [651, 394] width 89 height 45
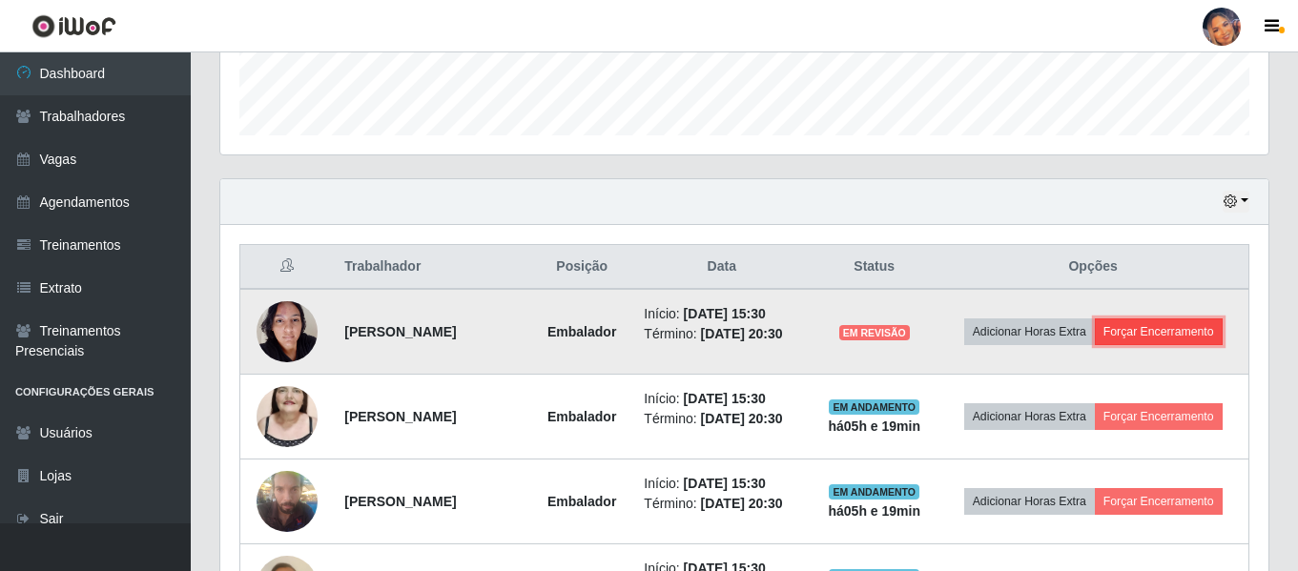
click at [1207, 334] on button "Forçar Encerramento" at bounding box center [1159, 332] width 128 height 27
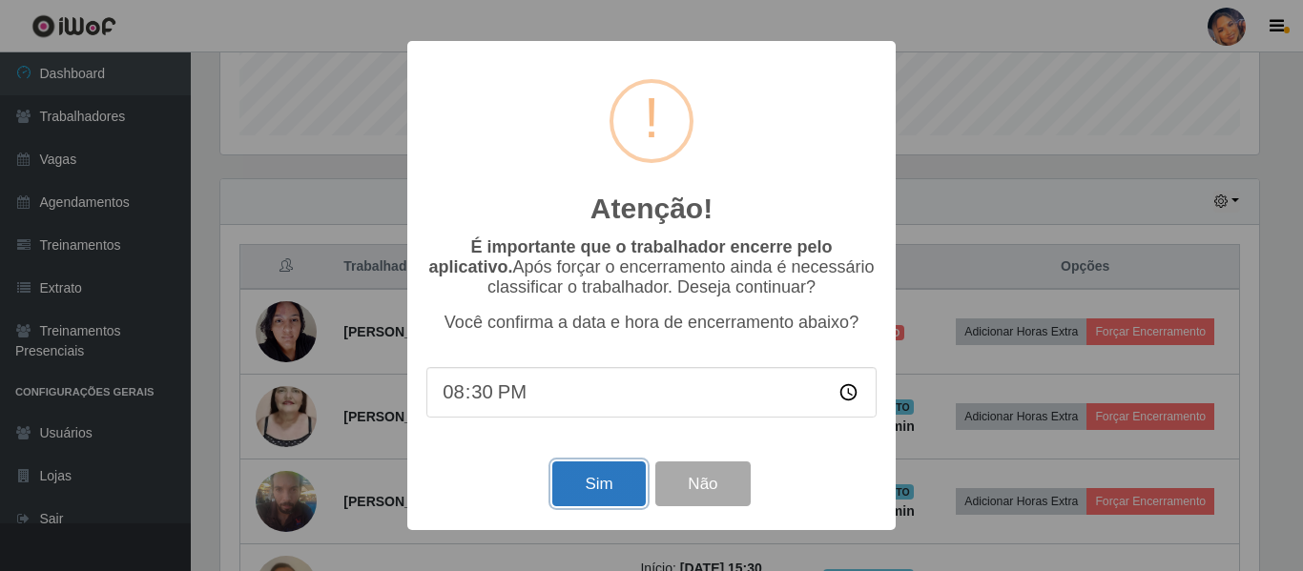
click at [586, 498] on button "Sim" at bounding box center [598, 484] width 93 height 45
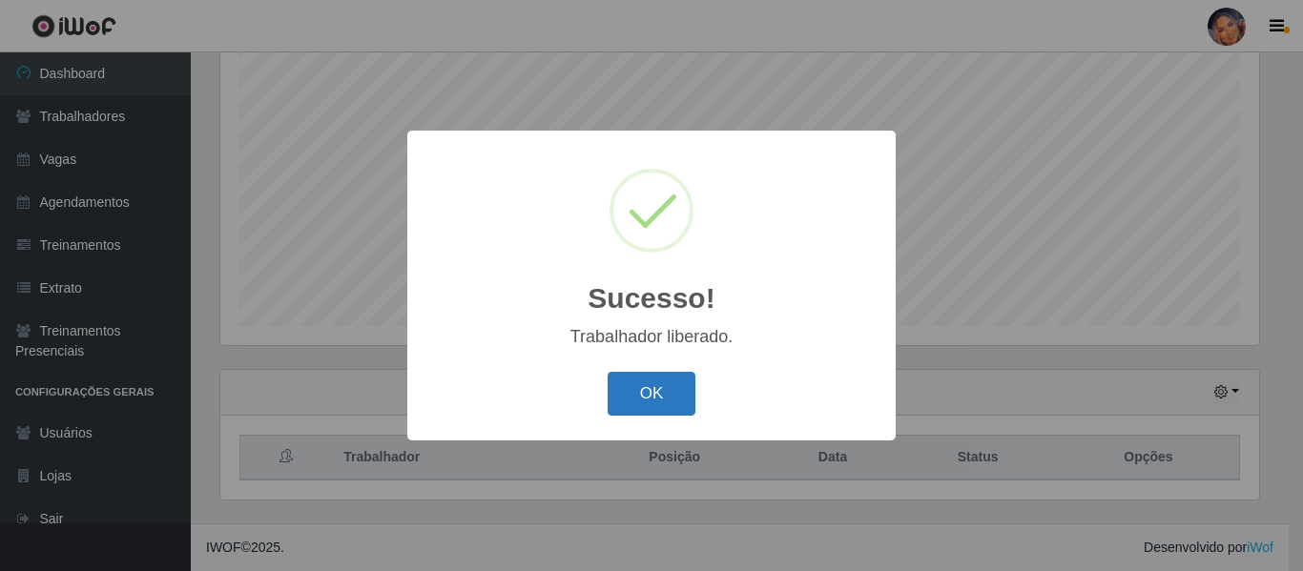
click at [640, 391] on button "OK" at bounding box center [651, 394] width 89 height 45
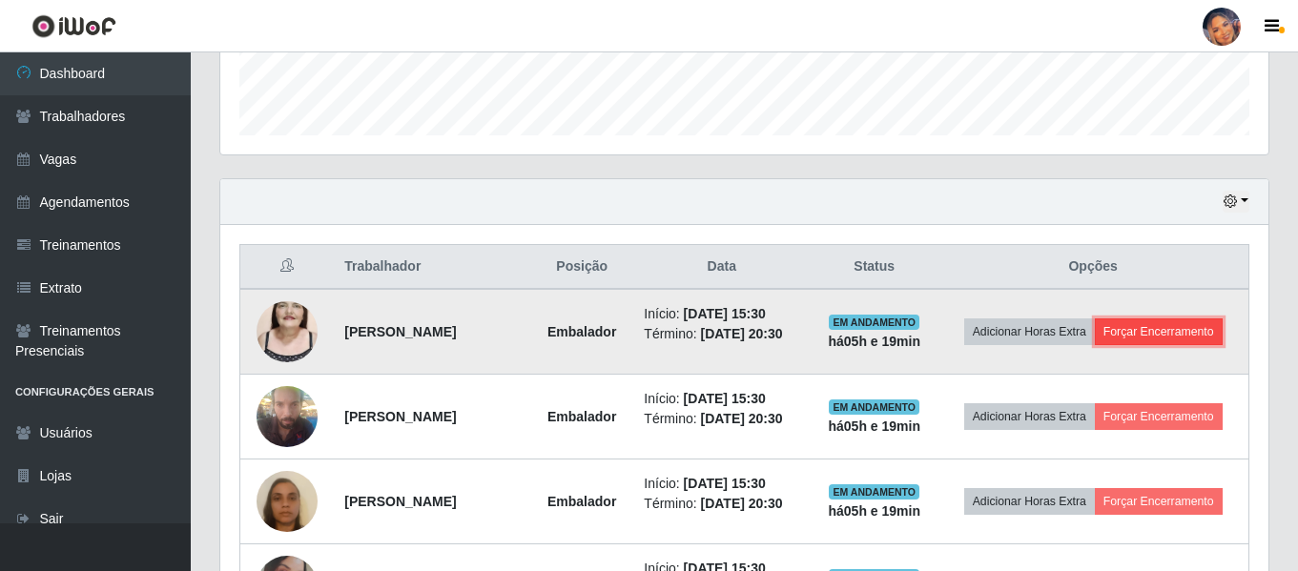
click at [1207, 334] on button "Forçar Encerramento" at bounding box center [1159, 332] width 128 height 27
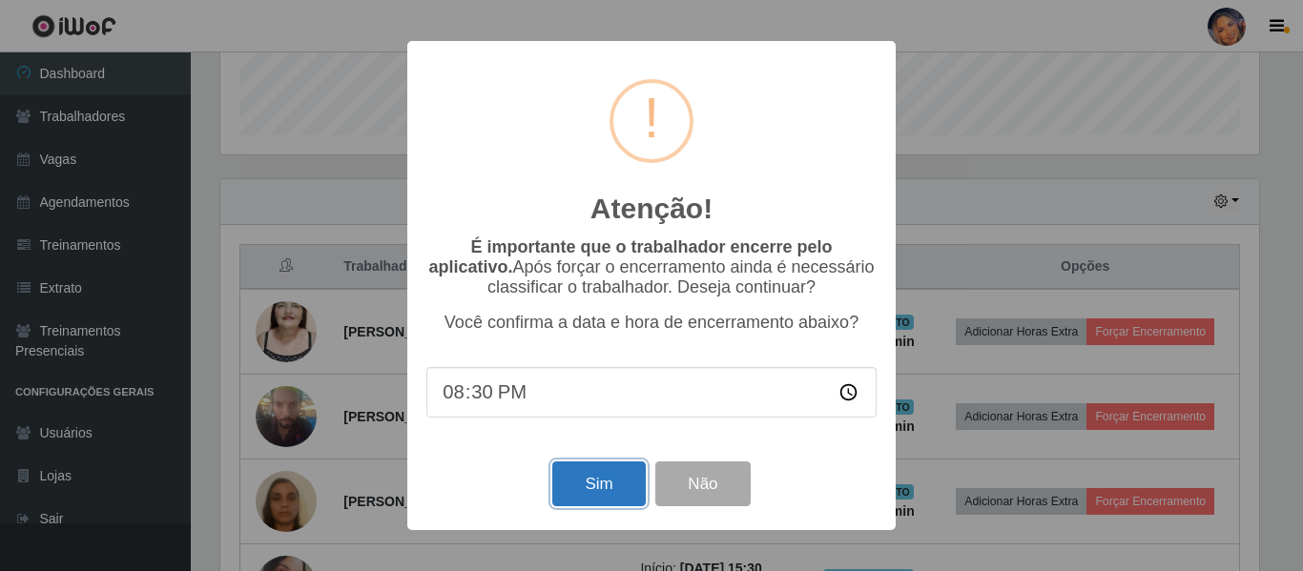
click at [592, 484] on button "Sim" at bounding box center [598, 484] width 93 height 45
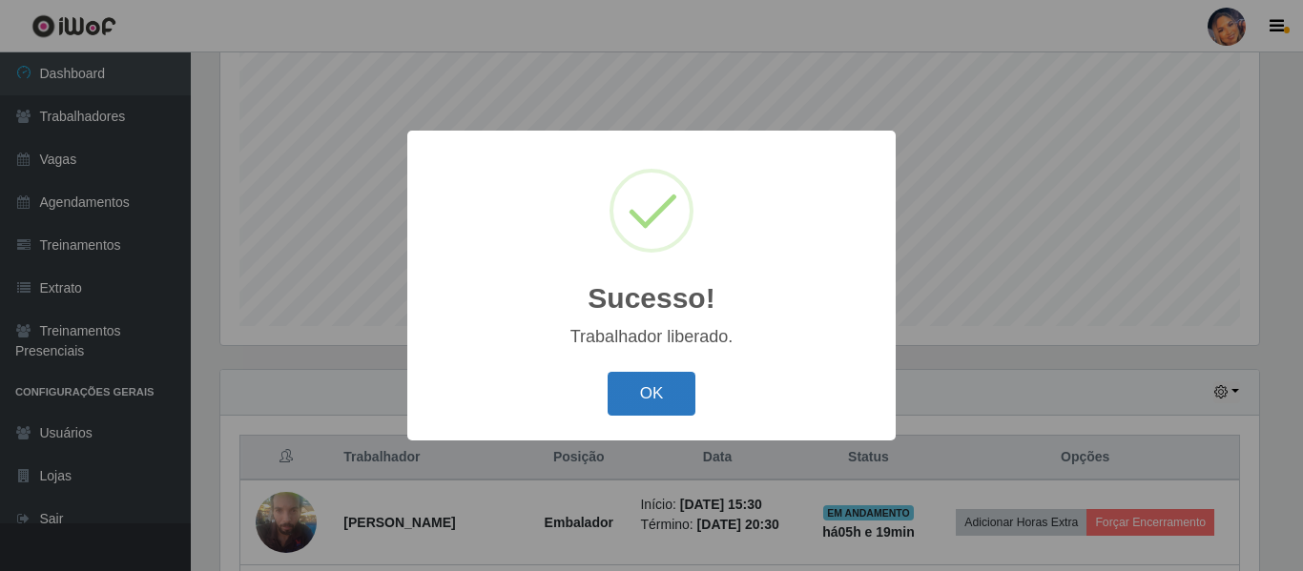
click at [671, 389] on button "OK" at bounding box center [651, 394] width 89 height 45
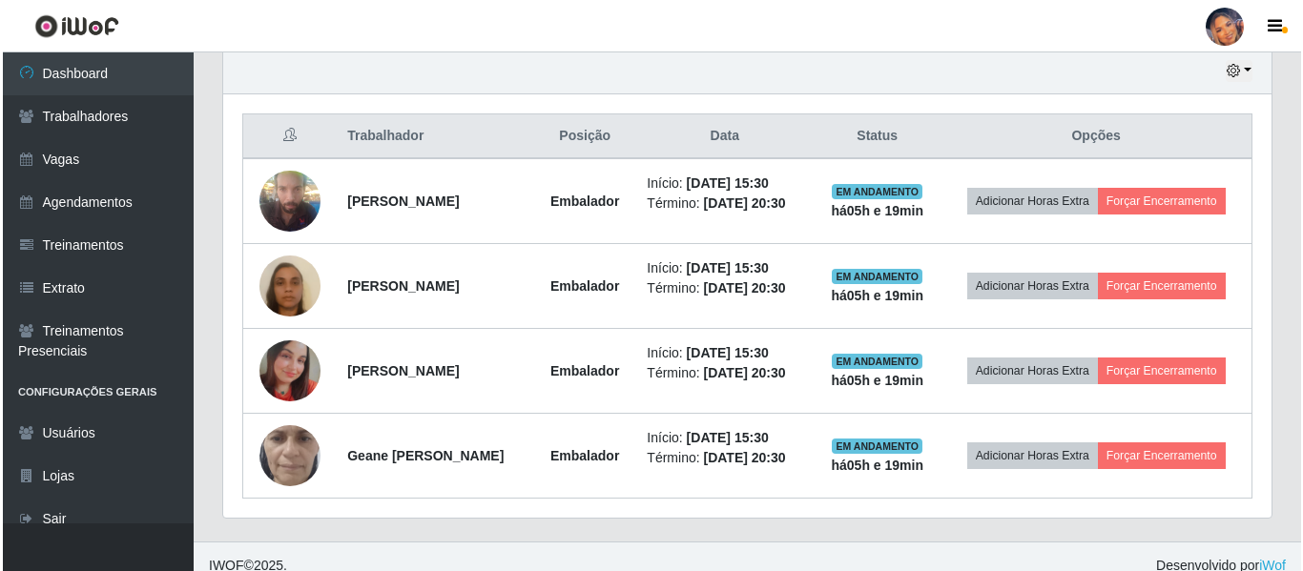
scroll to position [695, 0]
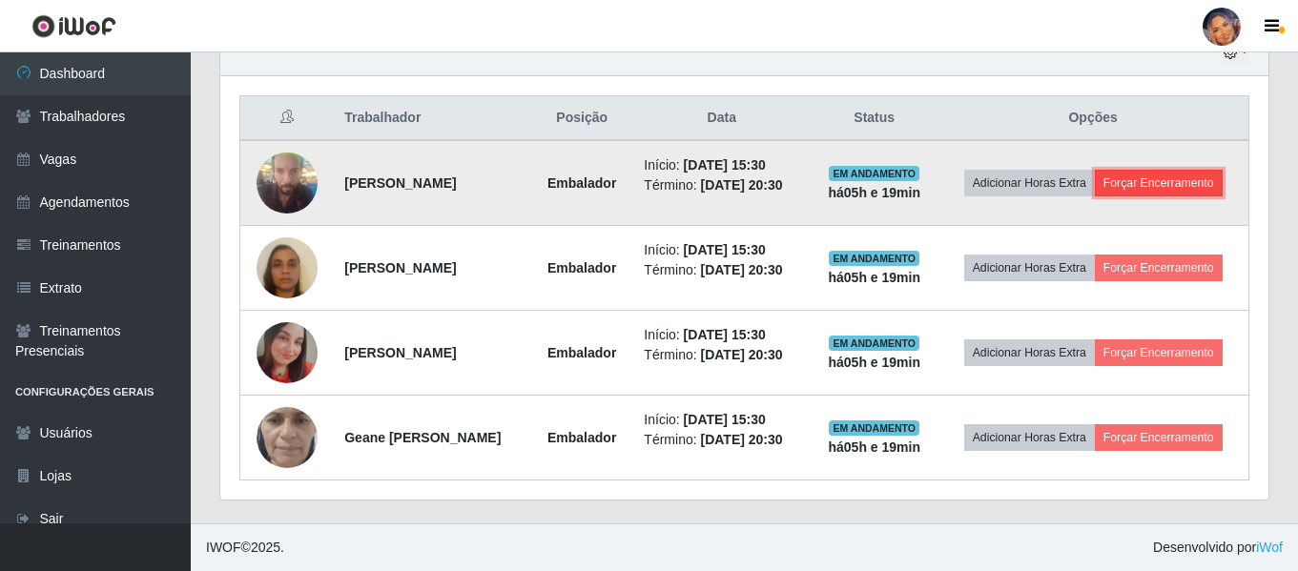
click at [1137, 192] on button "Forçar Encerramento" at bounding box center [1159, 183] width 128 height 27
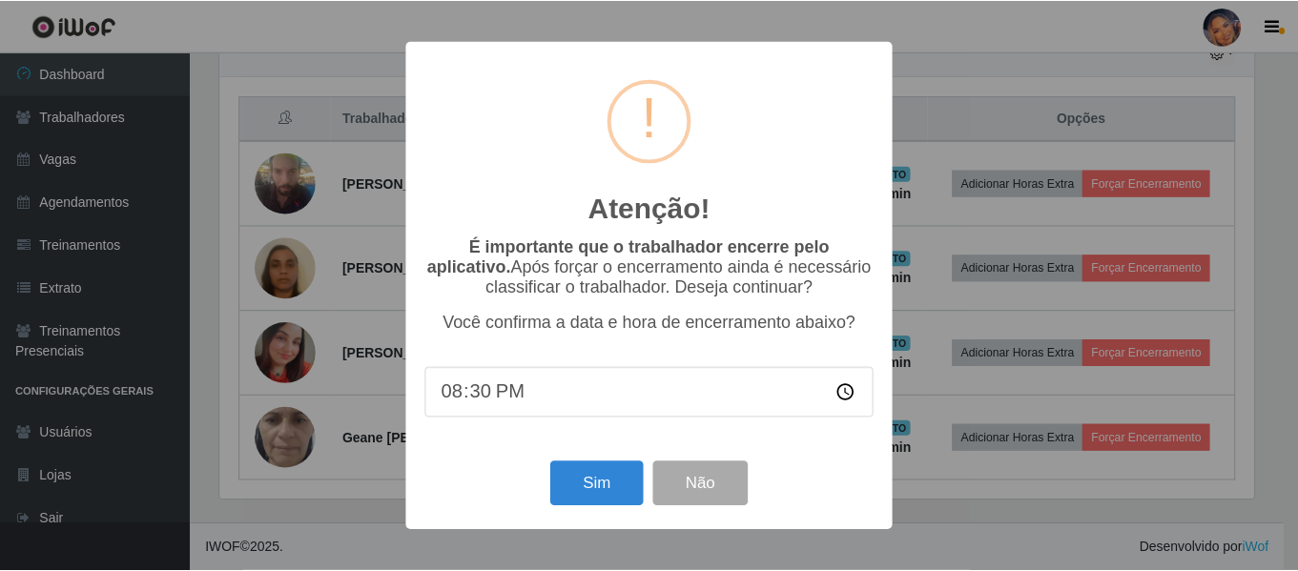
scroll to position [396, 1038]
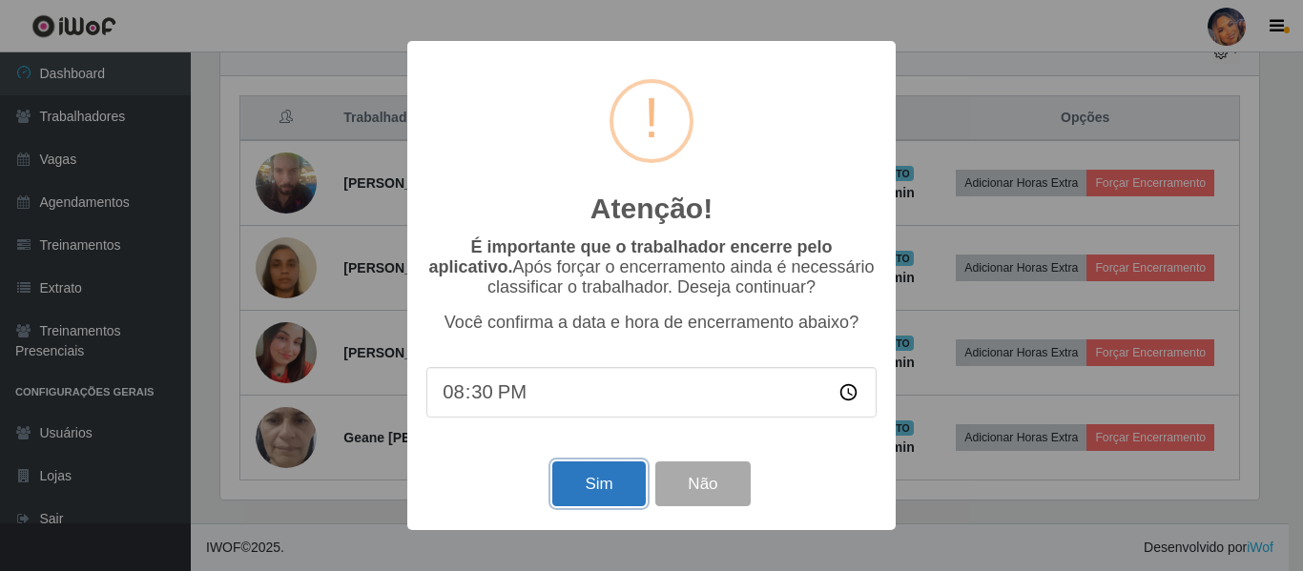
click at [609, 483] on button "Sim" at bounding box center [598, 484] width 93 height 45
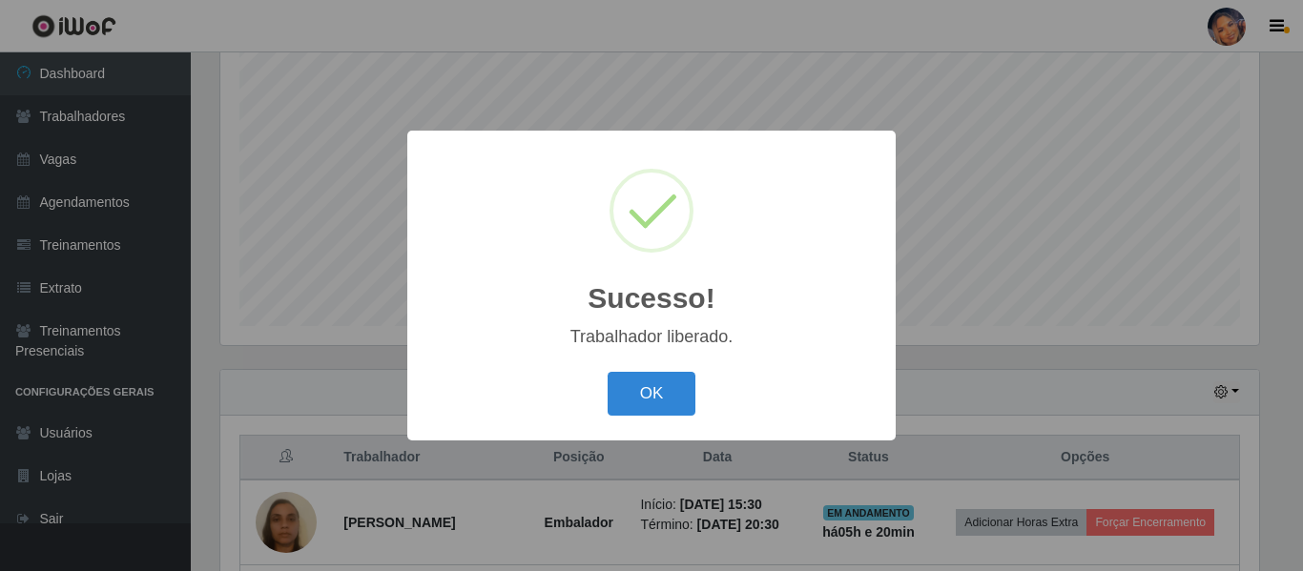
drag, startPoint x: 662, startPoint y: 390, endPoint x: 813, endPoint y: 367, distance: 153.3
click at [665, 393] on button "OK" at bounding box center [651, 394] width 89 height 45
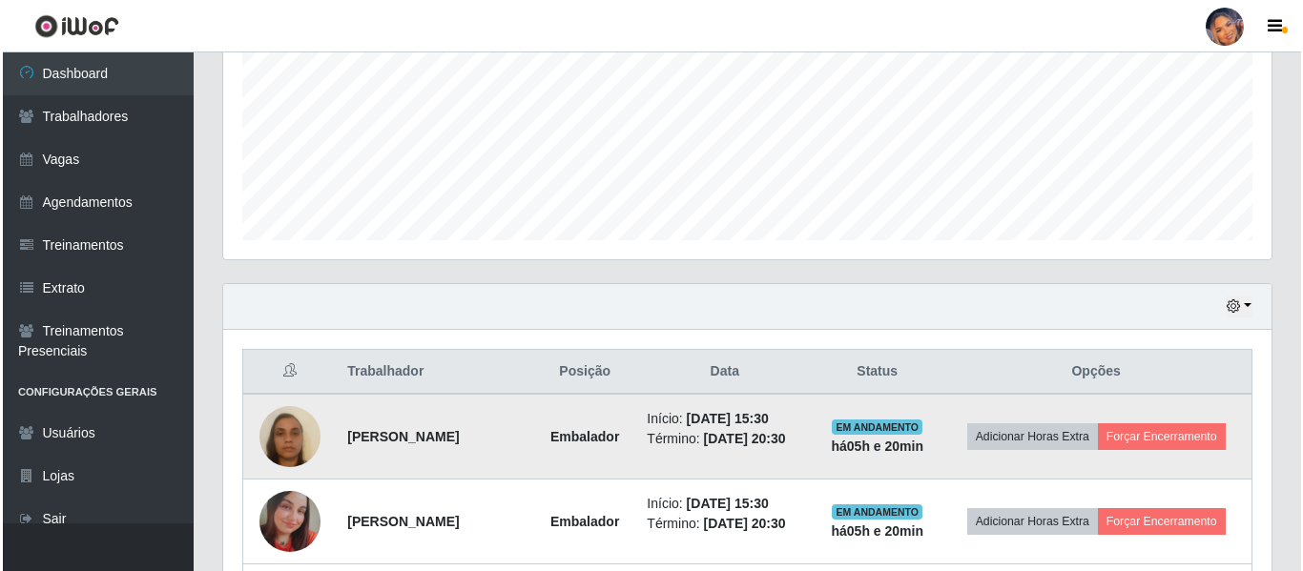
scroll to position [451, 0]
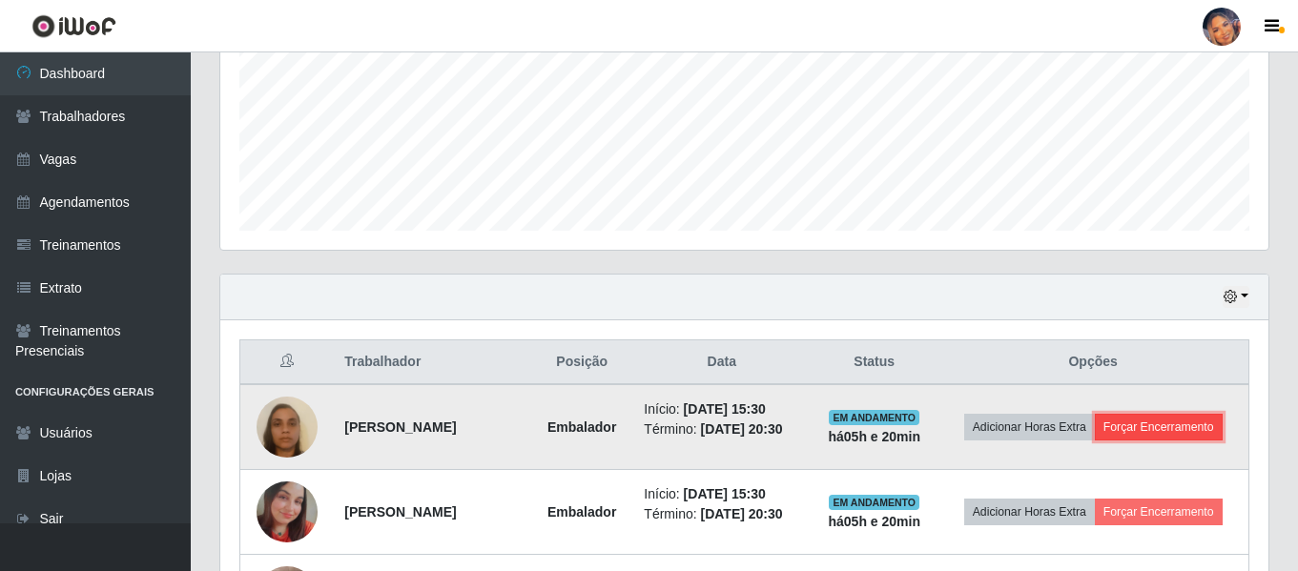
click at [1147, 441] on button "Forçar Encerramento" at bounding box center [1159, 427] width 128 height 27
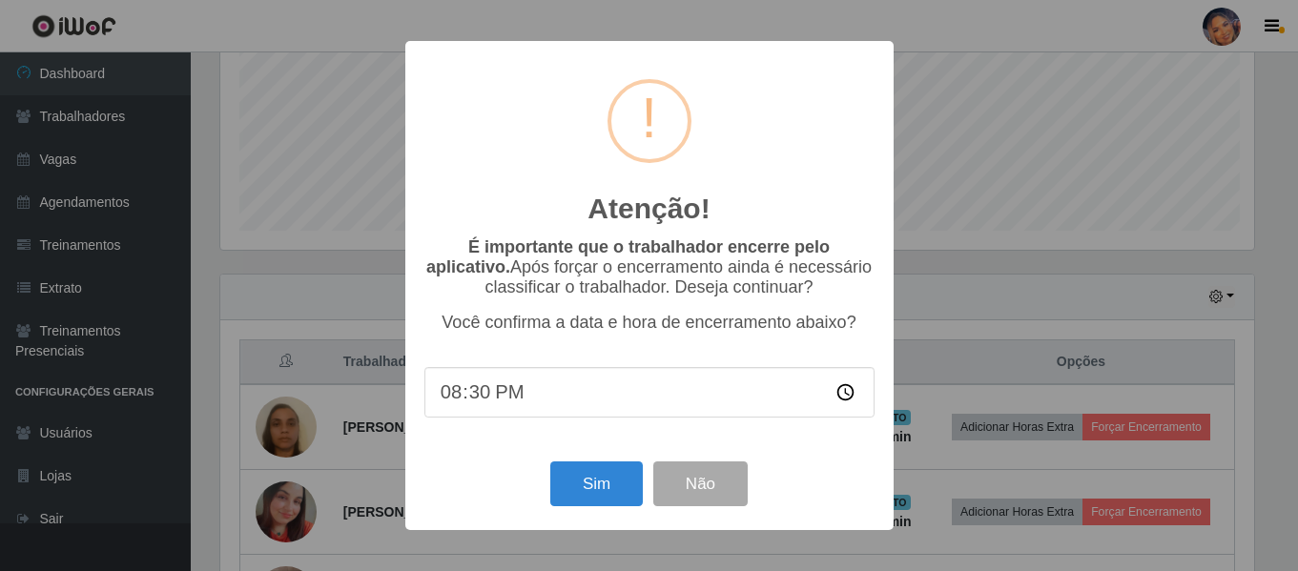
scroll to position [396, 1038]
click at [608, 483] on button "Sim" at bounding box center [598, 484] width 93 height 45
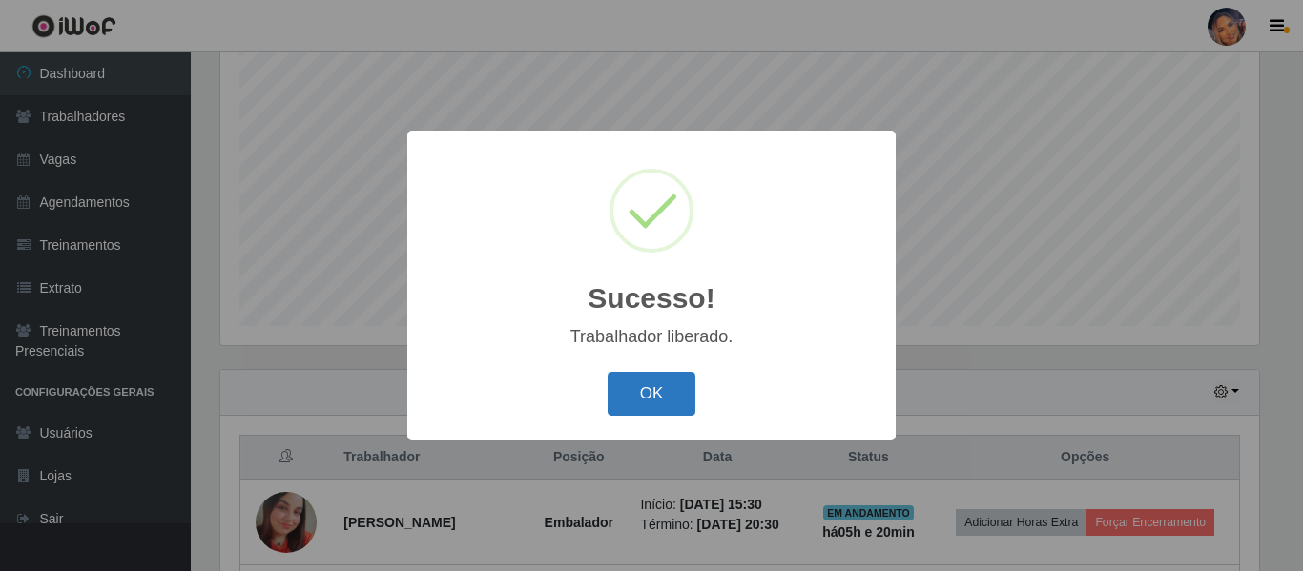
drag, startPoint x: 677, startPoint y: 394, endPoint x: 951, endPoint y: 383, distance: 273.9
click at [678, 395] on button "OK" at bounding box center [651, 394] width 89 height 45
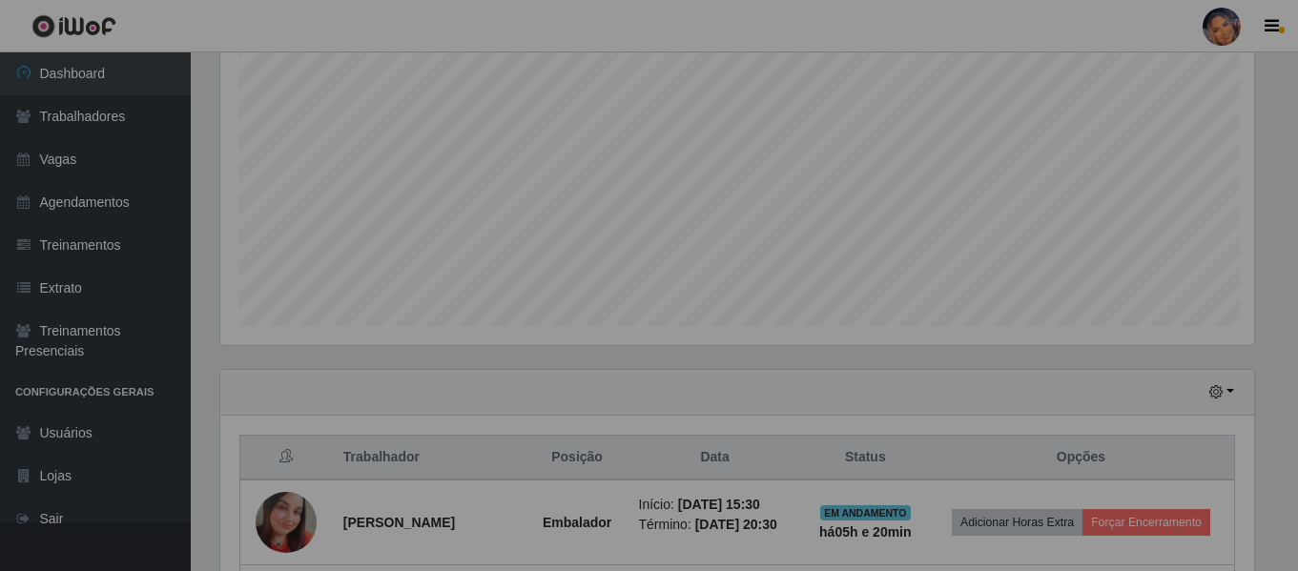
scroll to position [379, 0]
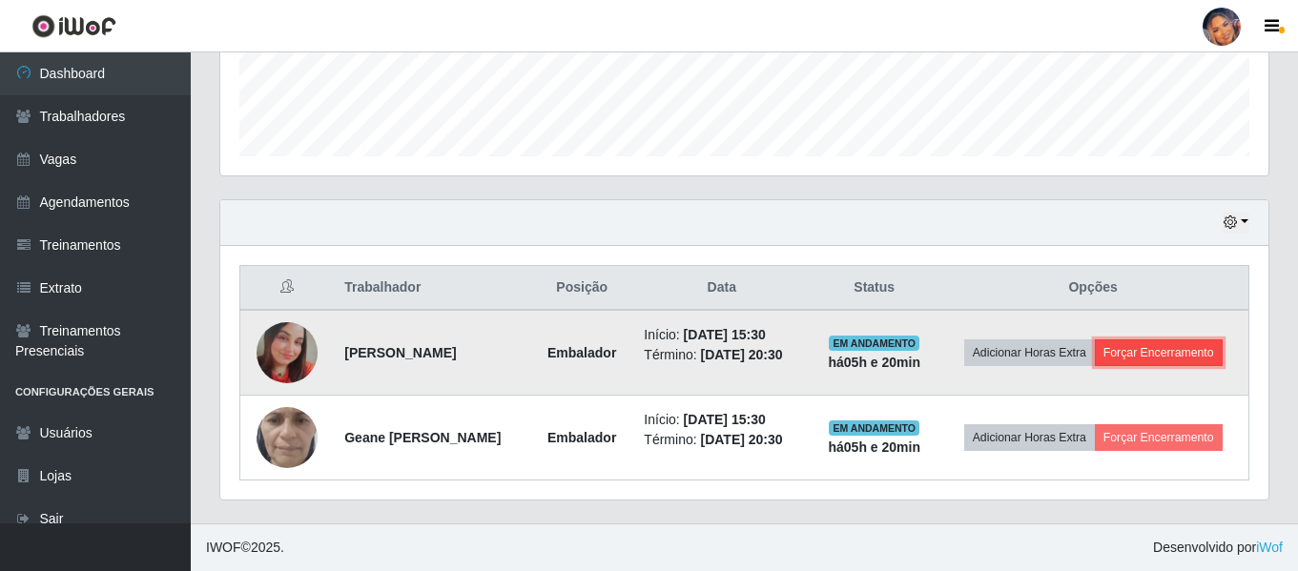
click at [1131, 347] on button "Forçar Encerramento" at bounding box center [1159, 352] width 128 height 27
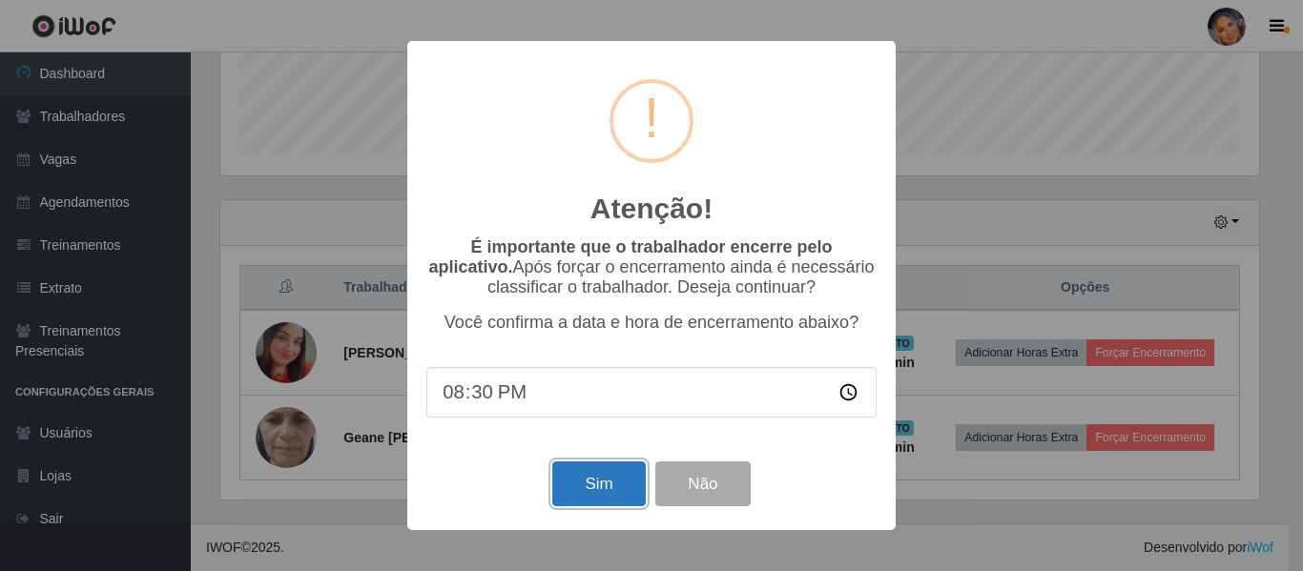
click at [630, 491] on button "Sim" at bounding box center [598, 484] width 93 height 45
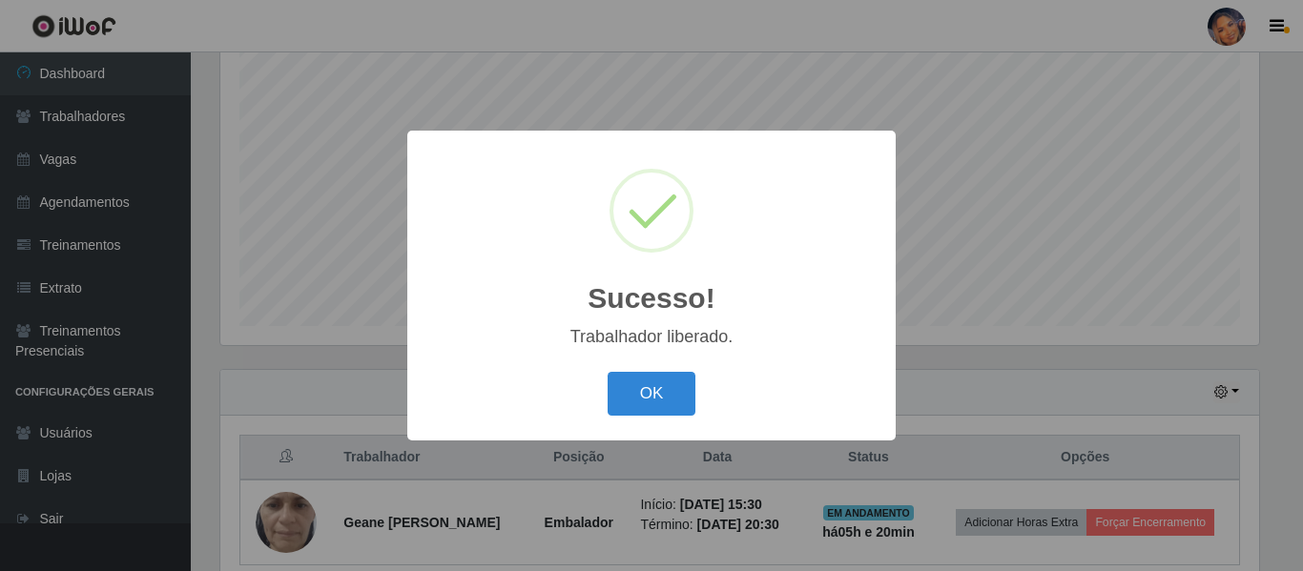
click at [676, 411] on button "OK" at bounding box center [651, 394] width 89 height 45
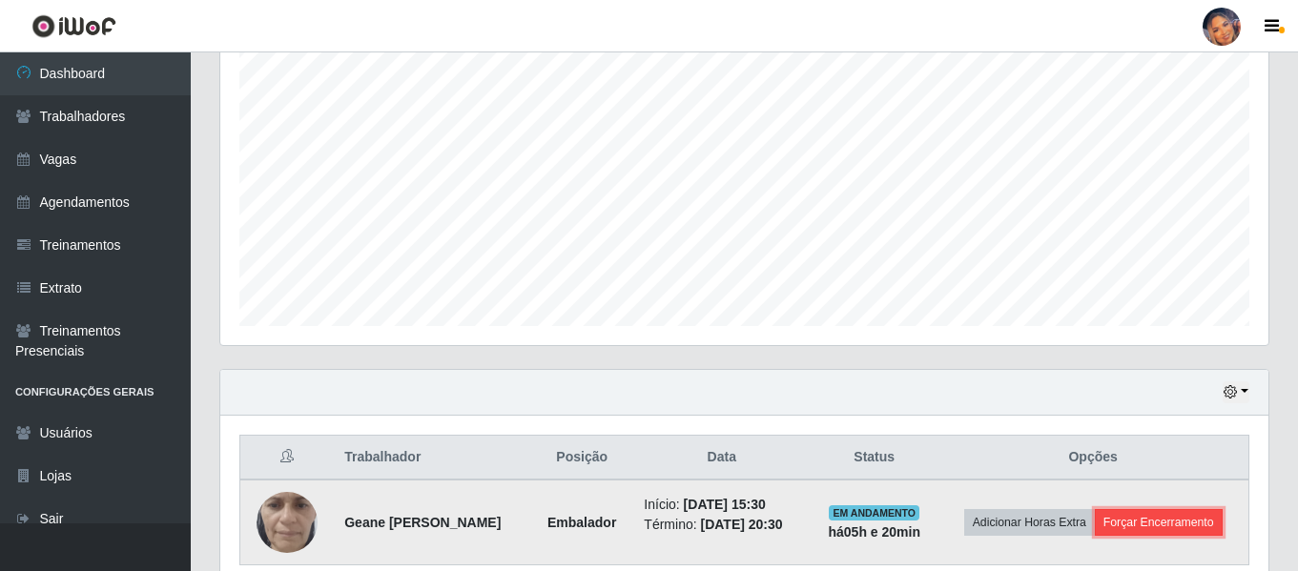
drag, startPoint x: 1182, startPoint y: 526, endPoint x: 1156, endPoint y: 517, distance: 28.4
click at [1156, 517] on button "Forçar Encerramento" at bounding box center [1159, 522] width 128 height 27
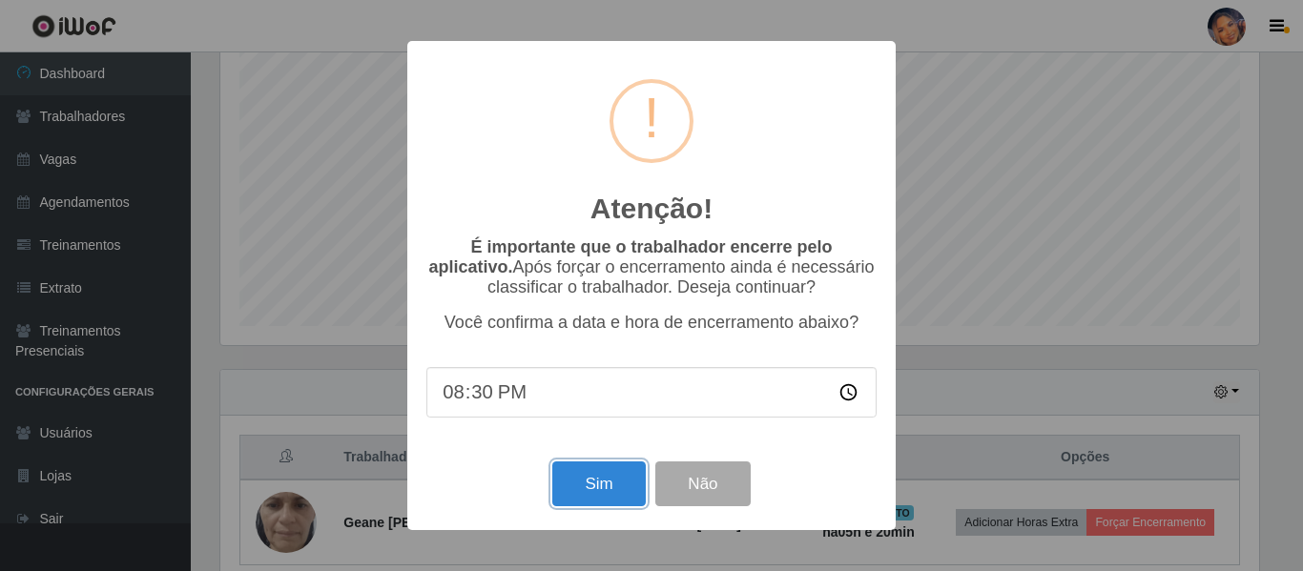
drag, startPoint x: 608, startPoint y: 495, endPoint x: 627, endPoint y: 472, distance: 29.2
click at [610, 495] on button "Sim" at bounding box center [598, 484] width 93 height 45
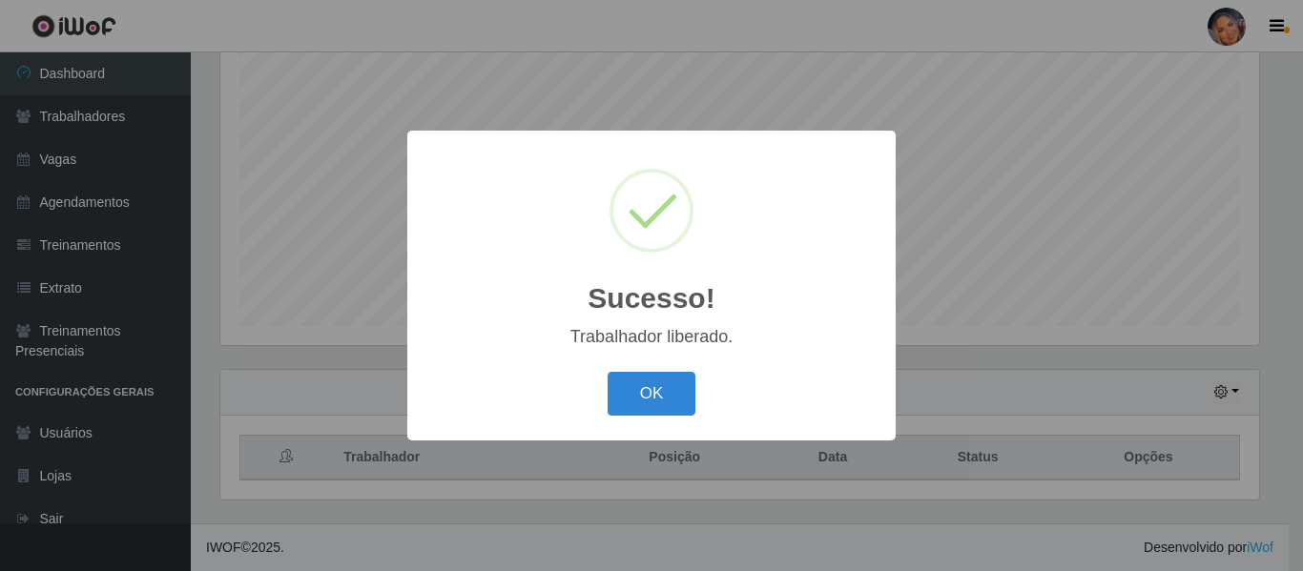
drag, startPoint x: 688, startPoint y: 403, endPoint x: 689, endPoint y: 363, distance: 40.1
click at [687, 403] on button "OK" at bounding box center [651, 394] width 89 height 45
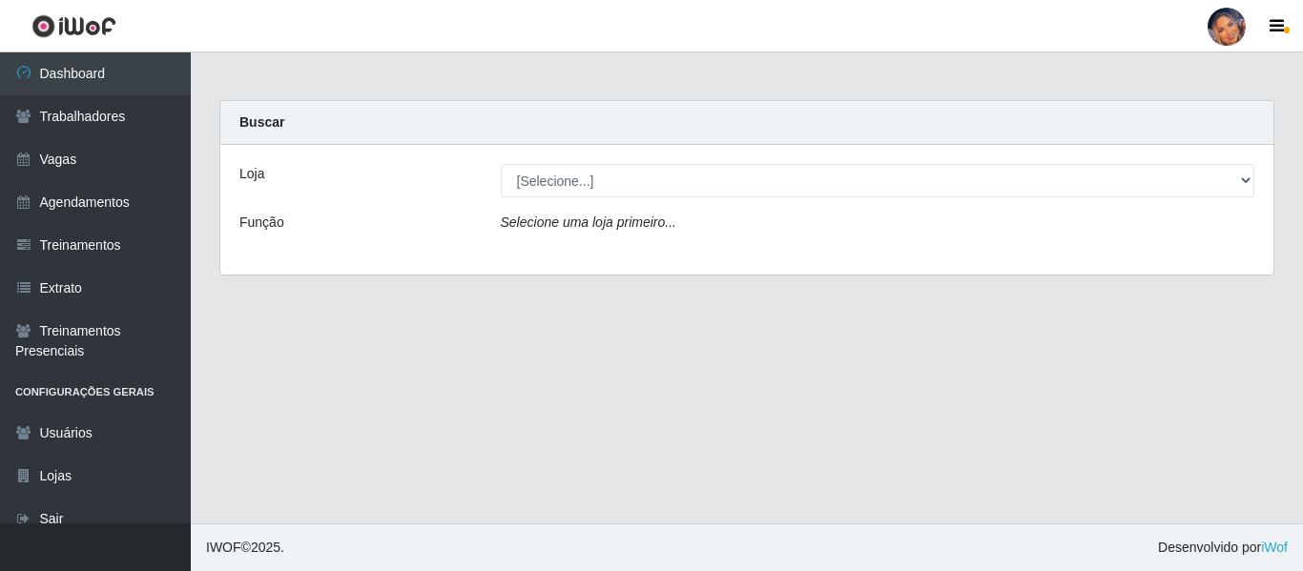
click at [652, 203] on div "Loja [Selecione...] Supermercado Preço Bom Função Selecione uma loja primeiro..." at bounding box center [746, 210] width 1053 height 130
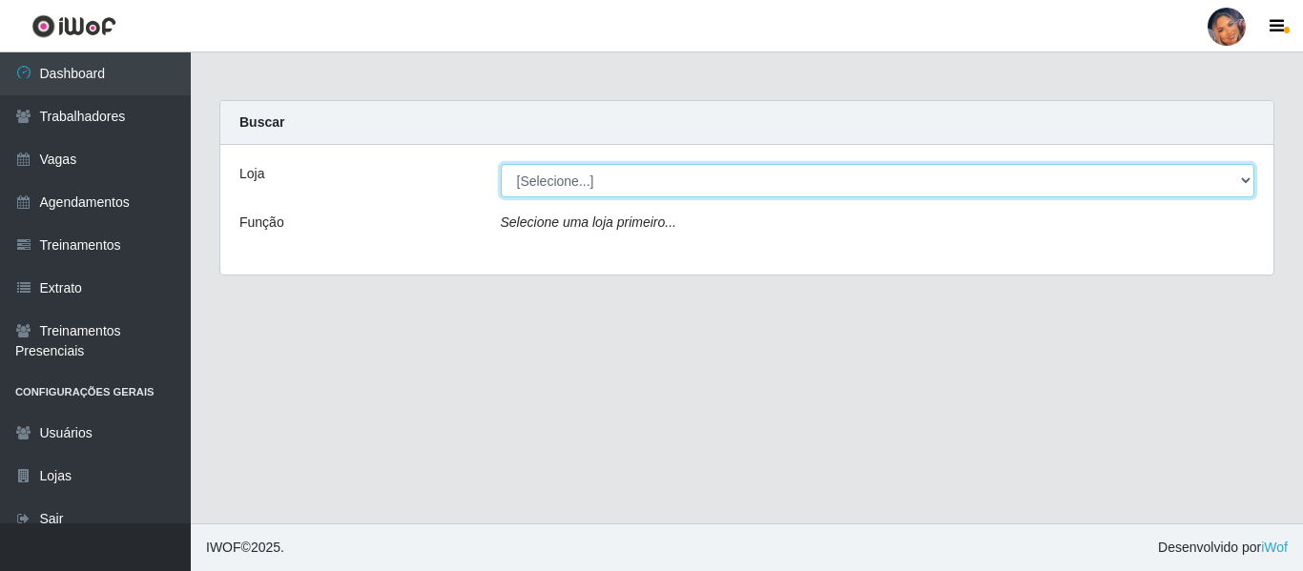
click at [655, 189] on select "[Selecione...] Supermercado Preço Bom" at bounding box center [878, 180] width 754 height 33
select select "169"
click at [501, 164] on select "[Selecione...] Supermercado Preço Bom" at bounding box center [878, 180] width 754 height 33
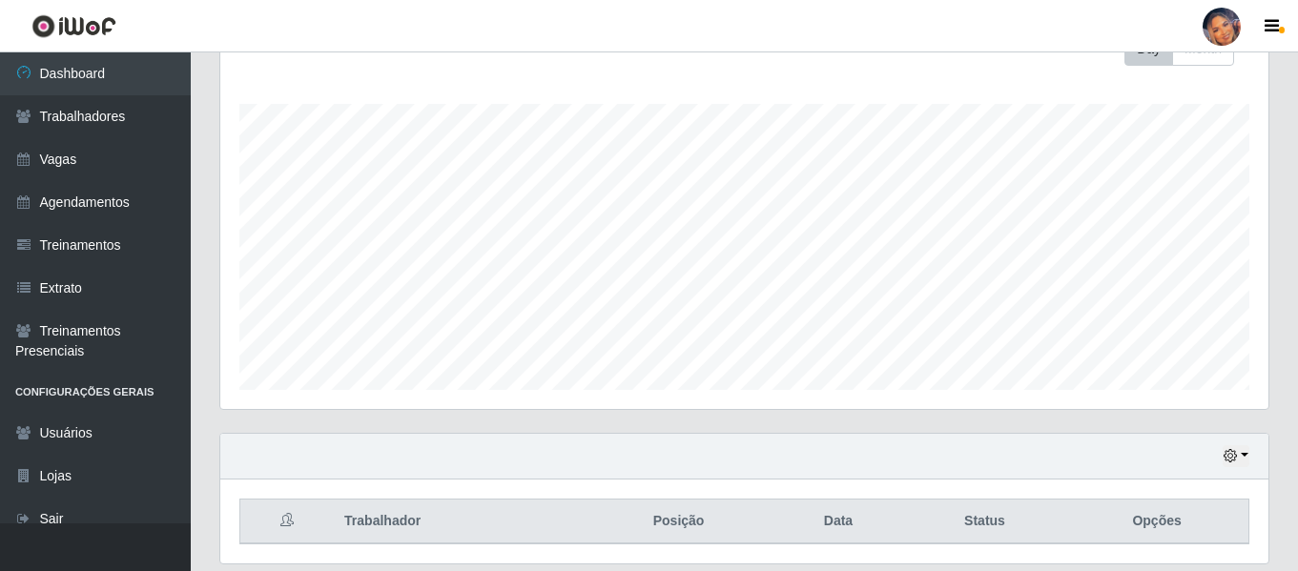
scroll to position [356, 0]
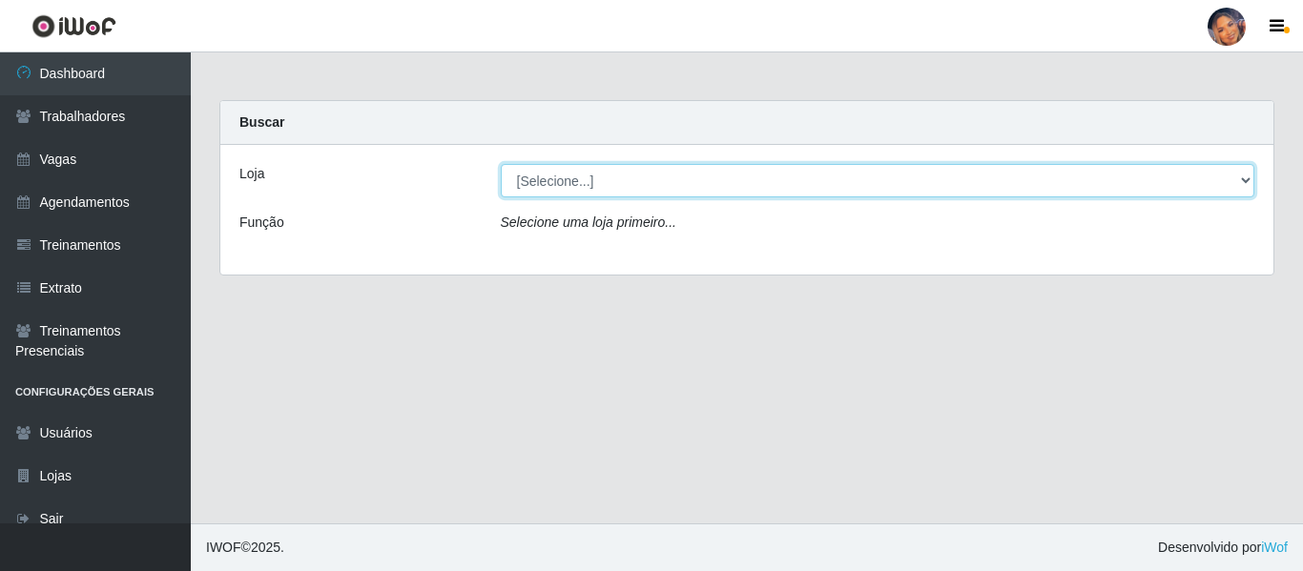
click at [667, 195] on select "[Selecione...] Supermercado Preço Bom" at bounding box center [878, 180] width 754 height 33
select select "169"
click at [501, 164] on select "[Selecione...] Supermercado Preço Bom" at bounding box center [878, 180] width 754 height 33
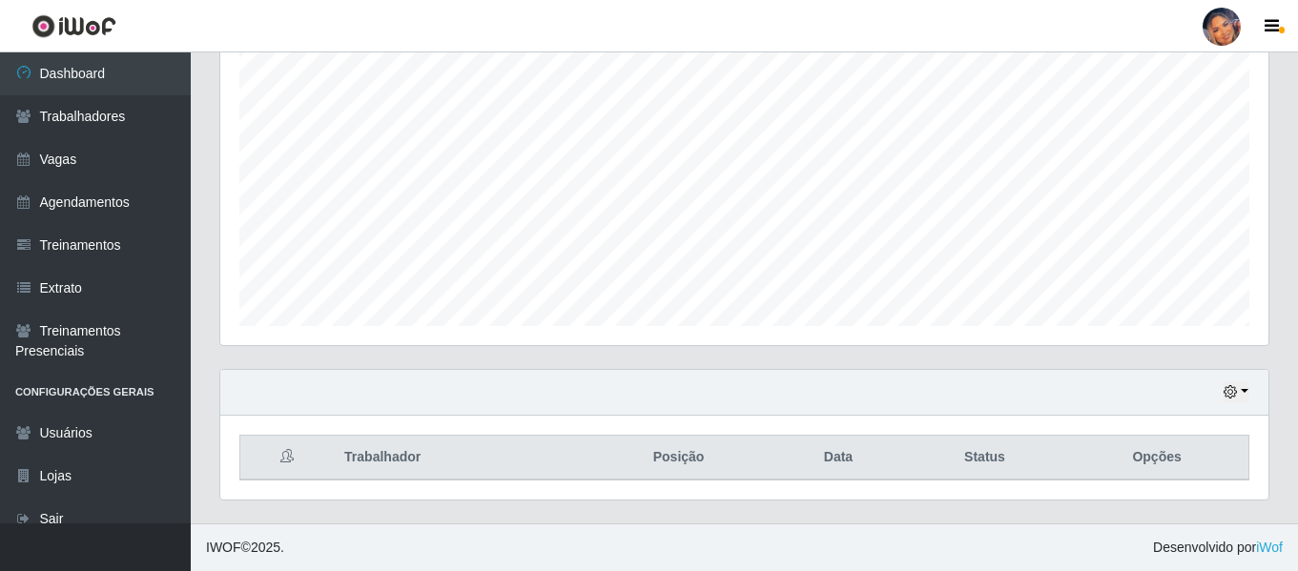
scroll to position [396, 1048]
click at [123, 195] on link "Agendamentos" at bounding box center [95, 202] width 191 height 43
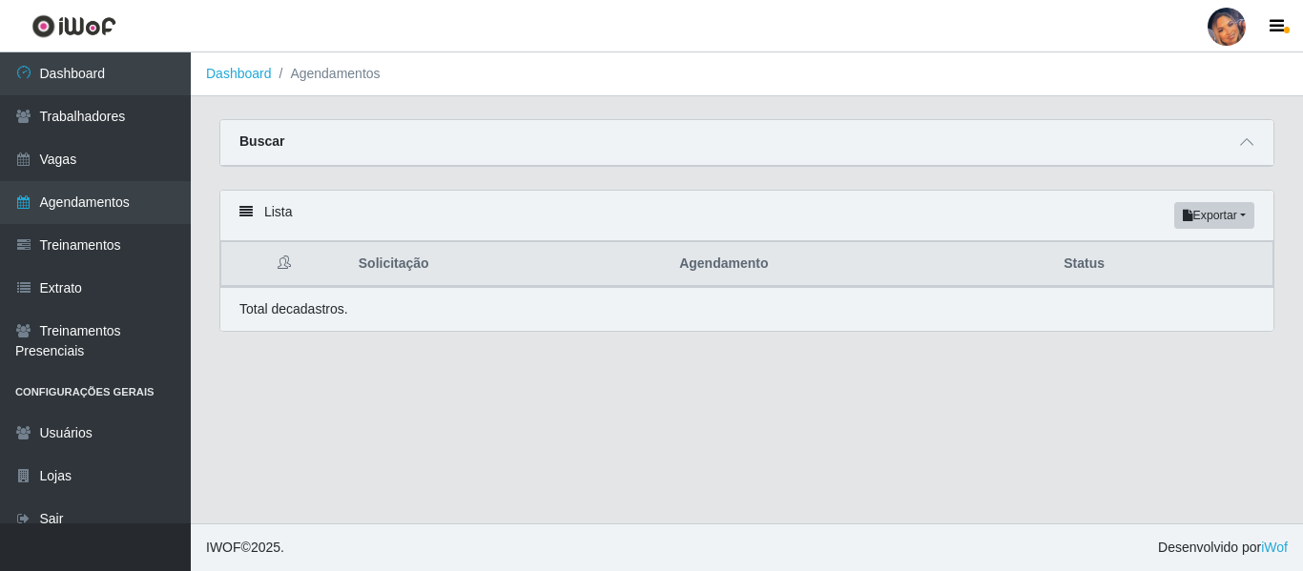
click at [1197, 142] on div "Buscar" at bounding box center [746, 143] width 1053 height 46
click at [1249, 130] on div "Buscar" at bounding box center [746, 143] width 1053 height 46
click at [1248, 144] on icon at bounding box center [1246, 141] width 13 height 13
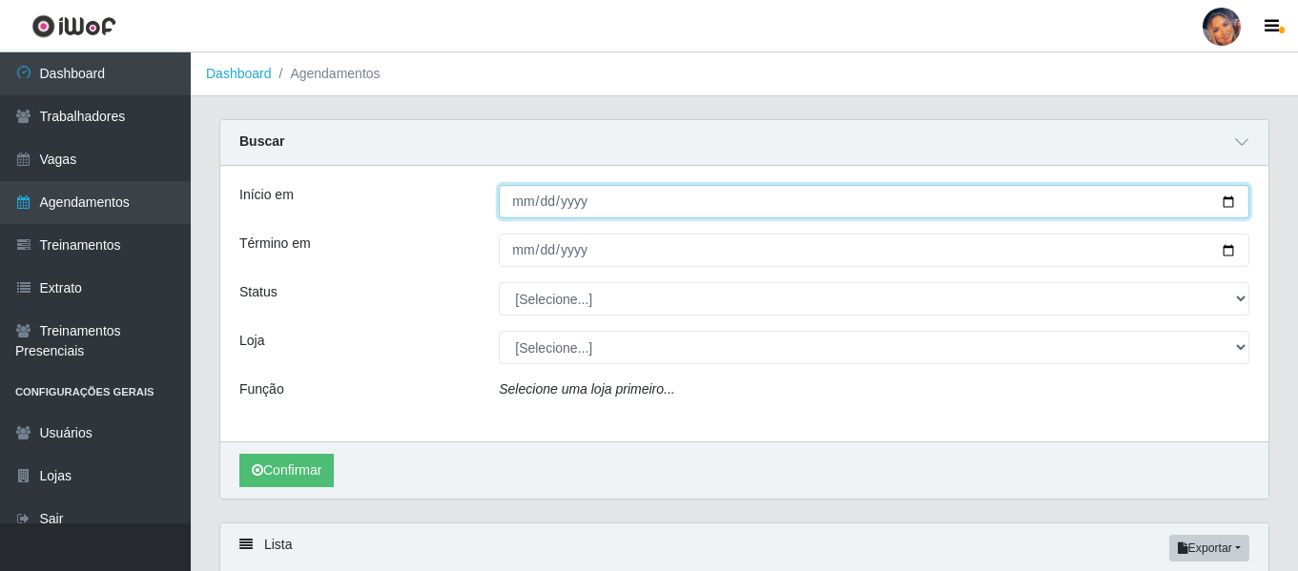
click at [1222, 195] on input "Início em" at bounding box center [874, 201] width 751 height 33
type input "2025-09-13"
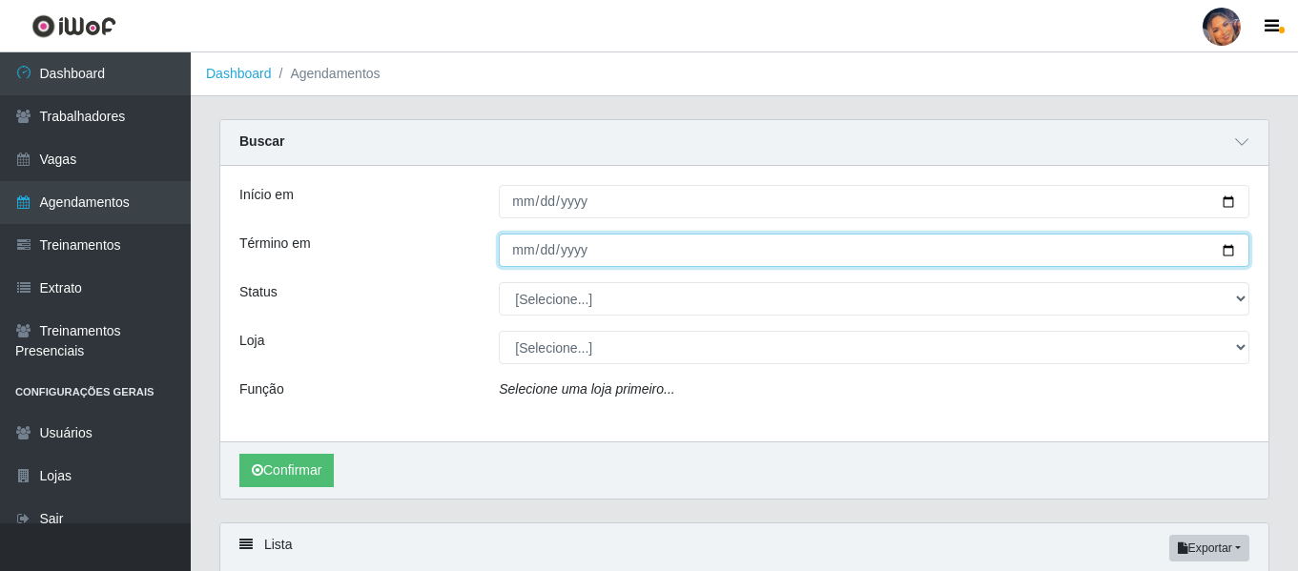
click at [1221, 249] on input "Término em" at bounding box center [874, 250] width 751 height 33
type input "2025-09-13"
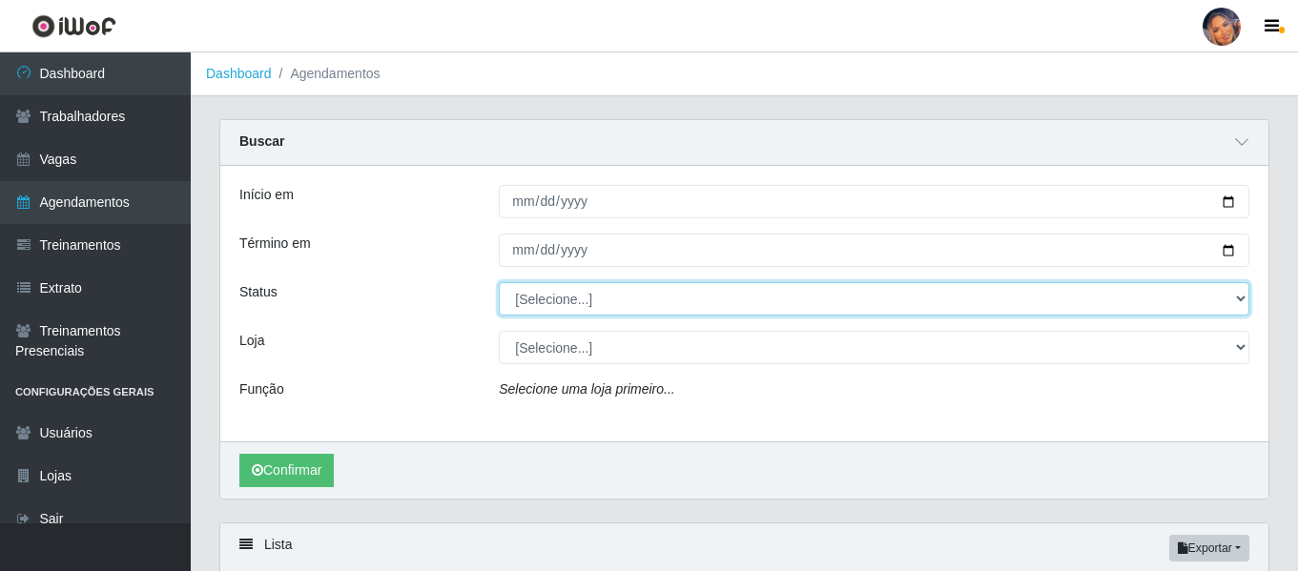
click at [741, 302] on select "[Selecione...] AGENDADO AGUARDANDO LIBERAR EM ANDAMENTO EM REVISÃO FINALIZADO C…" at bounding box center [874, 298] width 751 height 33
select select "AGENDADO"
click at [499, 283] on select "[Selecione...] AGENDADO AGUARDANDO LIBERAR EM ANDAMENTO EM REVISÃO FINALIZADO C…" at bounding box center [874, 298] width 751 height 33
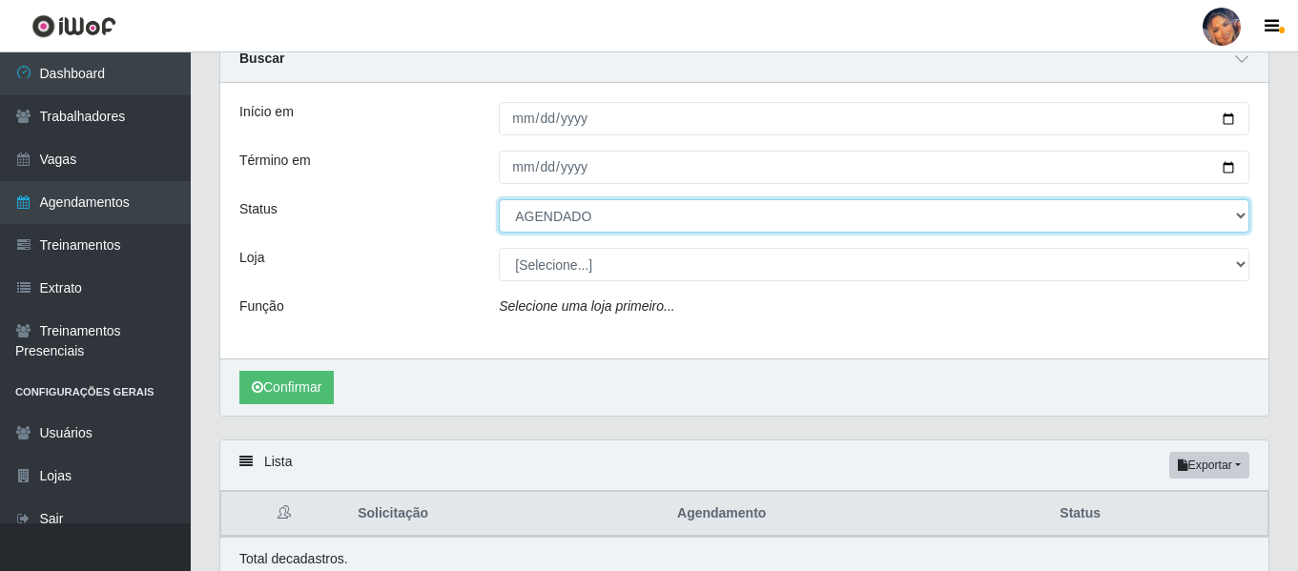
scroll to position [165, 0]
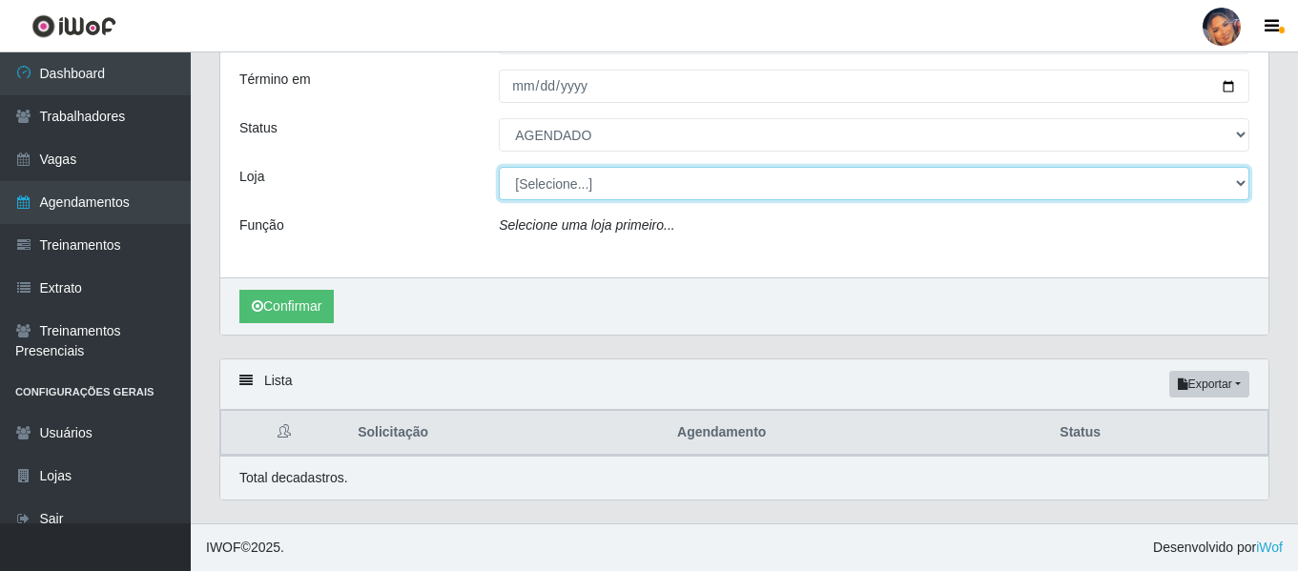
click at [600, 186] on select "[Selecione...] Supermercado Preço Bom" at bounding box center [874, 183] width 751 height 33
select select "169"
click at [499, 167] on select "[Selecione...] Supermercado Preço Bom" at bounding box center [874, 183] width 751 height 33
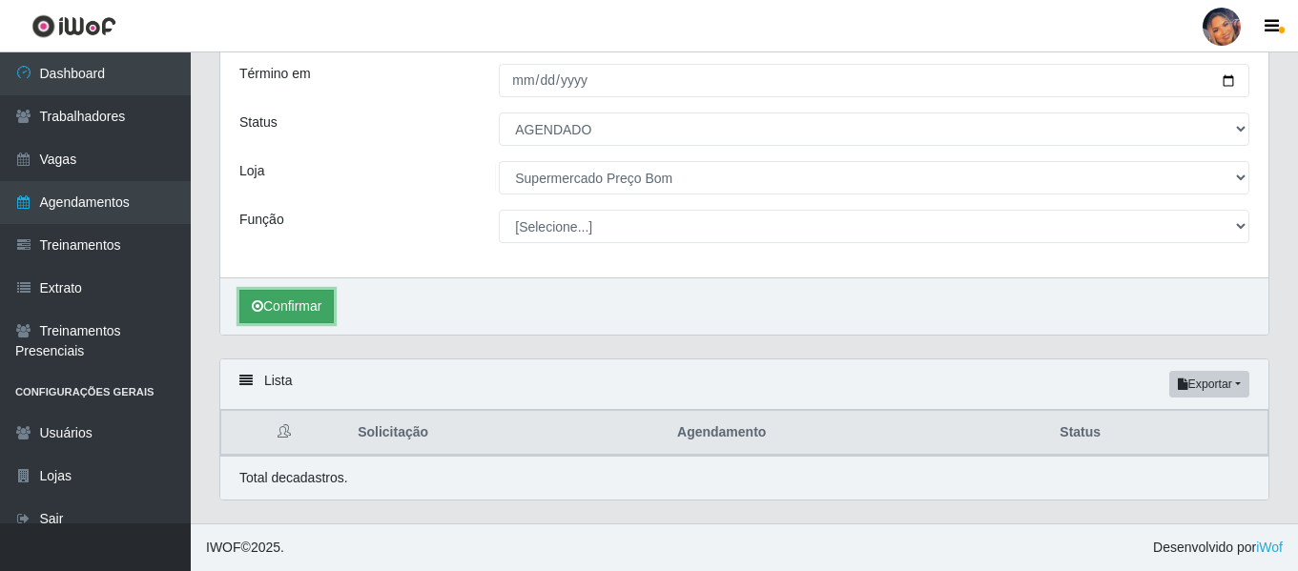
click at [310, 308] on button "Confirmar" at bounding box center [286, 306] width 94 height 33
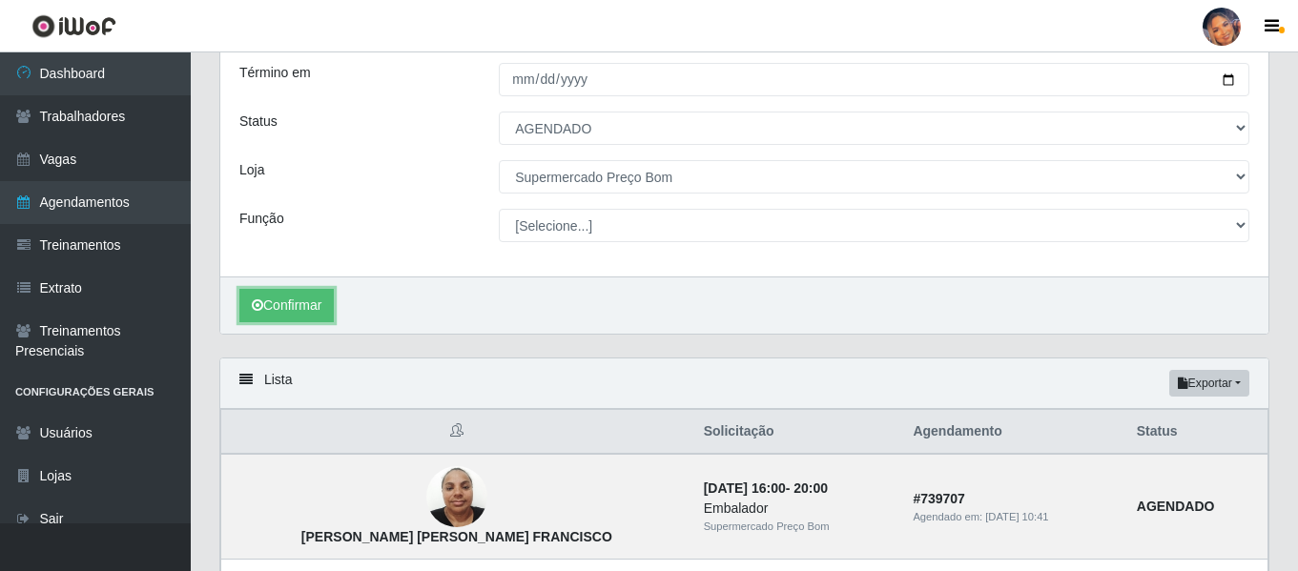
scroll to position [71, 0]
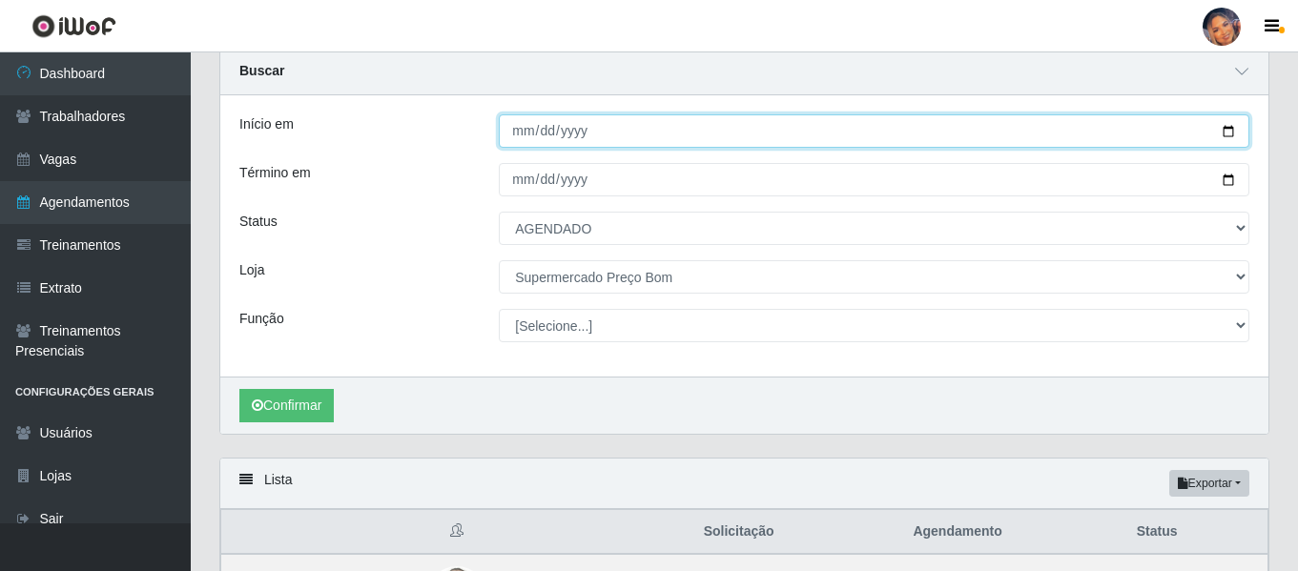
click at [1230, 124] on input "2025-09-13" at bounding box center [874, 130] width 751 height 33
type input "2025-09-14"
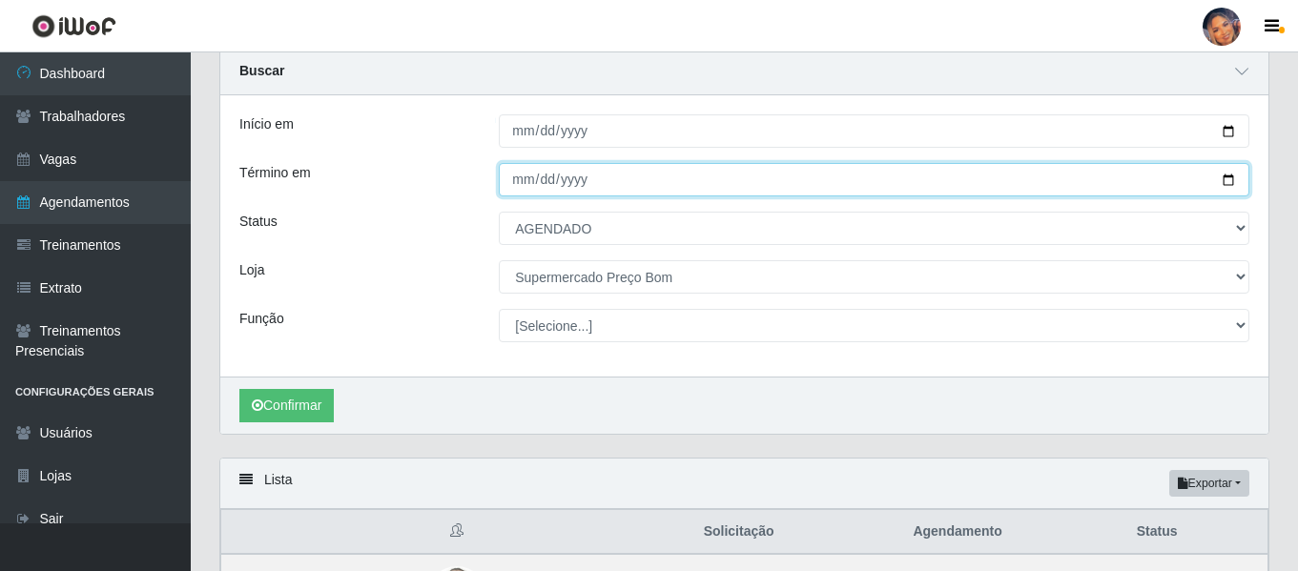
drag, startPoint x: 1230, startPoint y: 176, endPoint x: 1211, endPoint y: 176, distance: 19.1
click at [1229, 176] on input "2025-09-13" at bounding box center [874, 179] width 751 height 33
type input "2025-09-14"
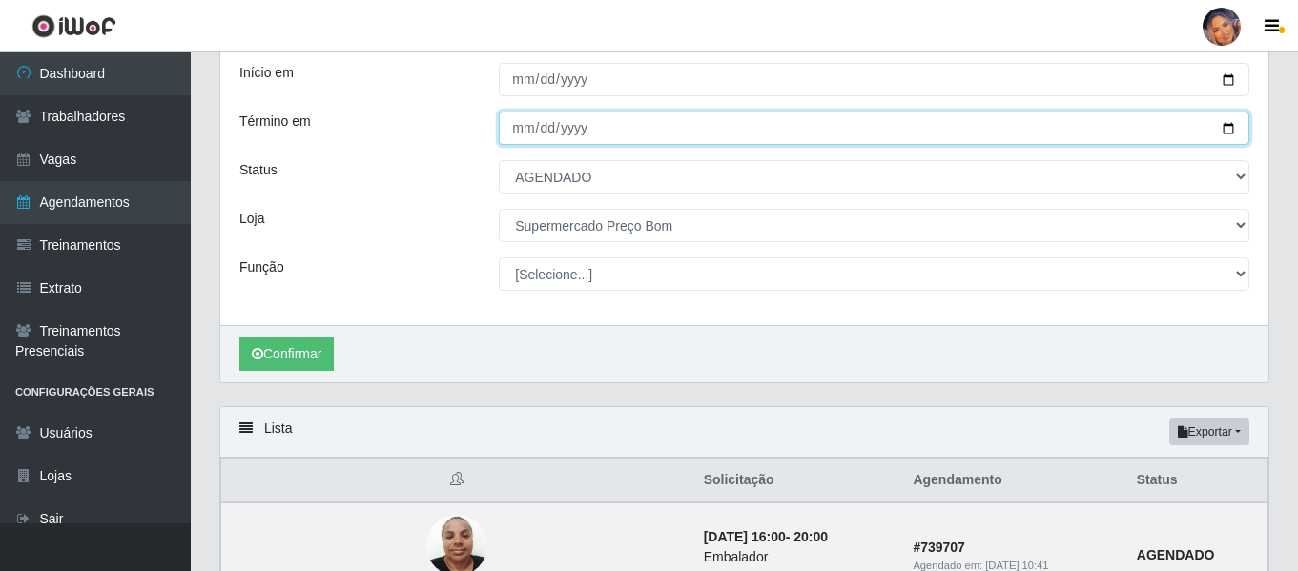
scroll to position [166, 0]
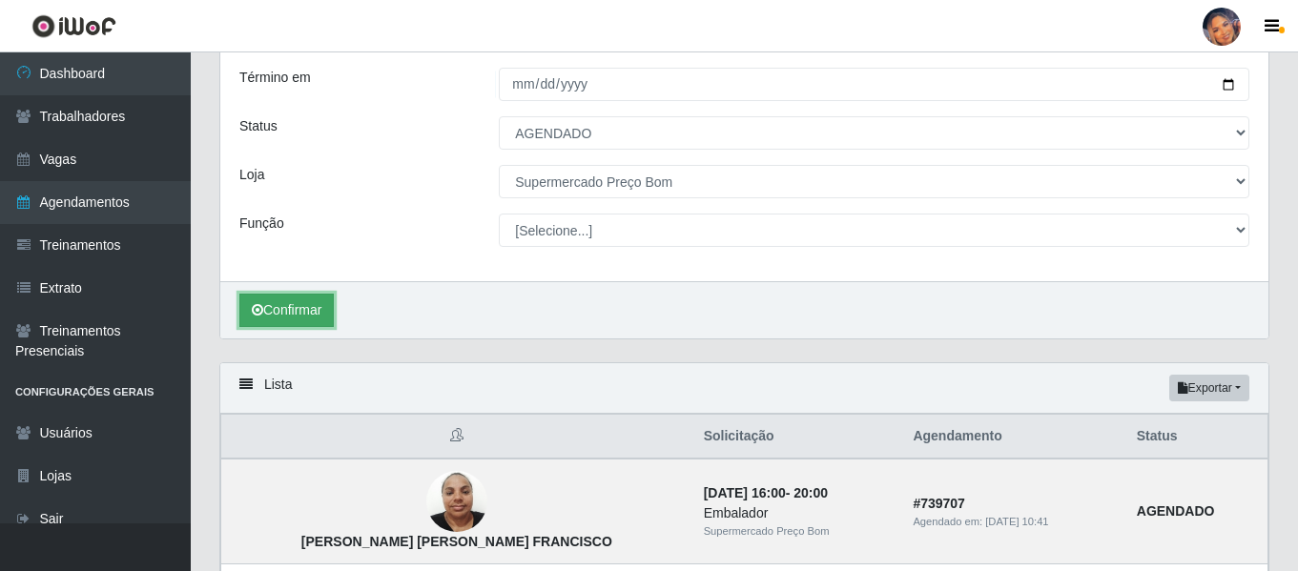
click at [298, 309] on button "Confirmar" at bounding box center [286, 310] width 94 height 33
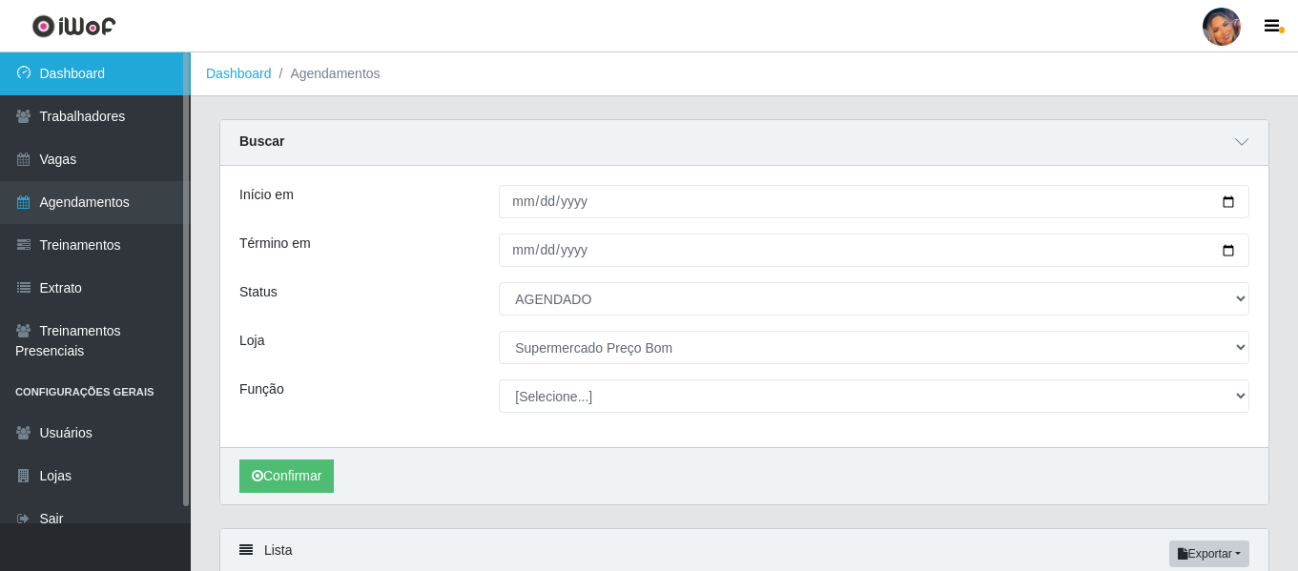
click at [111, 70] on link "Dashboard" at bounding box center [95, 73] width 191 height 43
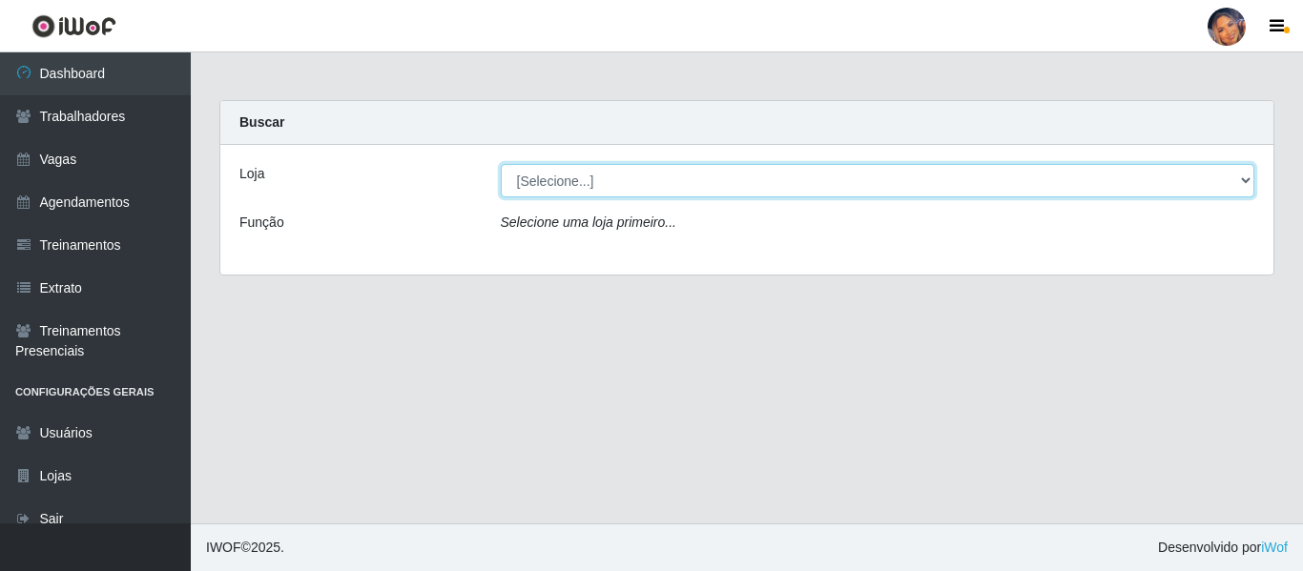
click at [586, 189] on select "[Selecione...] Supermercado Preço Bom" at bounding box center [878, 180] width 754 height 33
select select "169"
click at [501, 164] on select "[Selecione...] Supermercado Preço Bom" at bounding box center [878, 180] width 754 height 33
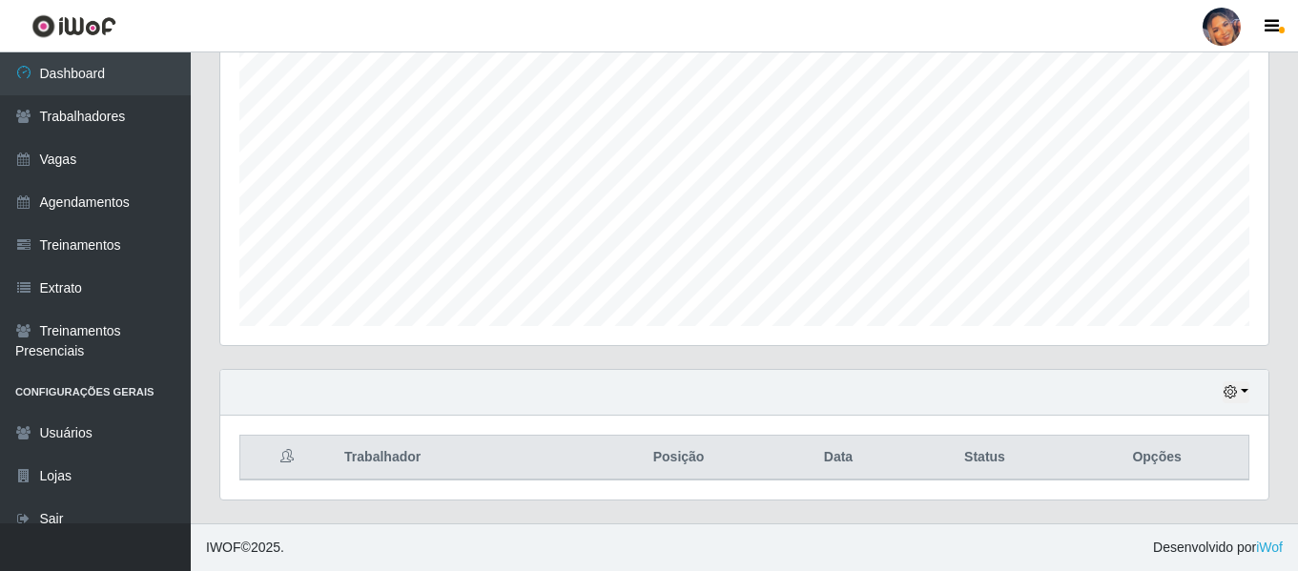
scroll to position [396, 1048]
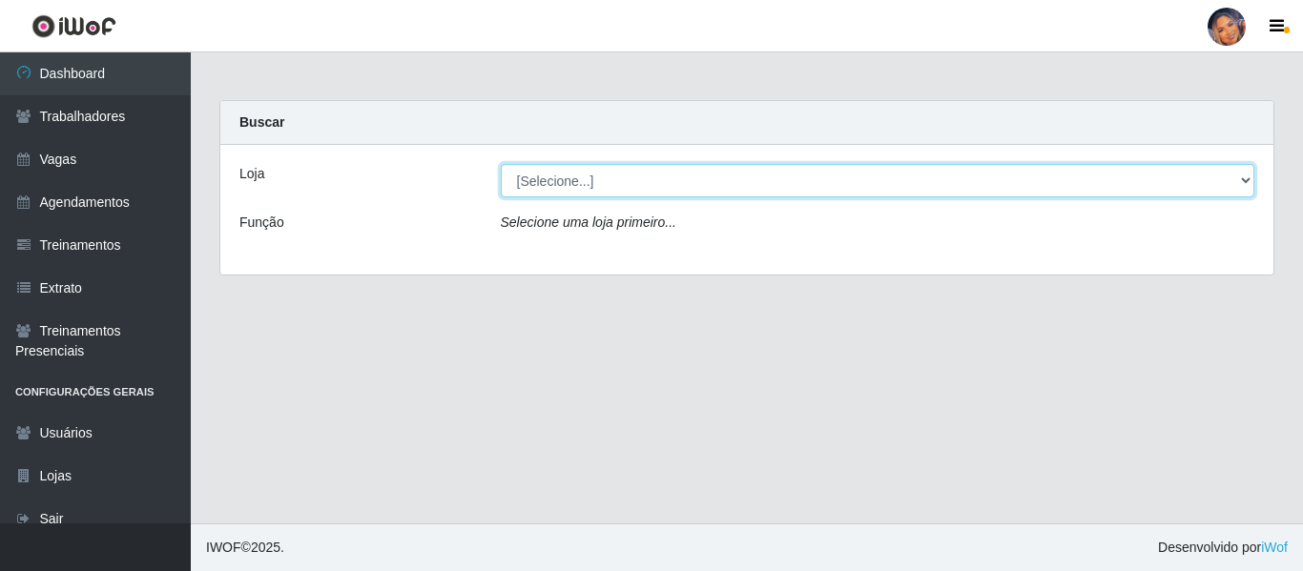
click at [627, 182] on select "[Selecione...] Supermercado Preço Bom" at bounding box center [878, 180] width 754 height 33
select select "169"
click at [501, 164] on select "[Selecione...] Supermercado Preço Bom" at bounding box center [878, 180] width 754 height 33
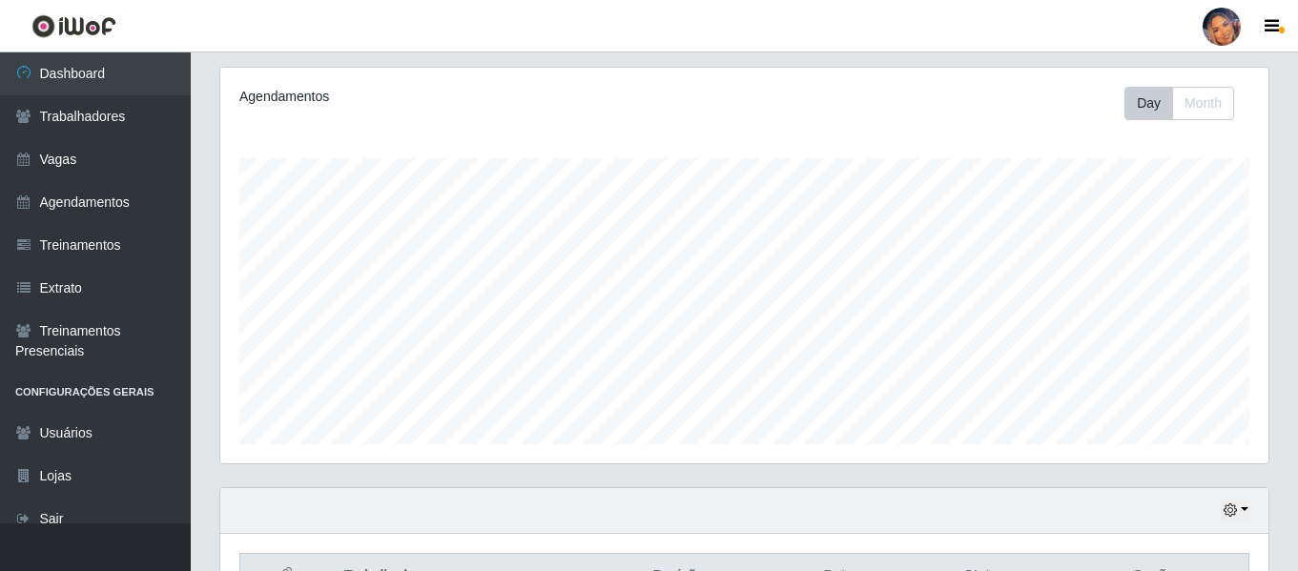
scroll to position [356, 0]
